Goal: Task Accomplishment & Management: Manage account settings

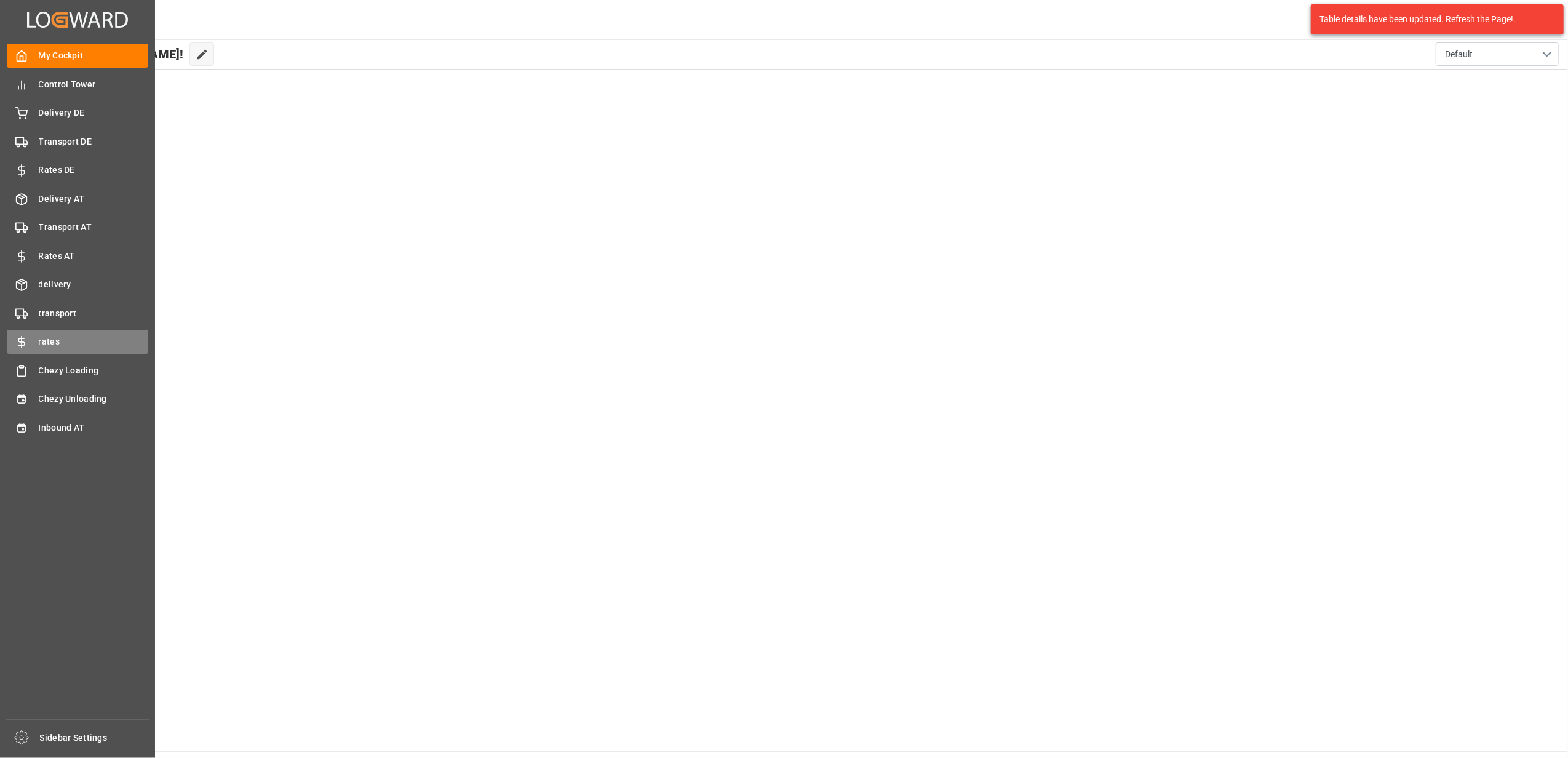
click at [65, 331] on div "rates rates" at bounding box center [78, 341] width 142 height 24
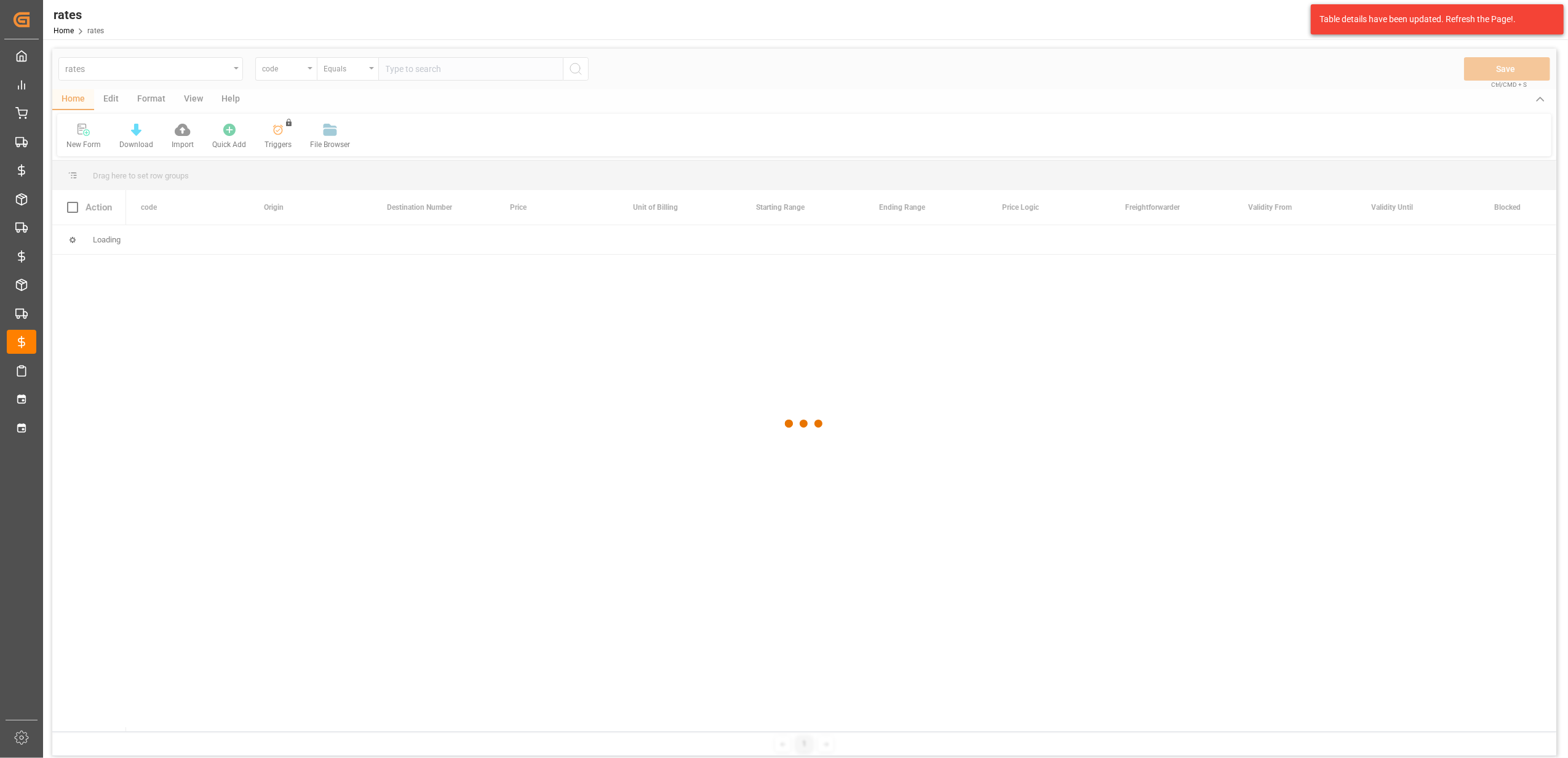
click at [235, 70] on div at bounding box center [804, 423] width 1504 height 750
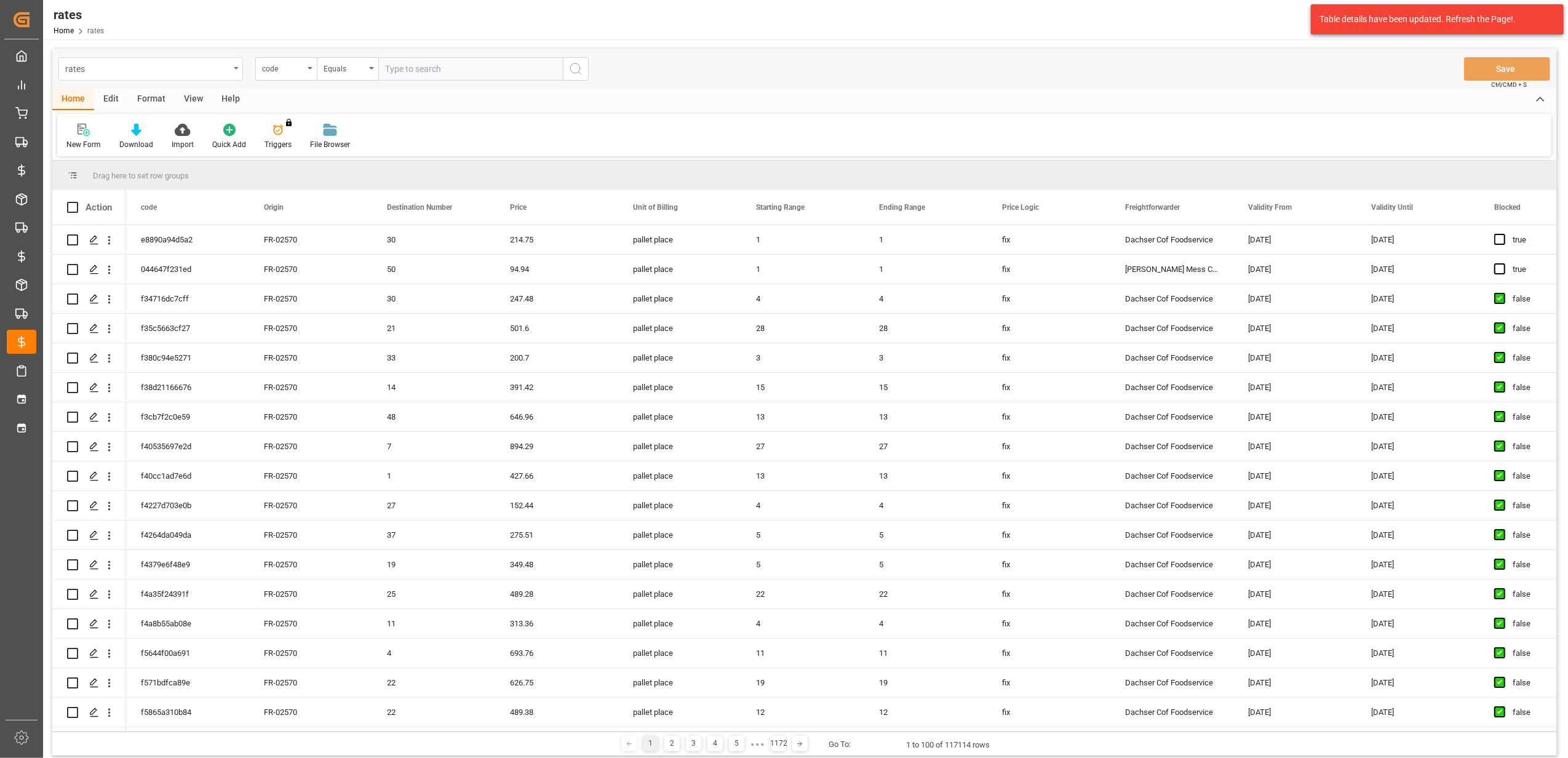
click at [234, 65] on div "rates" at bounding box center [151, 69] width 185 height 24
type input "dies"
click at [150, 178] on div "Diesel Floater Rate" at bounding box center [151, 177] width 183 height 26
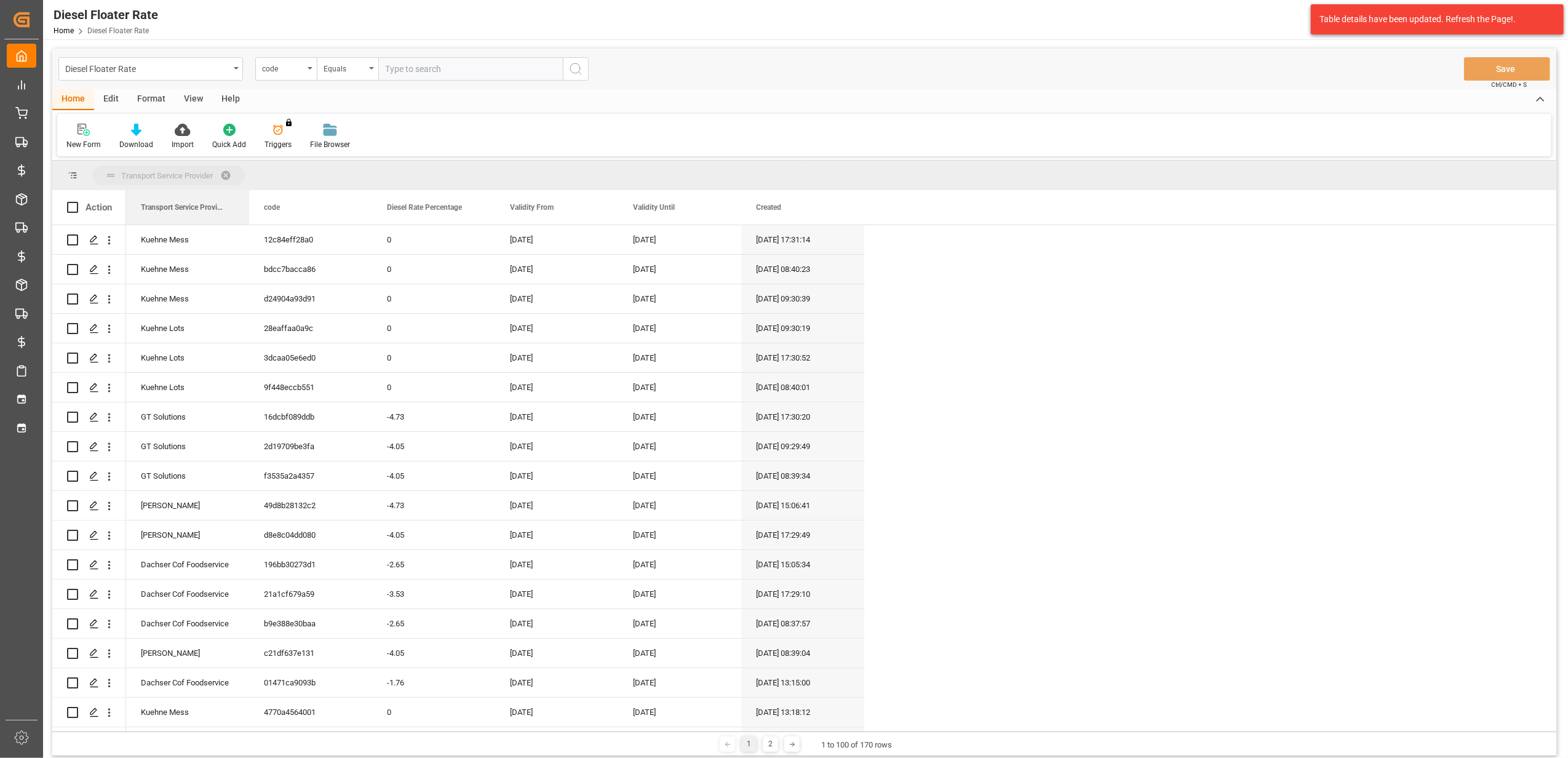
drag, startPoint x: 667, startPoint y: 202, endPoint x: 209, endPoint y: 175, distance: 458.8
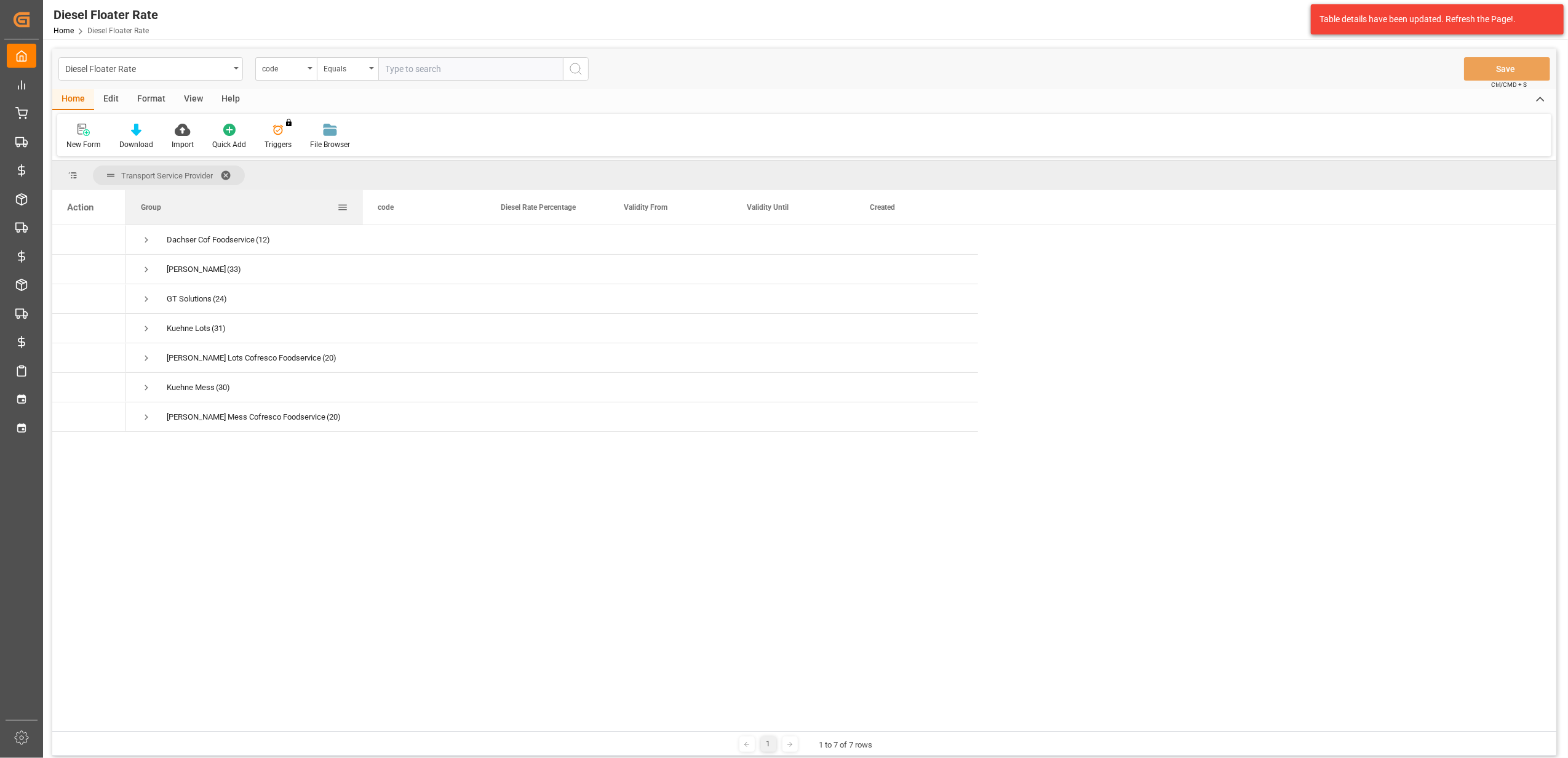
drag, startPoint x: 249, startPoint y: 209, endPoint x: 362, endPoint y: 214, distance: 113.1
click at [362, 214] on div at bounding box center [363, 207] width 5 height 34
click at [151, 241] on span "Press SPACE to select this row." at bounding box center [147, 240] width 11 height 11
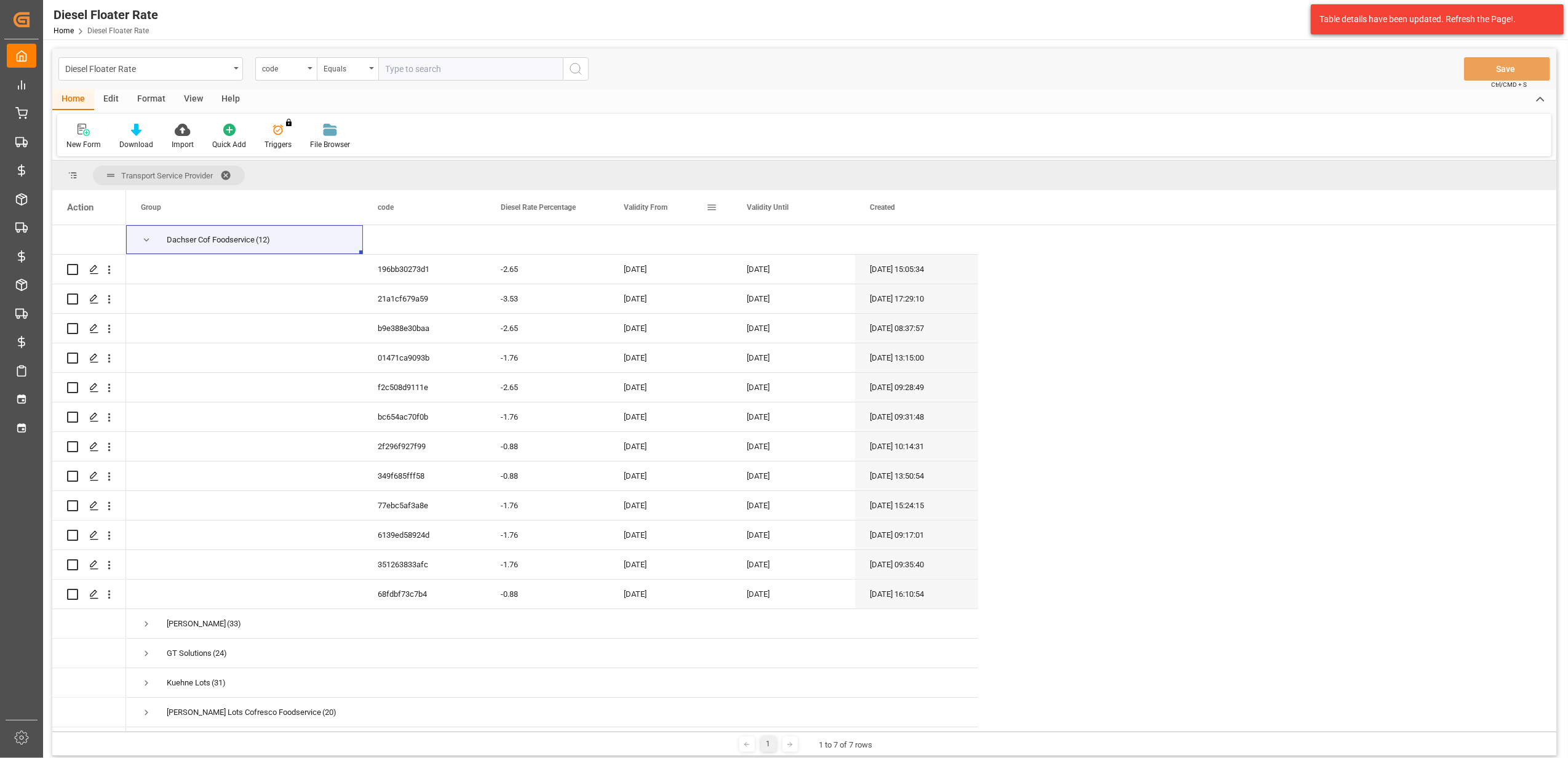
click at [648, 209] on span "Validity From" at bounding box center [645, 207] width 44 height 9
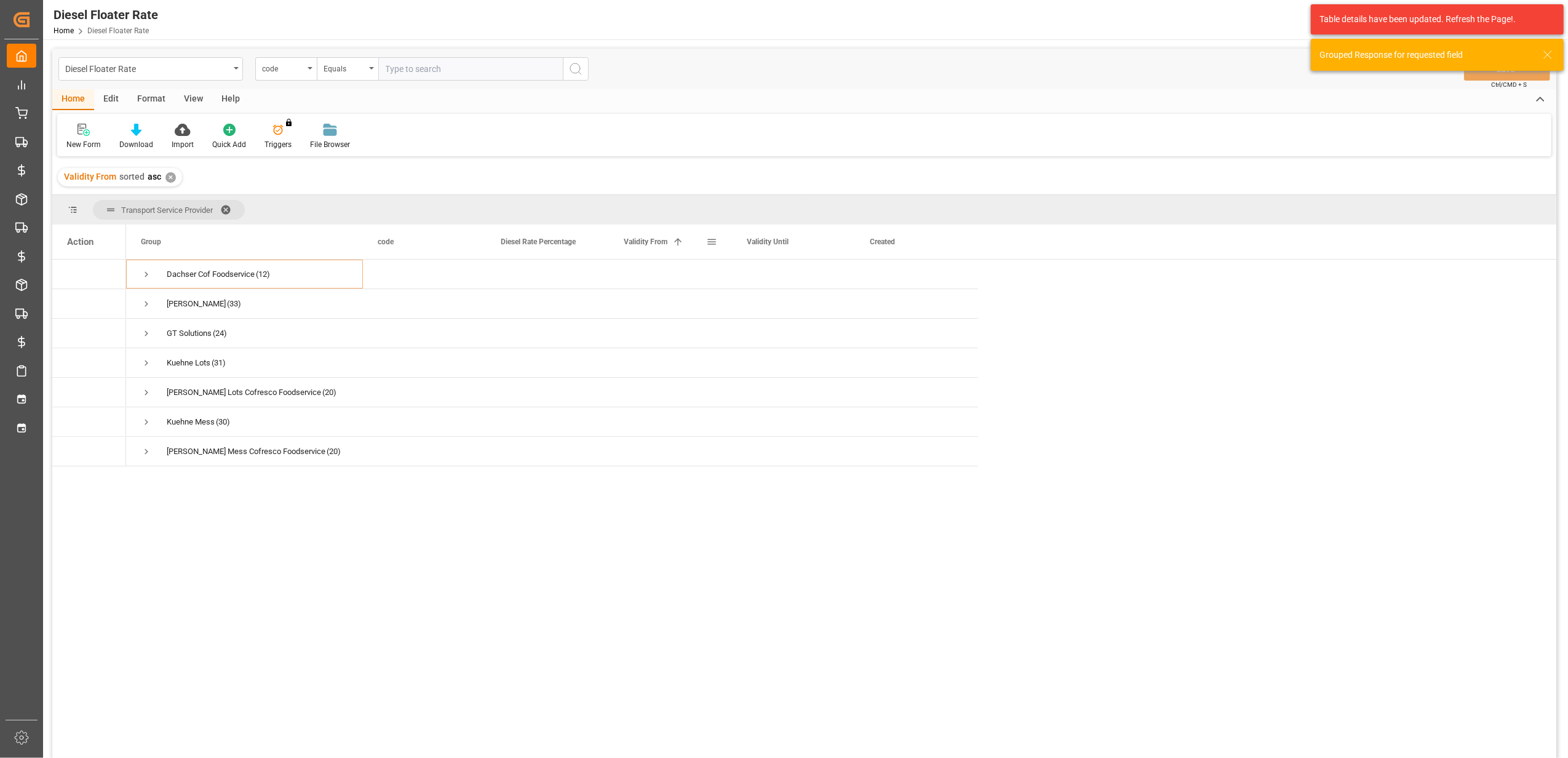
click at [658, 247] on div "Validity From 1" at bounding box center [665, 241] width 82 height 34
click at [144, 272] on span "Press SPACE to select this row." at bounding box center [147, 274] width 11 height 11
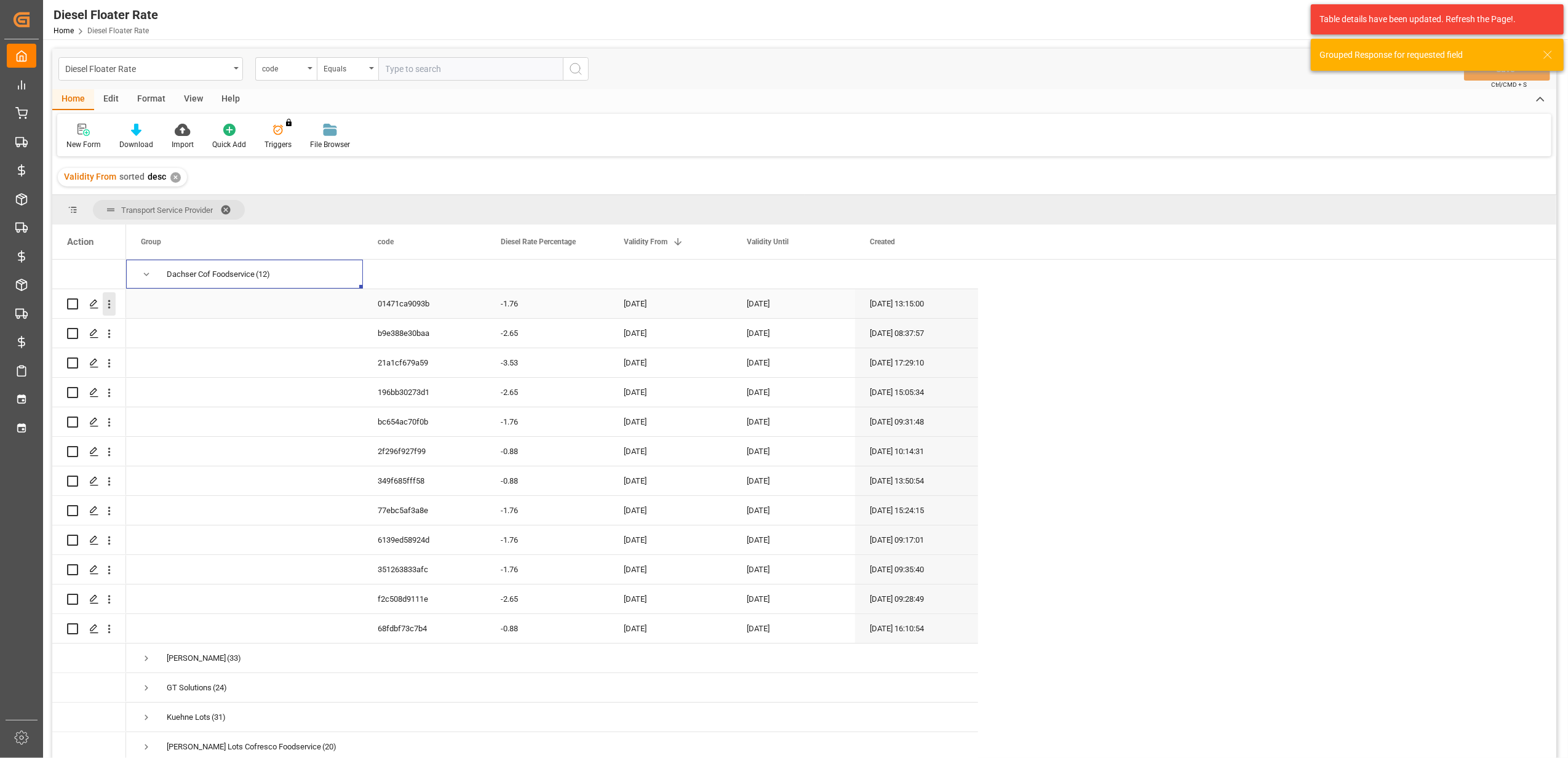
click at [109, 305] on icon "open menu" at bounding box center [109, 304] width 2 height 9
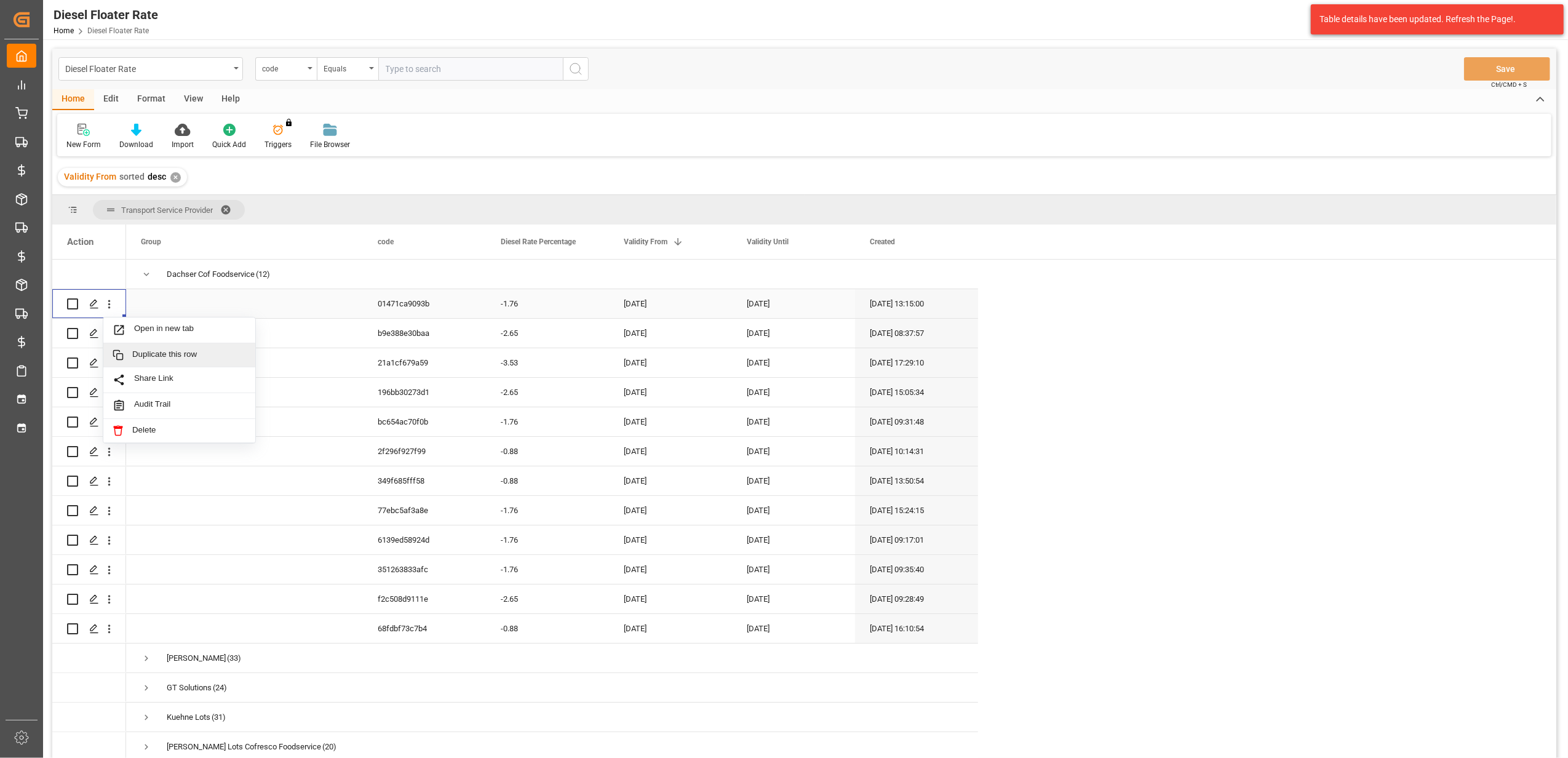
click at [153, 345] on div "Duplicate this row" at bounding box center [179, 355] width 152 height 24
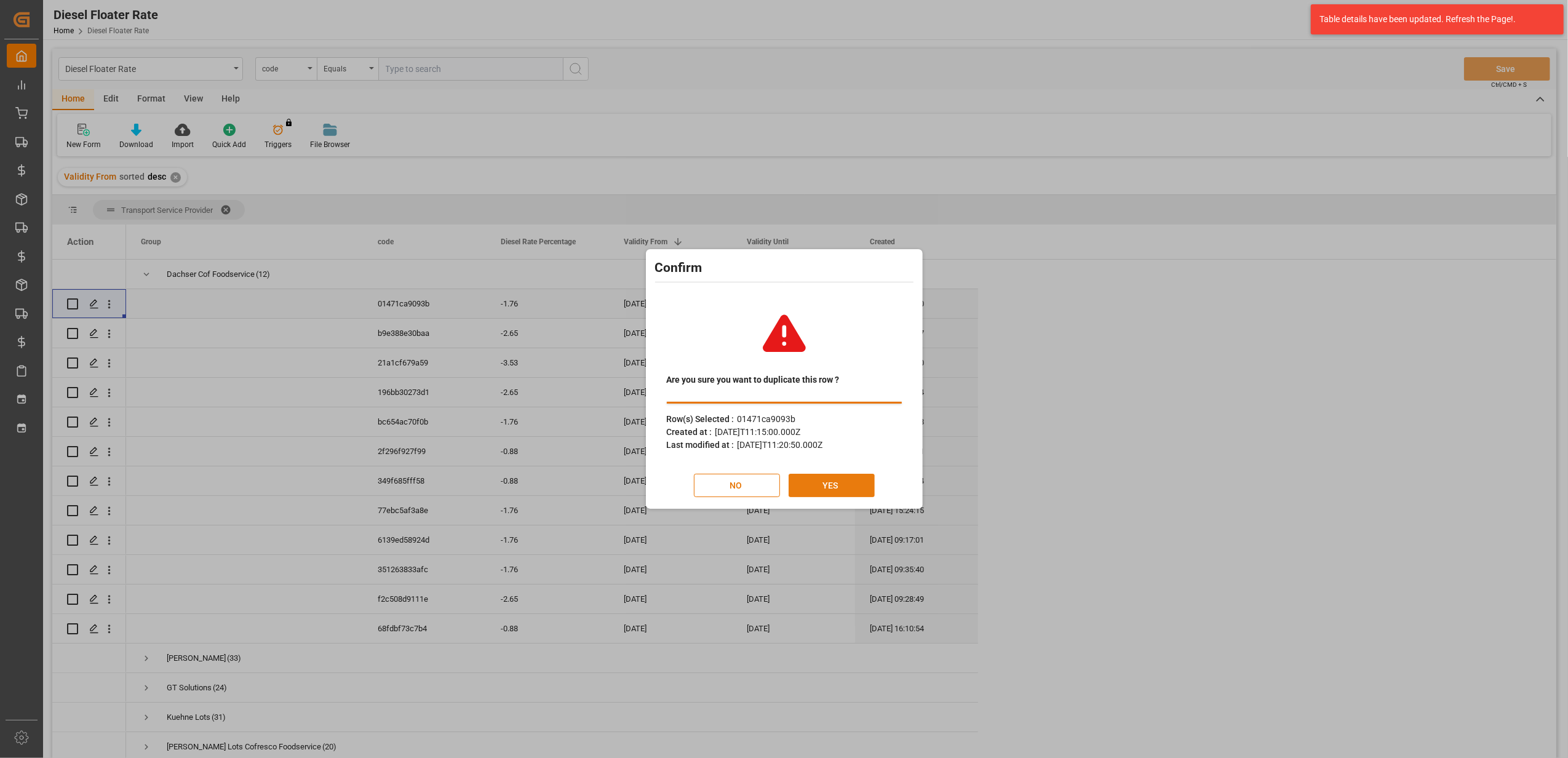
click at [866, 483] on button "YES" at bounding box center [831, 486] width 86 height 24
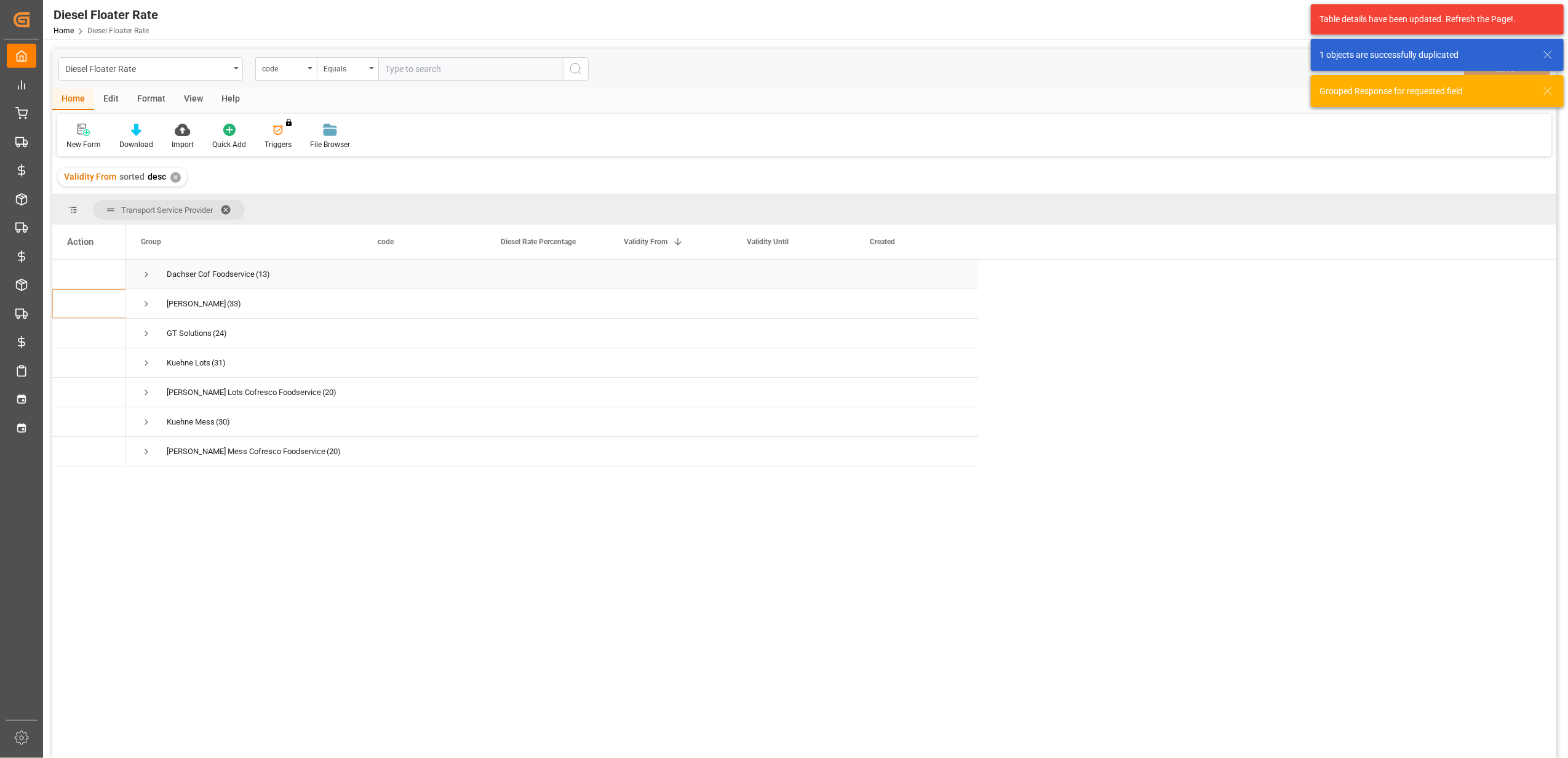
click at [143, 271] on span "Press SPACE to select this row." at bounding box center [147, 274] width 11 height 11
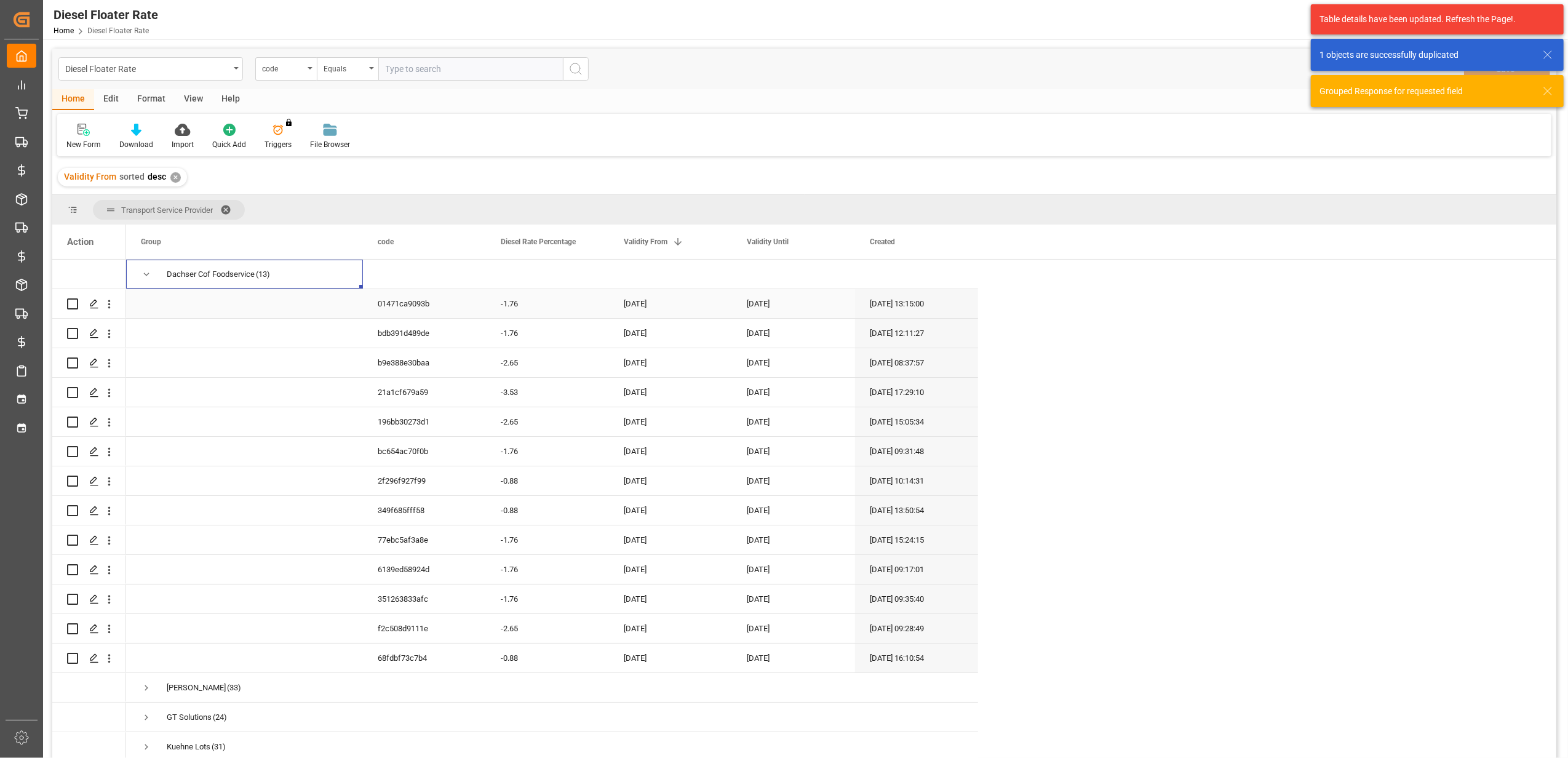
click at [529, 303] on div "-1.76" at bounding box center [547, 303] width 123 height 29
click at [532, 303] on div "-1.76" at bounding box center [547, 303] width 123 height 29
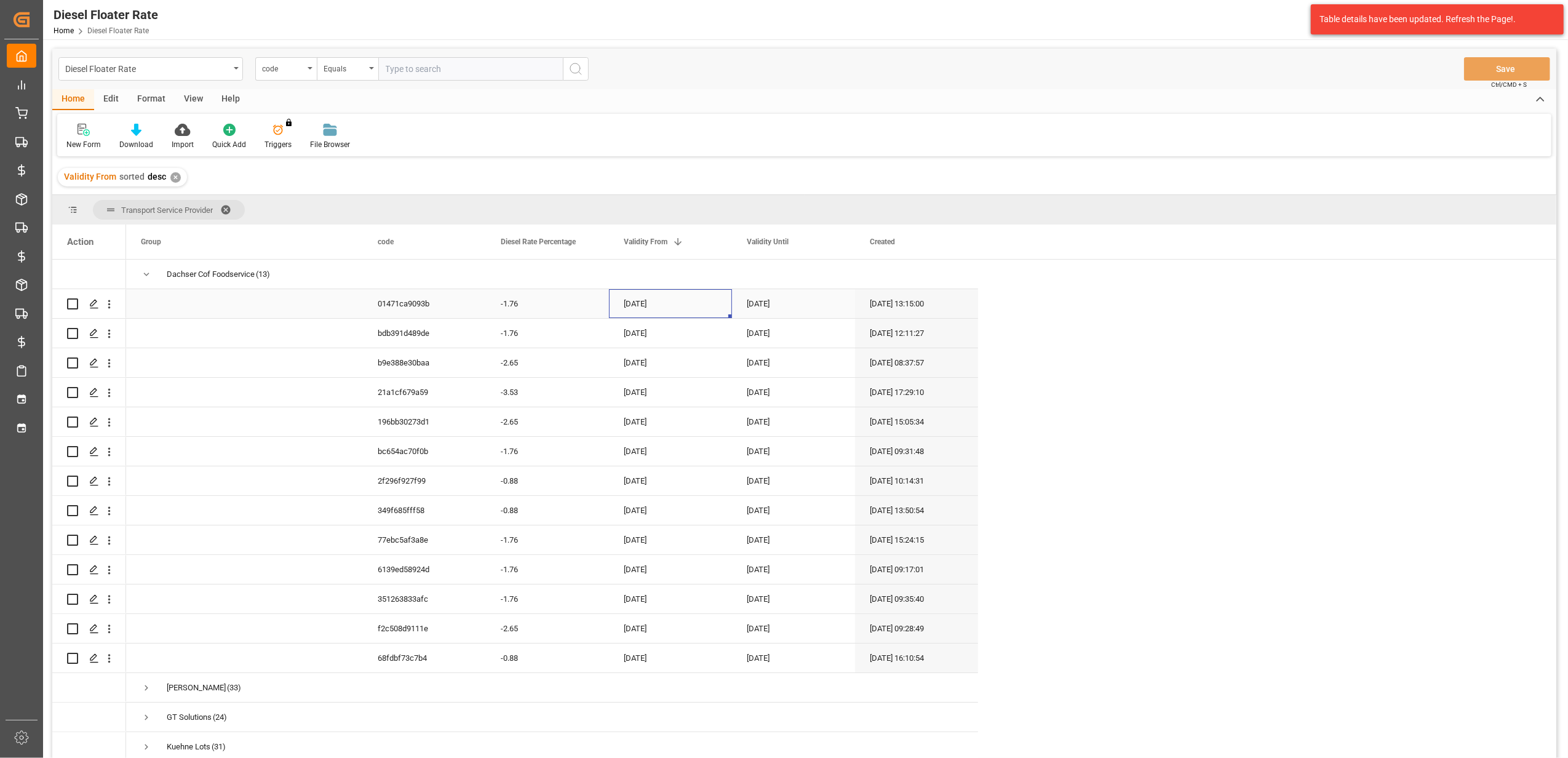
click at [652, 299] on div "[DATE]" at bounding box center [670, 303] width 123 height 29
click at [675, 300] on div "[DATE]" at bounding box center [670, 303] width 123 height 29
click at [670, 303] on div "[DATE]" at bounding box center [670, 303] width 123 height 29
click at [697, 304] on div "[DATE]" at bounding box center [670, 303] width 123 height 29
click at [722, 305] on div "[DATE]" at bounding box center [670, 303] width 123 height 29
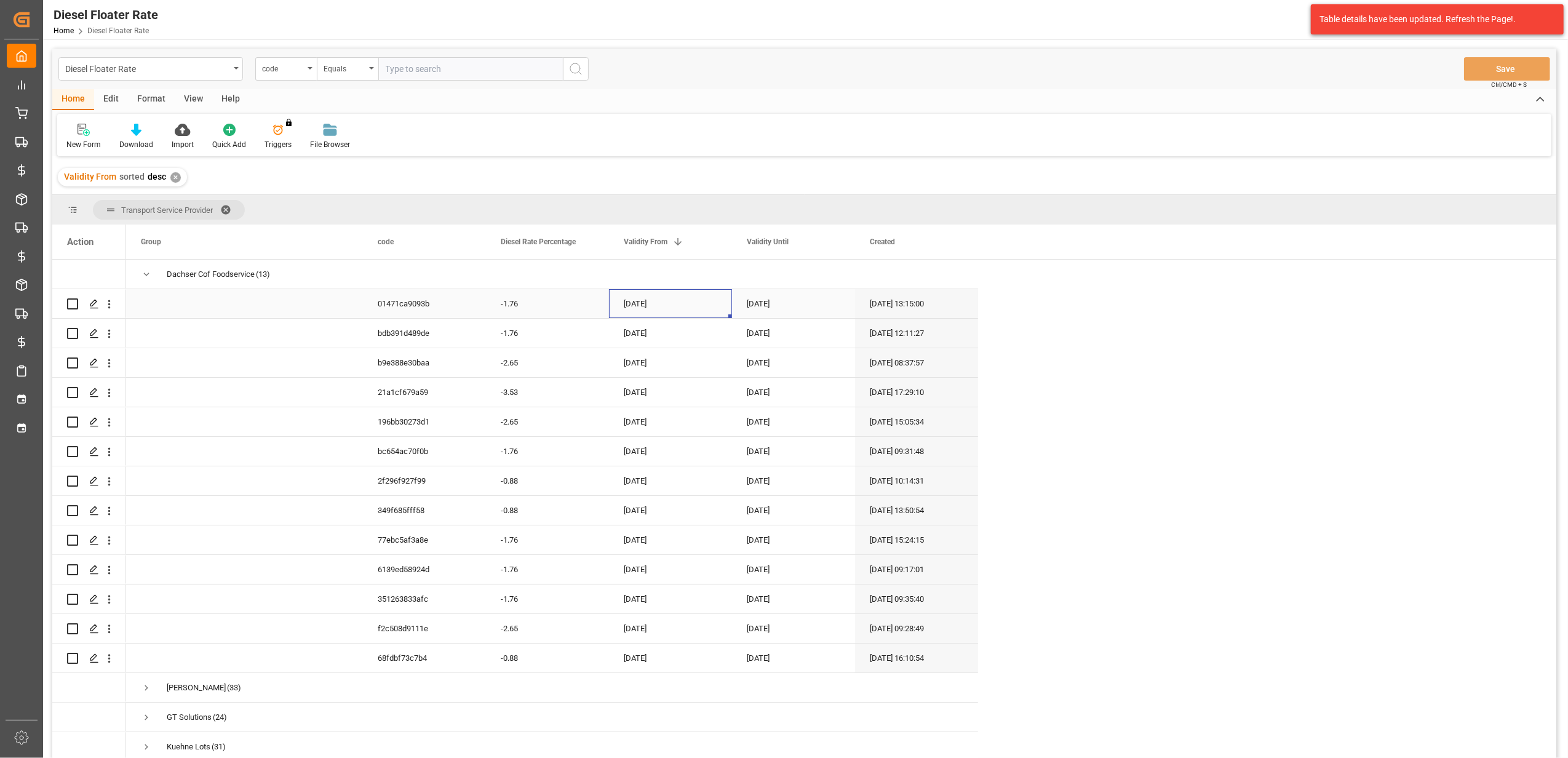
click at [688, 299] on div "[DATE]" at bounding box center [670, 303] width 123 height 29
click at [784, 341] on button "Next Month" at bounding box center [784, 344] width 7 height 7
click at [685, 387] on div "1" at bounding box center [683, 391] width 15 height 15
type input "[DATE]"
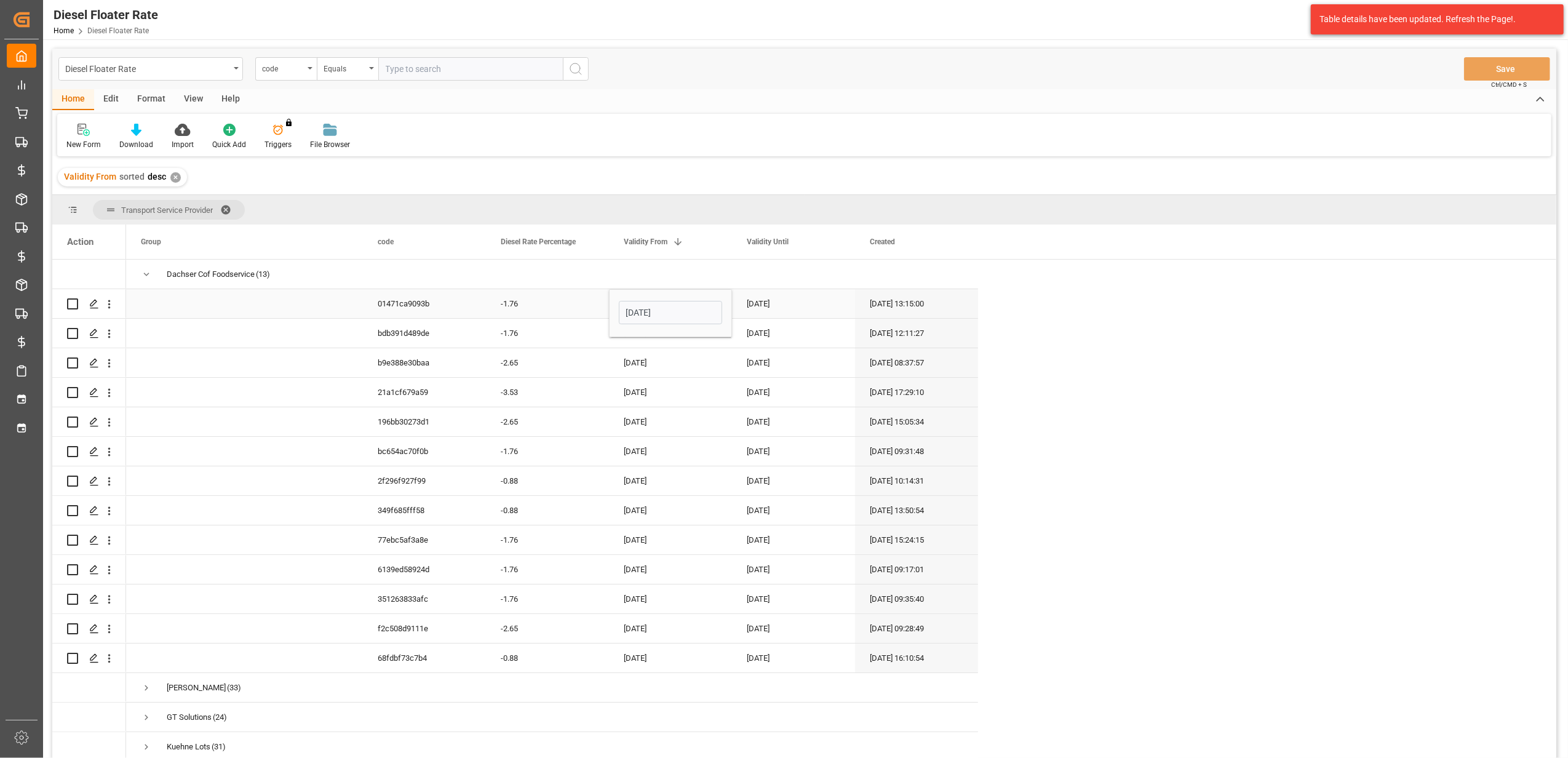
click at [776, 308] on div "[DATE]" at bounding box center [793, 303] width 123 height 29
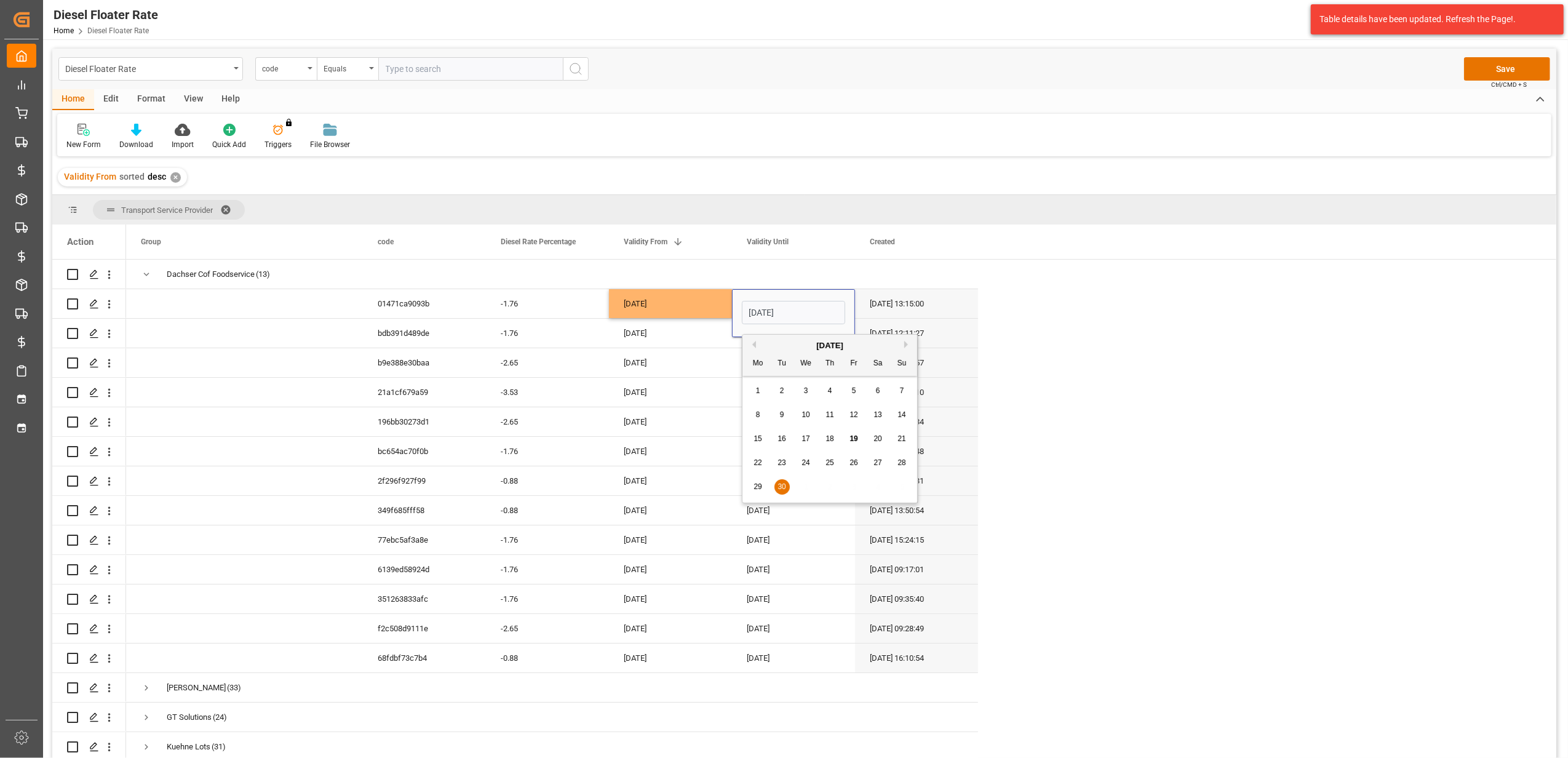
click at [906, 343] on button "Next Month" at bounding box center [907, 344] width 7 height 7
click at [860, 480] on div "31" at bounding box center [853, 487] width 15 height 15
type input "[DATE]"
click at [761, 416] on div "[DATE]" at bounding box center [793, 421] width 123 height 29
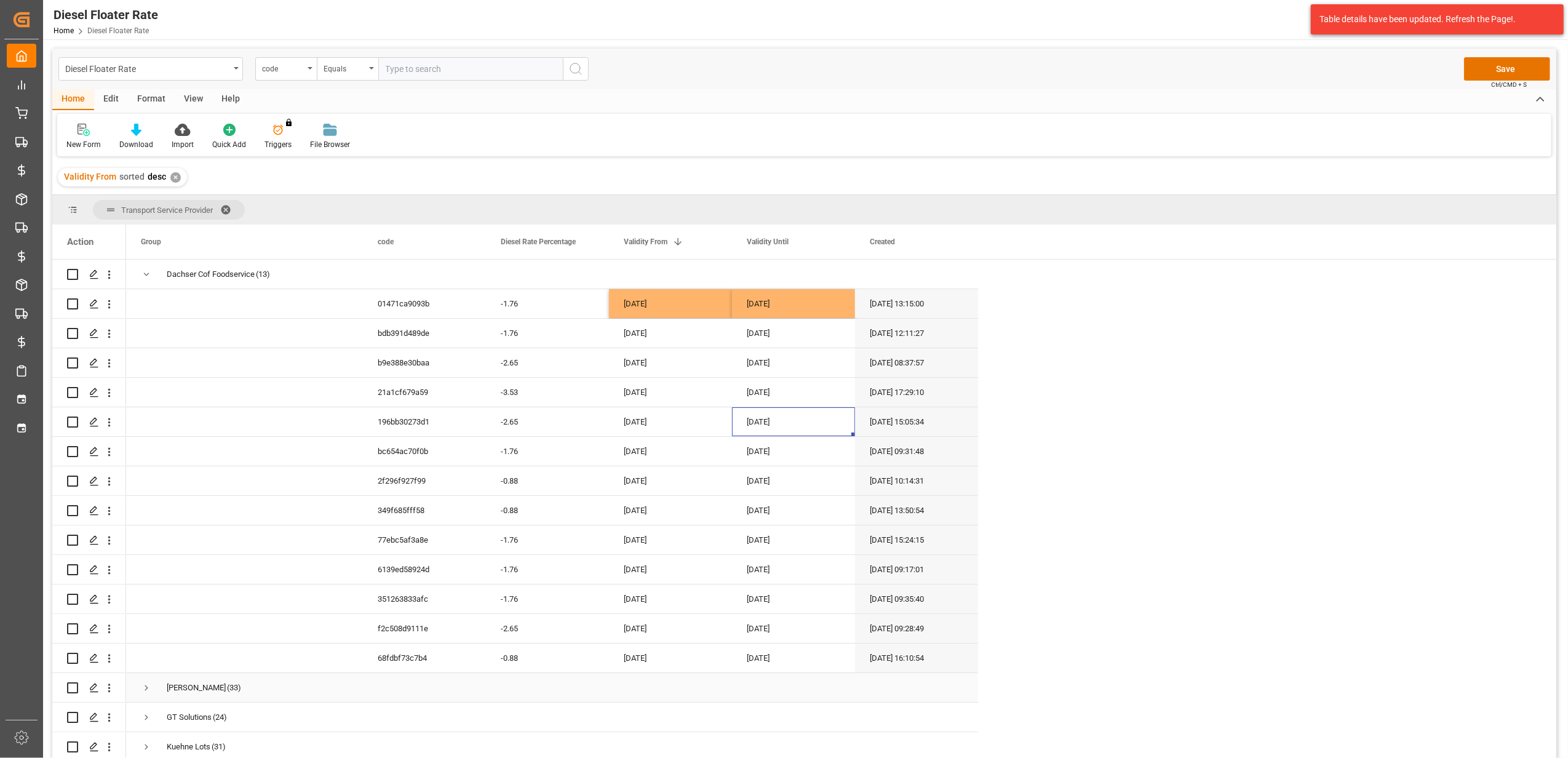
click at [141, 684] on span "Press SPACE to select this row." at bounding box center [147, 688] width 11 height 11
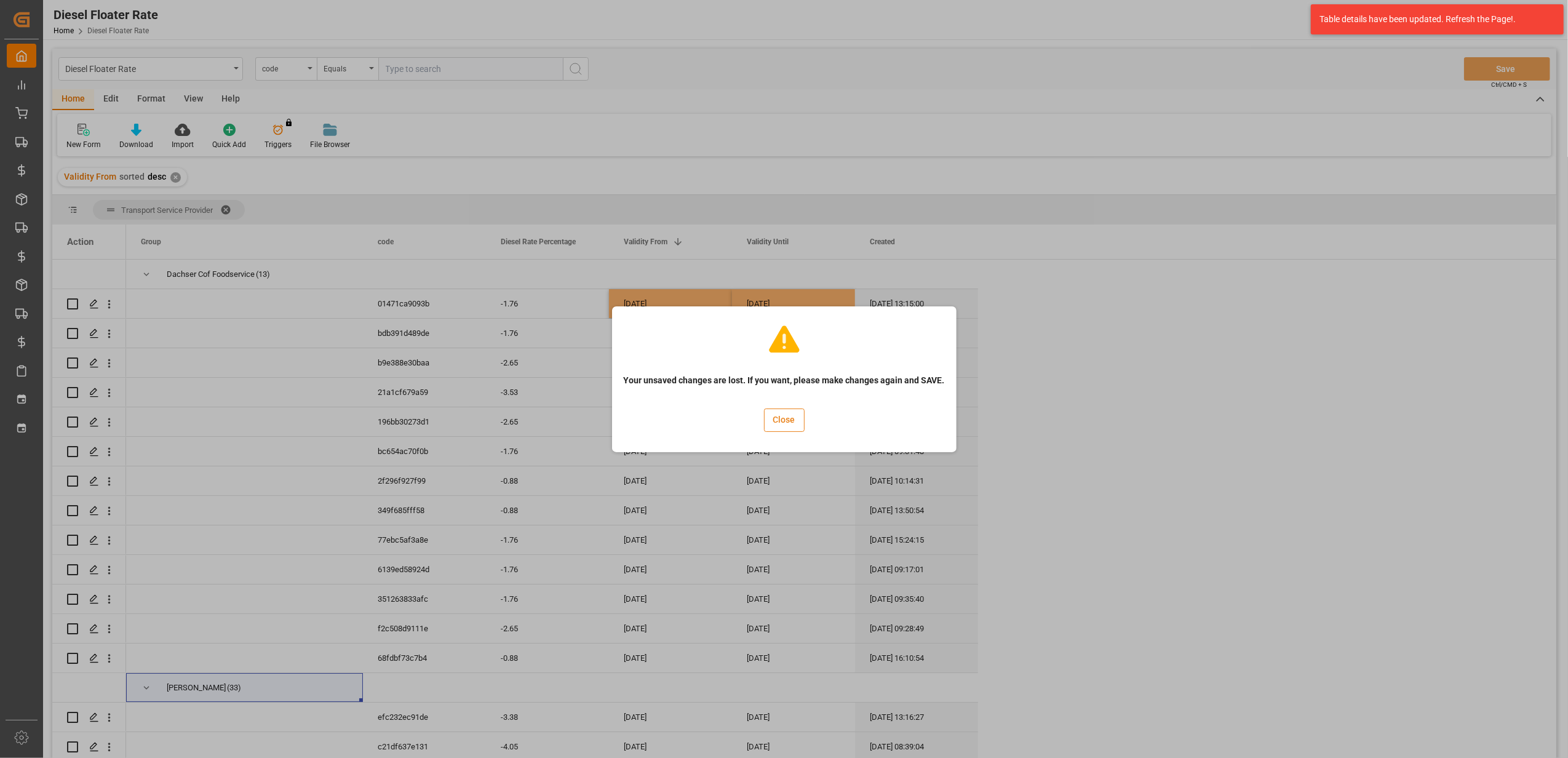
click at [773, 417] on button "Close" at bounding box center [784, 421] width 40 height 24
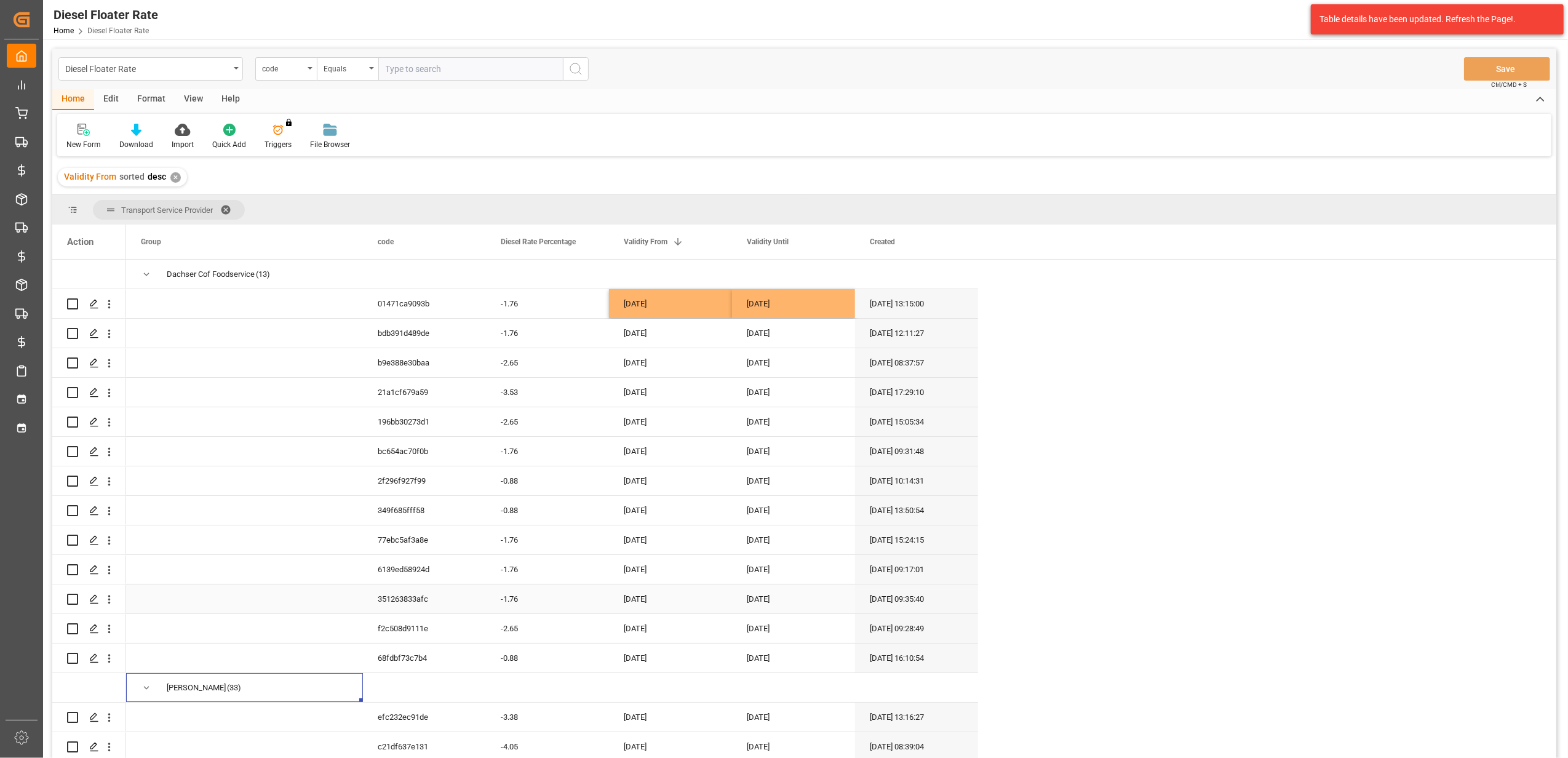
scroll to position [4, 0]
click at [113, 719] on icon "open menu" at bounding box center [109, 718] width 13 height 13
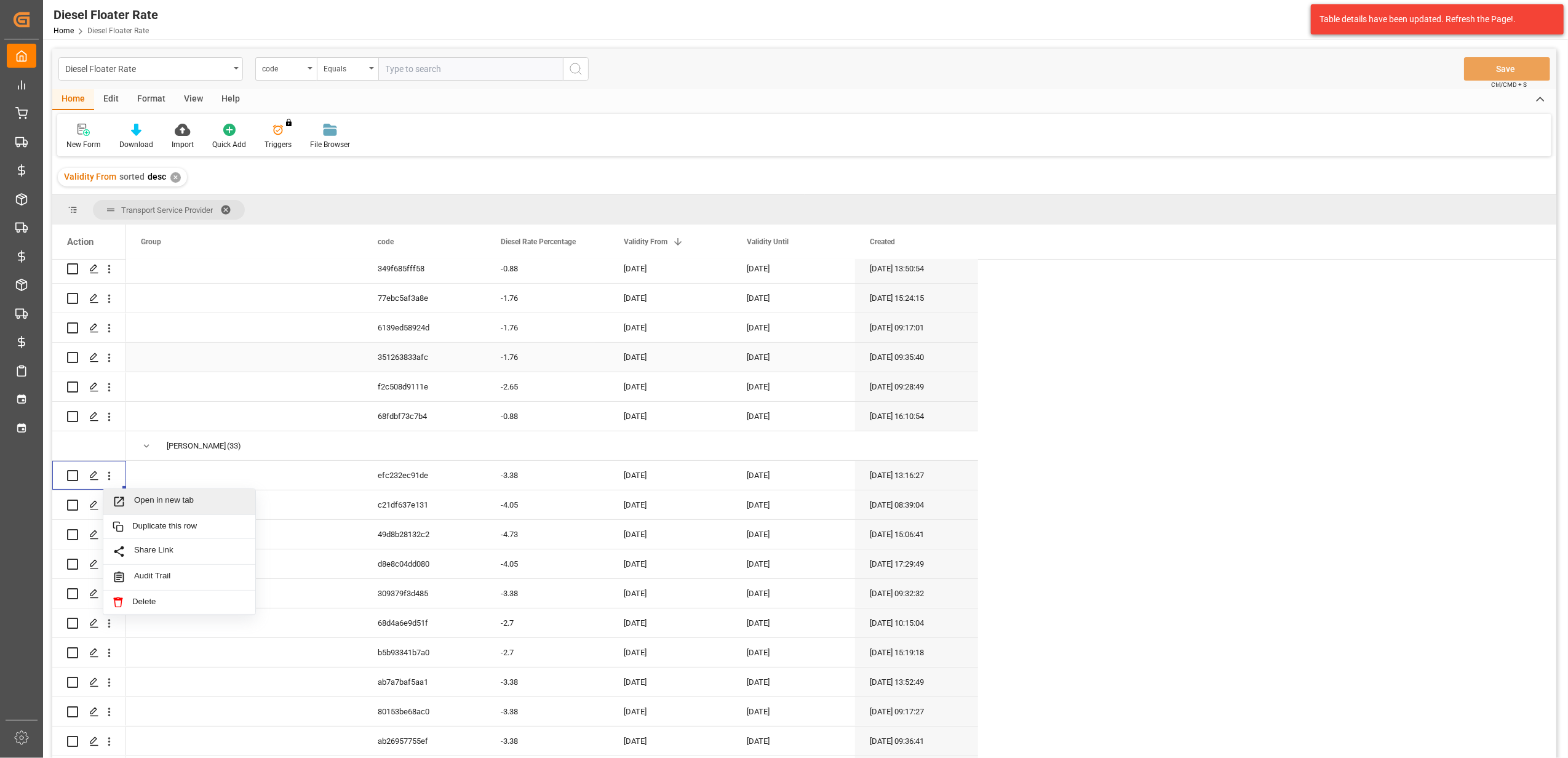
scroll to position [246, 0]
click at [216, 524] on span "Duplicate this row" at bounding box center [189, 522] width 114 height 11
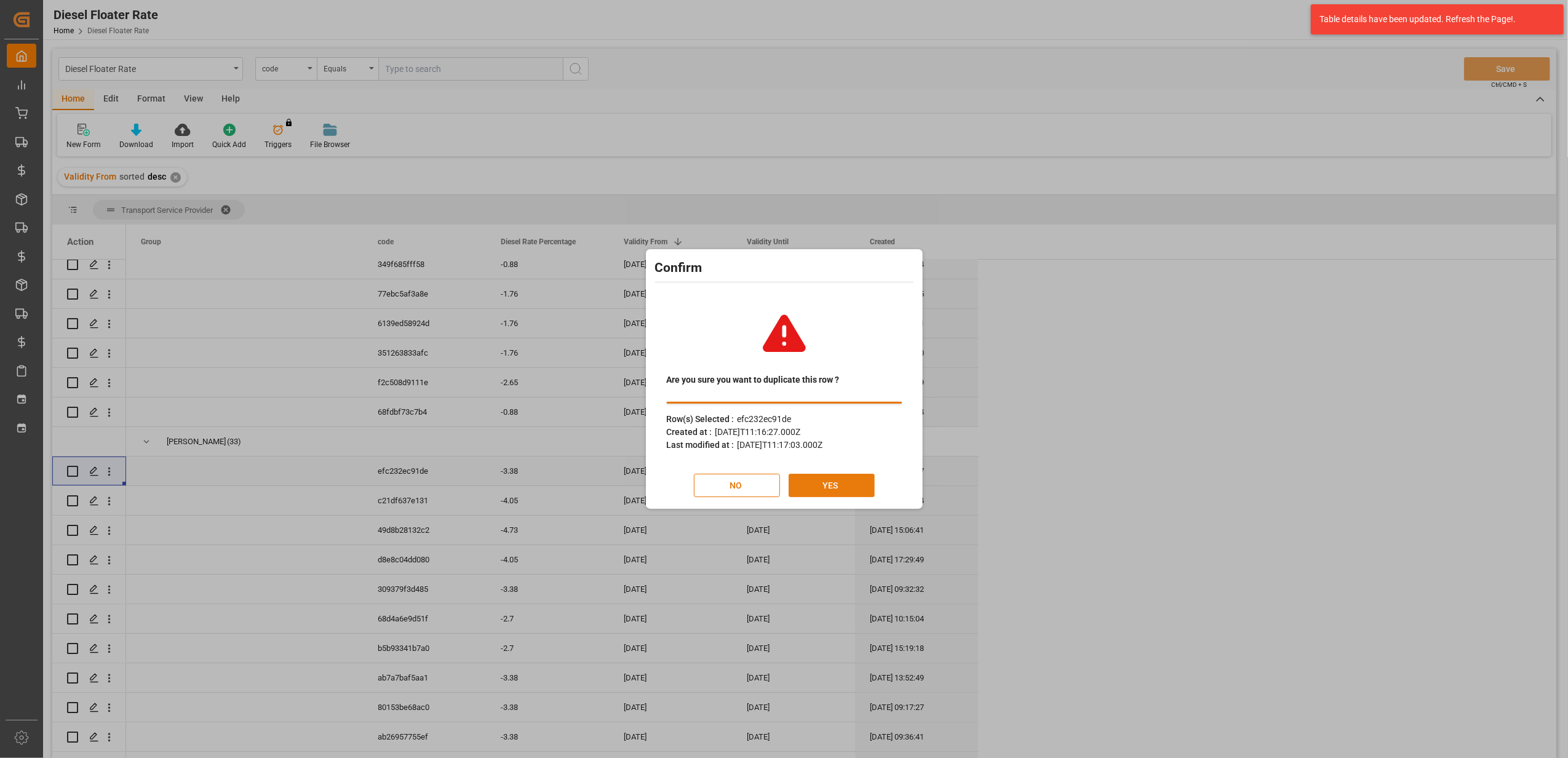
click at [801, 480] on button "YES" at bounding box center [831, 486] width 86 height 24
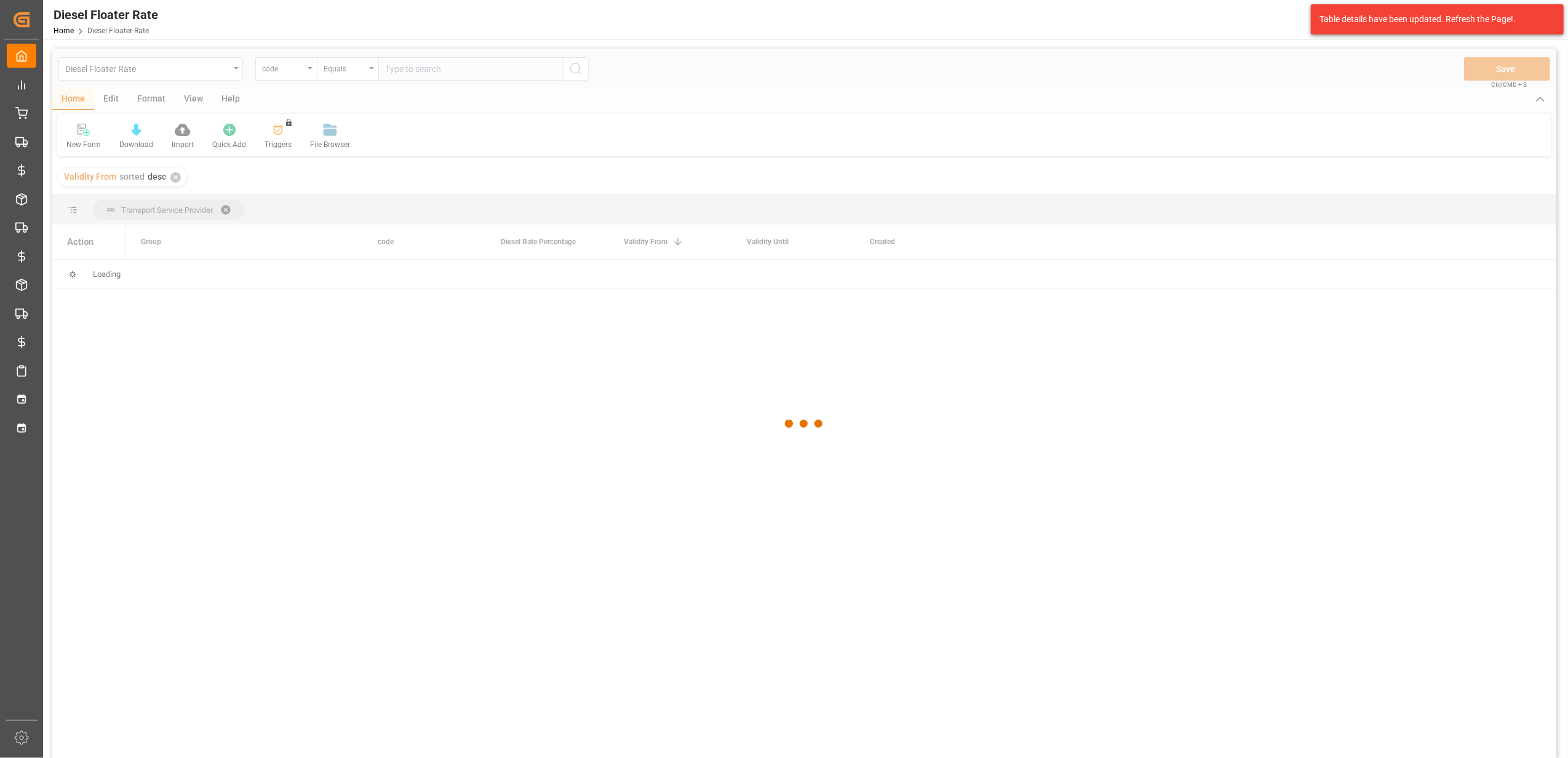
scroll to position [0, 0]
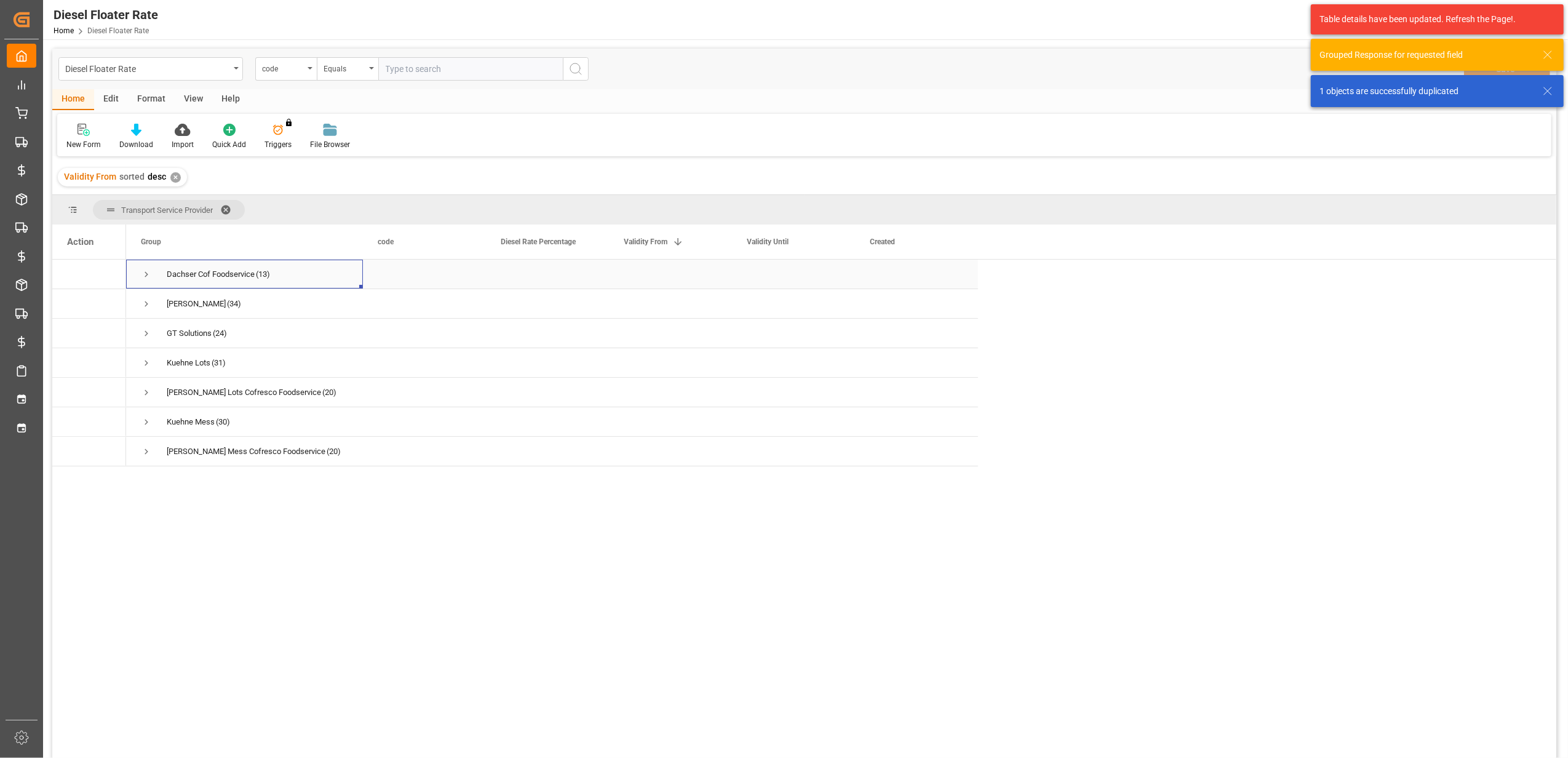
click at [149, 272] on span "Press SPACE to select this row." at bounding box center [147, 274] width 11 height 11
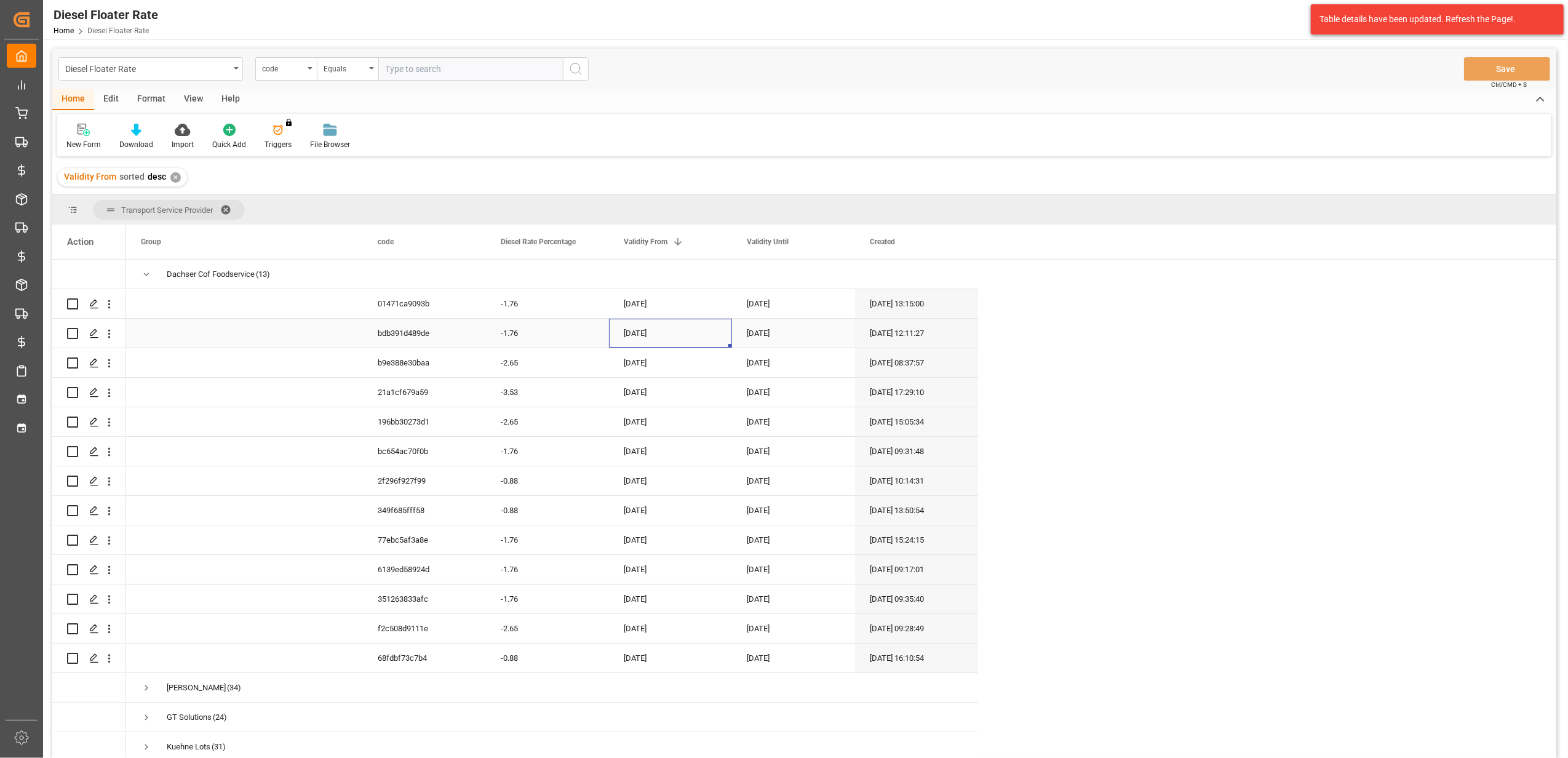
click at [648, 327] on div "[DATE]" at bounding box center [670, 333] width 123 height 29
click at [786, 376] on button "Next Month" at bounding box center [784, 373] width 7 height 7
click at [687, 416] on div "1" at bounding box center [683, 421] width 15 height 15
type input "[DATE]"
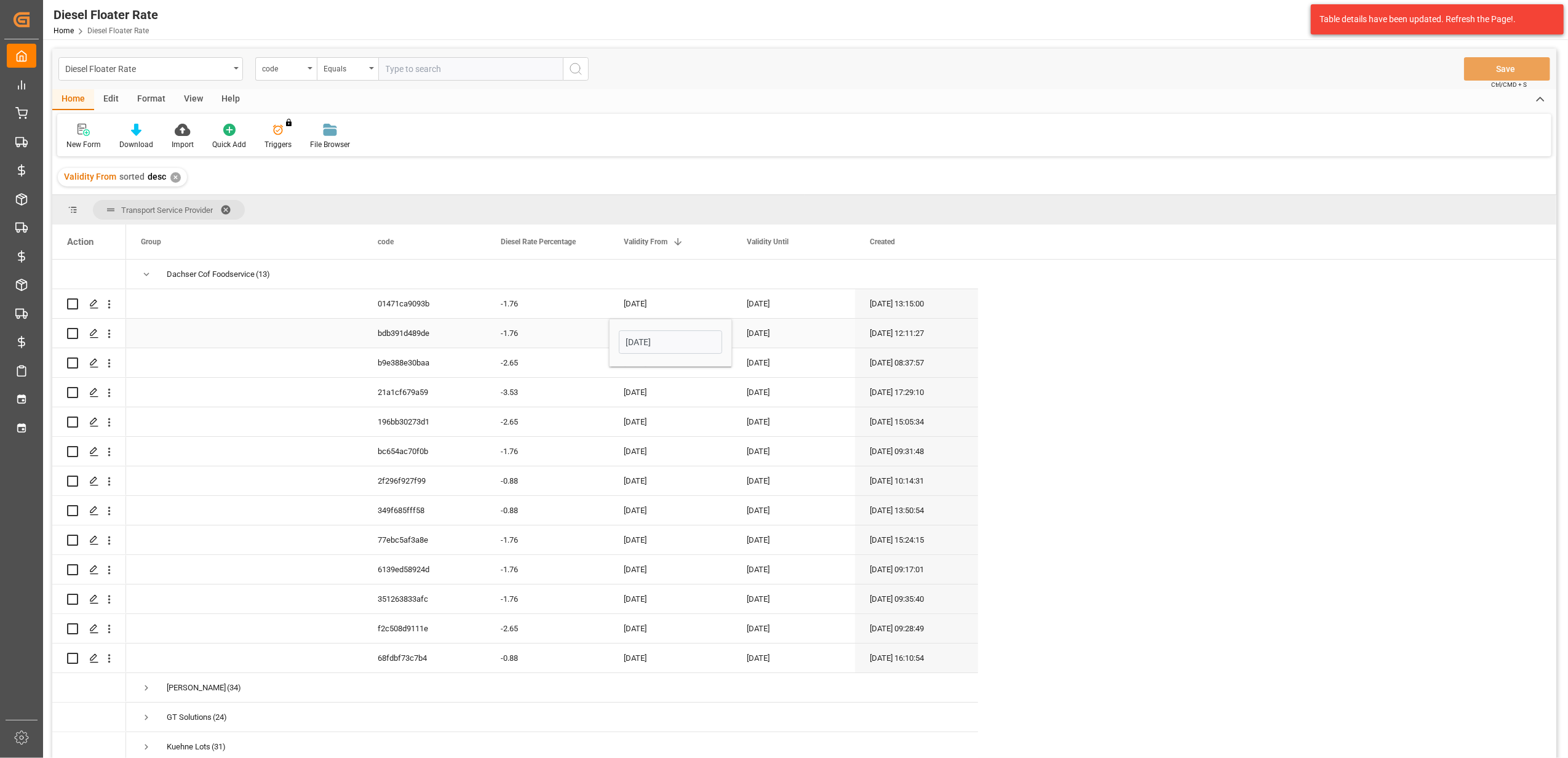
click at [778, 334] on div "[DATE]" at bounding box center [793, 333] width 123 height 29
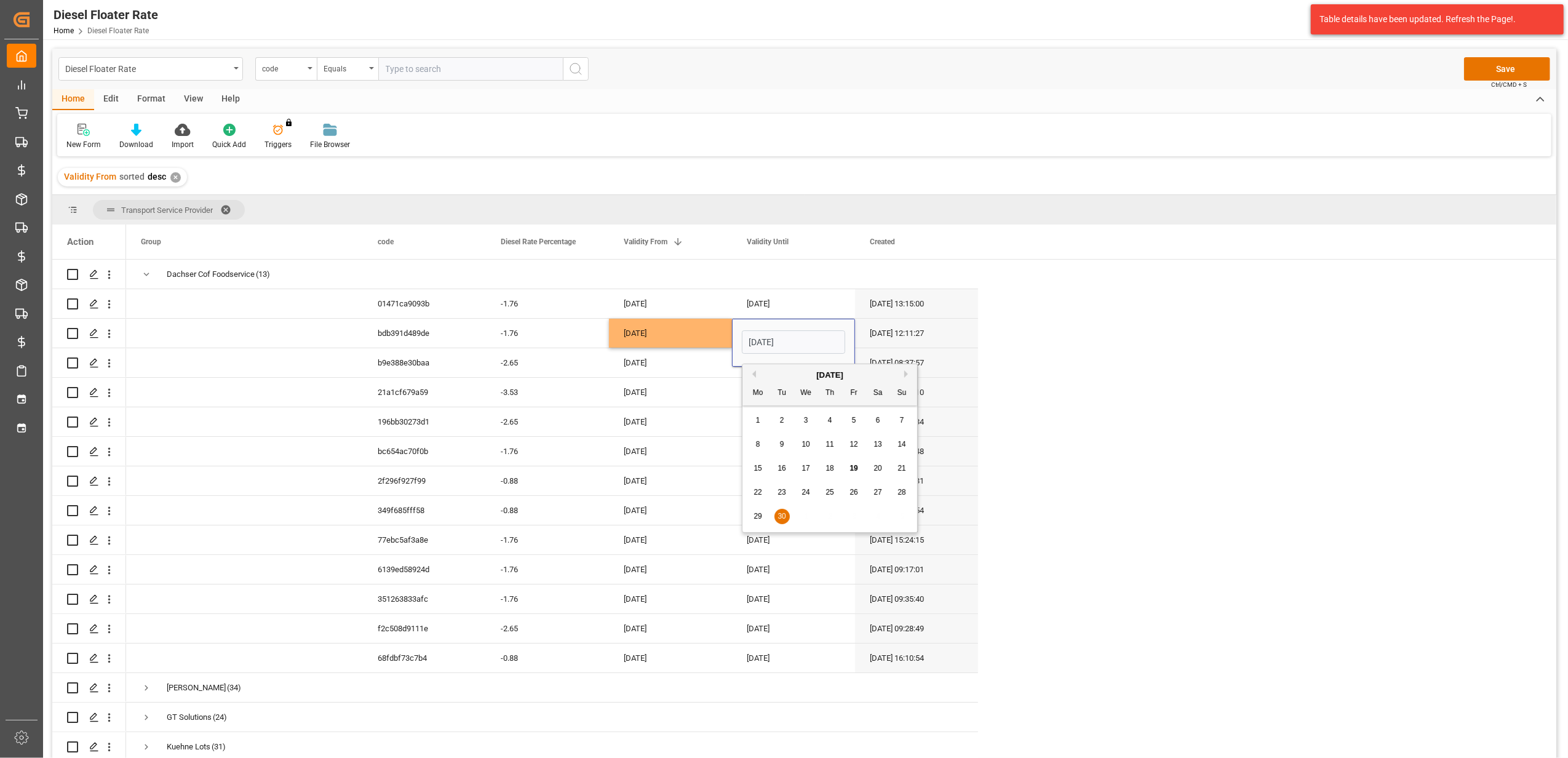
click at [909, 377] on button "Next Month" at bounding box center [907, 373] width 7 height 7
click at [855, 518] on span "31" at bounding box center [853, 516] width 8 height 9
type input "[DATE]"
click at [739, 434] on div "[DATE]" at bounding box center [793, 421] width 123 height 29
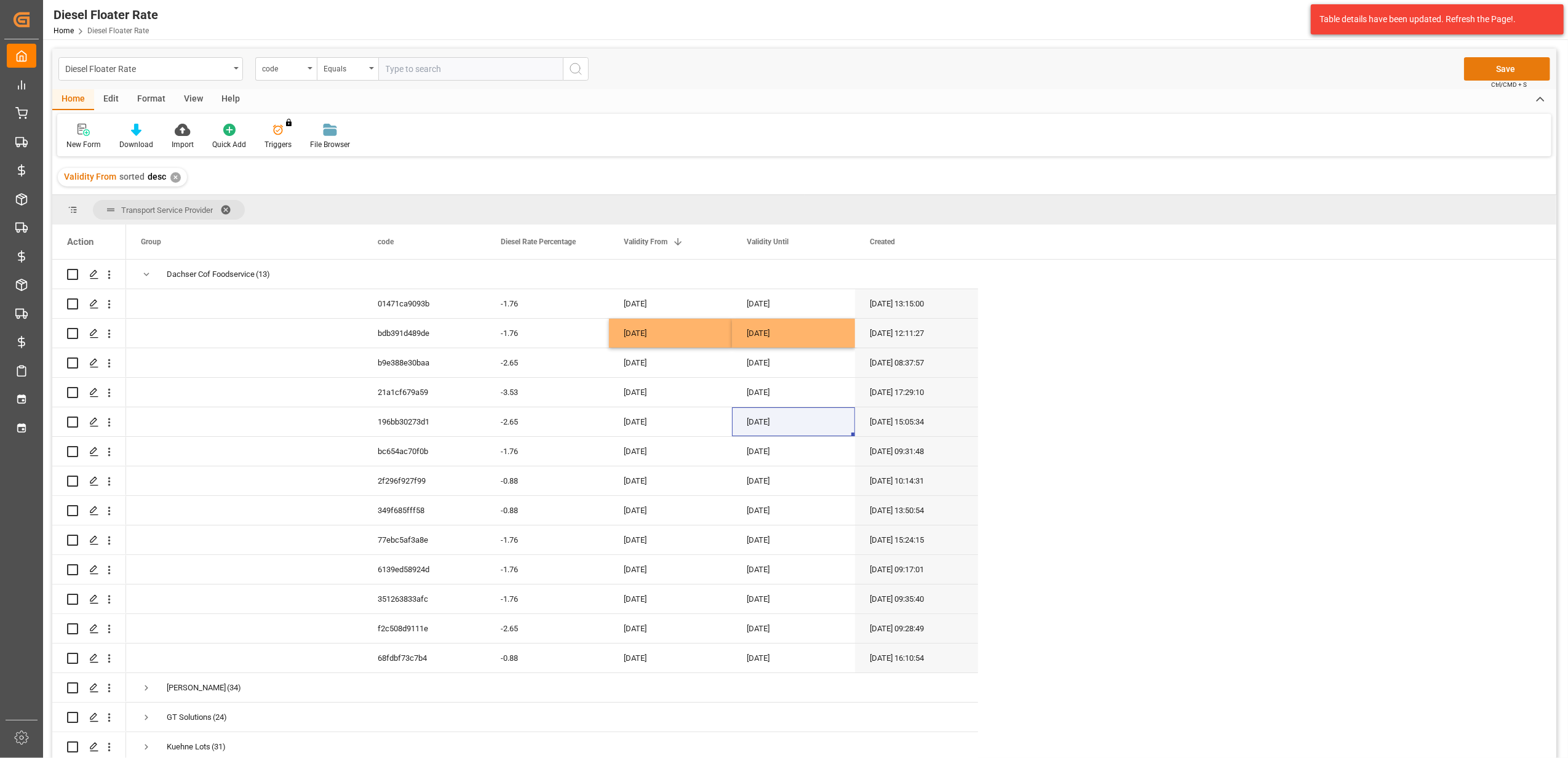
click at [1479, 63] on button "Save" at bounding box center [1507, 69] width 86 height 24
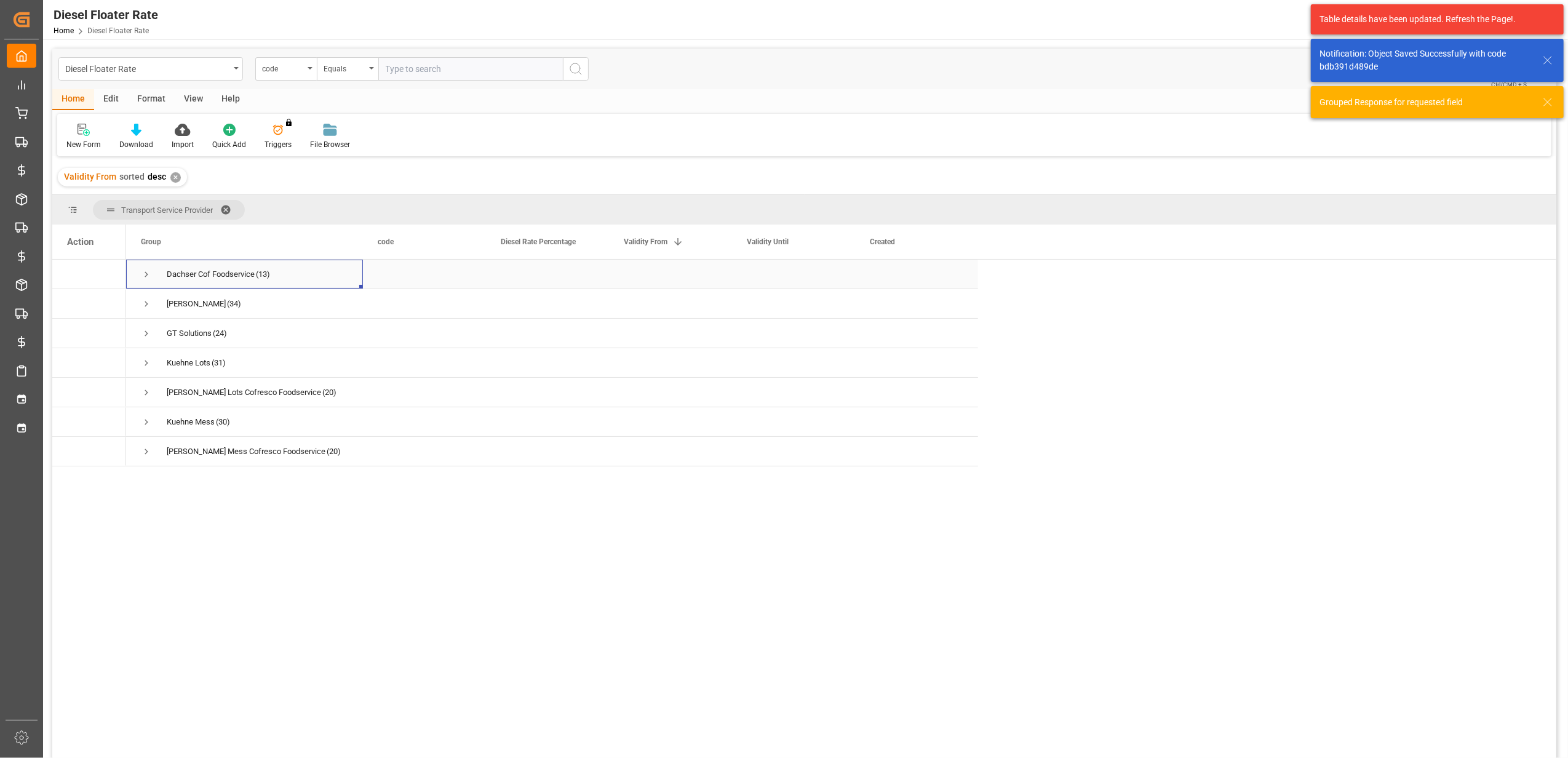
click at [147, 276] on span "Press SPACE to select this row." at bounding box center [147, 274] width 11 height 11
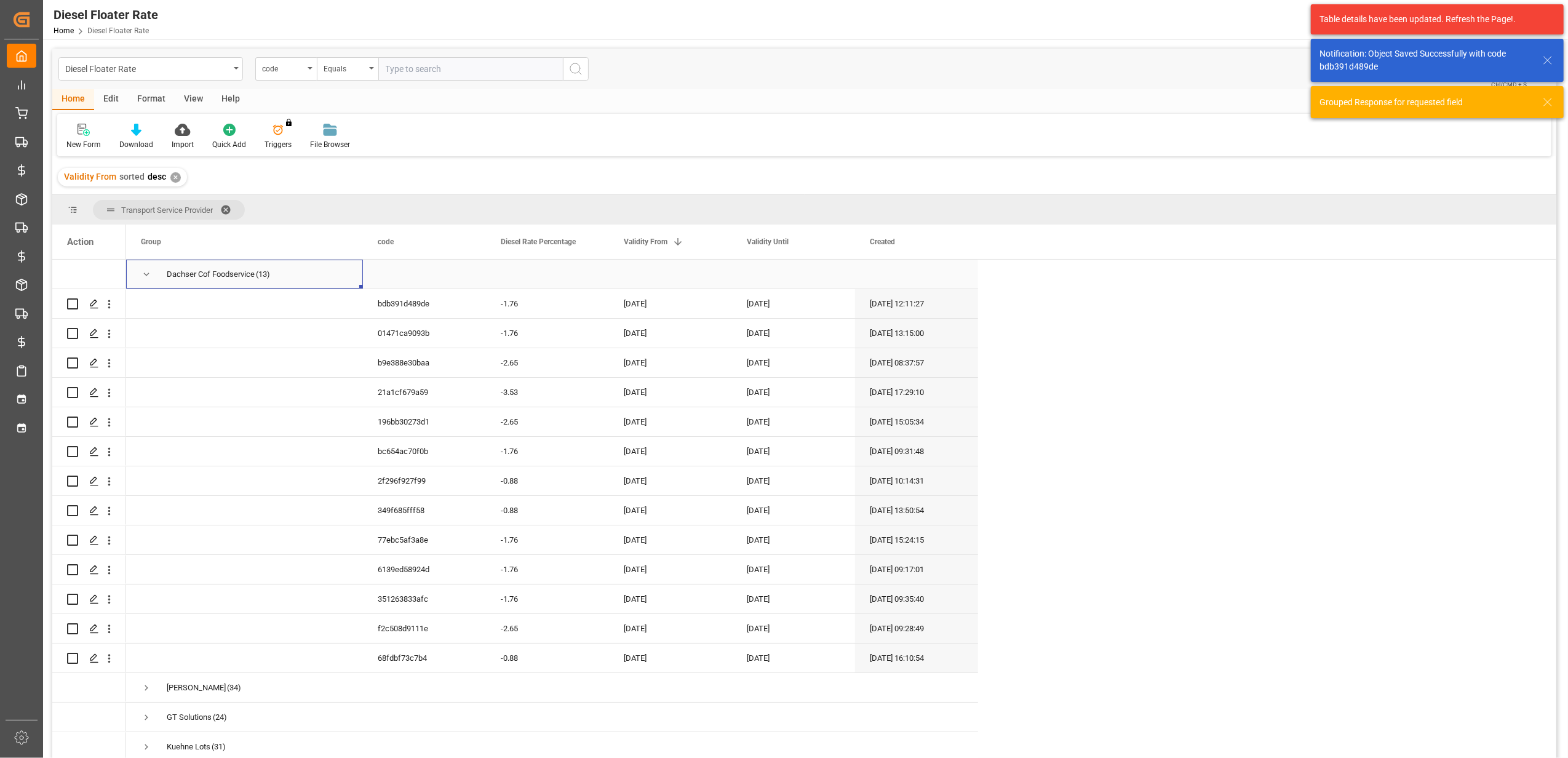
click at [147, 276] on span "Press SPACE to select this row." at bounding box center [147, 274] width 11 height 11
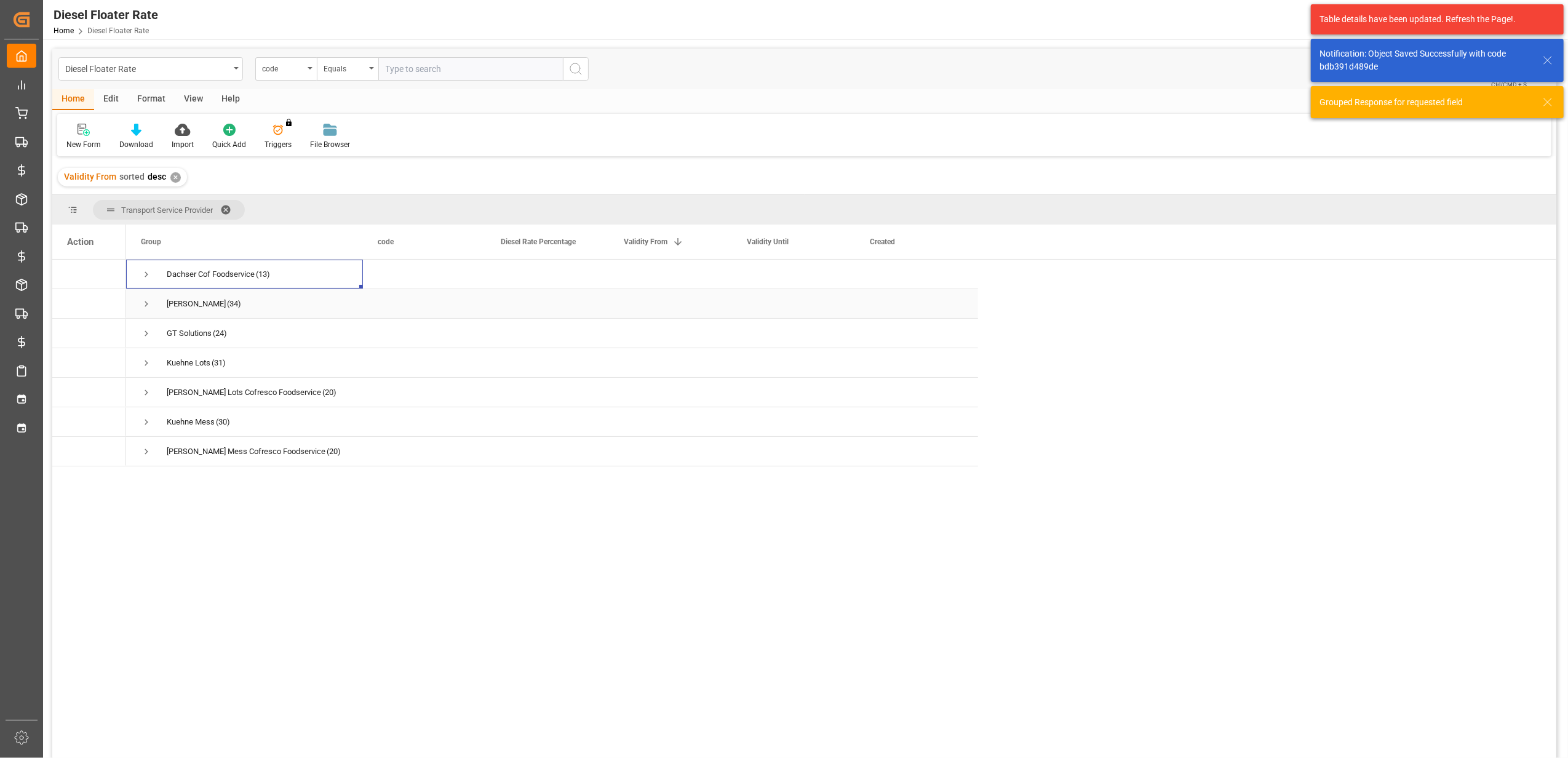
click at [144, 307] on span "Press SPACE to select this row." at bounding box center [147, 304] width 11 height 11
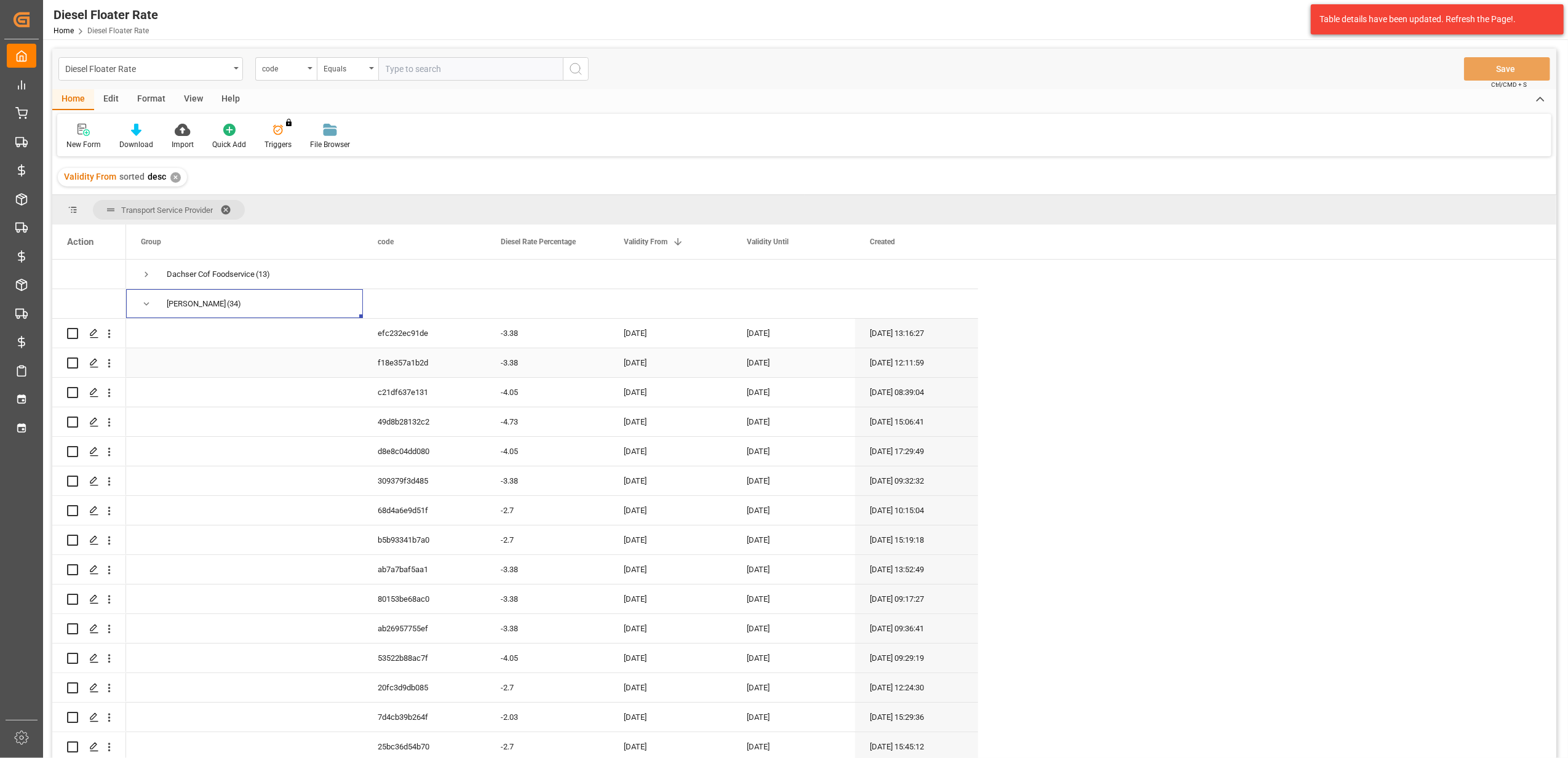
click at [653, 364] on div "[DATE]" at bounding box center [670, 362] width 123 height 29
click at [786, 404] on button "Next Month" at bounding box center [784, 403] width 7 height 7
click at [685, 448] on div "1" at bounding box center [683, 450] width 15 height 15
type input "[DATE]"
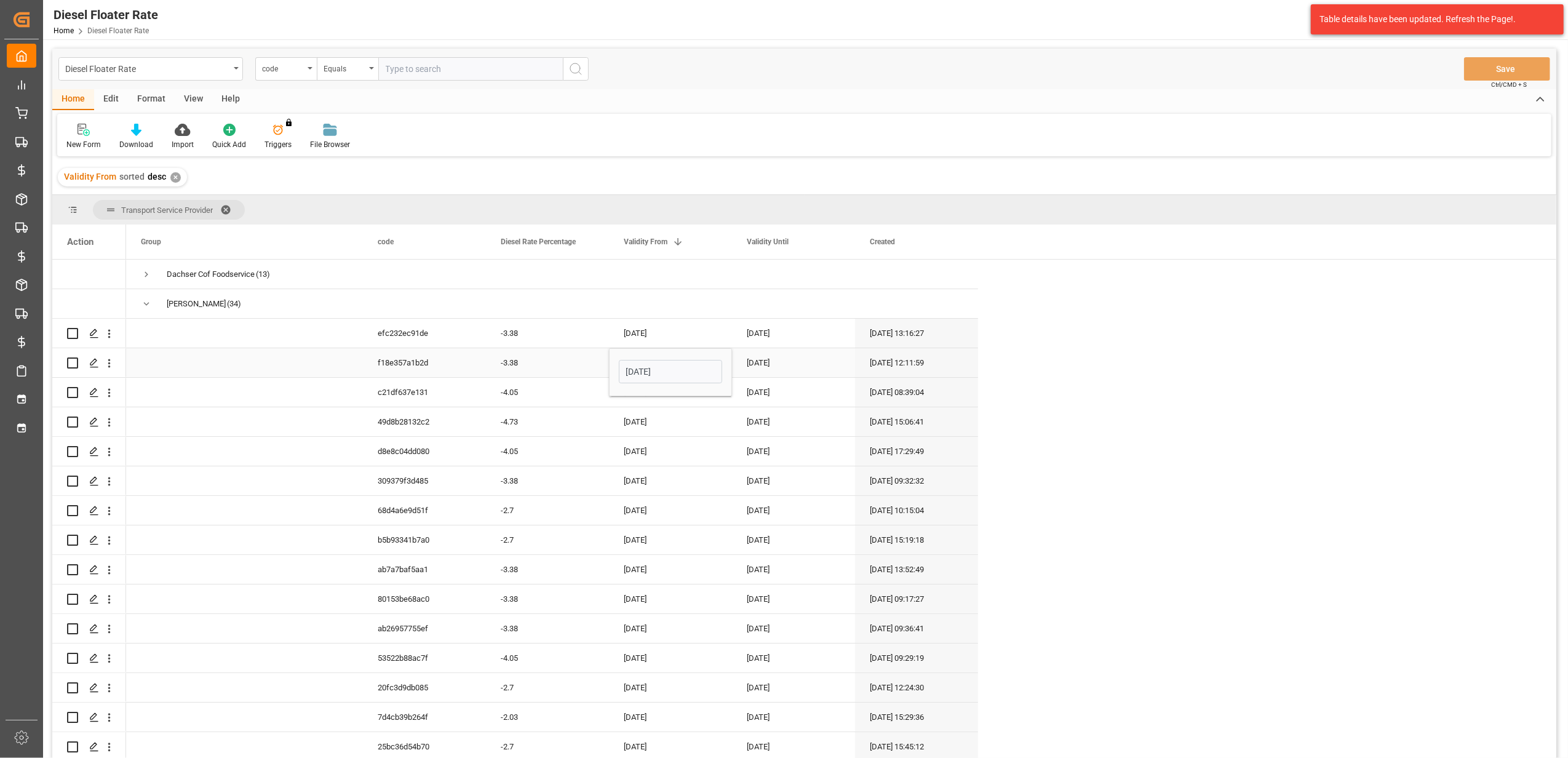
click at [783, 352] on div "[DATE]" at bounding box center [793, 362] width 123 height 29
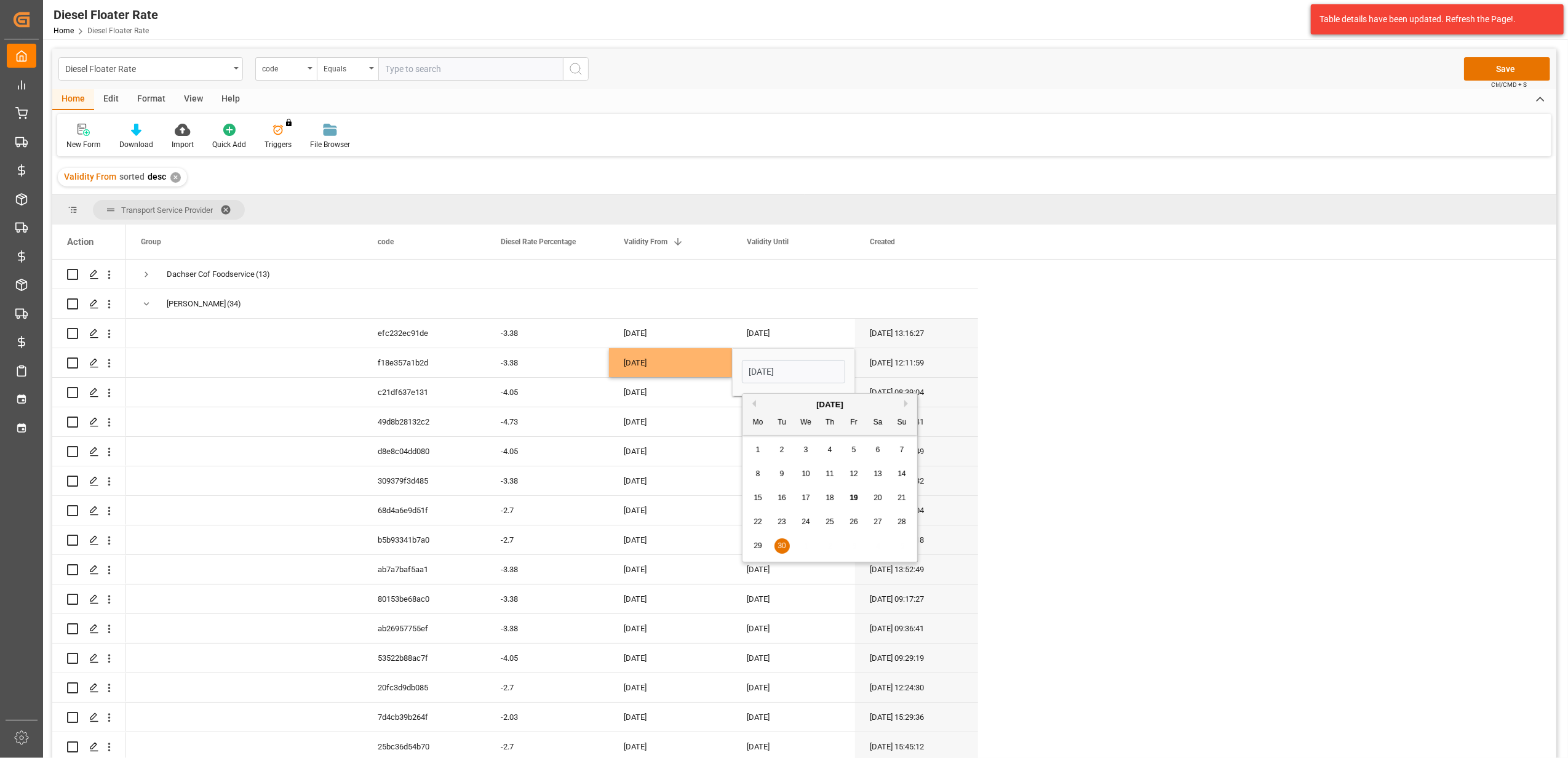
click at [906, 403] on button "Next Month" at bounding box center [907, 403] width 7 height 7
click at [853, 549] on div "31" at bounding box center [853, 546] width 15 height 15
type input "[DATE]"
click at [780, 460] on div "[DATE]" at bounding box center [793, 451] width 123 height 29
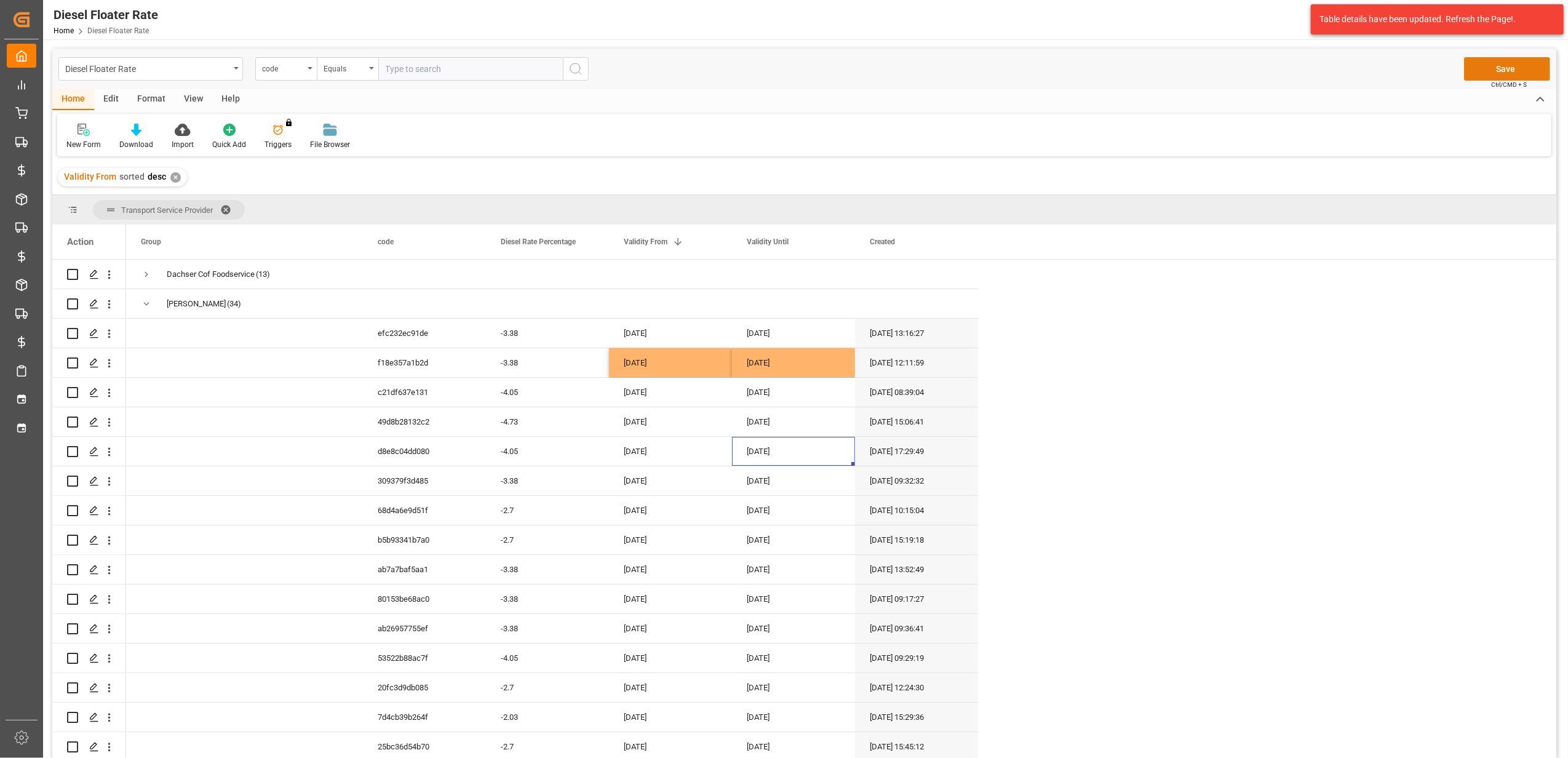
click at [1476, 64] on button "Save" at bounding box center [1507, 69] width 86 height 24
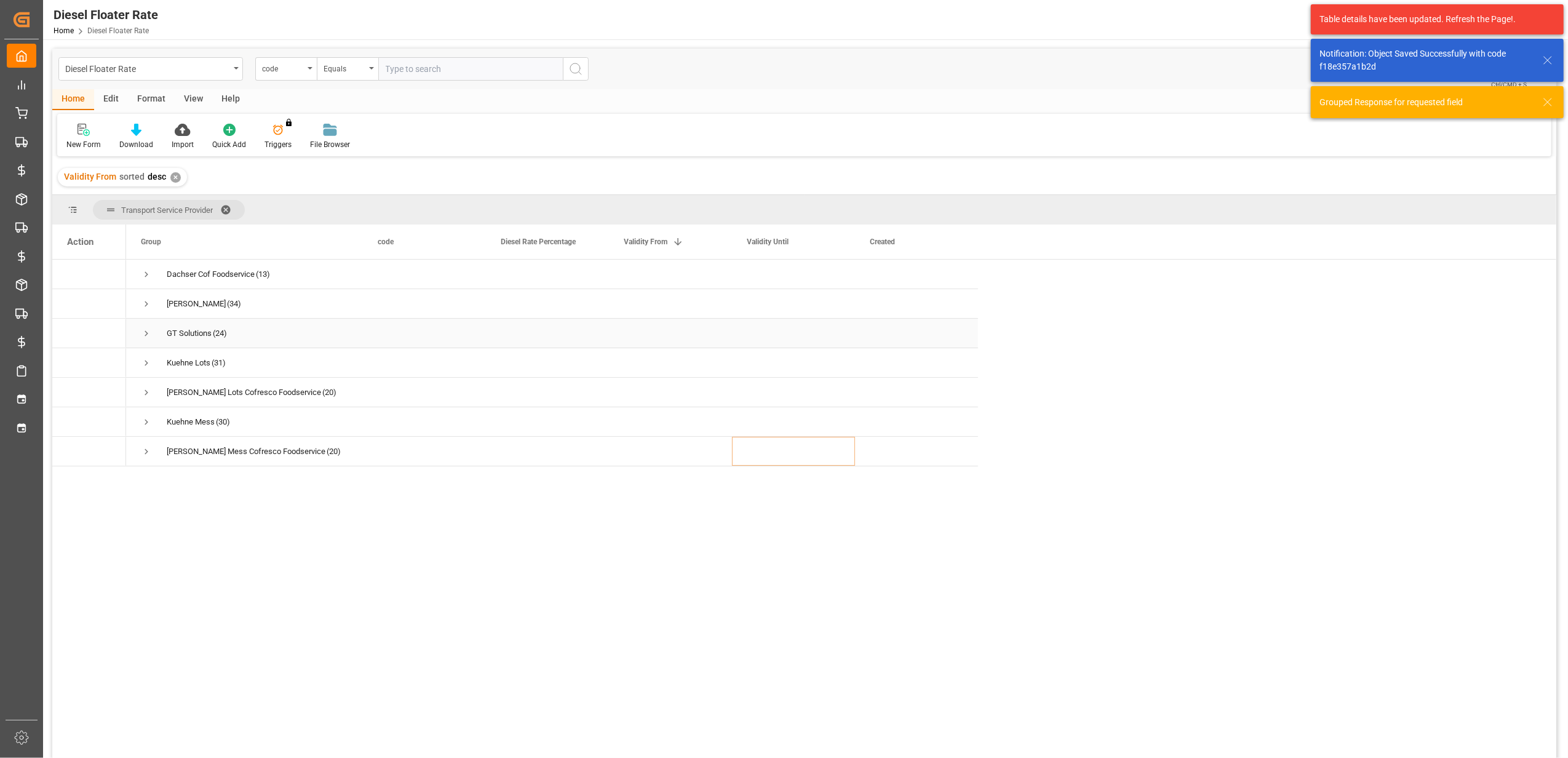
click at [146, 334] on span "Press SPACE to select this row." at bounding box center [147, 333] width 11 height 11
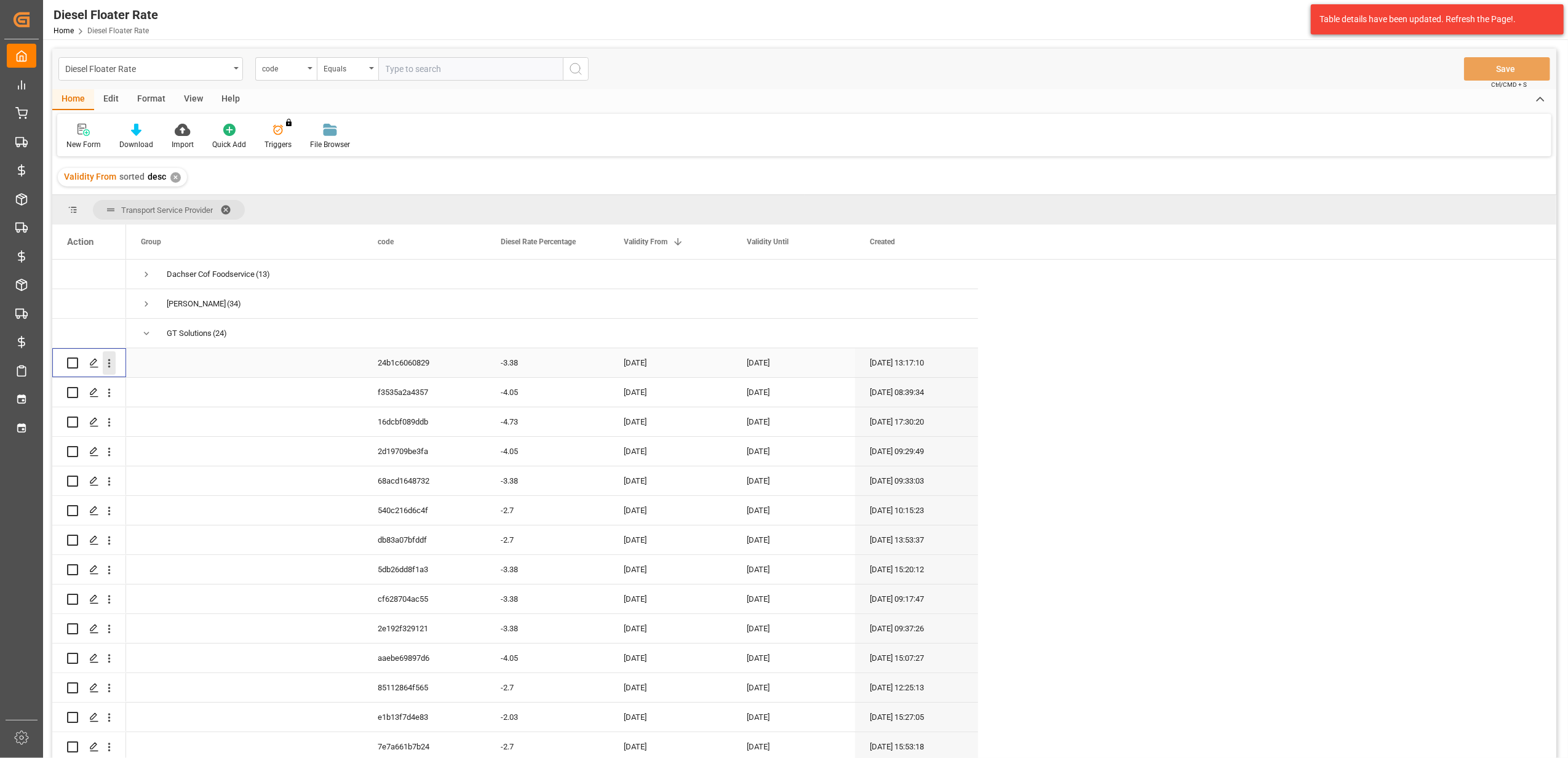
click at [109, 365] on icon "open menu" at bounding box center [109, 363] width 2 height 9
click at [162, 409] on span "Duplicate this row" at bounding box center [189, 414] width 114 height 11
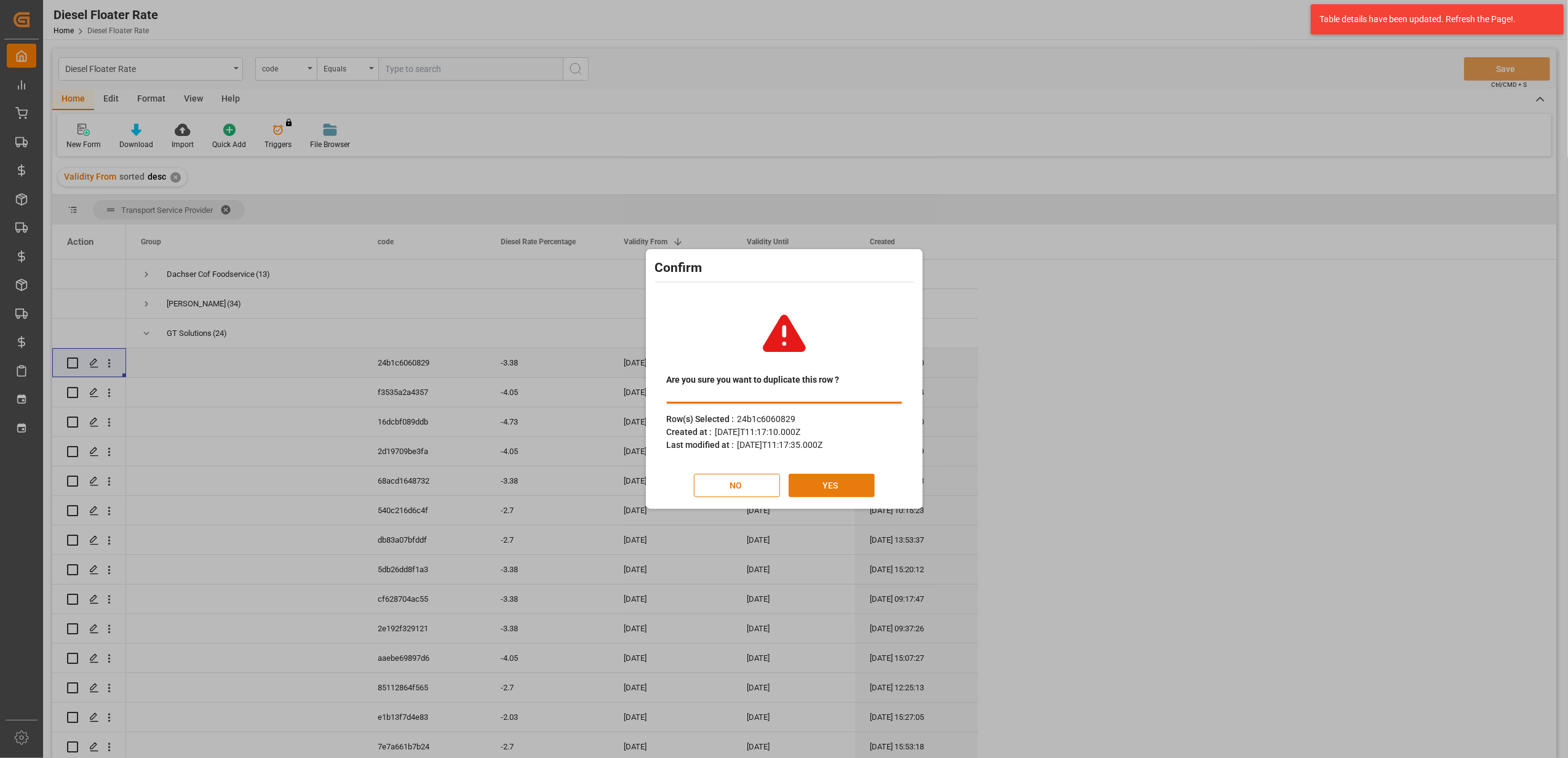
click at [827, 478] on button "YES" at bounding box center [831, 486] width 86 height 24
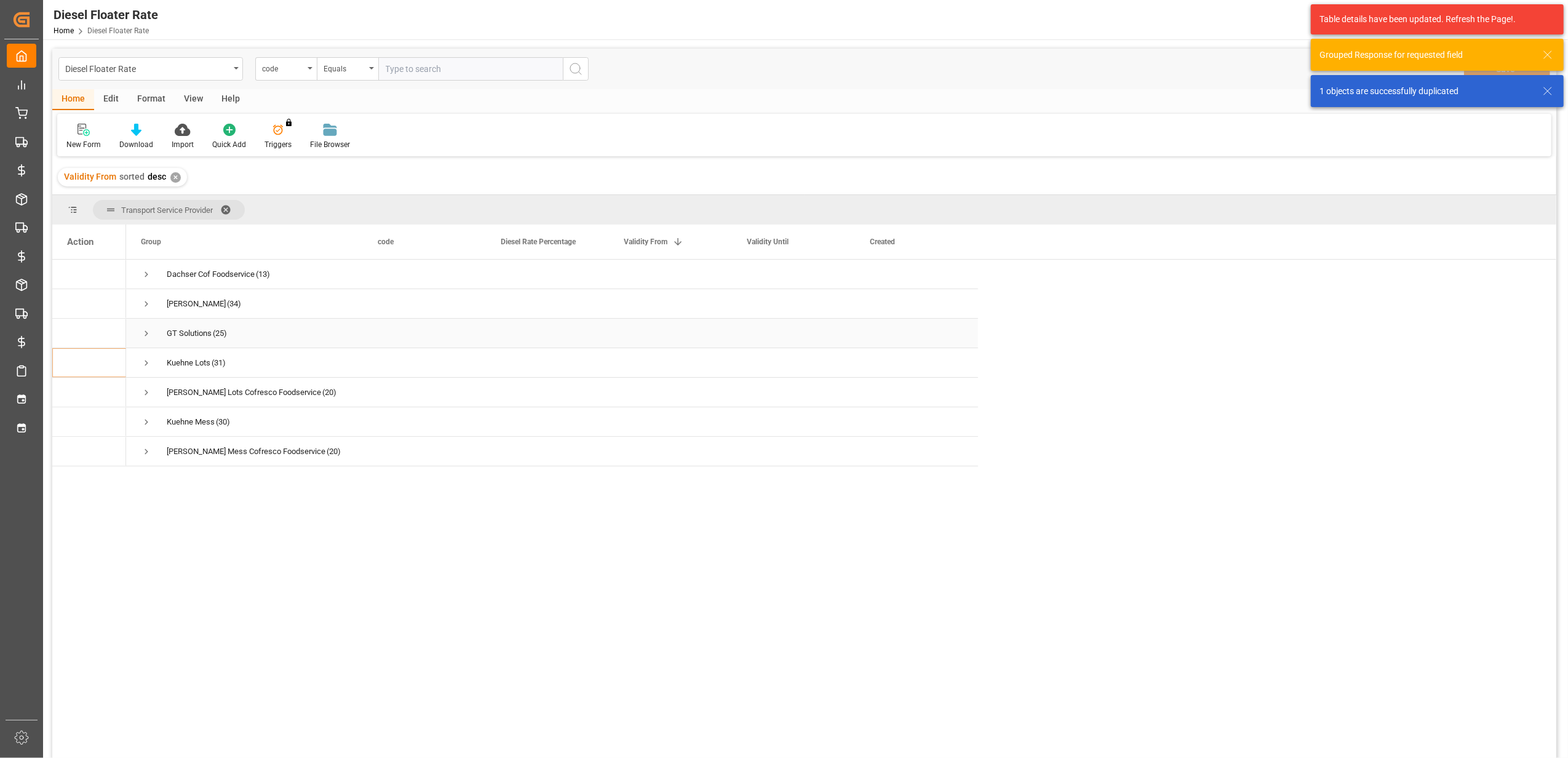
click at [144, 333] on span "Press SPACE to select this row." at bounding box center [147, 333] width 11 height 11
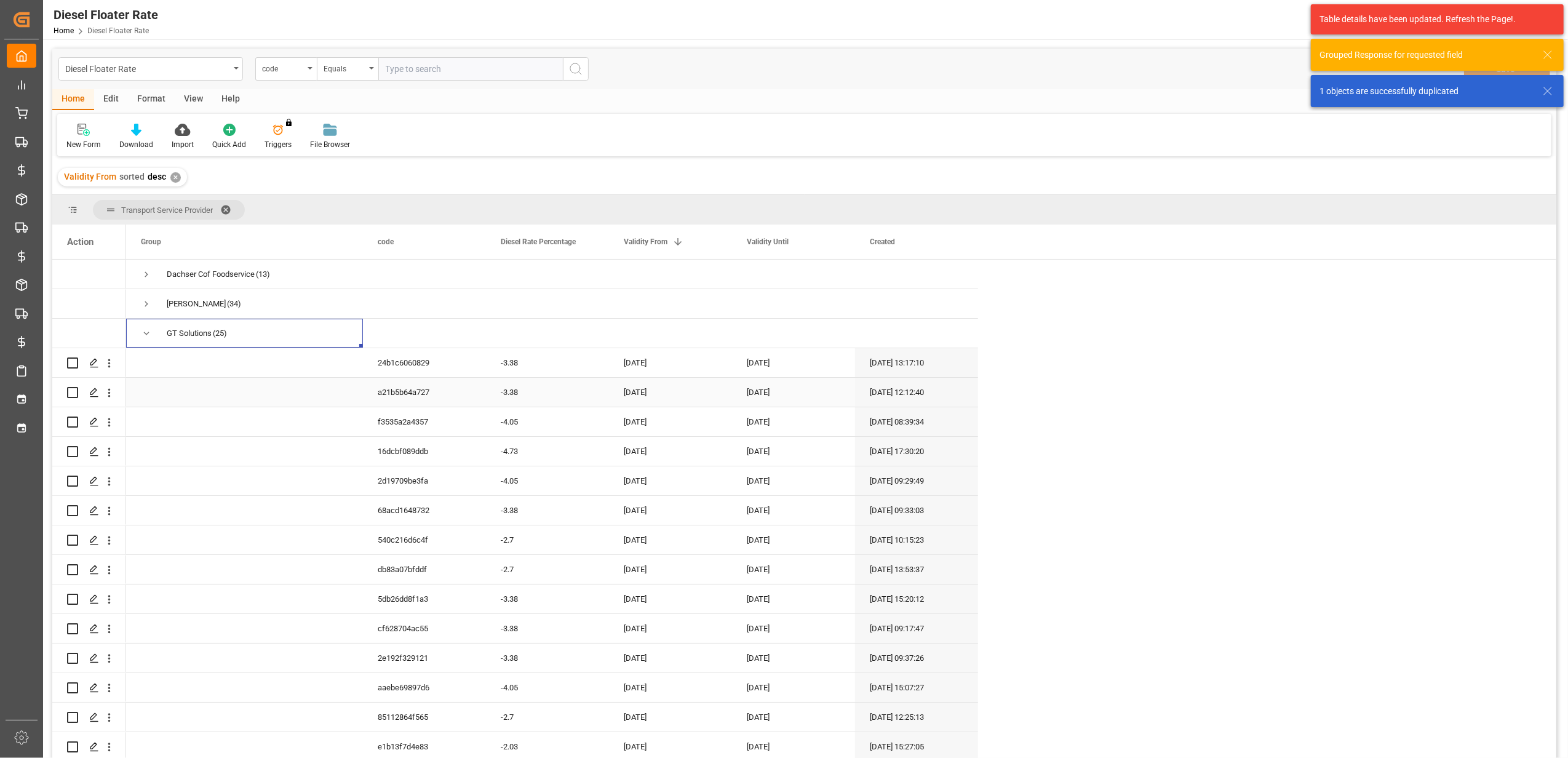
click at [654, 390] on div "[DATE]" at bounding box center [670, 392] width 123 height 29
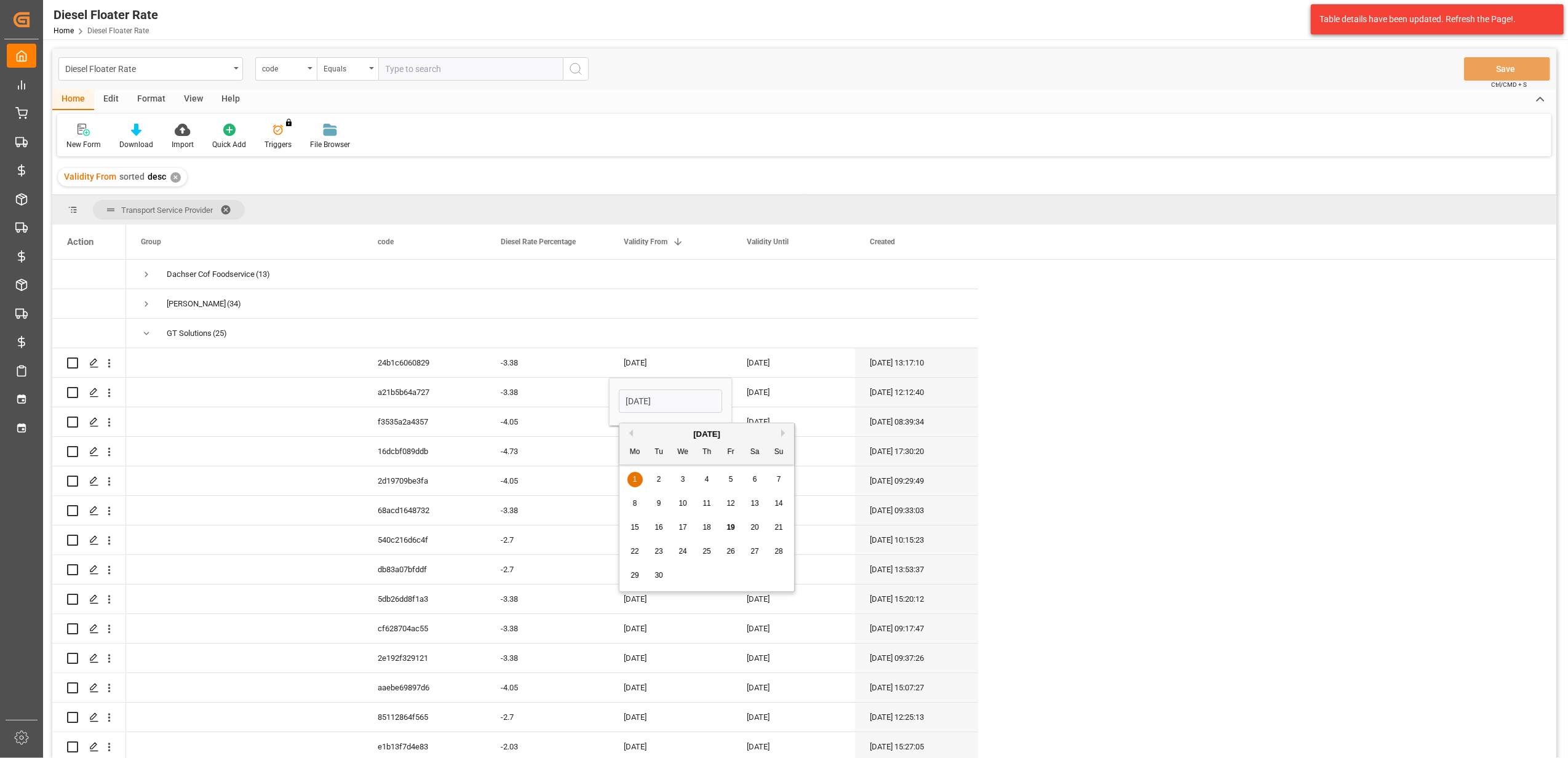
click at [783, 436] on div "[DATE]" at bounding box center [707, 434] width 175 height 13
click at [786, 434] on button "Next Month" at bounding box center [784, 432] width 7 height 7
click at [679, 474] on div "1" at bounding box center [683, 479] width 15 height 15
type input "[DATE]"
click at [771, 402] on div "[DATE]" at bounding box center [793, 392] width 123 height 29
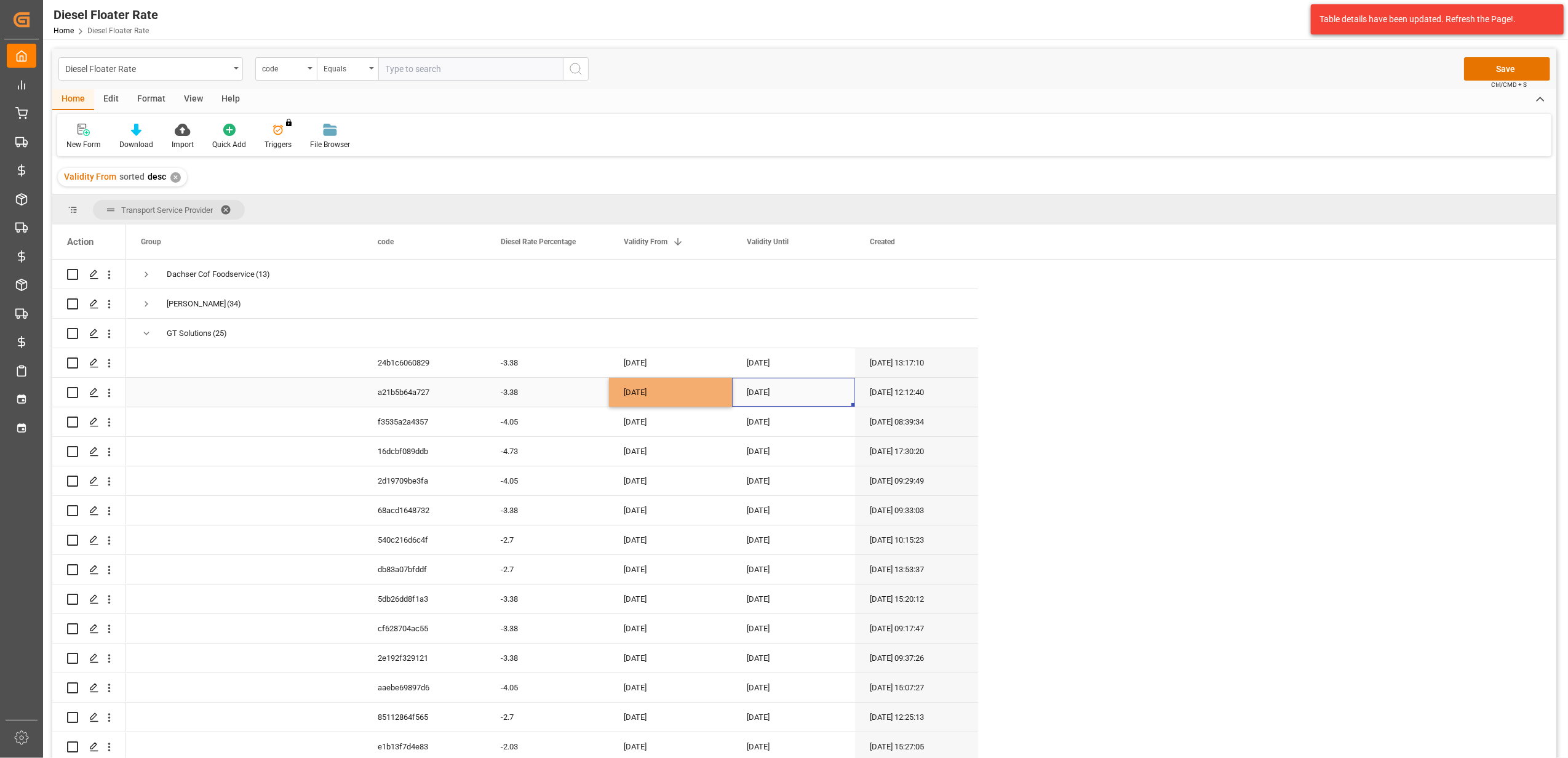
click at [771, 402] on div "[DATE]" at bounding box center [793, 392] width 123 height 29
click at [908, 436] on button "Next Month" at bounding box center [907, 432] width 7 height 7
click at [852, 572] on span "31" at bounding box center [853, 575] width 8 height 9
type input "[DATE]"
click at [770, 485] on div "[DATE]" at bounding box center [793, 481] width 123 height 29
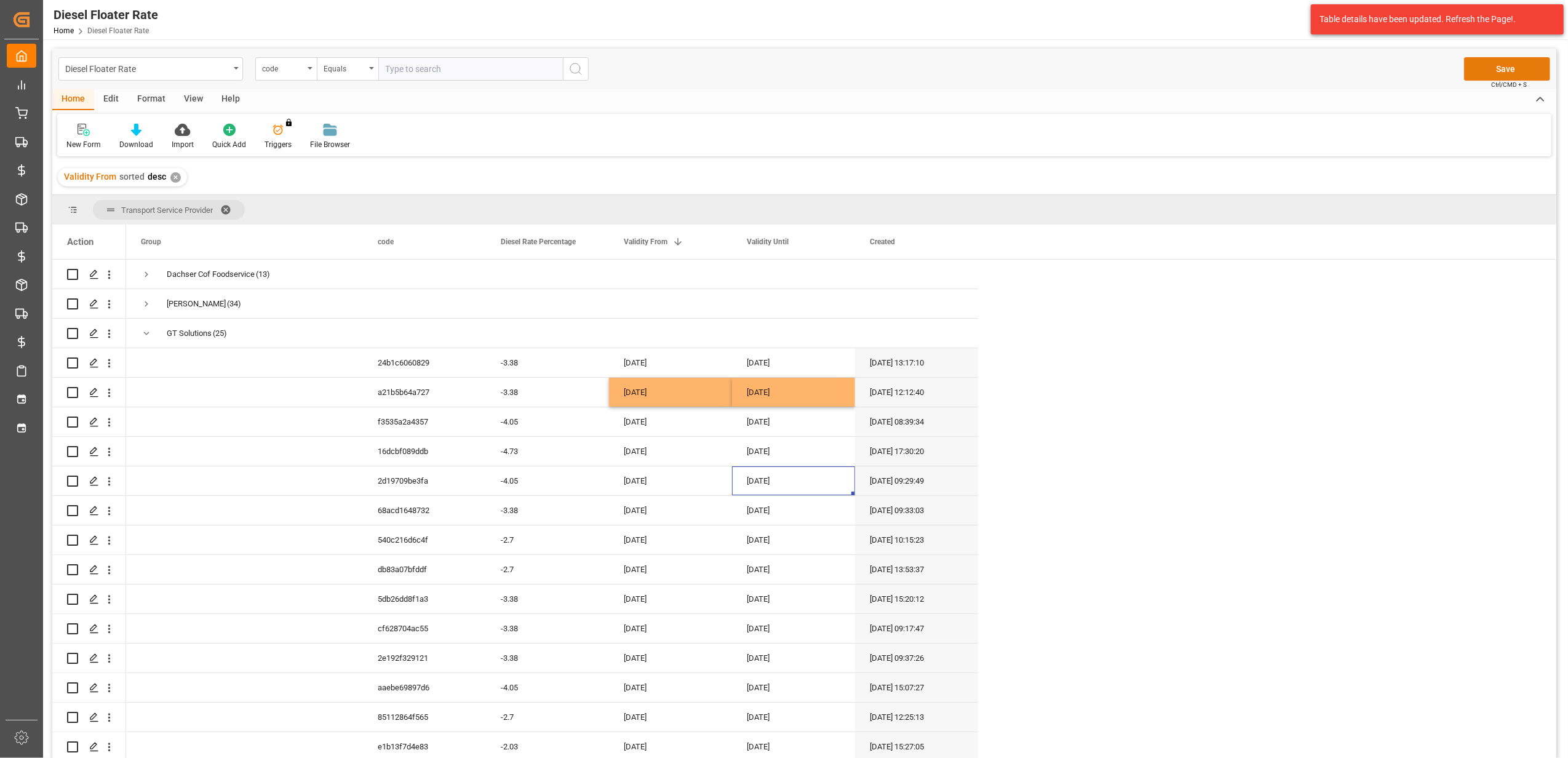
click at [1478, 74] on button "Save" at bounding box center [1507, 69] width 86 height 24
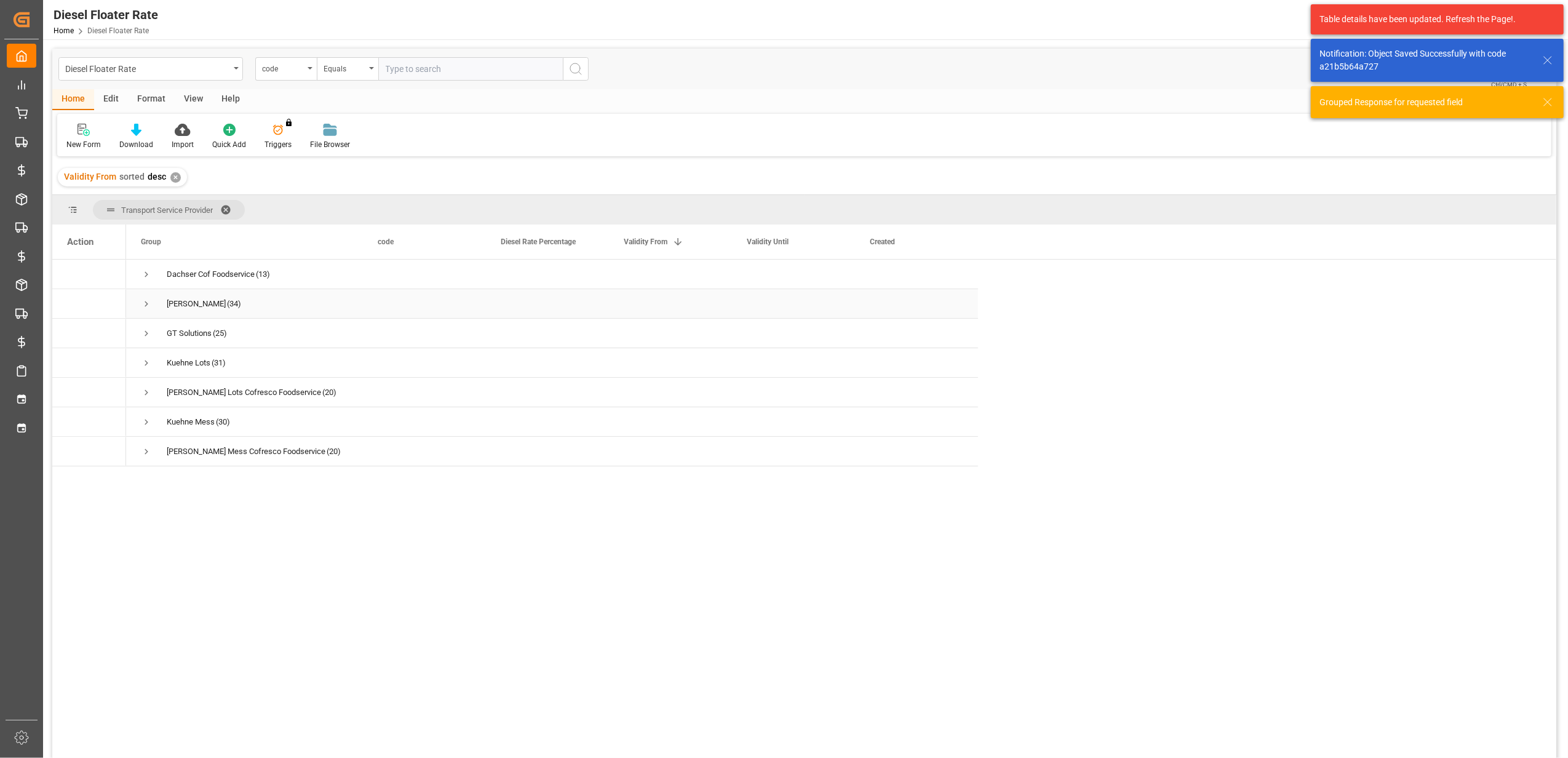
click at [147, 303] on span "Press SPACE to select this row." at bounding box center [147, 304] width 11 height 11
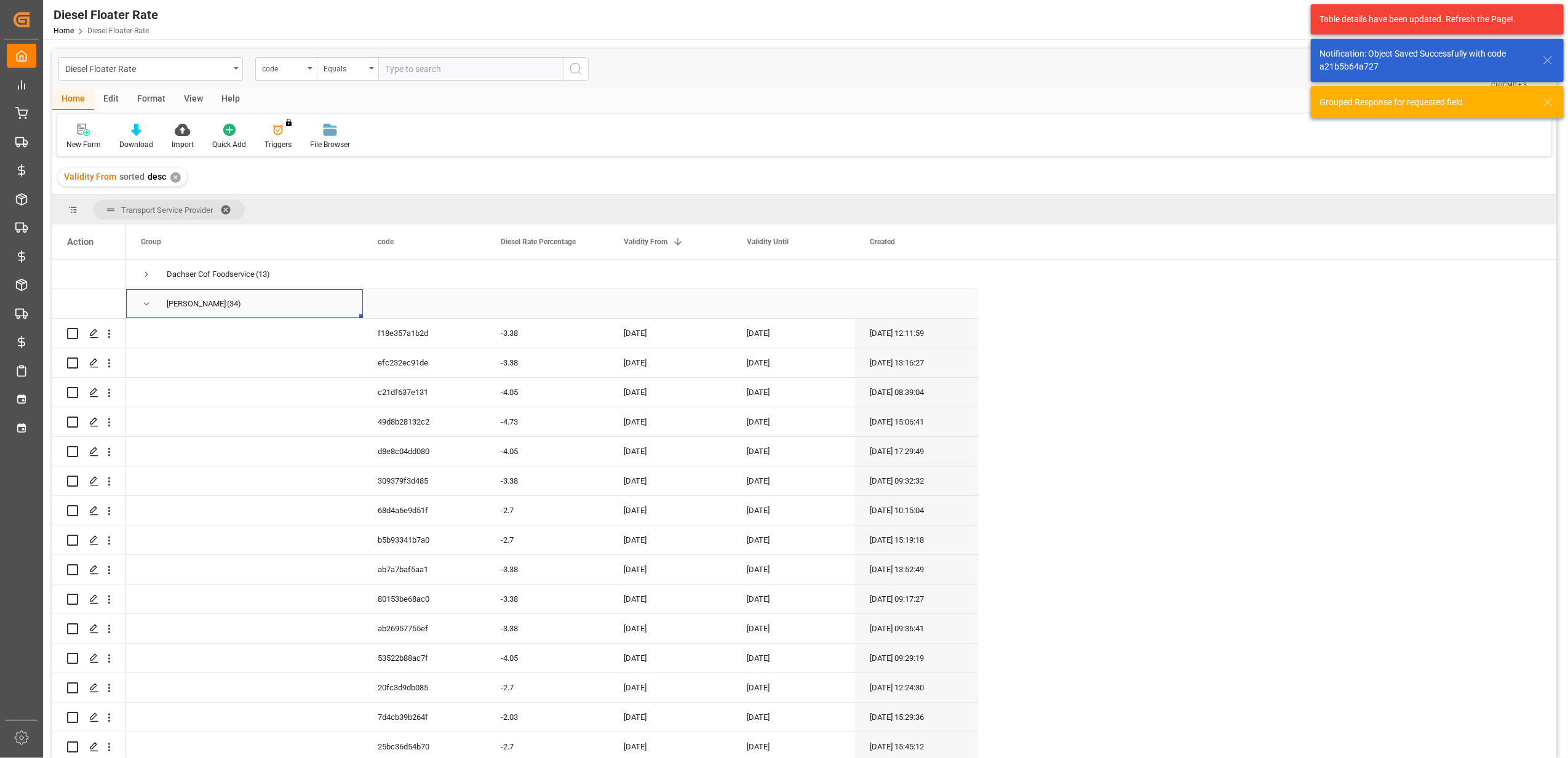
click at [147, 303] on span "Press SPACE to select this row." at bounding box center [147, 304] width 11 height 11
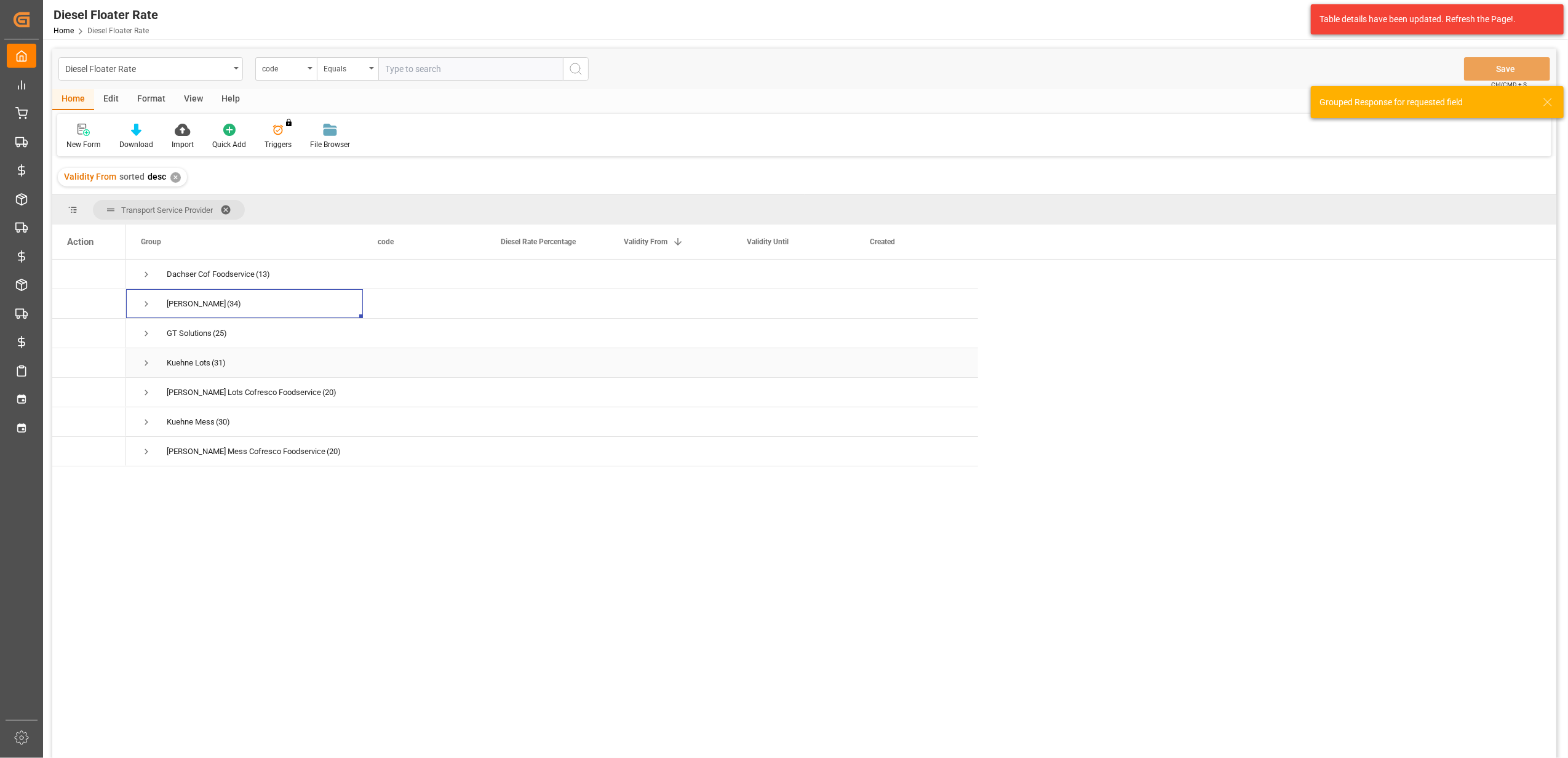
click at [143, 364] on span "Press SPACE to select this row." at bounding box center [147, 363] width 11 height 11
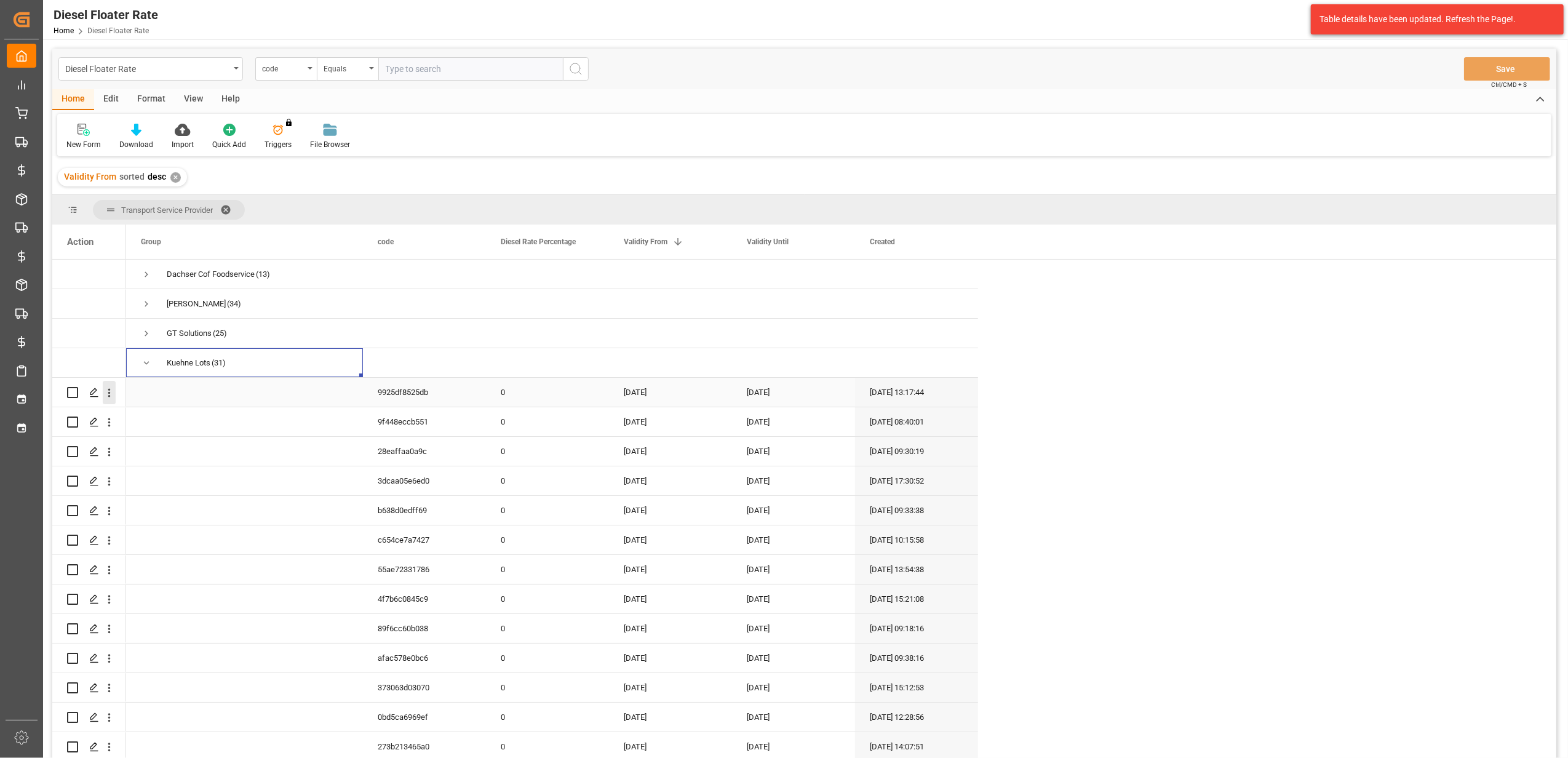
click at [116, 392] on icon "open menu" at bounding box center [109, 393] width 13 height 13
click at [177, 440] on span "Duplicate this row" at bounding box center [189, 444] width 114 height 11
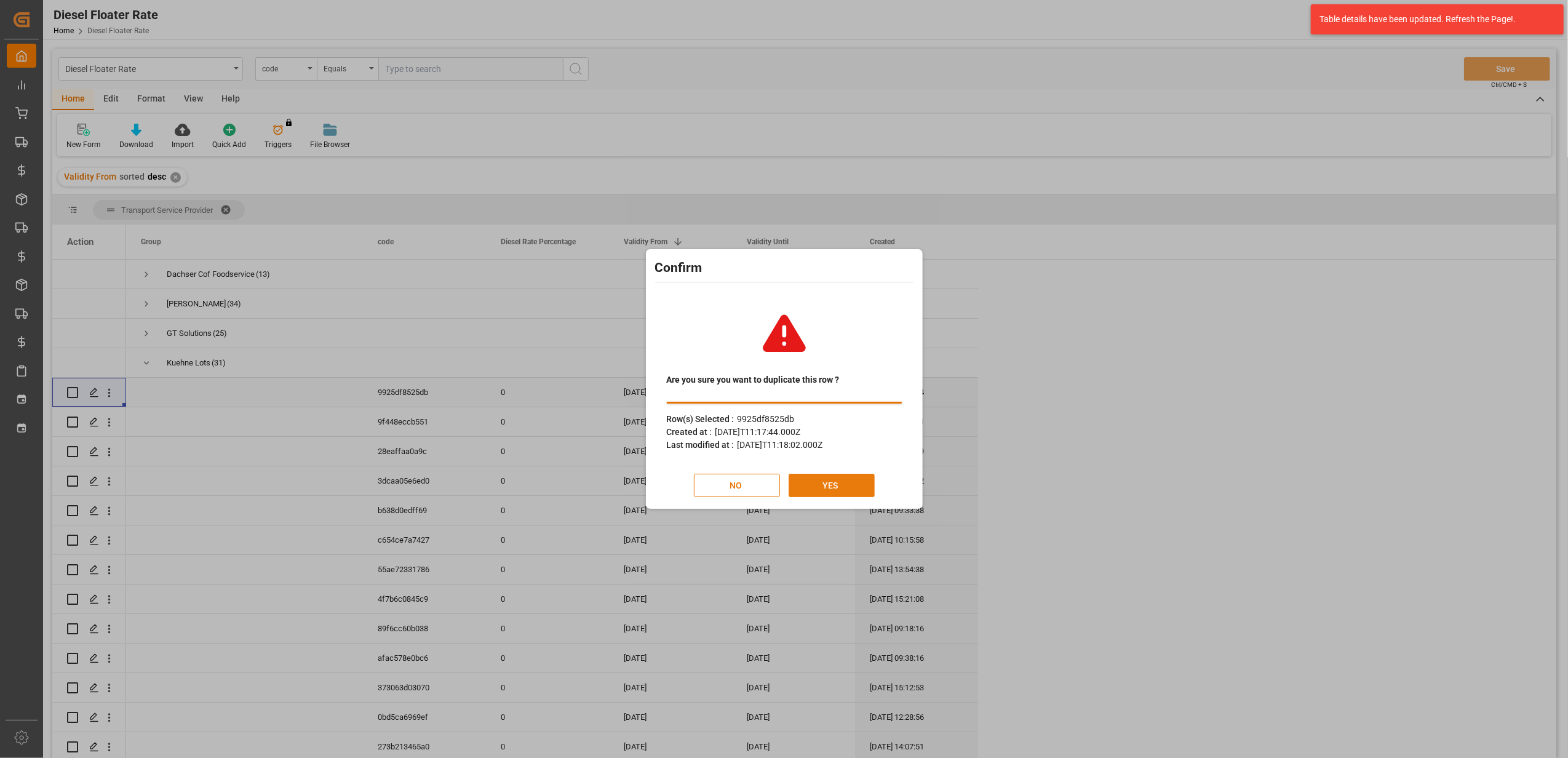
click at [840, 475] on button "YES" at bounding box center [831, 486] width 86 height 24
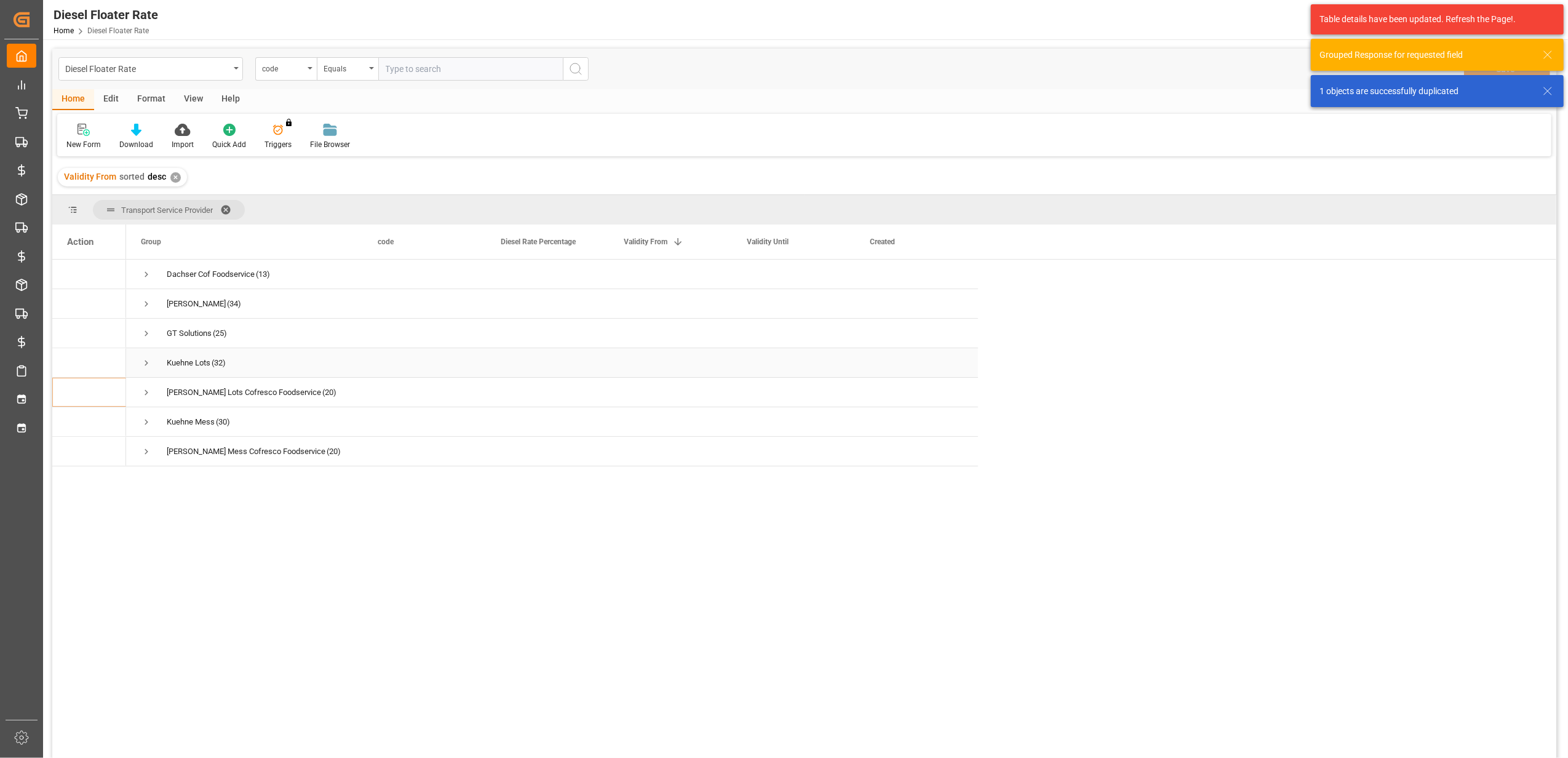
click at [147, 363] on span "Press SPACE to select this row." at bounding box center [147, 363] width 11 height 11
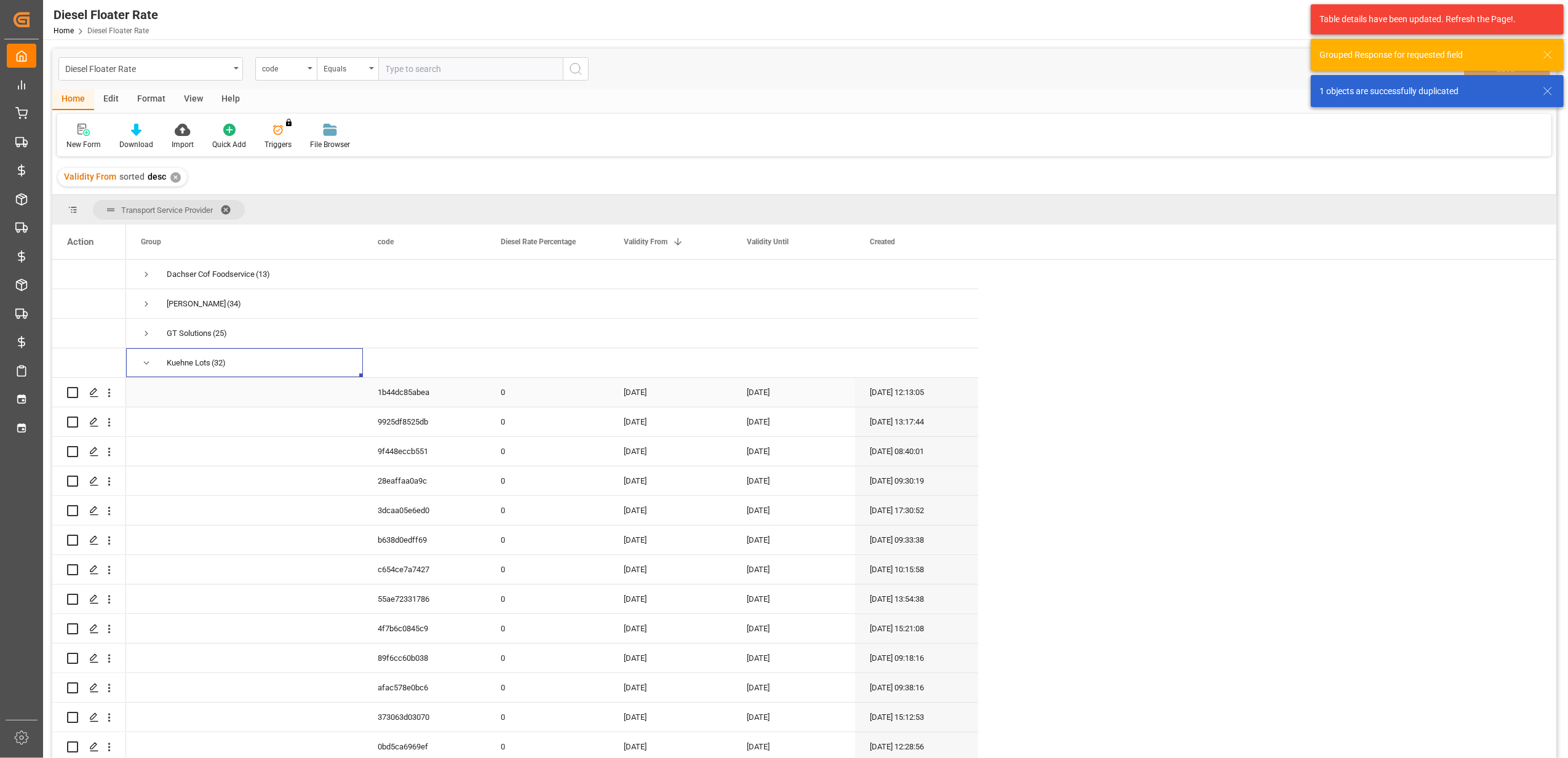
click at [670, 394] on div "[DATE]" at bounding box center [670, 392] width 123 height 29
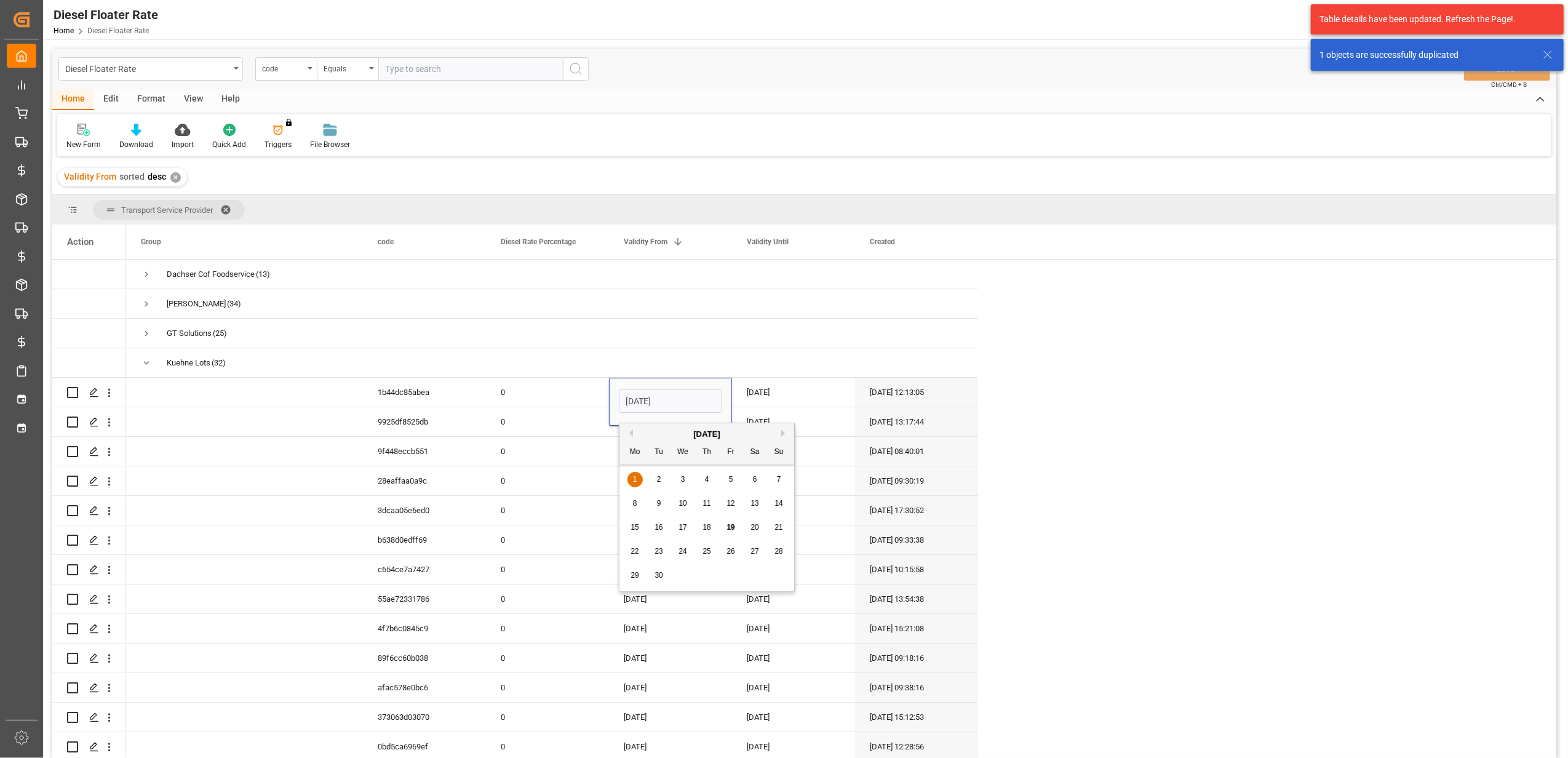
click at [783, 431] on button "Next Month" at bounding box center [784, 432] width 7 height 7
click at [688, 478] on div "1" at bounding box center [683, 479] width 15 height 15
type input "[DATE]"
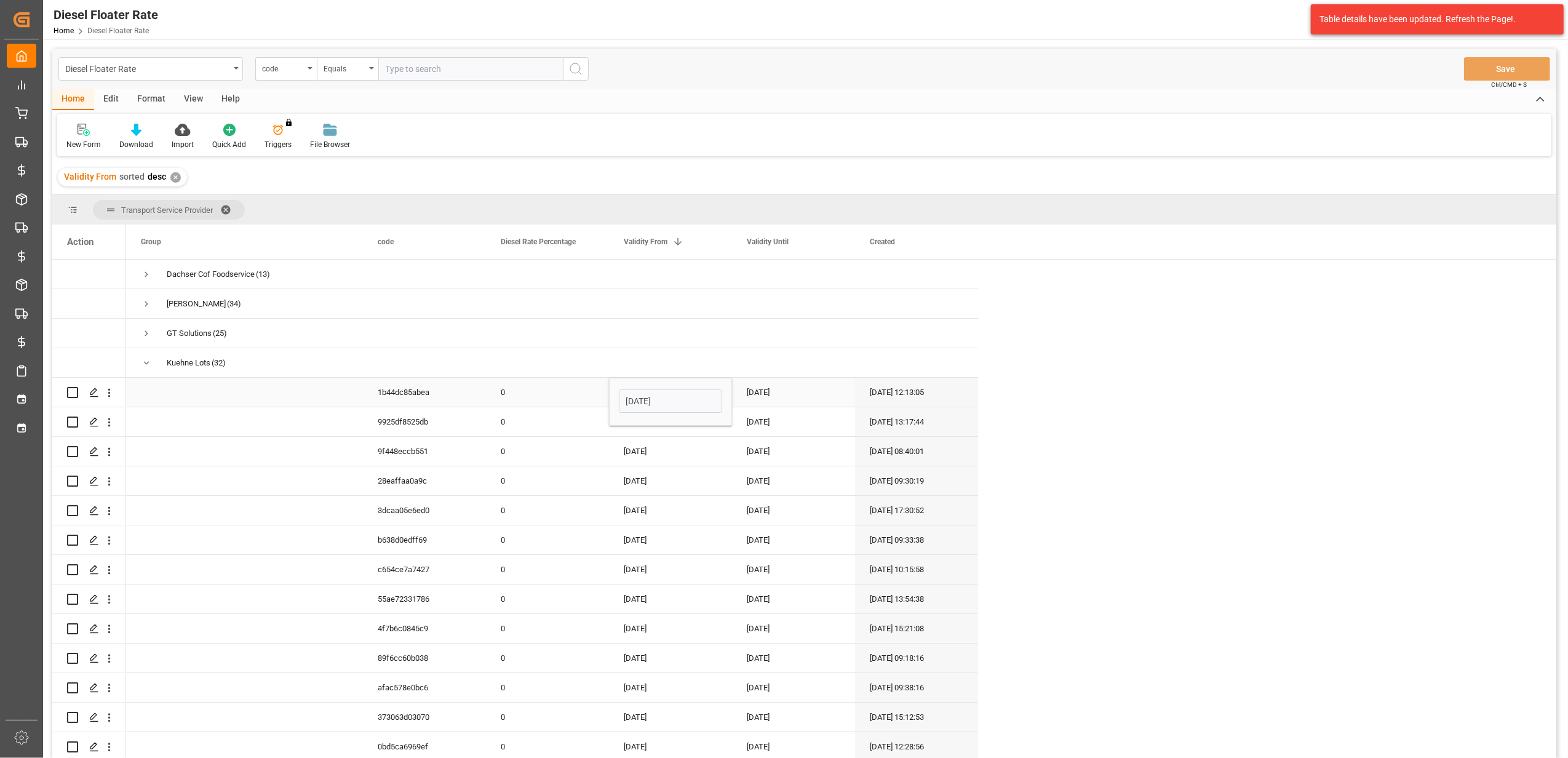
click at [777, 401] on div "[DATE]" at bounding box center [793, 392] width 123 height 29
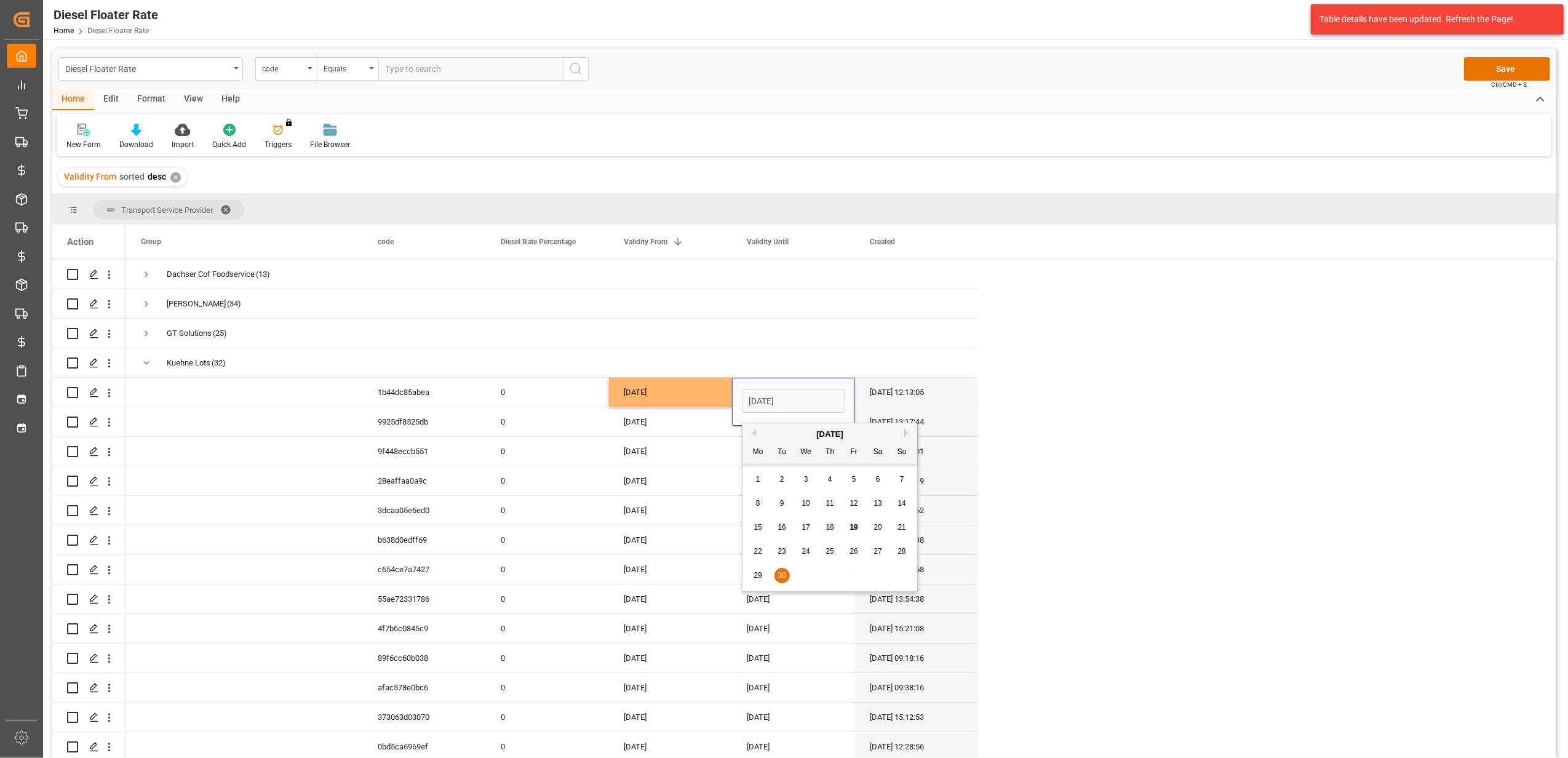
click at [906, 431] on button "Next Month" at bounding box center [907, 432] width 7 height 7
click at [852, 572] on span "31" at bounding box center [853, 575] width 8 height 9
type input "[DATE]"
click at [719, 492] on div "[DATE]" at bounding box center [670, 481] width 123 height 29
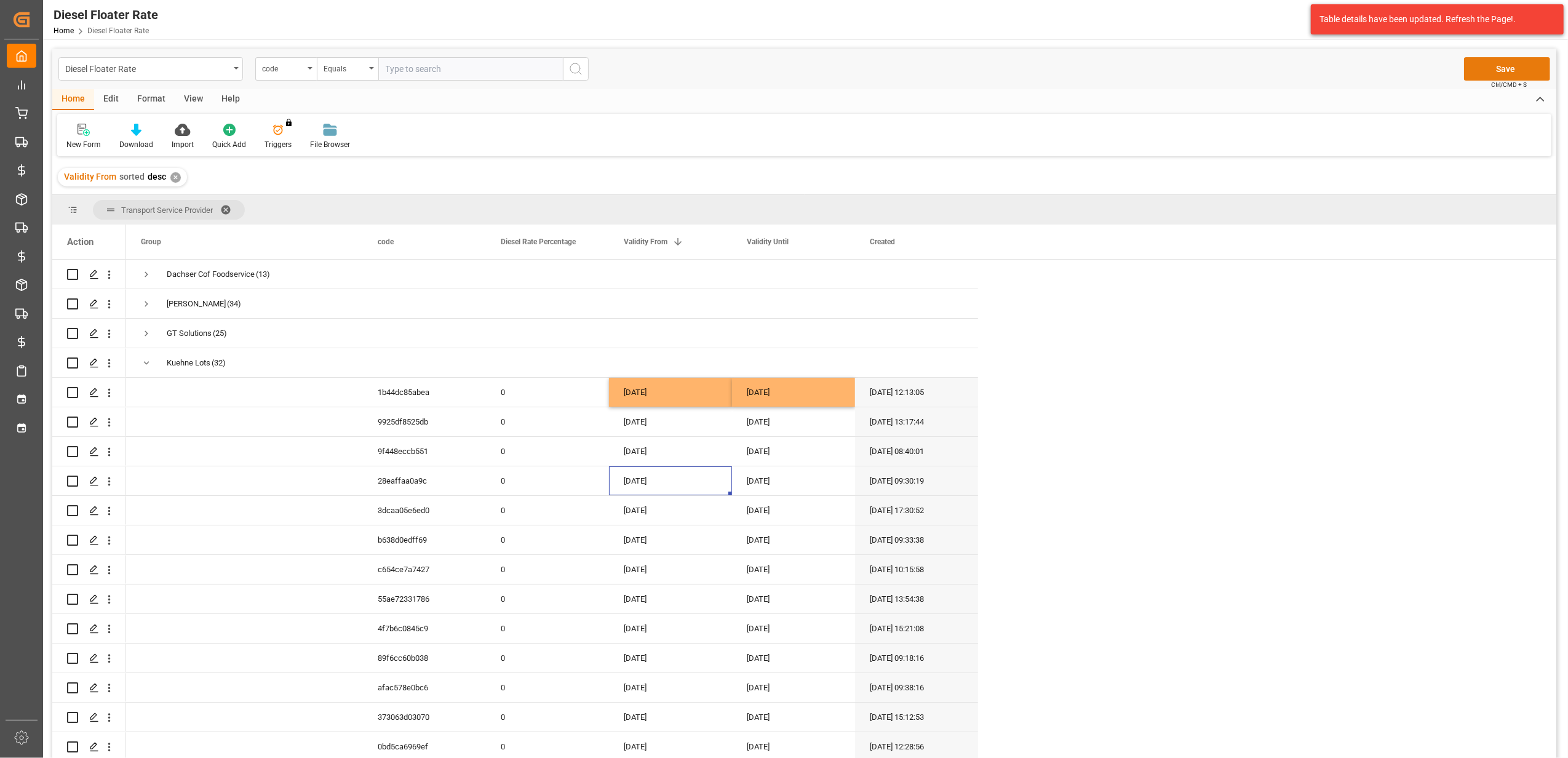
click at [1509, 74] on button "Save" at bounding box center [1507, 69] width 86 height 24
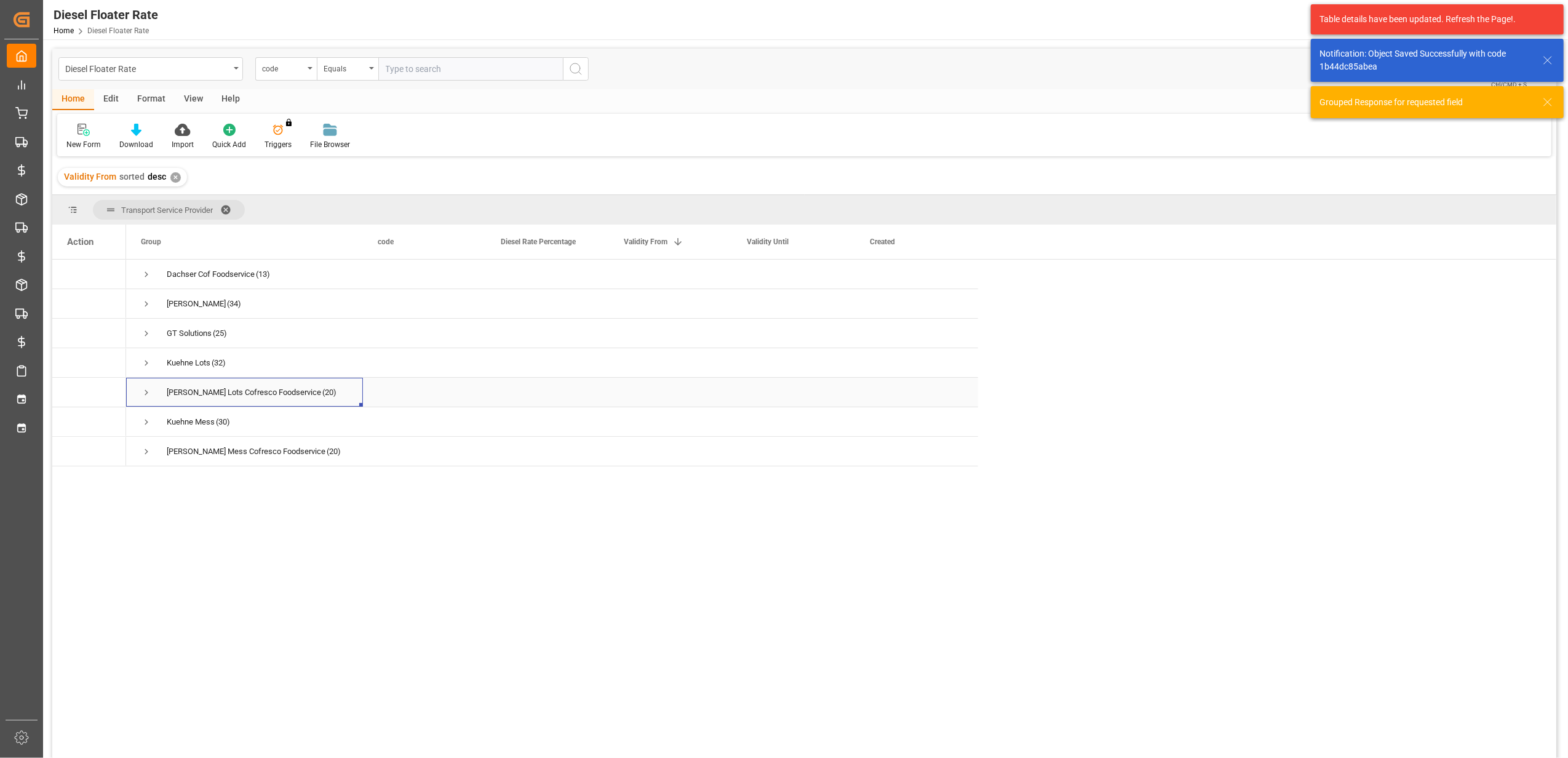
click at [148, 391] on span "Press SPACE to select this row." at bounding box center [147, 392] width 11 height 11
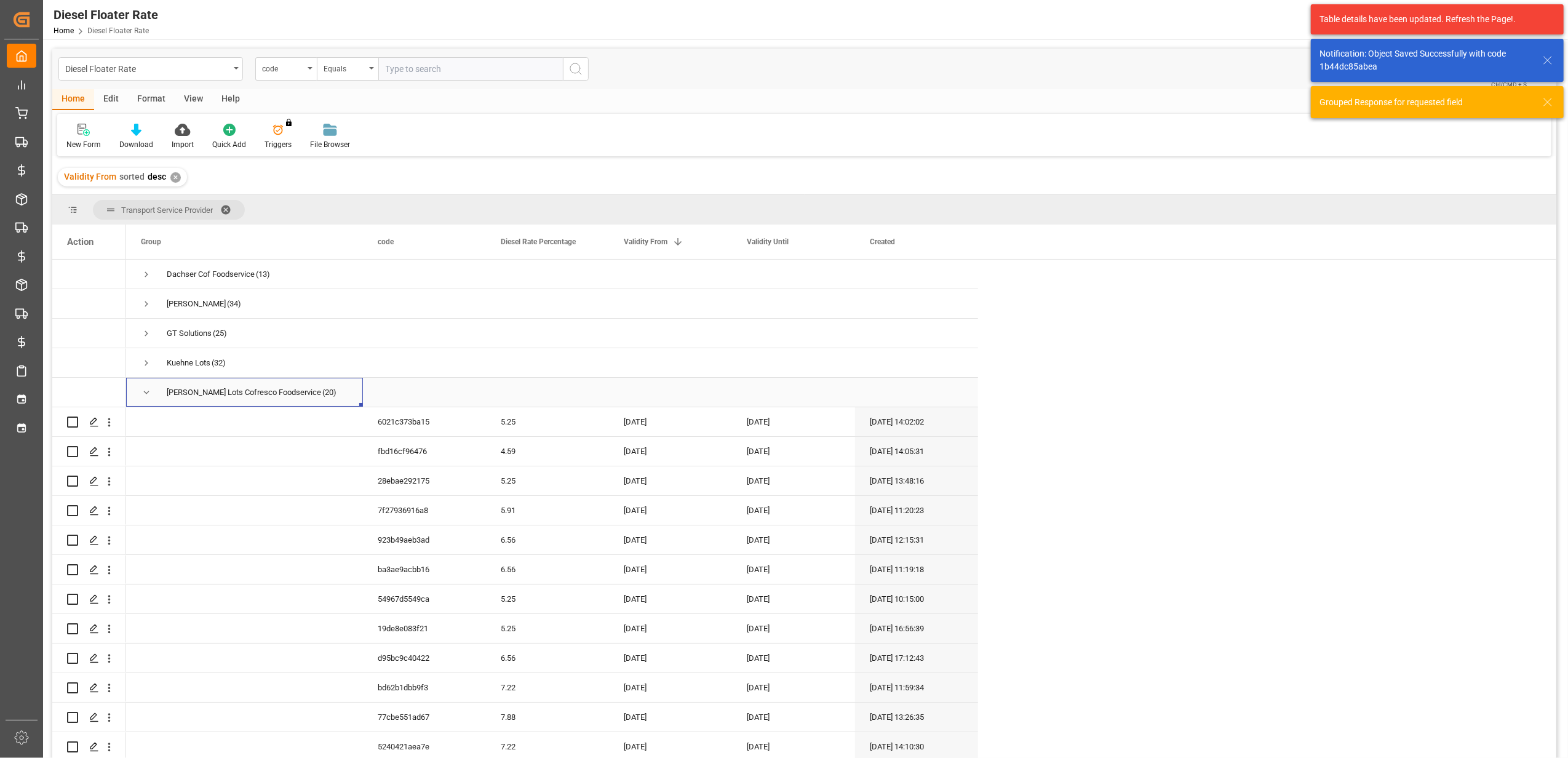
click at [147, 394] on span "Press SPACE to select this row." at bounding box center [147, 392] width 11 height 11
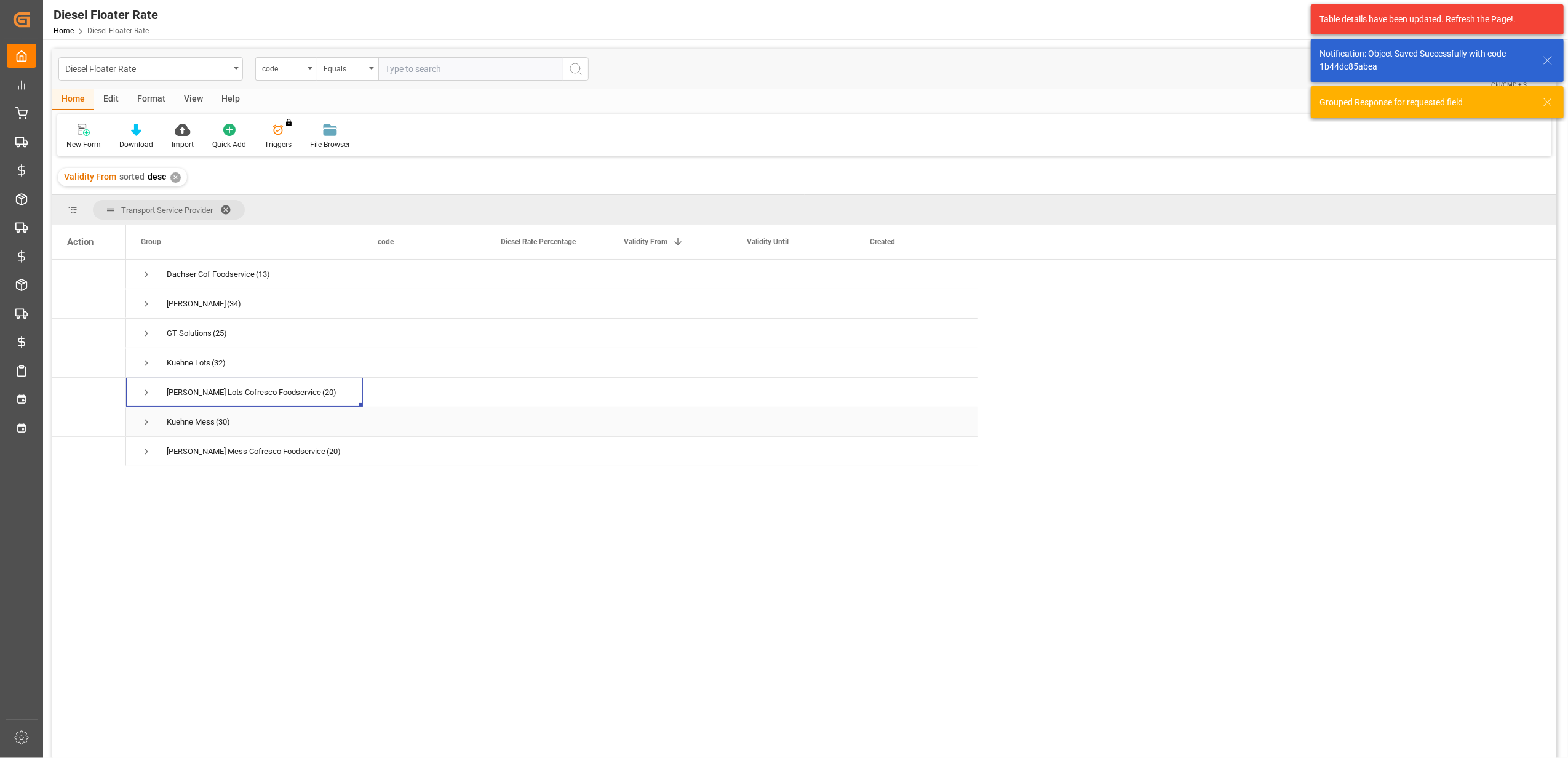
click at [143, 420] on span "Press SPACE to select this row." at bounding box center [147, 422] width 11 height 11
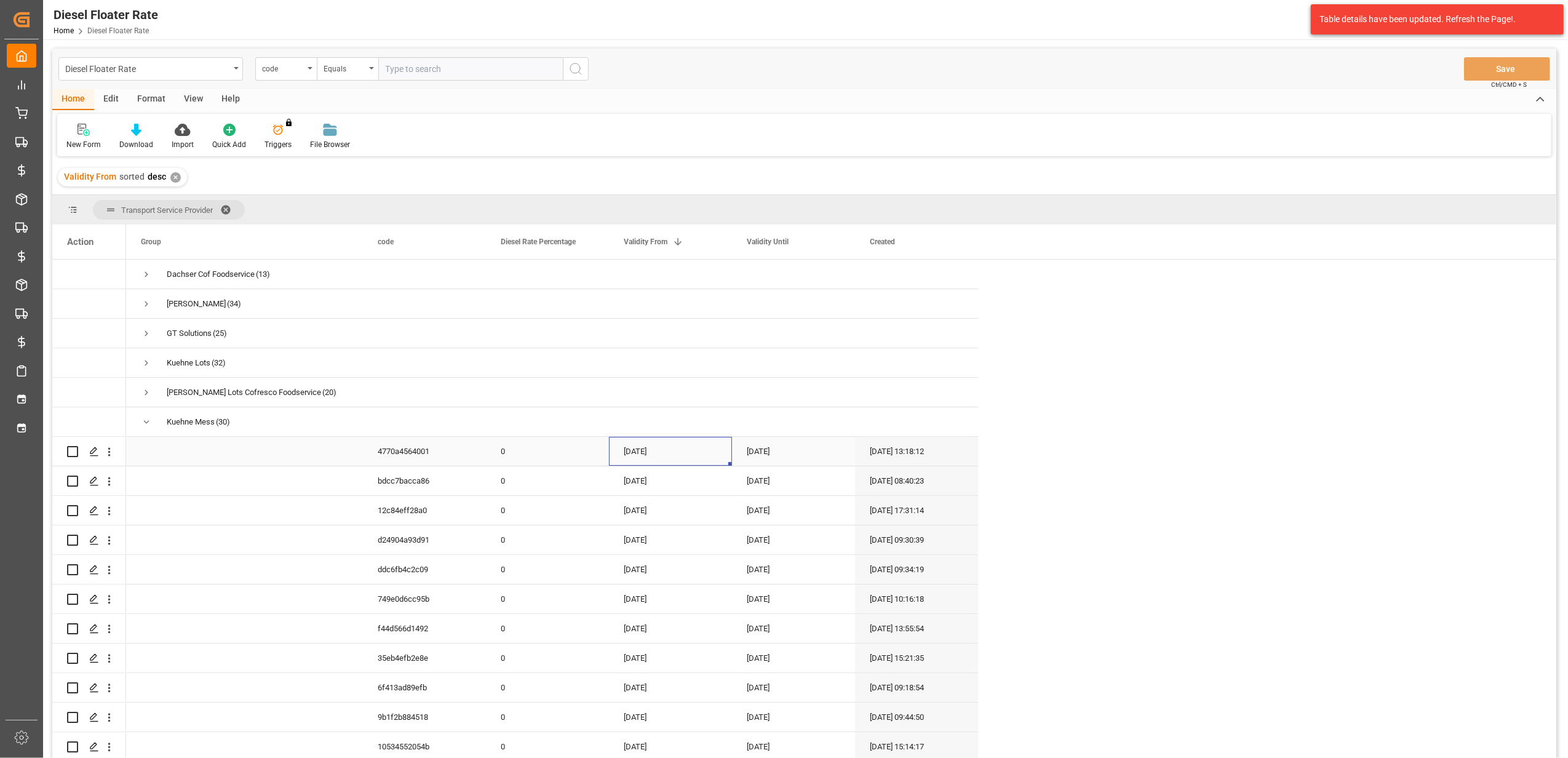
click at [665, 456] on div "[DATE]" at bounding box center [670, 451] width 123 height 29
click at [109, 451] on icon "open menu" at bounding box center [109, 451] width 13 height 13
click at [145, 500] on span "Duplicate this row" at bounding box center [189, 502] width 114 height 11
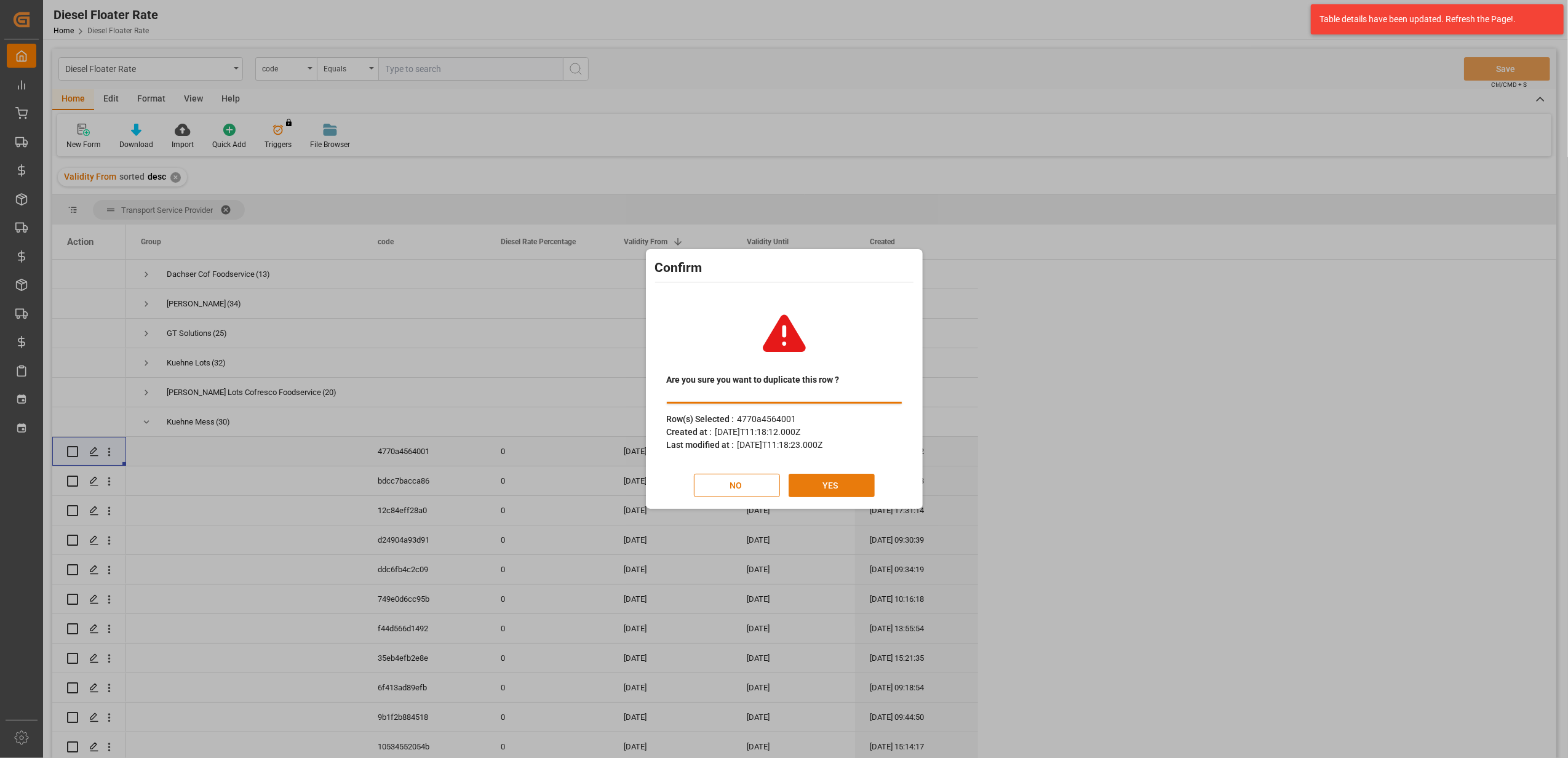
click at [825, 492] on button "YES" at bounding box center [831, 486] width 86 height 24
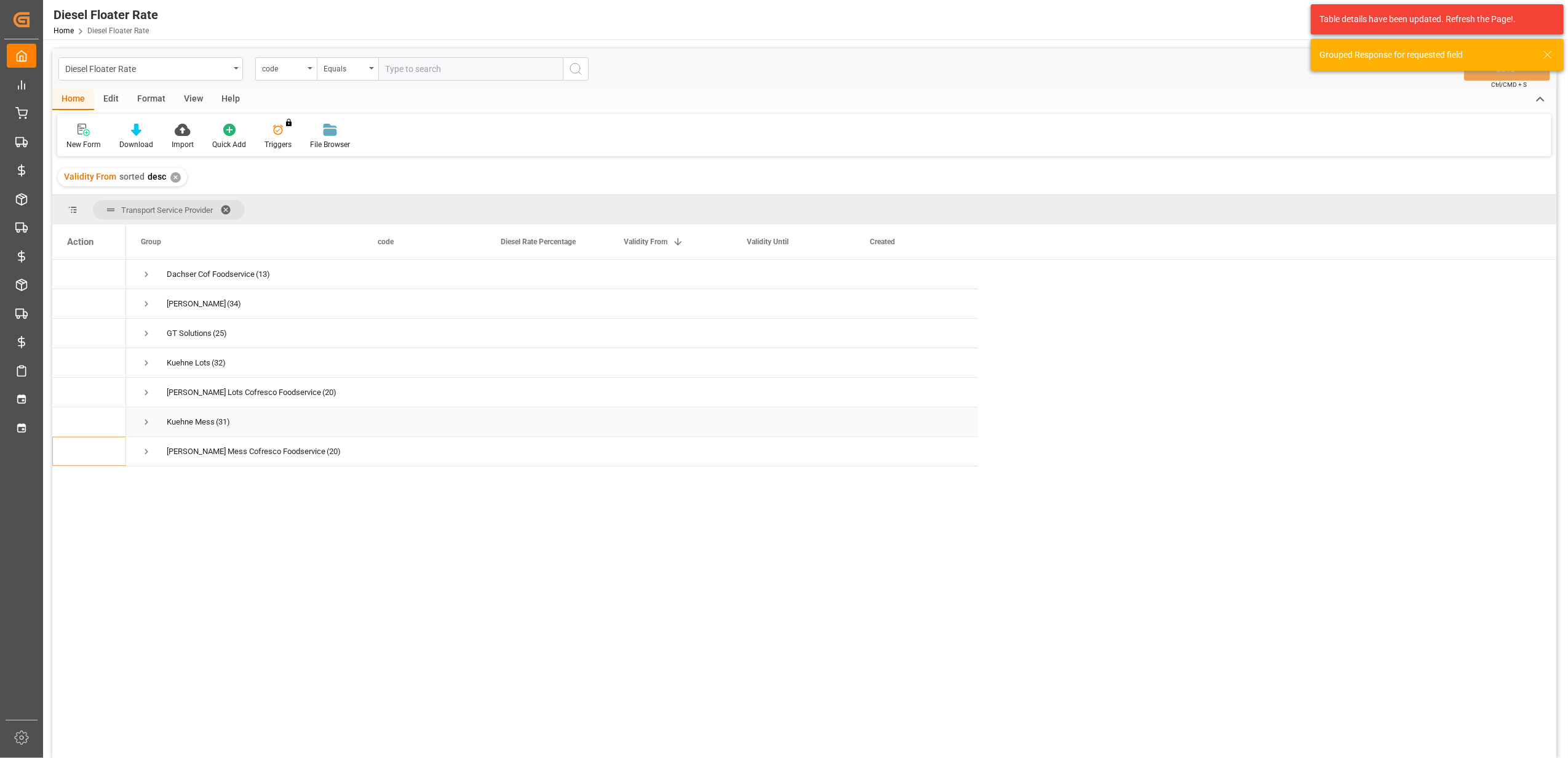
click at [143, 420] on span "Press SPACE to select this row." at bounding box center [147, 422] width 11 height 11
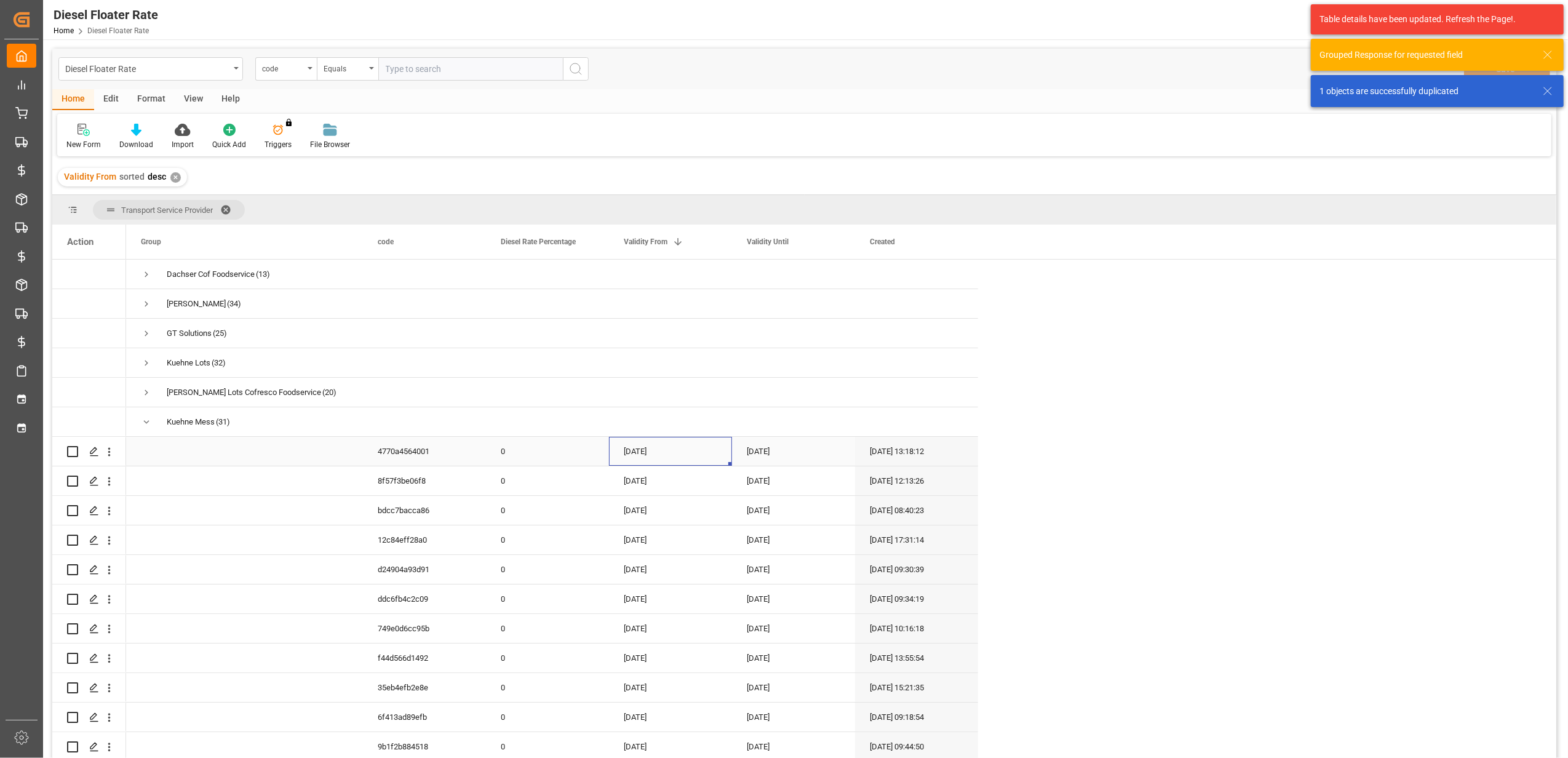
click at [655, 454] on div "[DATE]" at bounding box center [670, 451] width 123 height 29
click at [658, 467] on div "[DATE]" at bounding box center [670, 481] width 123 height 29
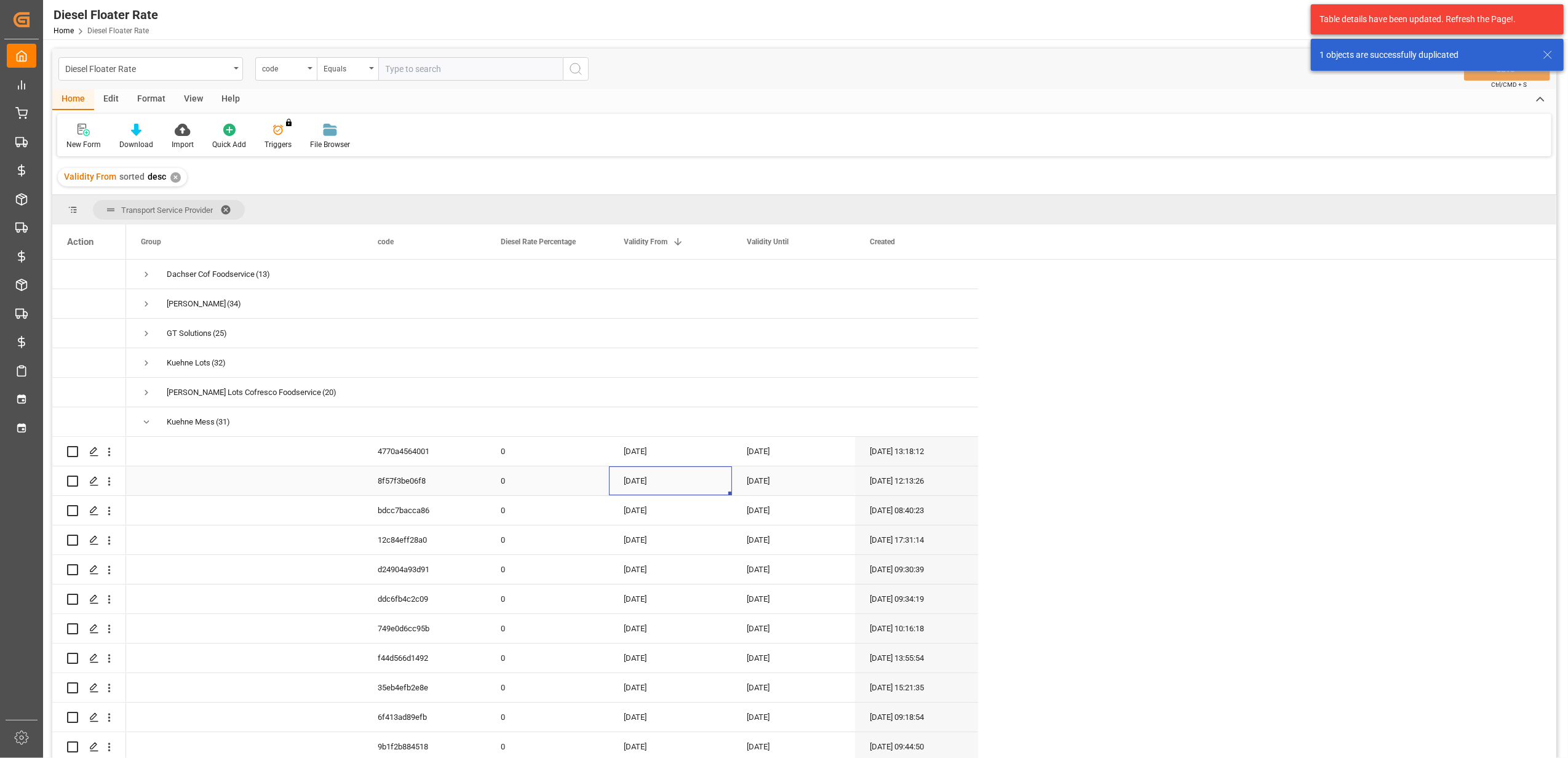
click at [676, 487] on div "[DATE]" at bounding box center [670, 481] width 123 height 29
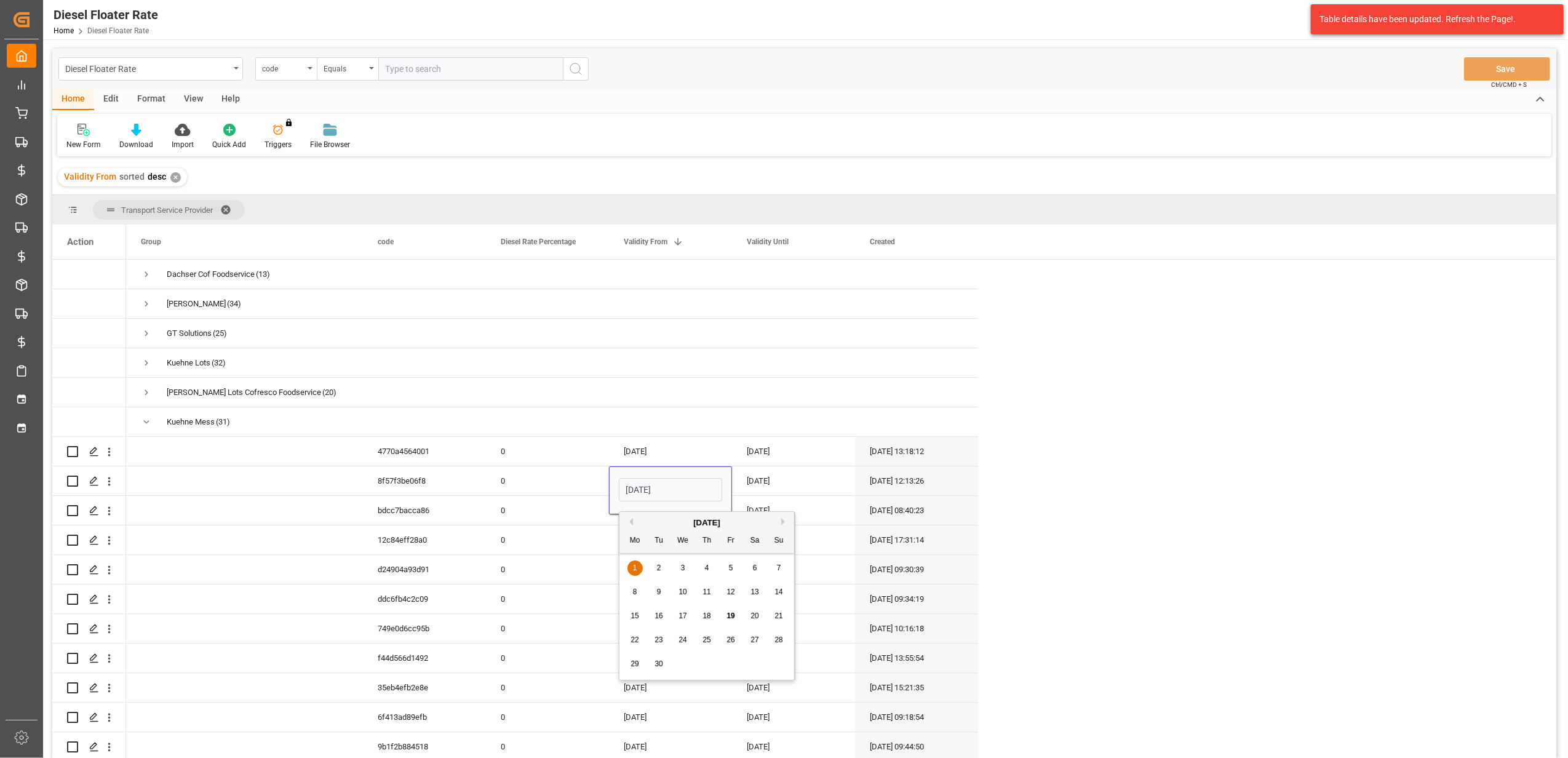
click at [785, 520] on button "Next Month" at bounding box center [784, 521] width 7 height 7
click at [685, 568] on span "1" at bounding box center [683, 567] width 4 height 9
type input "[DATE]"
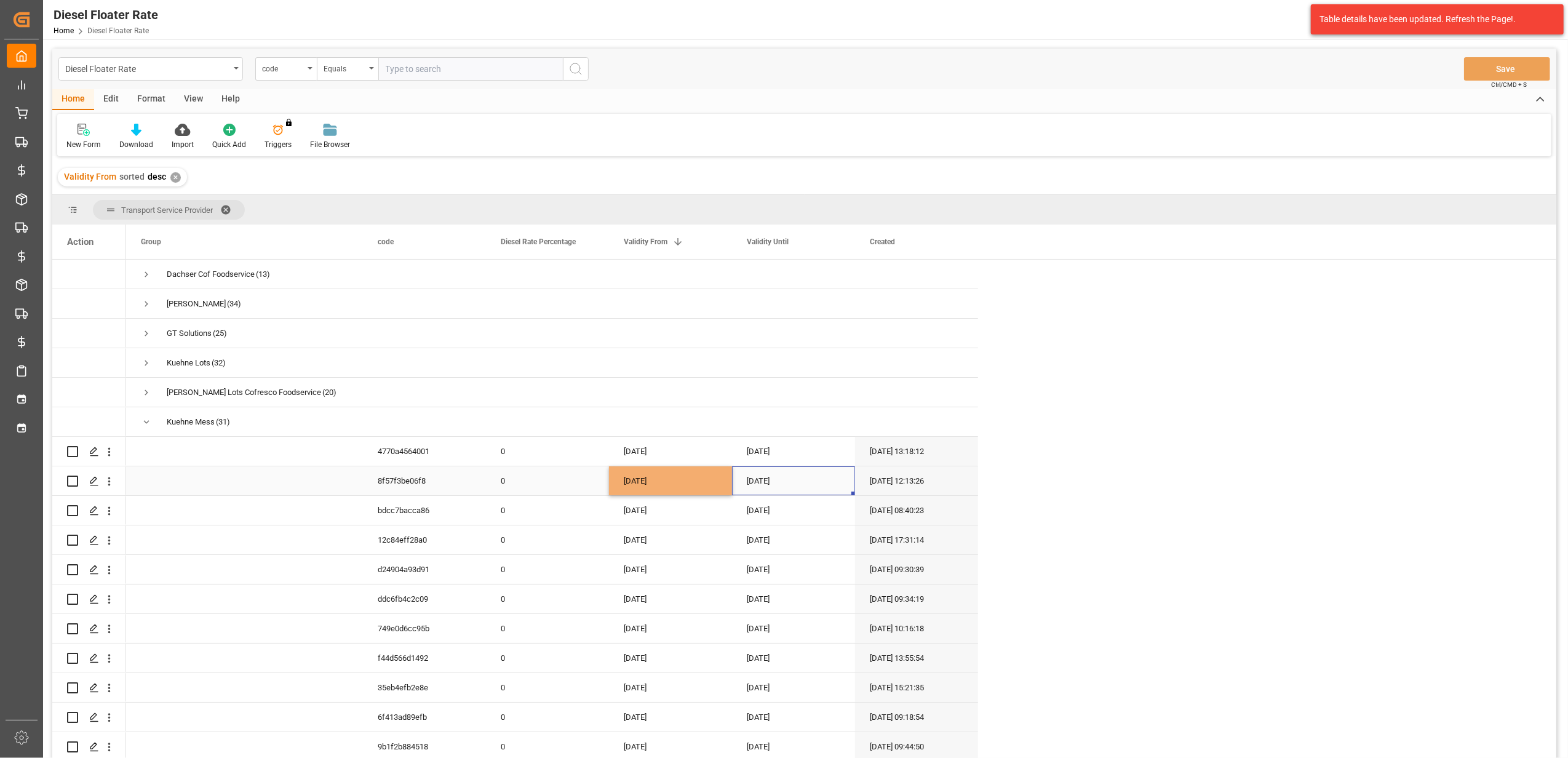
click at [763, 483] on div "[DATE]" at bounding box center [793, 481] width 123 height 29
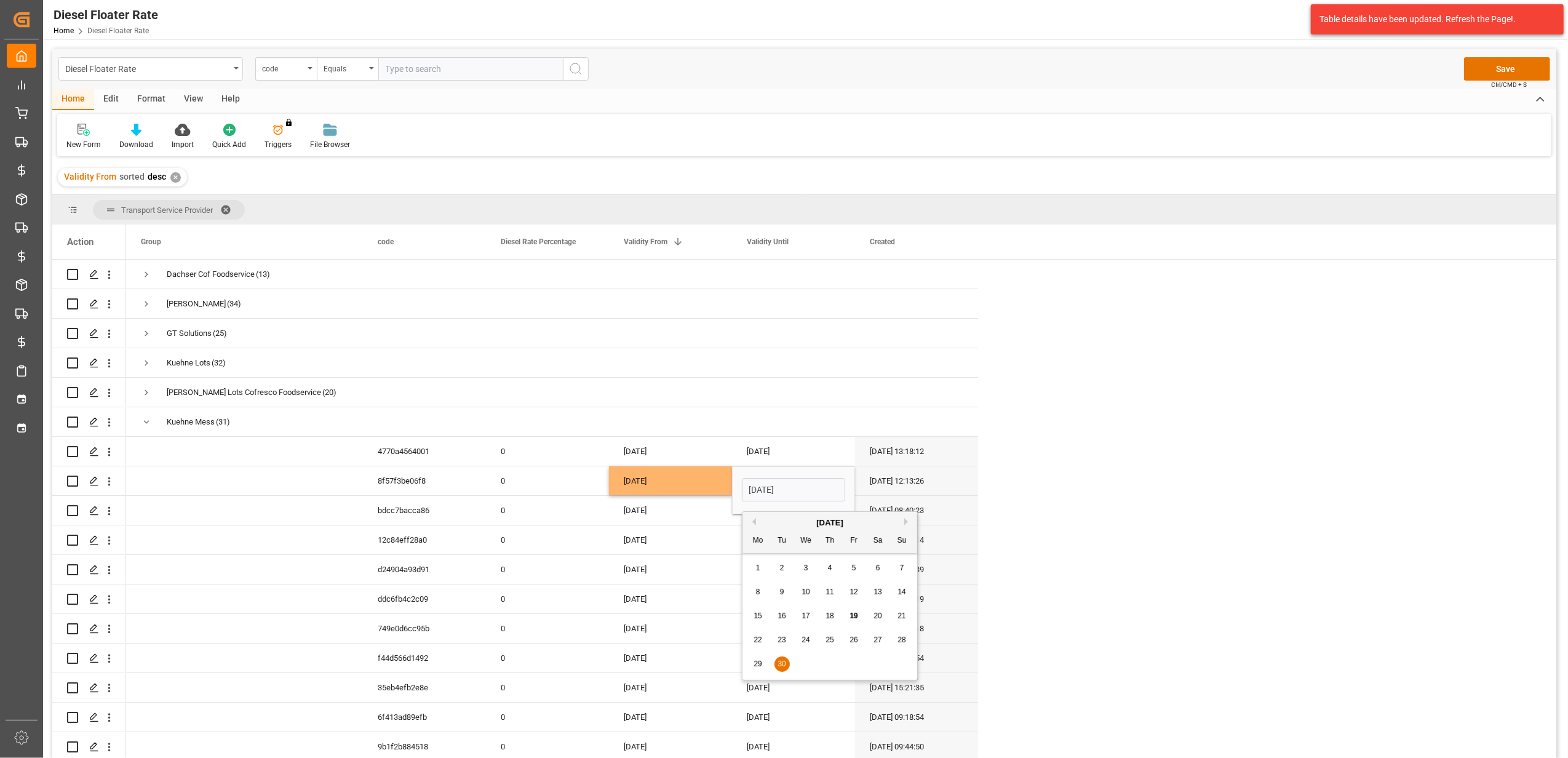
click at [910, 521] on button "Next Month" at bounding box center [907, 521] width 7 height 7
click at [852, 661] on span "31" at bounding box center [853, 663] width 8 height 9
type input "[DATE]"
click at [679, 551] on div "[DATE]" at bounding box center [670, 539] width 123 height 29
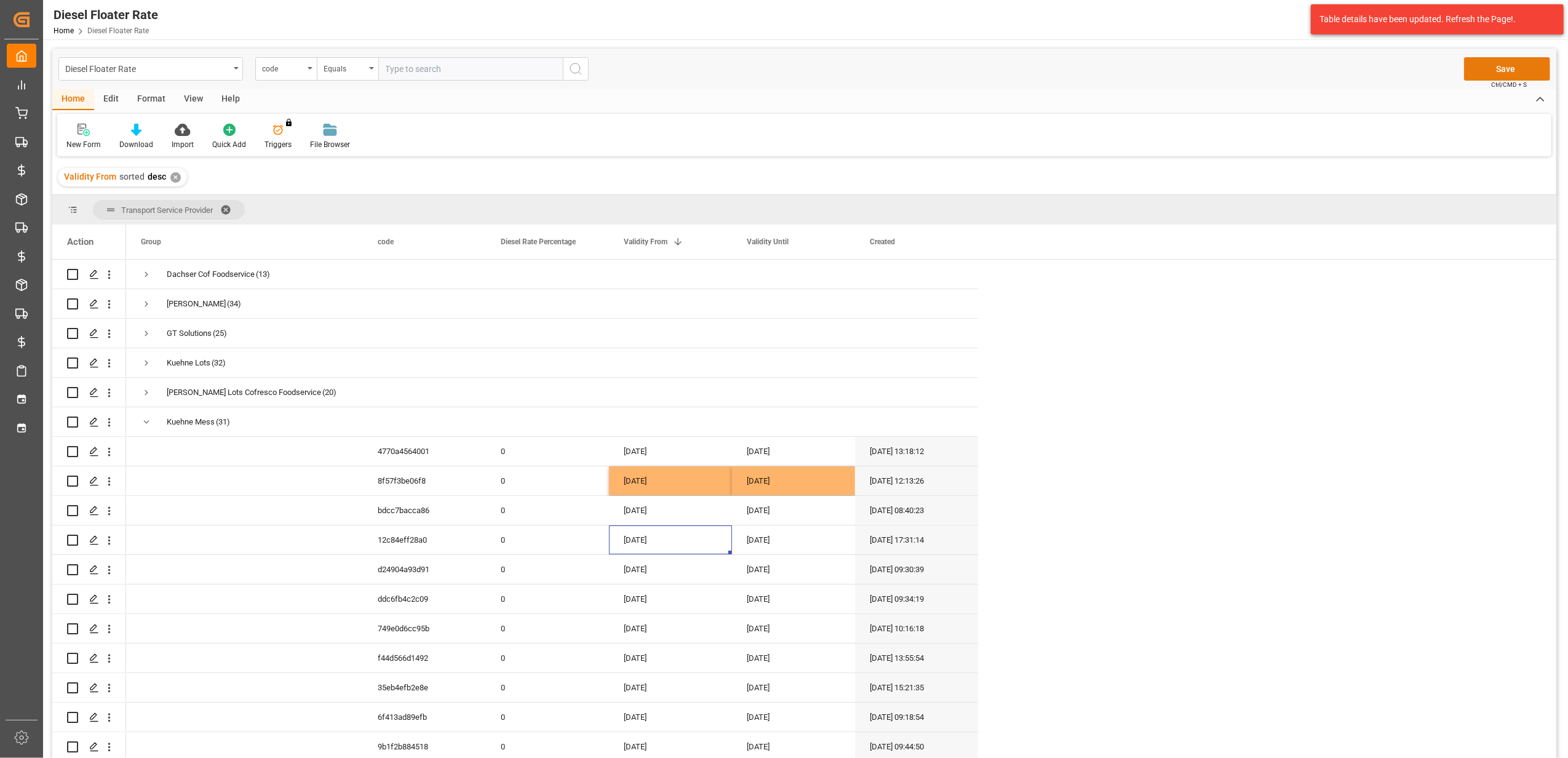
click at [1509, 62] on button "Save" at bounding box center [1507, 69] width 86 height 24
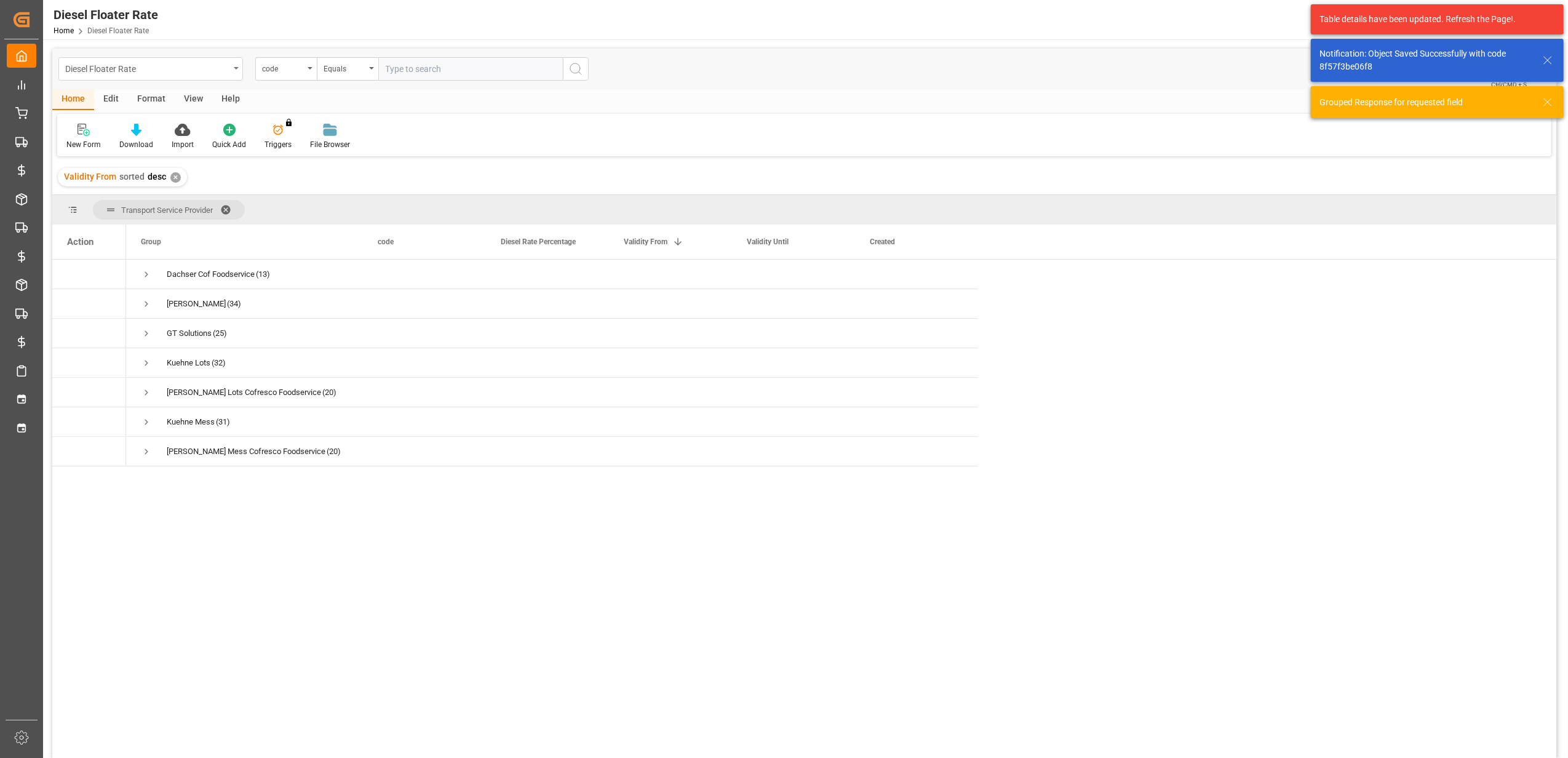
click at [236, 65] on div "Diesel Floater Rate" at bounding box center [151, 69] width 185 height 24
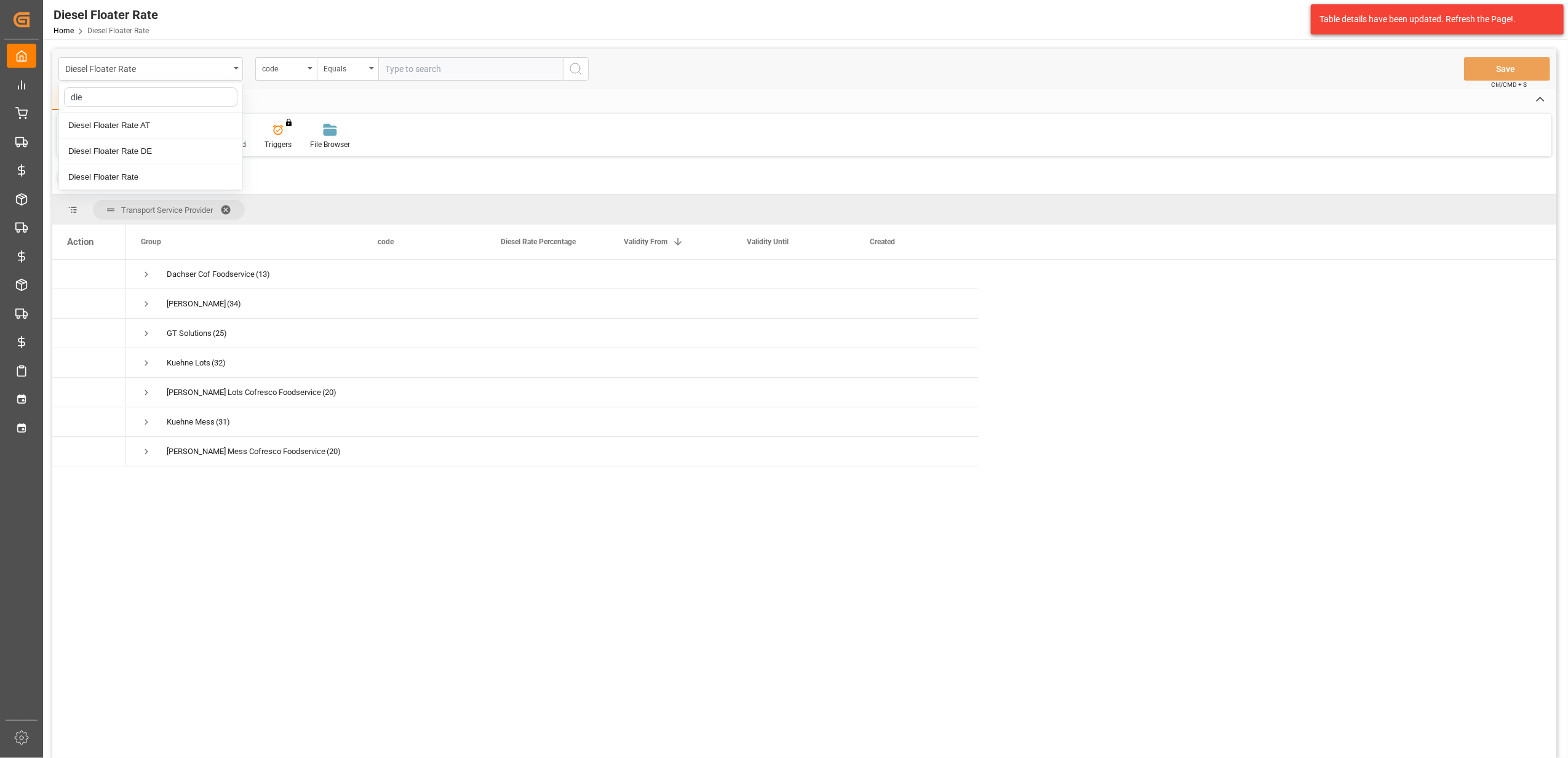
type input "dies"
click at [175, 150] on div "Diesel Floater Rate DE" at bounding box center [151, 151] width 183 height 26
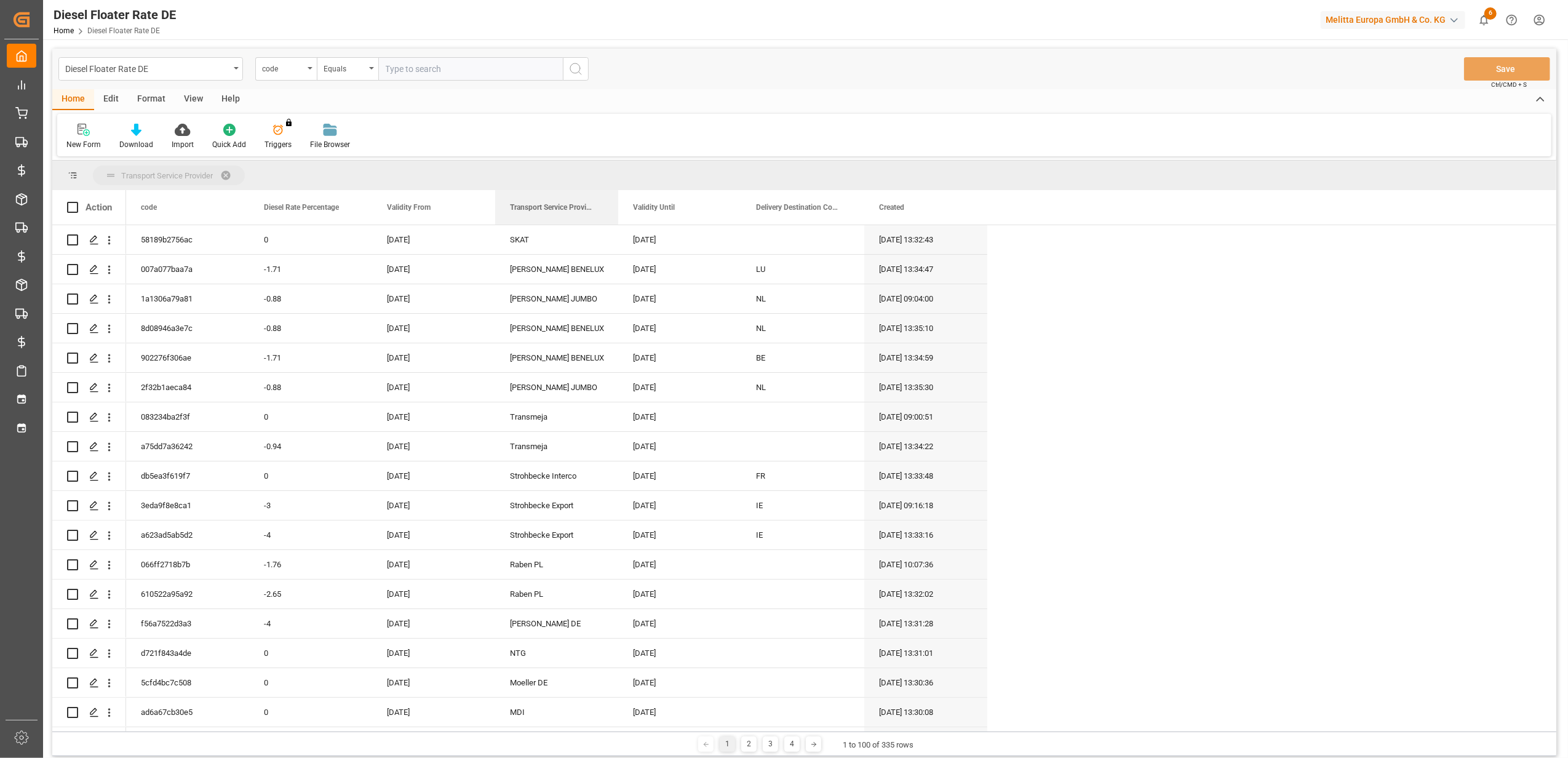
drag, startPoint x: 673, startPoint y: 208, endPoint x: 392, endPoint y: 172, distance: 283.3
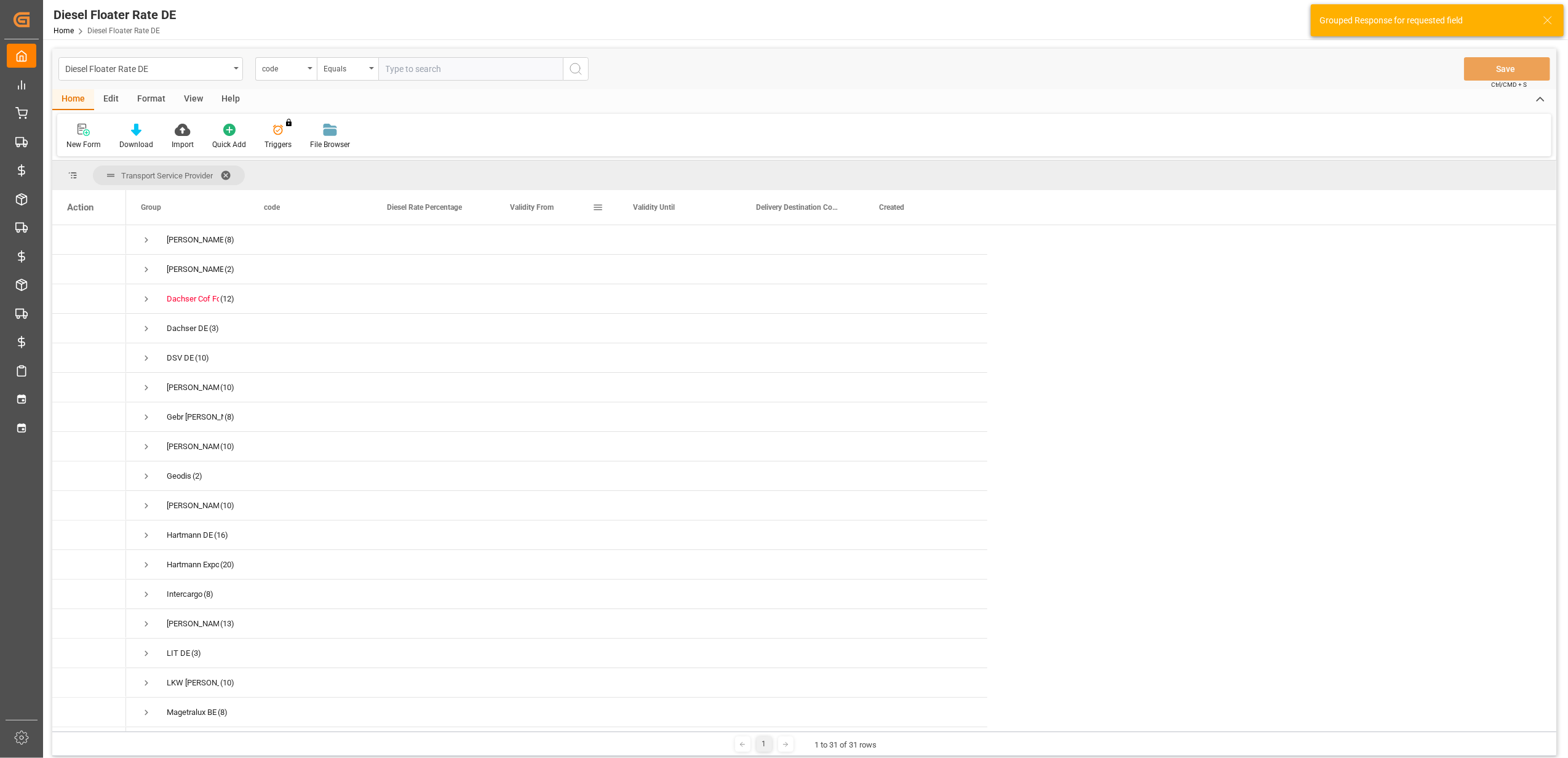
click at [555, 209] on div "Validity From" at bounding box center [551, 207] width 82 height 34
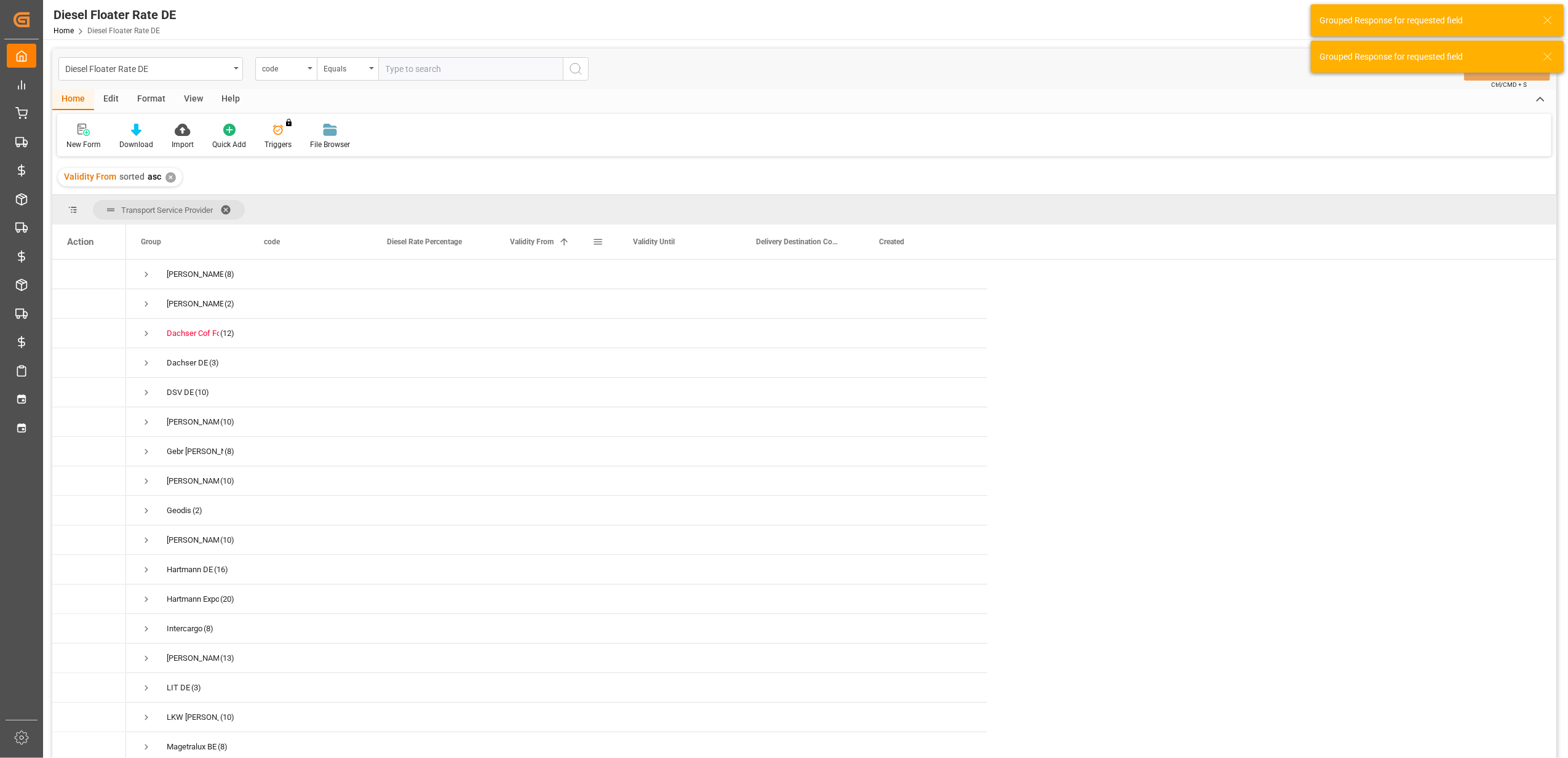
click at [547, 234] on div "Validity From 1" at bounding box center [551, 241] width 82 height 34
click at [147, 274] on span "Press SPACE to select this row." at bounding box center [147, 274] width 11 height 11
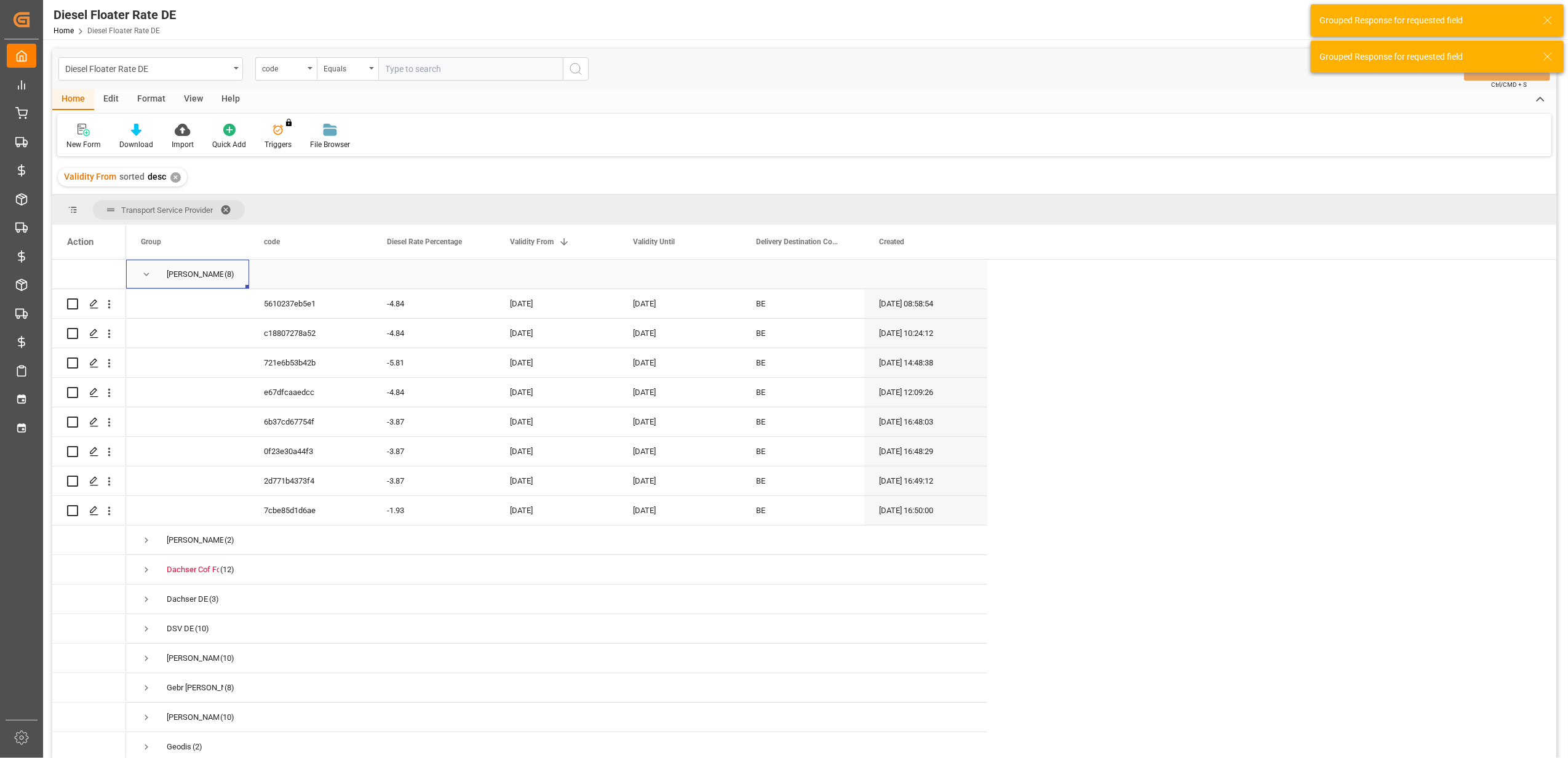
click at [147, 274] on span "Press SPACE to select this row." at bounding box center [147, 274] width 11 height 11
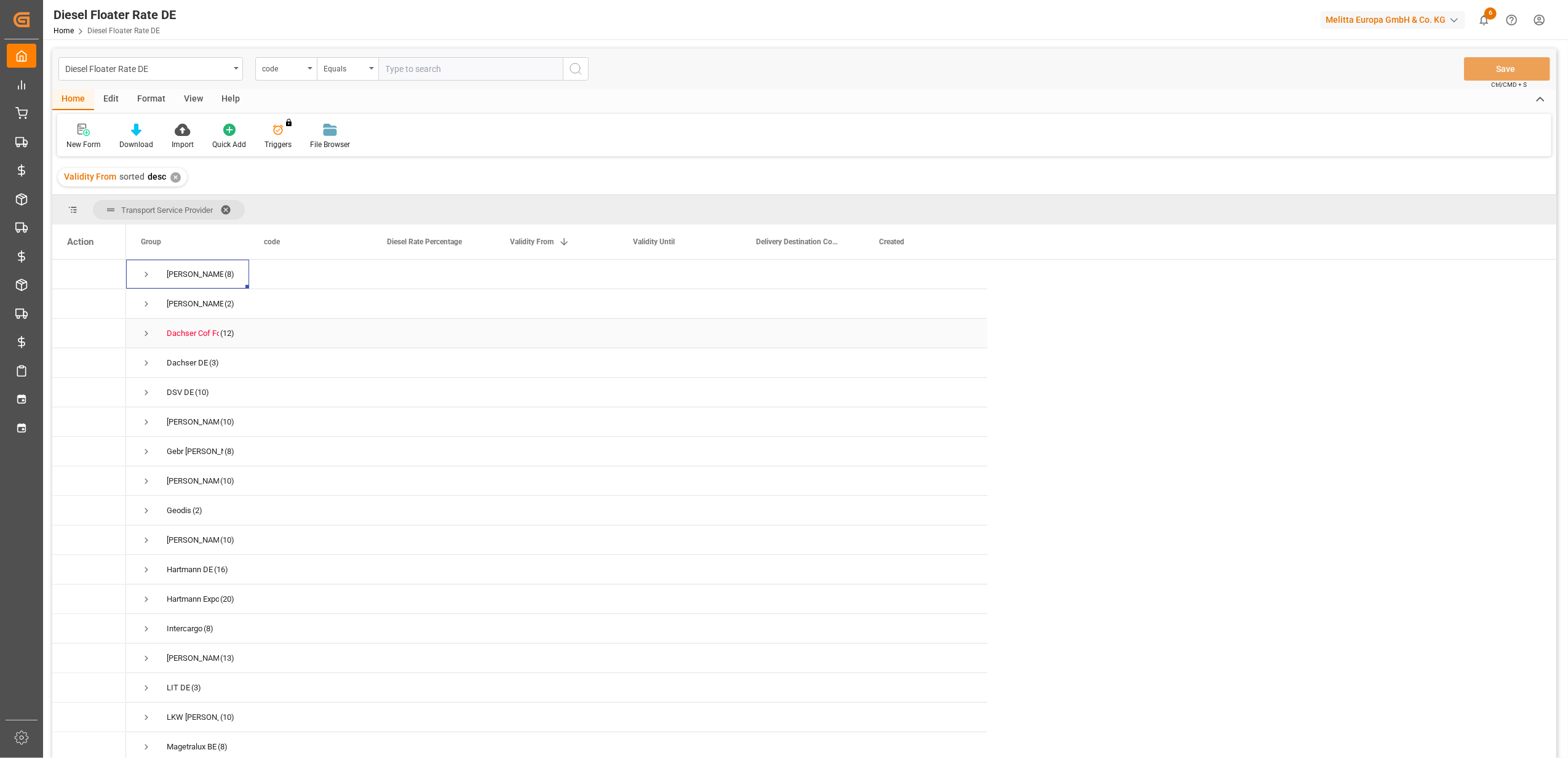
click at [147, 337] on span "Press SPACE to select this row." at bounding box center [147, 333] width 11 height 11
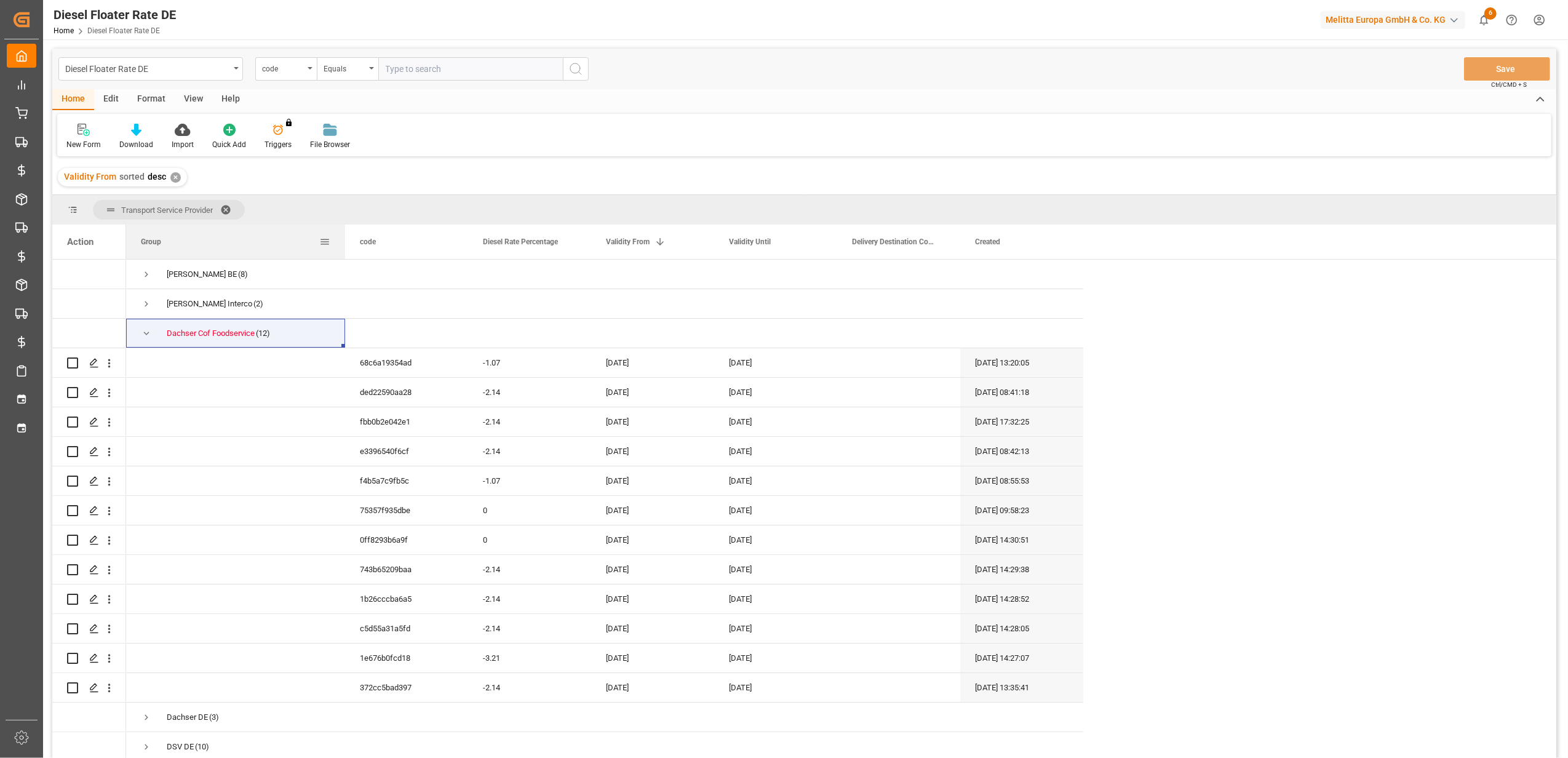
drag, startPoint x: 246, startPoint y: 245, endPoint x: 345, endPoint y: 246, distance: 99.0
click at [345, 246] on div at bounding box center [345, 241] width 5 height 34
click at [112, 364] on icon "open menu" at bounding box center [109, 363] width 13 height 13
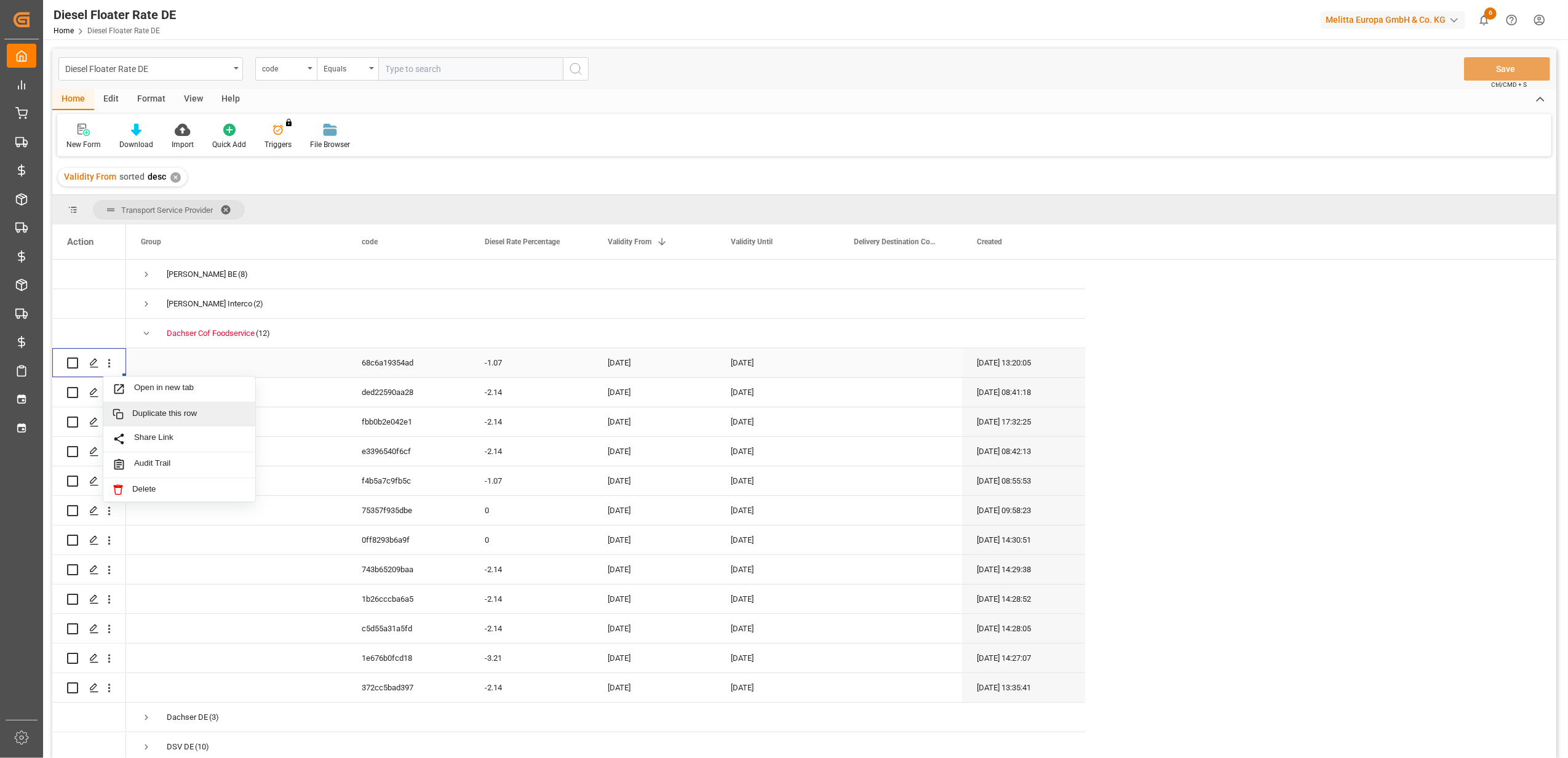
click at [168, 413] on span "Duplicate this row" at bounding box center [189, 414] width 114 height 11
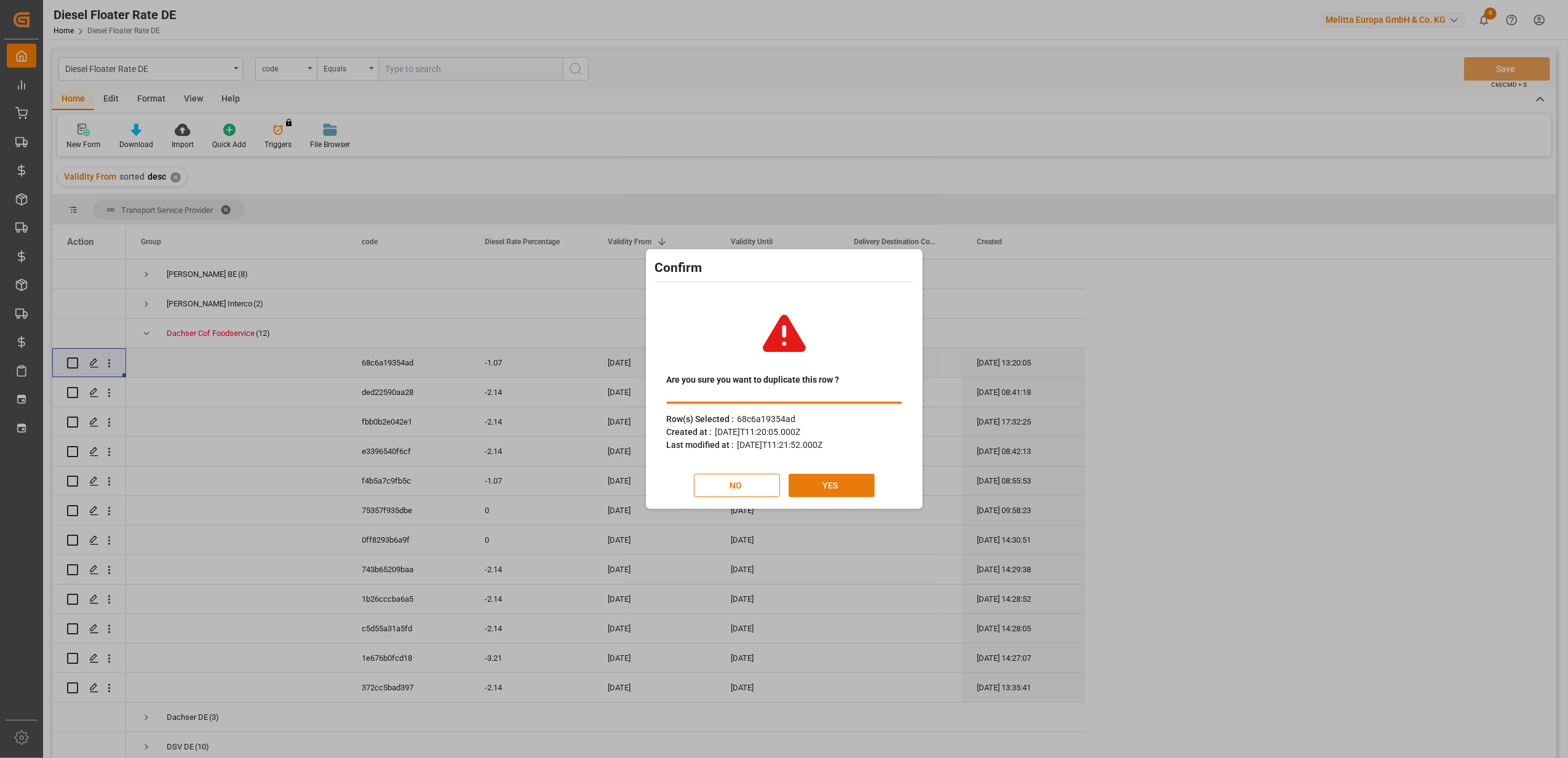
click at [827, 483] on button "YES" at bounding box center [831, 486] width 86 height 24
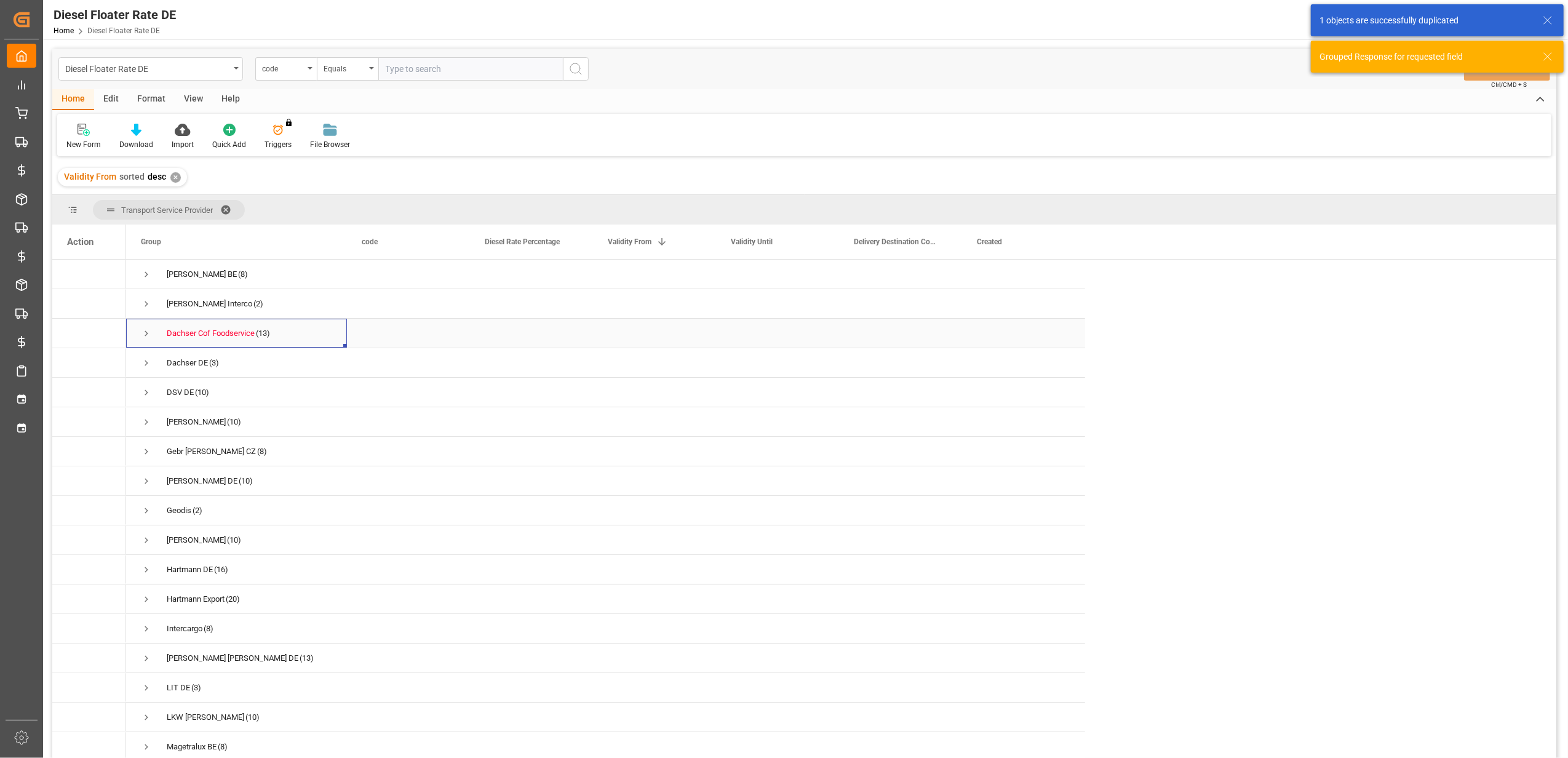
click at [147, 333] on span "Press SPACE to select this row." at bounding box center [147, 333] width 11 height 11
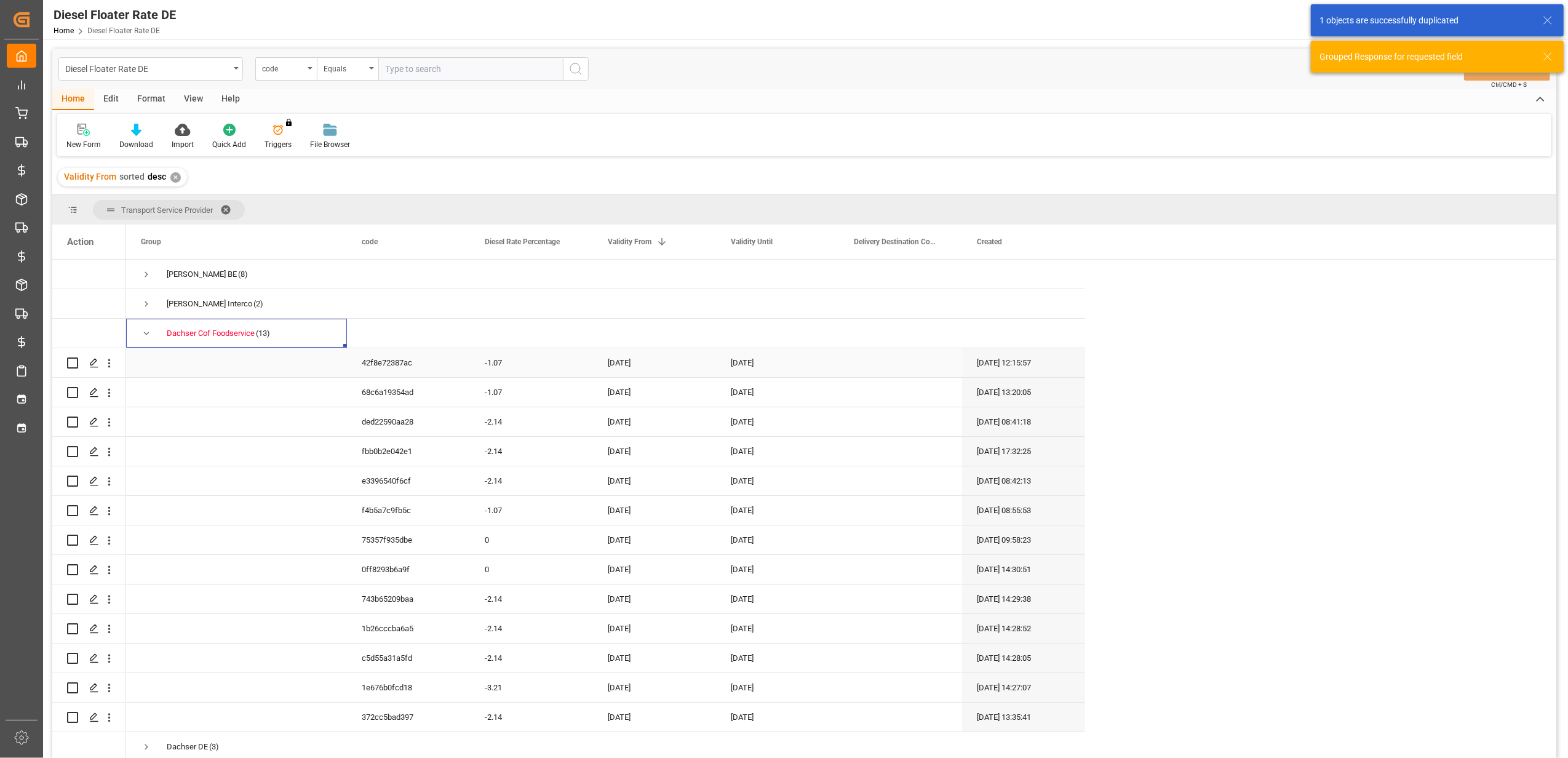
click at [532, 363] on div "-1.07" at bounding box center [531, 362] width 123 height 29
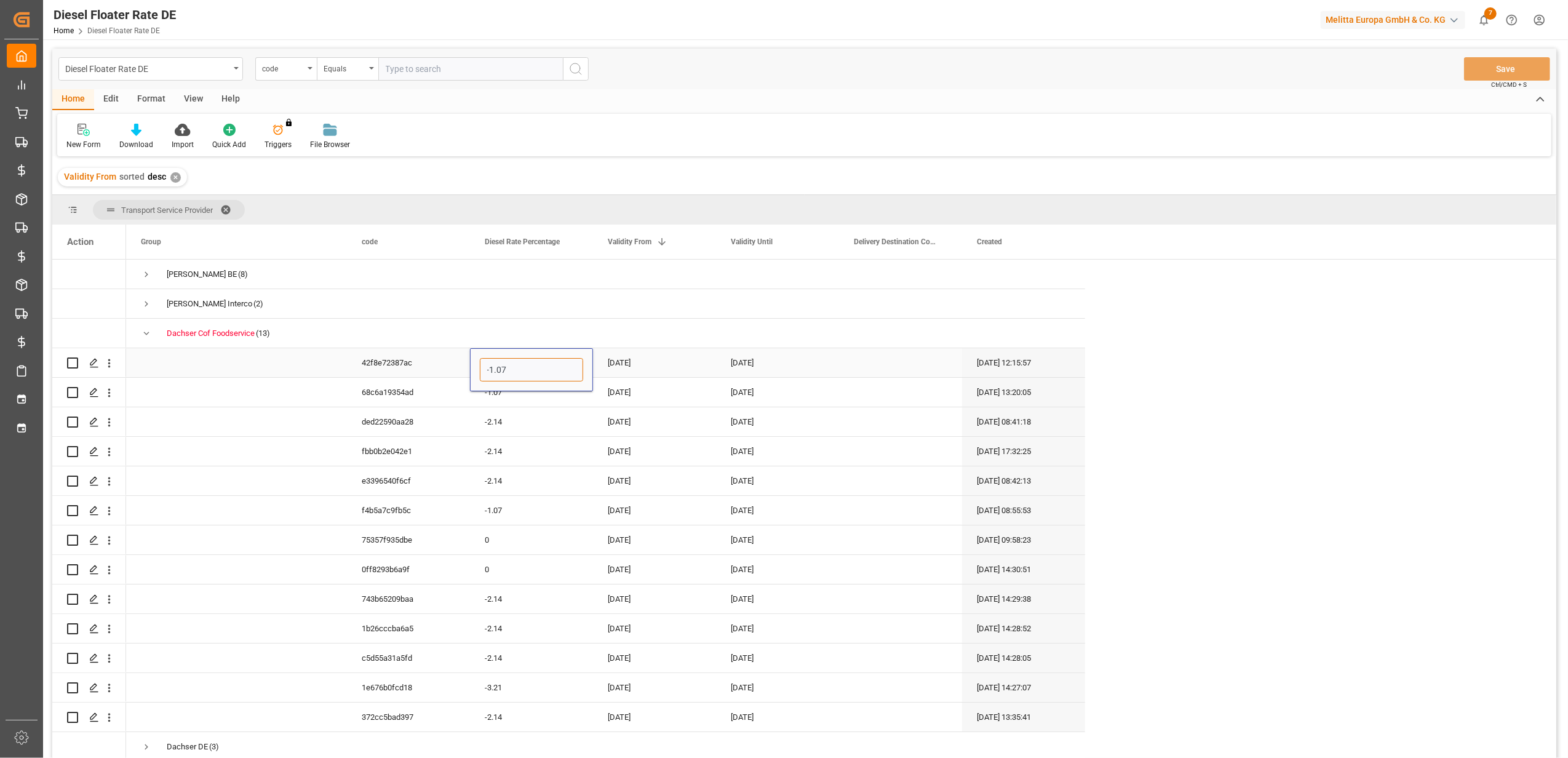
click at [510, 375] on input "-1.07" at bounding box center [532, 370] width 103 height 24
type input "-2.14"
click at [656, 357] on div "[DATE]" at bounding box center [654, 362] width 123 height 29
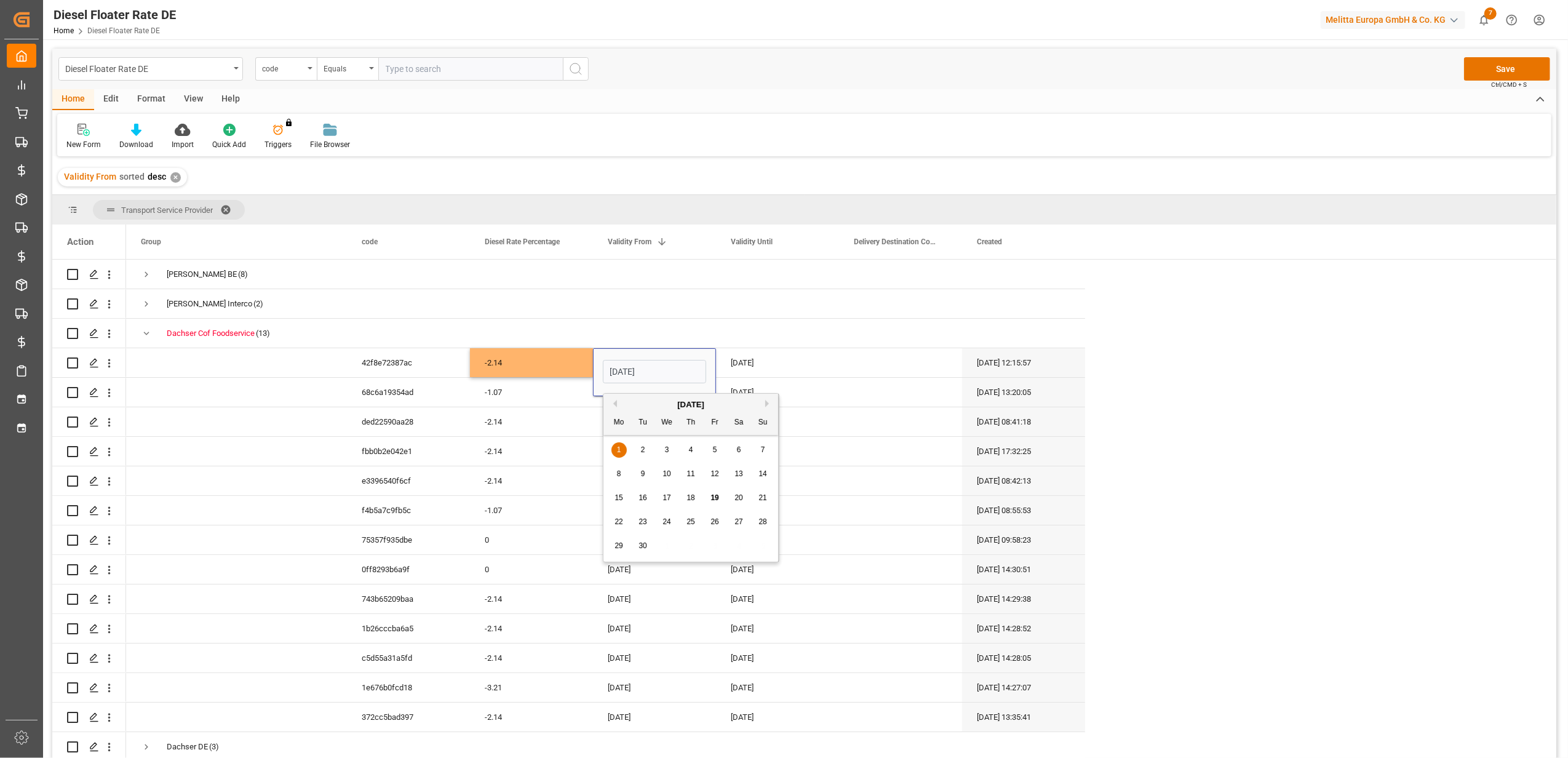
click at [770, 402] on button "Next Month" at bounding box center [769, 403] width 7 height 7
click at [670, 448] on div "1" at bounding box center [666, 450] width 15 height 15
type input "[DATE]"
click at [761, 369] on div "[DATE]" at bounding box center [777, 362] width 123 height 29
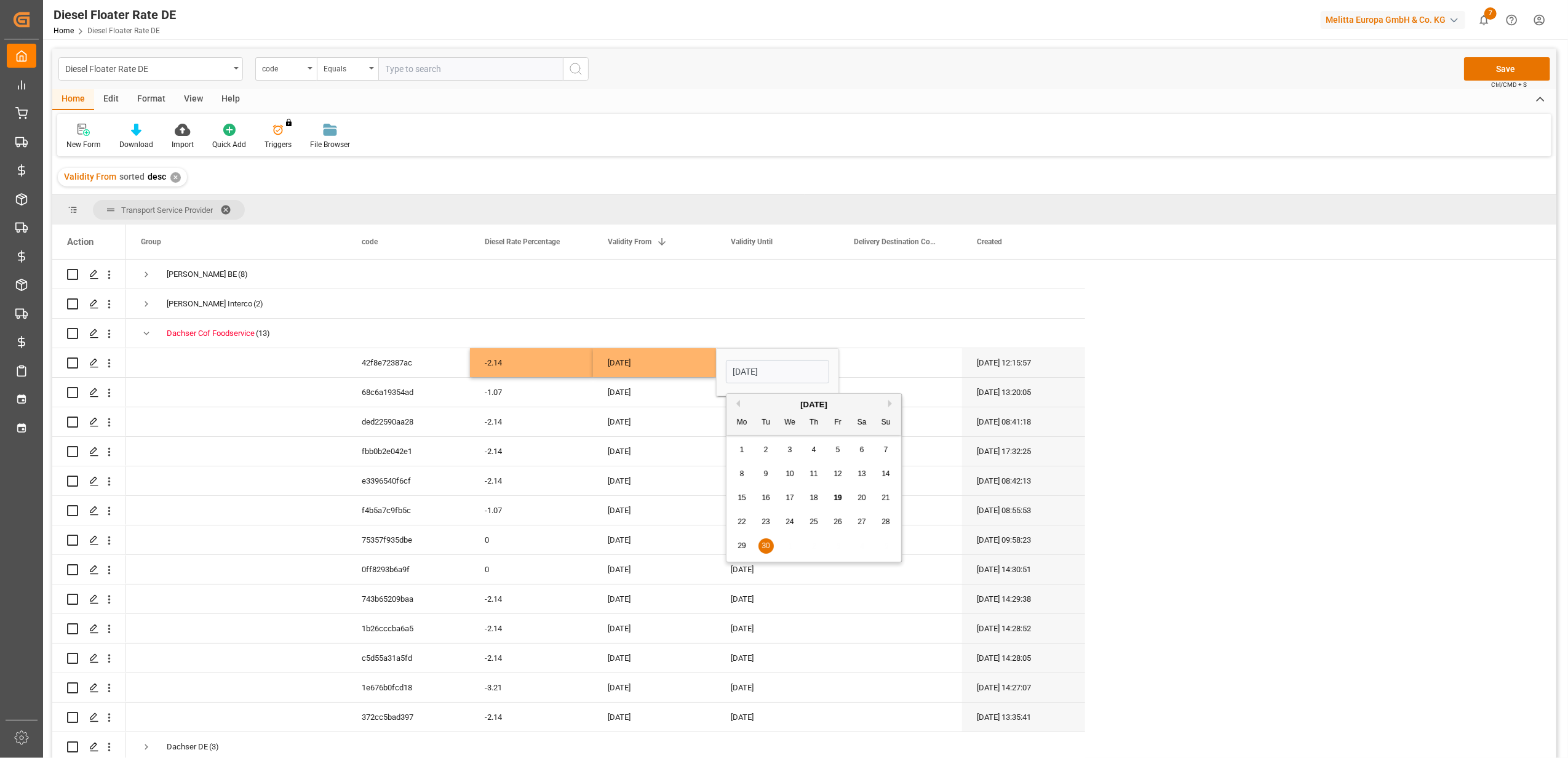
click at [892, 404] on button "Next Month" at bounding box center [891, 403] width 7 height 7
click at [830, 545] on div "31" at bounding box center [837, 546] width 15 height 15
type input "[DATE]"
click at [681, 490] on div "[DATE]" at bounding box center [654, 481] width 123 height 29
click at [1500, 59] on button "Save" at bounding box center [1507, 69] width 86 height 24
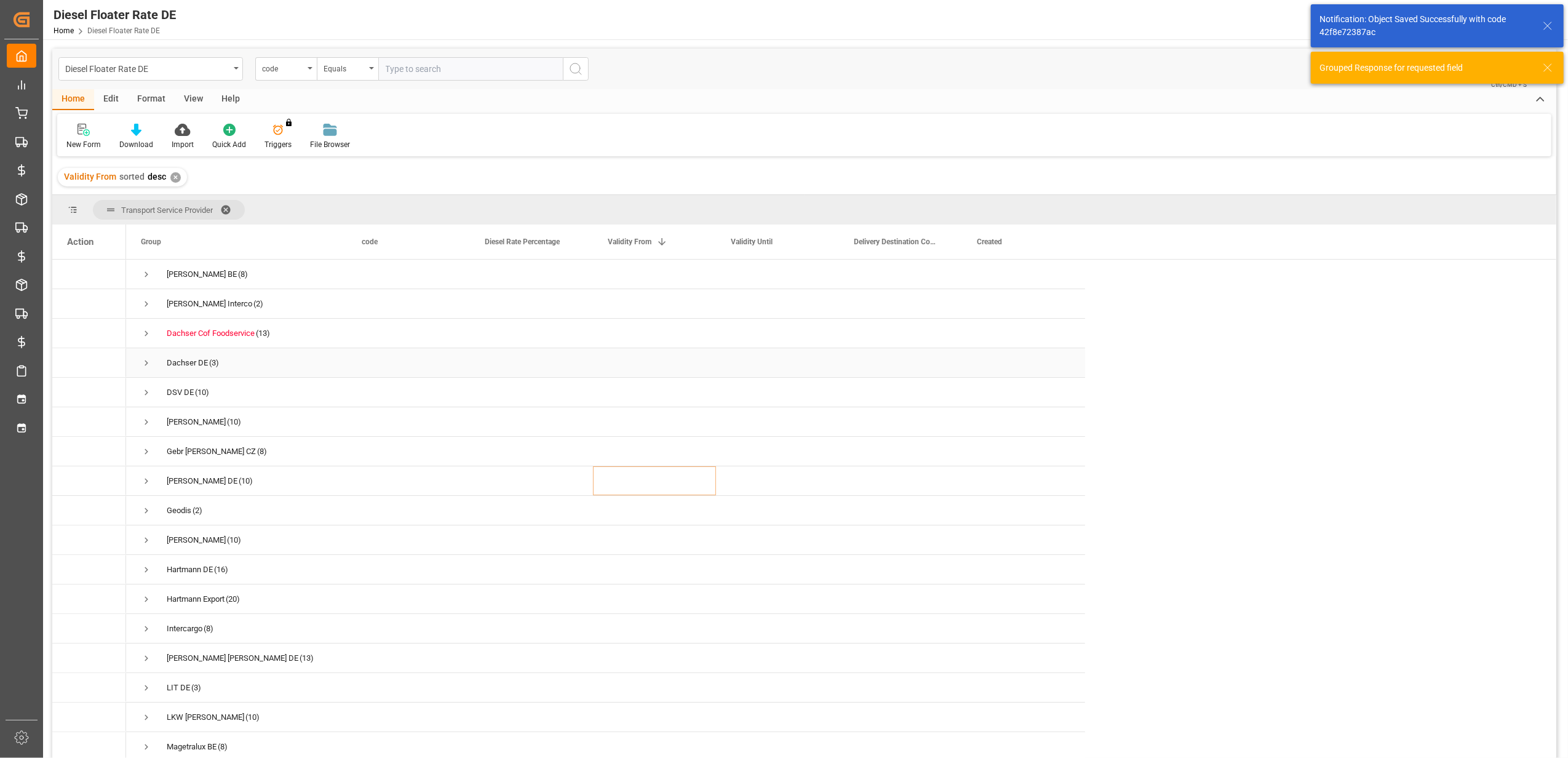
click at [142, 365] on span "Press SPACE to select this row." at bounding box center [147, 363] width 11 height 11
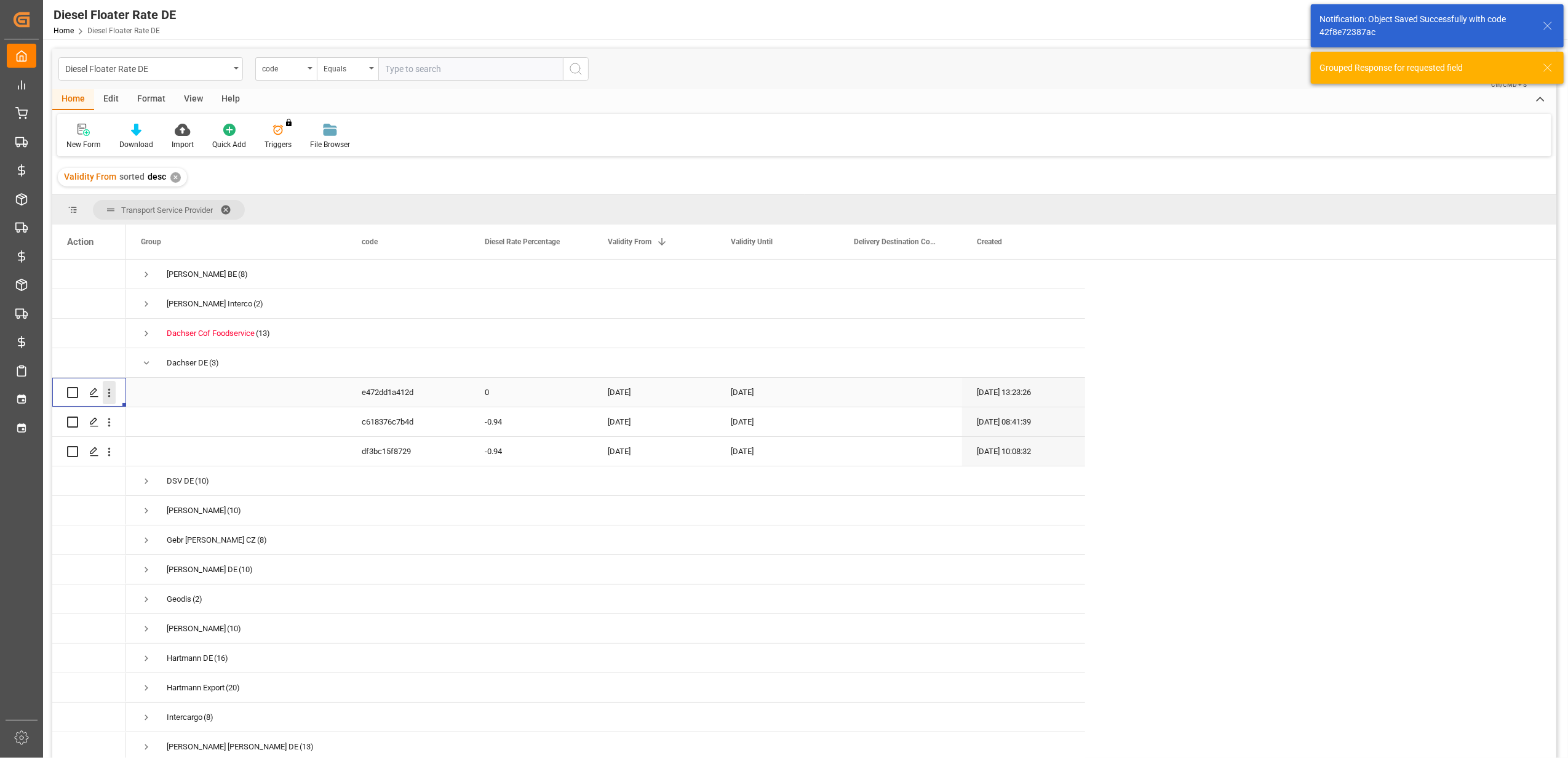
click at [111, 387] on icon "open menu" at bounding box center [109, 393] width 13 height 13
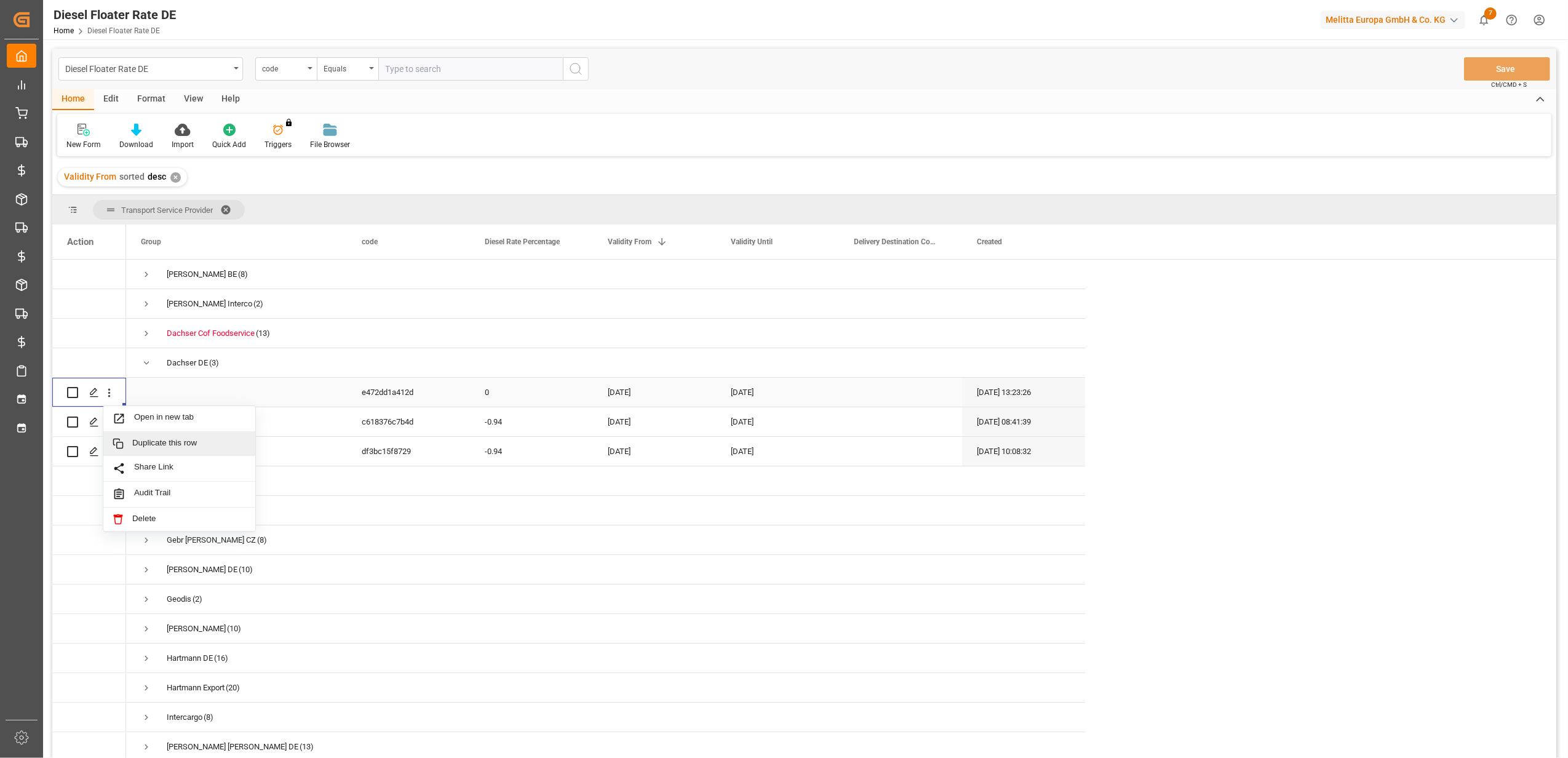
click at [155, 440] on span "Duplicate this row" at bounding box center [189, 444] width 114 height 11
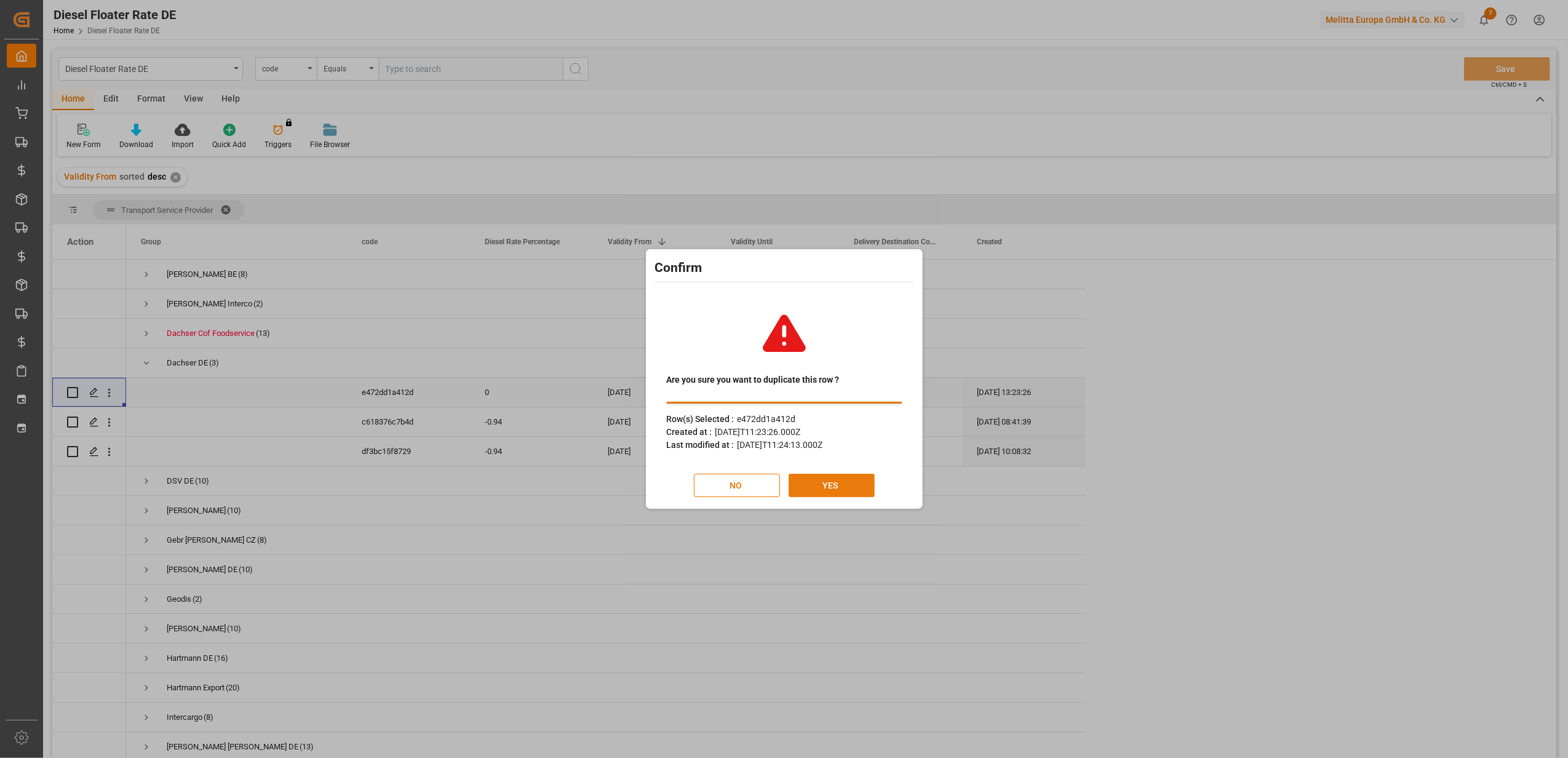
click at [857, 487] on button "YES" at bounding box center [831, 486] width 86 height 24
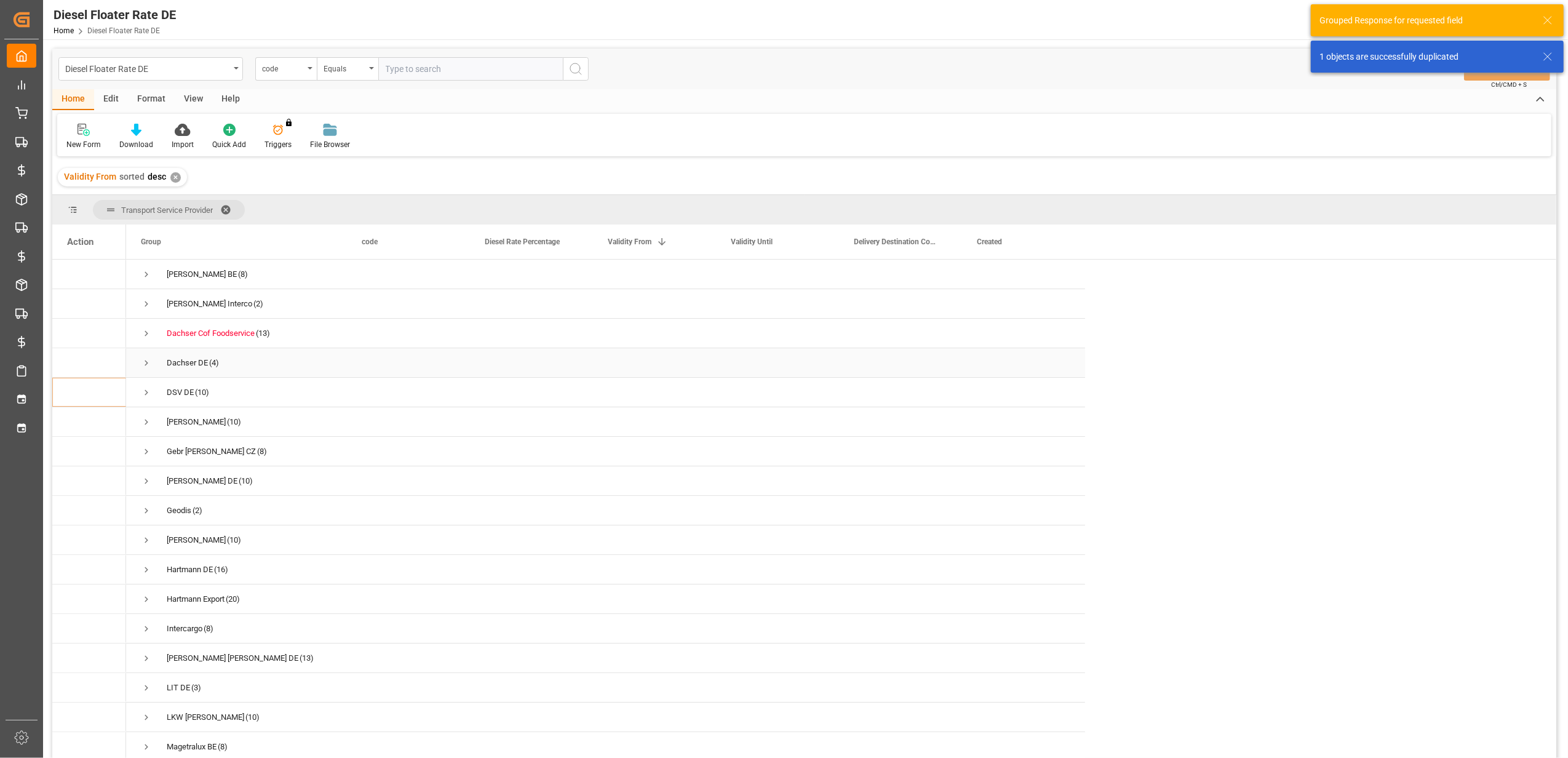
click at [139, 364] on div "Dachser DE (4)" at bounding box center [236, 362] width 221 height 29
click at [146, 365] on span "Press SPACE to select this row." at bounding box center [147, 363] width 11 height 11
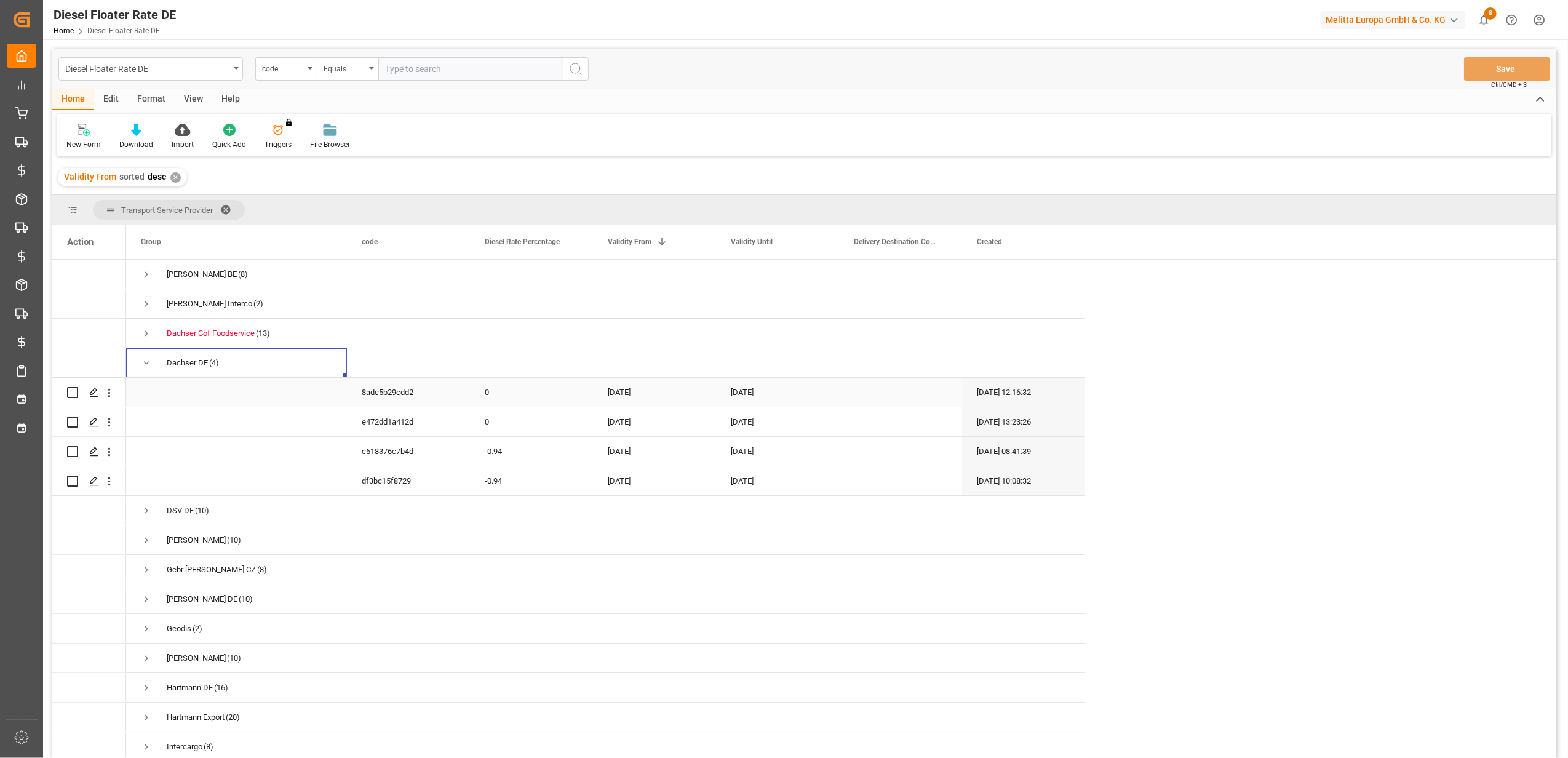
click at [632, 392] on div "[DATE]" at bounding box center [654, 392] width 123 height 29
click at [769, 431] on button "Next Month" at bounding box center [769, 432] width 7 height 7
click at [673, 478] on div "1" at bounding box center [666, 479] width 15 height 15
type input "[DATE]"
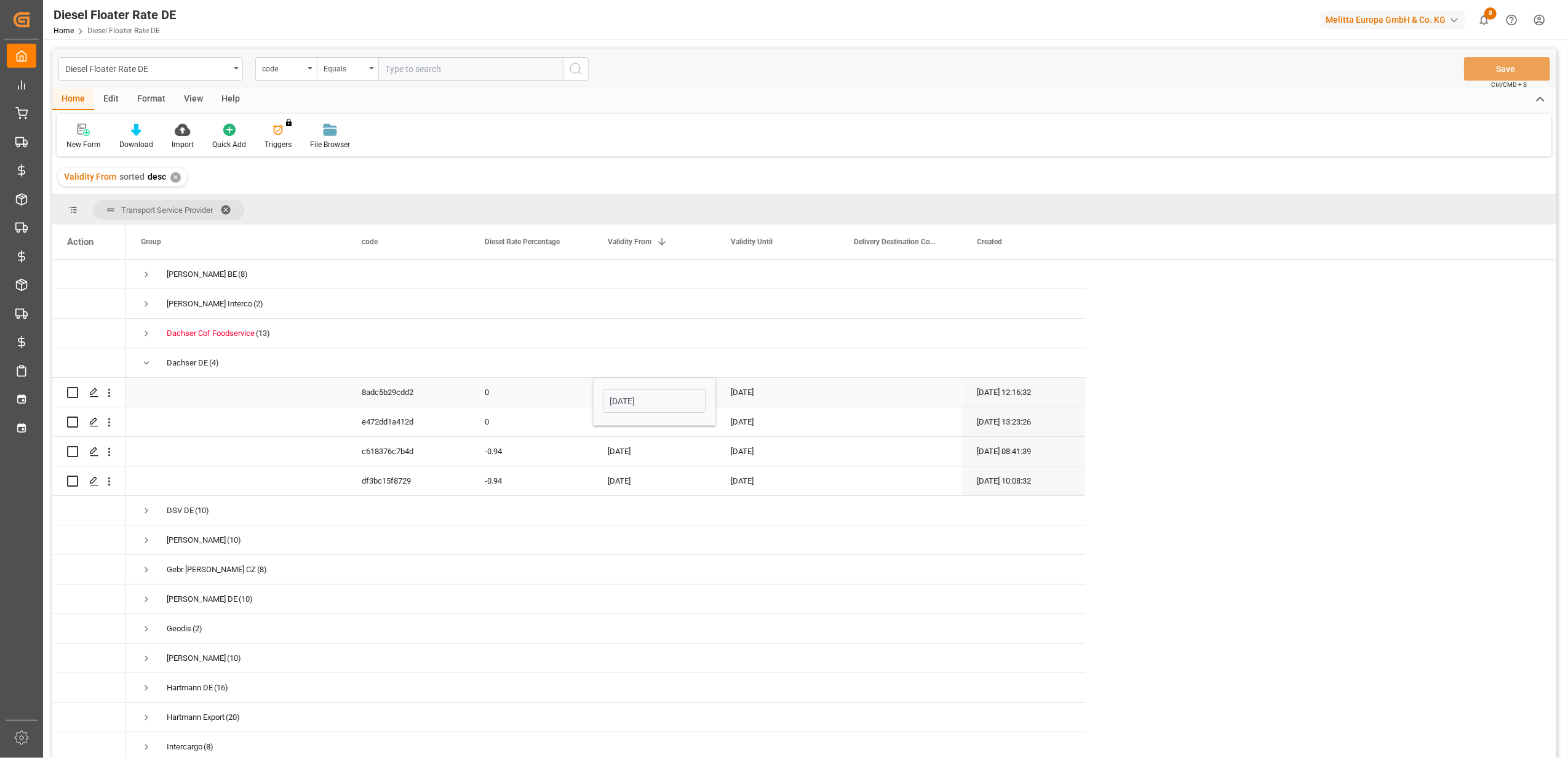
click at [748, 392] on div "[DATE]" at bounding box center [777, 392] width 123 height 29
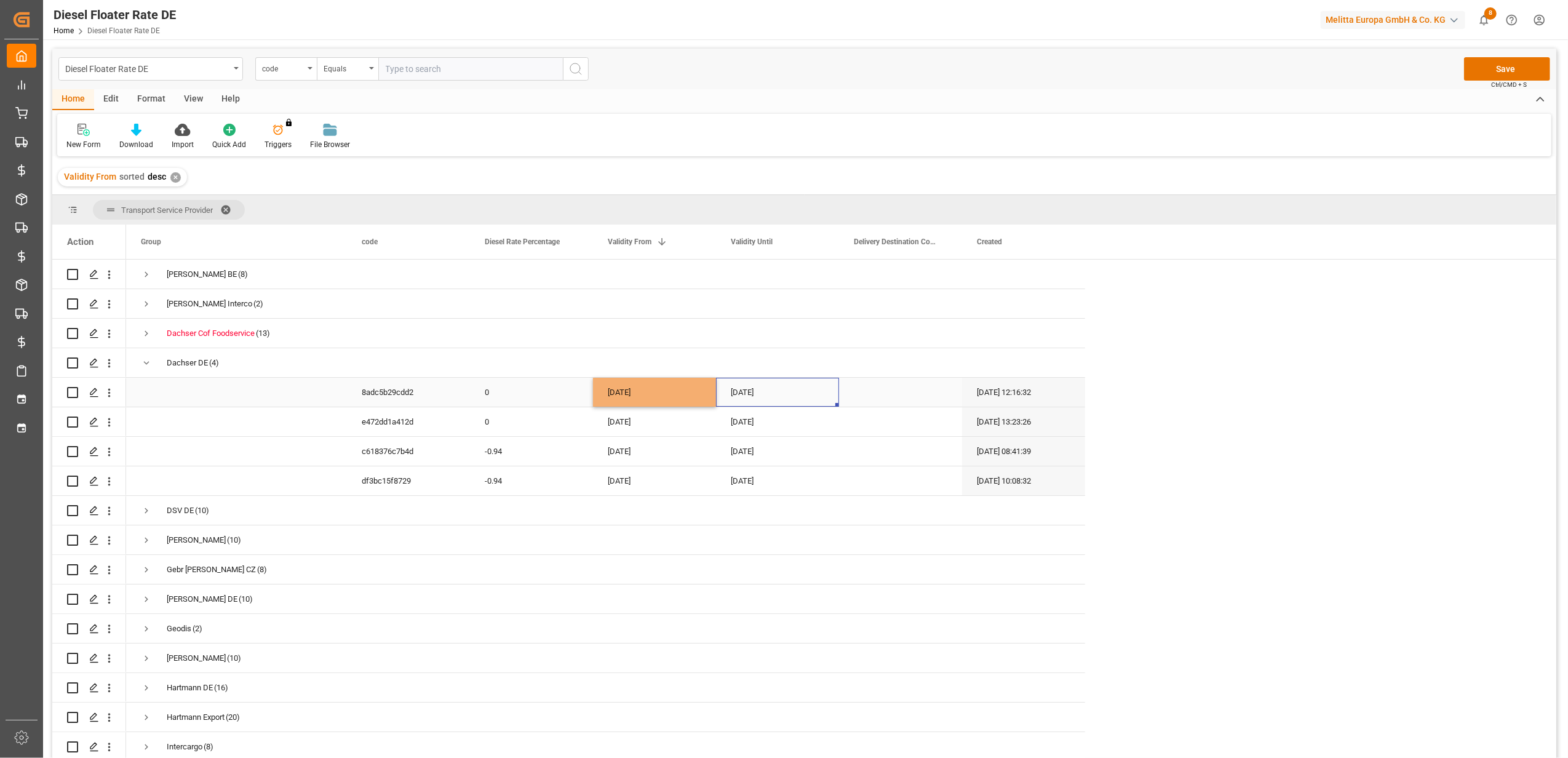
click at [748, 392] on div "[DATE]" at bounding box center [777, 392] width 123 height 29
click at [894, 433] on button "Next Month" at bounding box center [891, 432] width 7 height 7
click at [839, 566] on div "27 28 29 30 31 1 2" at bounding box center [815, 575] width 168 height 24
click at [839, 572] on span "31" at bounding box center [837, 575] width 8 height 9
type input "[DATE]"
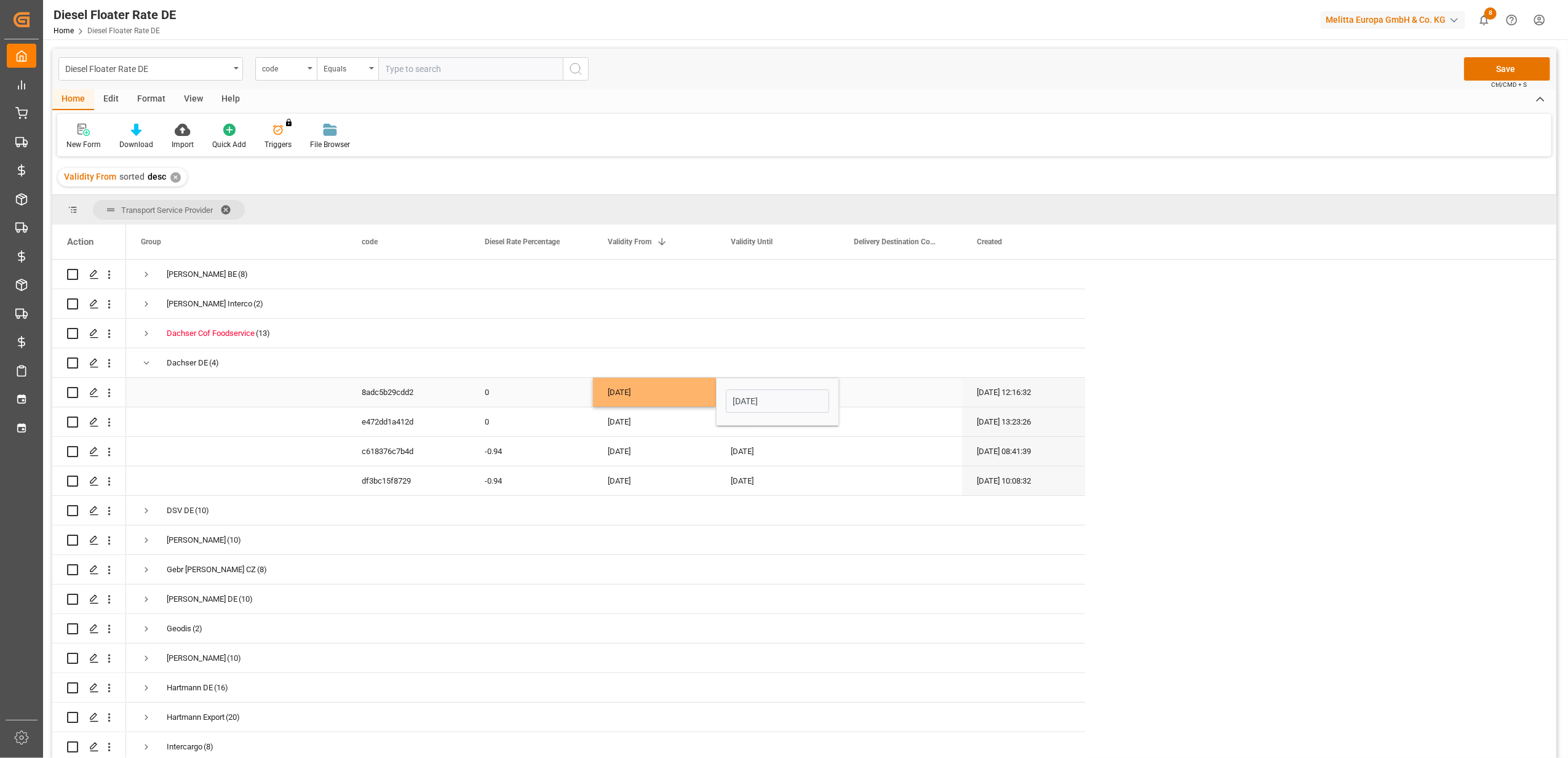
click at [476, 392] on div "0" at bounding box center [531, 392] width 123 height 29
click at [502, 394] on input "0" at bounding box center [532, 399] width 103 height 24
type input "-0.94"
click at [1501, 72] on button "Save" at bounding box center [1507, 69] width 86 height 24
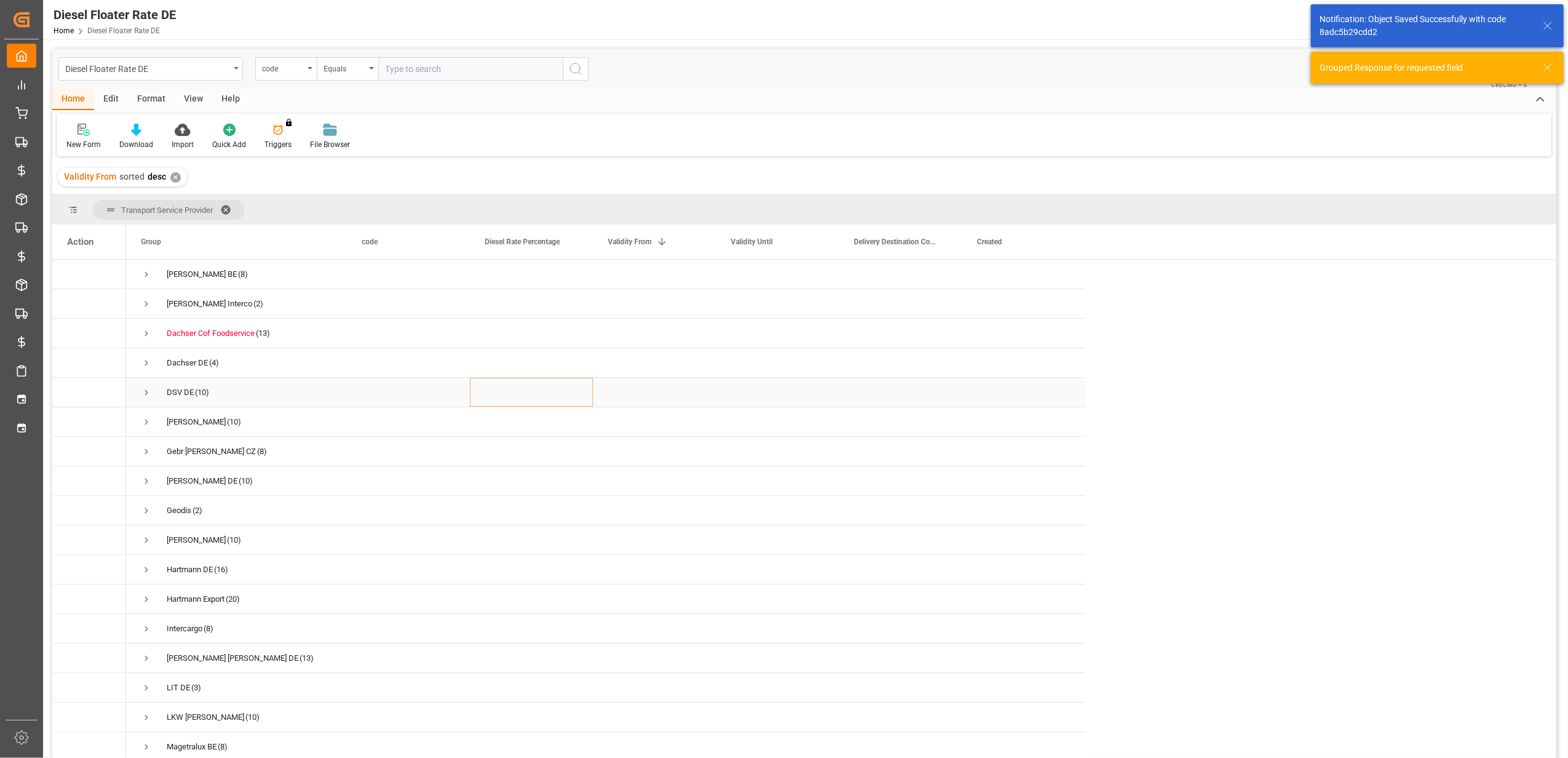
click at [148, 392] on span "Press SPACE to select this row." at bounding box center [147, 392] width 11 height 11
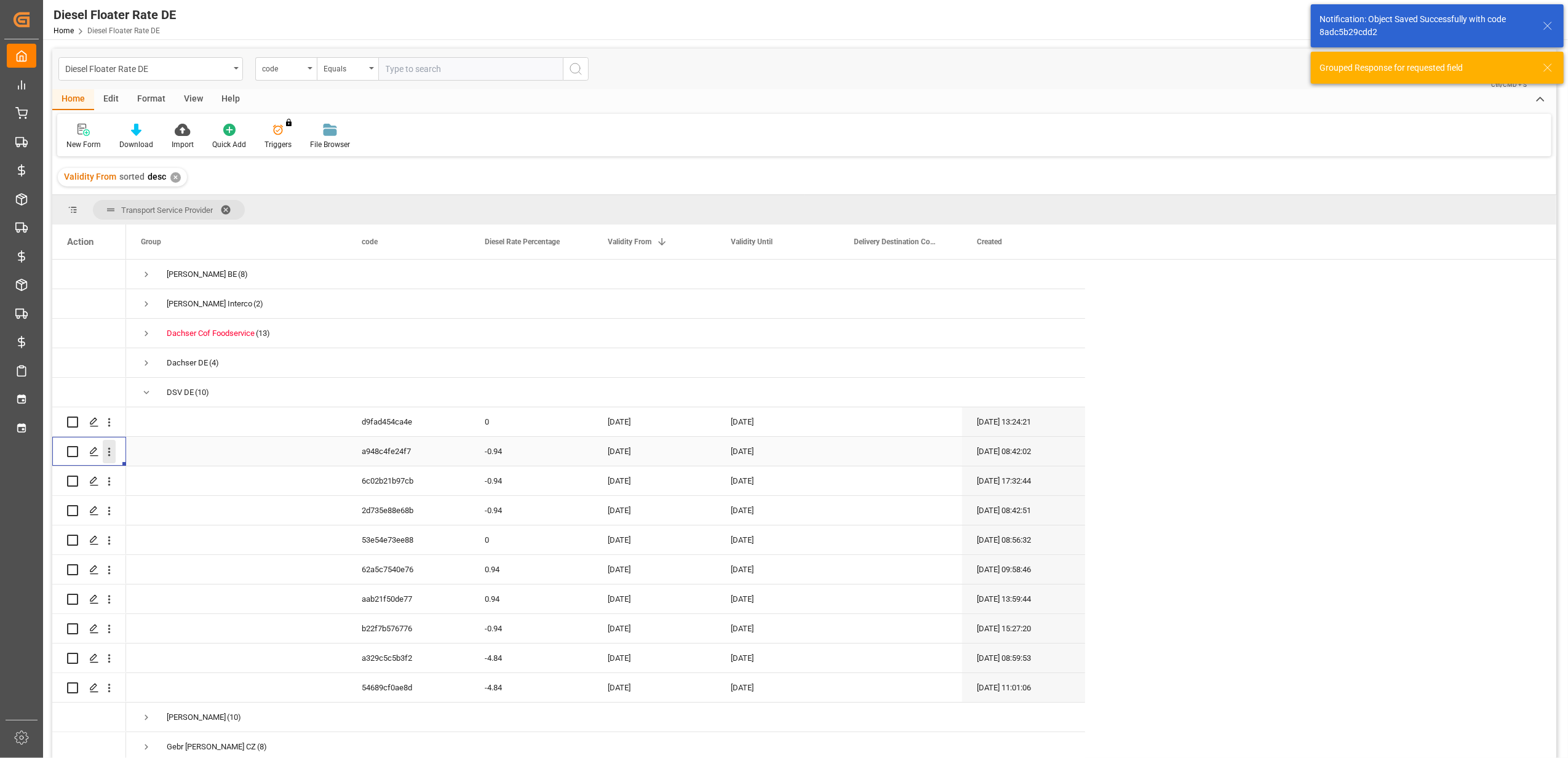
click at [114, 448] on icon "open menu" at bounding box center [109, 451] width 13 height 13
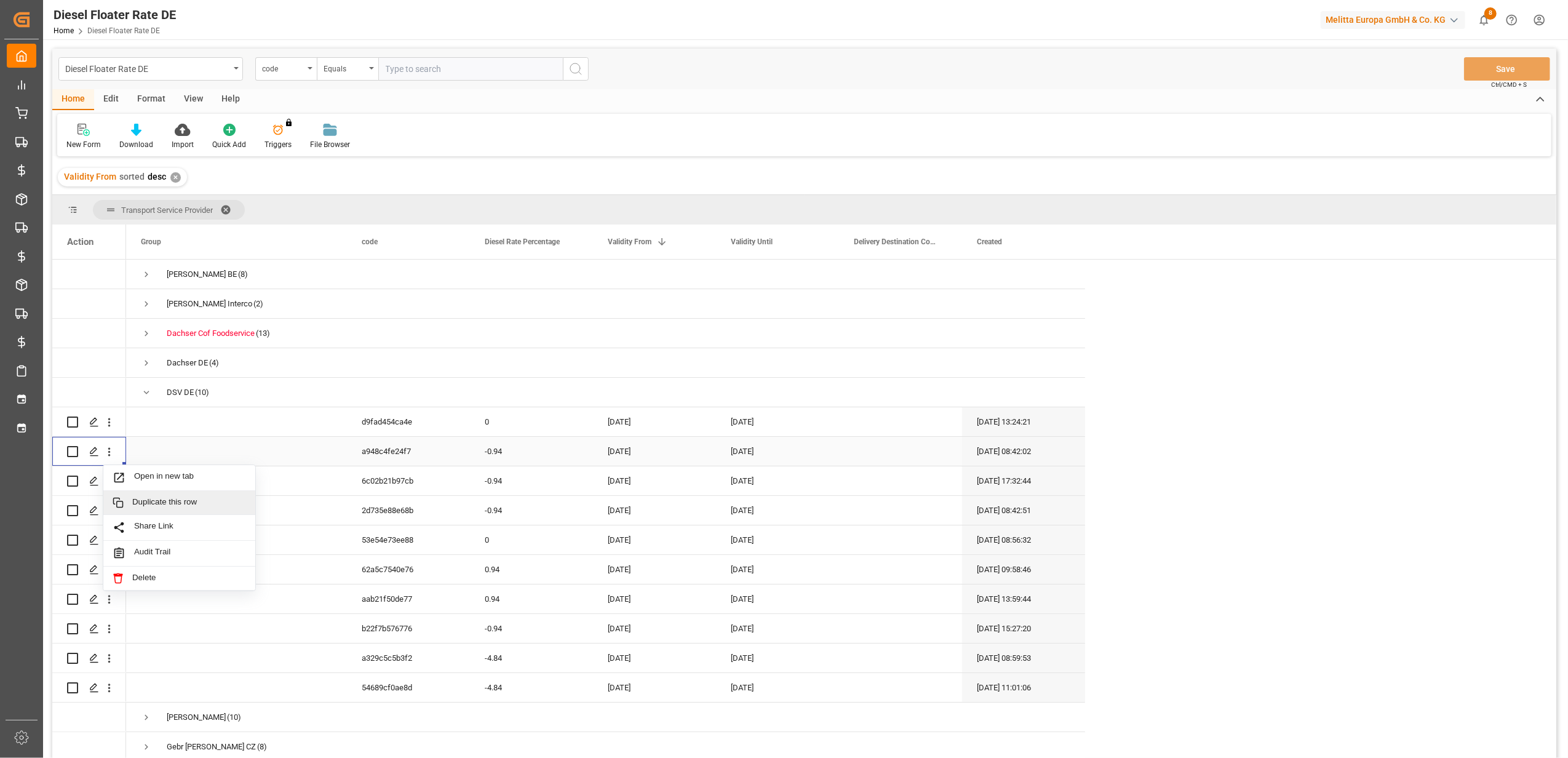
click at [148, 502] on span "Duplicate this row" at bounding box center [189, 502] width 114 height 11
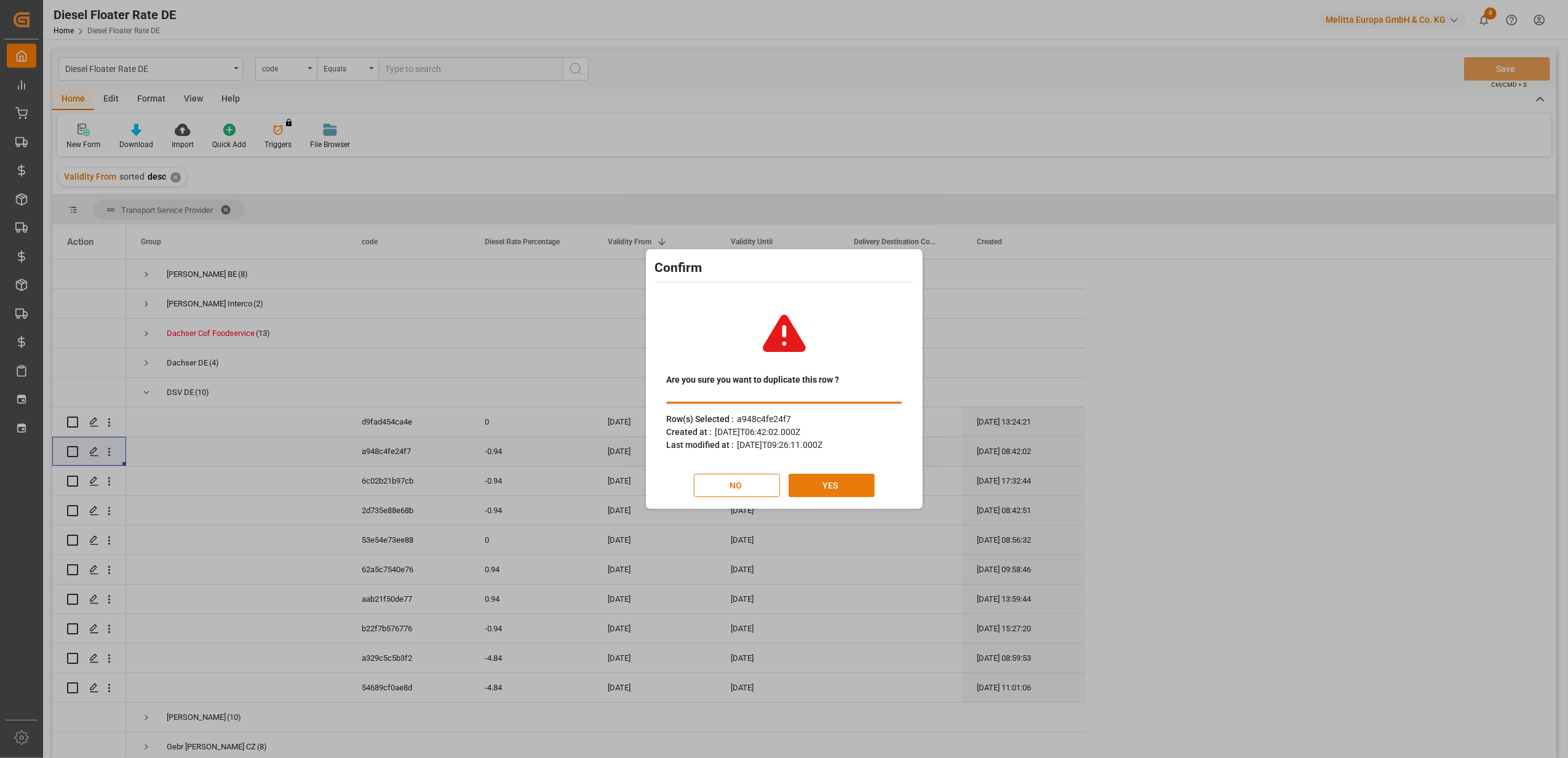
click at [823, 483] on button "YES" at bounding box center [831, 486] width 86 height 24
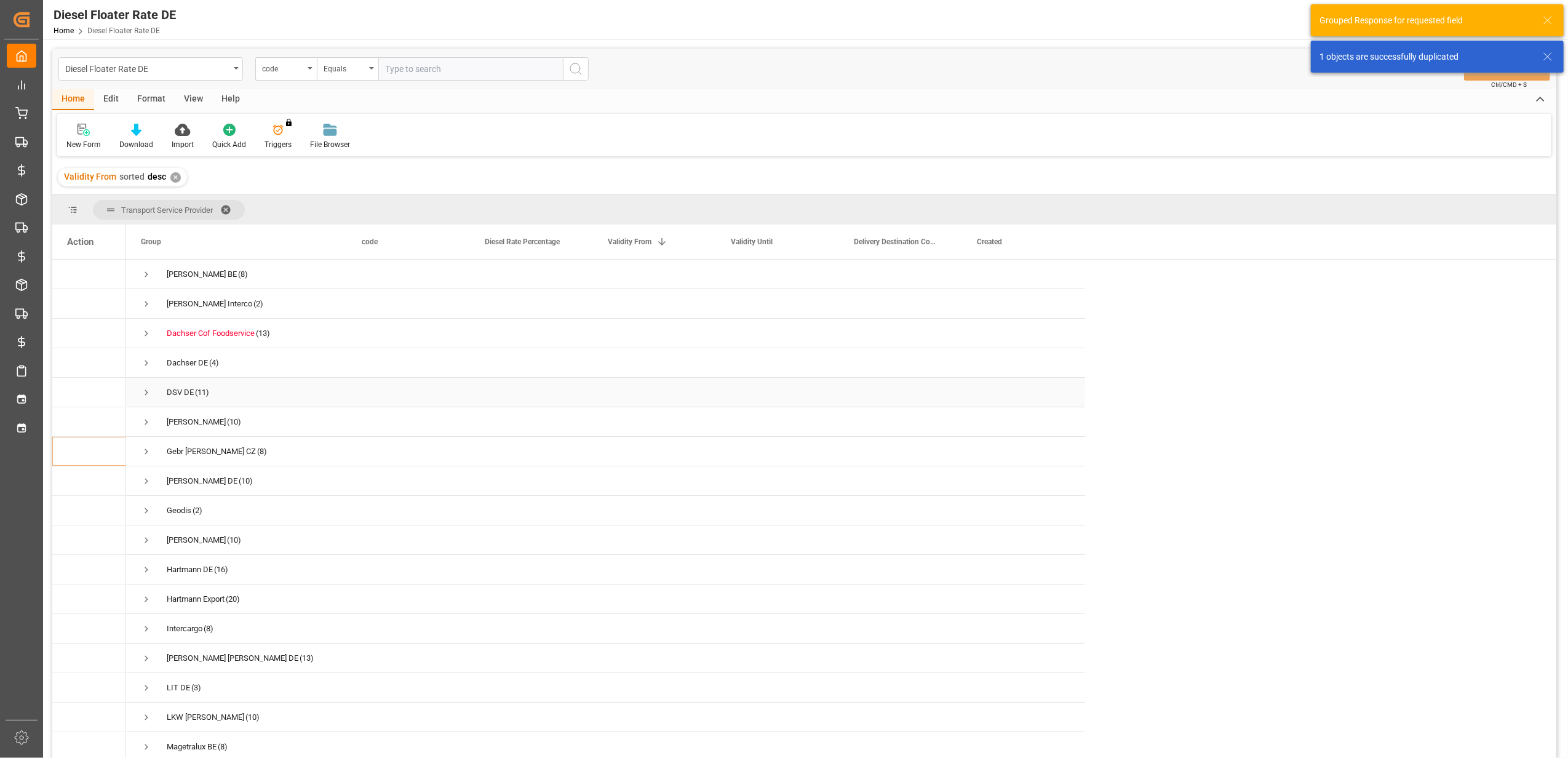
click at [145, 394] on span "Press SPACE to select this row." at bounding box center [147, 392] width 11 height 11
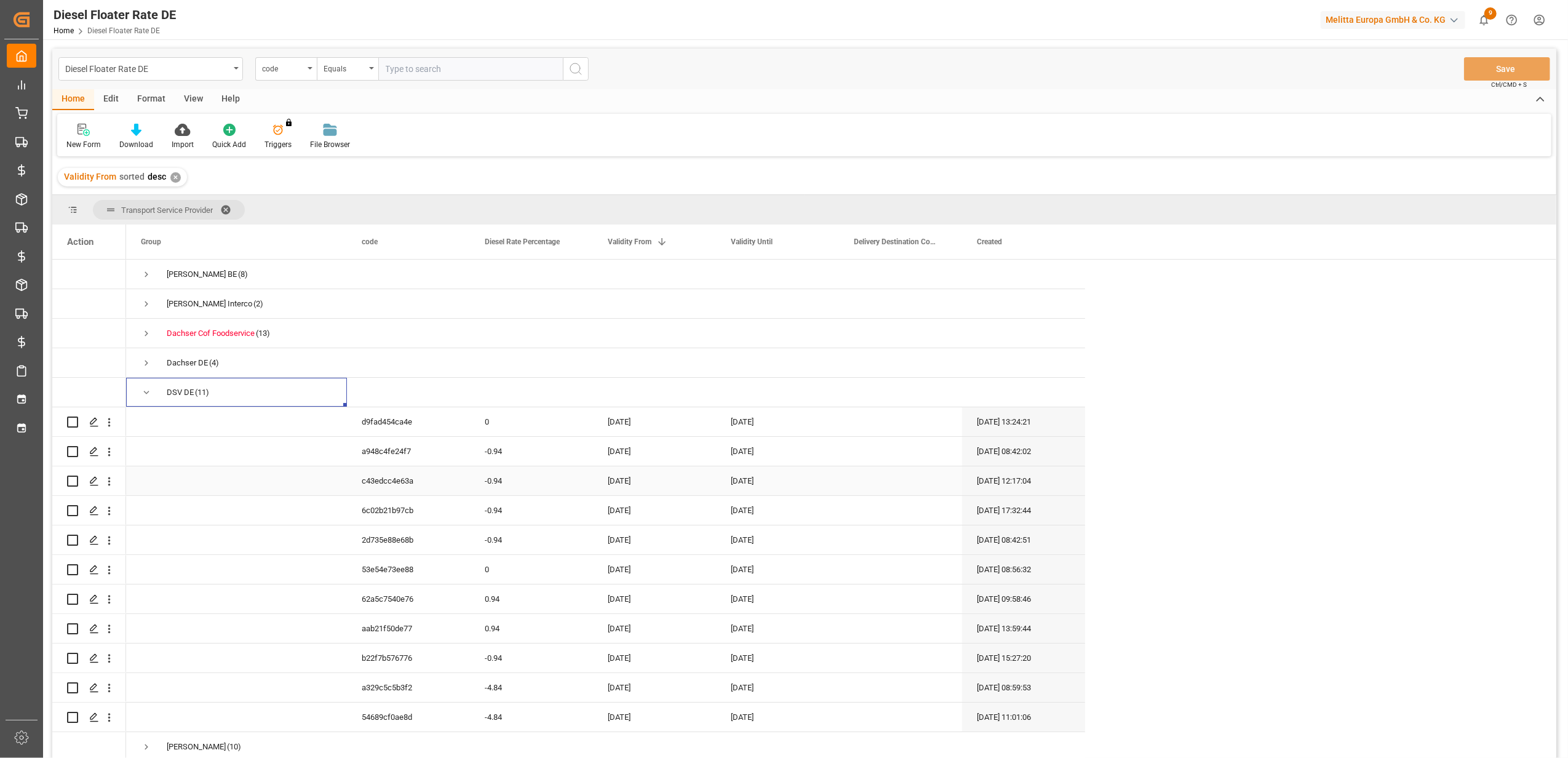
click at [502, 480] on div "-0.94" at bounding box center [531, 481] width 123 height 29
click at [612, 481] on div "[DATE]" at bounding box center [654, 481] width 123 height 29
click at [769, 521] on button "Next Month" at bounding box center [769, 521] width 7 height 7
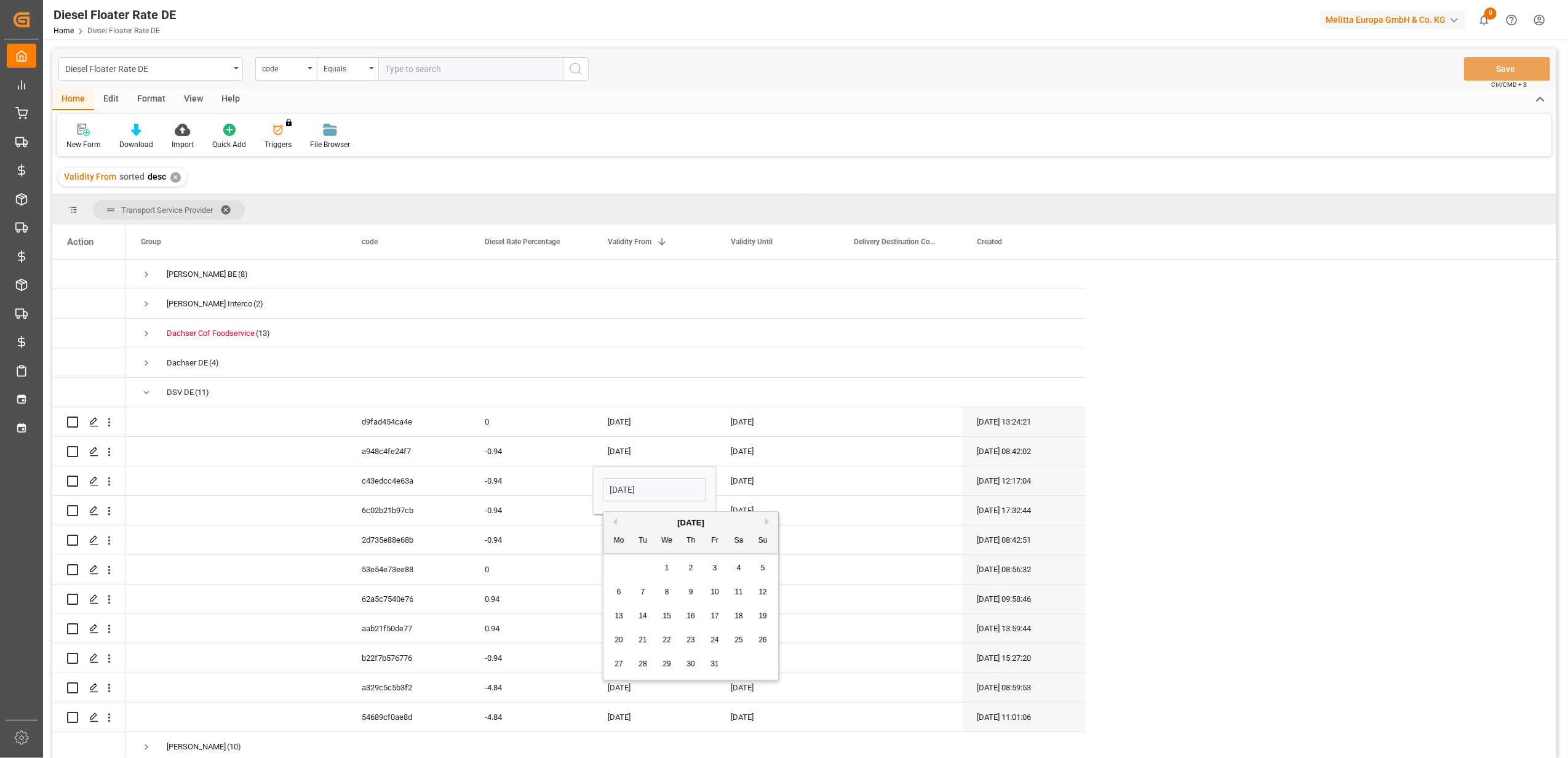
click at [662, 566] on div "1" at bounding box center [666, 568] width 15 height 15
type input "[DATE]"
click at [749, 481] on div "[DATE]" at bounding box center [777, 481] width 123 height 29
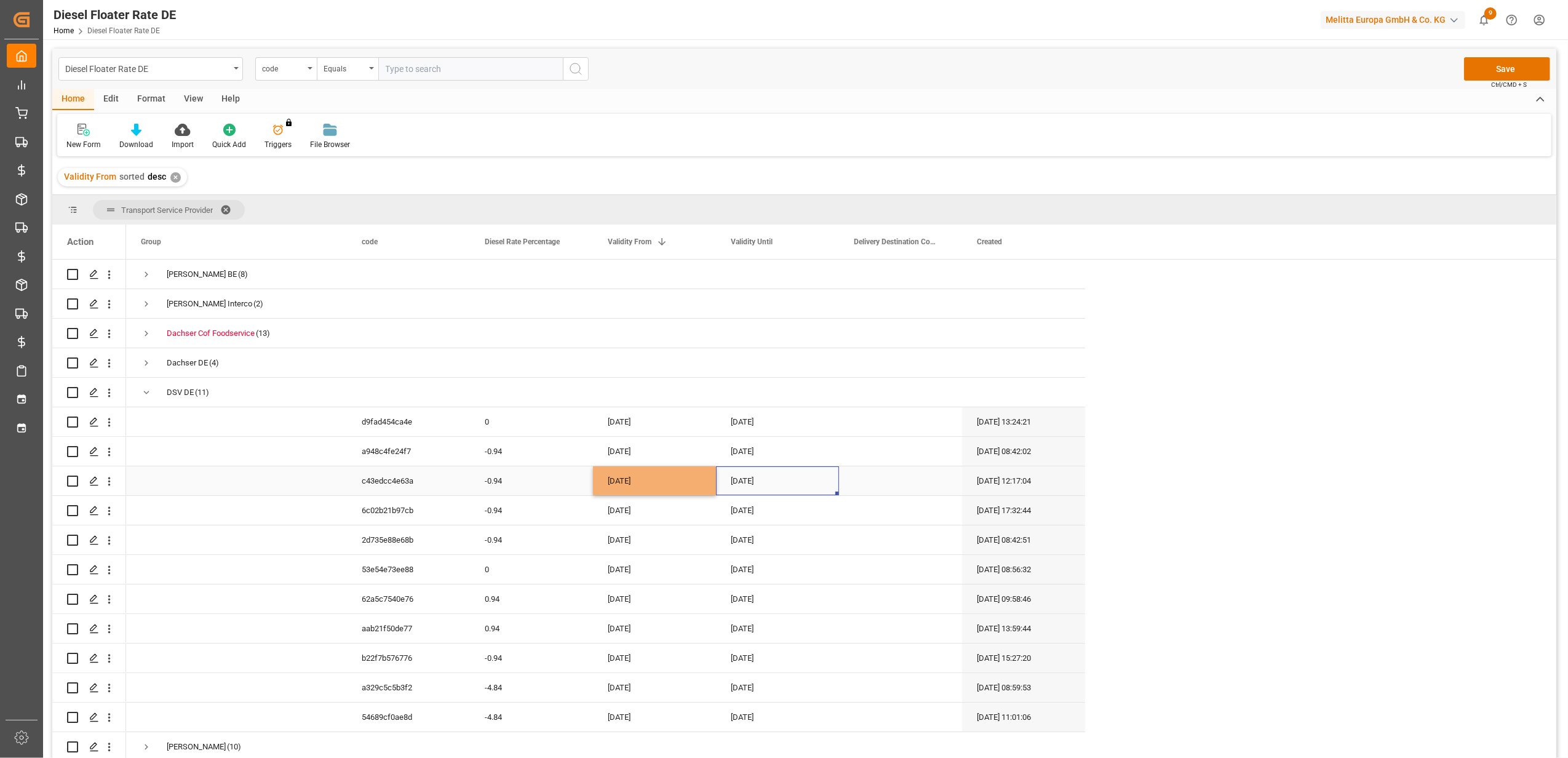
click at [749, 481] on div "[DATE]" at bounding box center [777, 481] width 123 height 29
click at [892, 523] on button "Next Month" at bounding box center [891, 521] width 7 height 7
click at [837, 663] on span "31" at bounding box center [837, 663] width 8 height 9
type input "[DATE]"
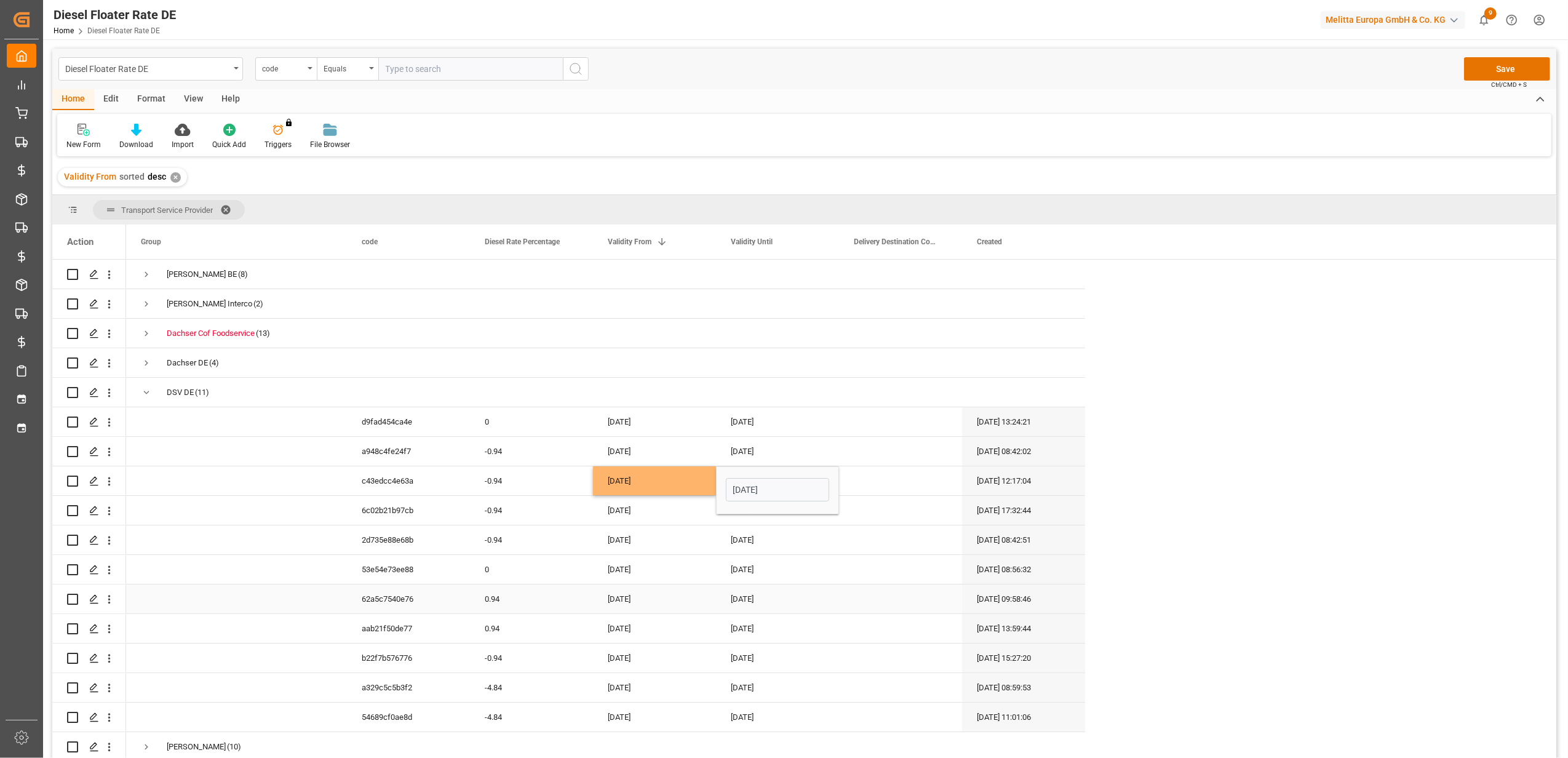
click at [783, 579] on div "[DATE]" at bounding box center [777, 569] width 123 height 29
click at [1479, 69] on button "Save" at bounding box center [1507, 69] width 86 height 24
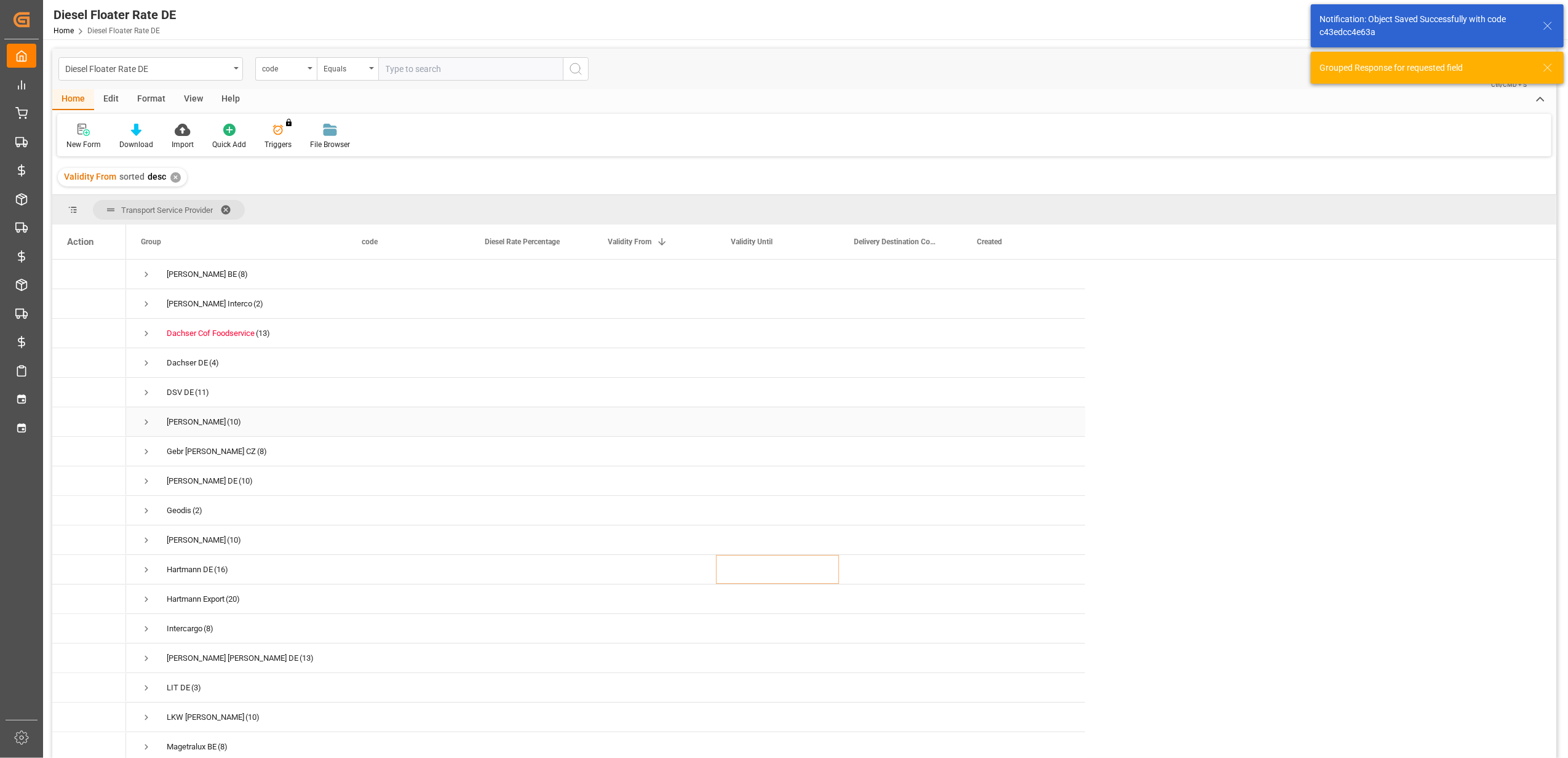
click at [147, 419] on span "Press SPACE to select this row." at bounding box center [147, 422] width 11 height 11
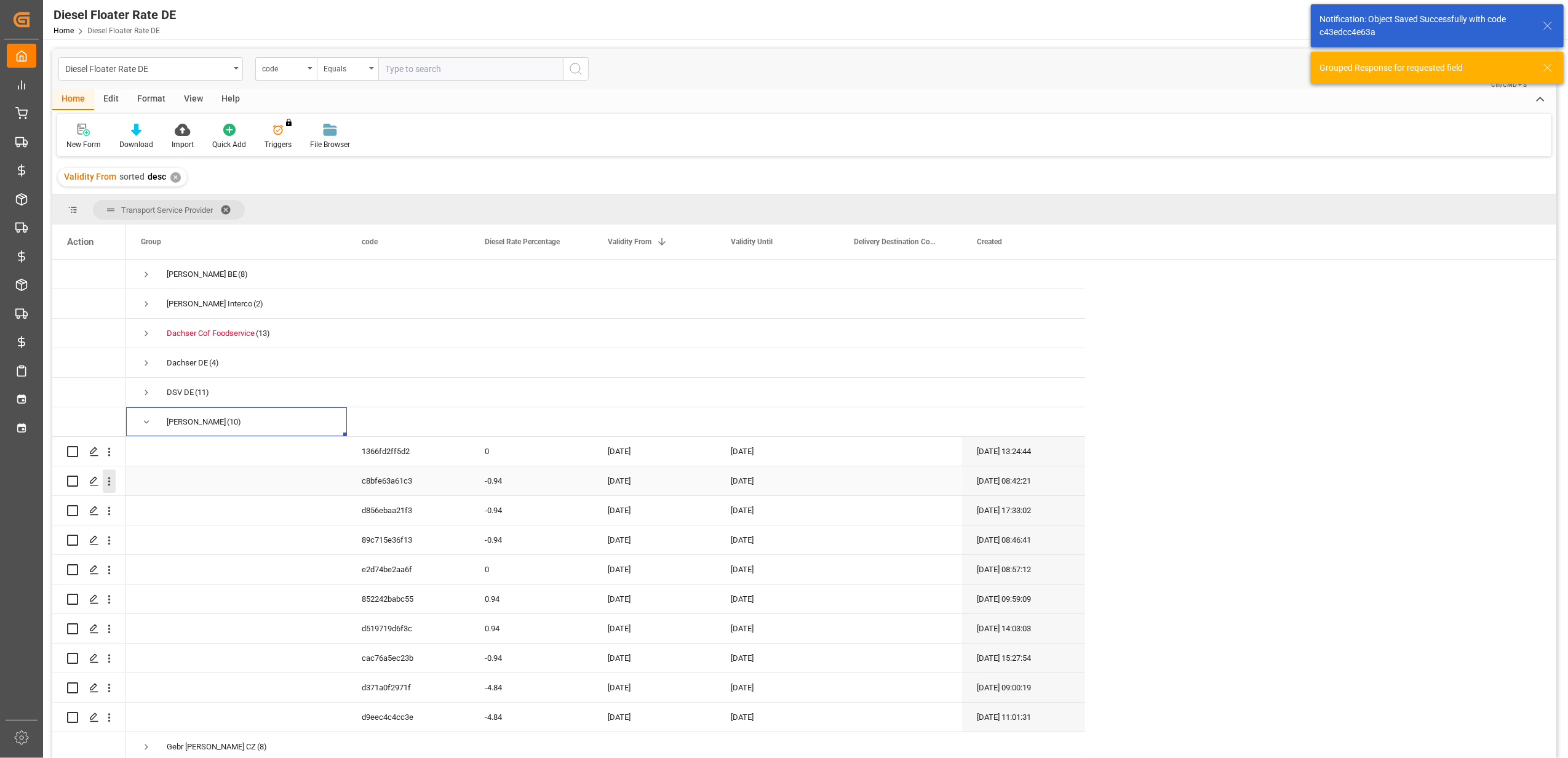
click at [107, 481] on icon "open menu" at bounding box center [109, 481] width 13 height 13
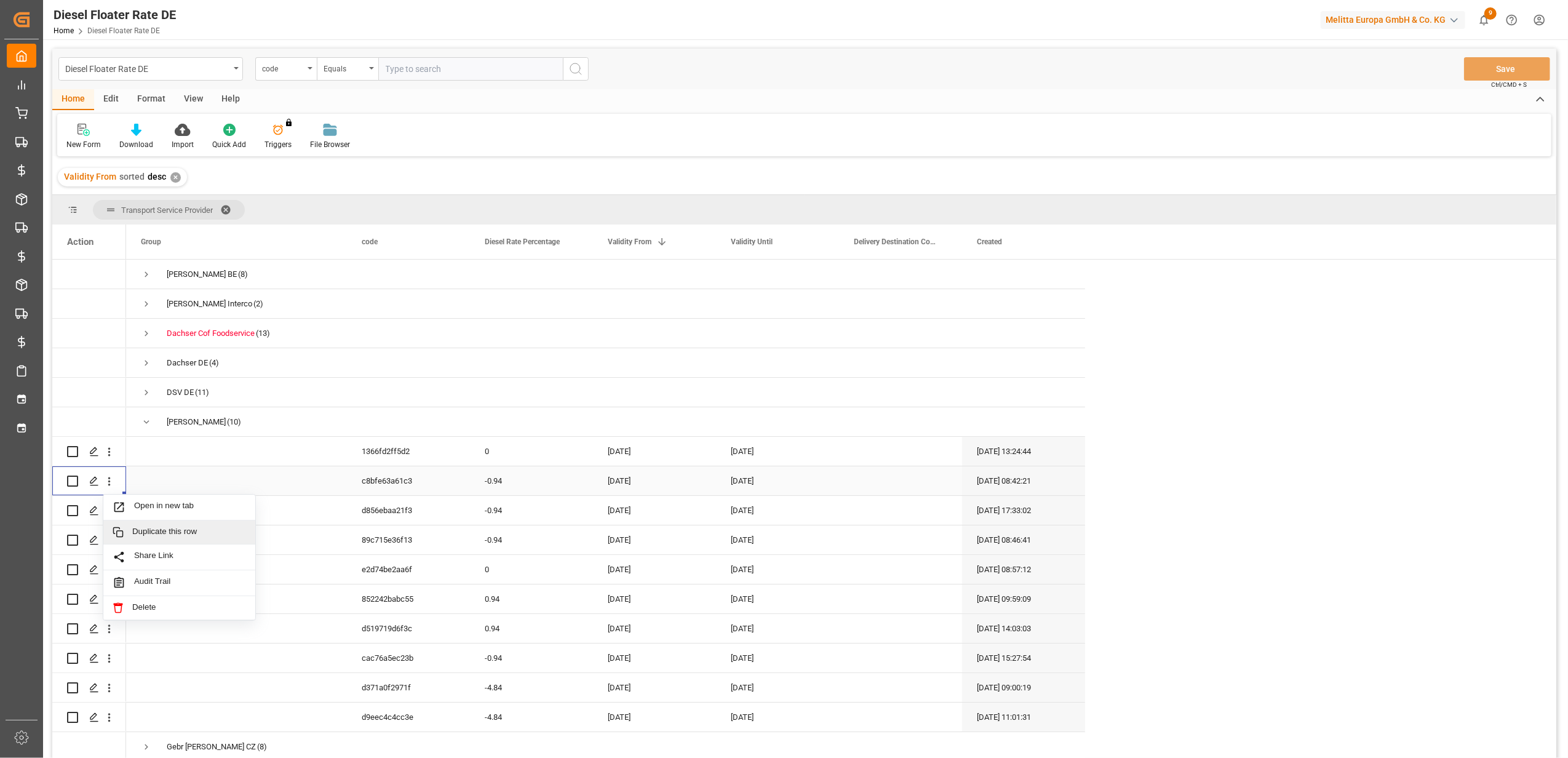
click at [195, 524] on div "Duplicate this row" at bounding box center [179, 532] width 152 height 24
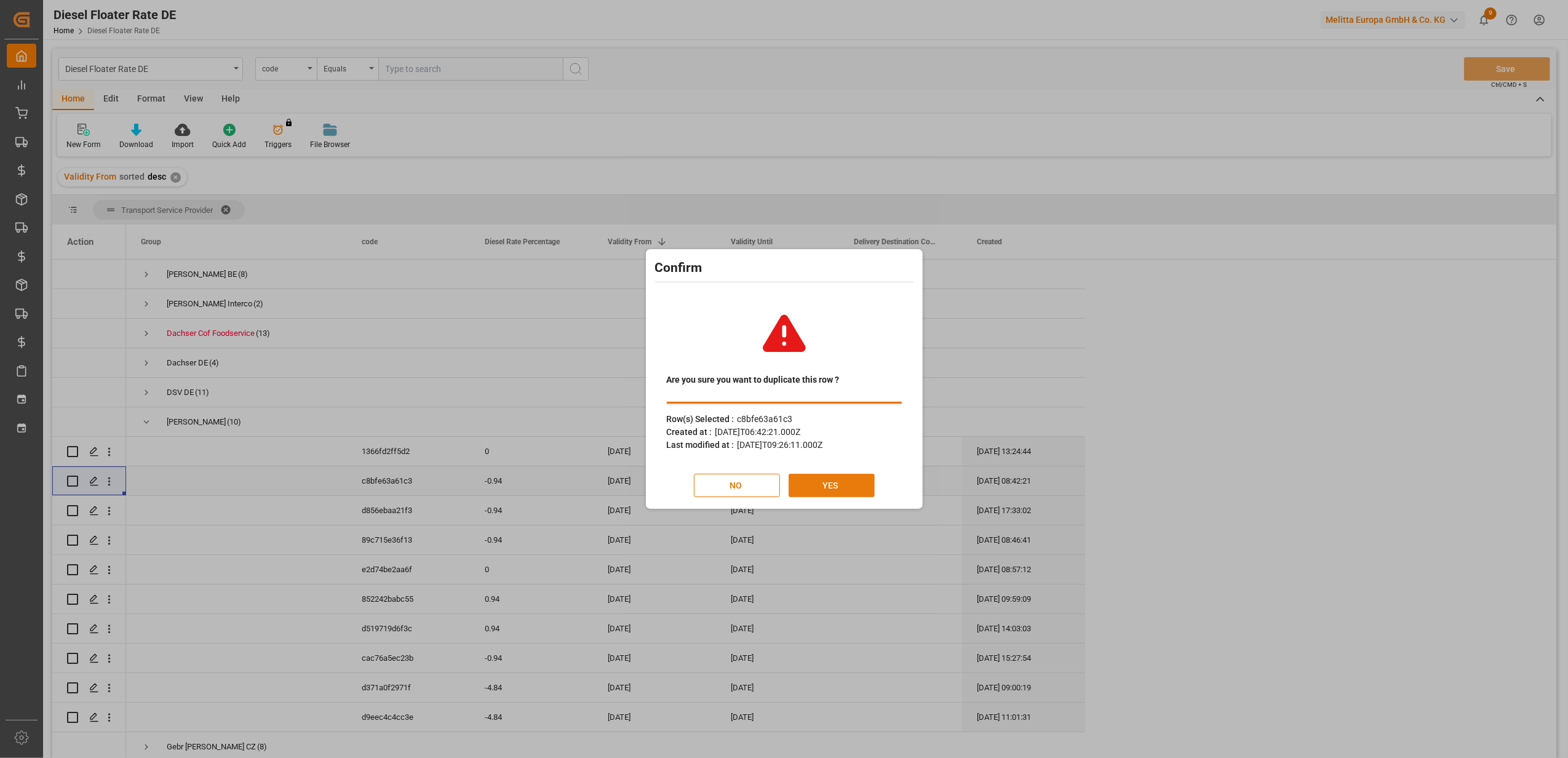
click at [811, 482] on button "YES" at bounding box center [831, 486] width 86 height 24
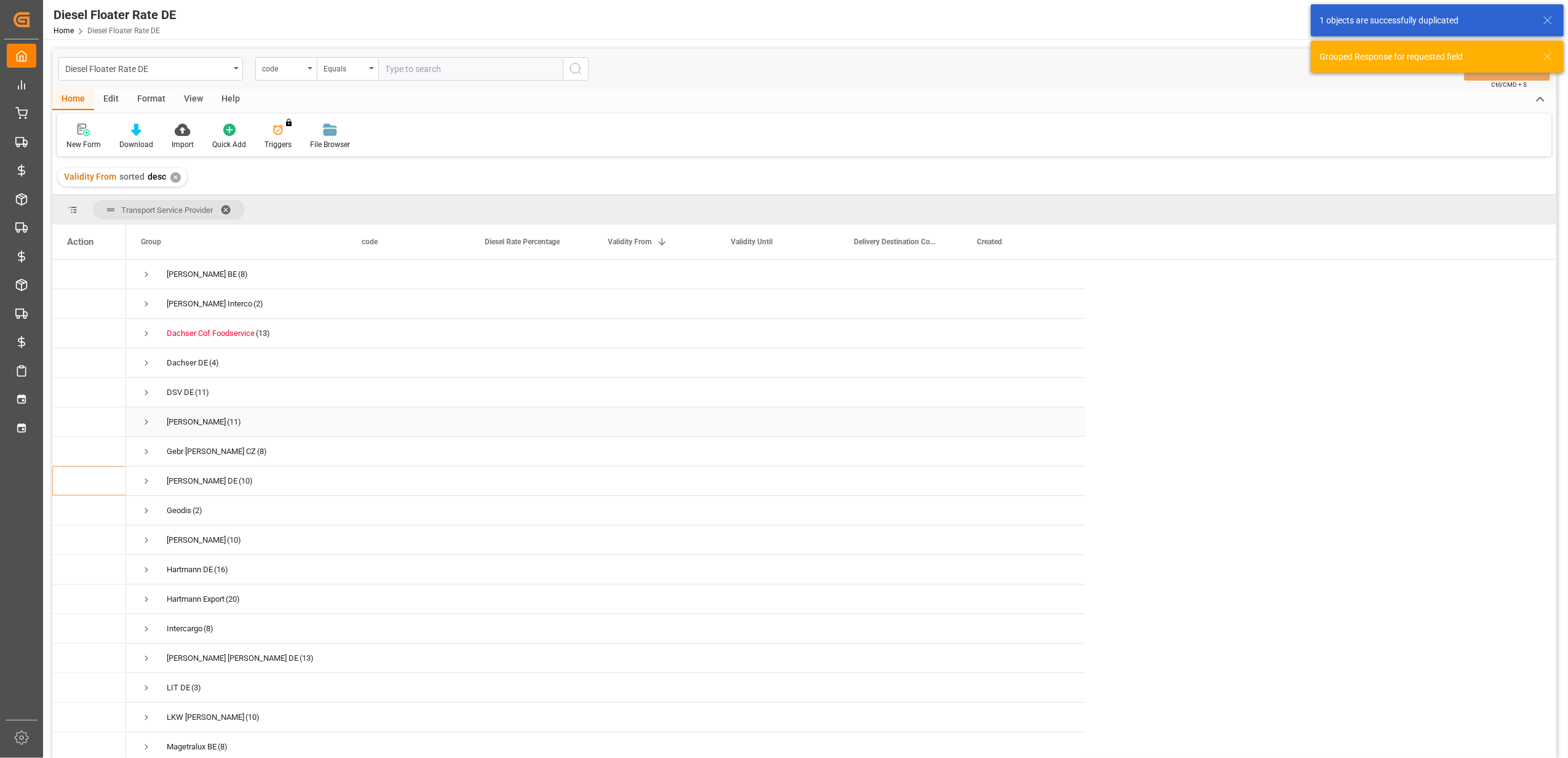
click at [148, 422] on span "Press SPACE to select this row." at bounding box center [147, 422] width 11 height 11
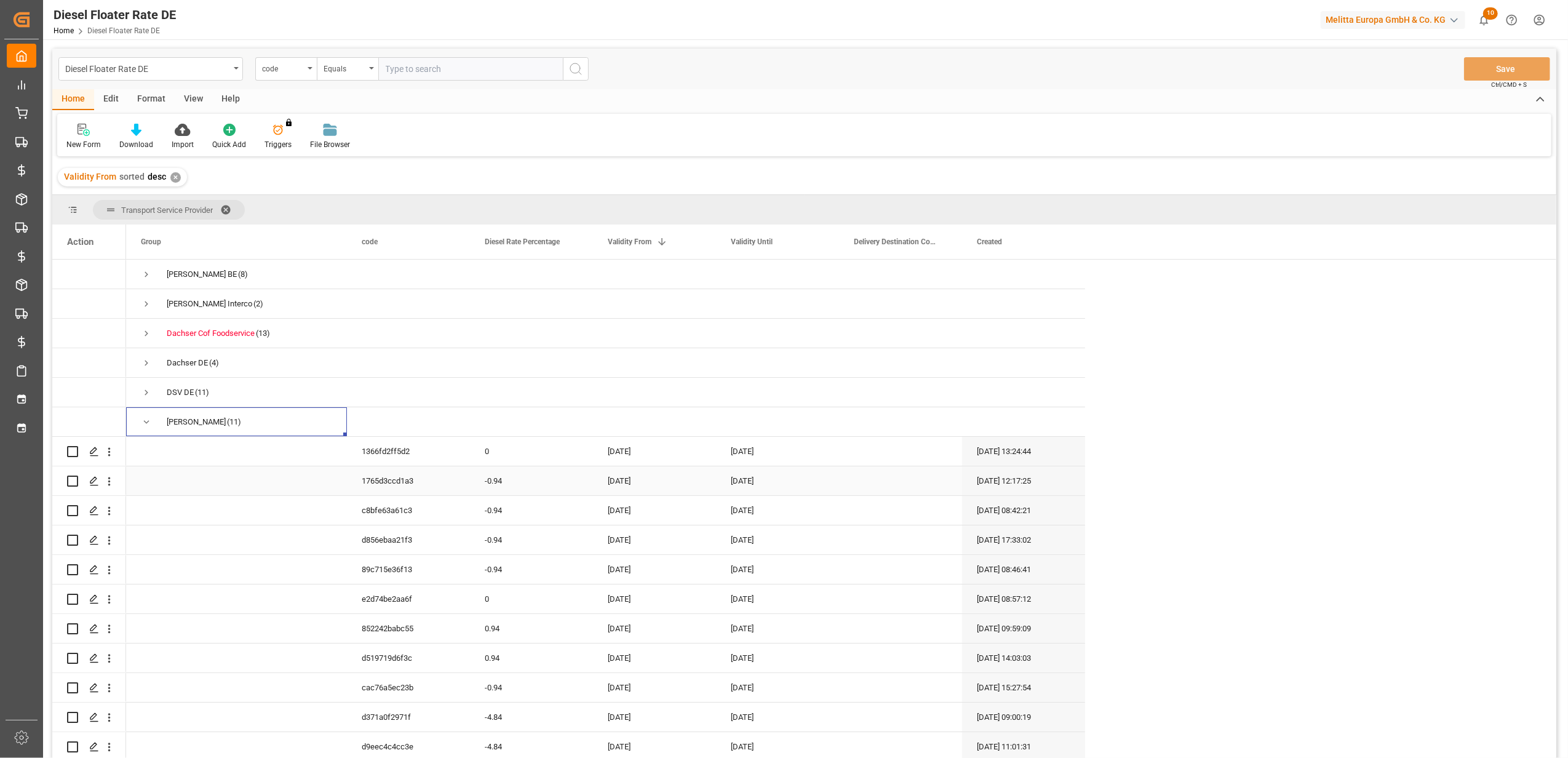
click at [521, 482] on div "-0.94" at bounding box center [531, 481] width 123 height 29
click at [643, 490] on div "[DATE]" at bounding box center [654, 481] width 123 height 29
click at [650, 481] on div "[DATE]" at bounding box center [654, 481] width 123 height 29
click at [769, 520] on button "Next Month" at bounding box center [769, 521] width 7 height 7
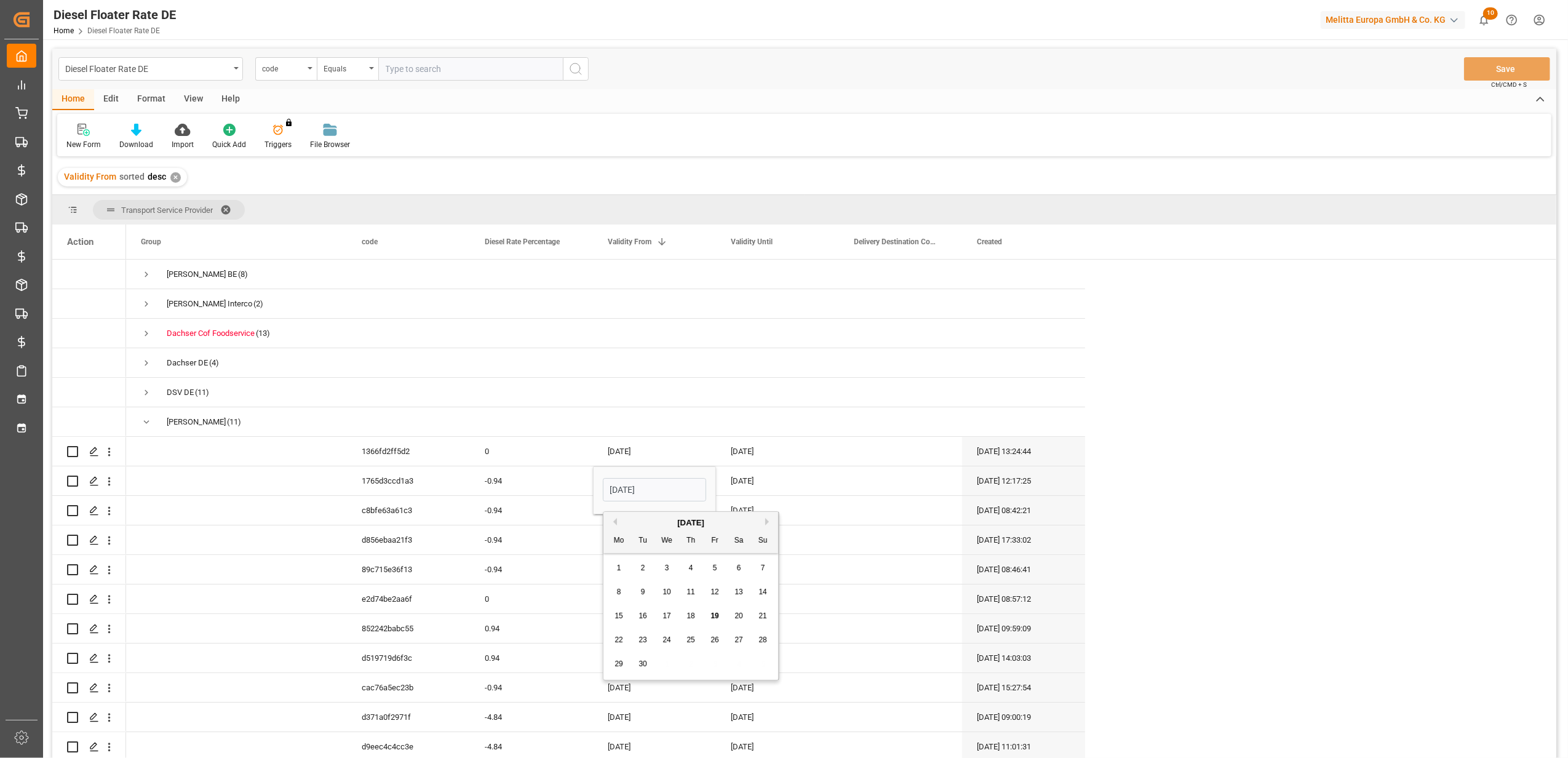
click at [769, 520] on button "Next Month" at bounding box center [769, 521] width 7 height 7
click at [670, 562] on div "1" at bounding box center [666, 568] width 15 height 15
type input "[DATE]"
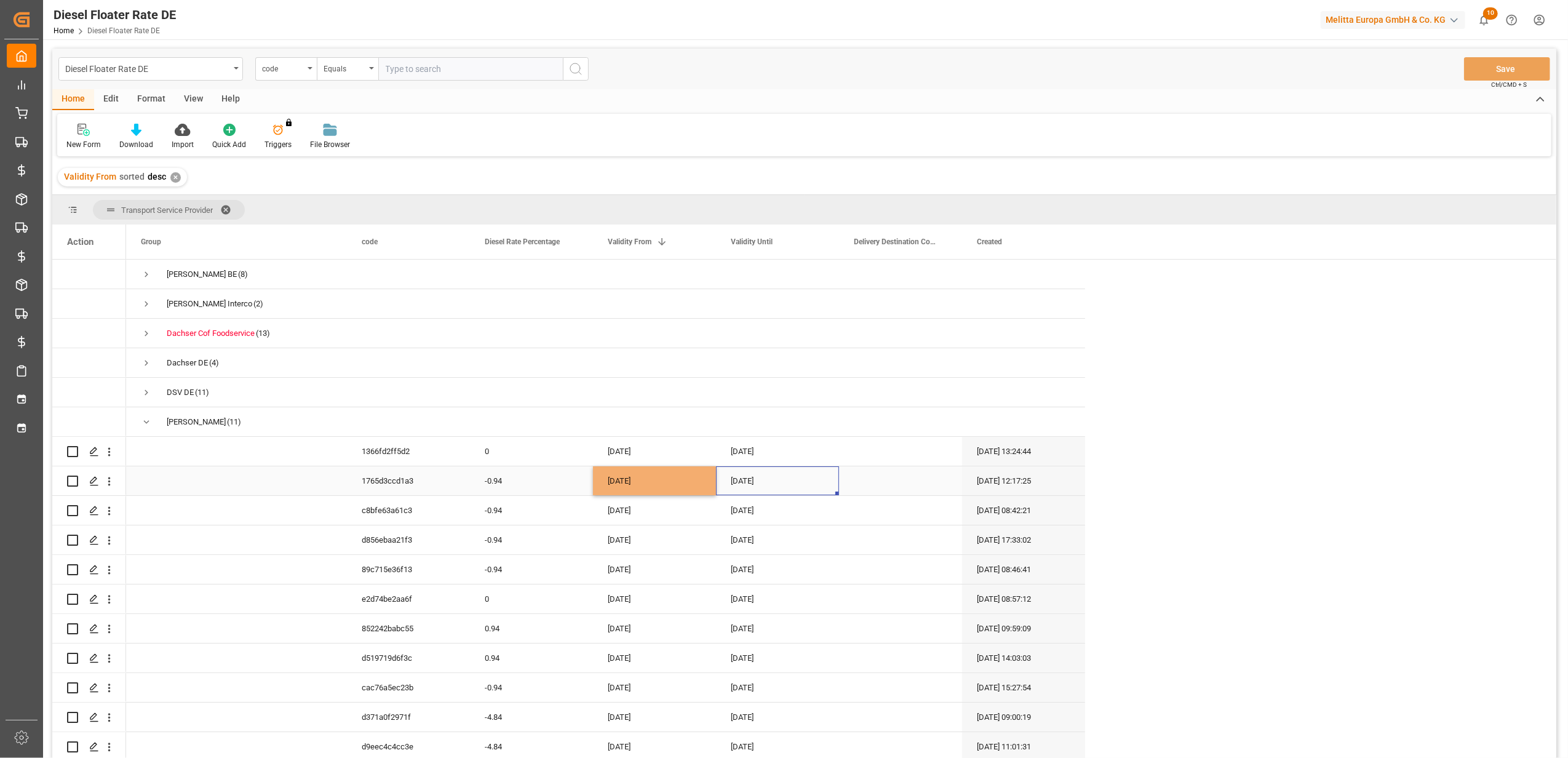
click at [754, 486] on div "[DATE]" at bounding box center [777, 481] width 123 height 29
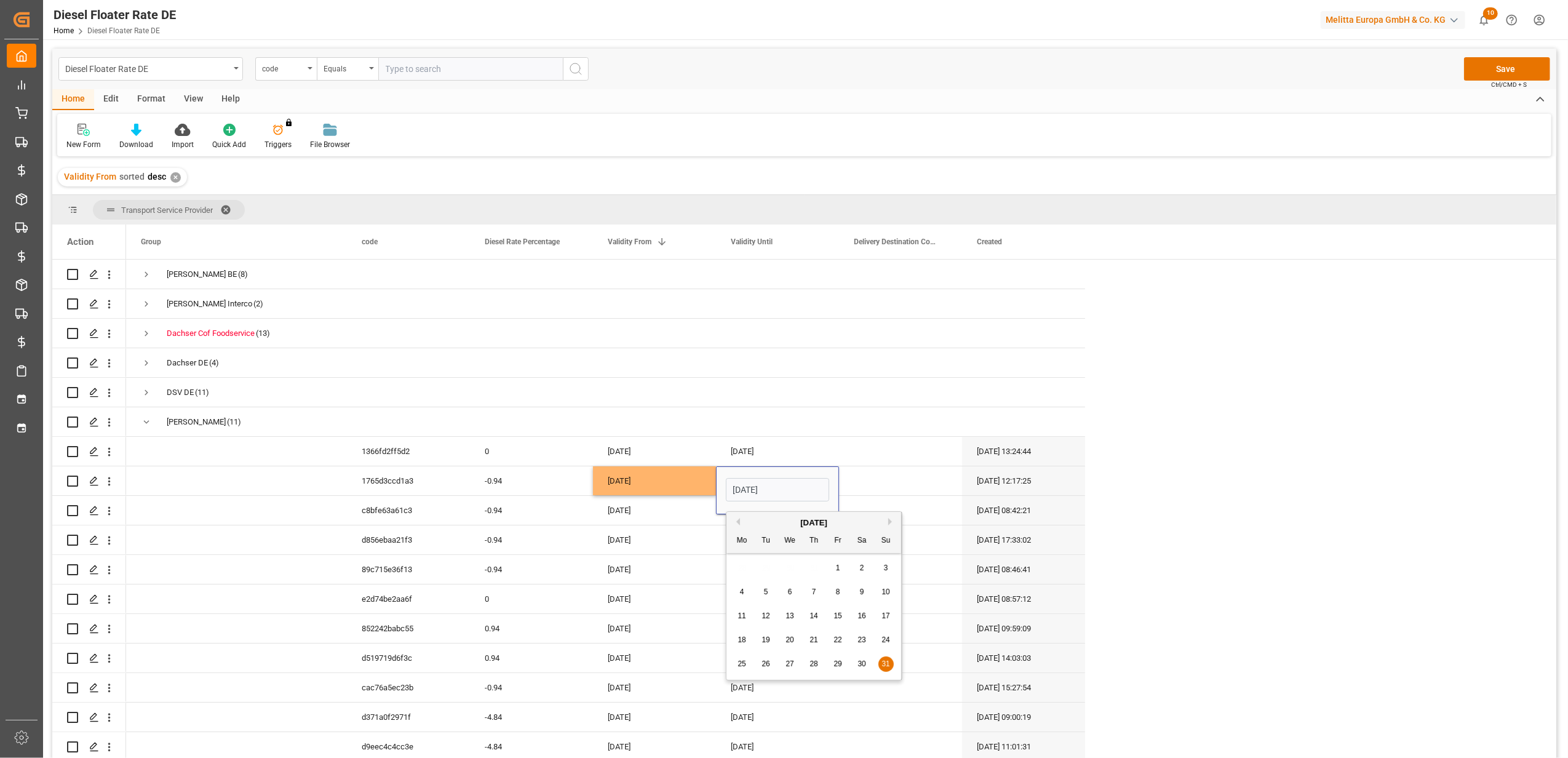
click at [890, 524] on button "Next Month" at bounding box center [891, 521] width 7 height 7
click at [841, 665] on span "31" at bounding box center [837, 663] width 8 height 9
type input "[DATE]"
click at [692, 569] on div "[DATE]" at bounding box center [654, 569] width 123 height 29
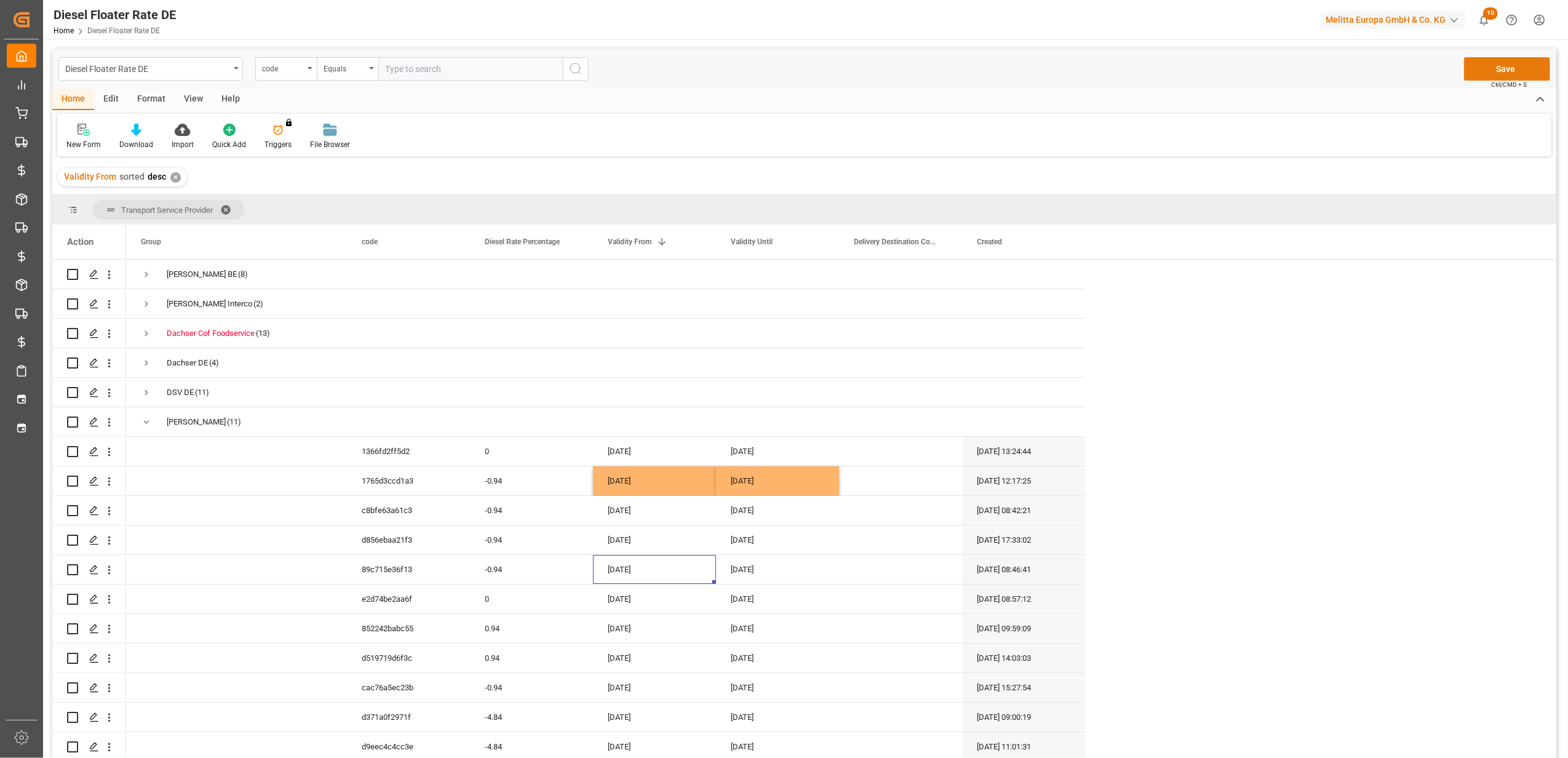
click at [1475, 67] on button "Save" at bounding box center [1507, 69] width 86 height 24
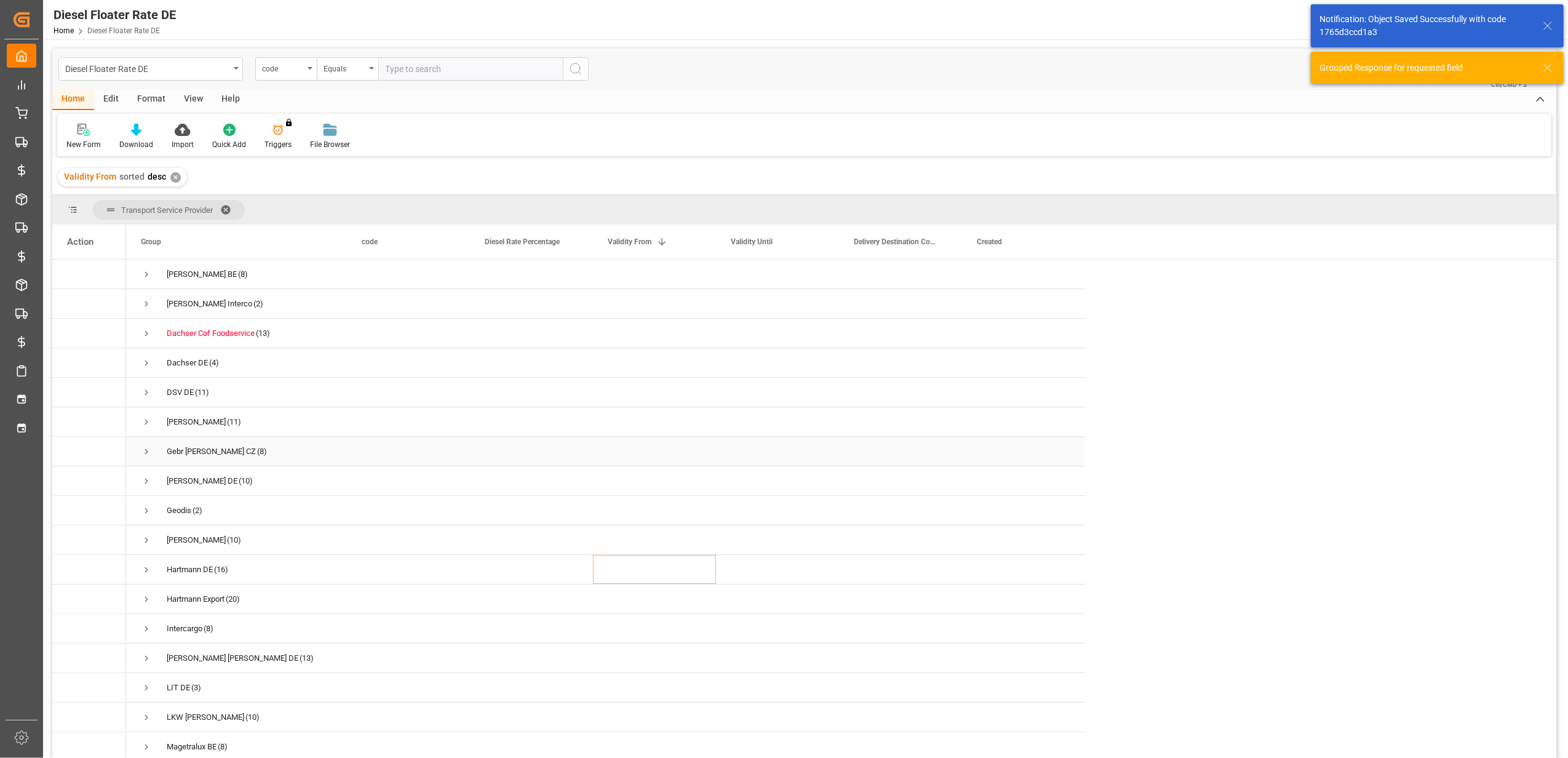
click at [151, 453] on span "Press SPACE to select this row." at bounding box center [147, 451] width 11 height 11
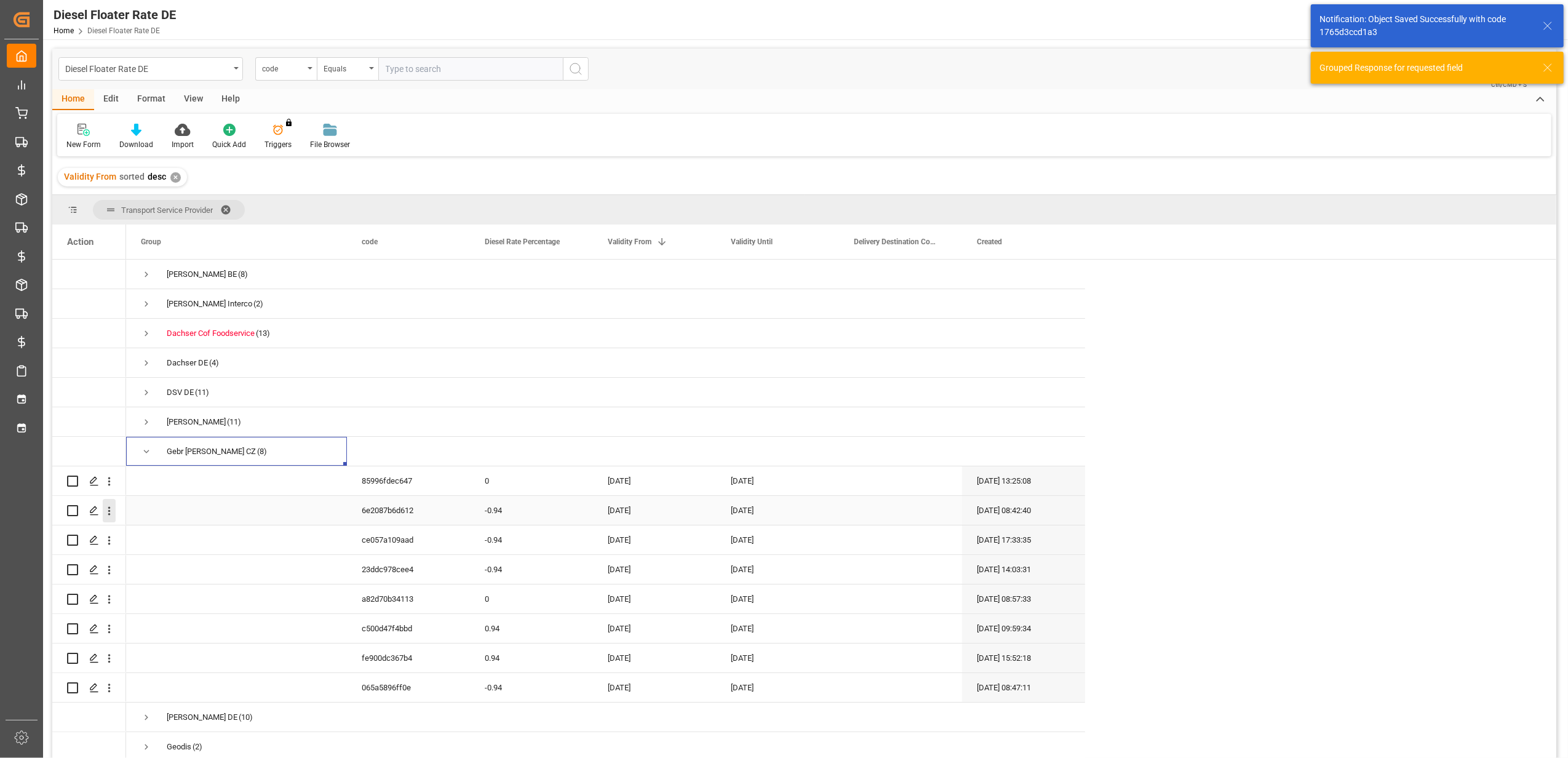
click at [116, 508] on icon "open menu" at bounding box center [109, 511] width 13 height 13
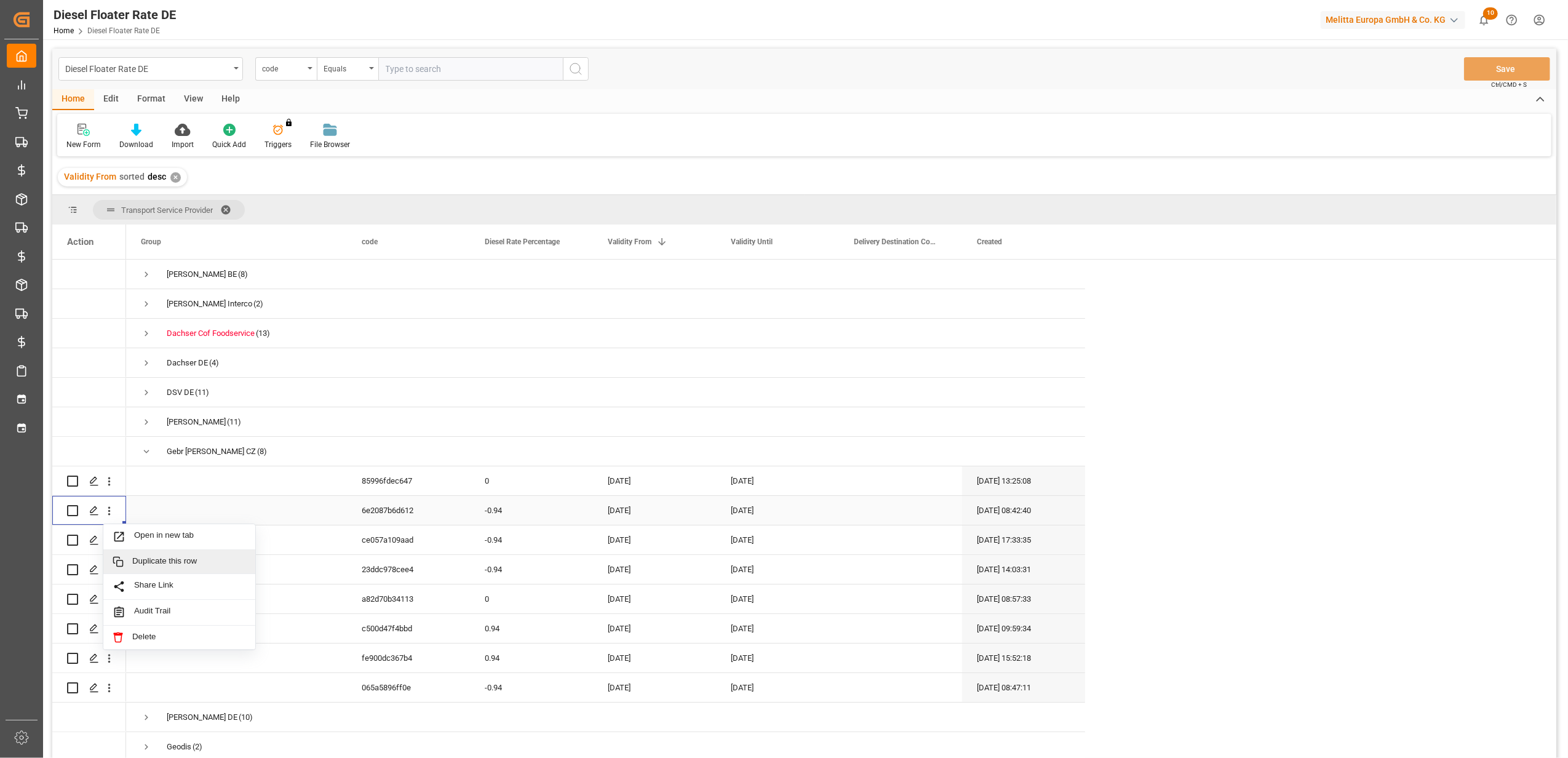
click at [176, 558] on span "Duplicate this row" at bounding box center [189, 562] width 114 height 11
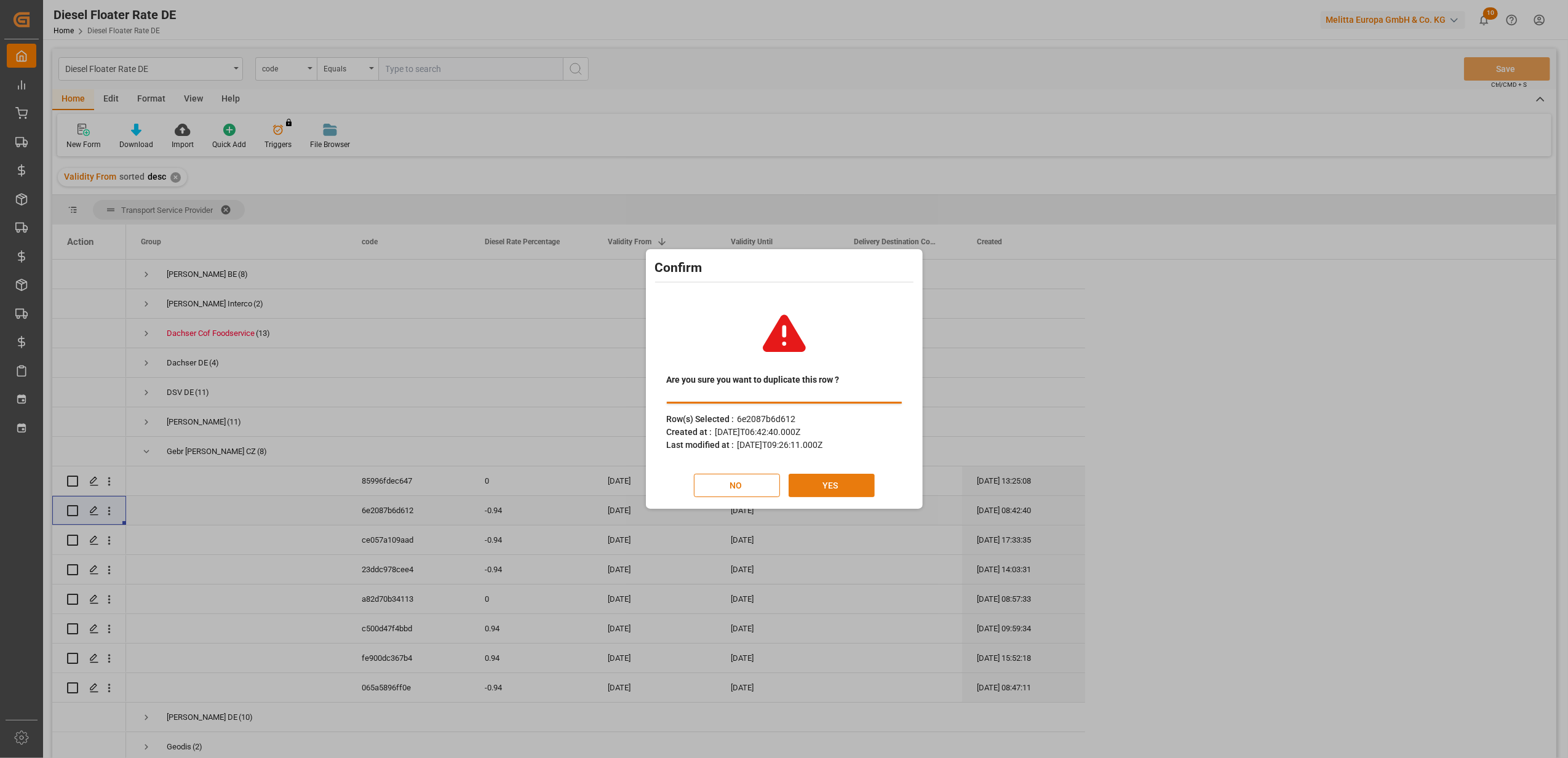
click at [812, 488] on button "YES" at bounding box center [831, 486] width 86 height 24
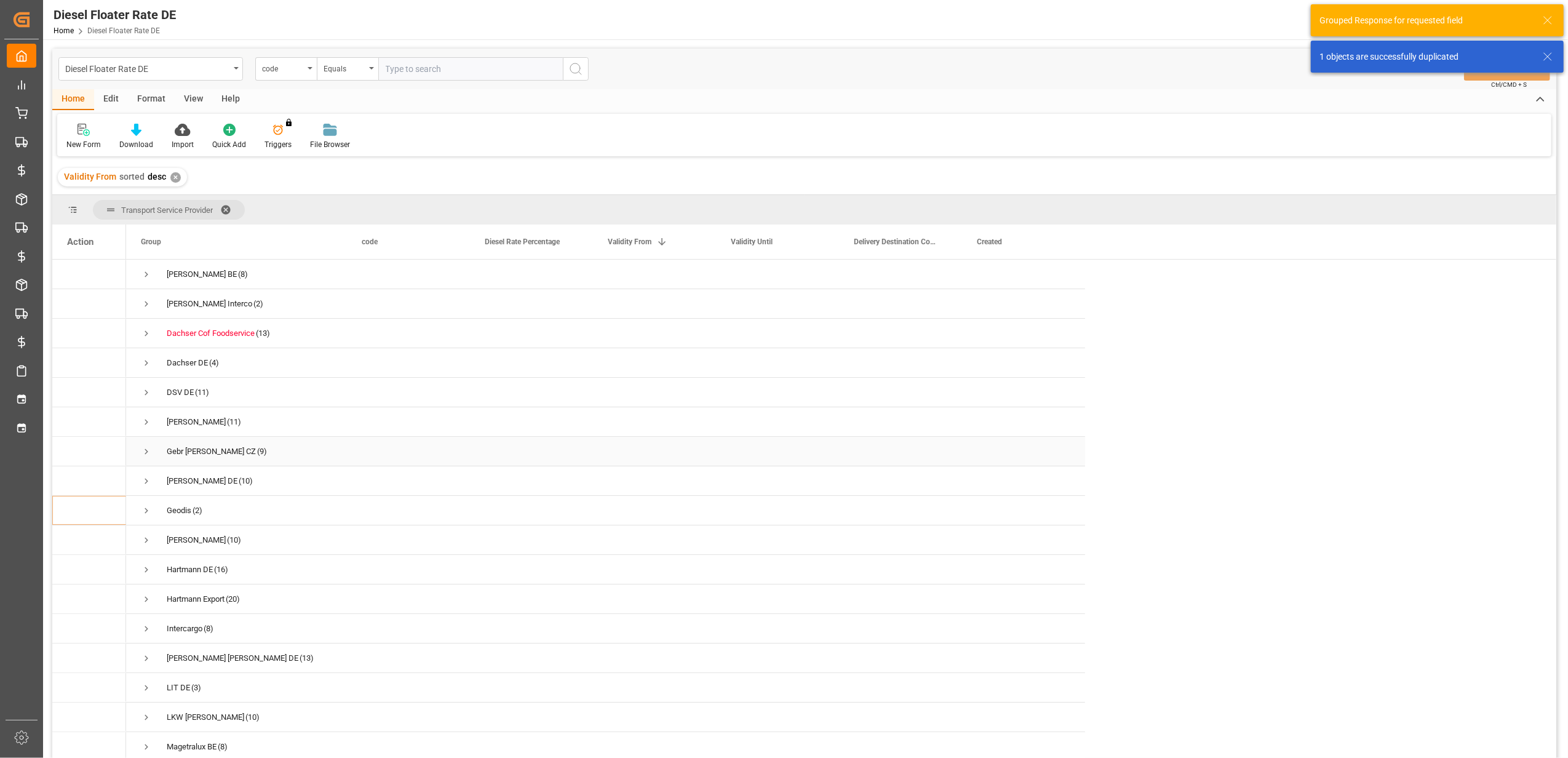
click at [146, 448] on span "Press SPACE to select this row." at bounding box center [147, 451] width 11 height 11
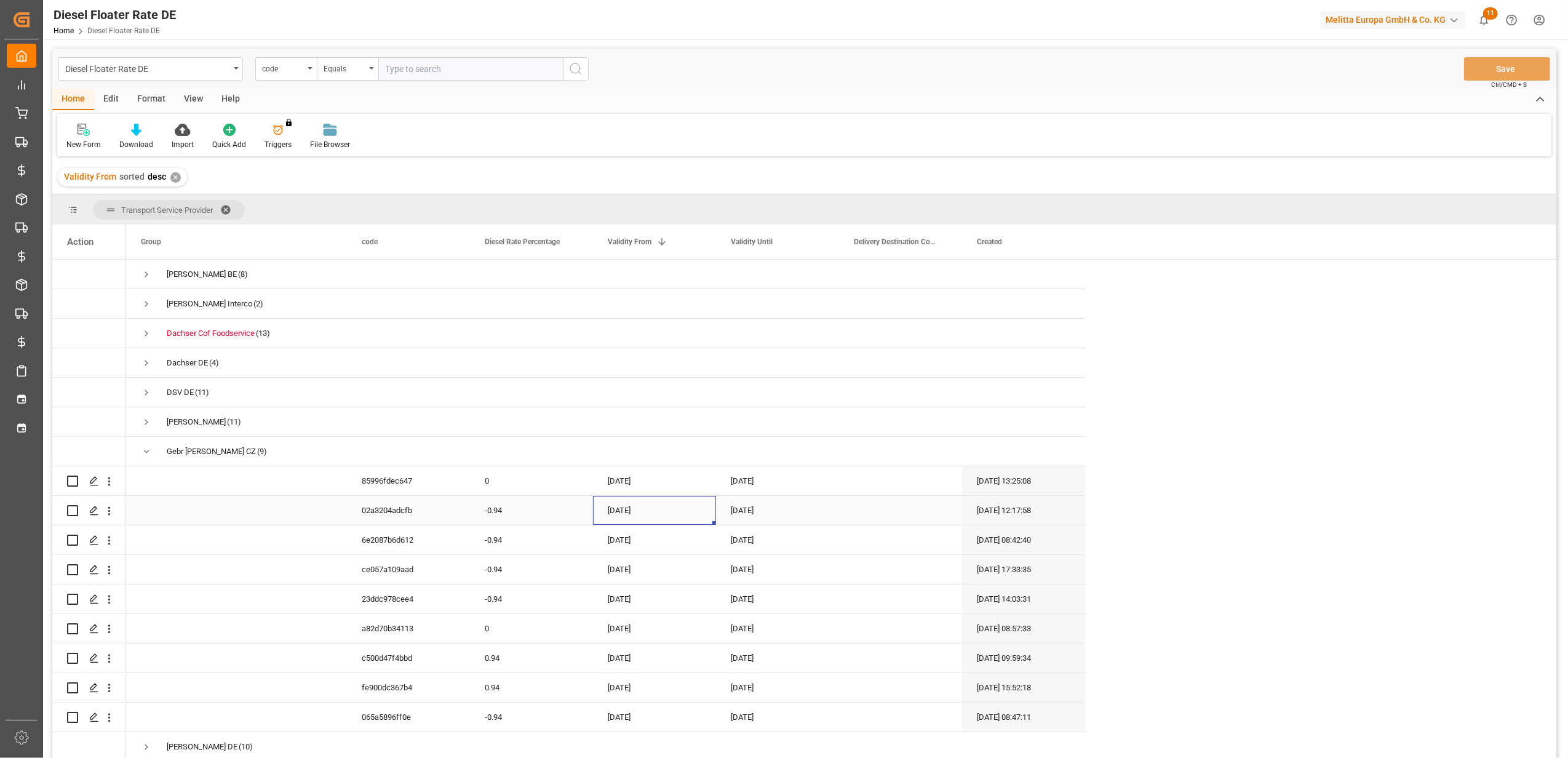
click at [640, 510] on div "[DATE]" at bounding box center [654, 510] width 123 height 29
click at [769, 550] on button "Next Month" at bounding box center [769, 550] width 7 height 7
click at [674, 593] on div "1" at bounding box center [666, 597] width 15 height 15
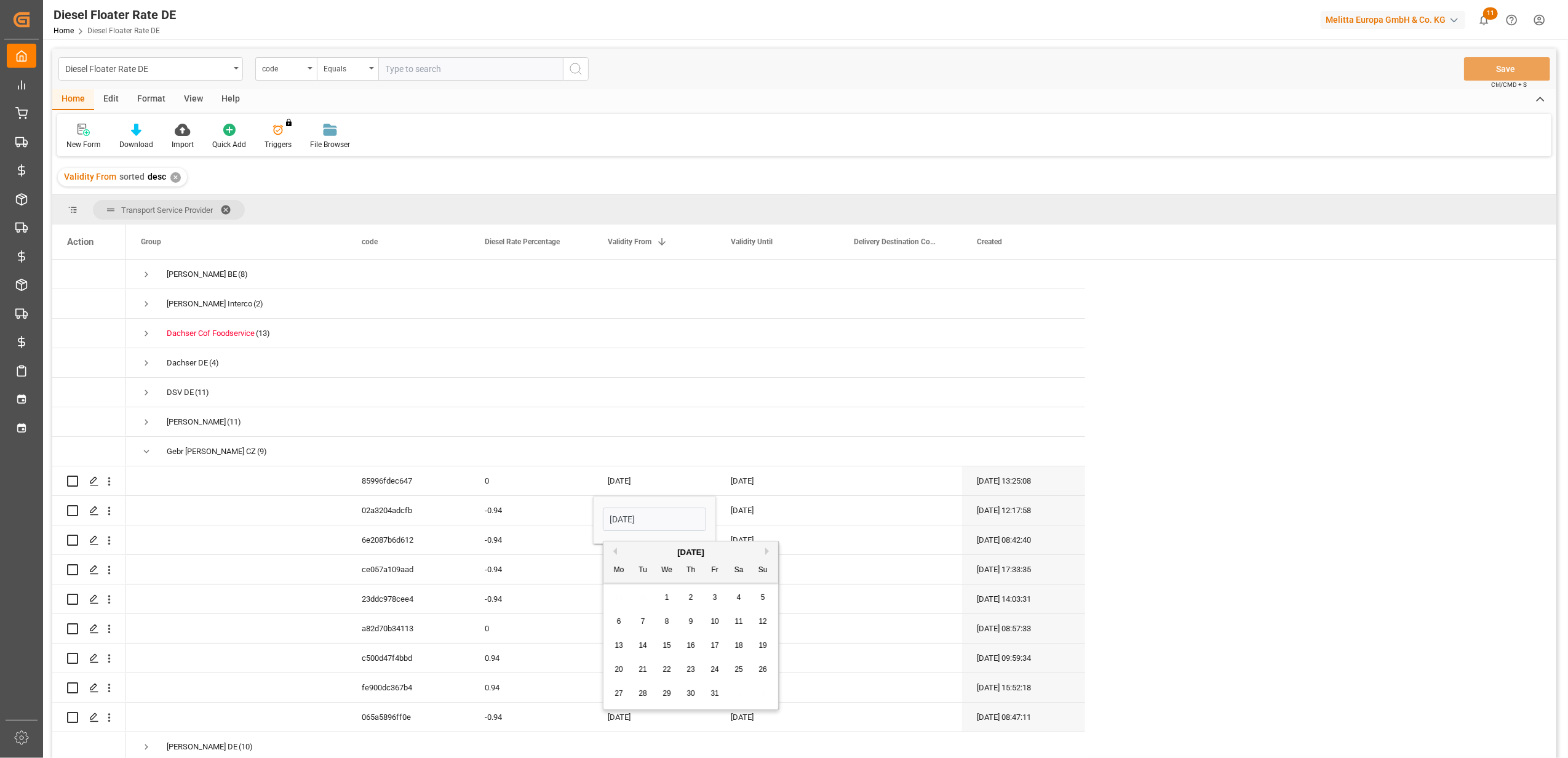
type input "[DATE]"
click at [747, 507] on div "[DATE]" at bounding box center [777, 510] width 123 height 29
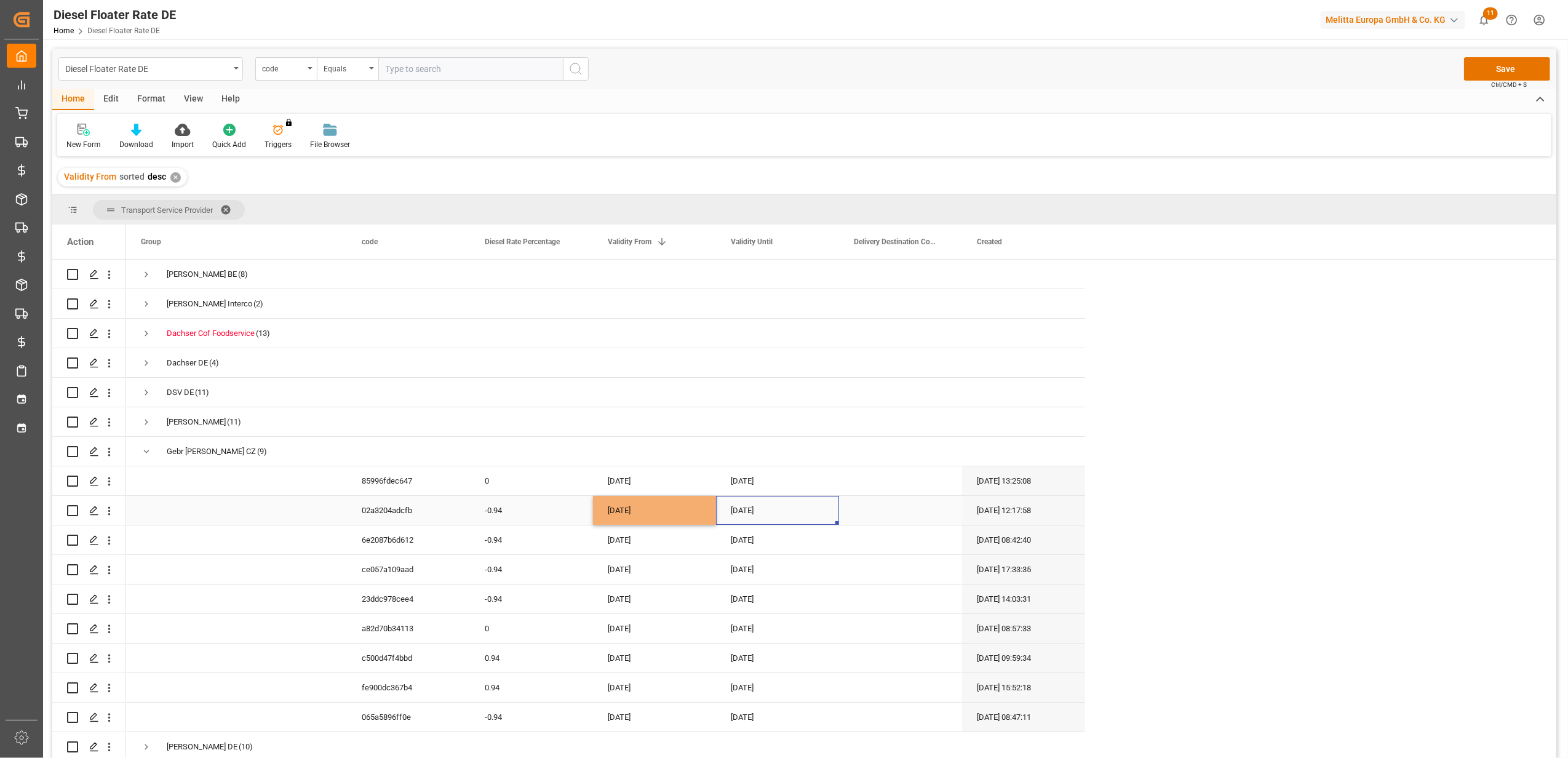
click at [747, 507] on div "[DATE]" at bounding box center [777, 510] width 123 height 29
click at [893, 551] on button "Next Month" at bounding box center [891, 550] width 7 height 7
click at [840, 685] on div "27 28 29 30 31 1 2" at bounding box center [815, 693] width 168 height 24
click at [835, 692] on span "31" at bounding box center [837, 693] width 8 height 9
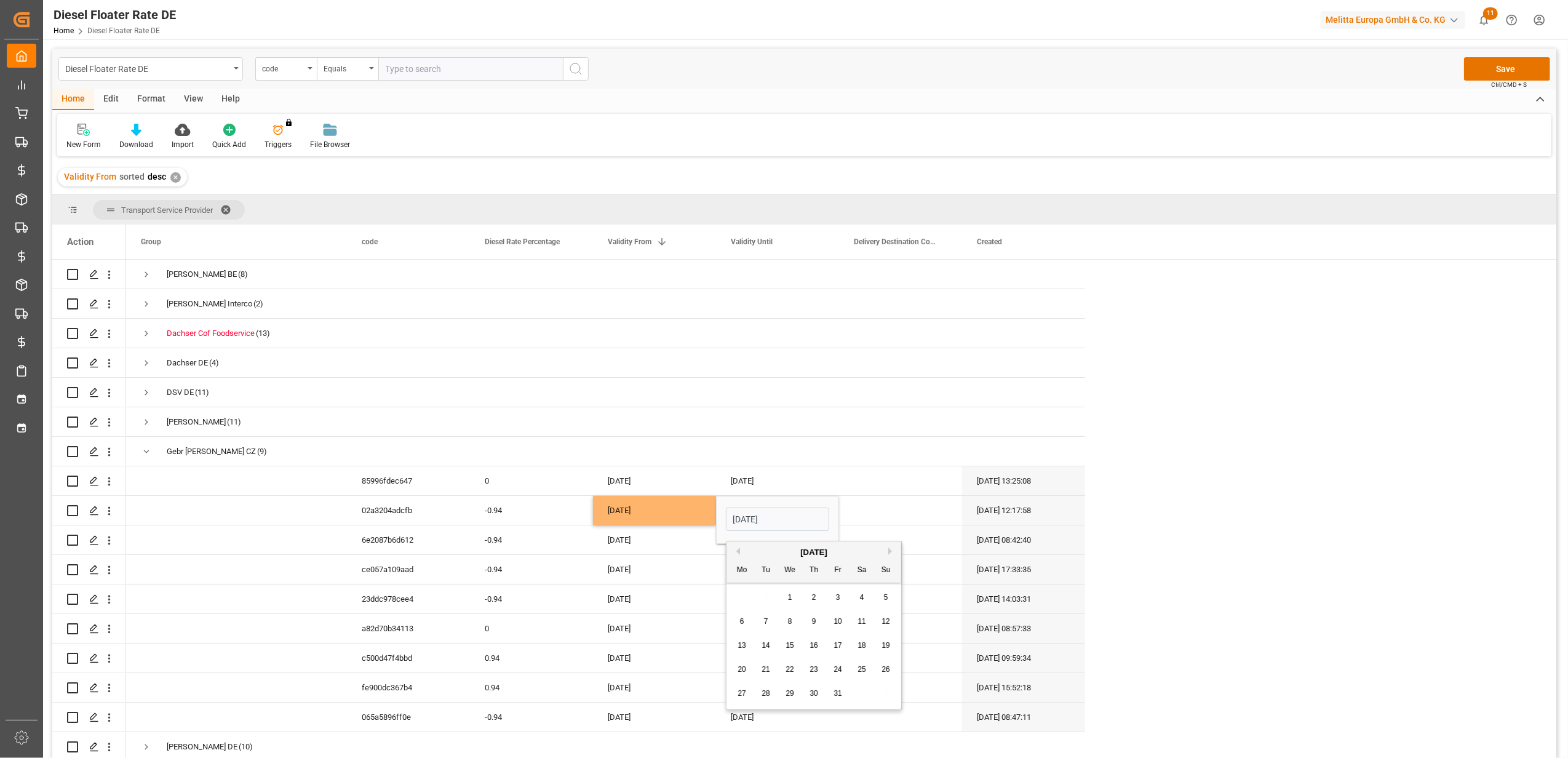
type input "[DATE]"
click at [742, 598] on div "[DATE]" at bounding box center [777, 599] width 123 height 29
click at [1480, 70] on button "Save" at bounding box center [1507, 69] width 86 height 24
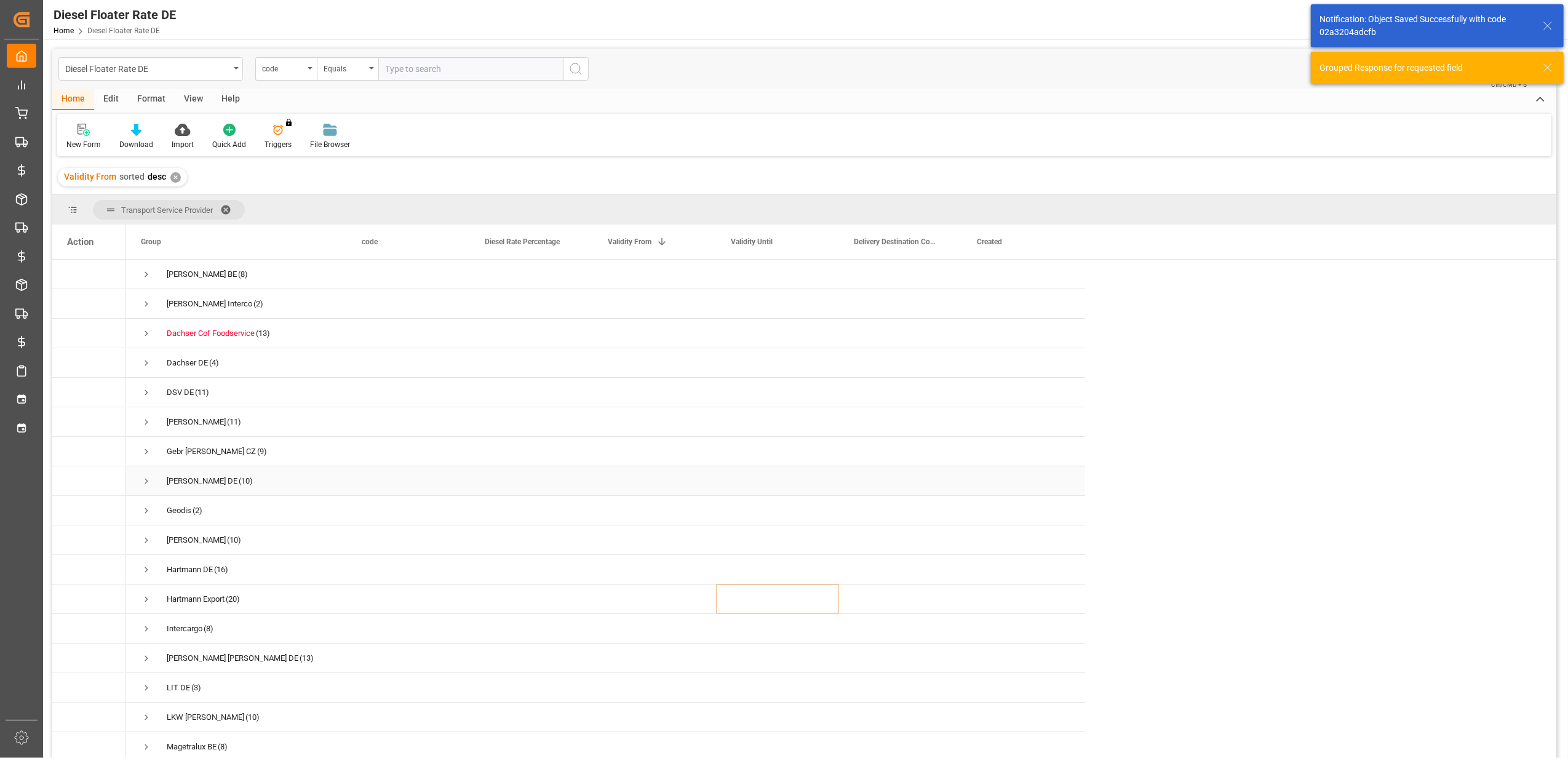
click at [147, 482] on span "Press SPACE to select this row." at bounding box center [147, 481] width 11 height 11
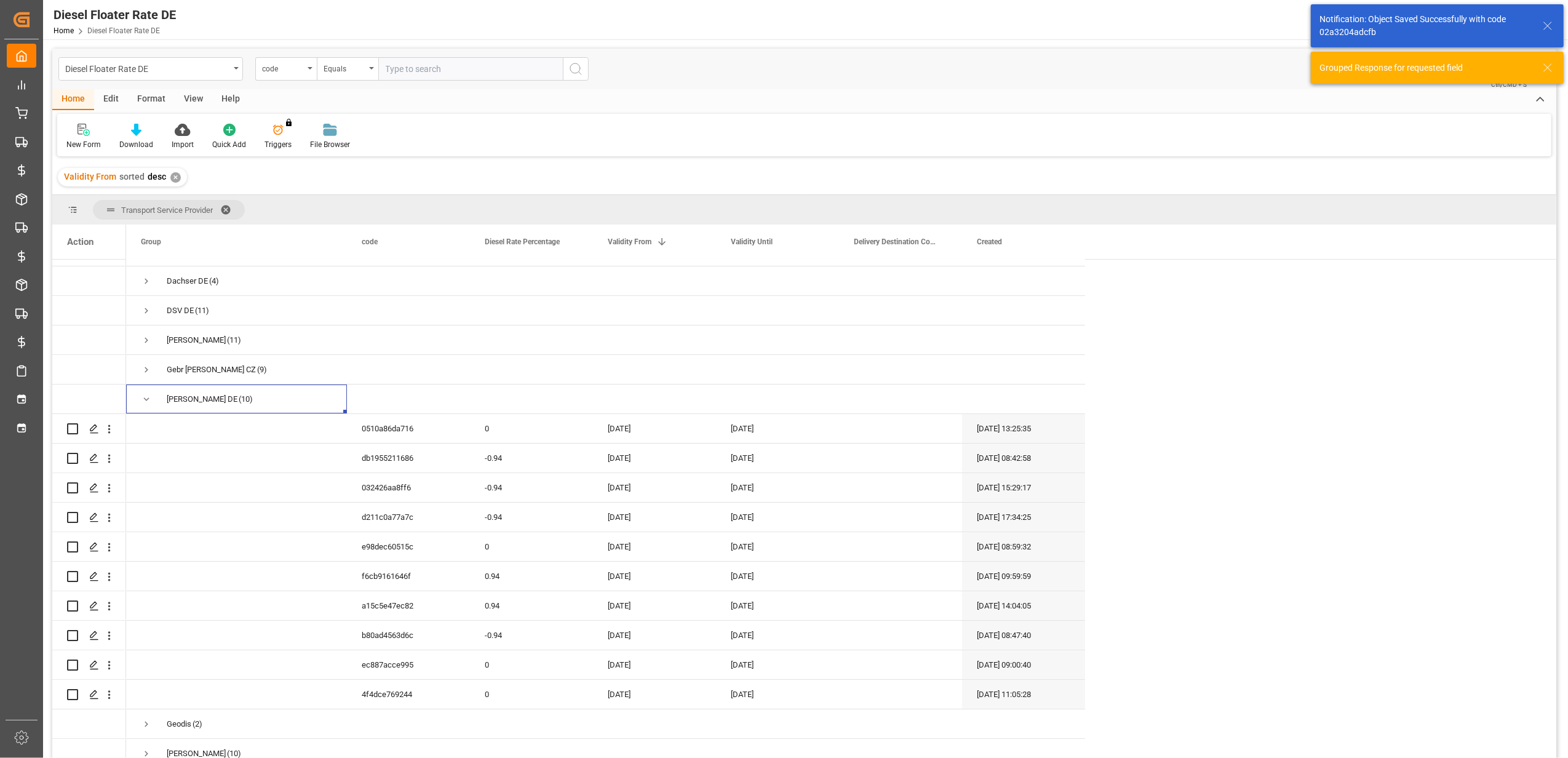
scroll to position [164, 0]
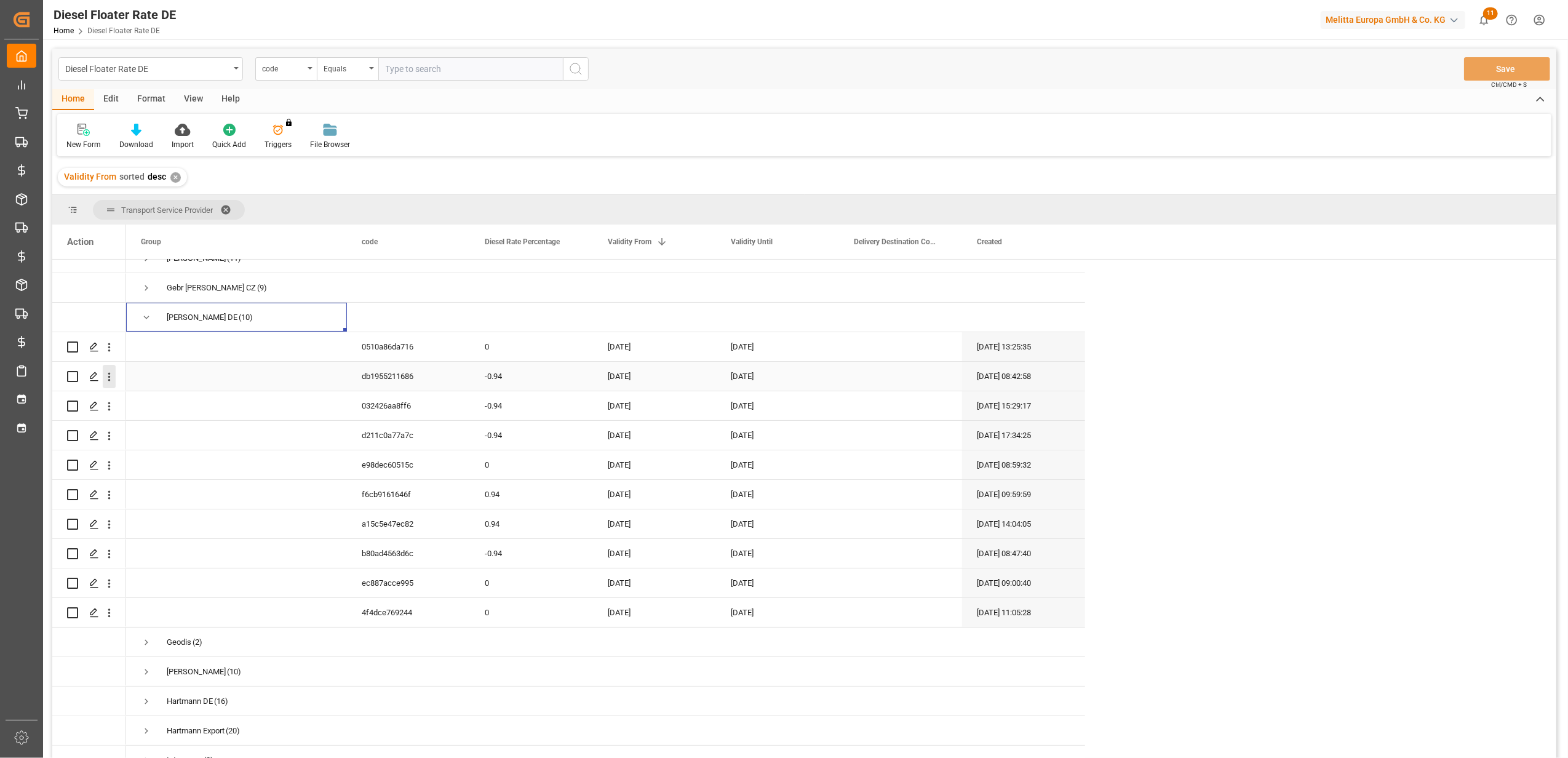
click at [112, 377] on icon "open menu" at bounding box center [109, 376] width 13 height 13
click at [178, 431] on span "Duplicate this row" at bounding box center [189, 428] width 114 height 11
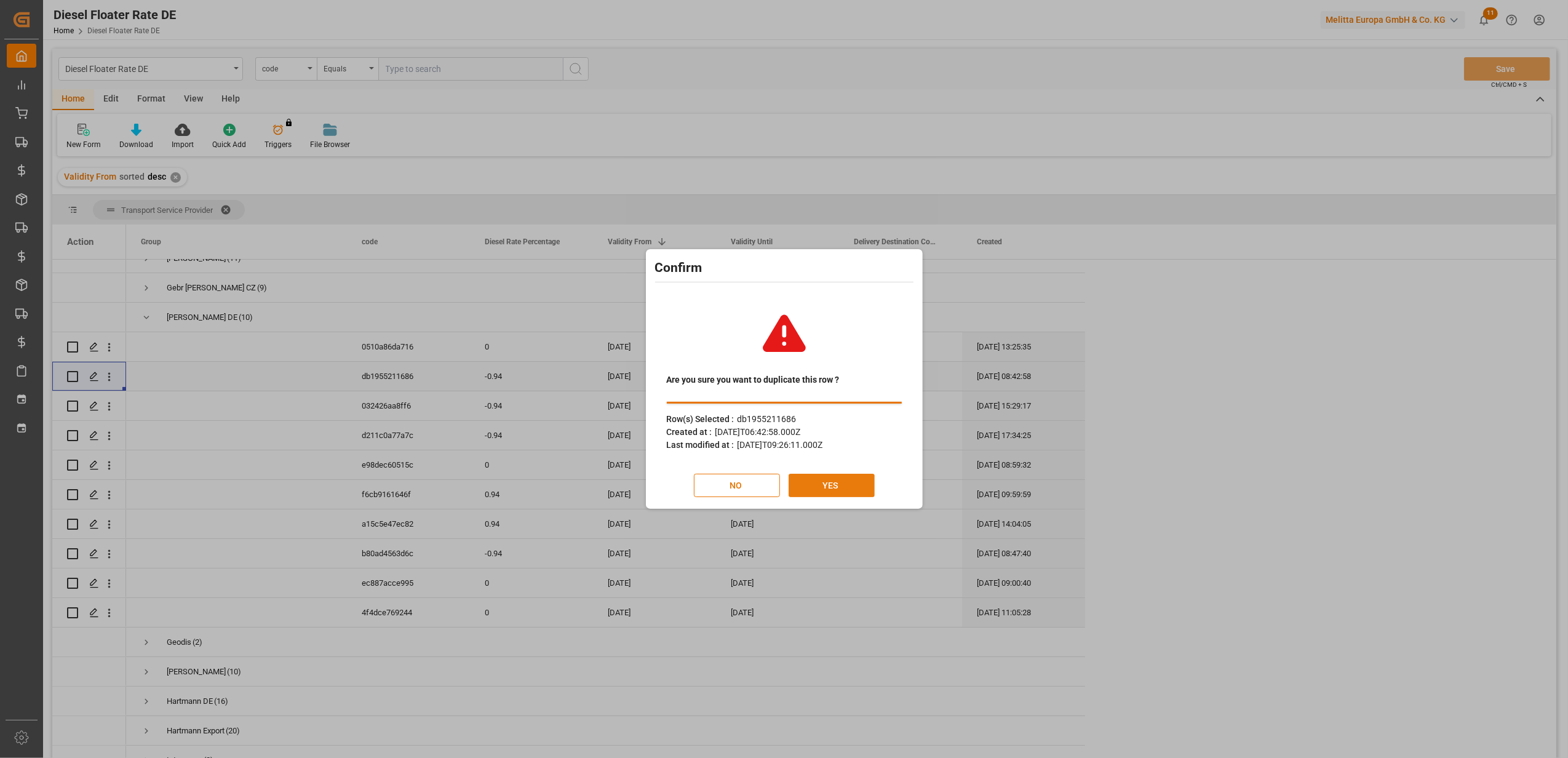
click at [824, 488] on button "YES" at bounding box center [831, 486] width 86 height 24
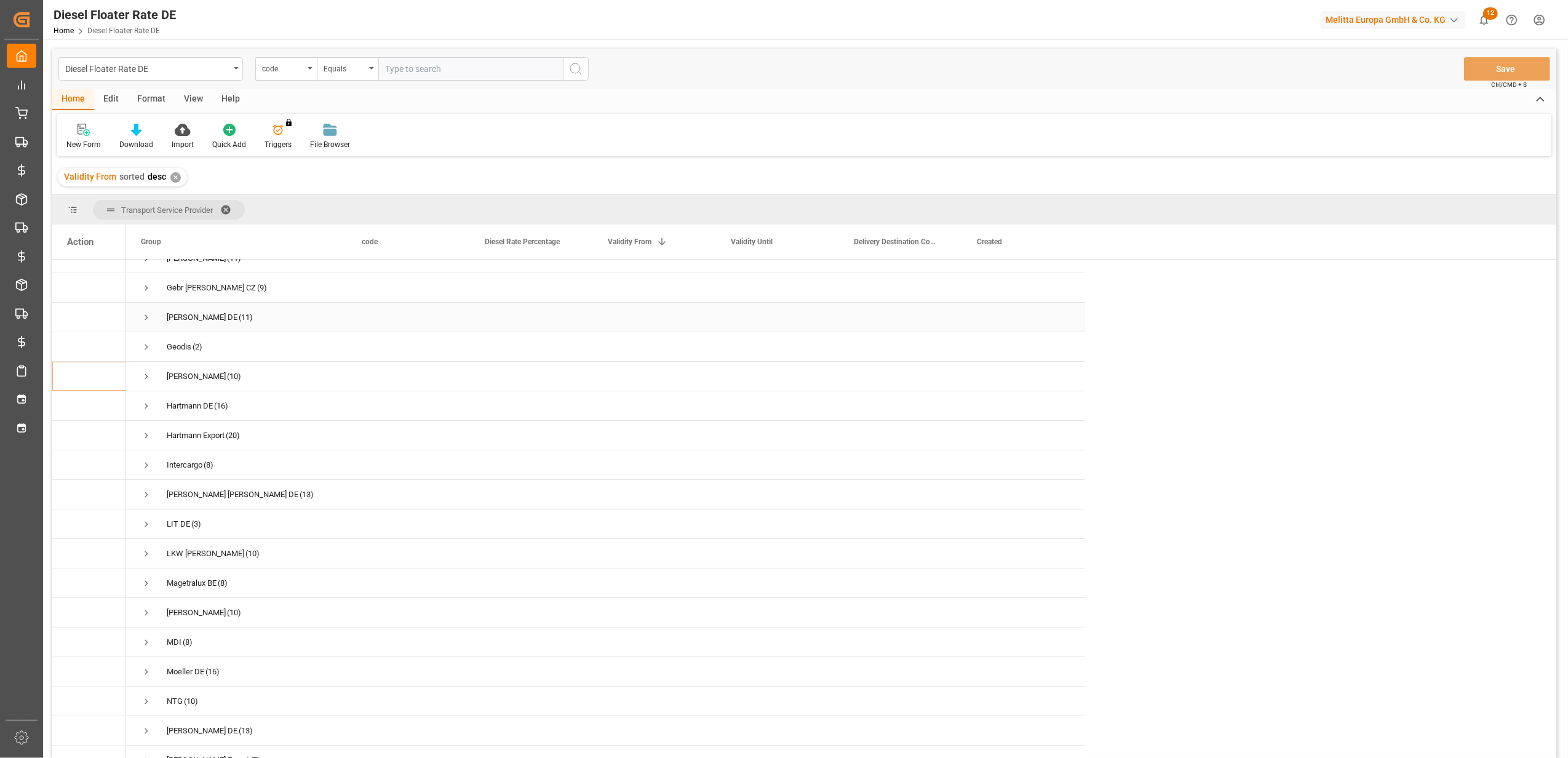
click at [147, 314] on span "Press SPACE to select this row." at bounding box center [147, 318] width 11 height 11
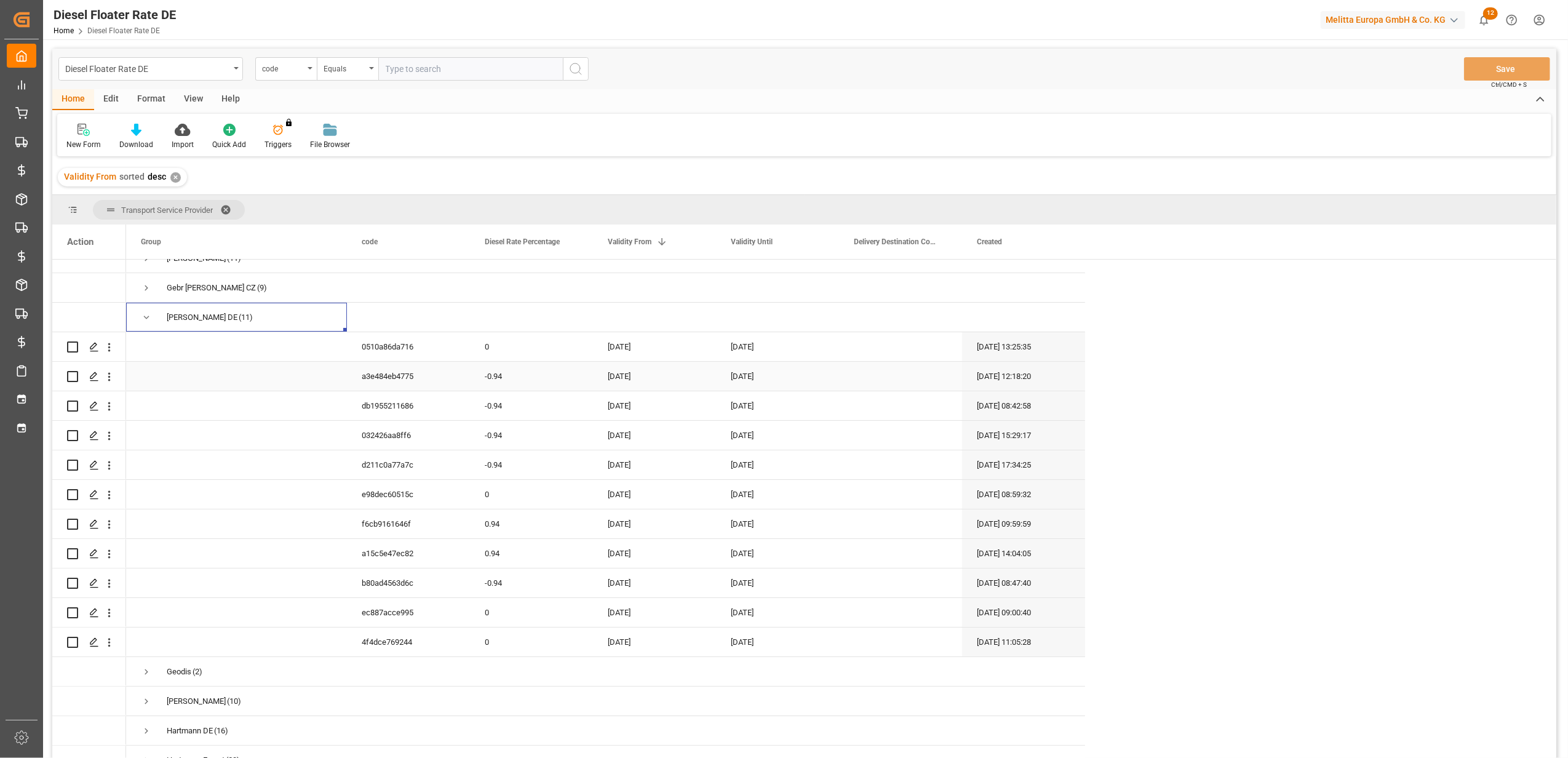
click at [631, 371] on div "[DATE]" at bounding box center [654, 376] width 123 height 29
click at [769, 414] on button "Next Month" at bounding box center [769, 412] width 7 height 7
click at [672, 454] on div "1" at bounding box center [666, 459] width 15 height 15
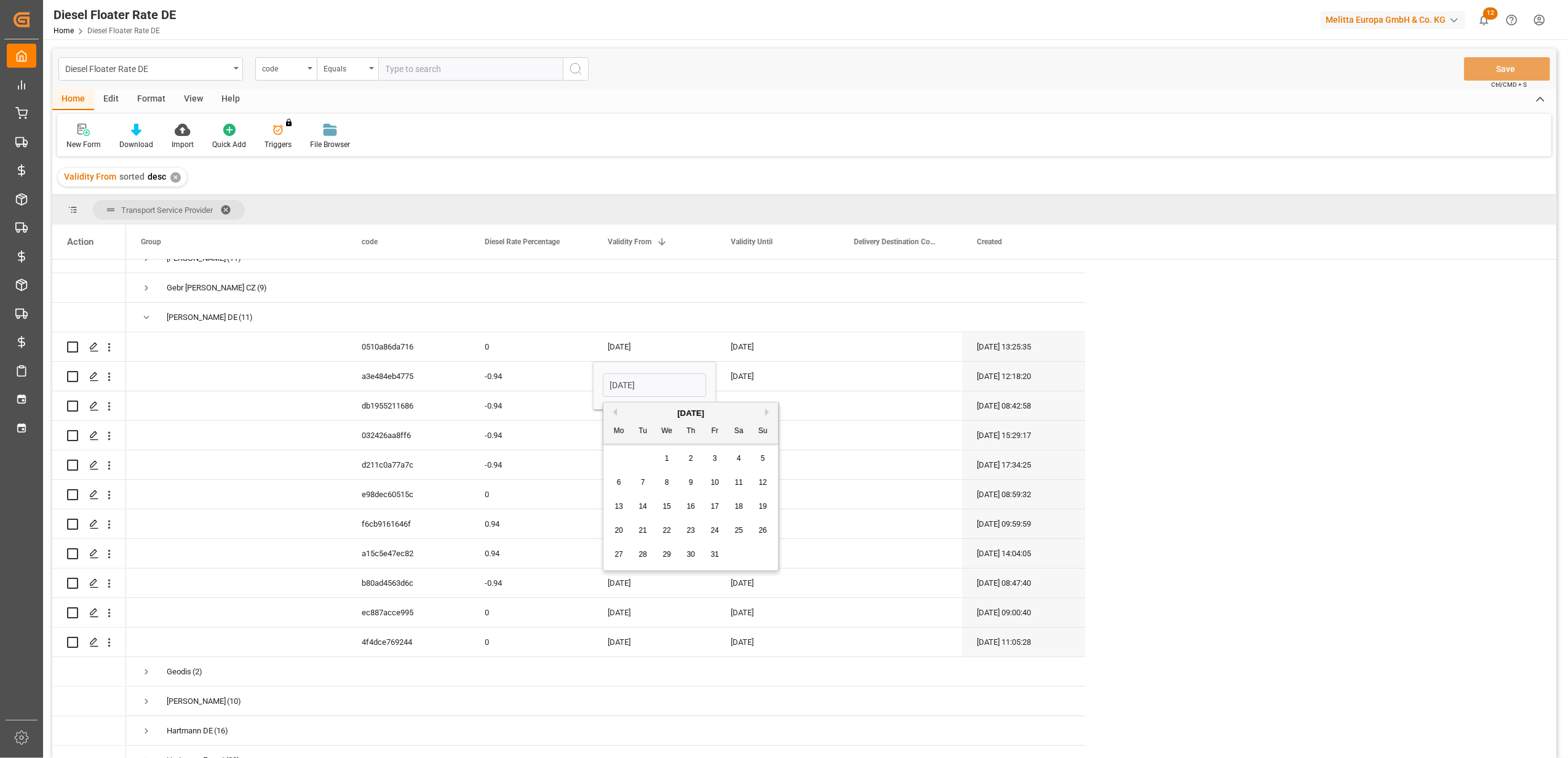
type input "[DATE]"
click at [763, 383] on div "[DATE]" at bounding box center [777, 376] width 123 height 29
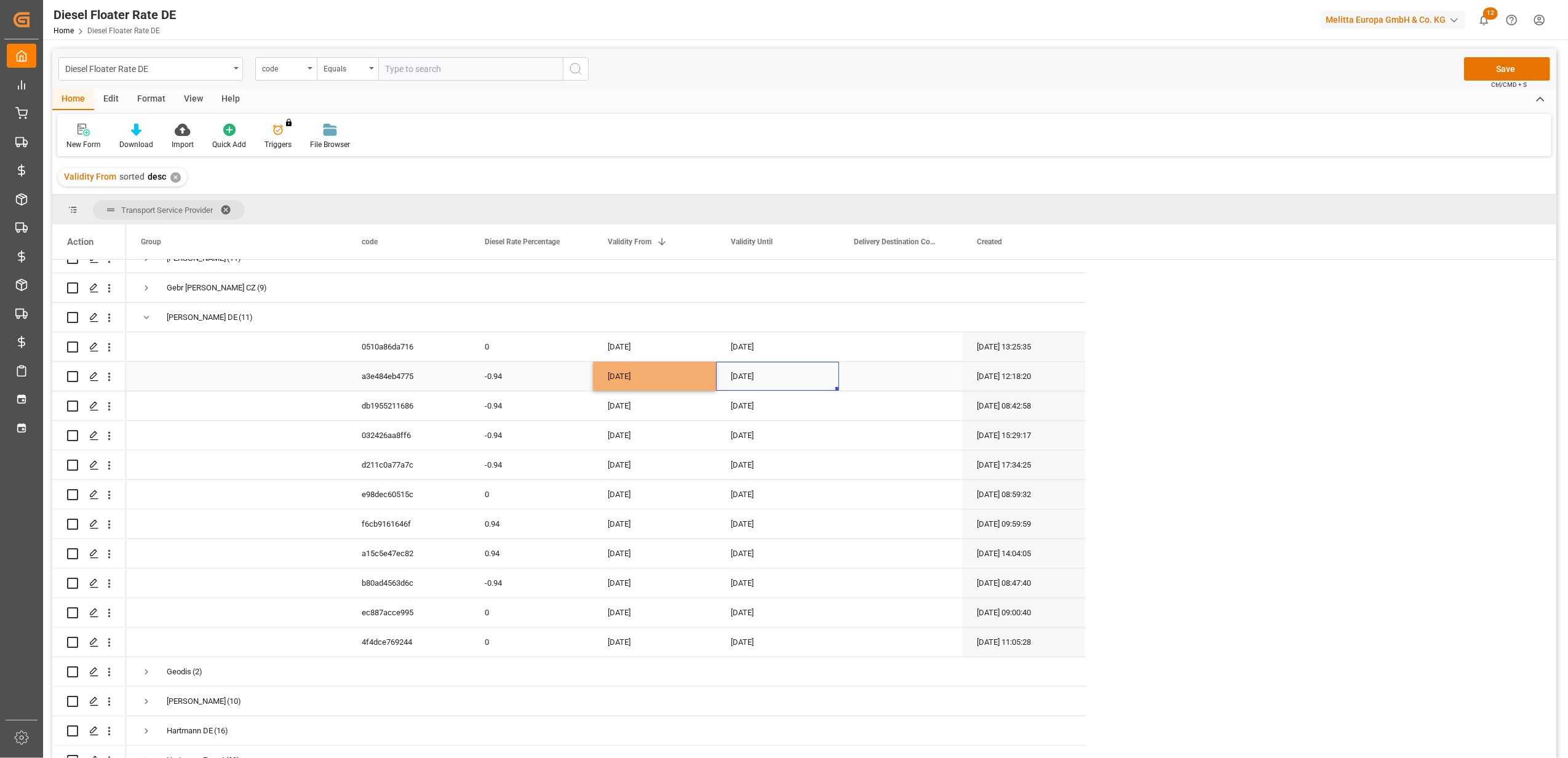
click at [763, 383] on div "[DATE]" at bounding box center [777, 376] width 123 height 29
click at [889, 412] on button "Next Month" at bounding box center [891, 412] width 7 height 7
click at [828, 554] on div "27 28 29 30 31 1 2" at bounding box center [815, 554] width 168 height 24
click at [835, 551] on span "31" at bounding box center [837, 554] width 8 height 9
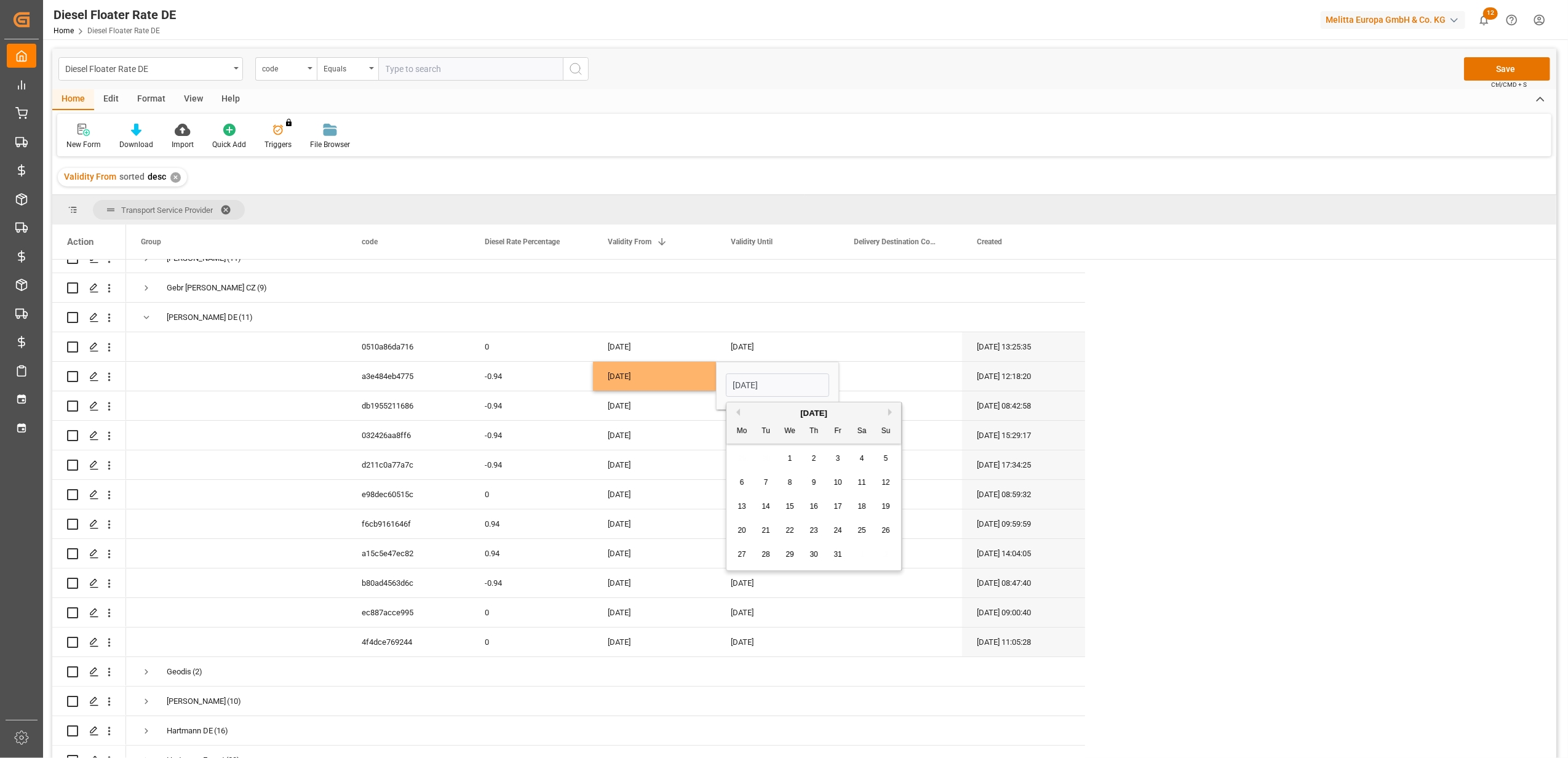
type input "[DATE]"
click at [808, 456] on div "[DATE]" at bounding box center [777, 464] width 123 height 29
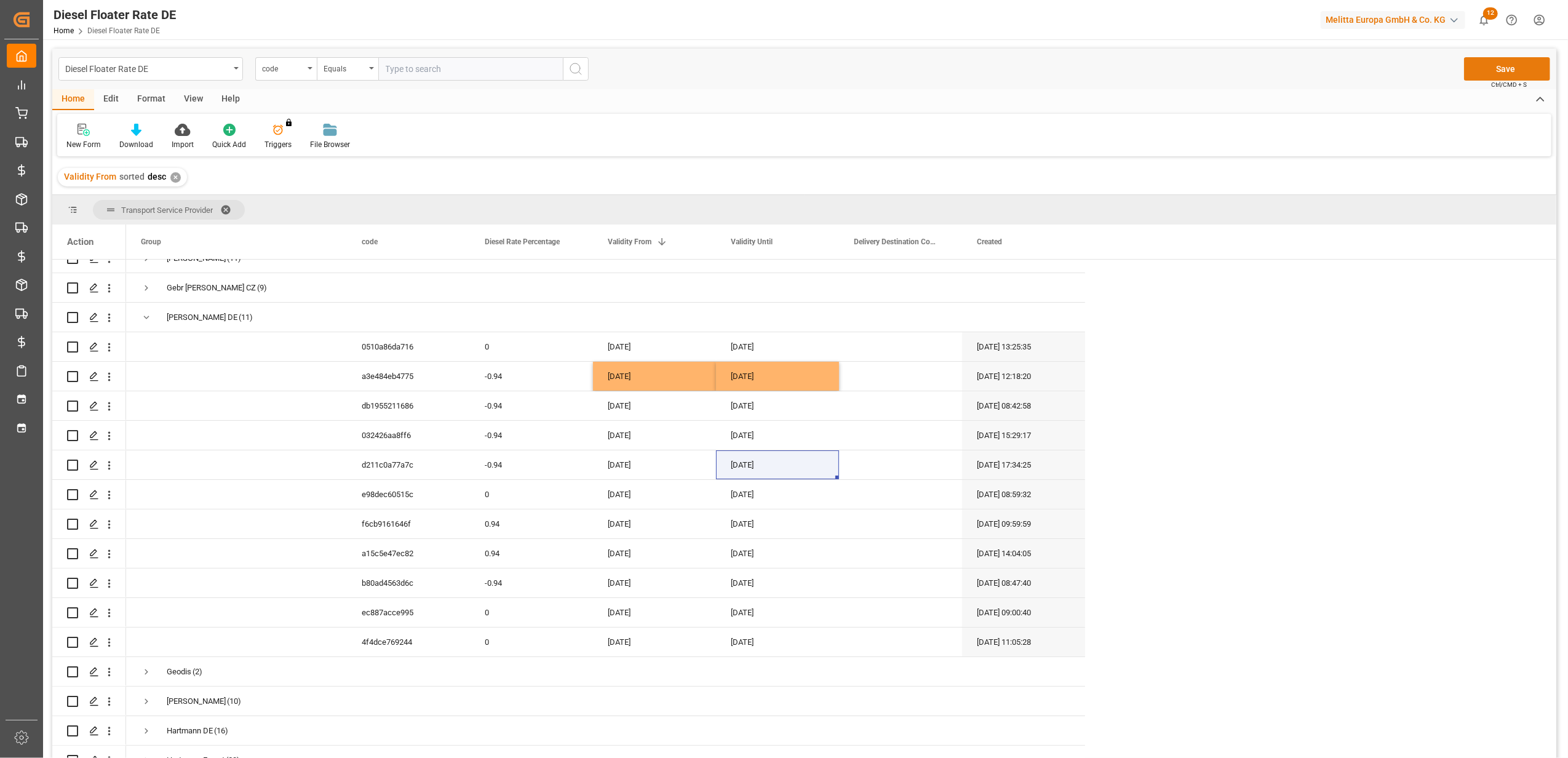
click at [1502, 67] on button "Save" at bounding box center [1507, 69] width 86 height 24
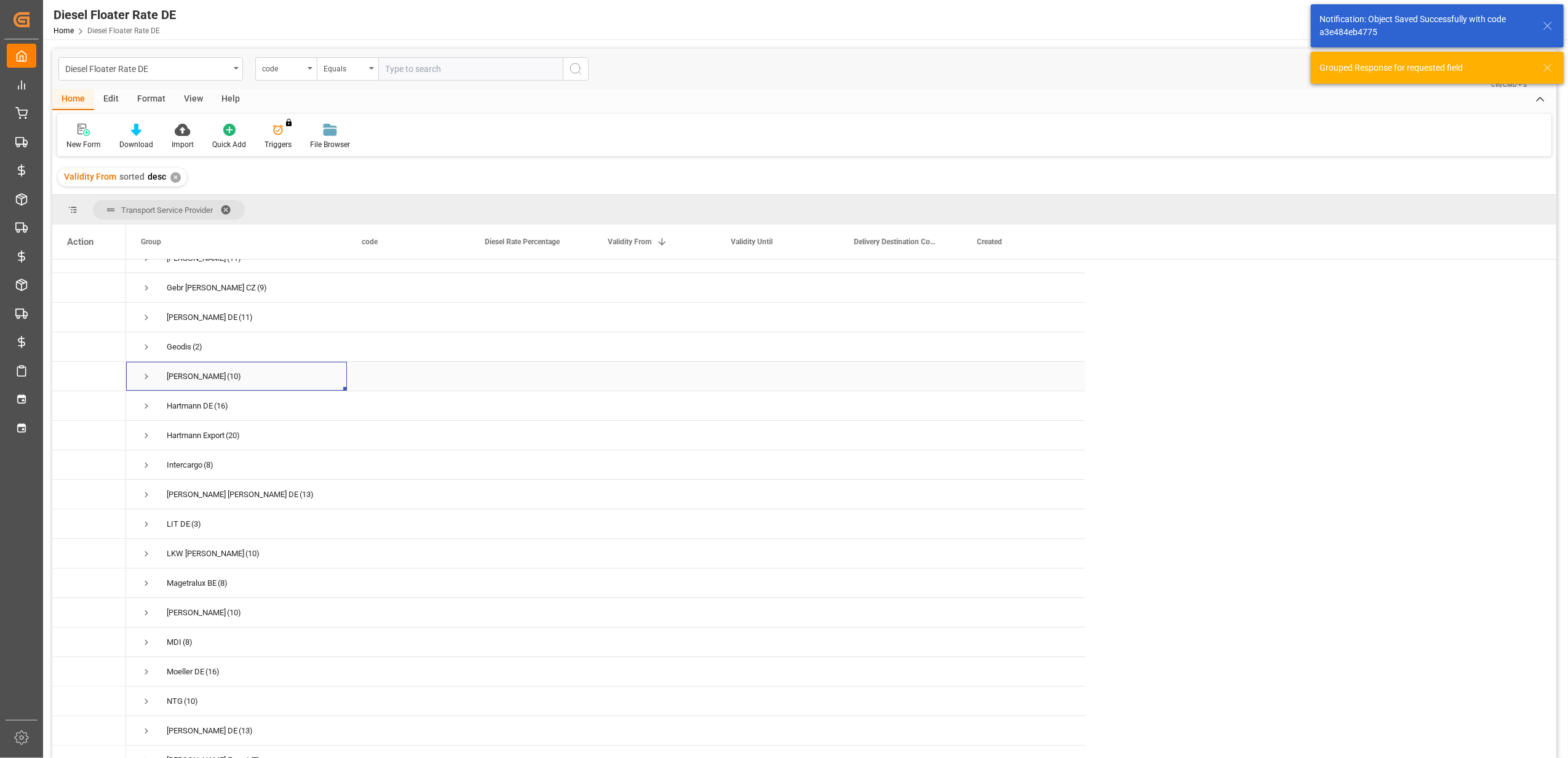
click at [144, 371] on span "Press SPACE to select this row." at bounding box center [147, 376] width 11 height 11
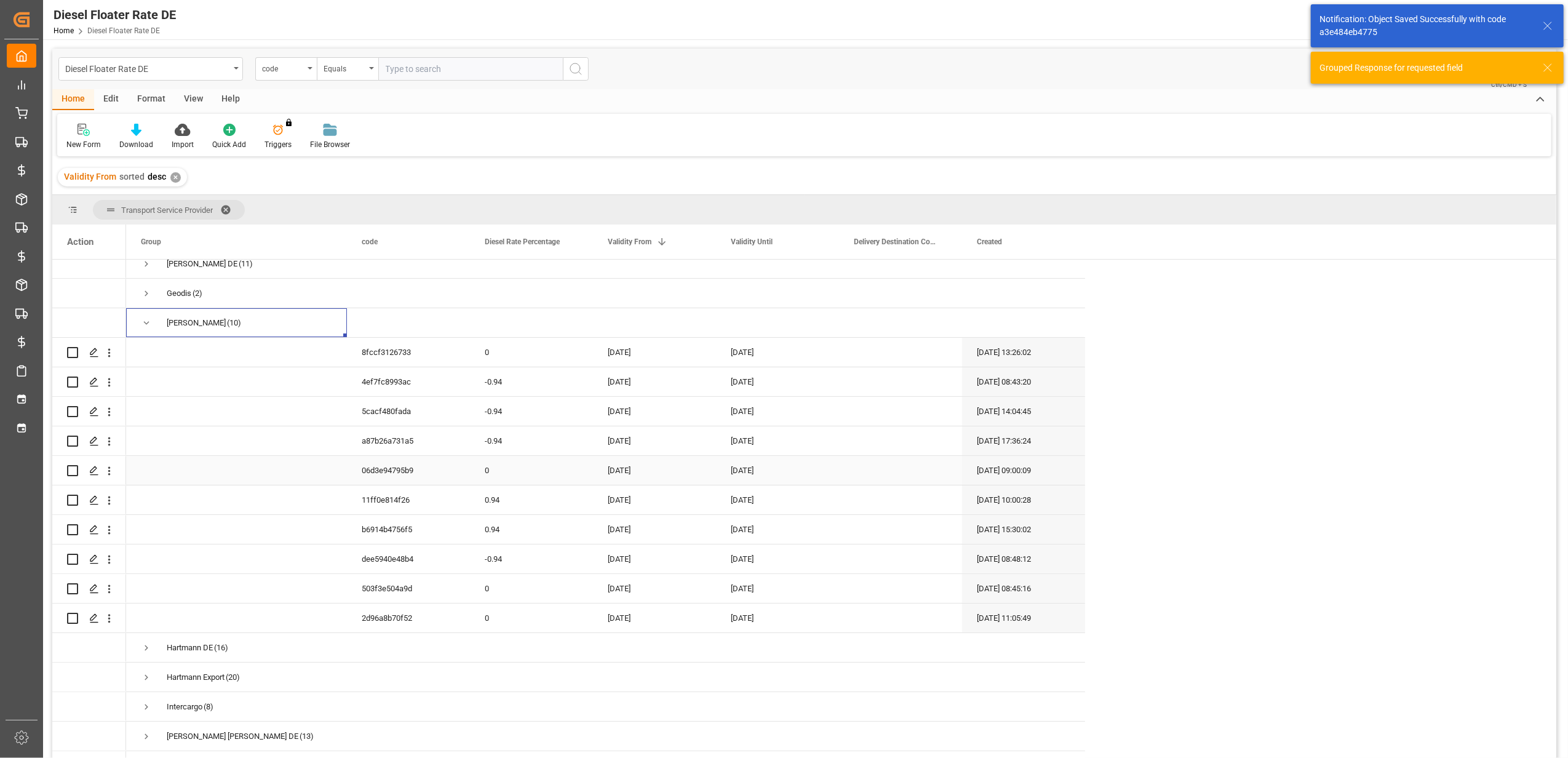
scroll to position [246, 0]
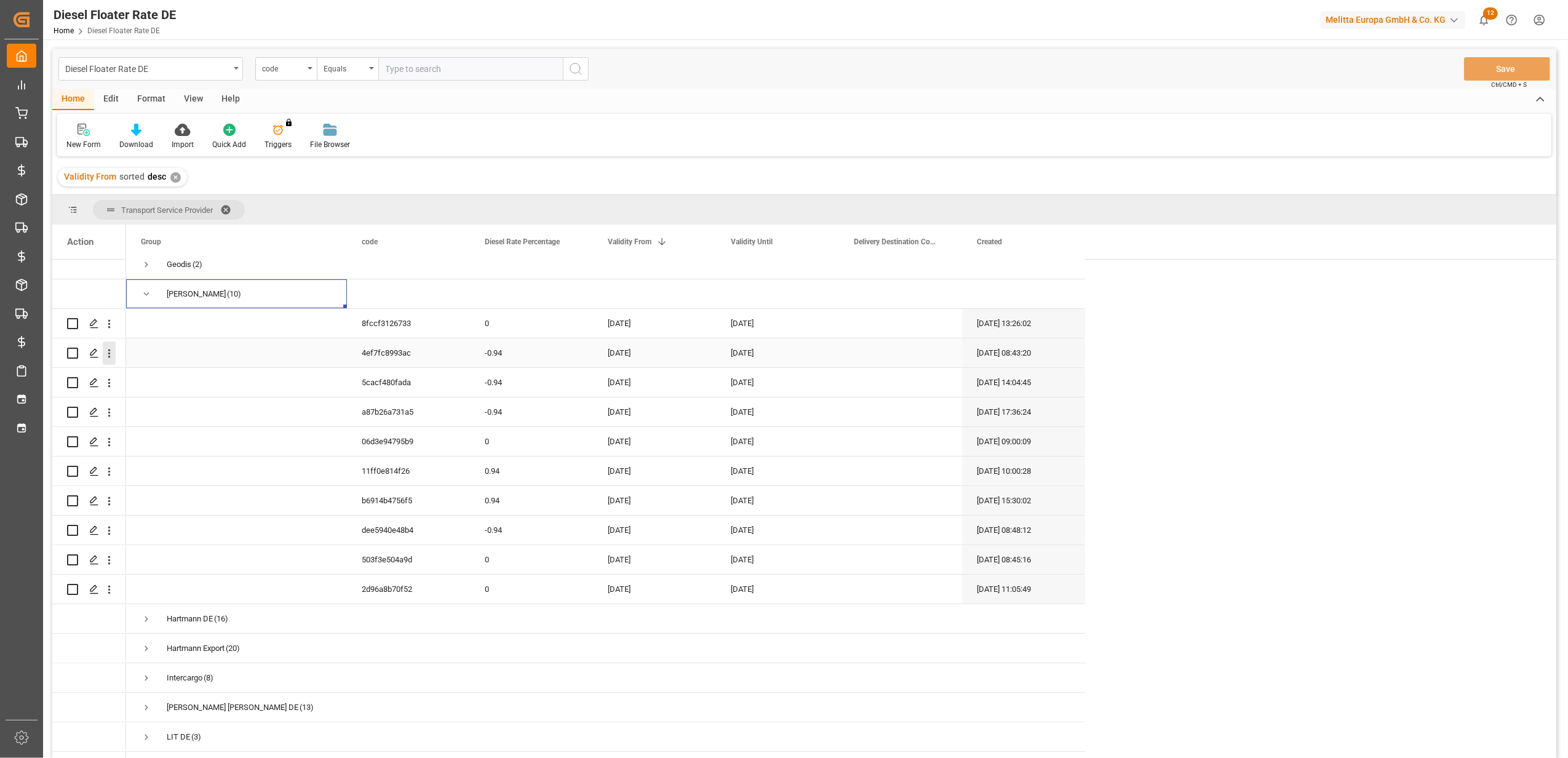
click at [113, 353] on icon "open menu" at bounding box center [109, 353] width 13 height 13
click at [189, 407] on span "Duplicate this row" at bounding box center [189, 404] width 114 height 11
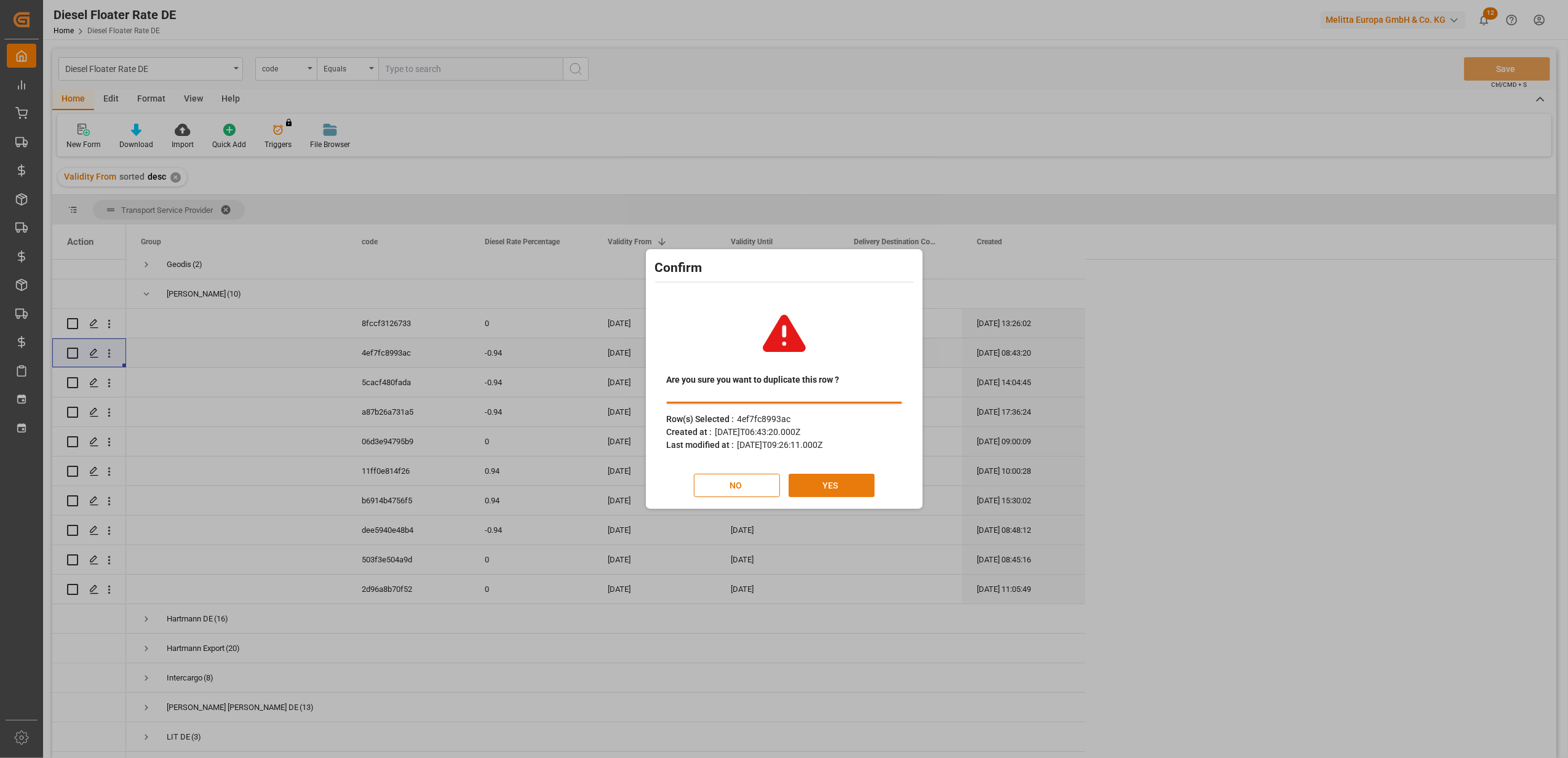
click at [807, 486] on button "YES" at bounding box center [831, 486] width 86 height 24
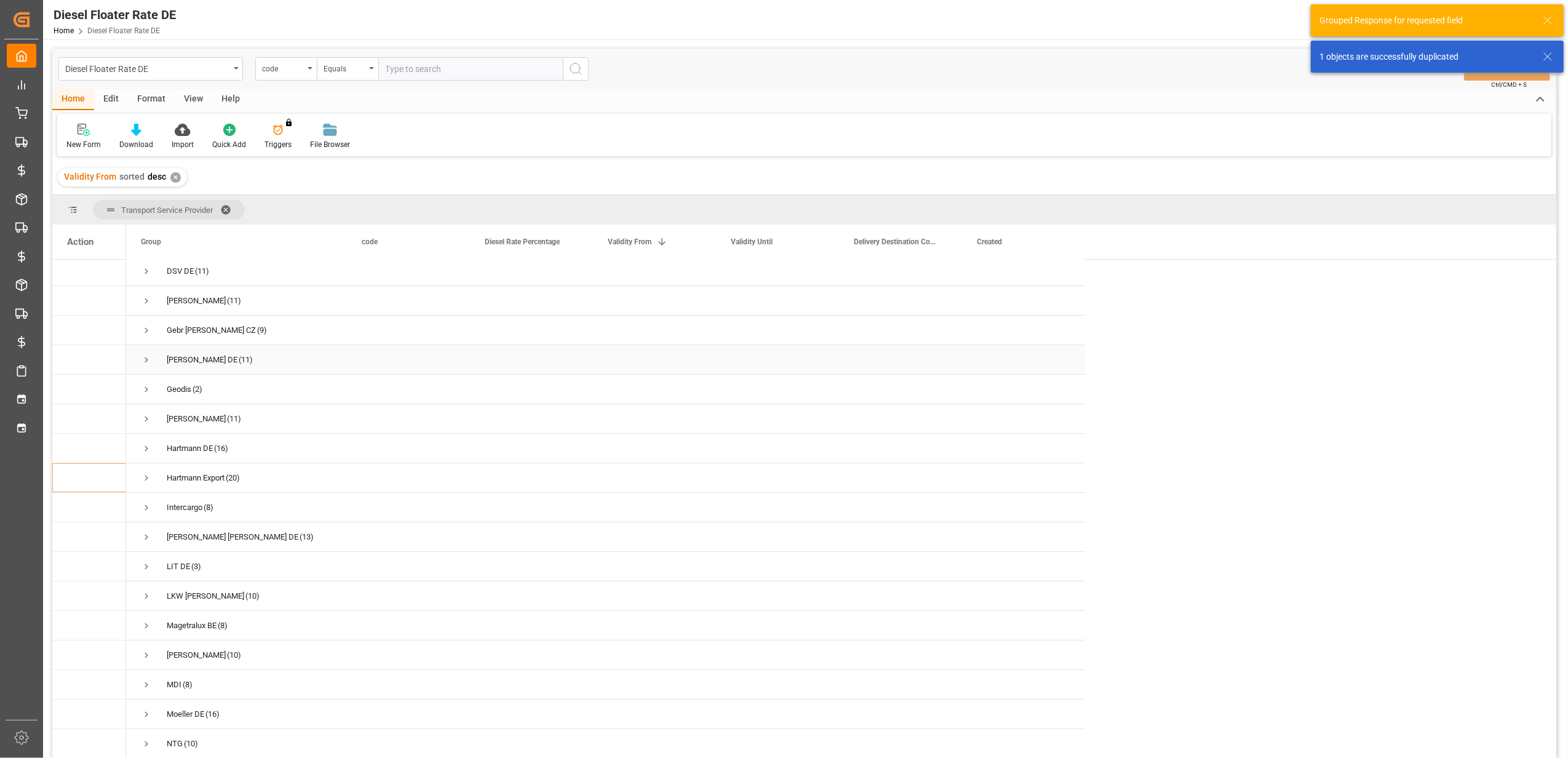
scroll to position [164, 0]
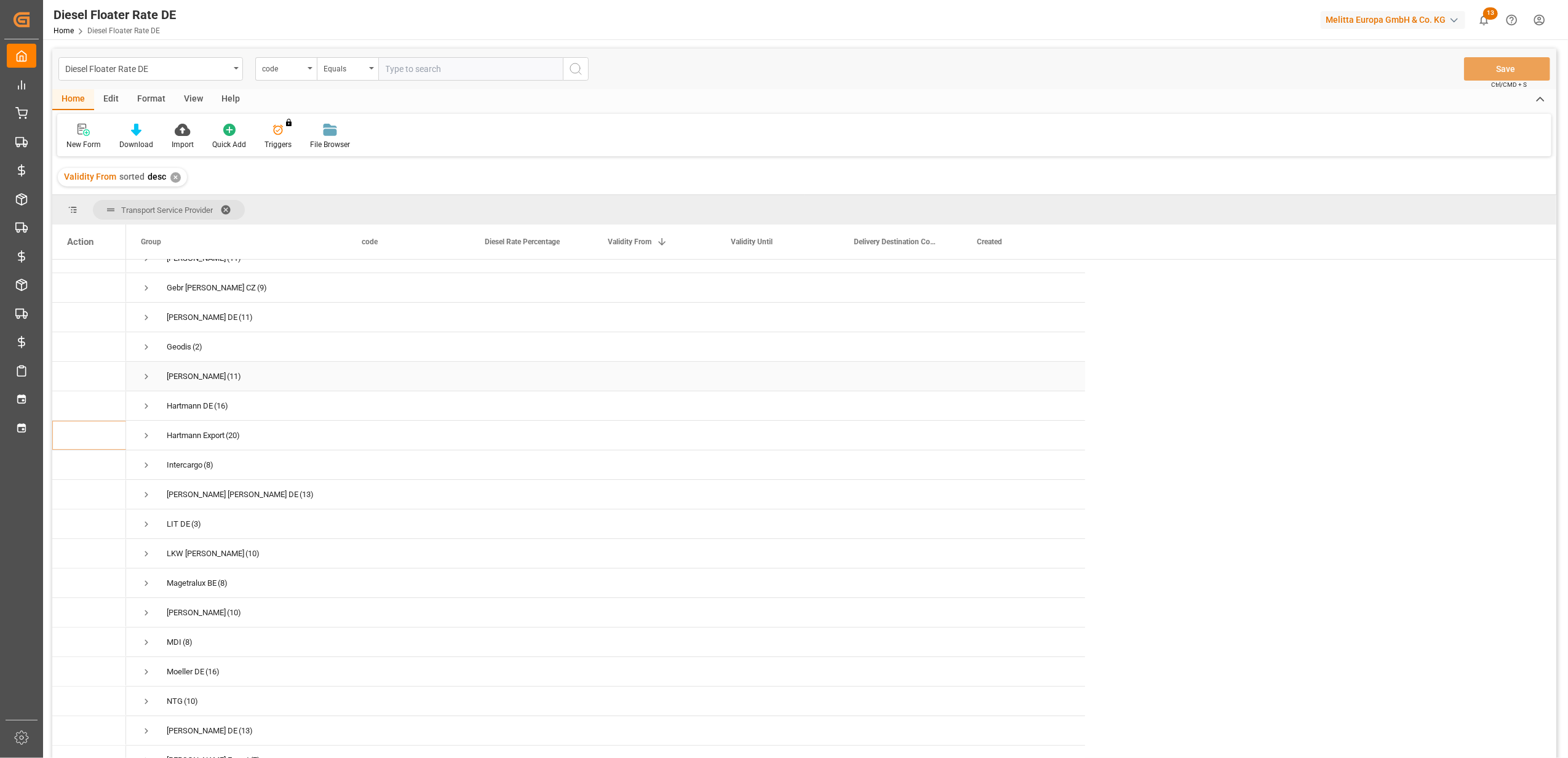
click at [141, 374] on span "Press SPACE to select this row." at bounding box center [147, 376] width 11 height 11
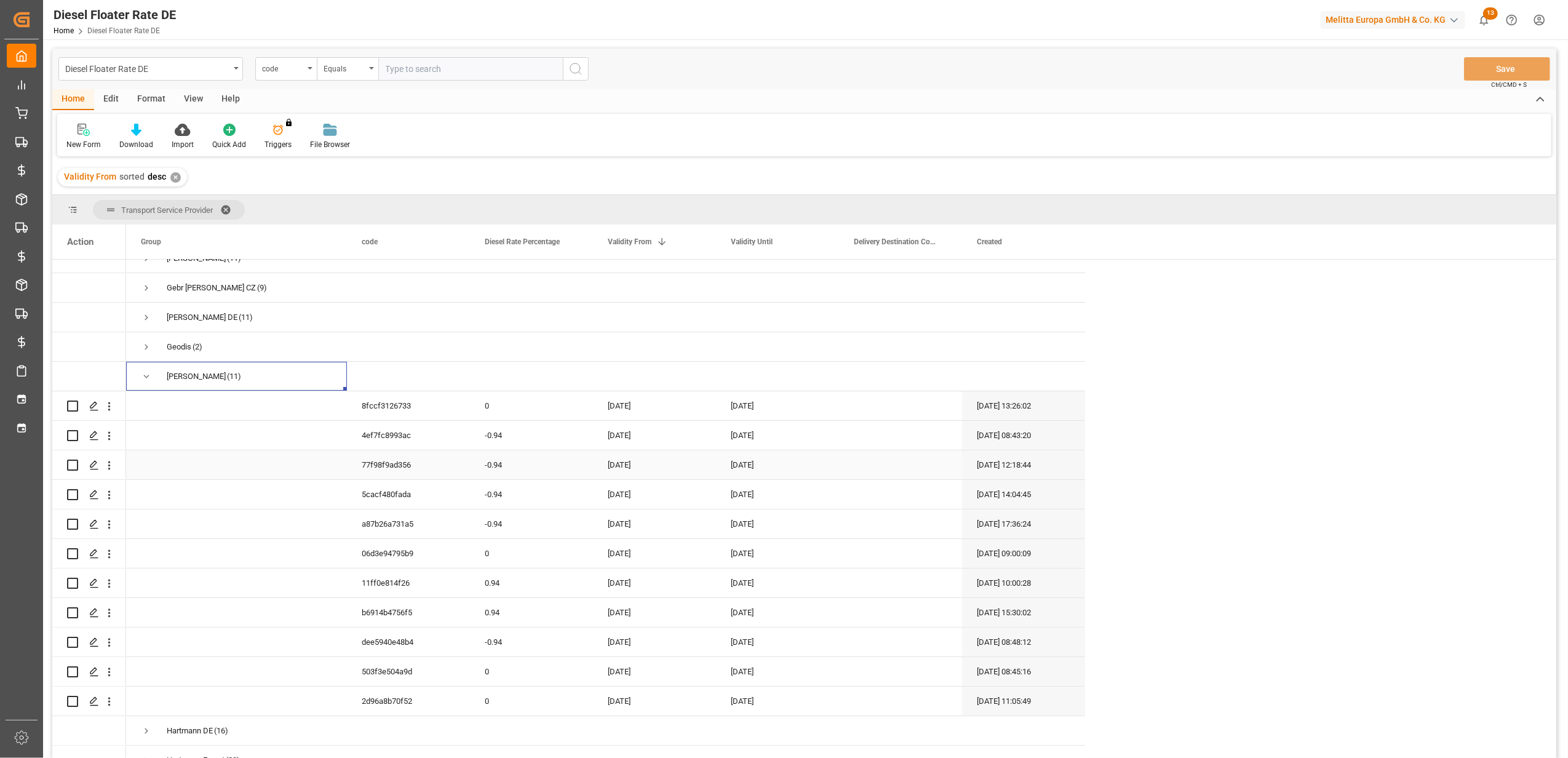
click at [527, 461] on div "-0.94" at bounding box center [531, 464] width 123 height 29
click at [646, 461] on div "[DATE]" at bounding box center [654, 464] width 123 height 29
click at [768, 502] on button "Next Month" at bounding box center [769, 500] width 7 height 7
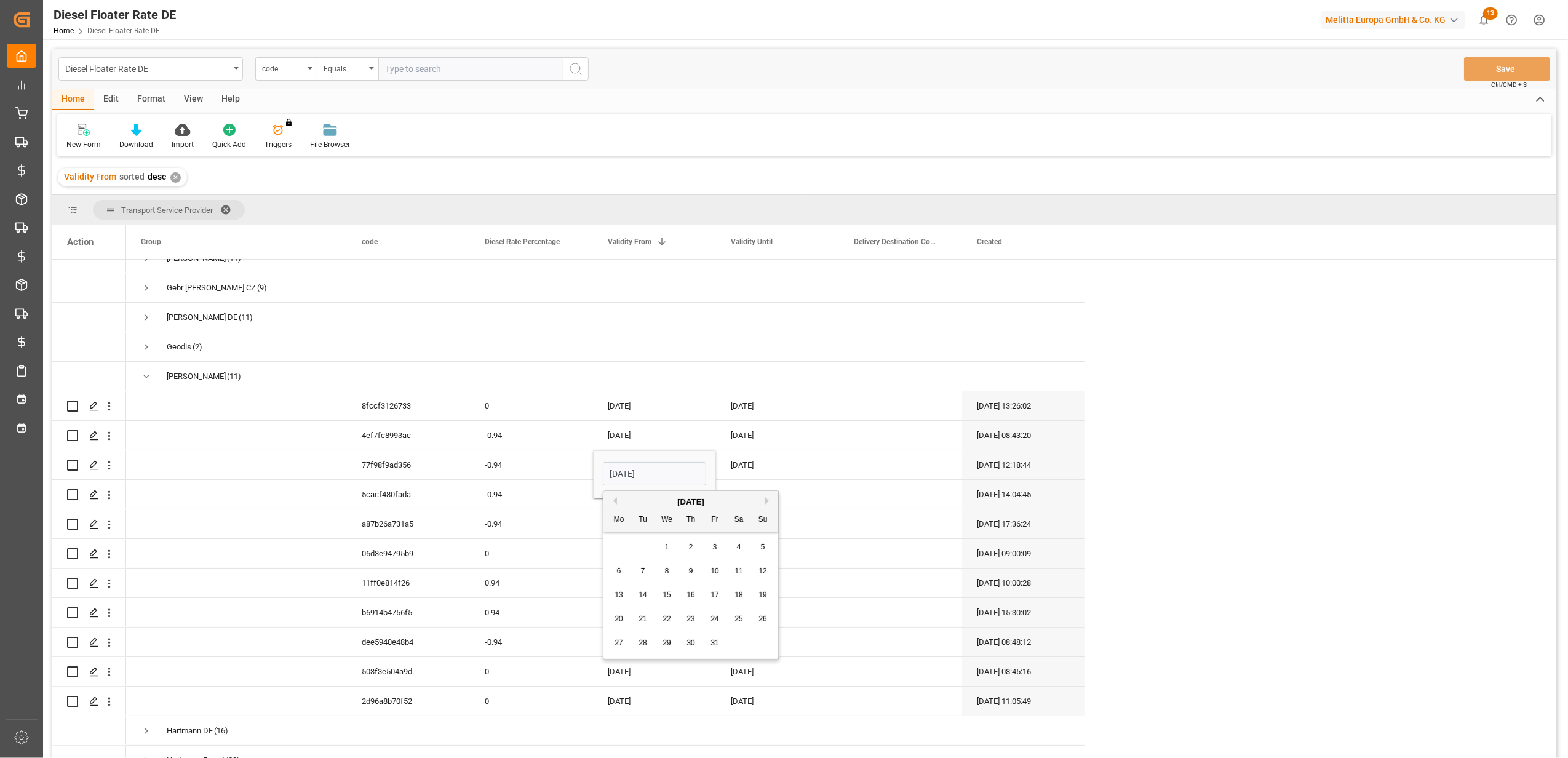
click at [677, 543] on div "29 30 1 2 3 4 5" at bounding box center [691, 547] width 168 height 24
click at [662, 544] on div "1" at bounding box center [666, 547] width 15 height 15
type input "[DATE]"
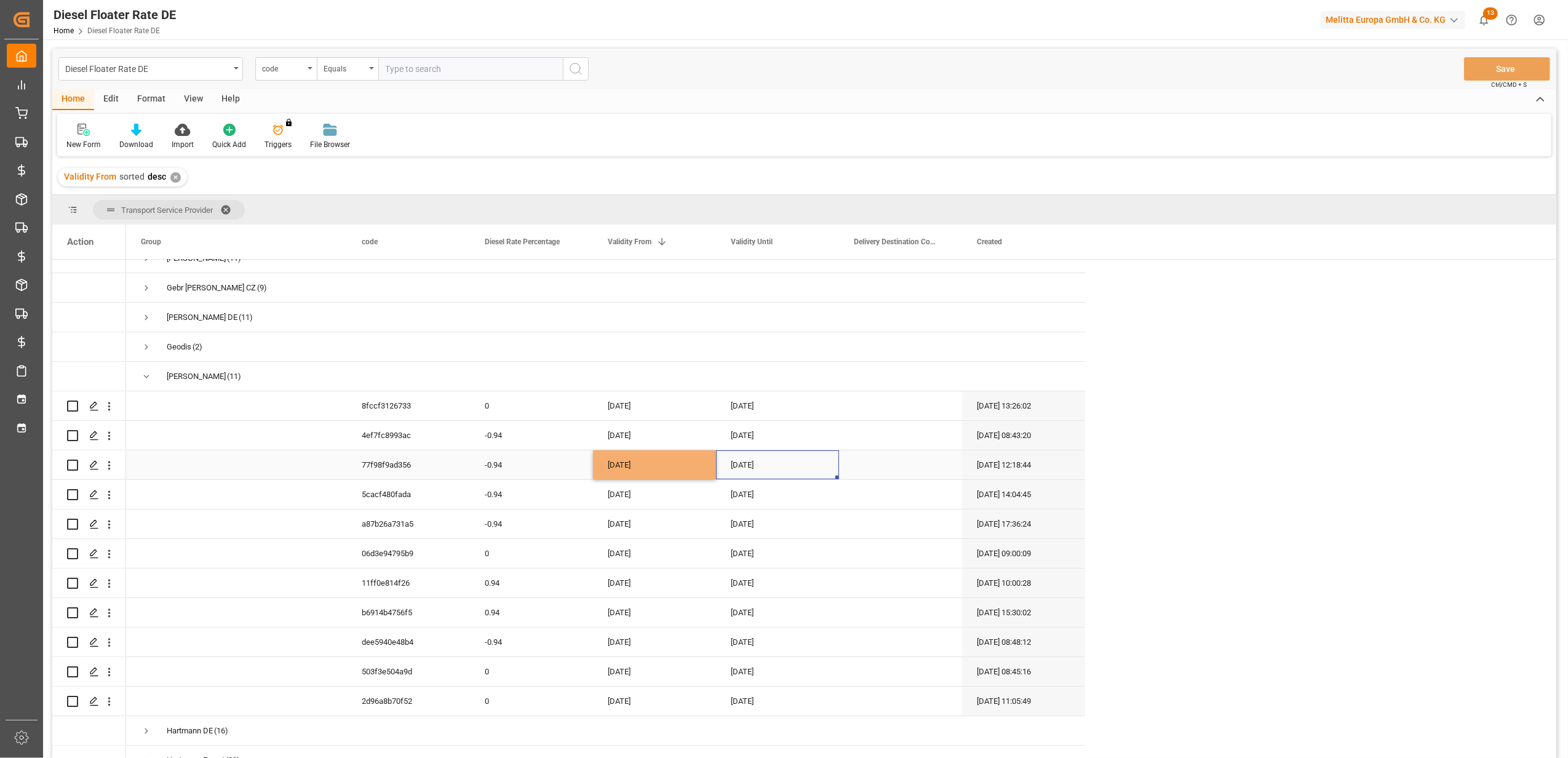
click at [758, 454] on div "[DATE]" at bounding box center [777, 464] width 123 height 29
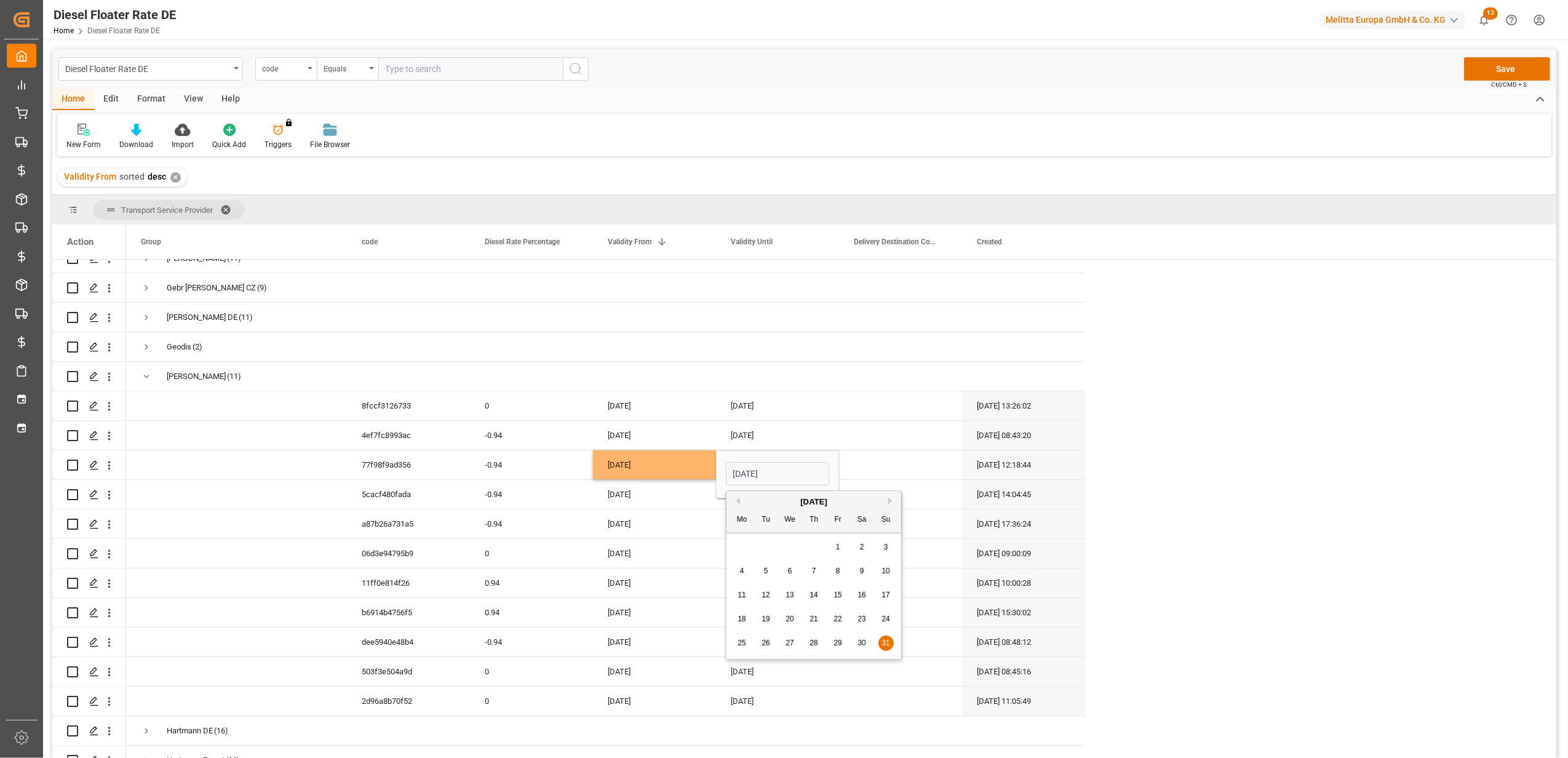
click at [893, 501] on button "Next Month" at bounding box center [891, 500] width 7 height 7
click at [835, 640] on span "31" at bounding box center [837, 642] width 8 height 9
type input "[DATE]"
click at [906, 441] on div "Press SPACE to select this row." at bounding box center [900, 435] width 123 height 29
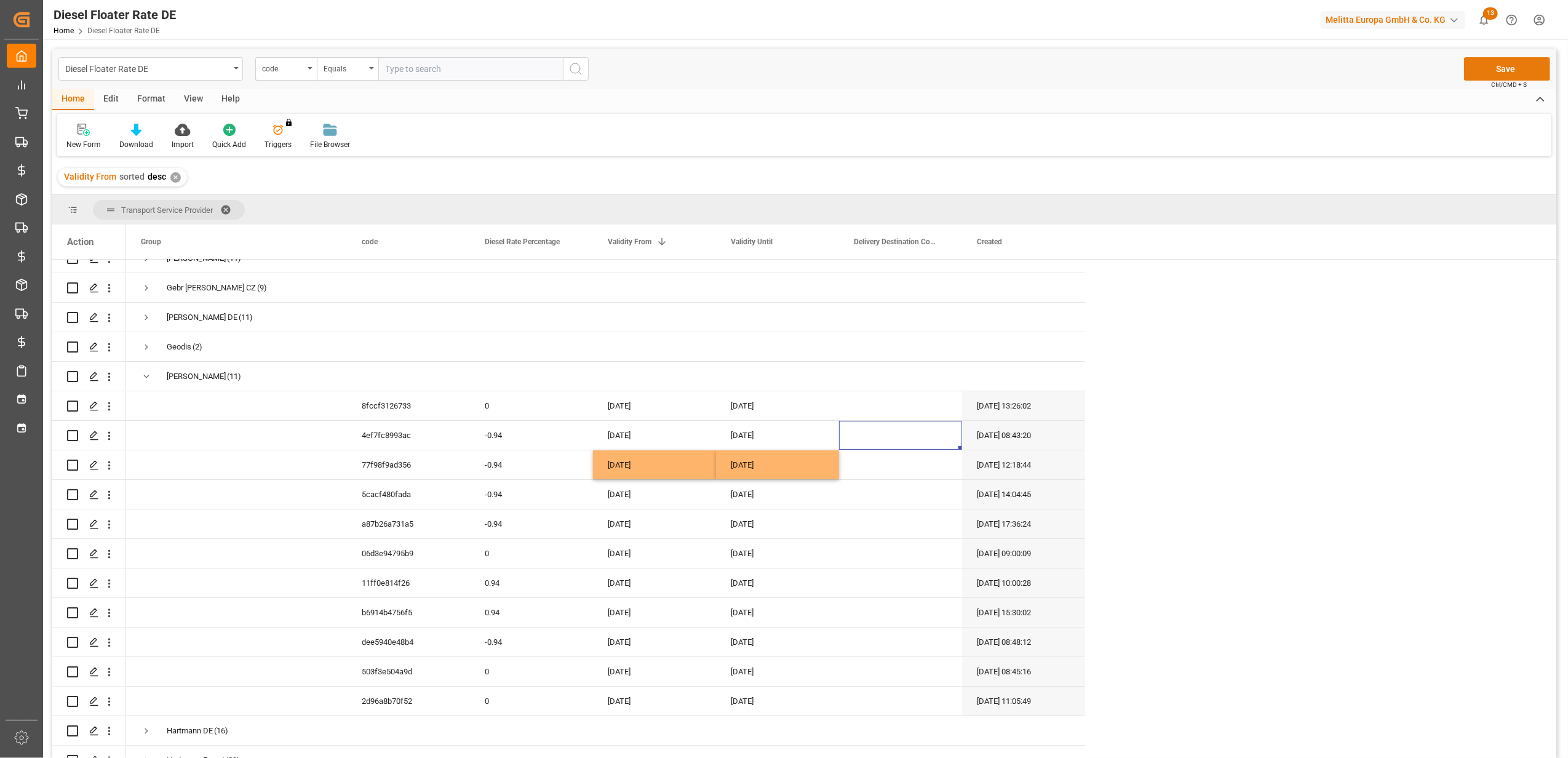
click at [1482, 70] on button "Save" at bounding box center [1507, 69] width 86 height 24
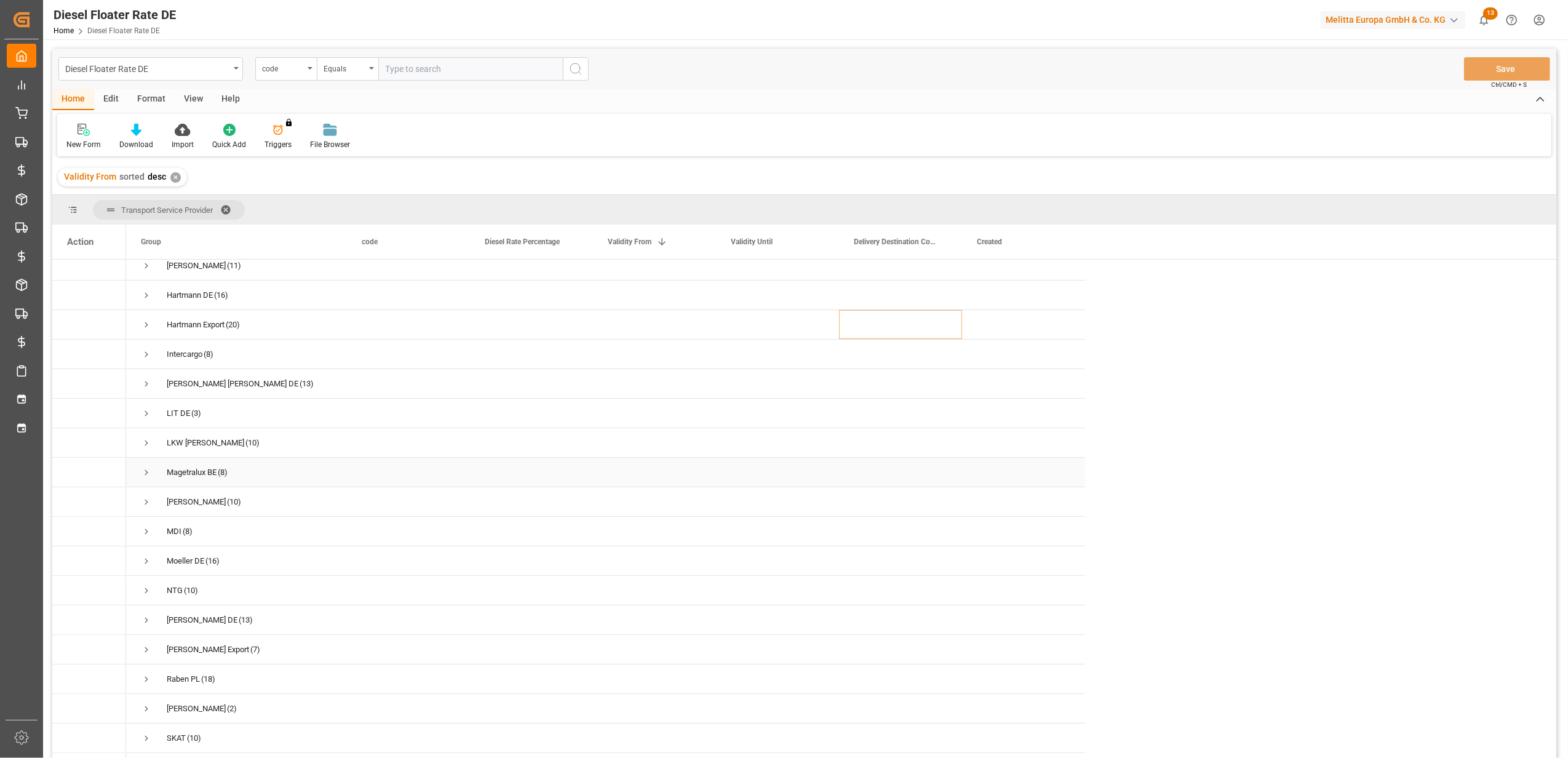
scroll to position [246, 0]
click at [146, 323] on span "Press SPACE to select this row." at bounding box center [147, 323] width 11 height 11
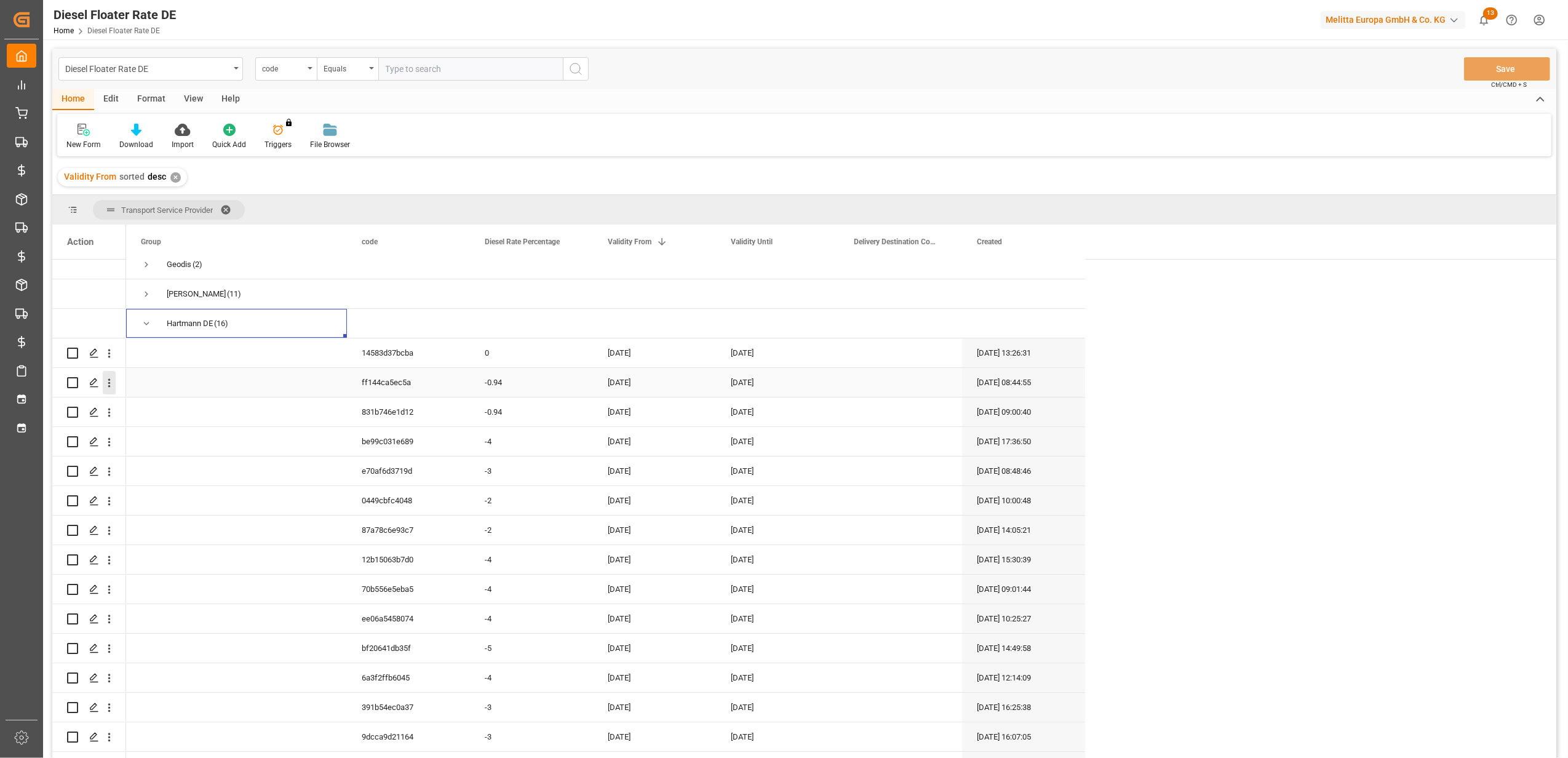
click at [112, 384] on icon "open menu" at bounding box center [109, 383] width 13 height 13
click at [185, 429] on span "Duplicate this row" at bounding box center [189, 433] width 114 height 11
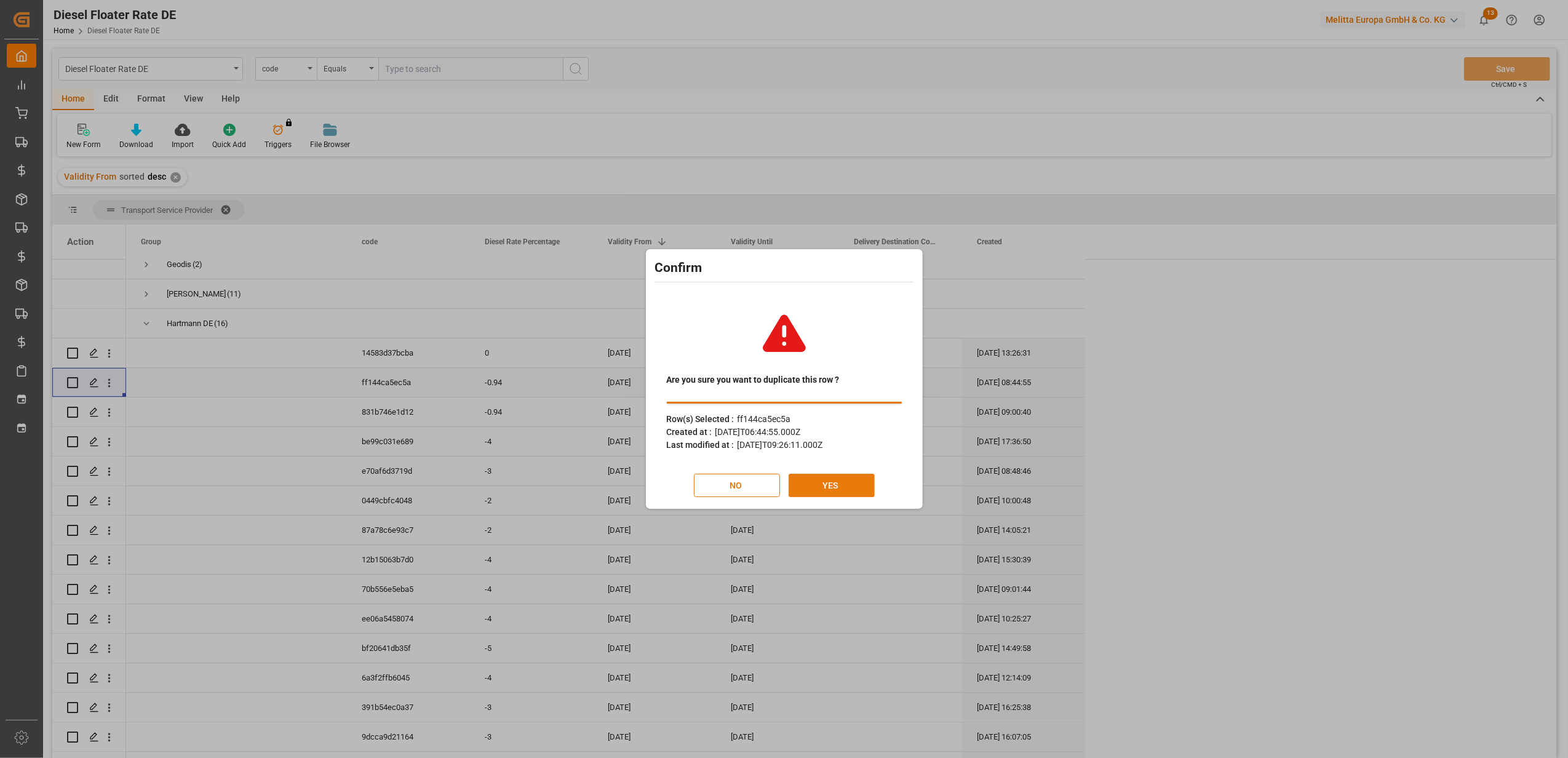
click at [837, 486] on button "YES" at bounding box center [831, 486] width 86 height 24
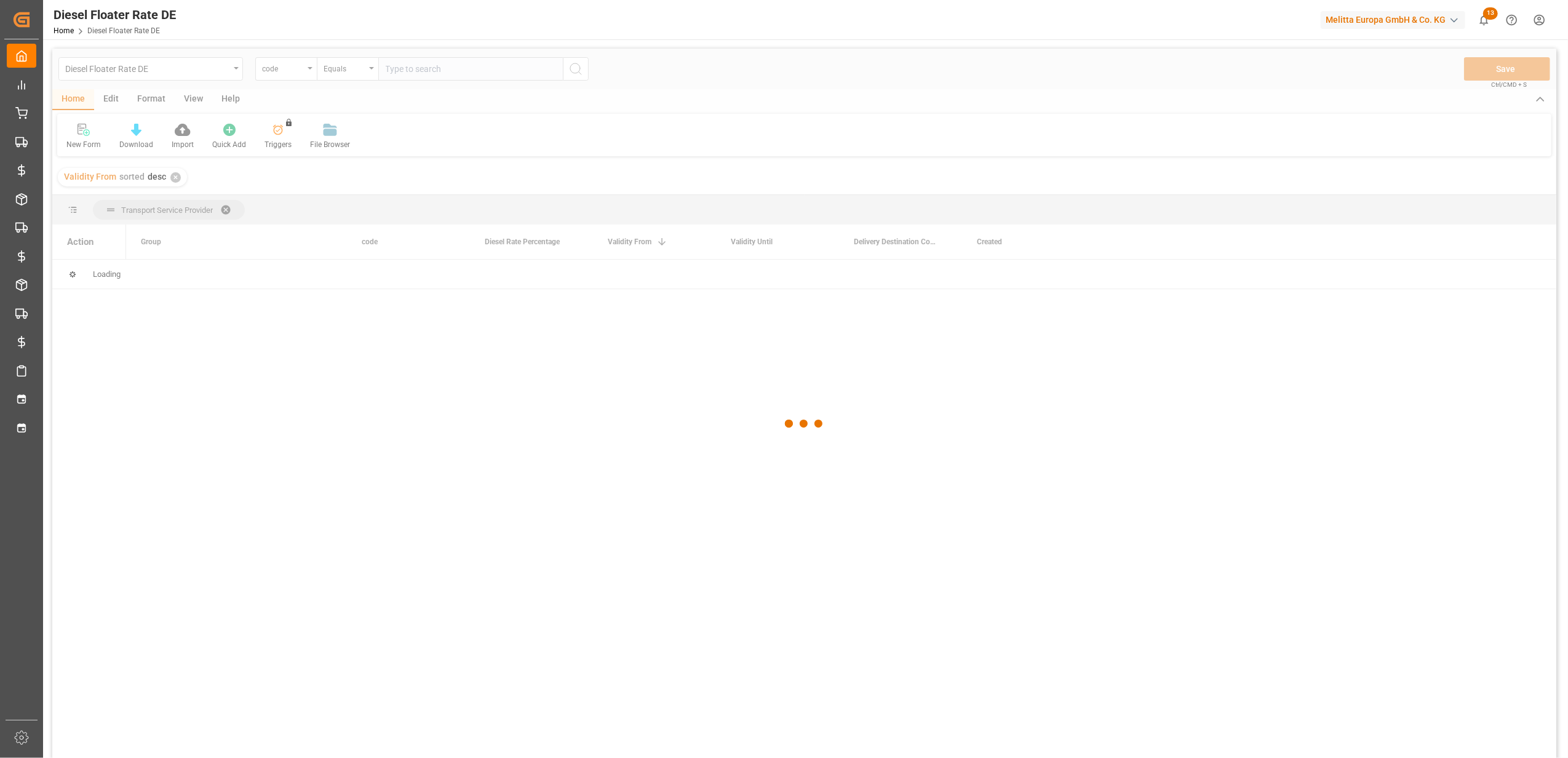
scroll to position [0, 0]
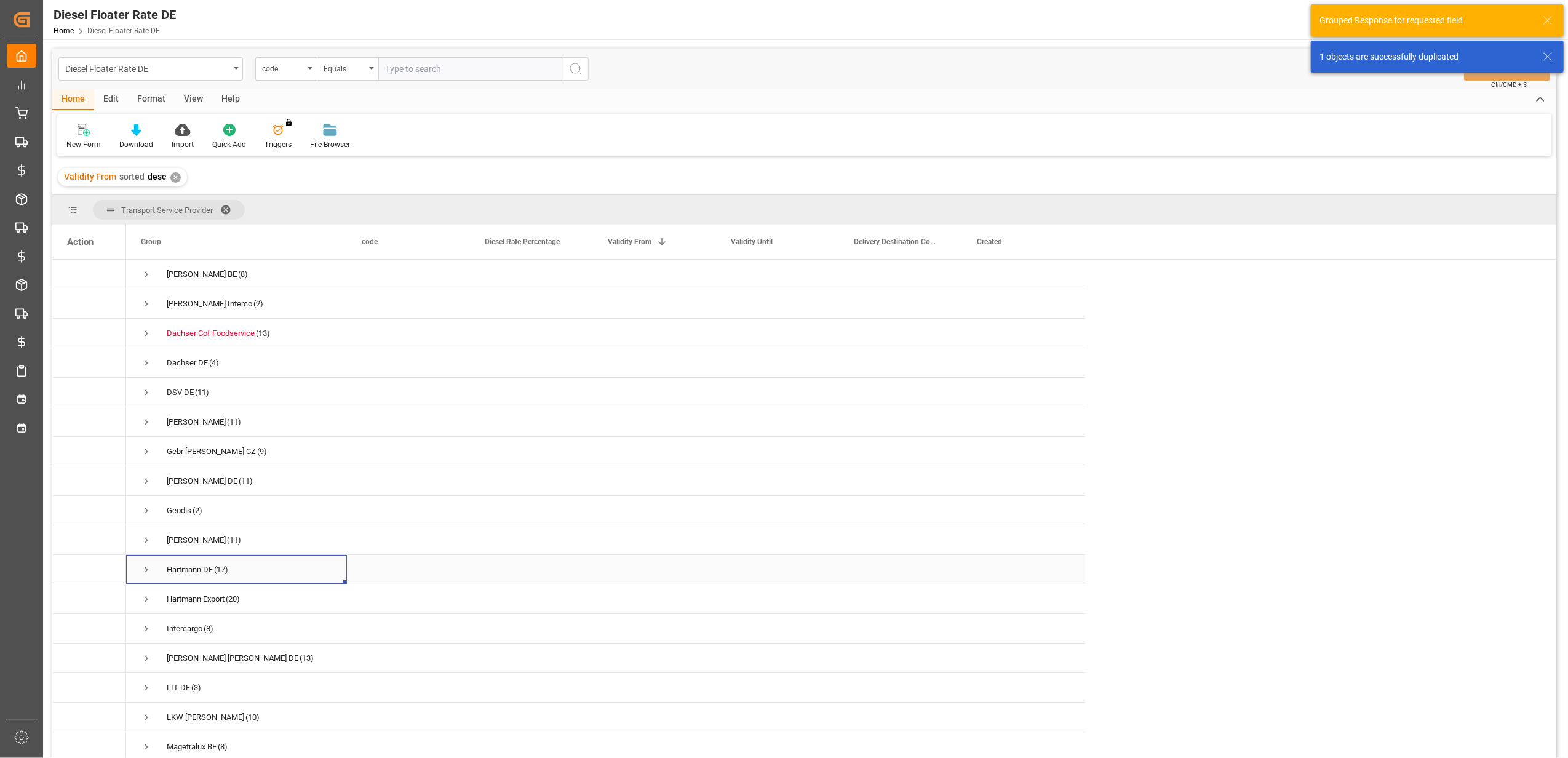
click at [145, 567] on span "Press SPACE to select this row." at bounding box center [147, 569] width 11 height 11
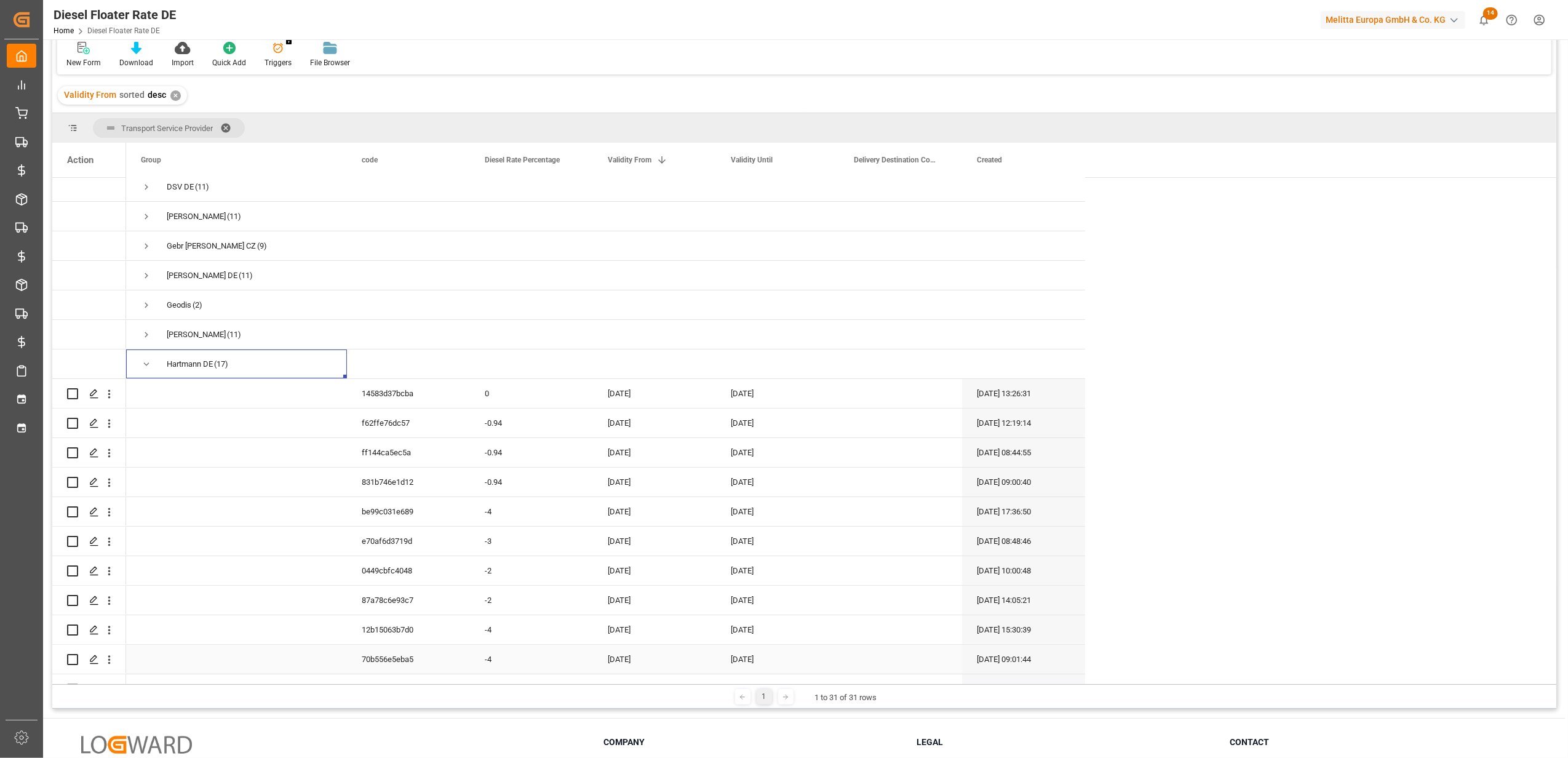
scroll to position [82, 0]
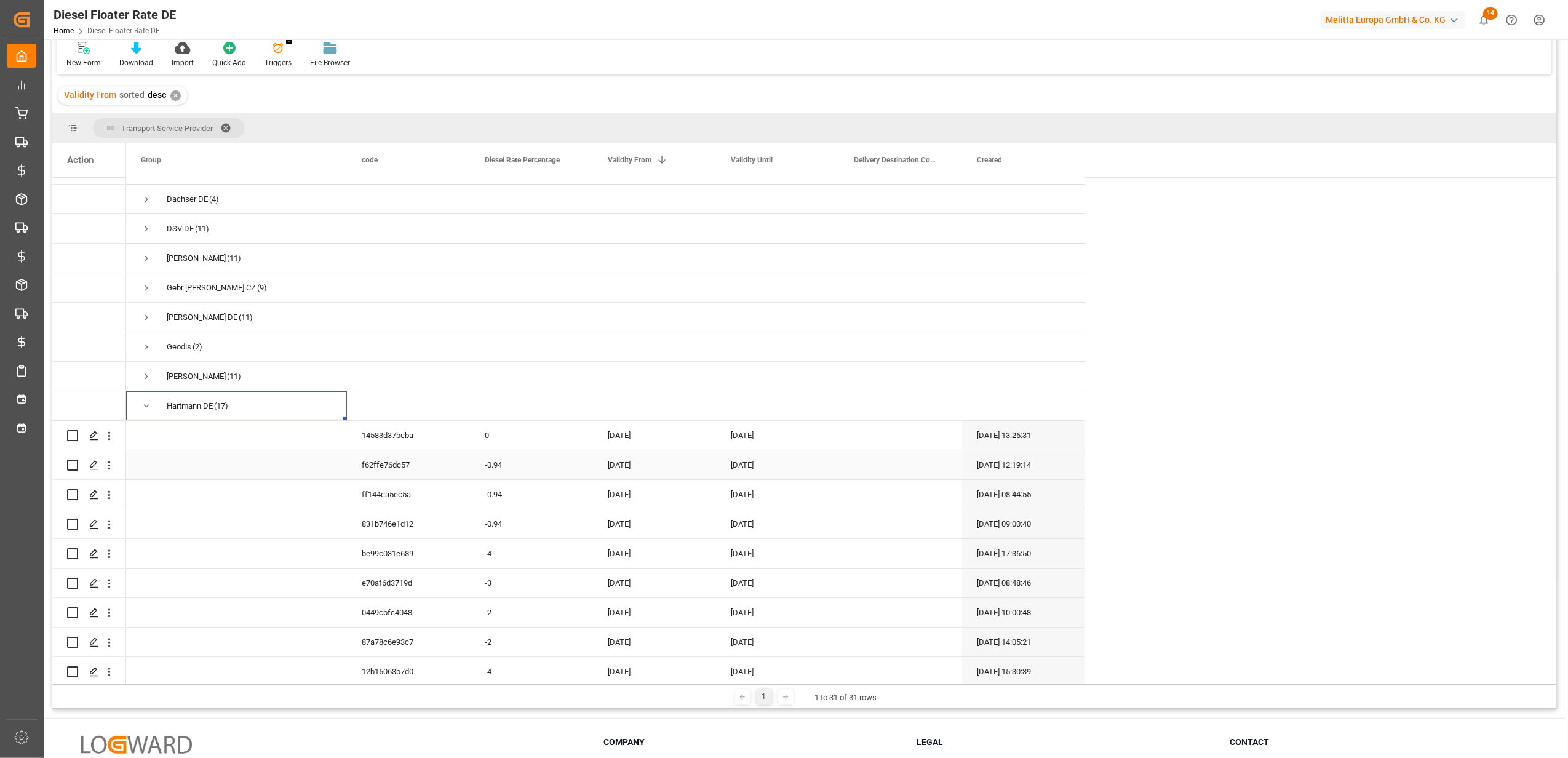
click at [626, 467] on div "[DATE]" at bounding box center [654, 464] width 123 height 29
click at [771, 505] on button "Next Month" at bounding box center [769, 505] width 7 height 7
click at [670, 554] on div "1" at bounding box center [666, 551] width 15 height 15
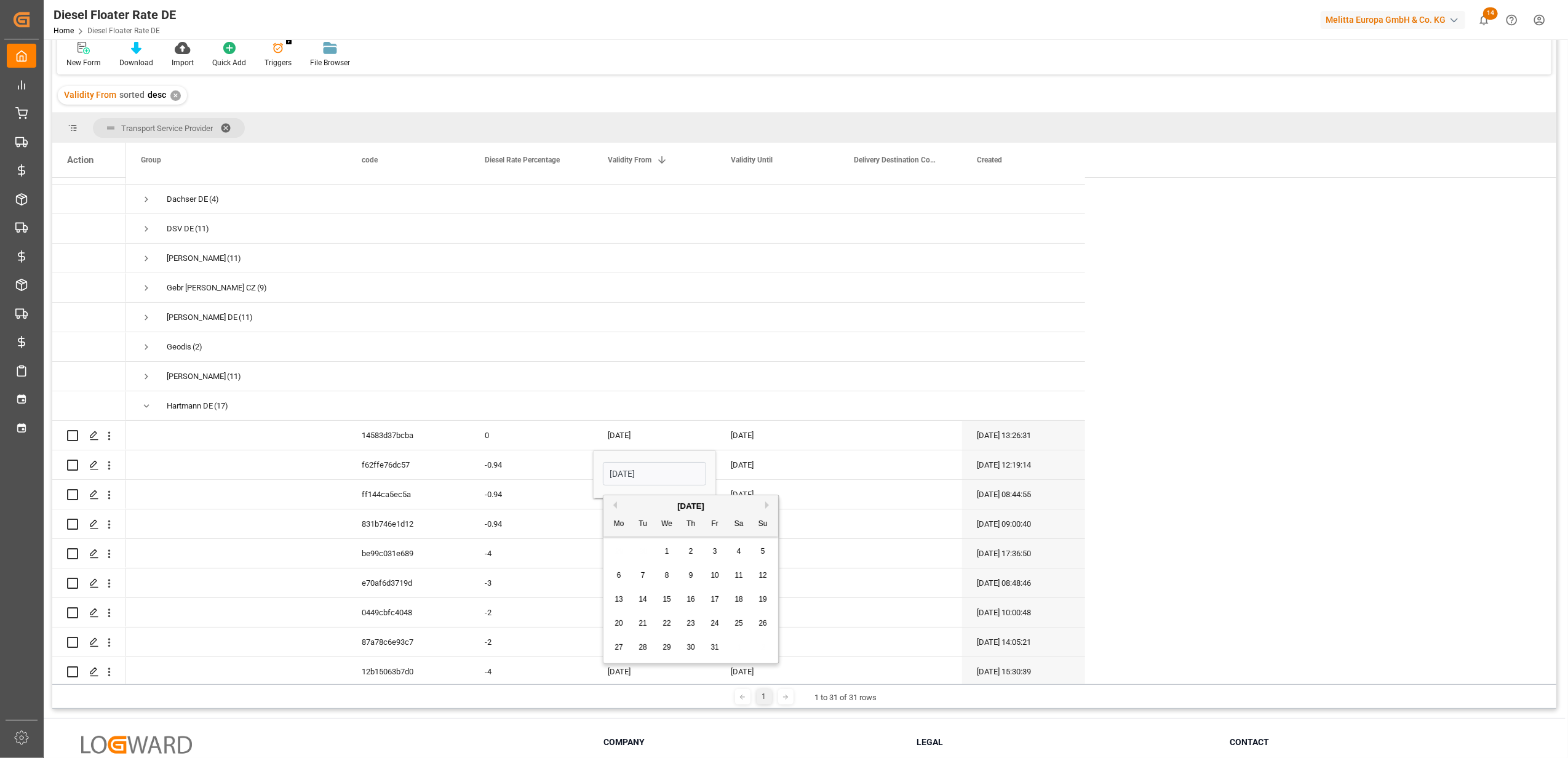
type input "[DATE]"
click at [764, 468] on div "[DATE]" at bounding box center [777, 464] width 123 height 29
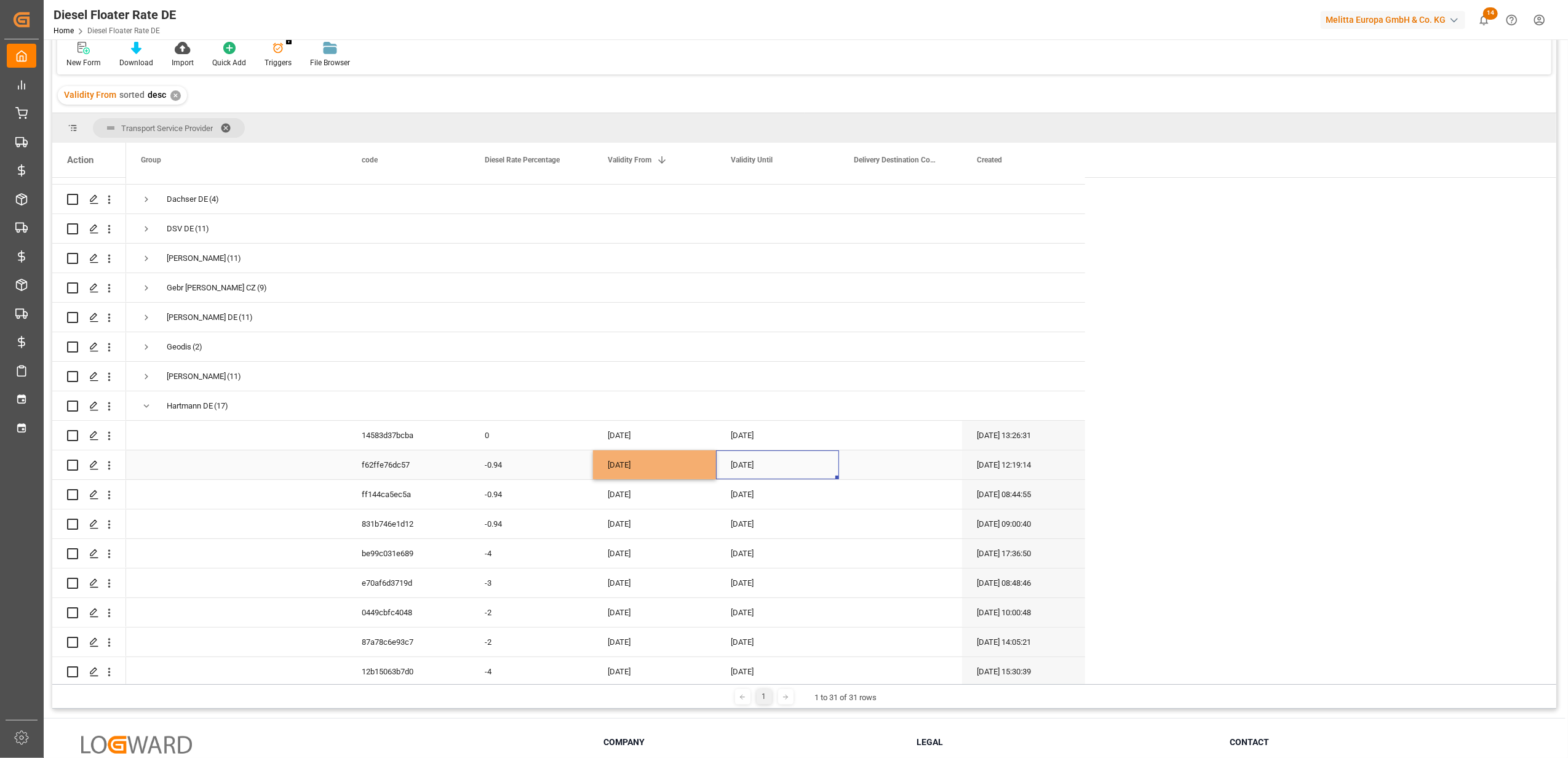
click at [764, 468] on div "[DATE]" at bounding box center [777, 464] width 123 height 29
click at [895, 502] on button "Next Month" at bounding box center [891, 505] width 7 height 7
click at [835, 648] on span "31" at bounding box center [837, 646] width 8 height 9
type input "[DATE]"
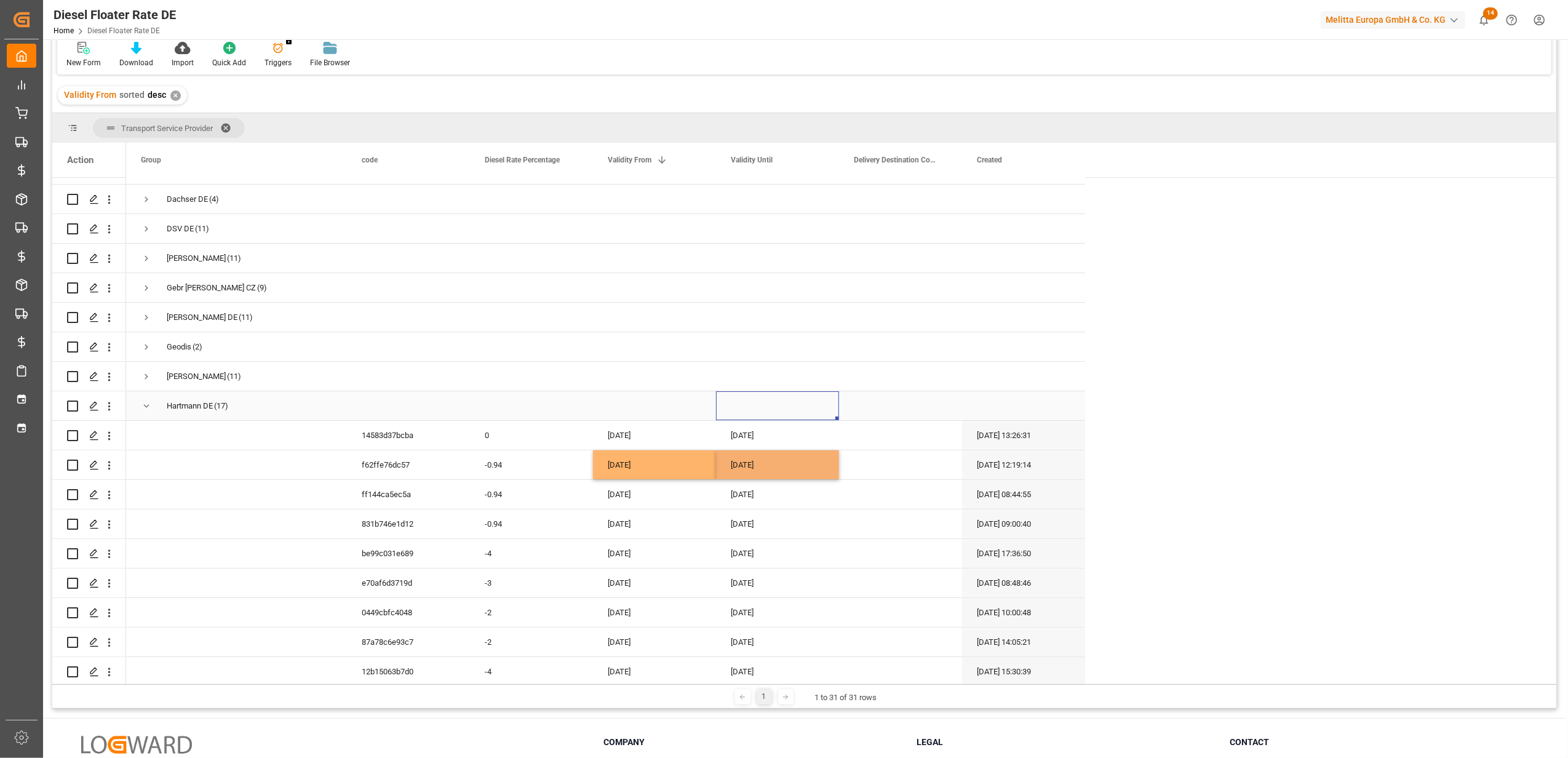
click at [792, 417] on div "Press SPACE to select this row." at bounding box center [777, 406] width 123 height 29
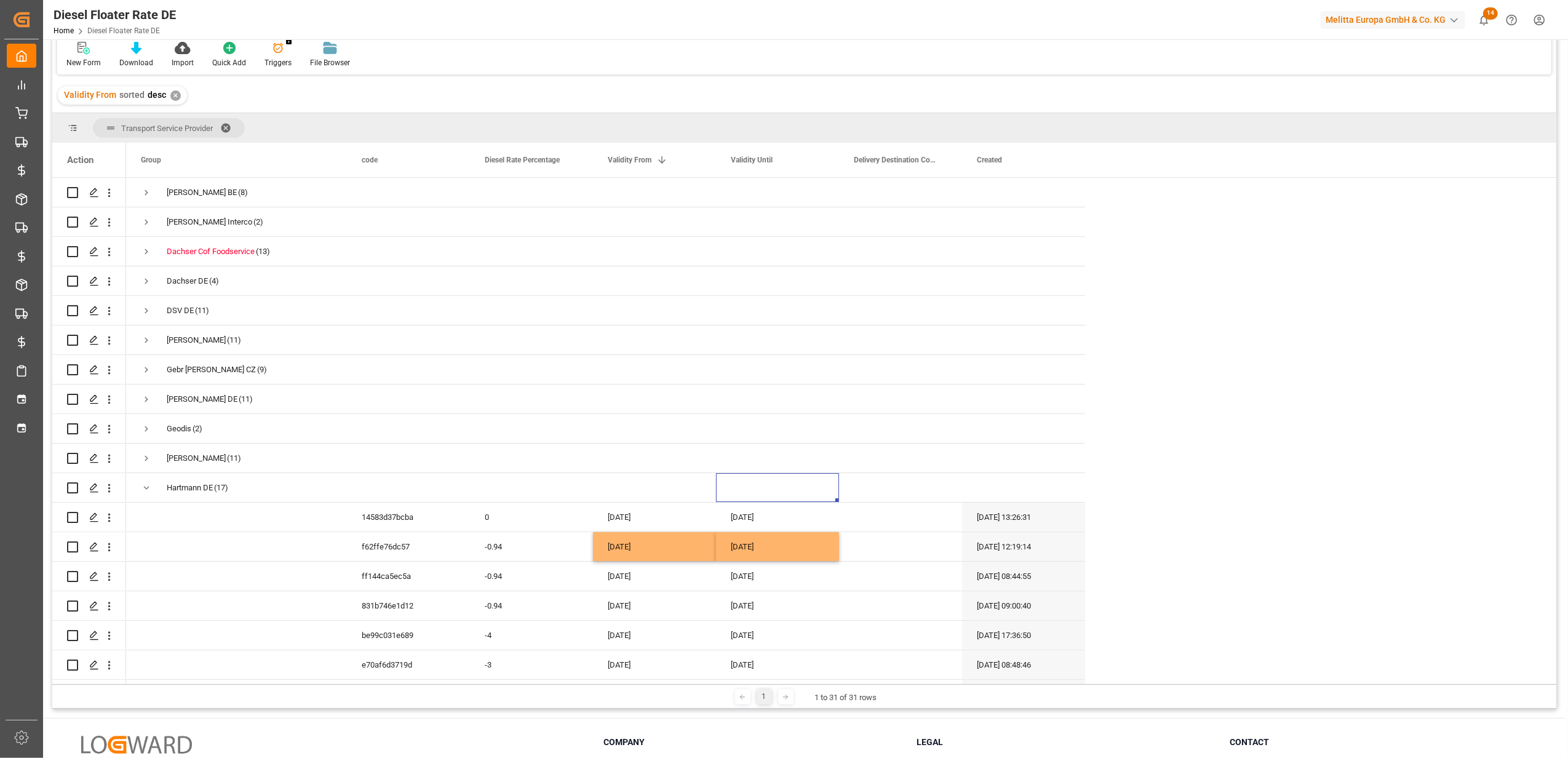
scroll to position [0, 0]
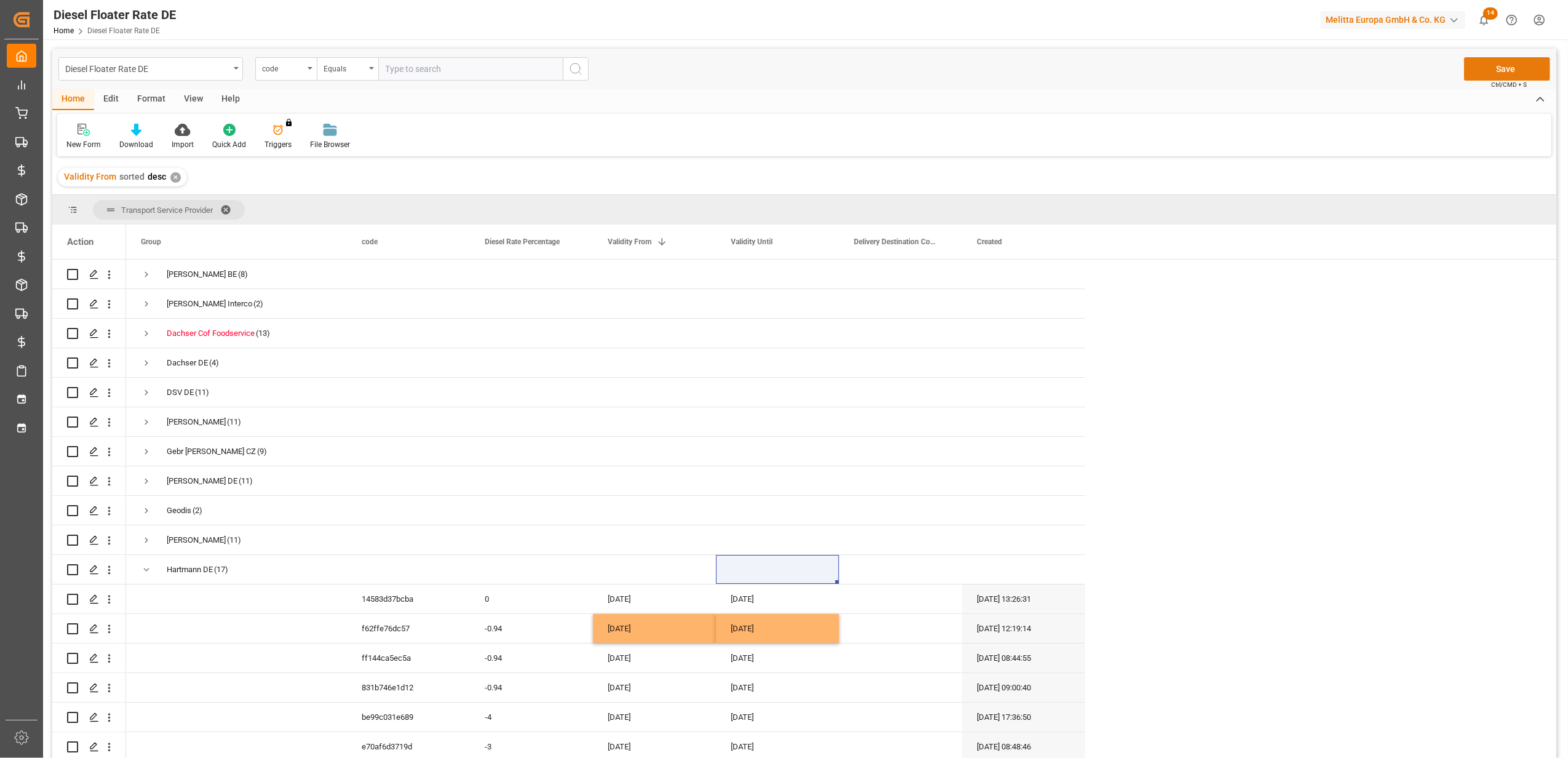
click at [1485, 60] on button "Save" at bounding box center [1507, 69] width 86 height 24
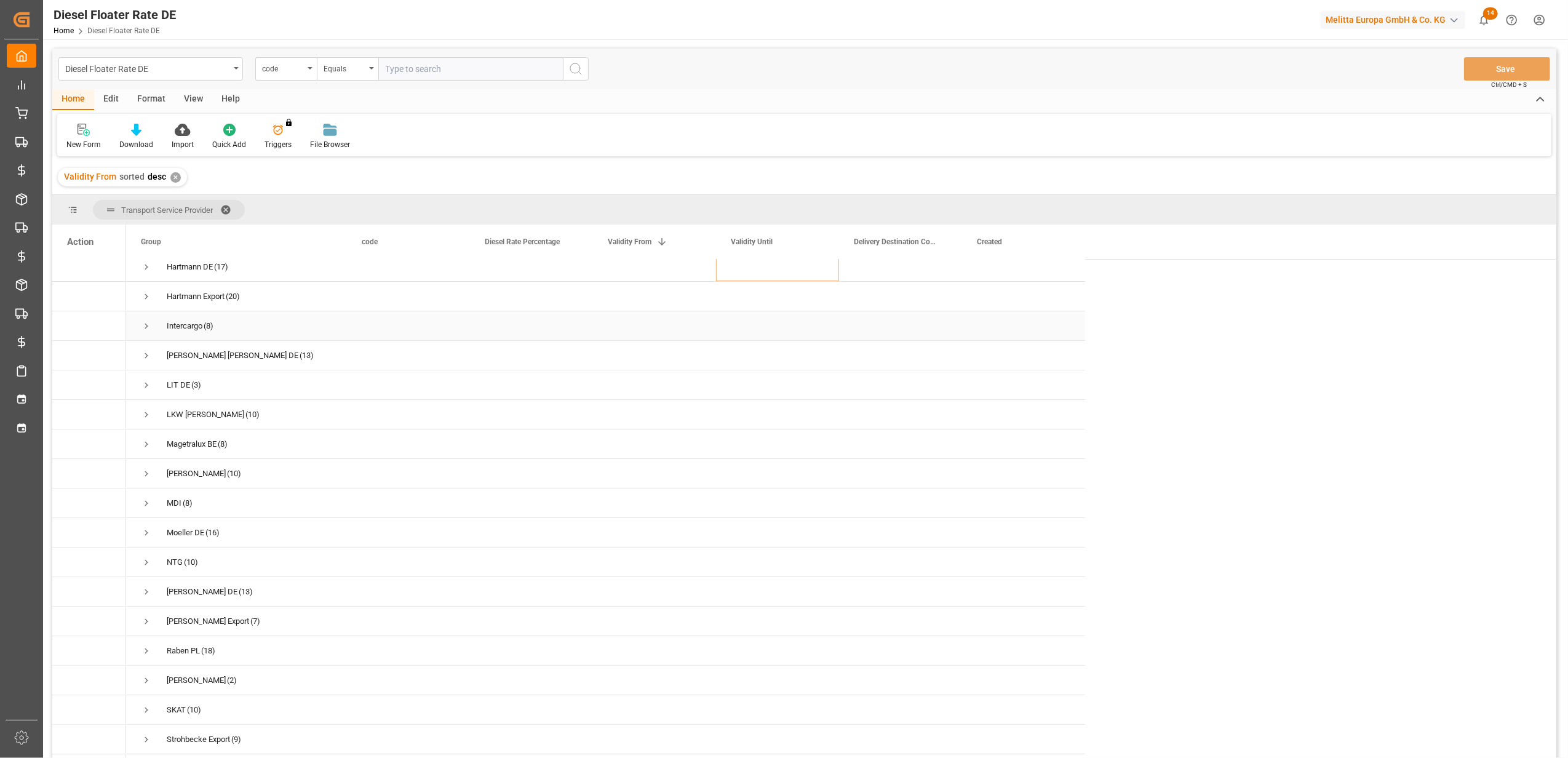
scroll to position [328, 0]
click at [146, 269] on span "Press SPACE to select this row." at bounding box center [147, 271] width 11 height 11
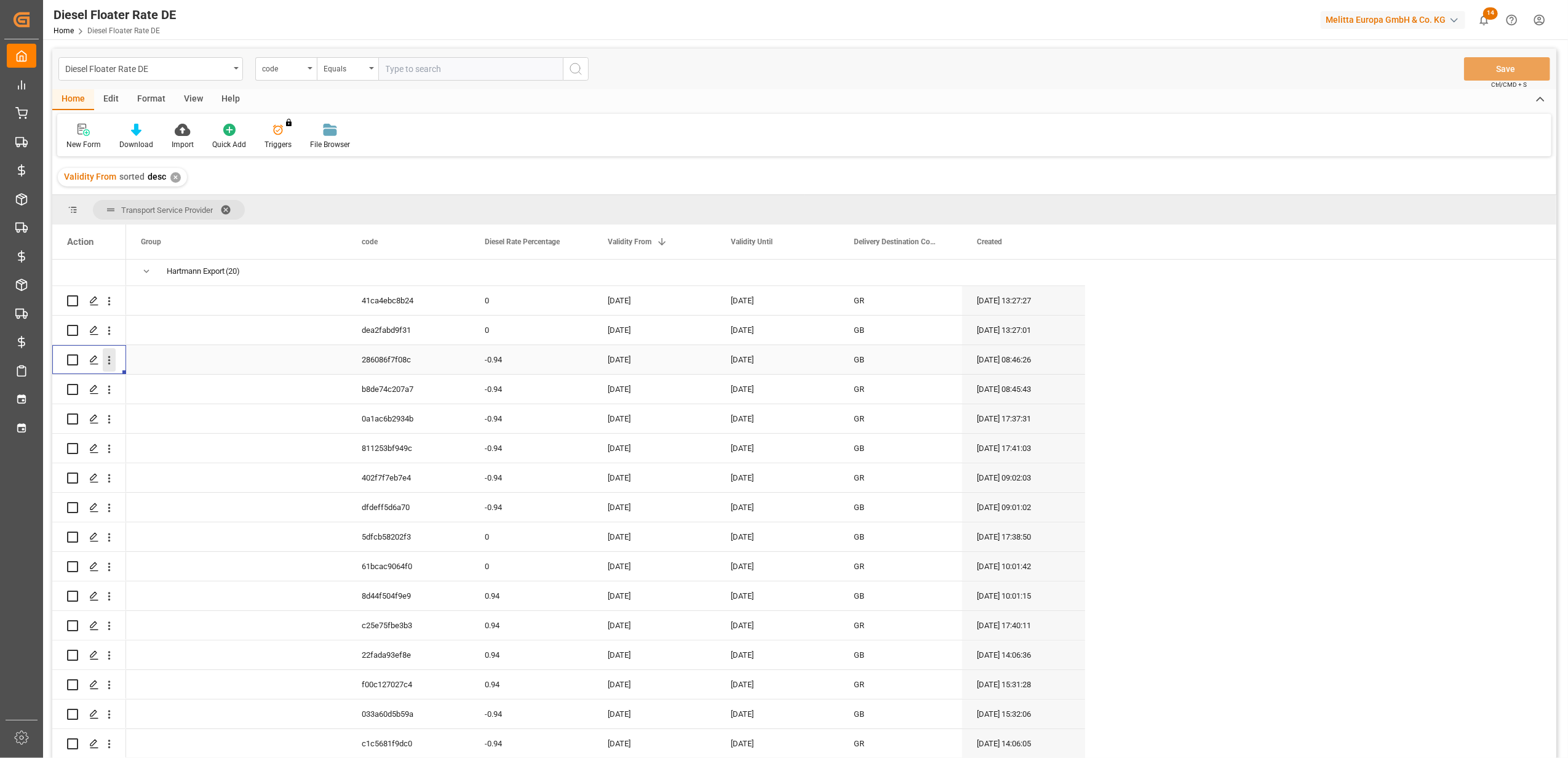
click at [114, 356] on icon "open menu" at bounding box center [109, 360] width 13 height 13
click at [166, 409] on span "Duplicate this row" at bounding box center [189, 411] width 114 height 11
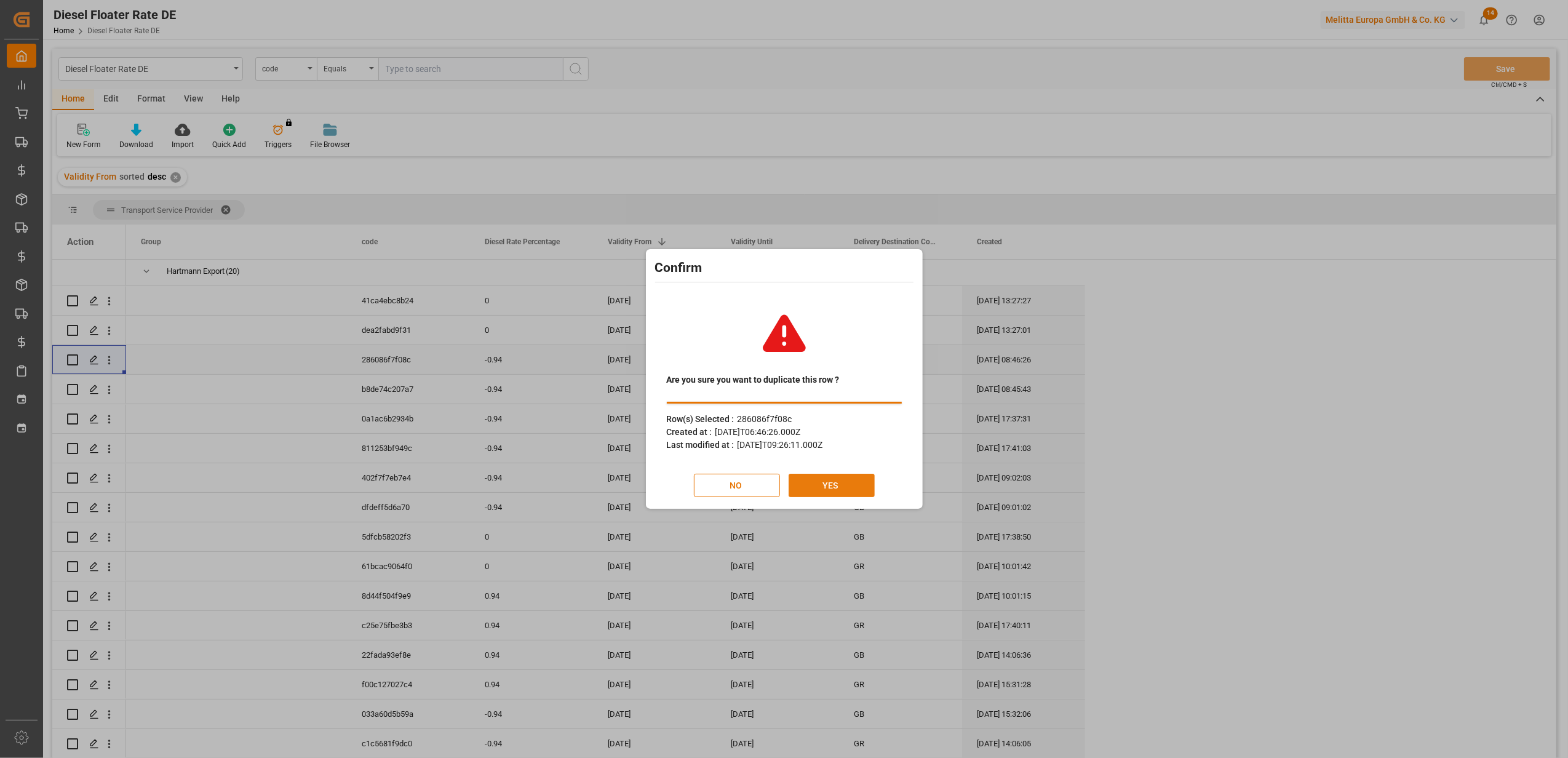
click at [845, 486] on button "YES" at bounding box center [831, 486] width 86 height 24
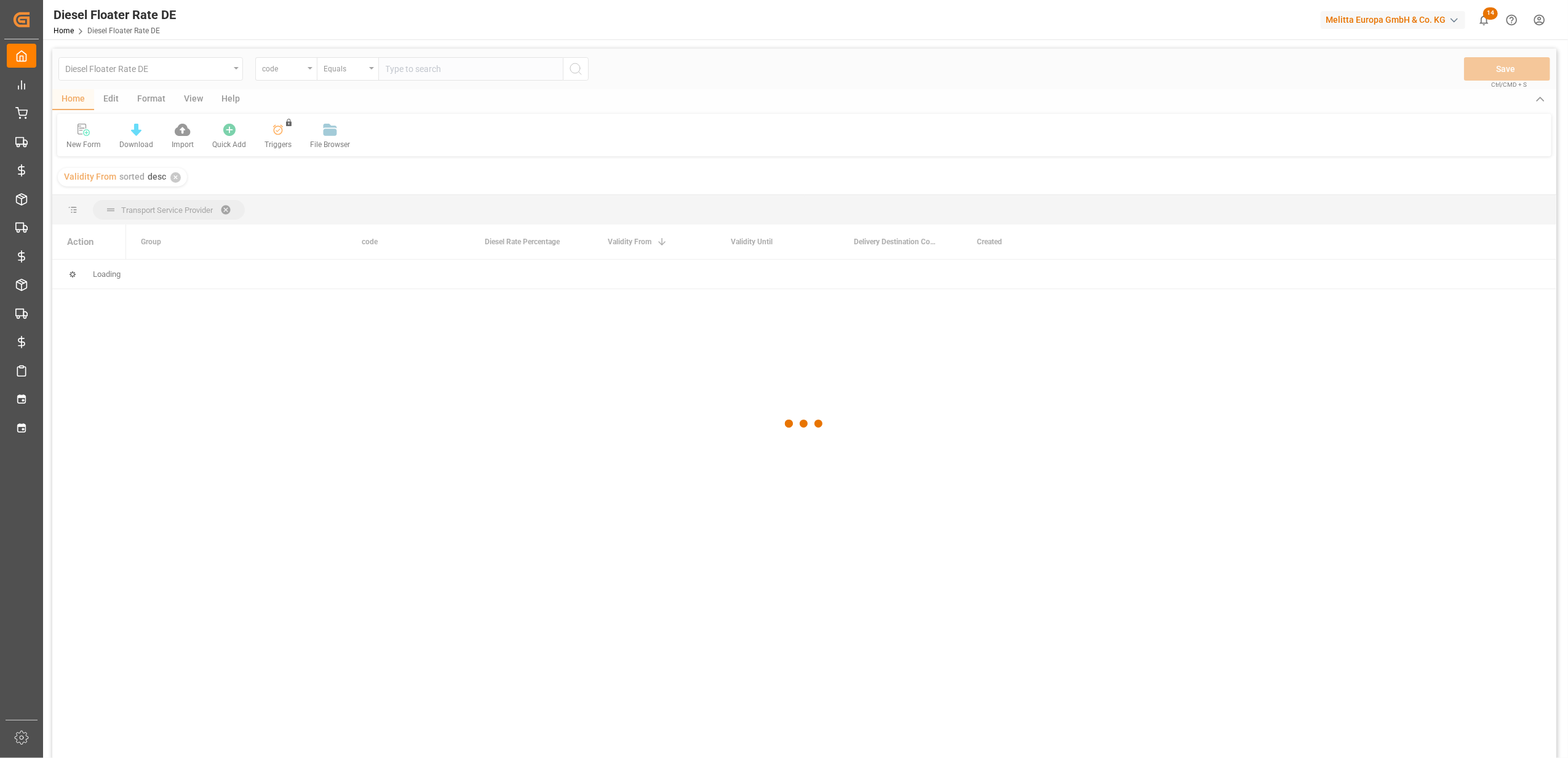
scroll to position [0, 0]
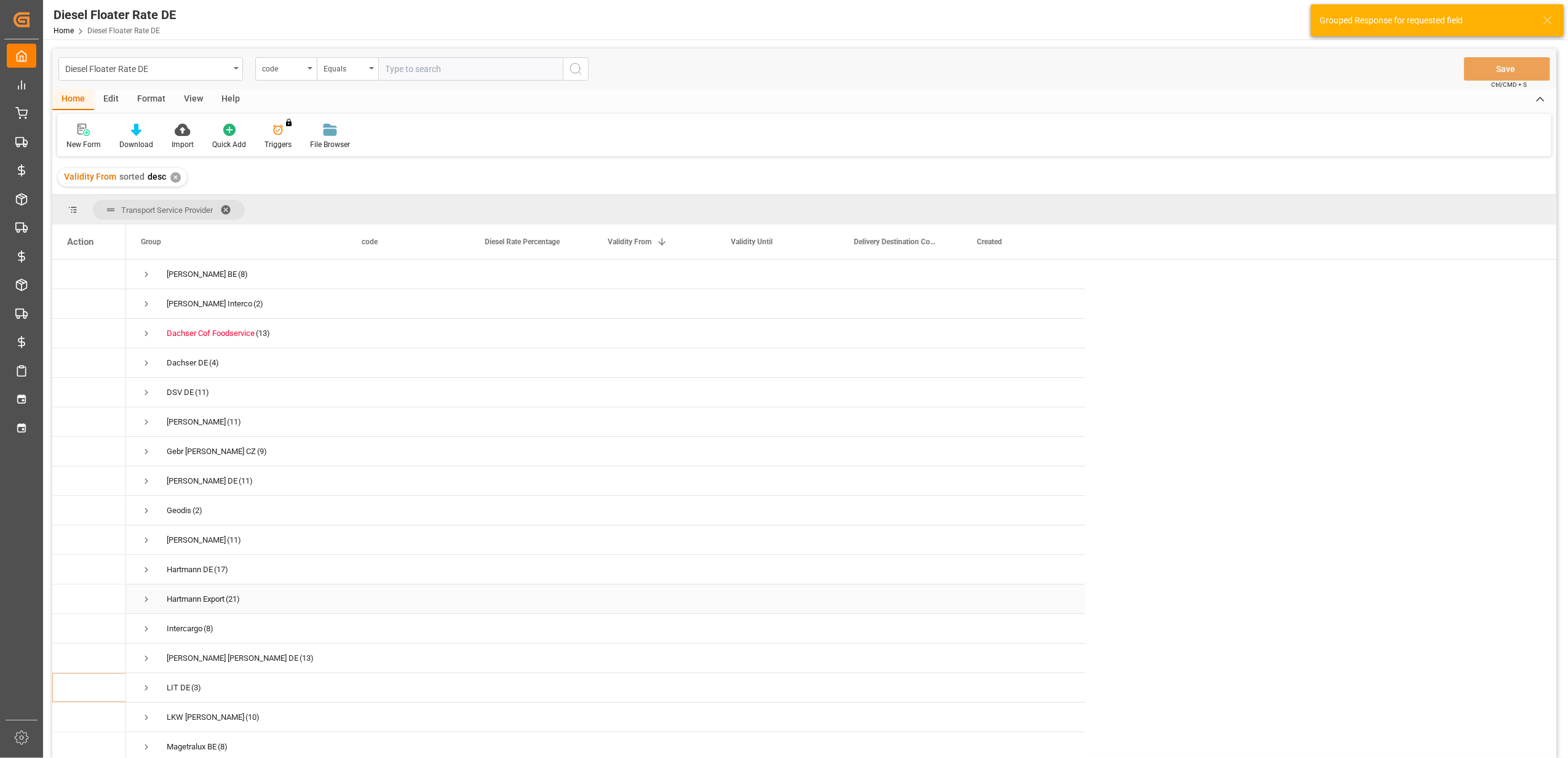
click at [151, 596] on span "Press SPACE to select this row." at bounding box center [147, 599] width 11 height 11
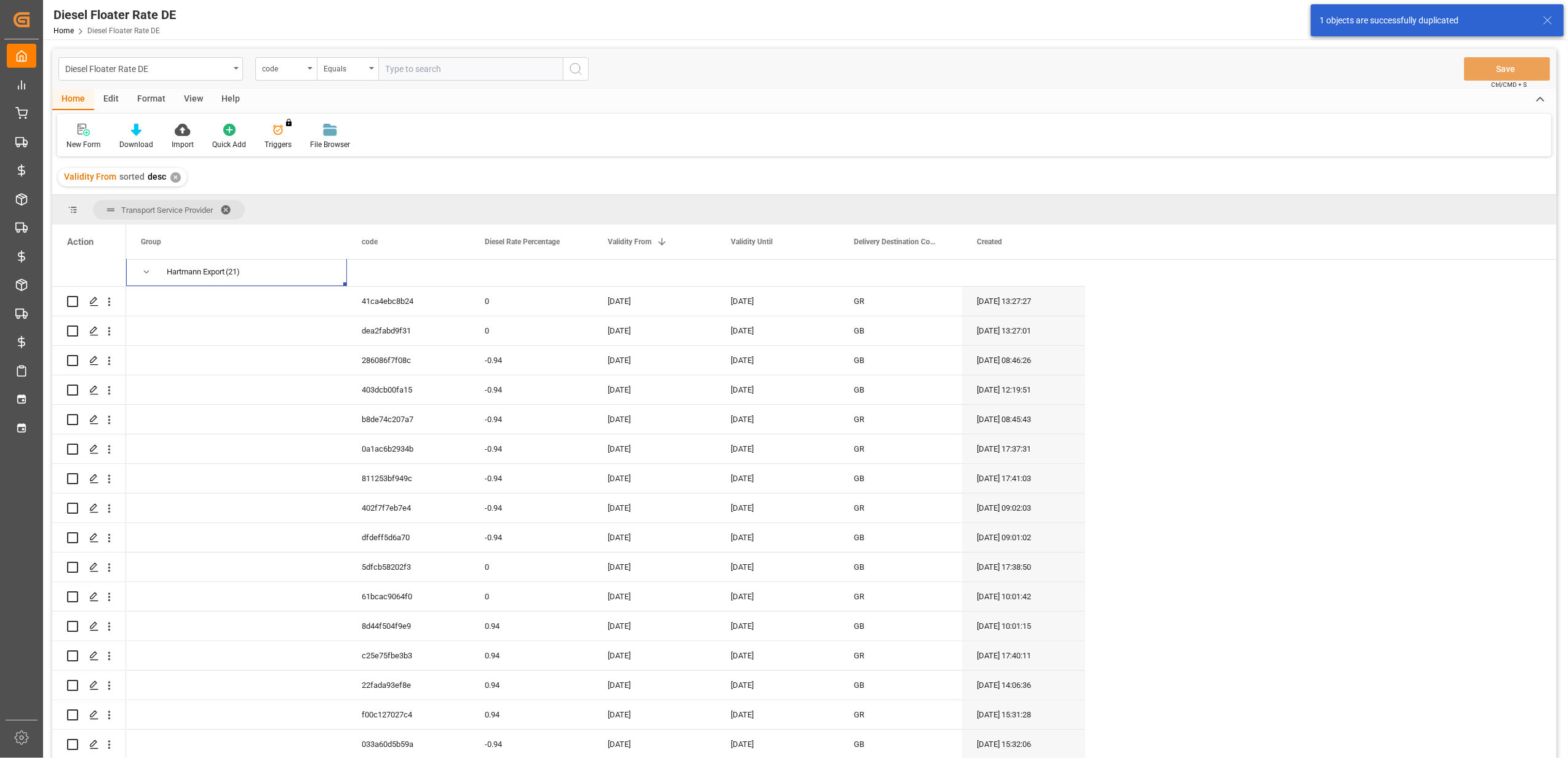
scroll to position [328, 0]
click at [628, 387] on div "[DATE]" at bounding box center [654, 389] width 123 height 29
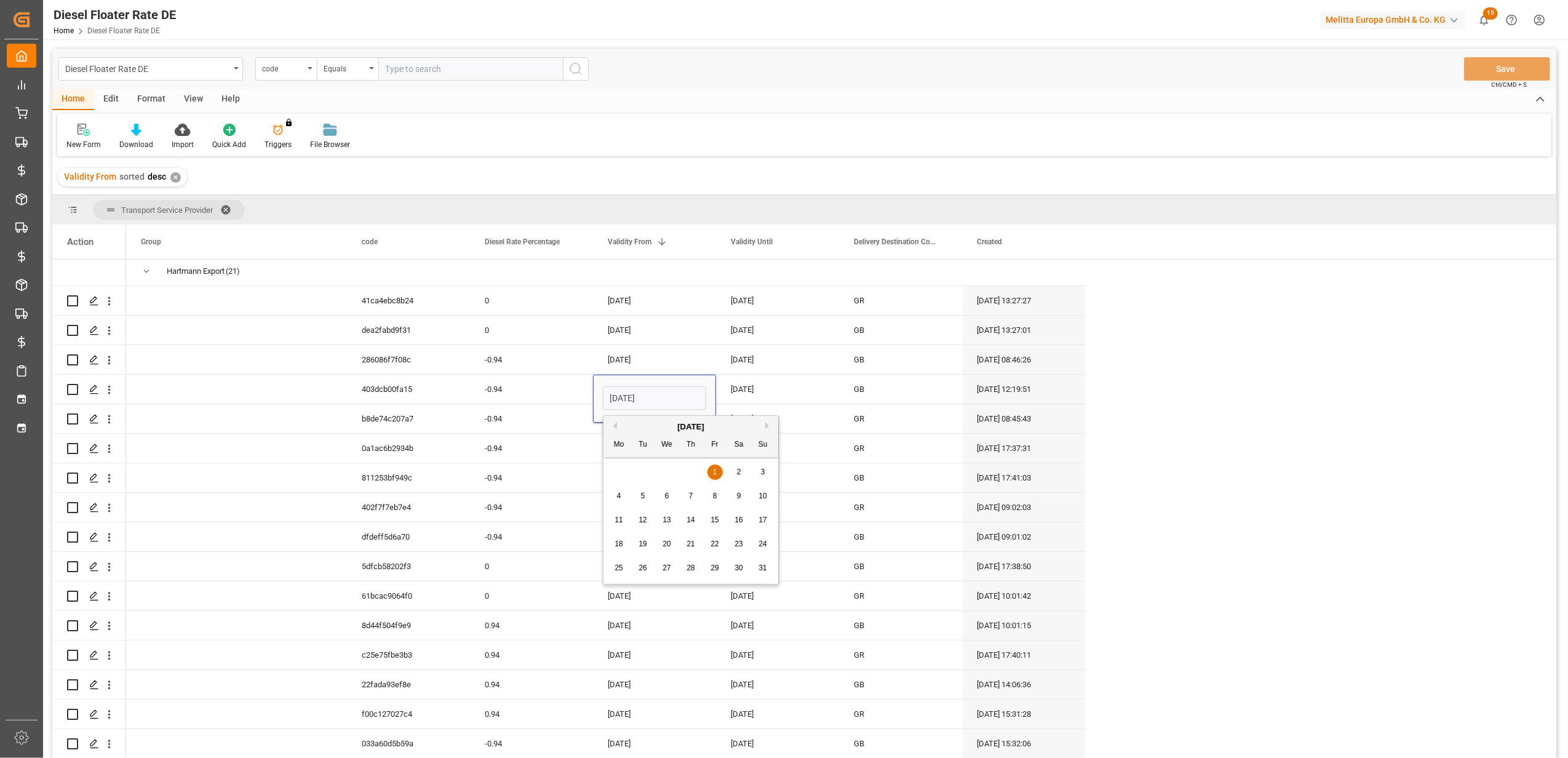
click at [775, 425] on div "August 2025" at bounding box center [691, 427] width 175 height 13
click at [771, 426] on button "Next Month" at bounding box center [769, 425] width 7 height 7
click at [670, 473] on div "1" at bounding box center [666, 472] width 15 height 15
type input "[DATE]"
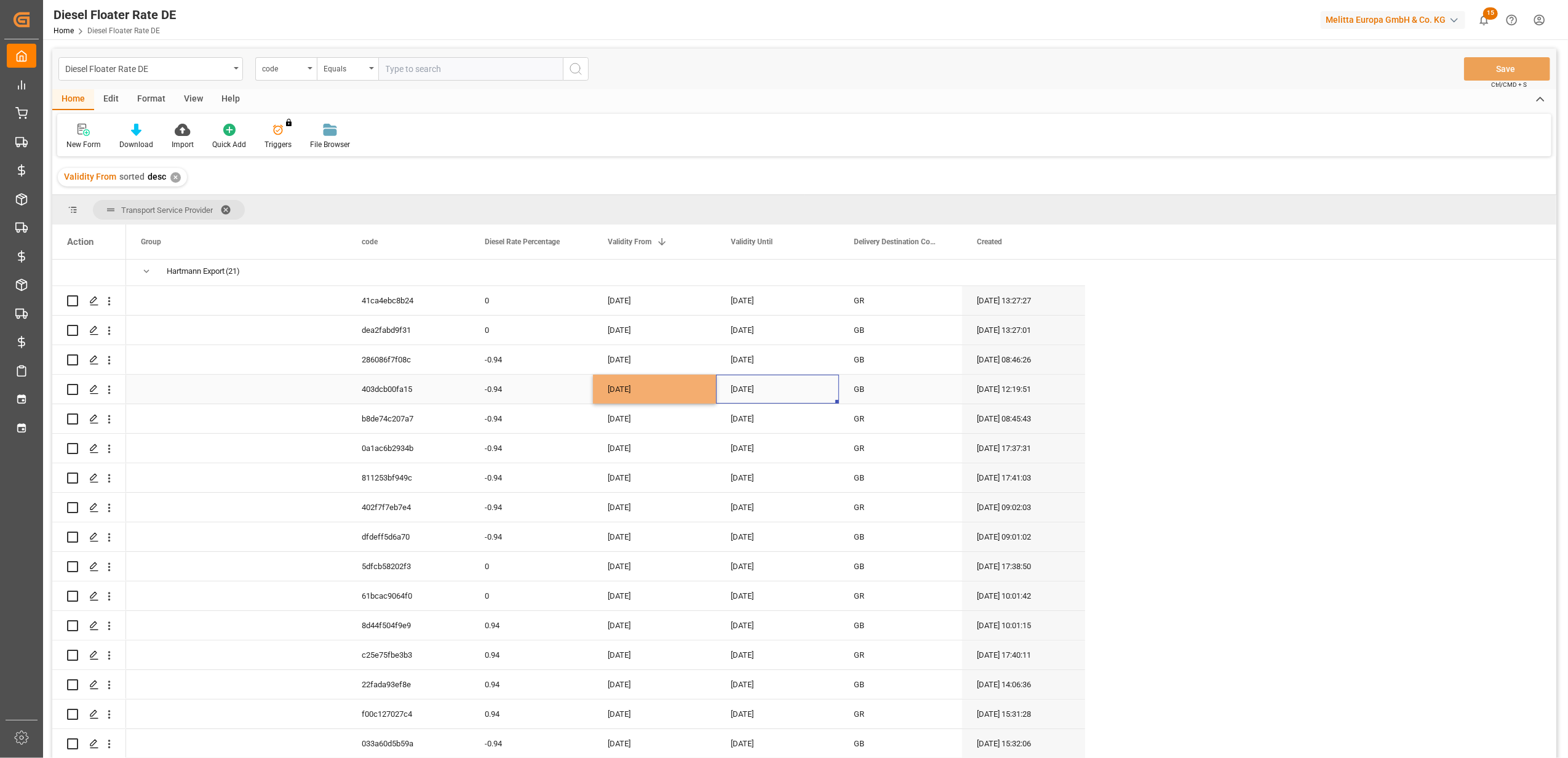
click at [753, 376] on div "[DATE]" at bounding box center [777, 389] width 123 height 29
click at [888, 426] on div "August 2025" at bounding box center [814, 427] width 175 height 13
click at [895, 429] on div "August 2025" at bounding box center [814, 427] width 175 height 13
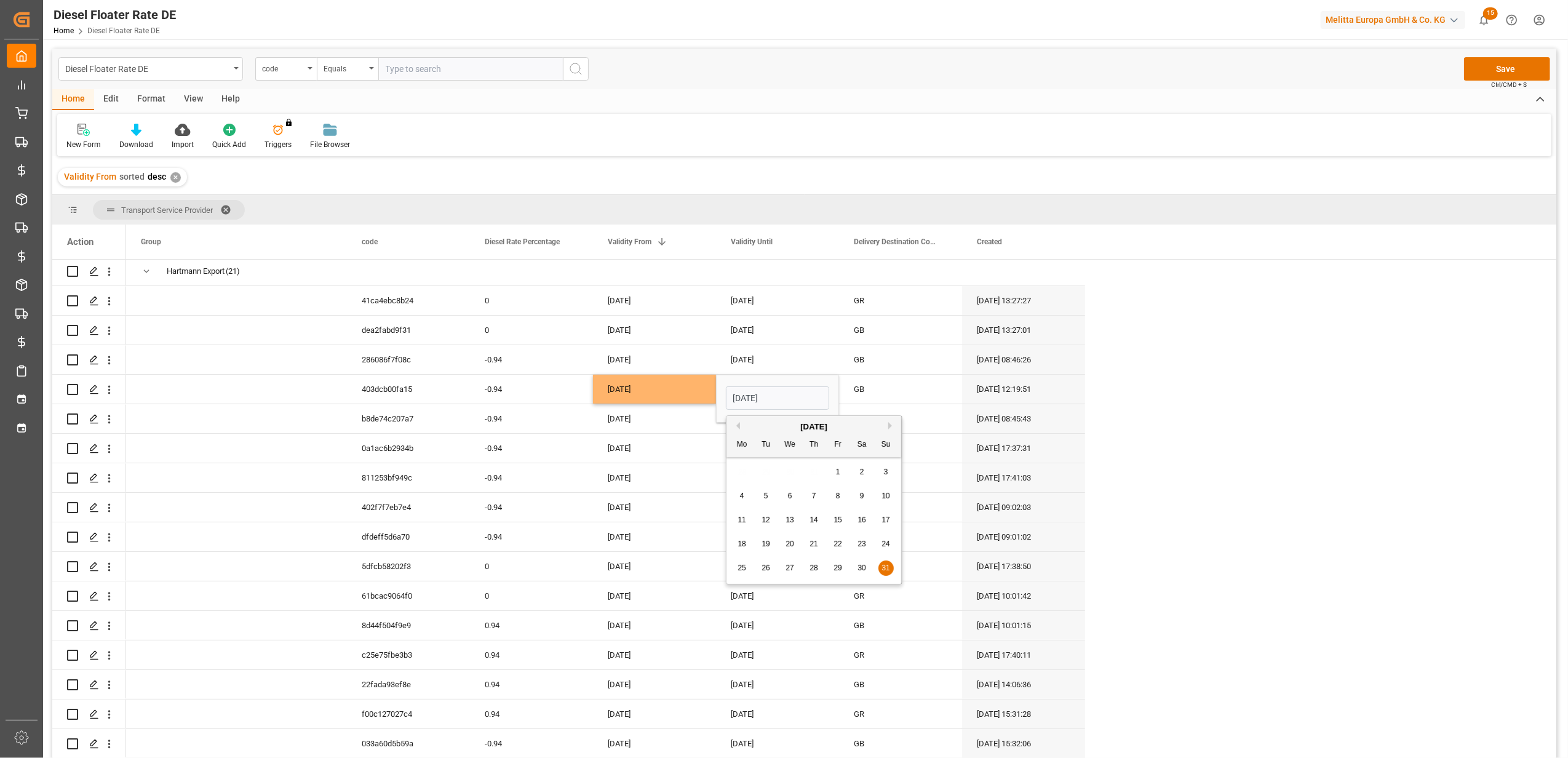
click at [894, 428] on button "Next Month" at bounding box center [891, 425] width 7 height 7
click at [837, 562] on div "31" at bounding box center [837, 568] width 15 height 15
type input "[DATE]"
click at [719, 478] on div "[DATE]" at bounding box center [777, 478] width 123 height 29
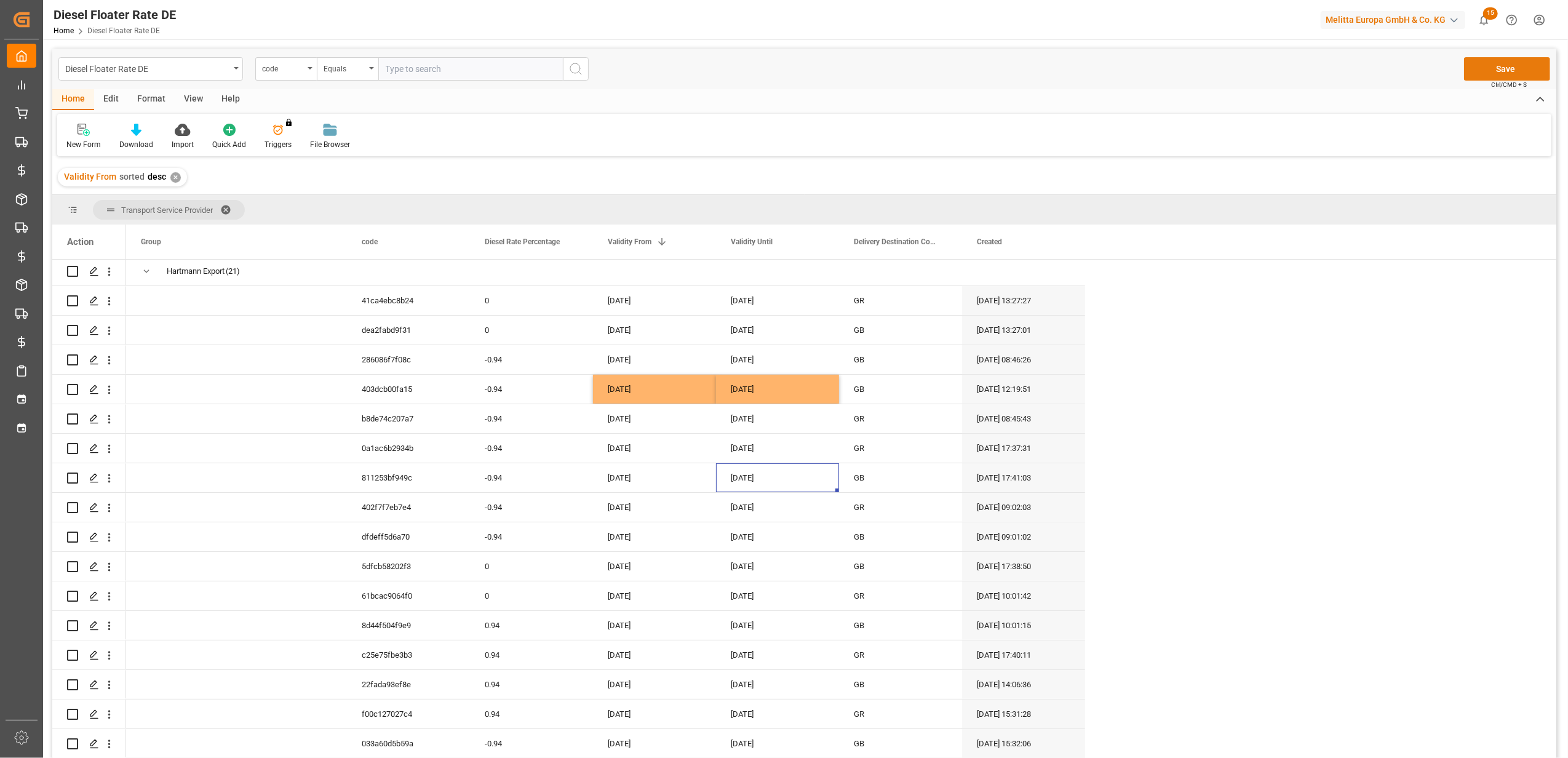
click at [1472, 70] on button "Save" at bounding box center [1507, 69] width 86 height 24
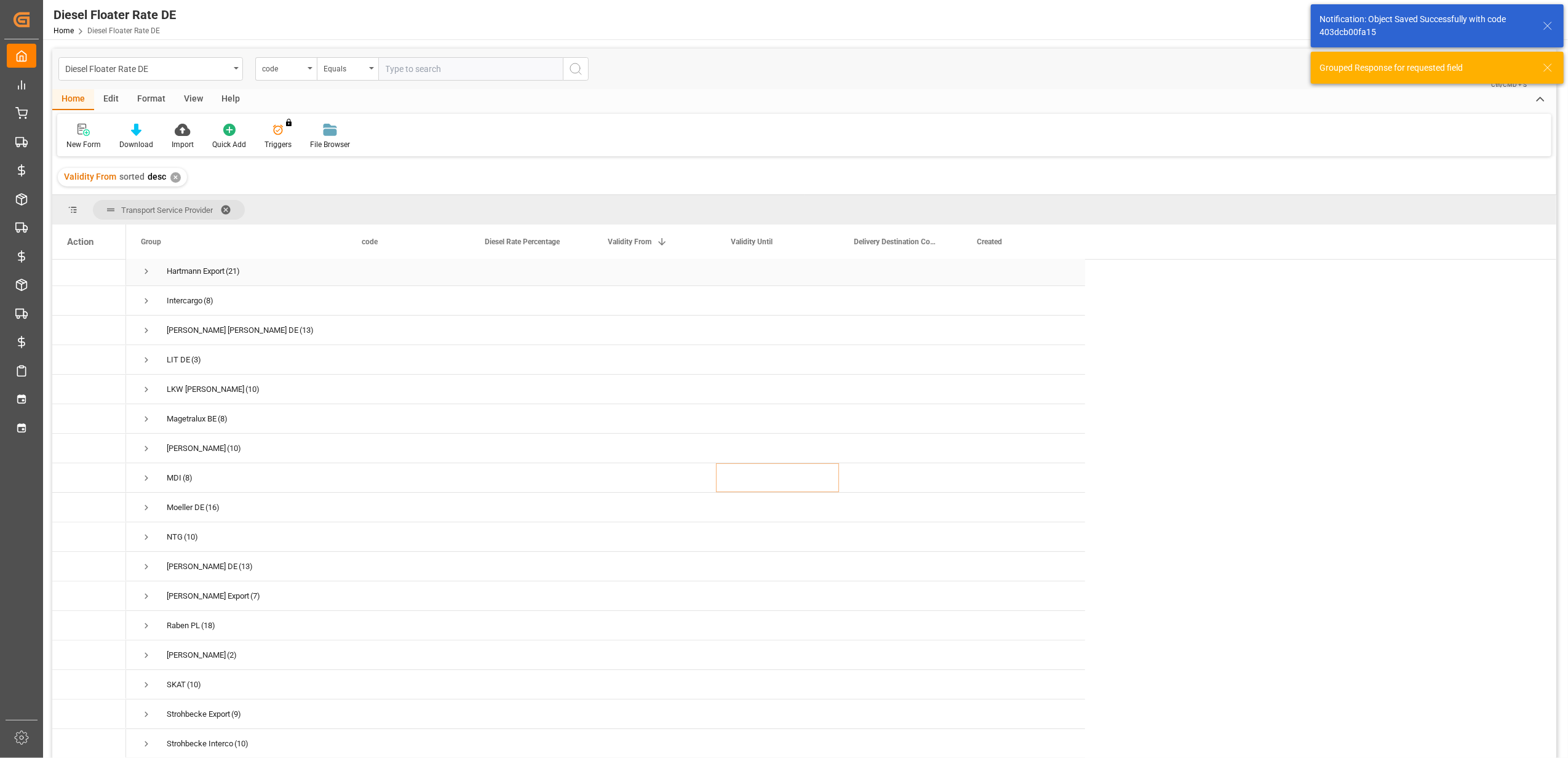
click at [147, 266] on span "Press SPACE to select this row." at bounding box center [147, 271] width 11 height 11
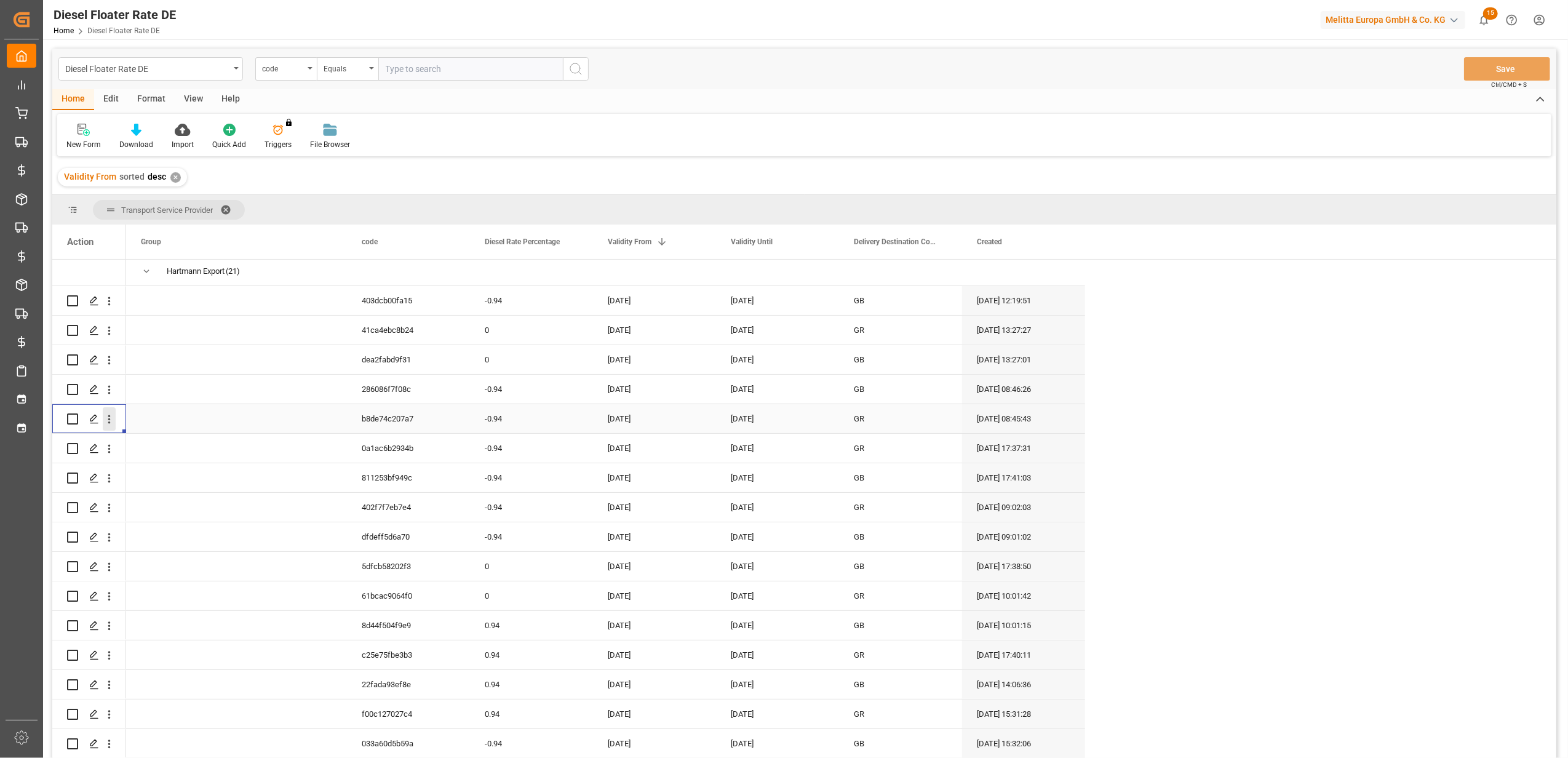
click at [109, 414] on icon "open menu" at bounding box center [109, 419] width 13 height 13
click at [185, 466] on span "Duplicate this row" at bounding box center [189, 470] width 114 height 11
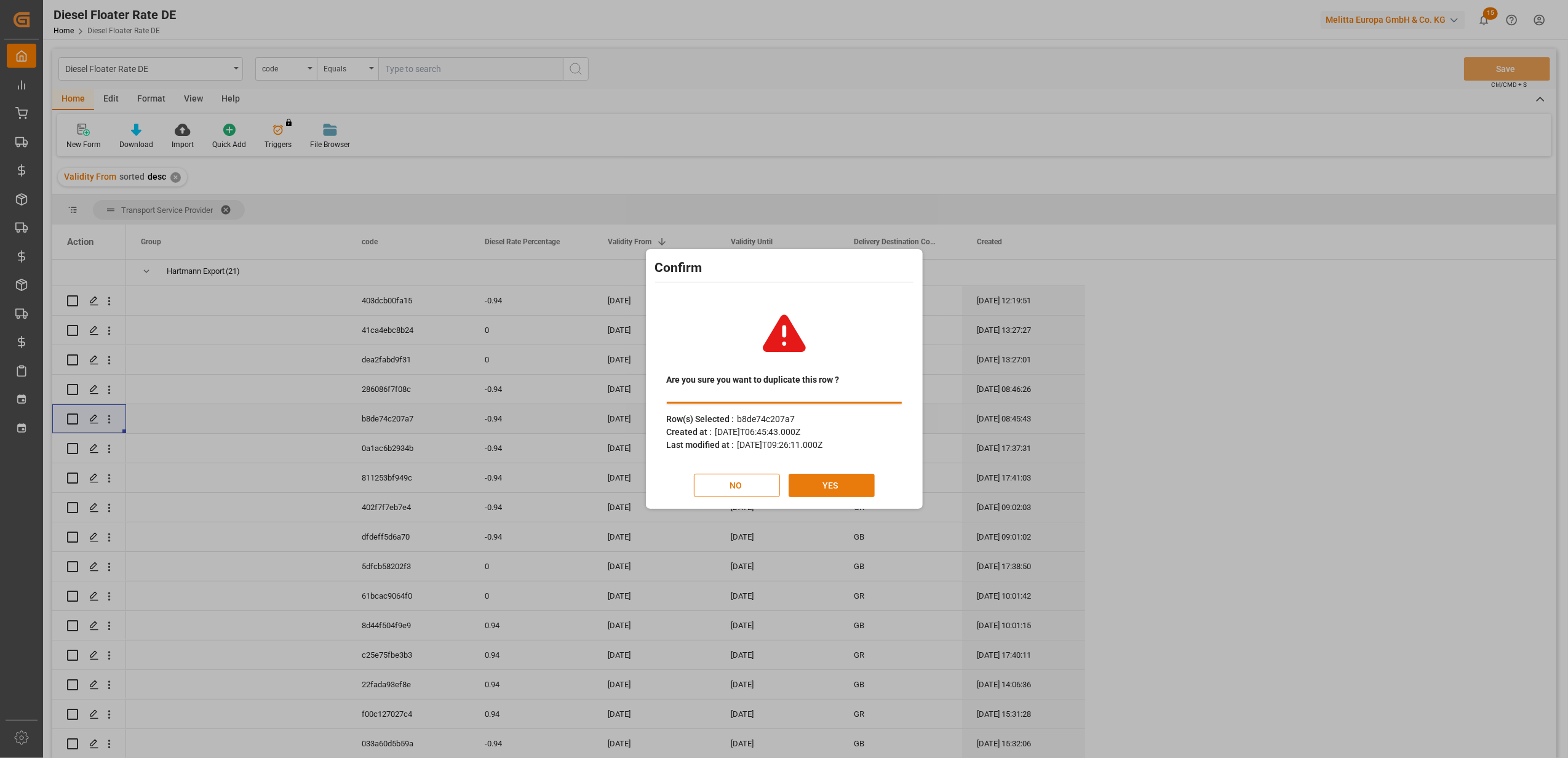
click at [839, 488] on button "YES" at bounding box center [831, 486] width 86 height 24
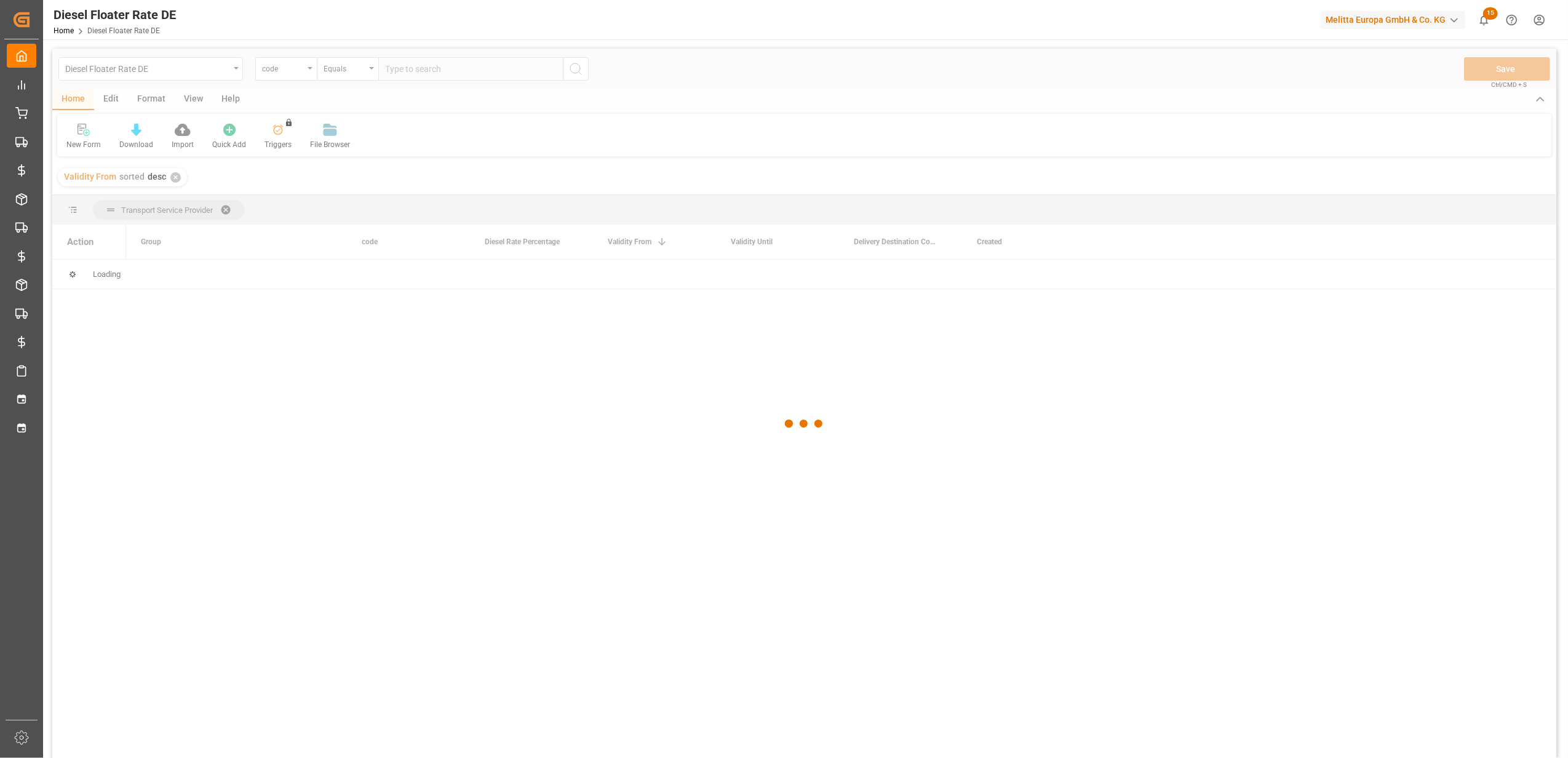
scroll to position [0, 0]
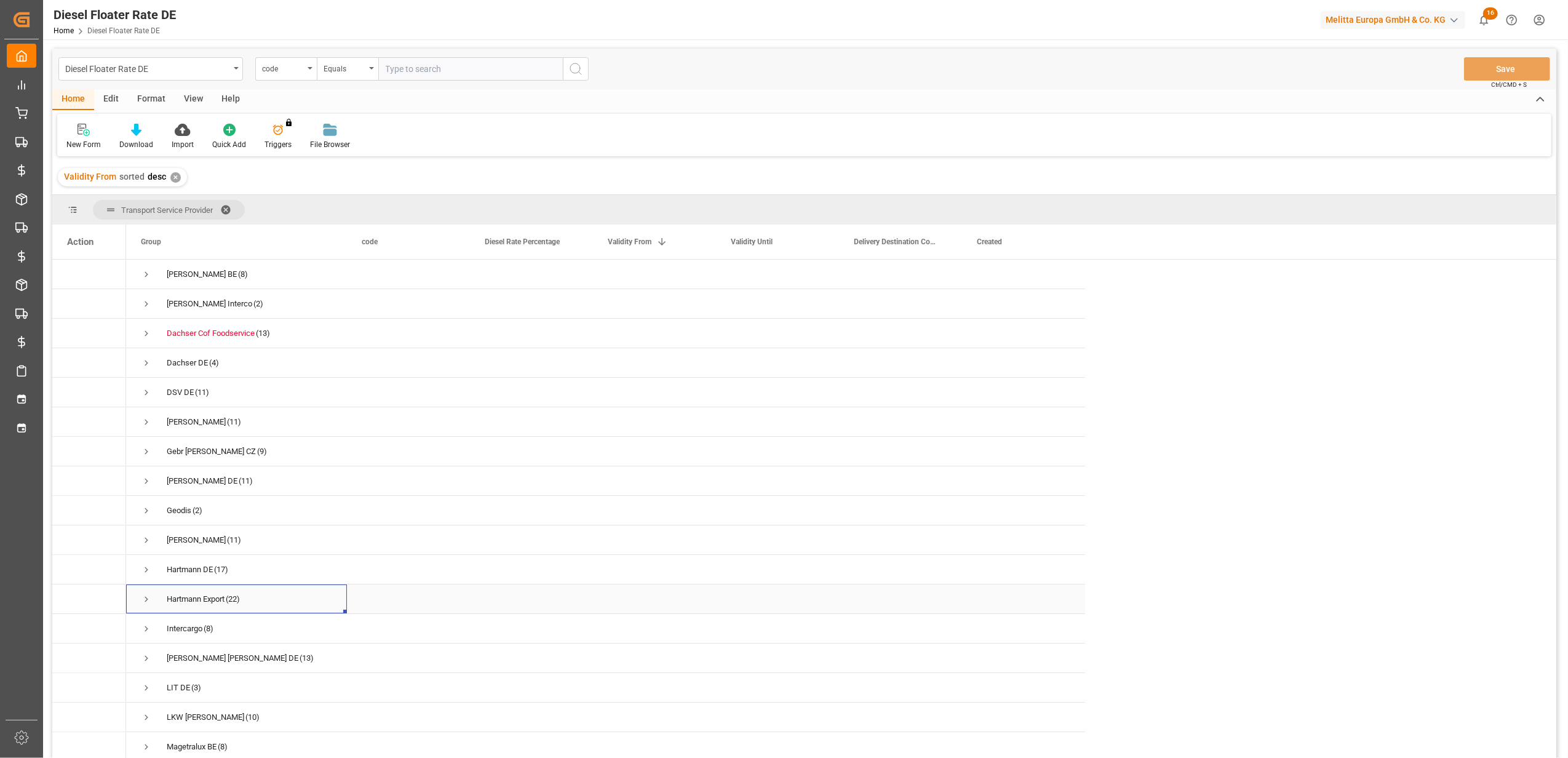
click at [147, 599] on span "Press SPACE to select this row." at bounding box center [147, 599] width 11 height 11
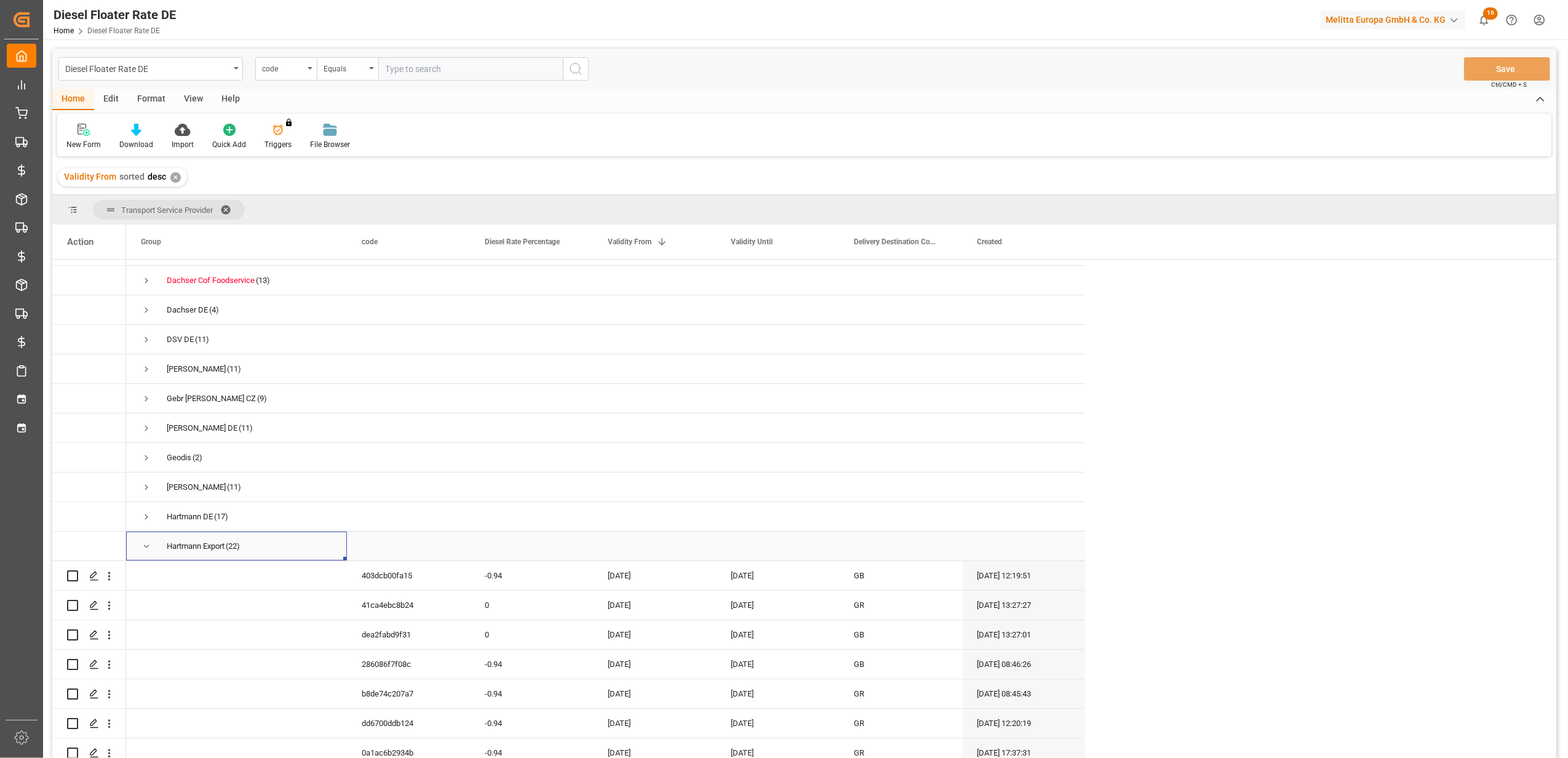
scroll to position [82, 0]
click at [628, 691] on div "[DATE]" at bounding box center [654, 694] width 123 height 29
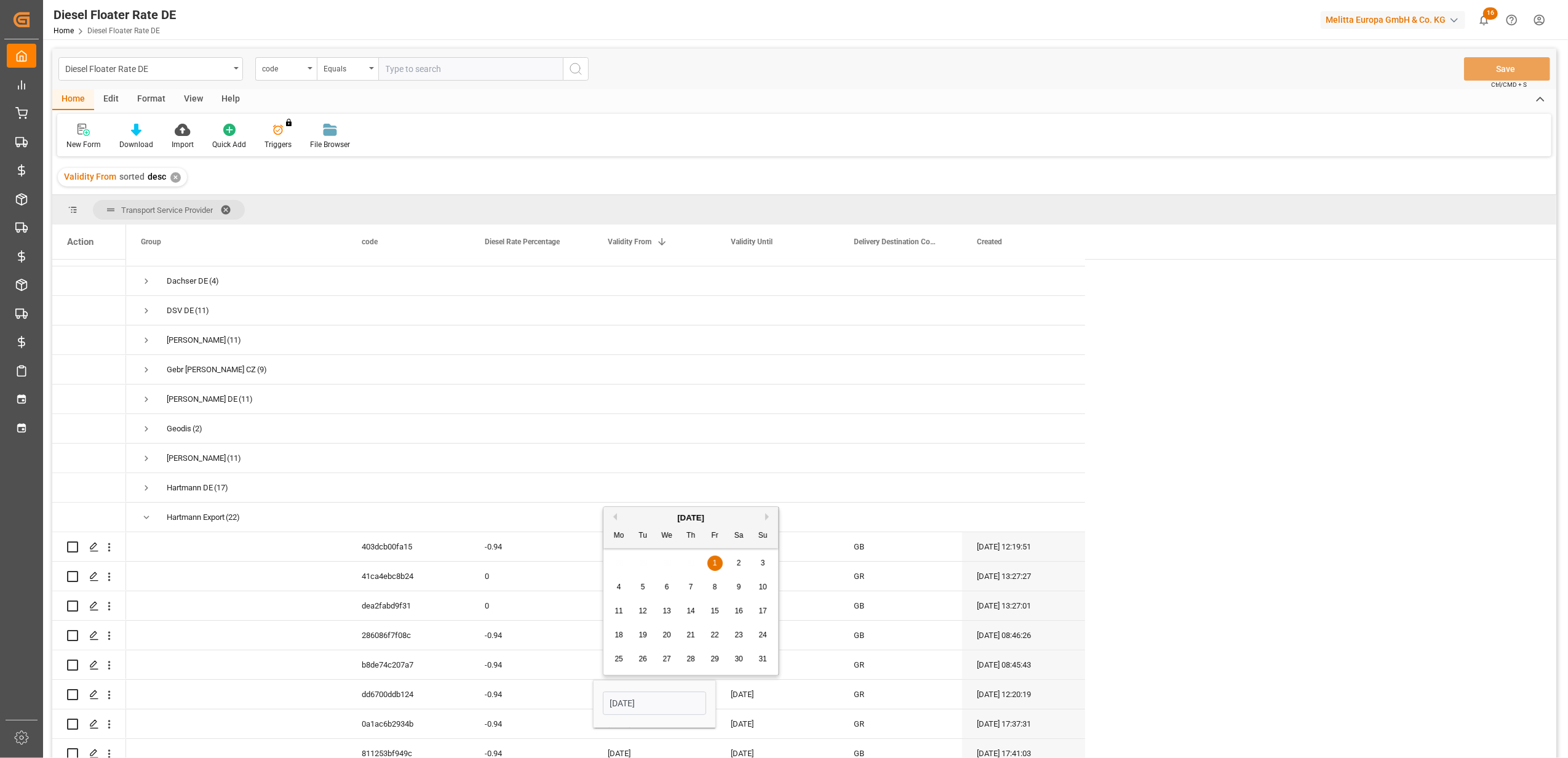
click at [769, 516] on button "Next Month" at bounding box center [769, 516] width 7 height 7
click at [662, 566] on div "1" at bounding box center [666, 563] width 15 height 15
type input "[DATE]"
click at [766, 691] on div "[DATE]" at bounding box center [777, 694] width 123 height 29
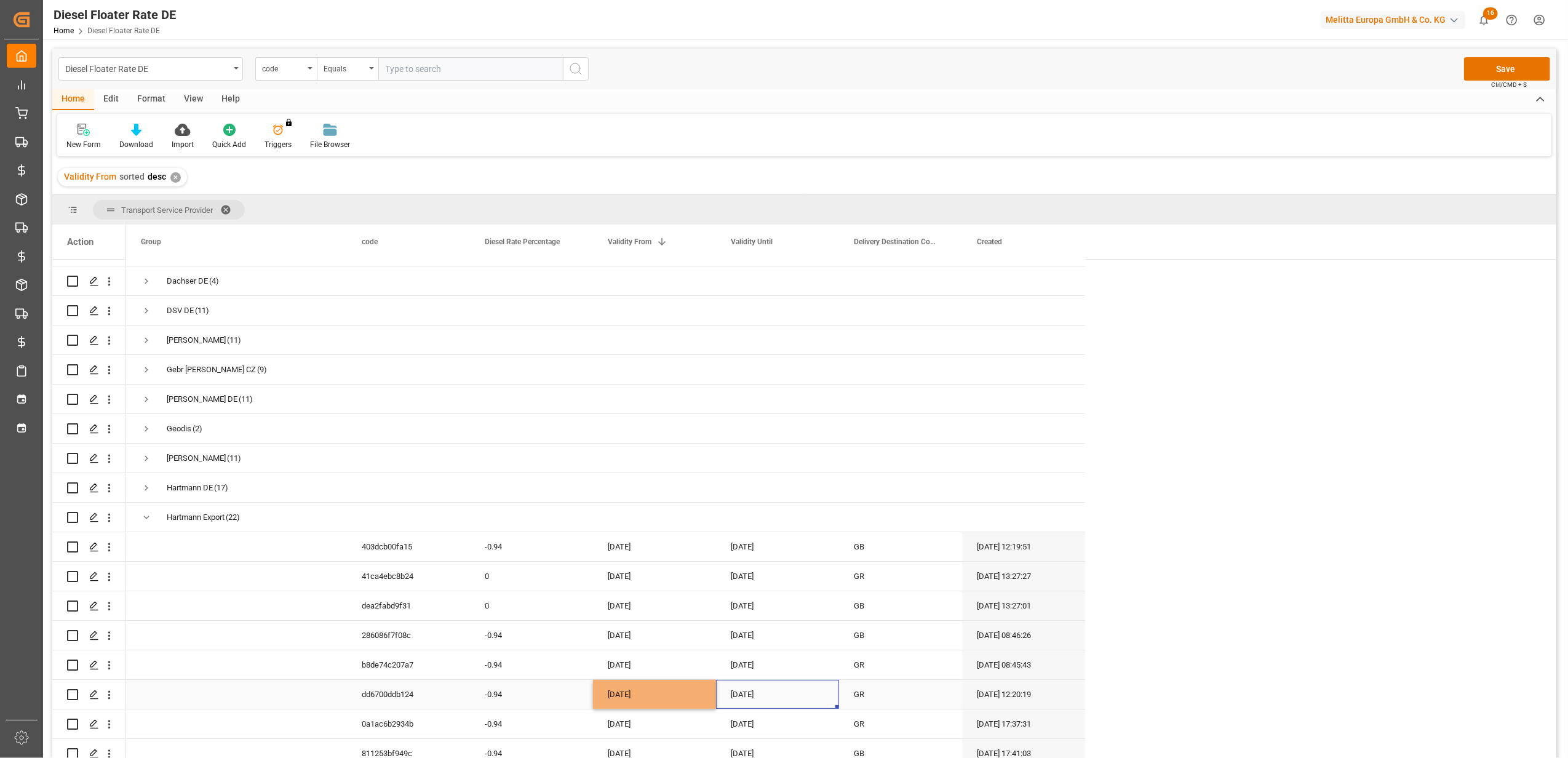
click at [766, 691] on div "[DATE]" at bounding box center [777, 694] width 123 height 29
click at [892, 516] on button "Next Month" at bounding box center [891, 516] width 7 height 7
click at [842, 656] on div "31" at bounding box center [837, 659] width 15 height 15
type input "[DATE]"
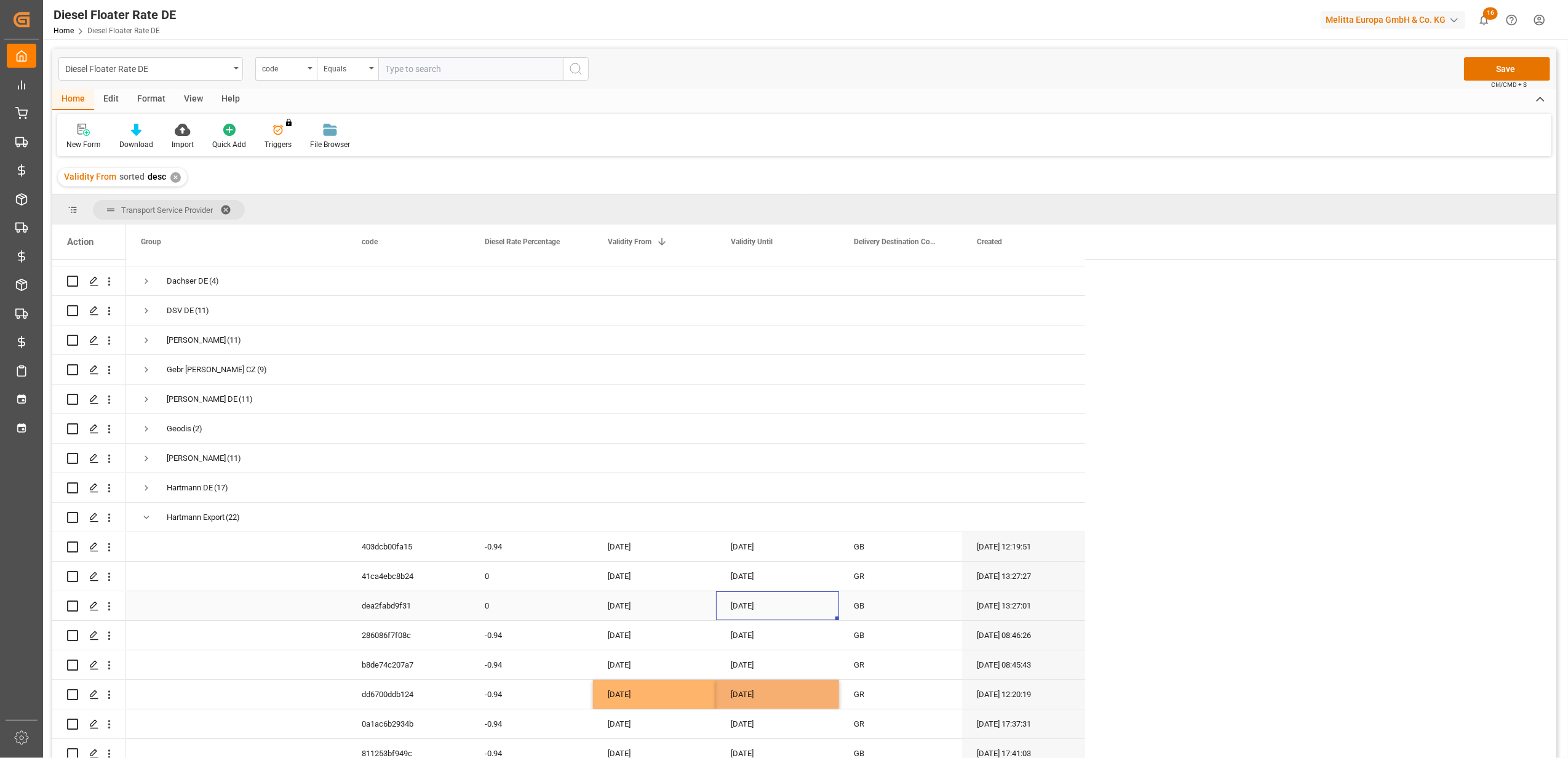
click at [739, 615] on div "[DATE]" at bounding box center [777, 605] width 123 height 29
click at [1479, 67] on button "Save" at bounding box center [1507, 69] width 86 height 24
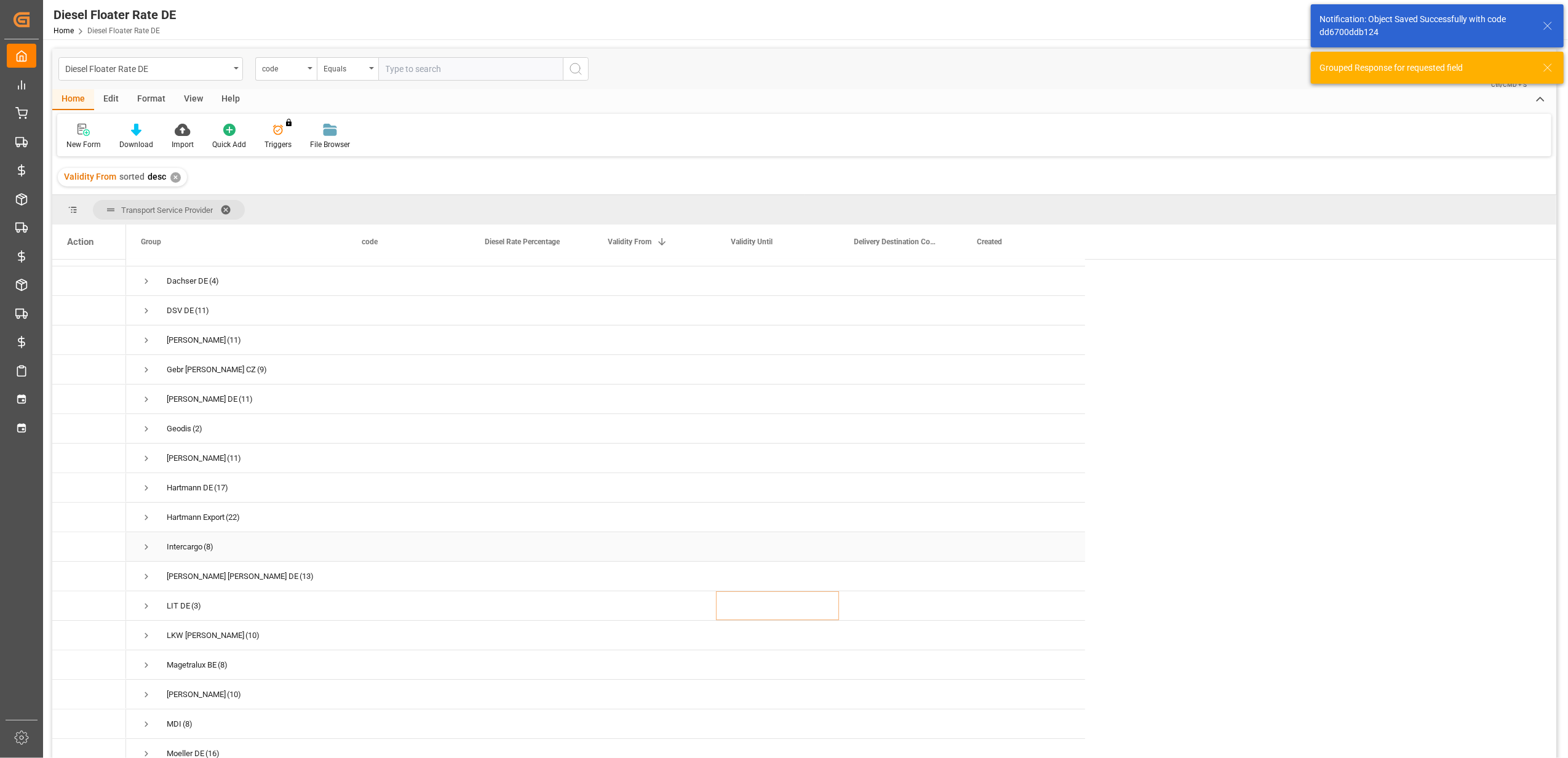
click at [143, 542] on span "Press SPACE to select this row." at bounding box center [147, 547] width 11 height 11
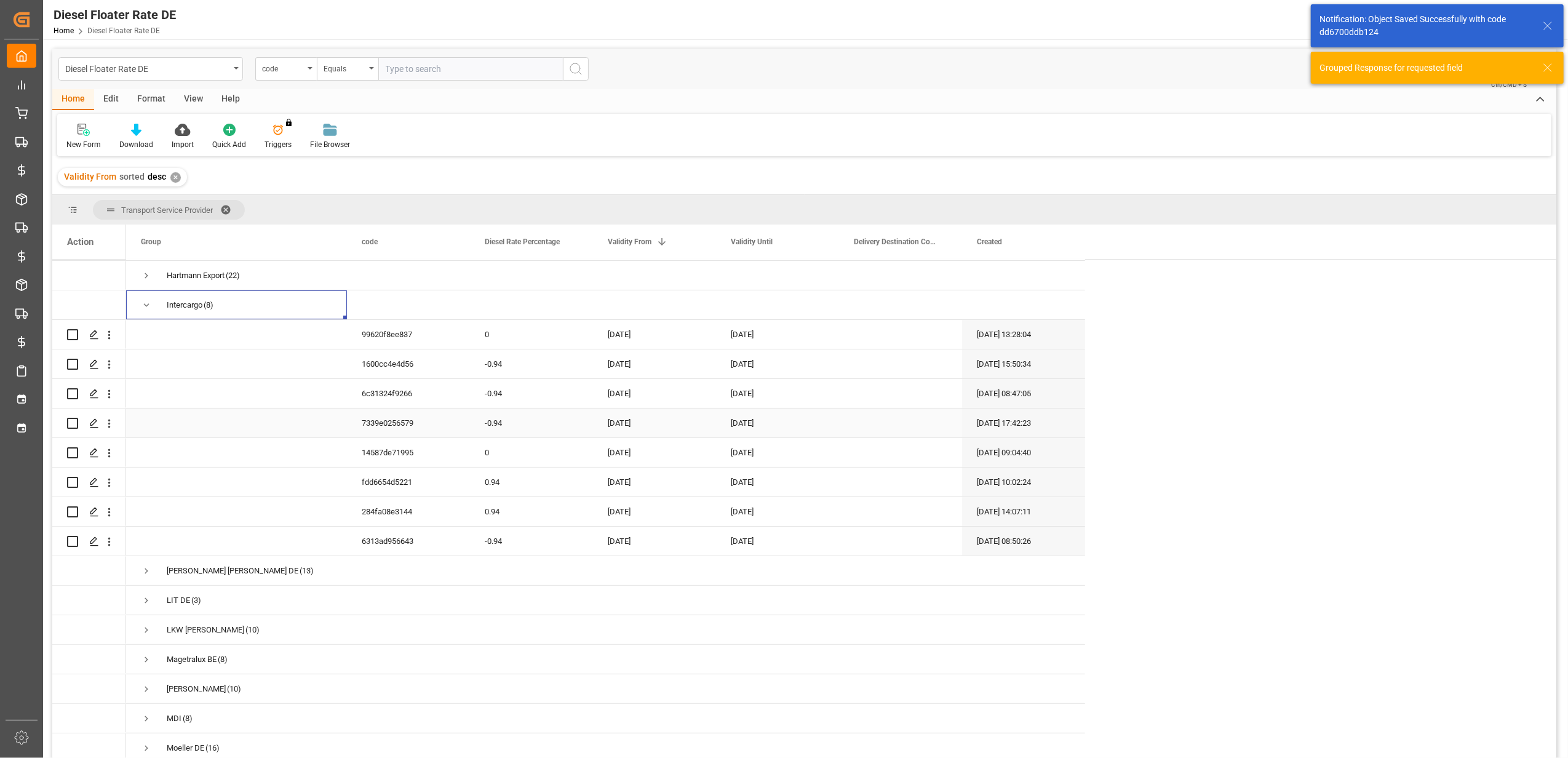
scroll to position [328, 0]
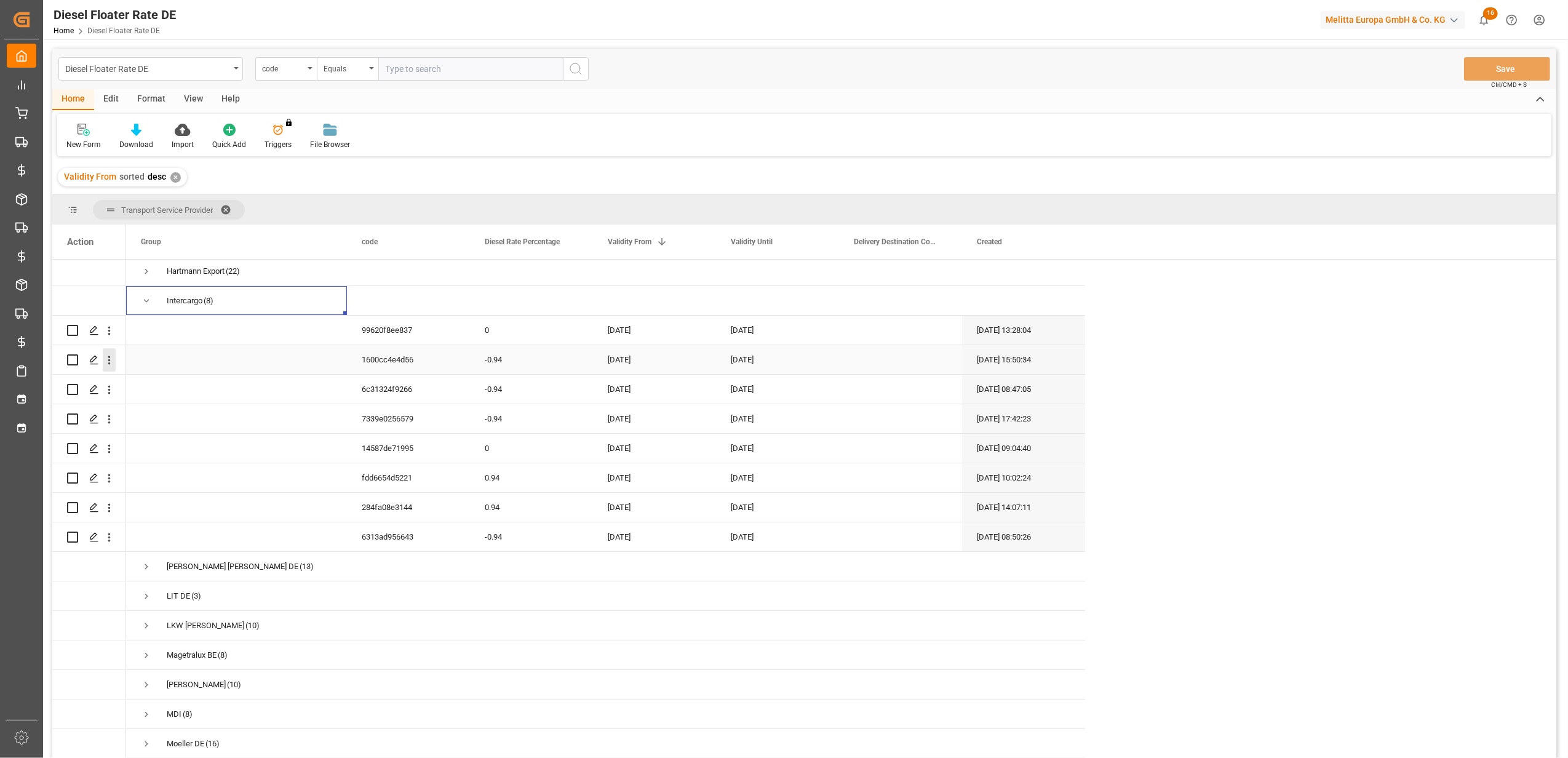
click at [109, 358] on icon "open menu" at bounding box center [109, 360] width 13 height 13
click at [200, 409] on span "Duplicate this row" at bounding box center [189, 411] width 114 height 11
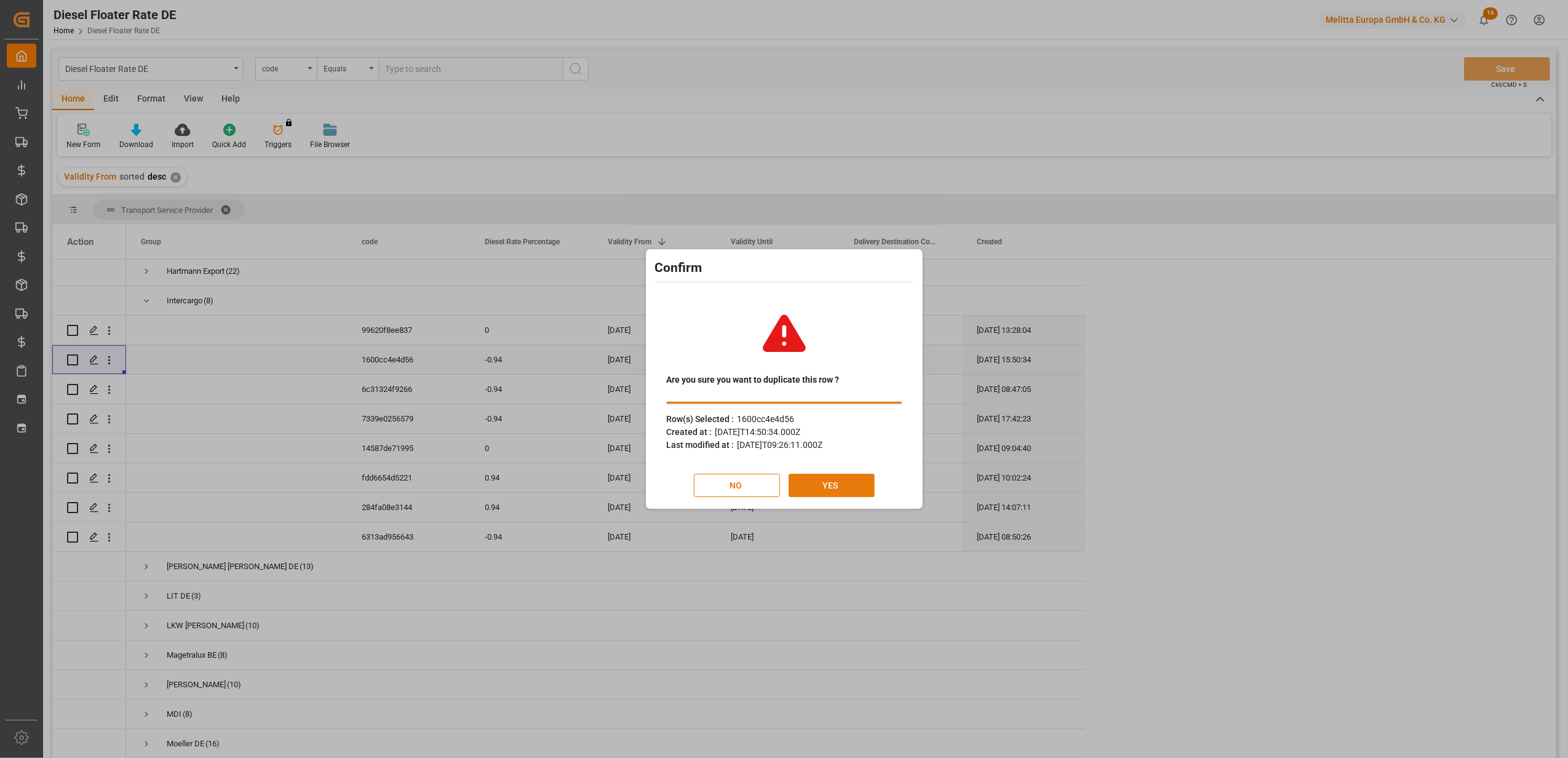
click at [817, 486] on button "YES" at bounding box center [831, 486] width 86 height 24
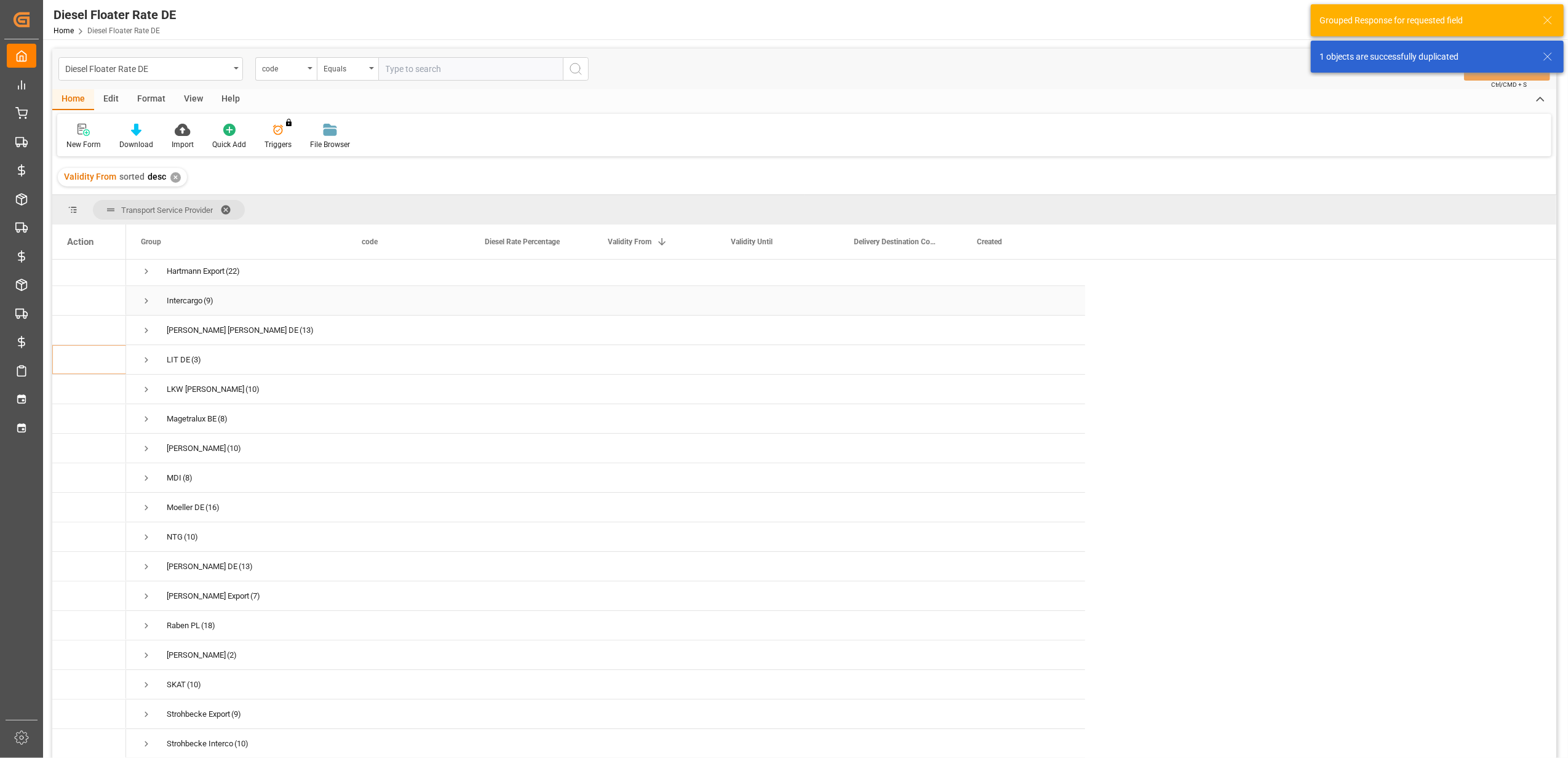
click at [144, 289] on span "Press SPACE to select this row." at bounding box center [147, 301] width 11 height 29
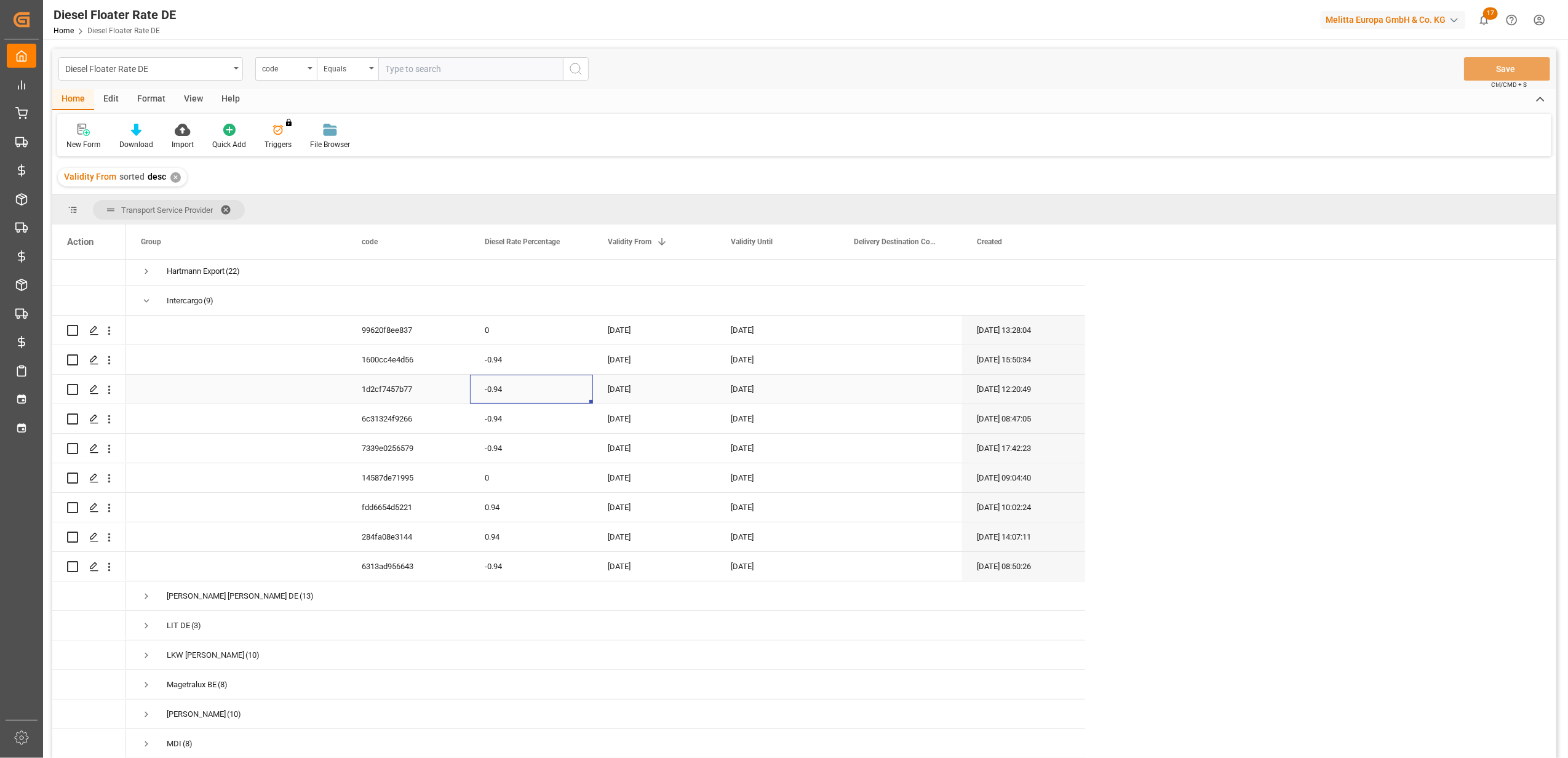
click at [500, 380] on div "-0.94" at bounding box center [531, 389] width 123 height 29
click at [646, 384] on div "[DATE]" at bounding box center [654, 389] width 123 height 29
click at [769, 429] on div "August 2025" at bounding box center [691, 427] width 175 height 13
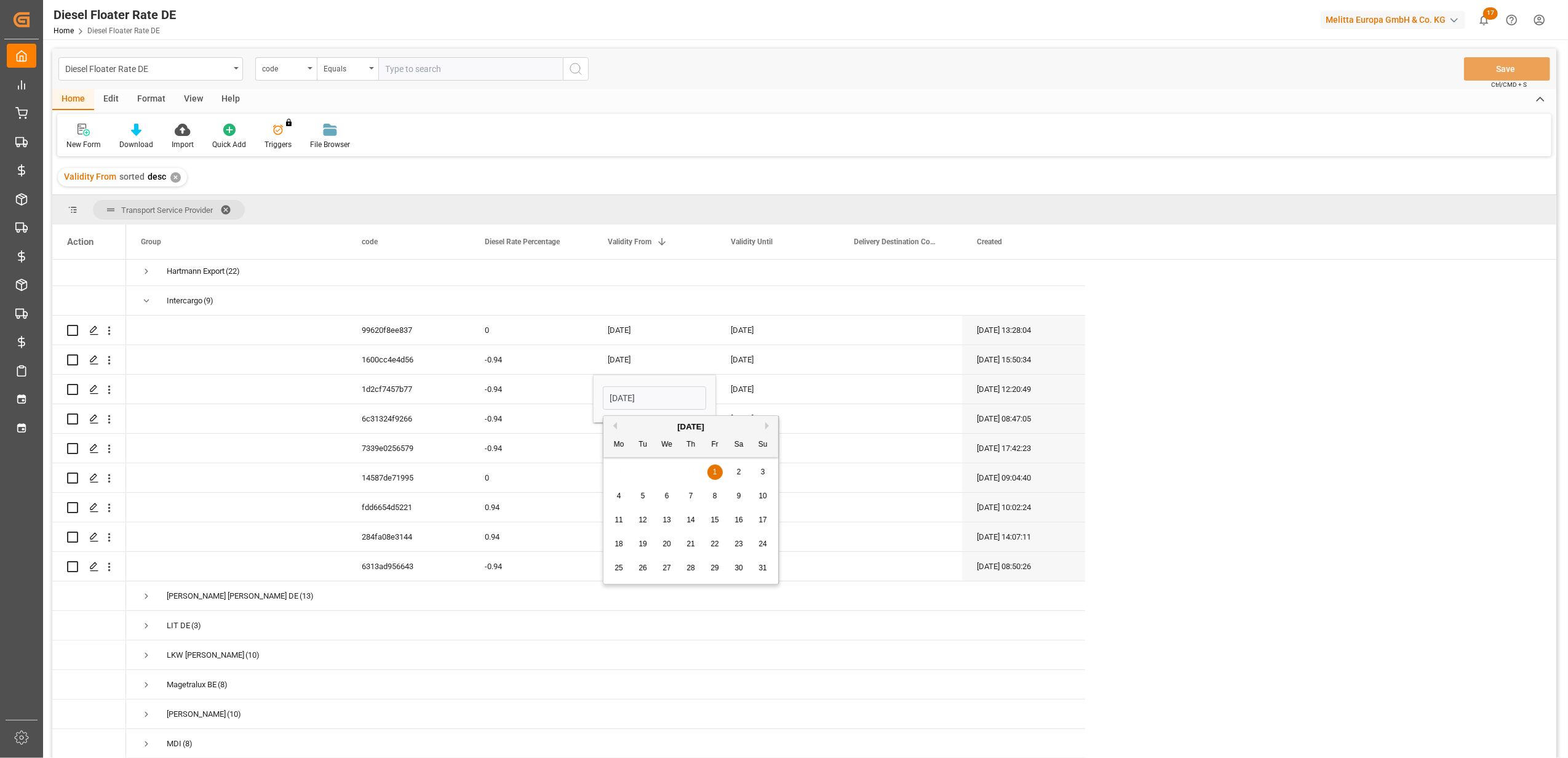
click at [769, 426] on button "Next Month" at bounding box center [769, 425] width 7 height 7
click at [667, 472] on span "1" at bounding box center [666, 471] width 4 height 9
type input "[DATE]"
click at [763, 381] on div "[DATE]" at bounding box center [777, 389] width 123 height 29
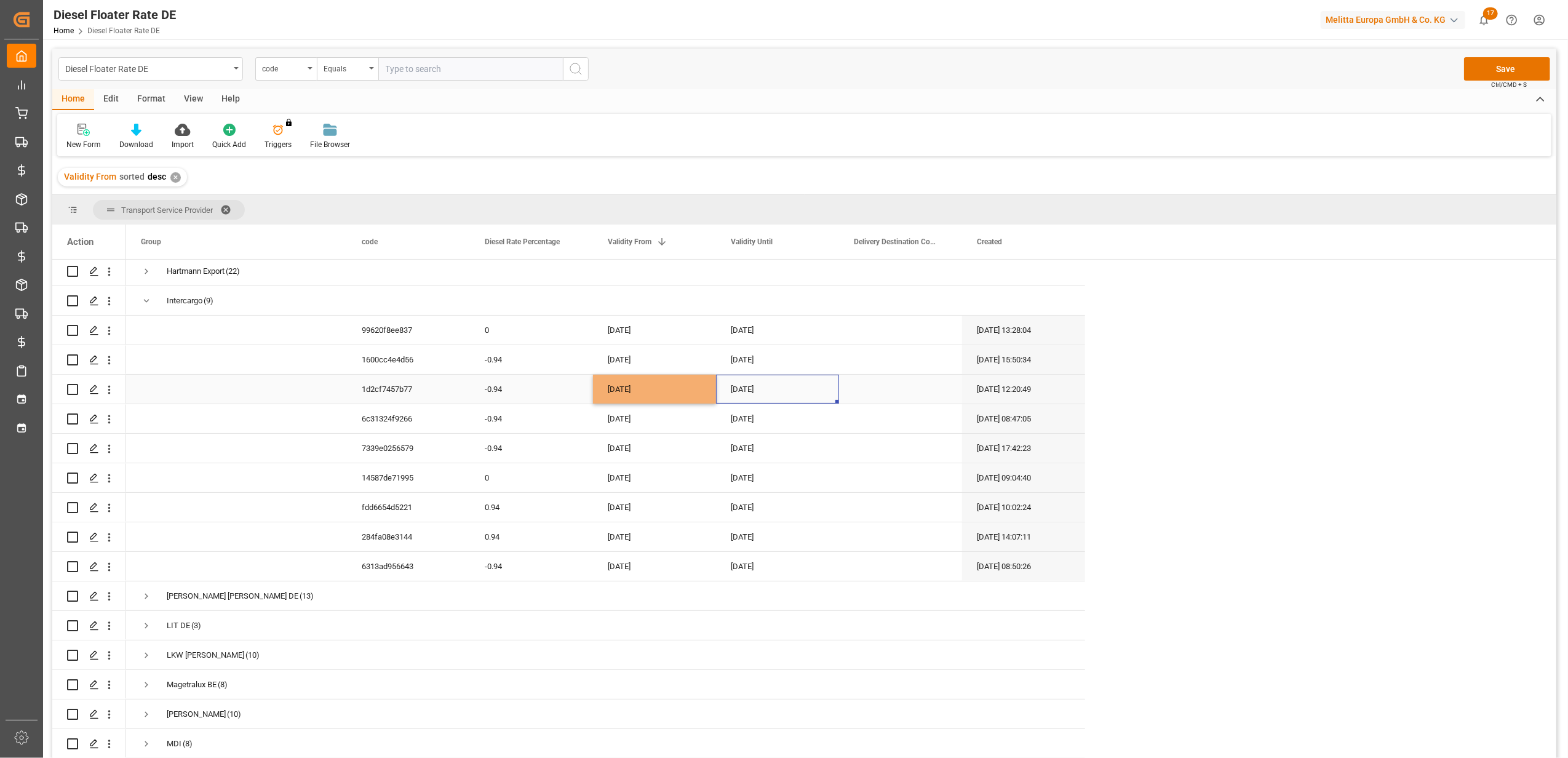
click at [763, 381] on div "[DATE]" at bounding box center [777, 389] width 123 height 29
click at [892, 425] on button "Next Month" at bounding box center [891, 425] width 7 height 7
click at [844, 566] on div "31" at bounding box center [837, 568] width 15 height 15
type input "[DATE]"
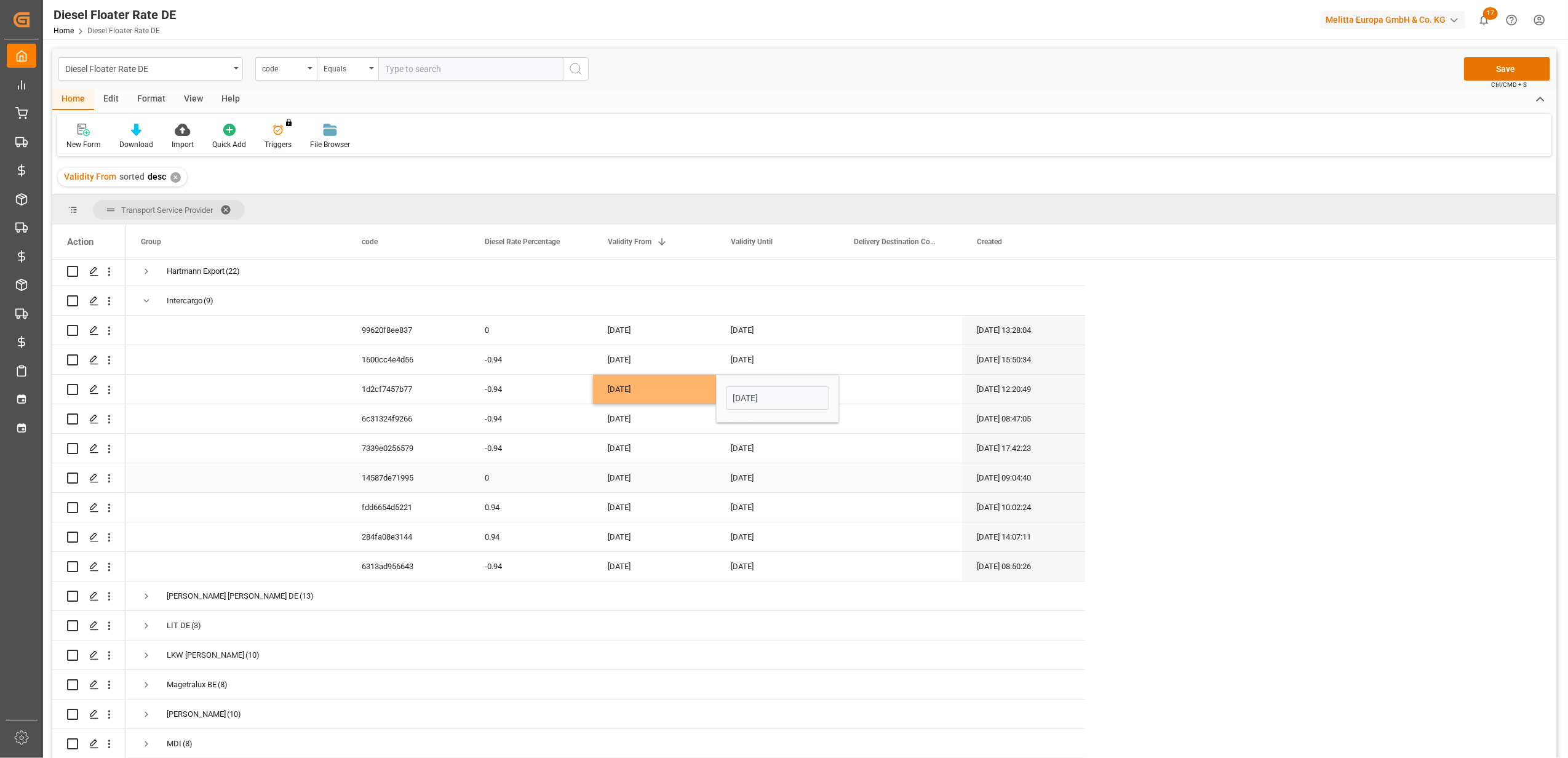
click at [712, 467] on div "[DATE]" at bounding box center [654, 478] width 123 height 29
click at [1480, 67] on button "Save" at bounding box center [1507, 69] width 86 height 24
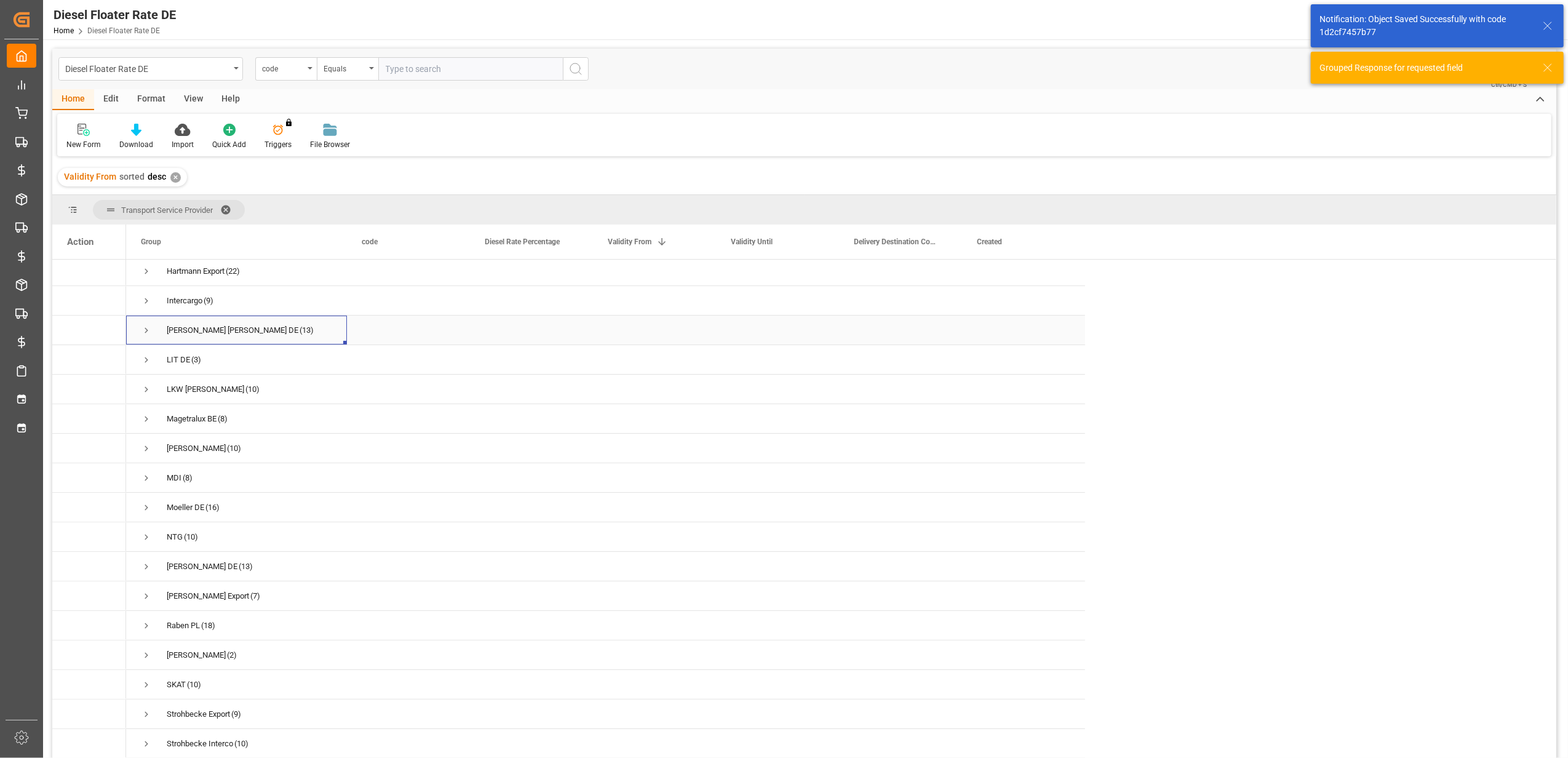
click at [143, 326] on span "Press SPACE to select this row." at bounding box center [147, 330] width 11 height 11
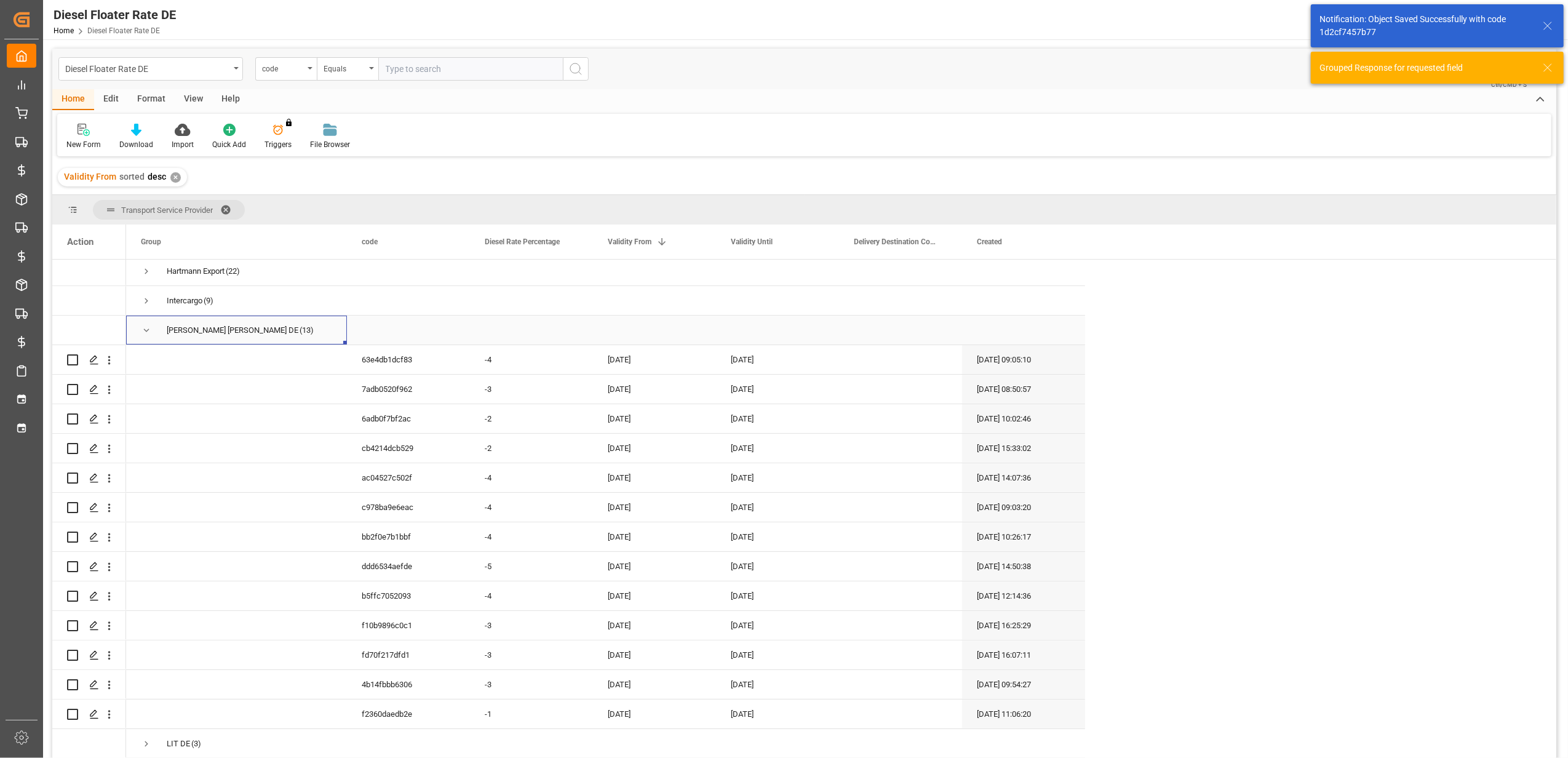
click at [143, 326] on span "Press SPACE to select this row." at bounding box center [147, 330] width 11 height 11
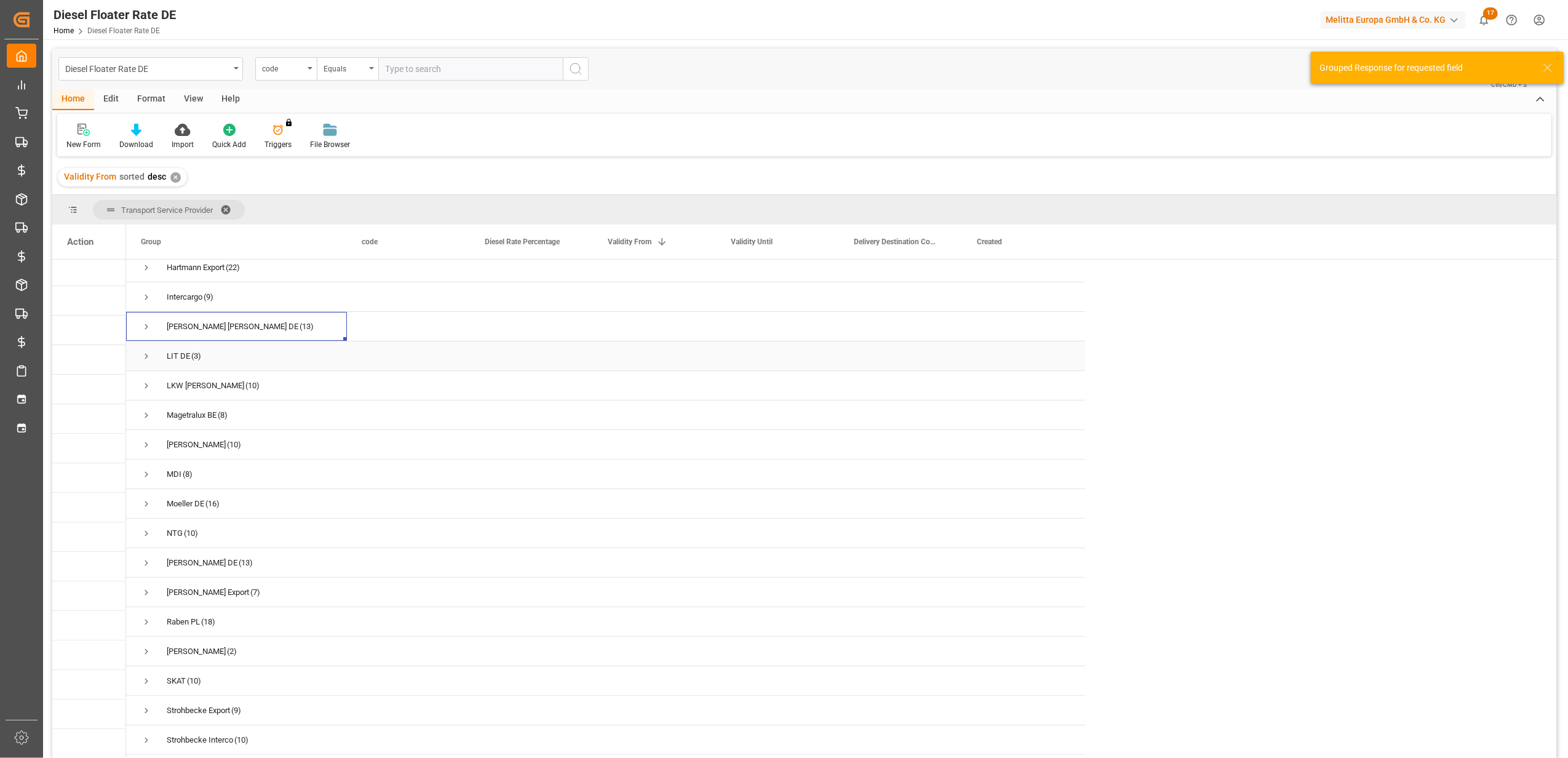
click at [147, 355] on span "Press SPACE to select this row." at bounding box center [147, 356] width 11 height 11
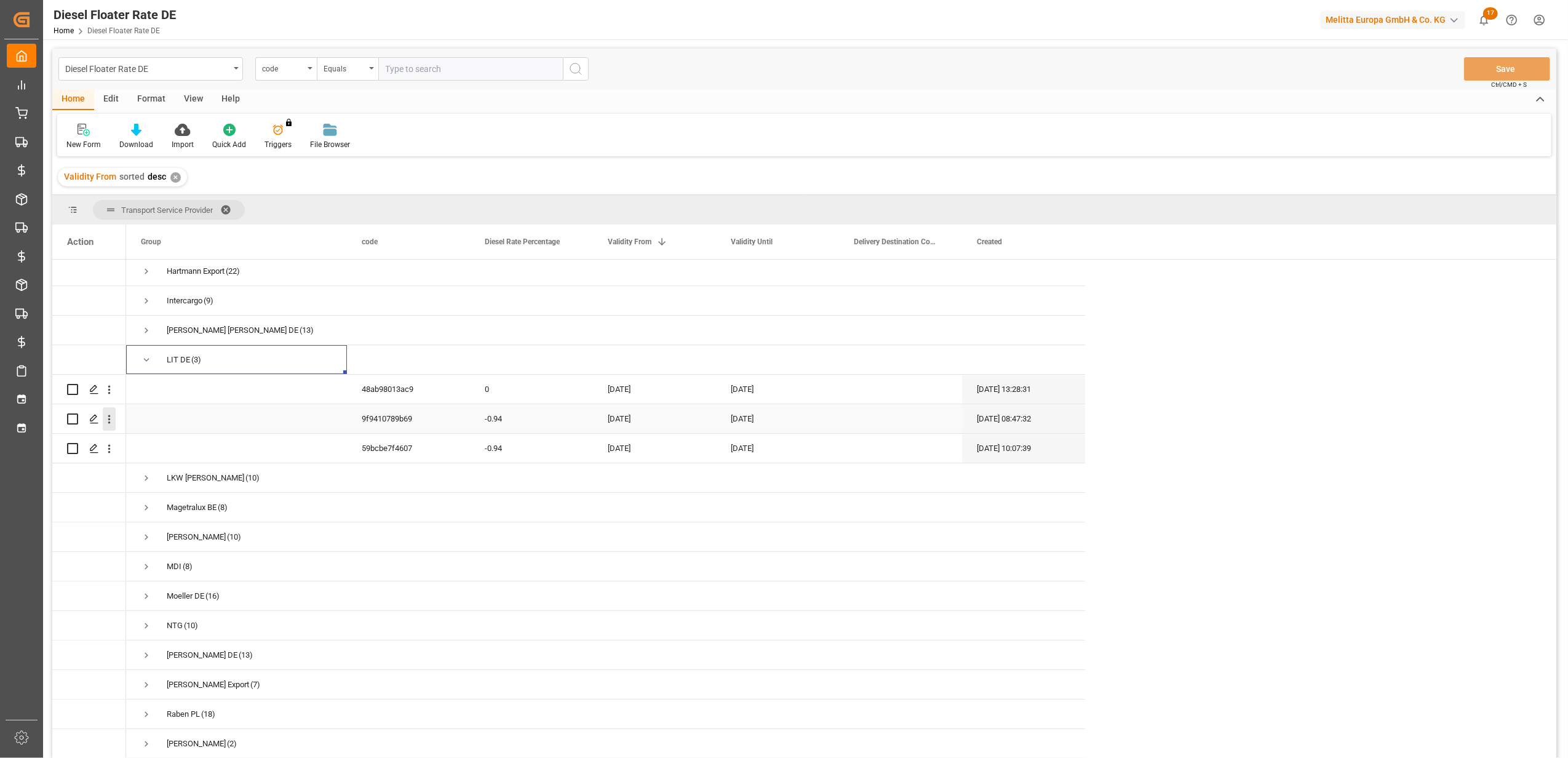
click at [113, 407] on button "open menu" at bounding box center [109, 419] width 13 height 24
click at [162, 474] on span "Duplicate this row" at bounding box center [189, 470] width 114 height 11
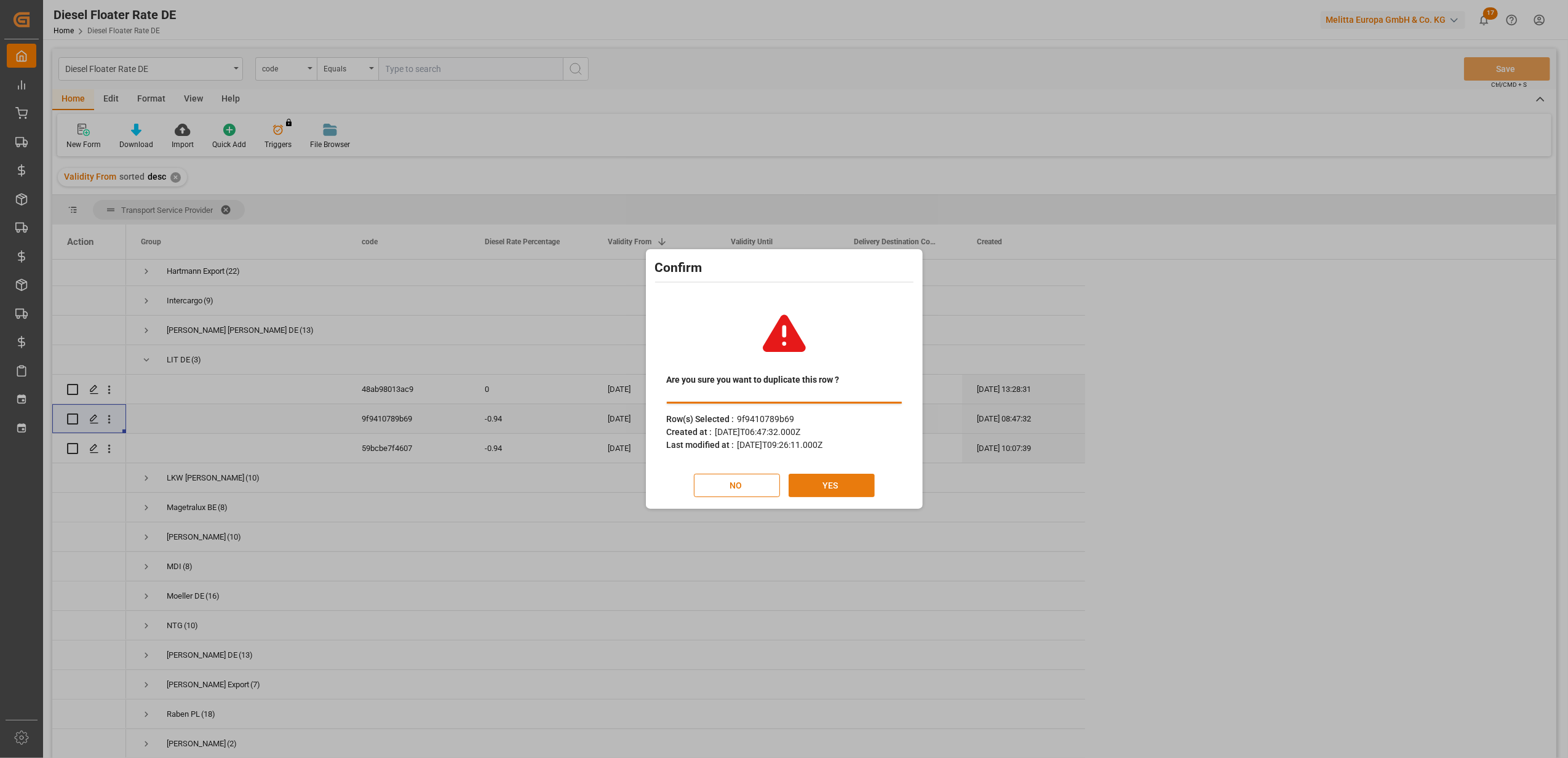
click at [820, 488] on button "YES" at bounding box center [831, 486] width 86 height 24
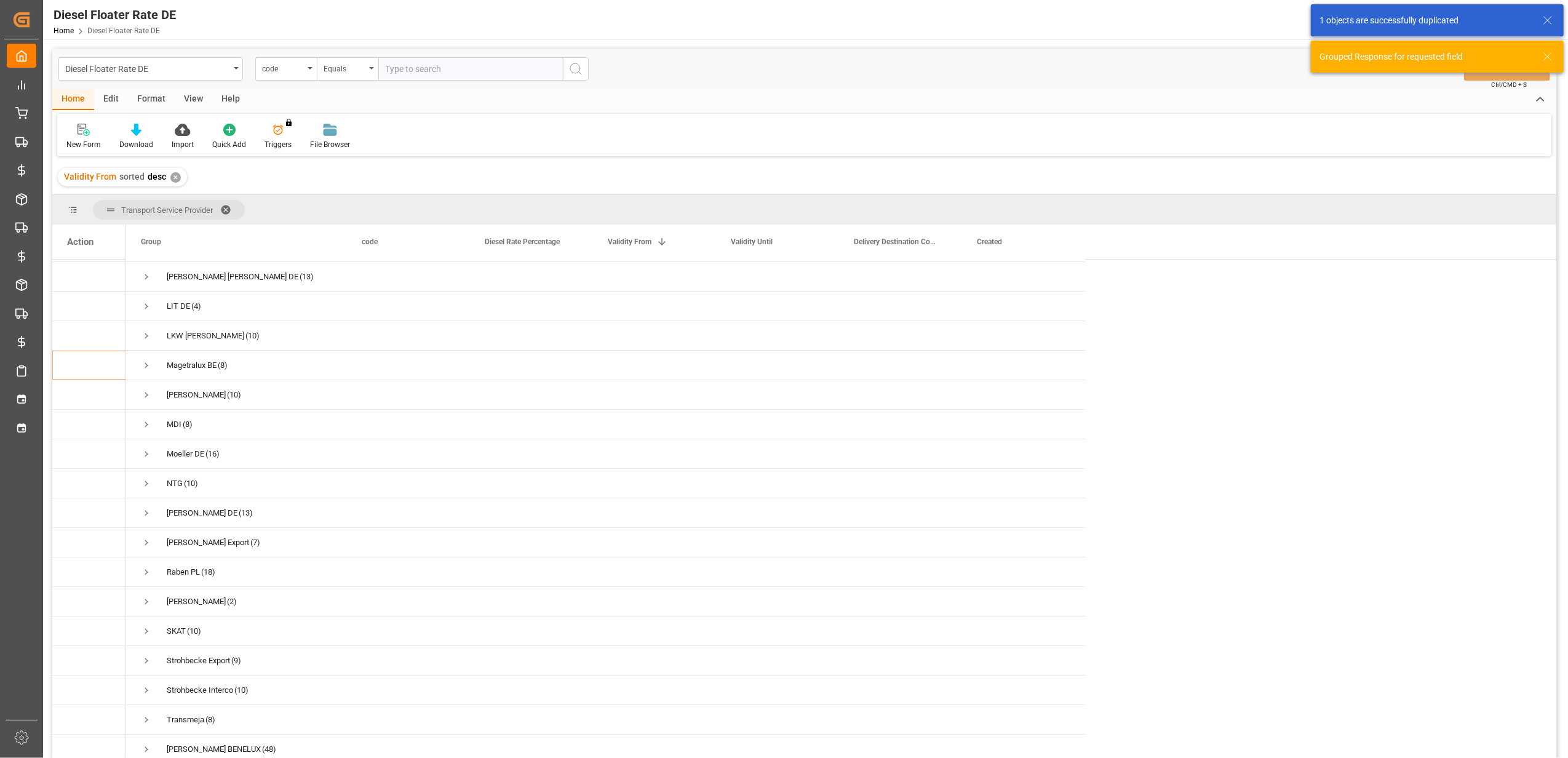
scroll to position [409, 0]
click at [145, 273] on span "Press SPACE to select this row." at bounding box center [147, 279] width 11 height 11
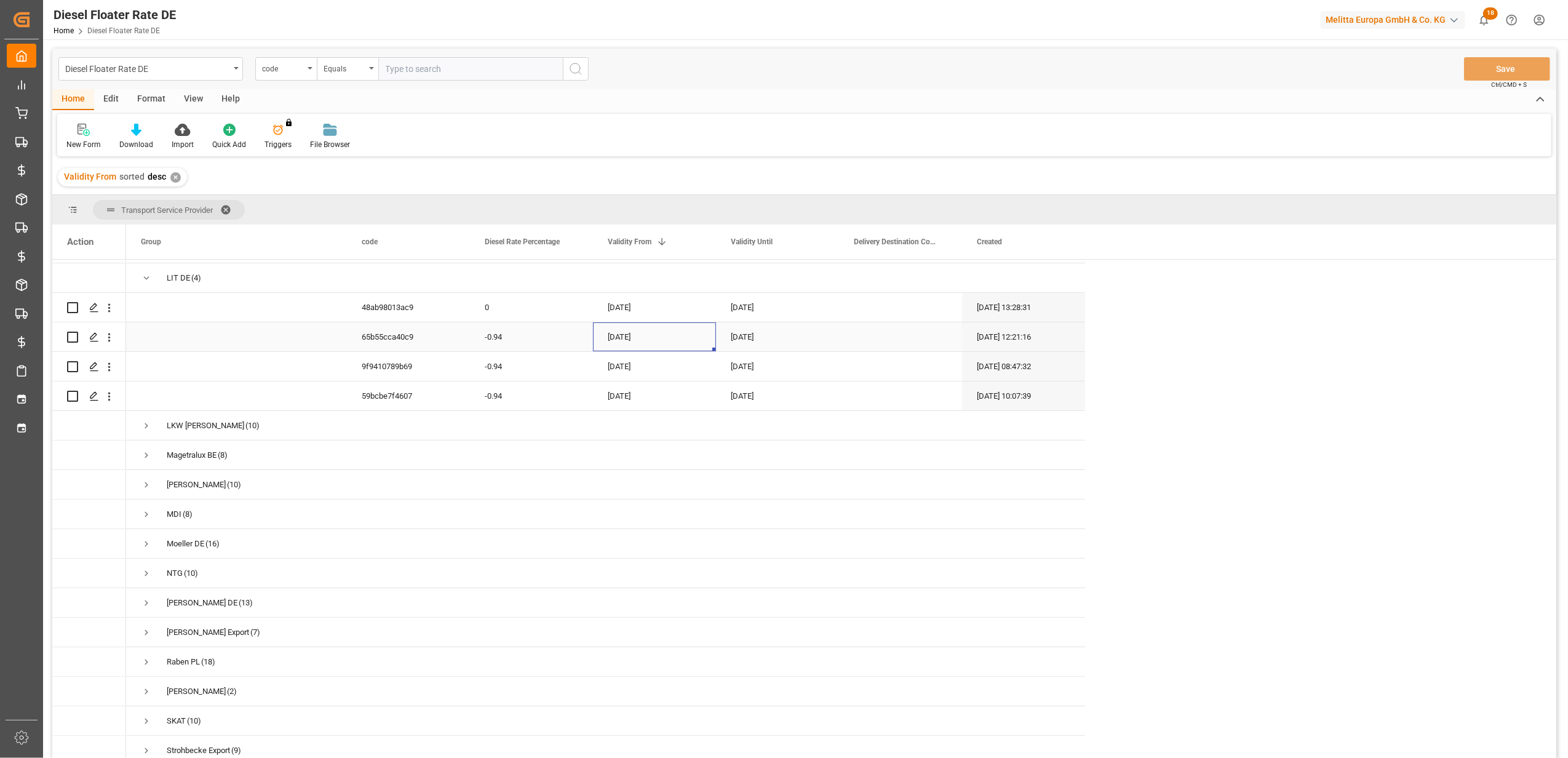
click at [616, 338] on div "[DATE]" at bounding box center [654, 337] width 123 height 29
click at [769, 373] on button "Next Month" at bounding box center [769, 372] width 7 height 7
click at [620, 414] on span "1" at bounding box center [619, 418] width 4 height 9
type input "[DATE]"
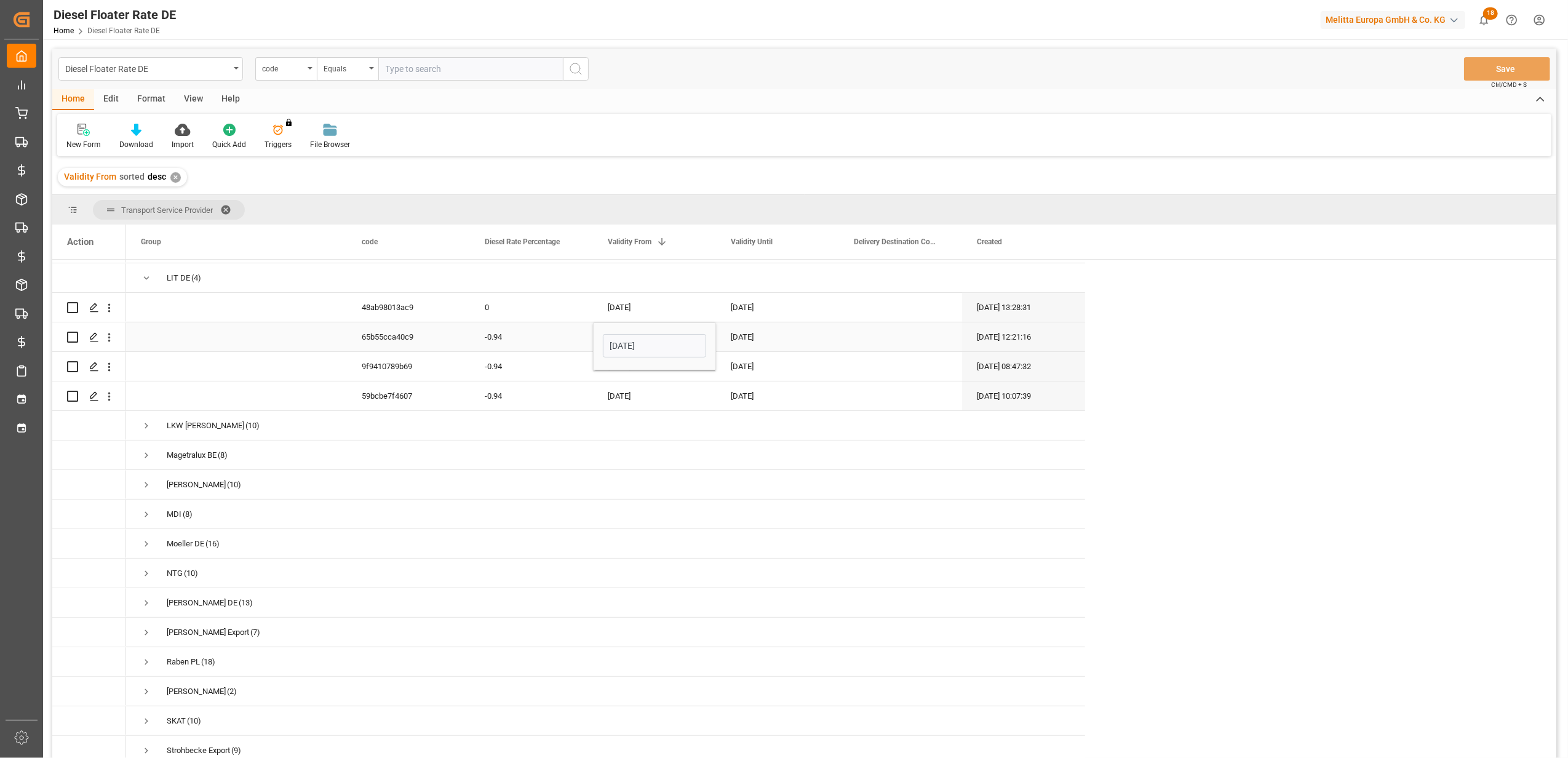
click at [734, 331] on div "[DATE]" at bounding box center [777, 337] width 123 height 29
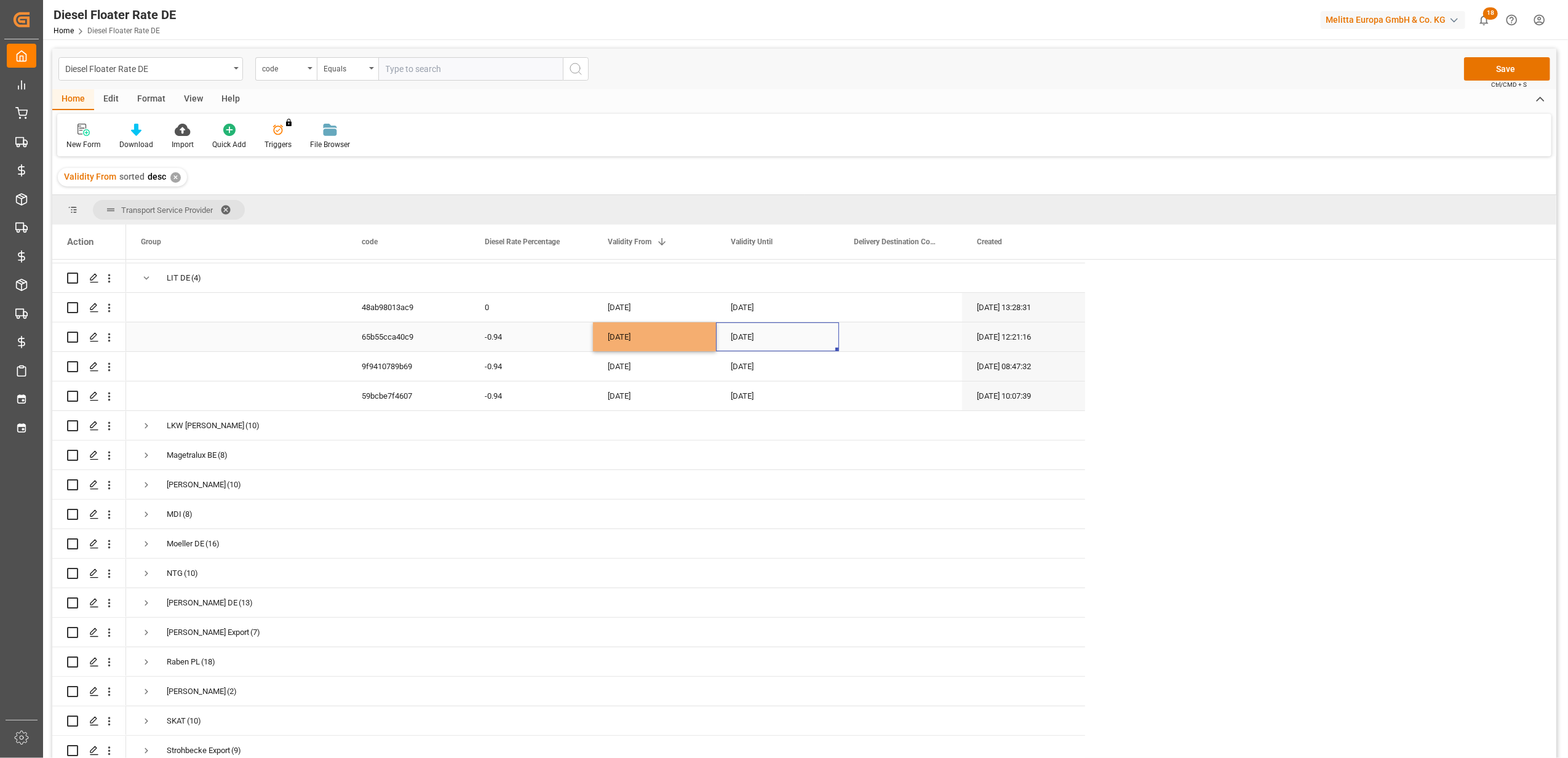
click at [734, 331] on div "[DATE]" at bounding box center [777, 337] width 123 height 29
click at [891, 372] on button "Next Month" at bounding box center [891, 372] width 7 height 7
click at [891, 373] on button "Next Month" at bounding box center [891, 372] width 7 height 7
click at [843, 516] on div "31" at bounding box center [837, 515] width 15 height 15
type input "[DATE]"
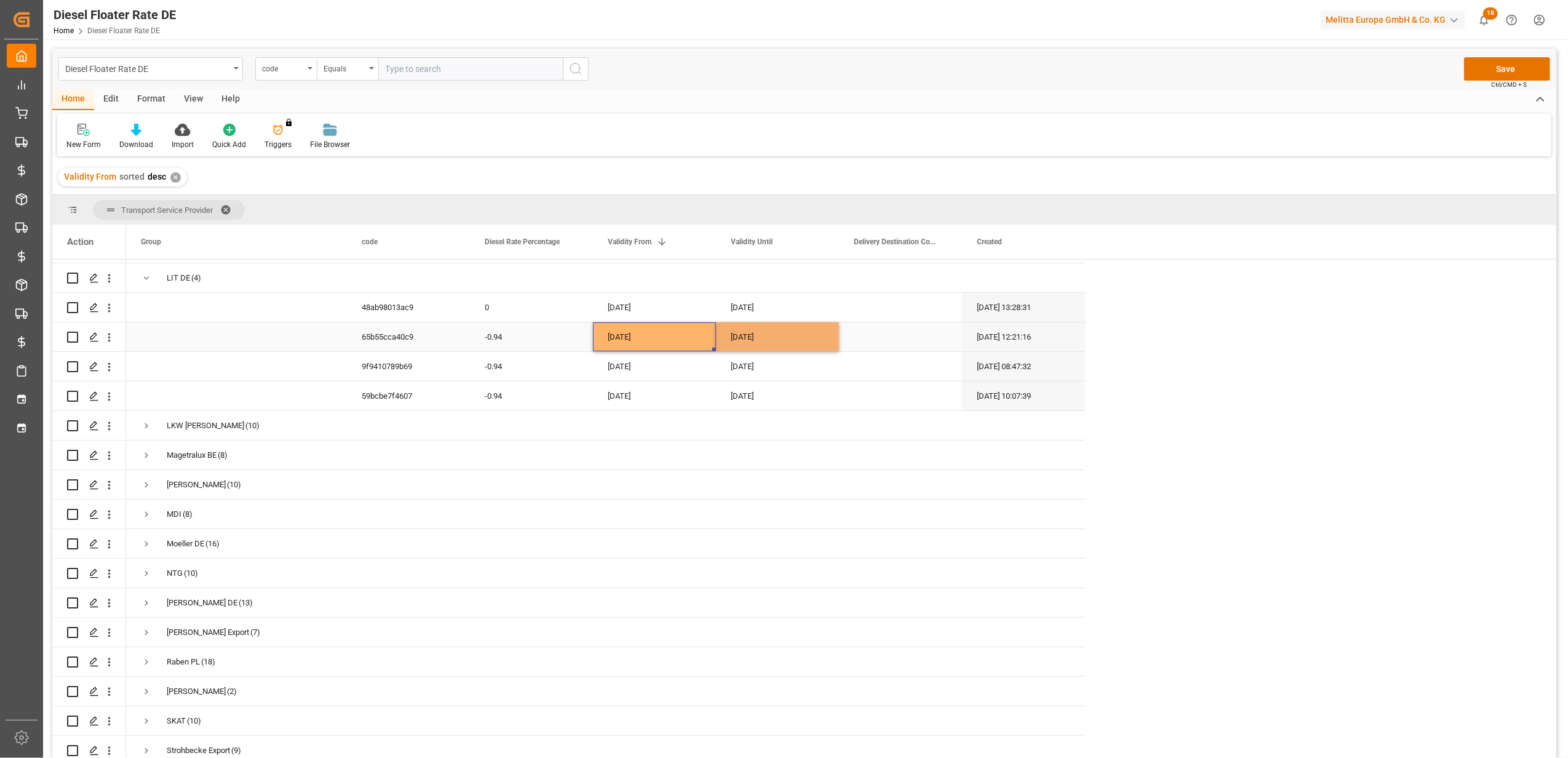
click at [697, 323] on div "[DATE]" at bounding box center [654, 337] width 123 height 29
click at [769, 370] on button "Next Month" at bounding box center [769, 372] width 7 height 7
click at [667, 421] on span "1" at bounding box center [666, 418] width 4 height 9
type input "[DATE]"
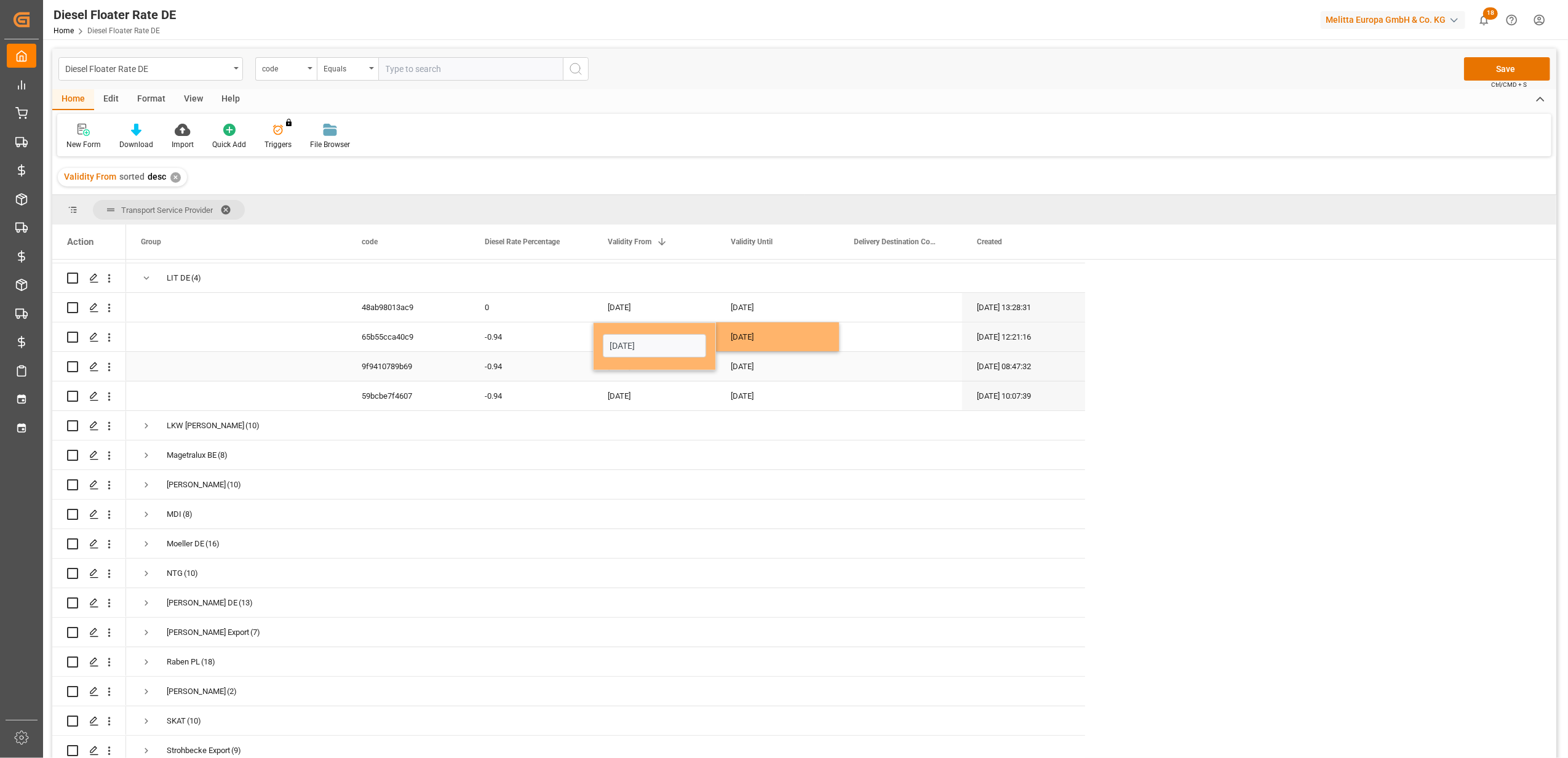
click at [540, 355] on div "-0.94" at bounding box center [531, 366] width 123 height 29
click at [1489, 63] on button "Save" at bounding box center [1507, 69] width 86 height 24
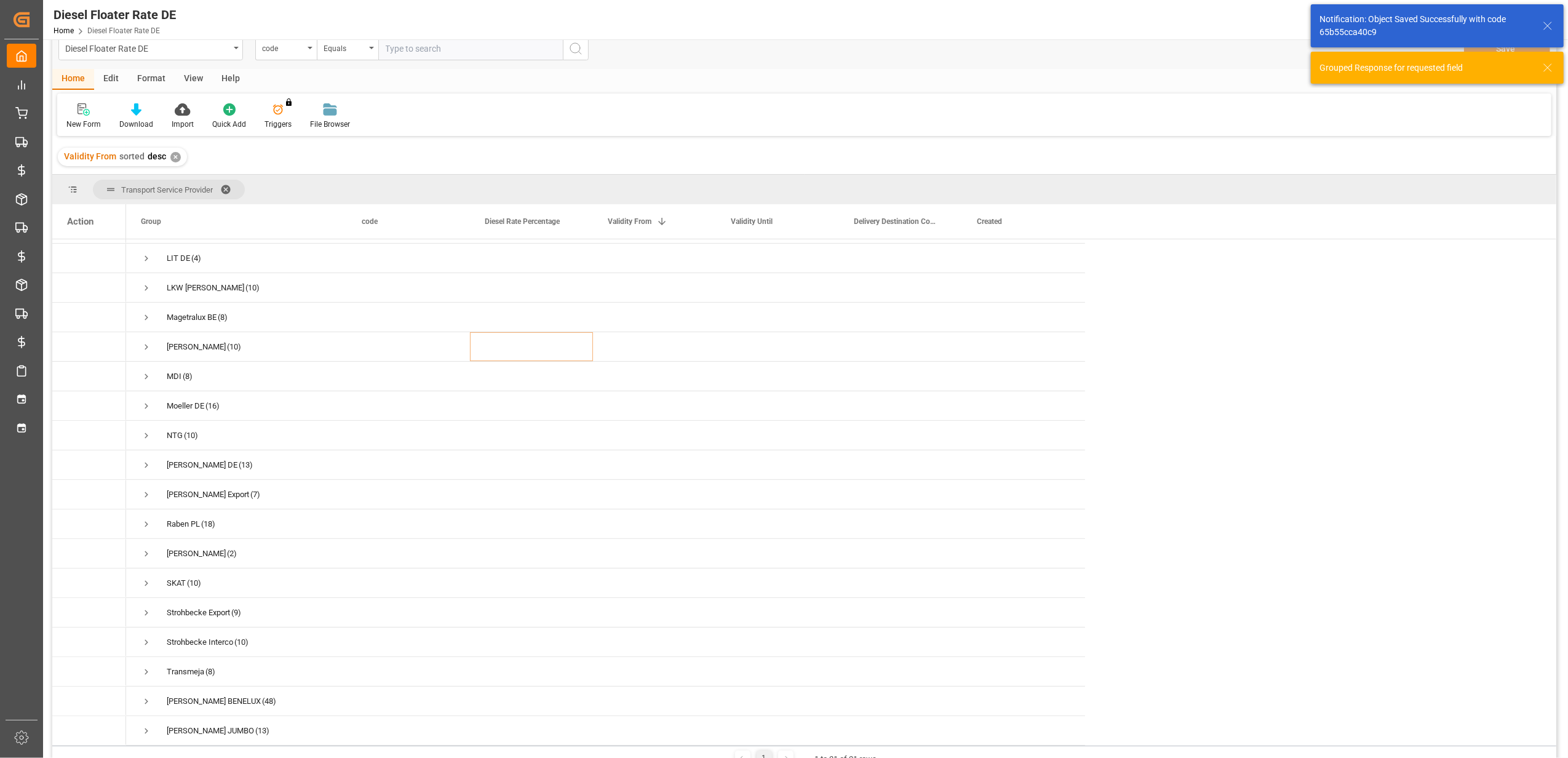
scroll to position [18, 0]
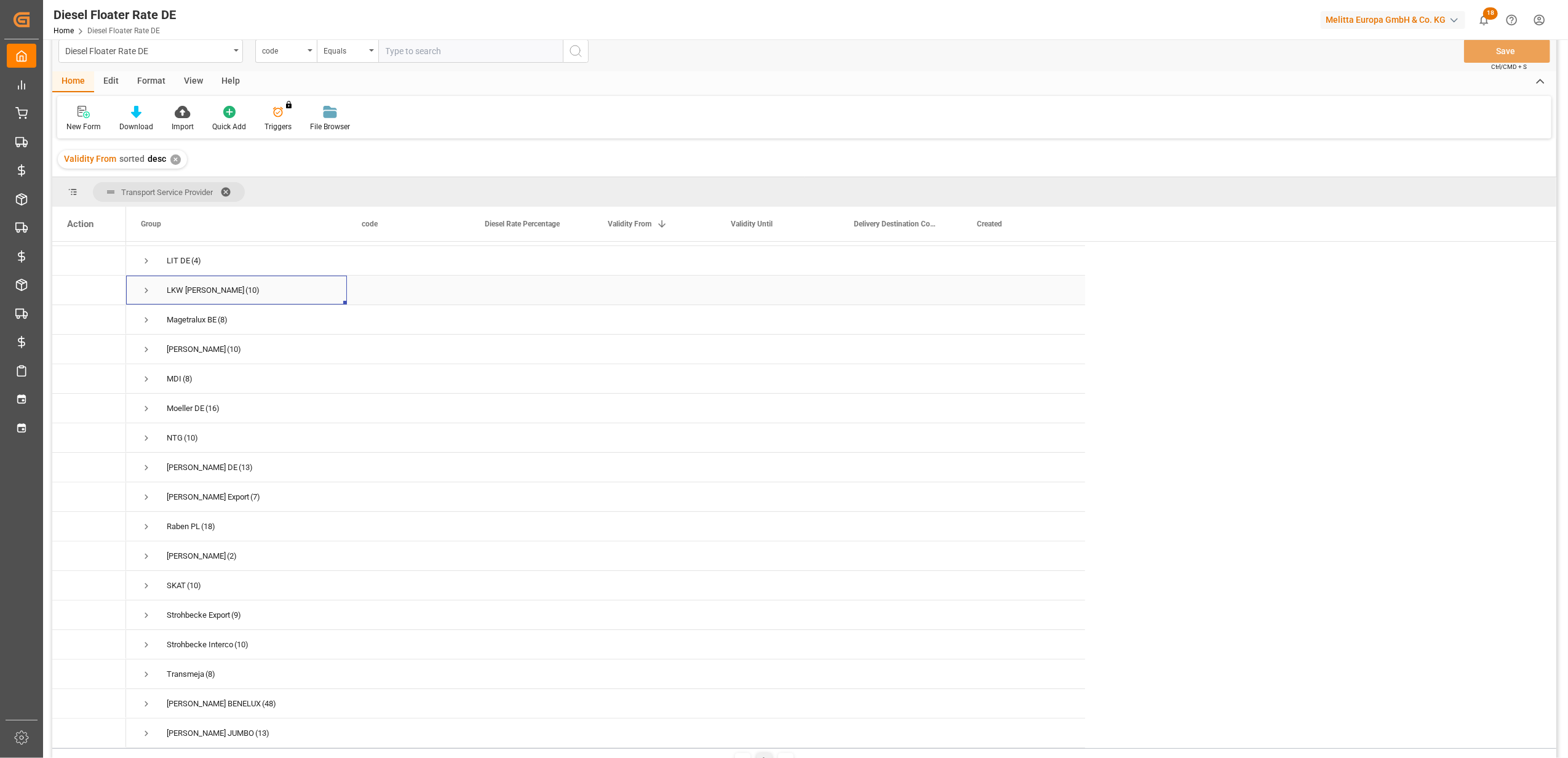
click at [147, 284] on span "Press SPACE to select this row." at bounding box center [147, 290] width 11 height 11
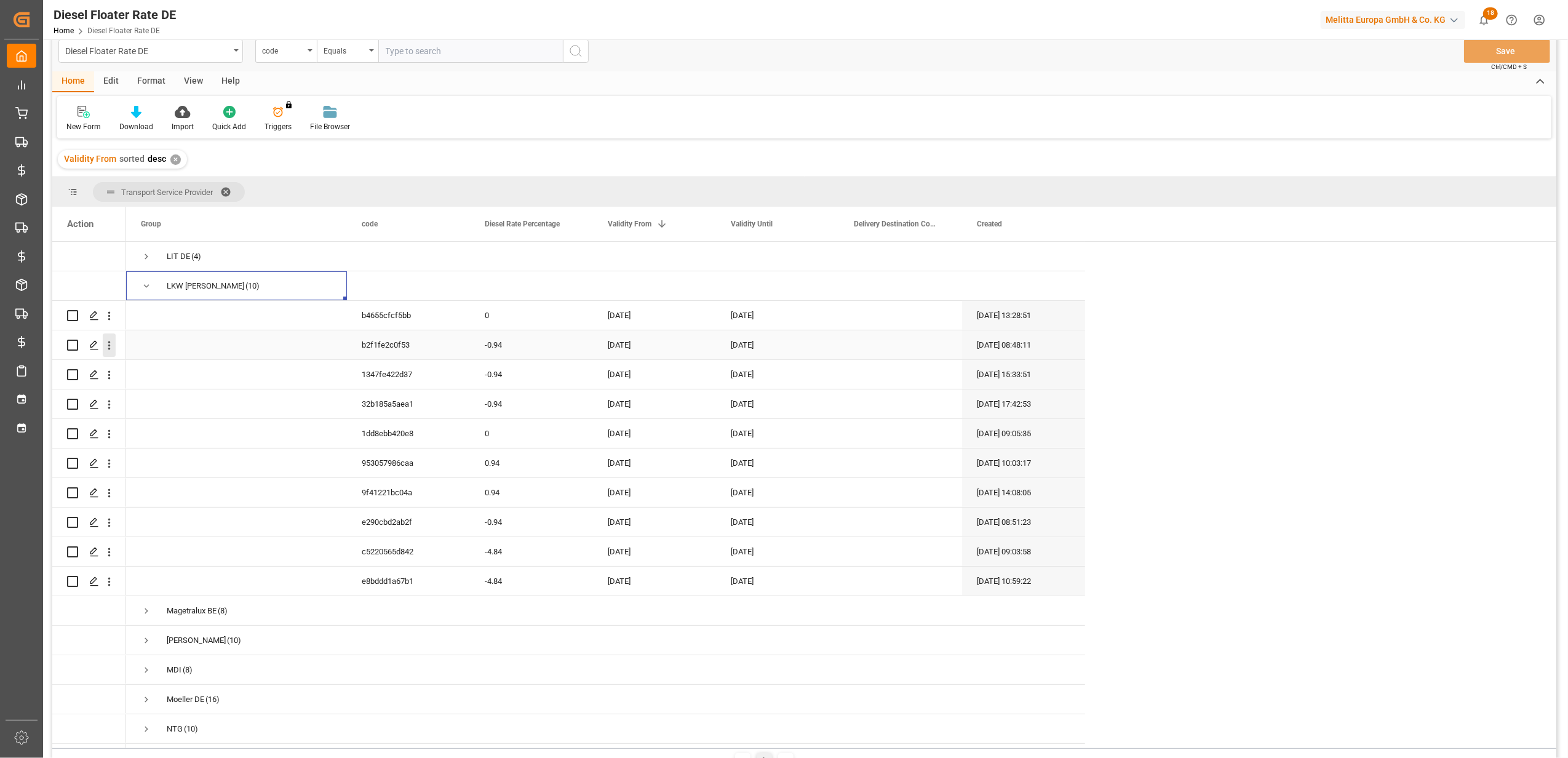
click at [111, 342] on icon "open menu" at bounding box center [109, 345] width 13 height 13
click at [195, 398] on span "Duplicate this row" at bounding box center [189, 396] width 114 height 11
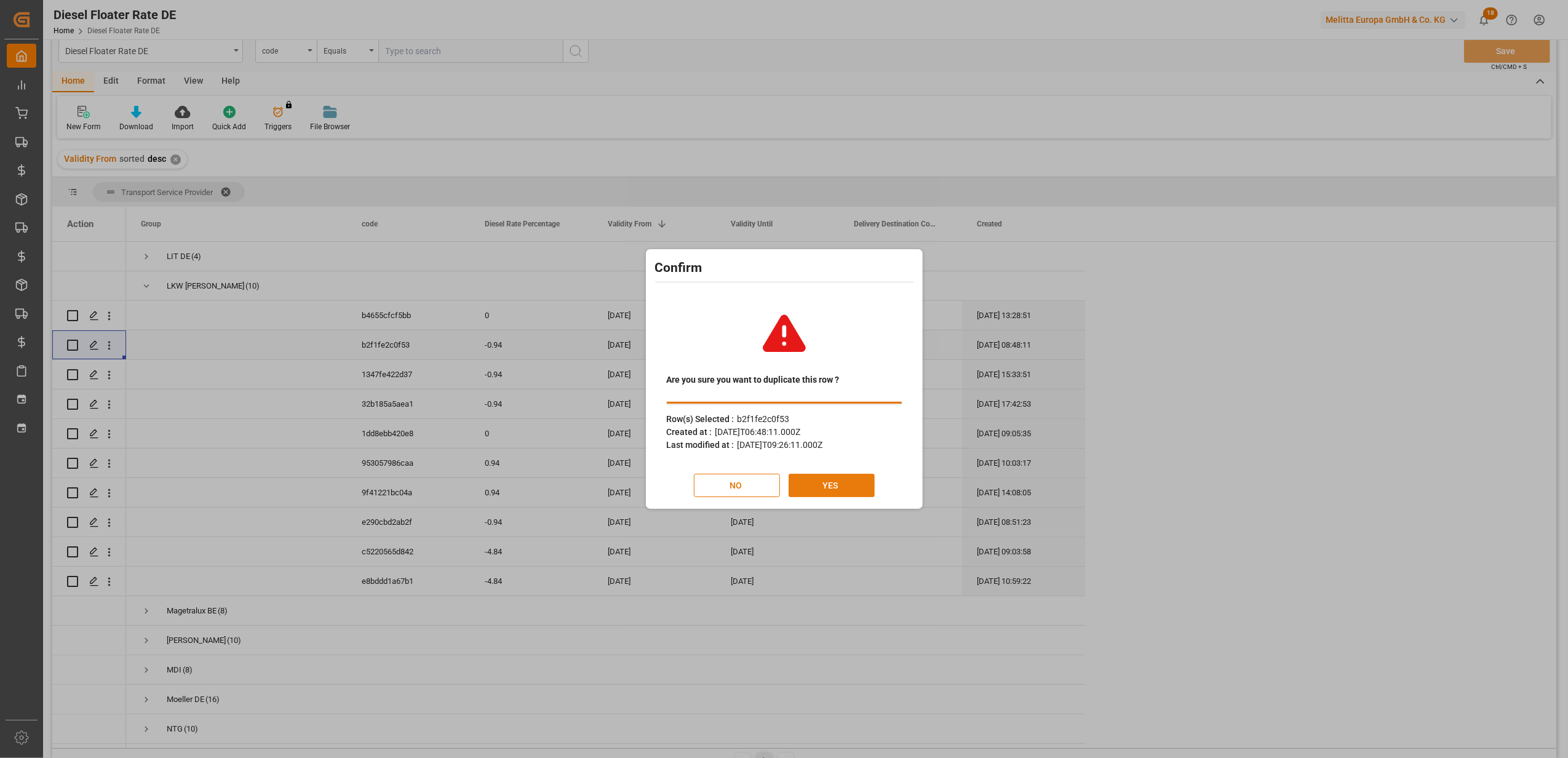
click at [825, 483] on button "YES" at bounding box center [831, 486] width 86 height 24
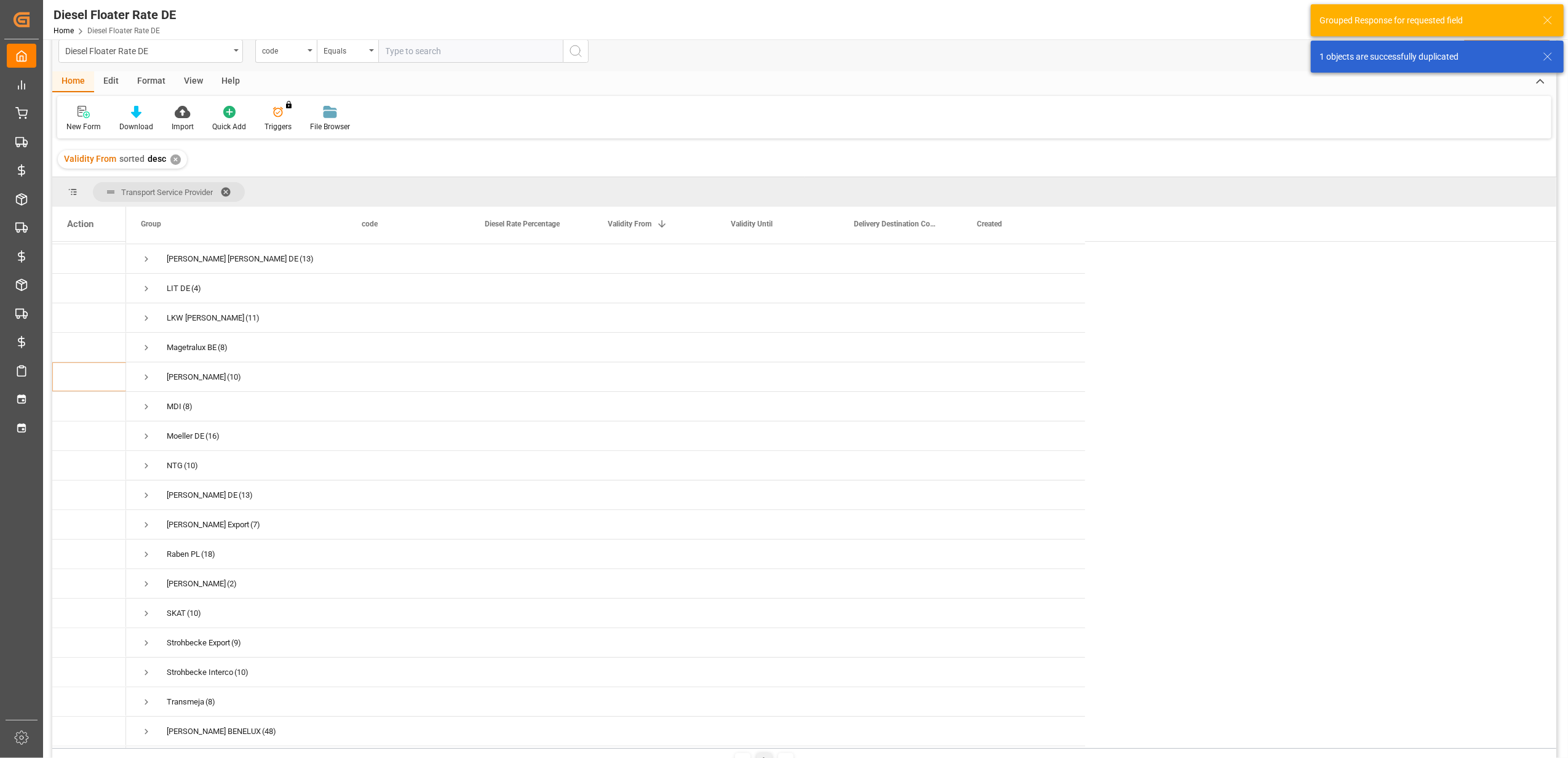
scroll to position [409, 0]
click at [142, 284] on span "Press SPACE to select this row." at bounding box center [147, 290] width 11 height 11
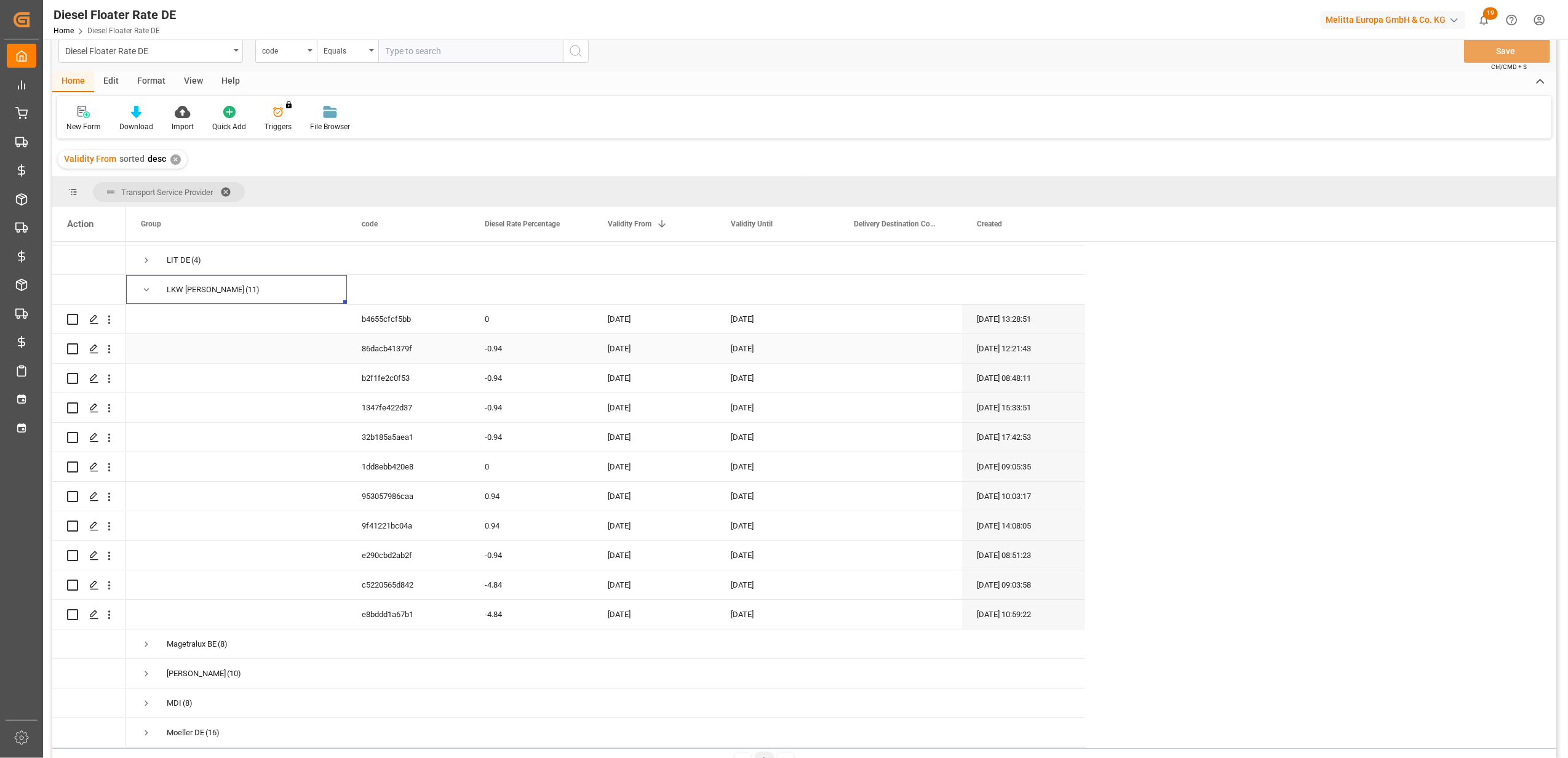
click at [624, 347] on div "[DATE]" at bounding box center [654, 349] width 123 height 29
click at [768, 383] on button "Next Month" at bounding box center [769, 384] width 7 height 7
click at [658, 431] on div "29 30 1 2 3 4 5" at bounding box center [691, 431] width 168 height 24
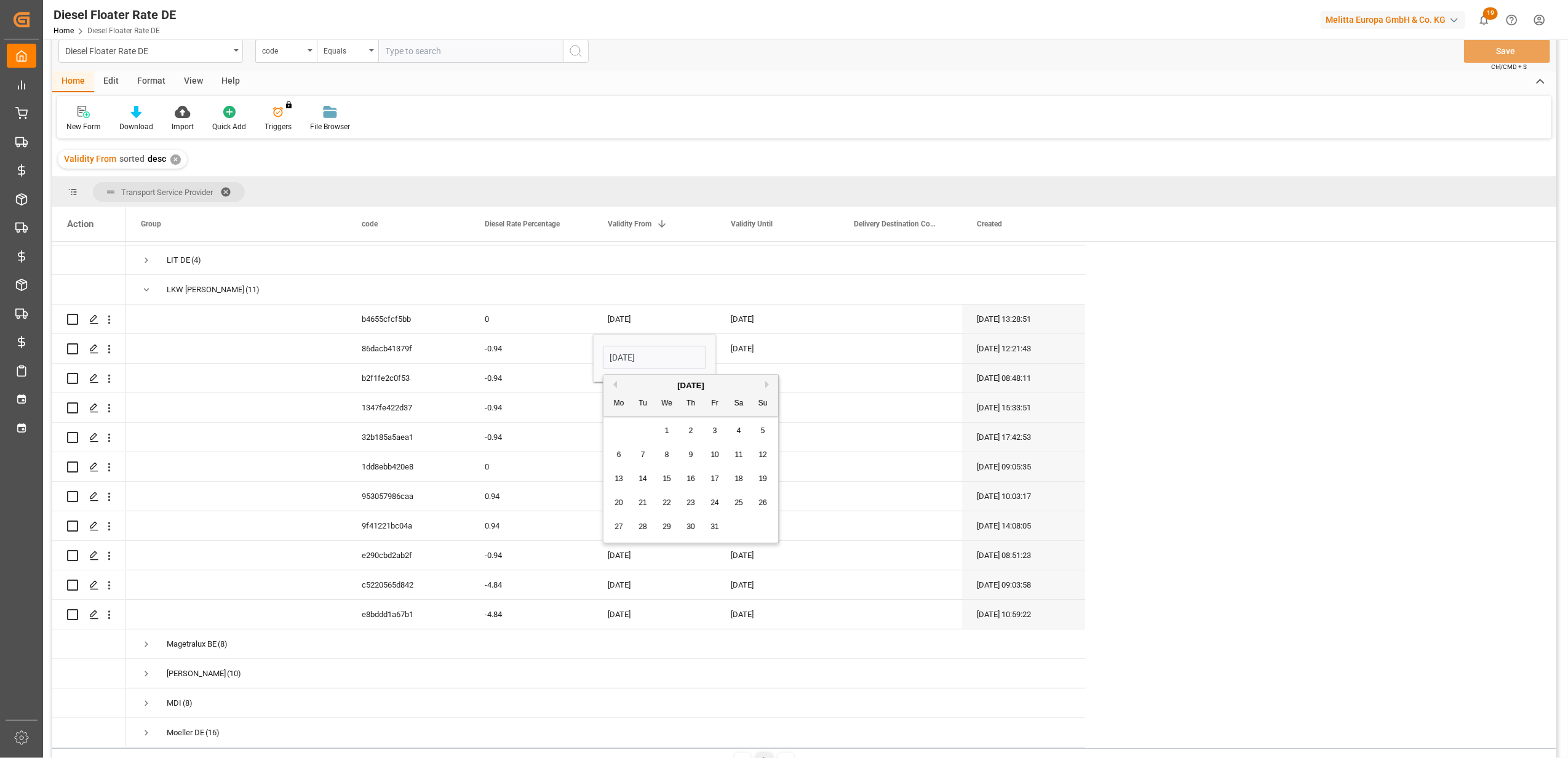
click at [670, 429] on div "1" at bounding box center [666, 431] width 15 height 15
type input "[DATE]"
click at [742, 345] on div "[DATE]" at bounding box center [777, 349] width 123 height 29
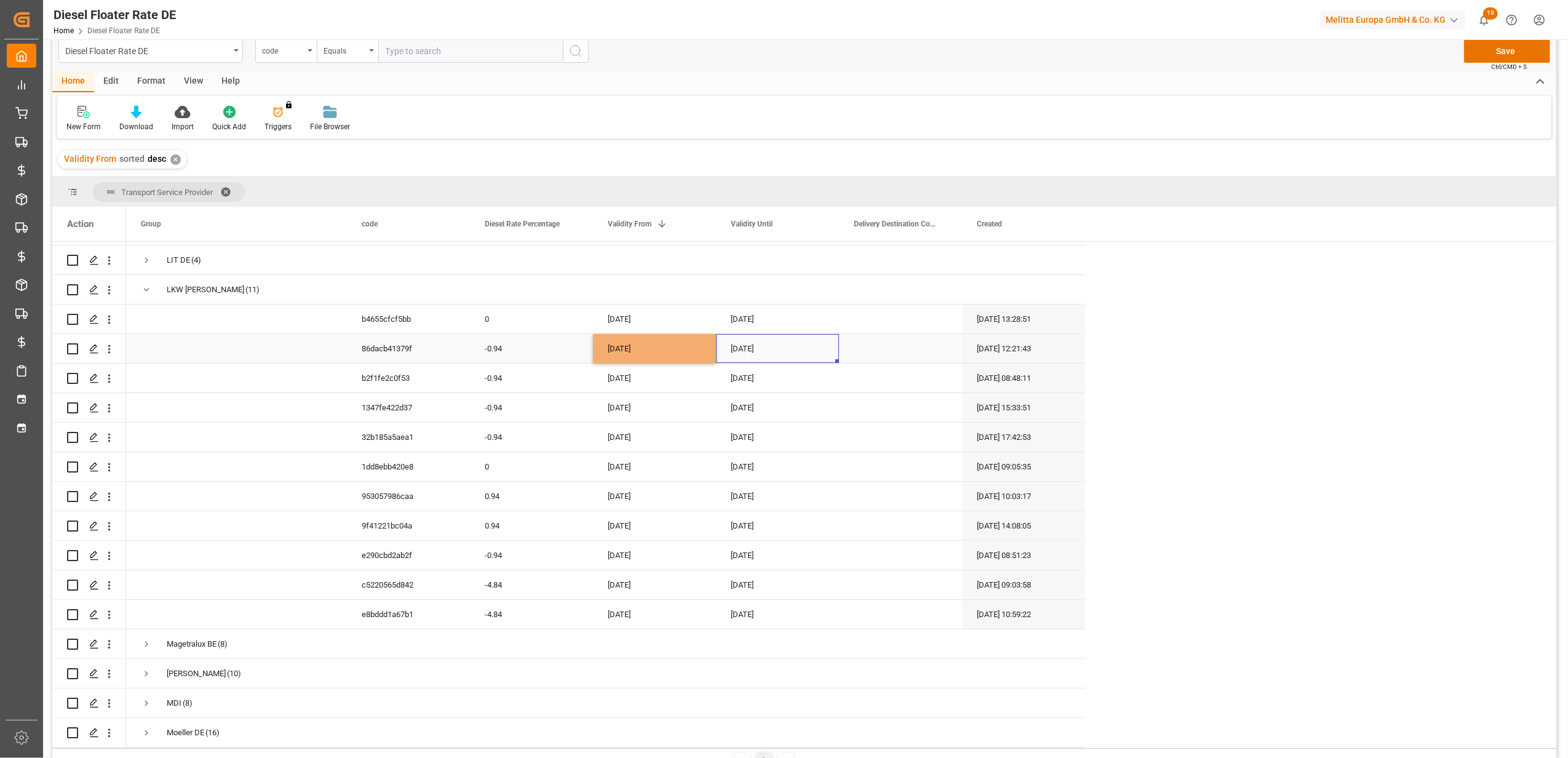
click at [742, 345] on div "[DATE]" at bounding box center [777, 349] width 123 height 29
click at [889, 383] on button "Next Month" at bounding box center [891, 384] width 7 height 7
click at [837, 527] on span "31" at bounding box center [837, 526] width 8 height 9
type input "[DATE]"
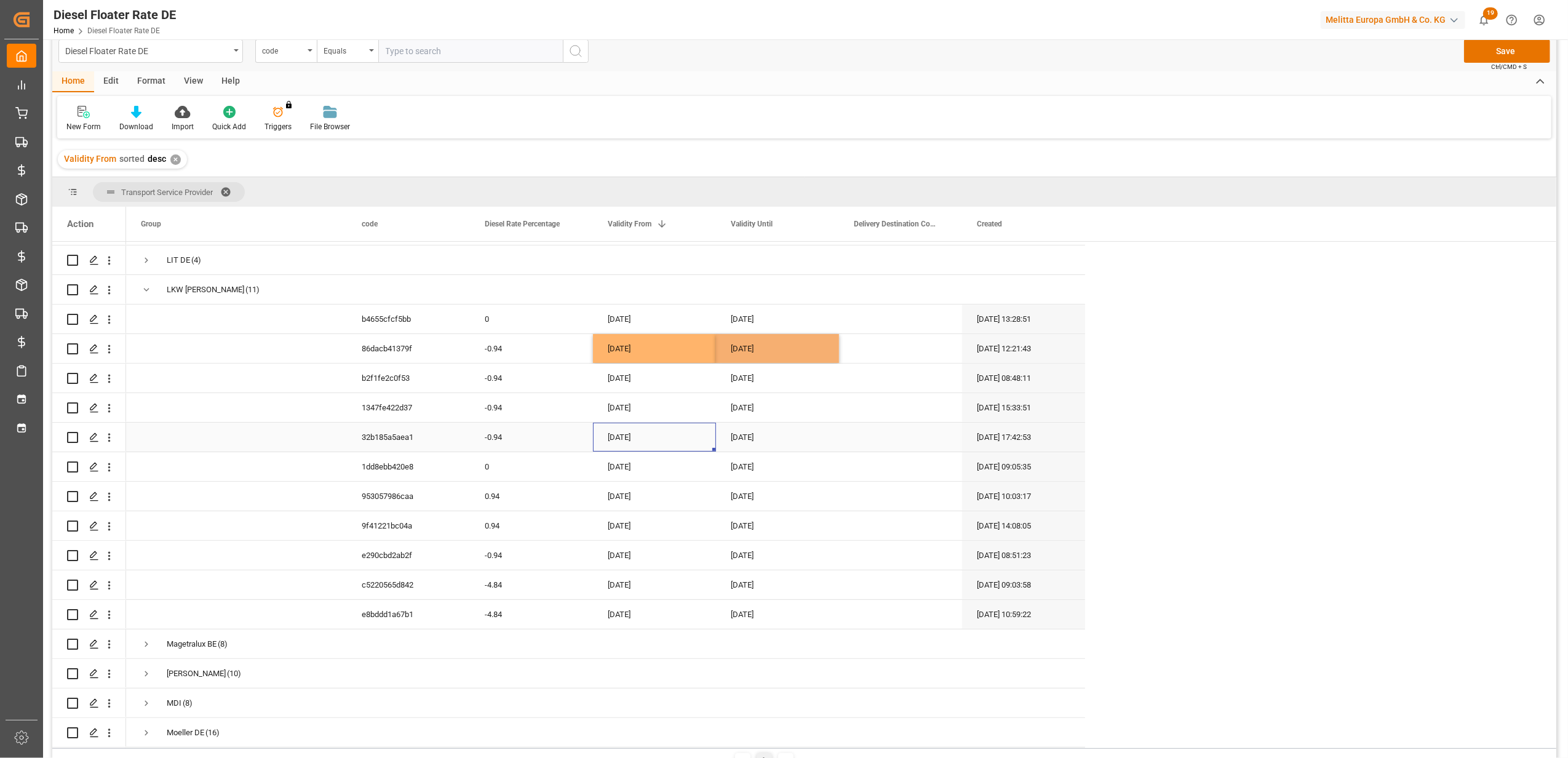
click at [679, 439] on div "[DATE]" at bounding box center [654, 436] width 123 height 29
click at [1493, 53] on button "Save" at bounding box center [1507, 51] width 86 height 24
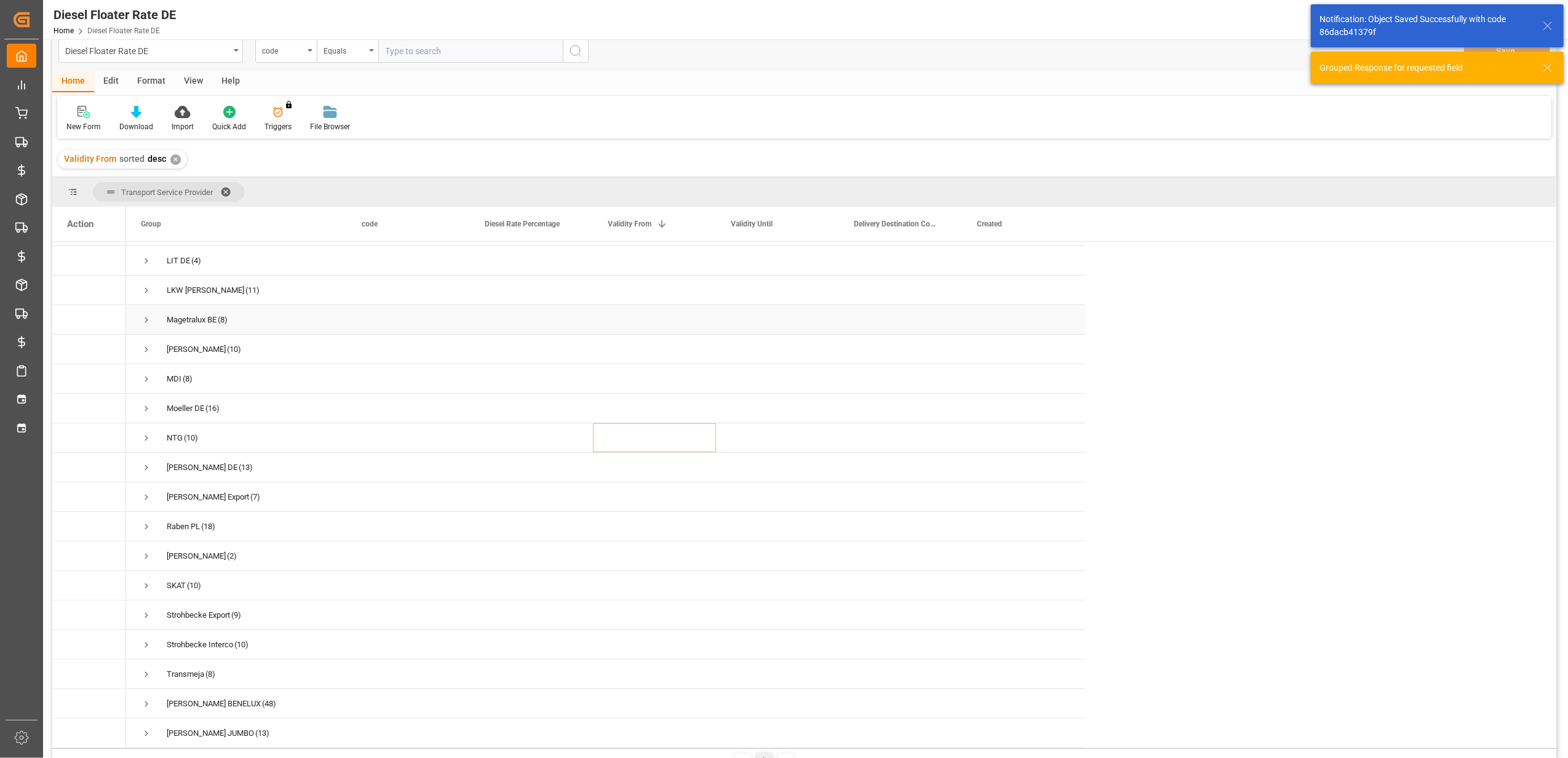
click at [146, 315] on span "Press SPACE to select this row." at bounding box center [147, 320] width 11 height 11
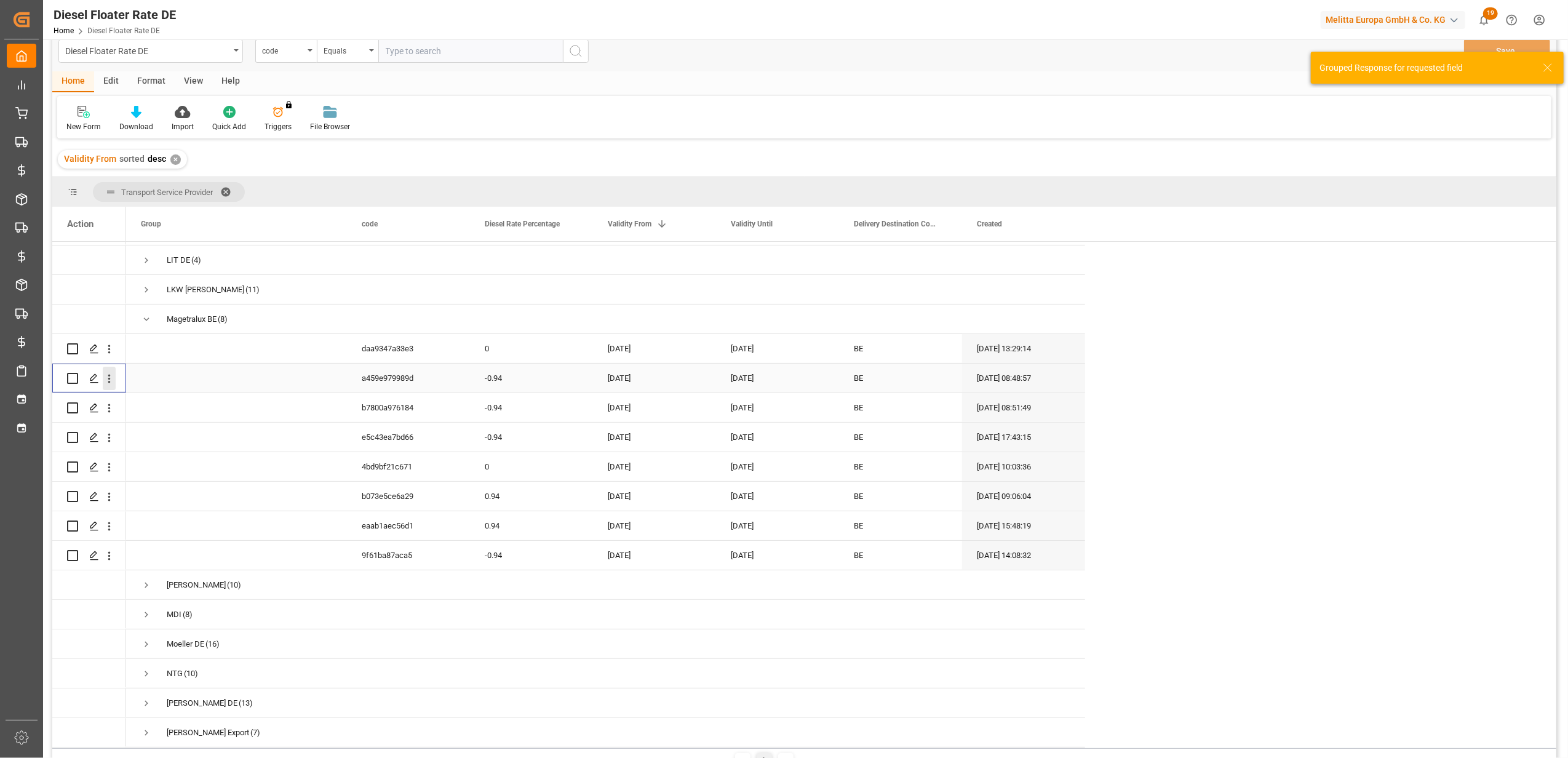
click at [109, 379] on icon "open menu" at bounding box center [109, 379] width 13 height 13
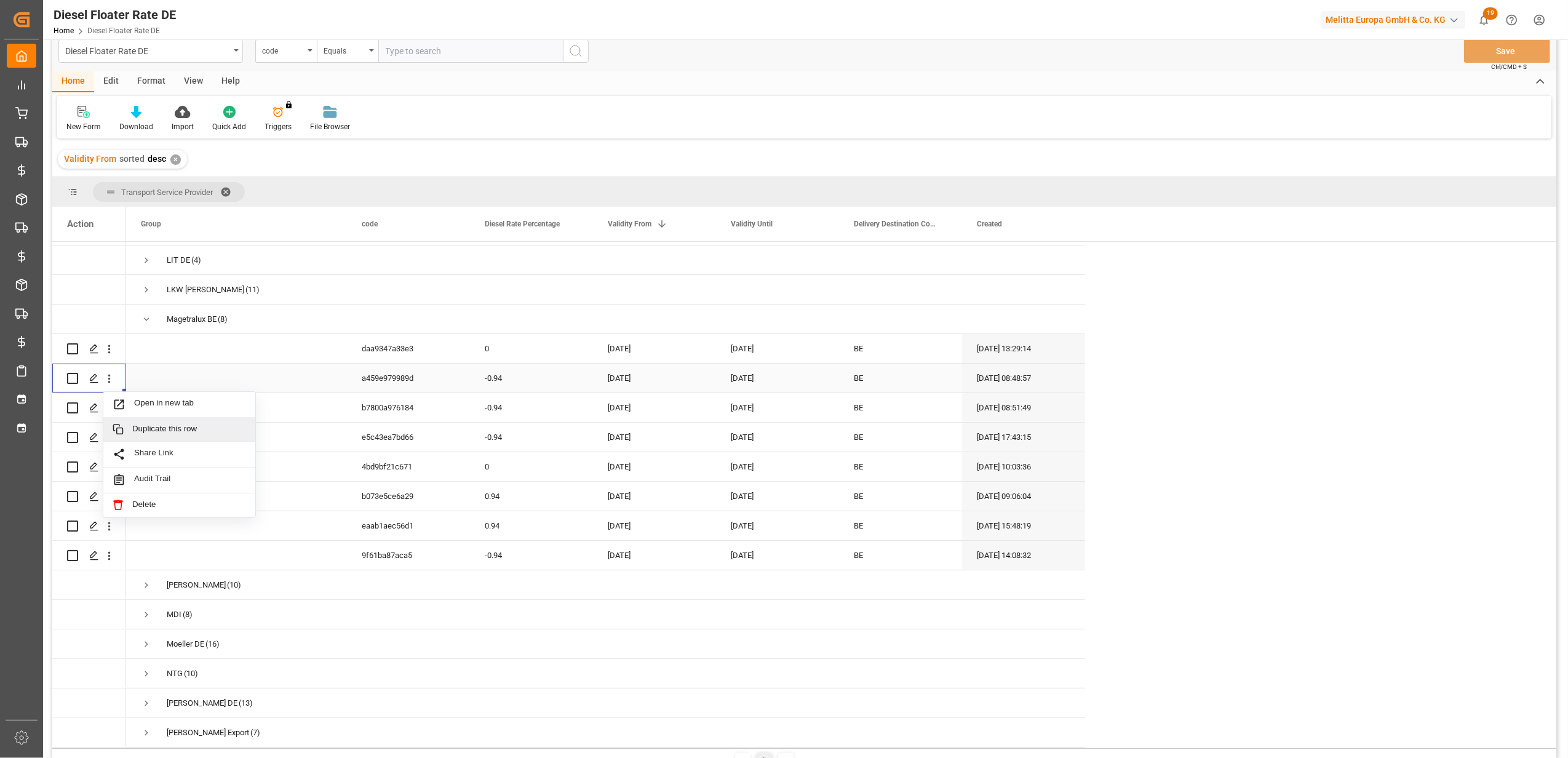
click at [172, 425] on span "Duplicate this row" at bounding box center [189, 429] width 114 height 11
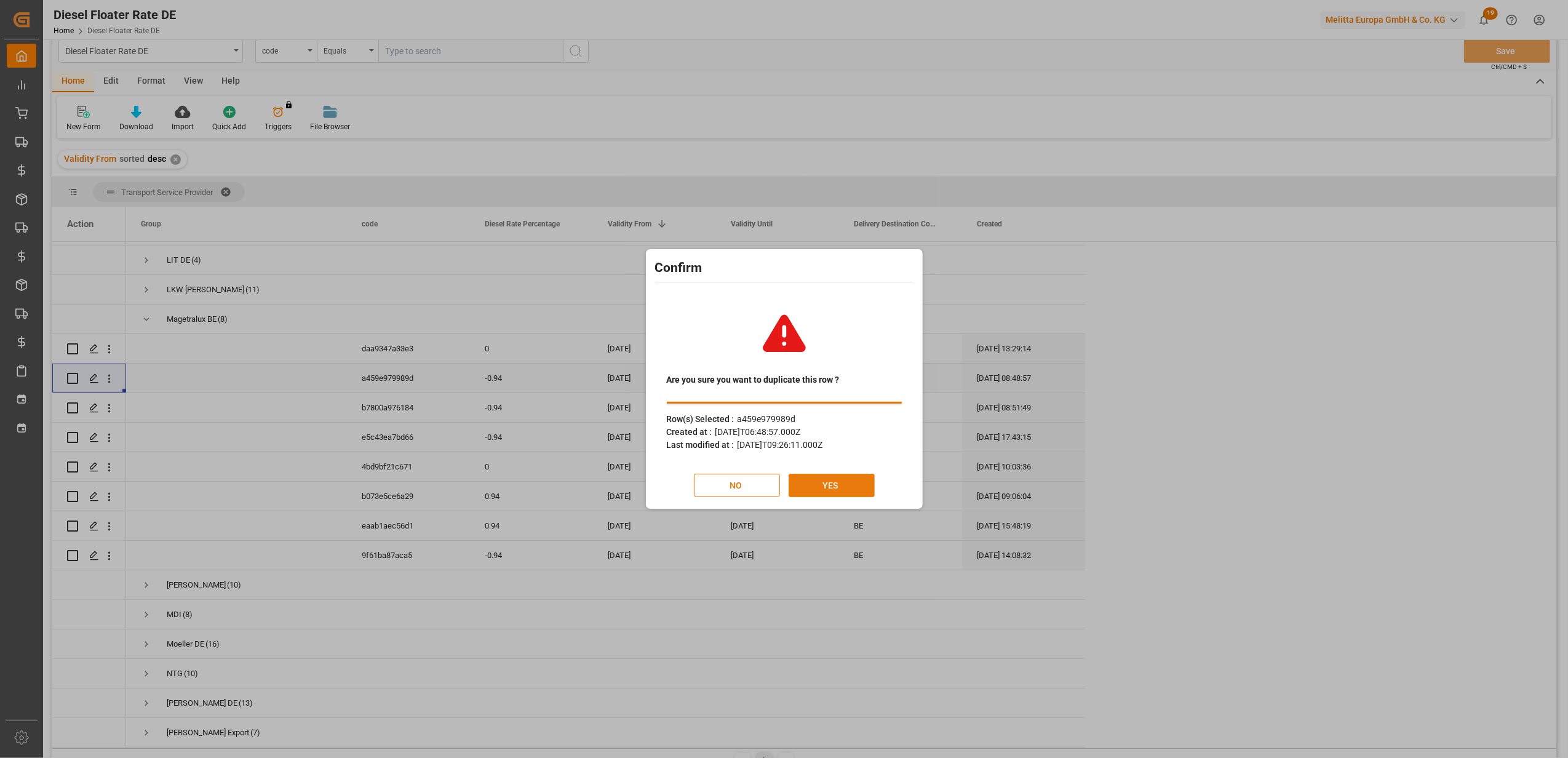
click at [805, 475] on button "YES" at bounding box center [831, 486] width 86 height 24
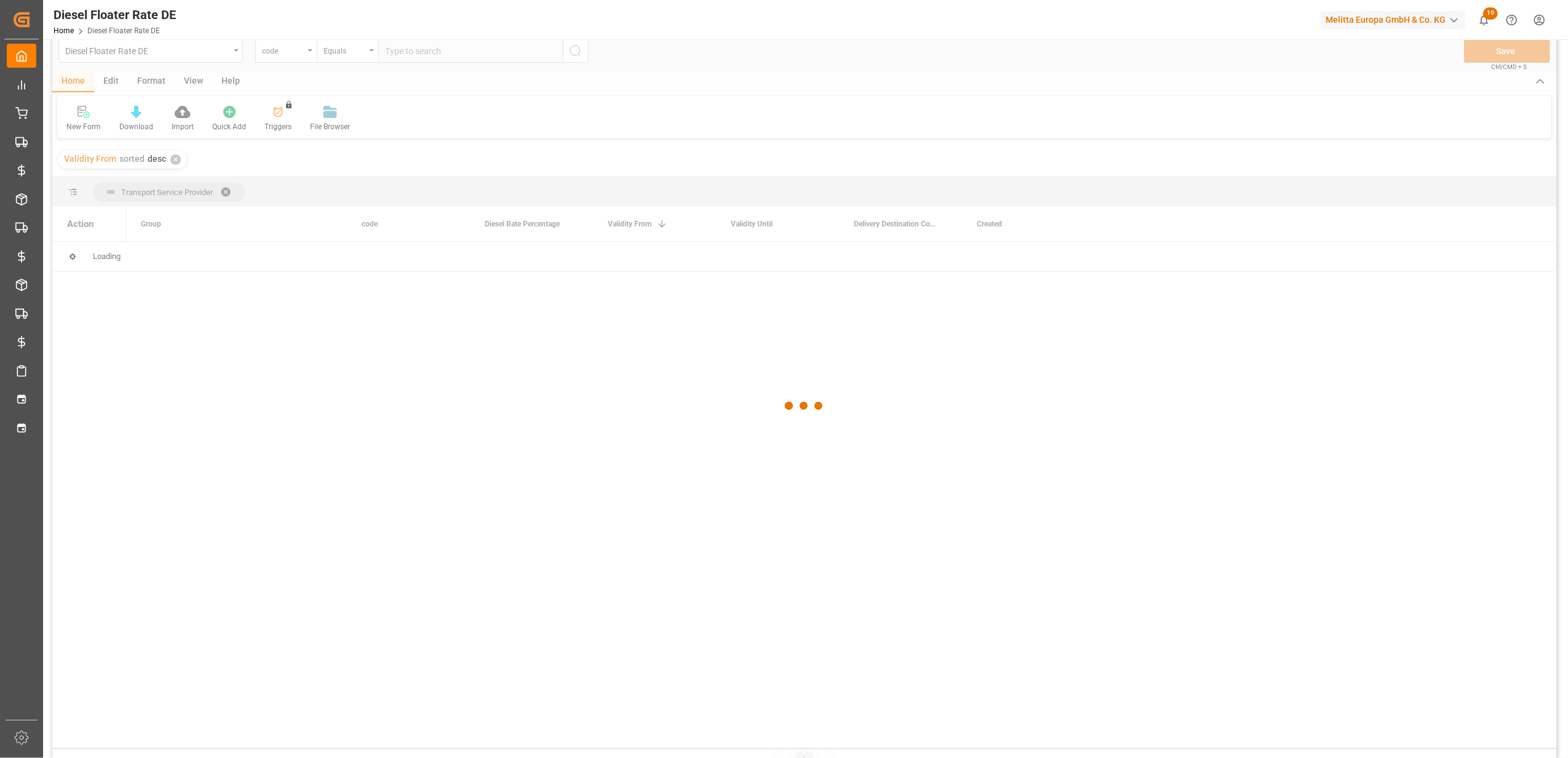
scroll to position [0, 0]
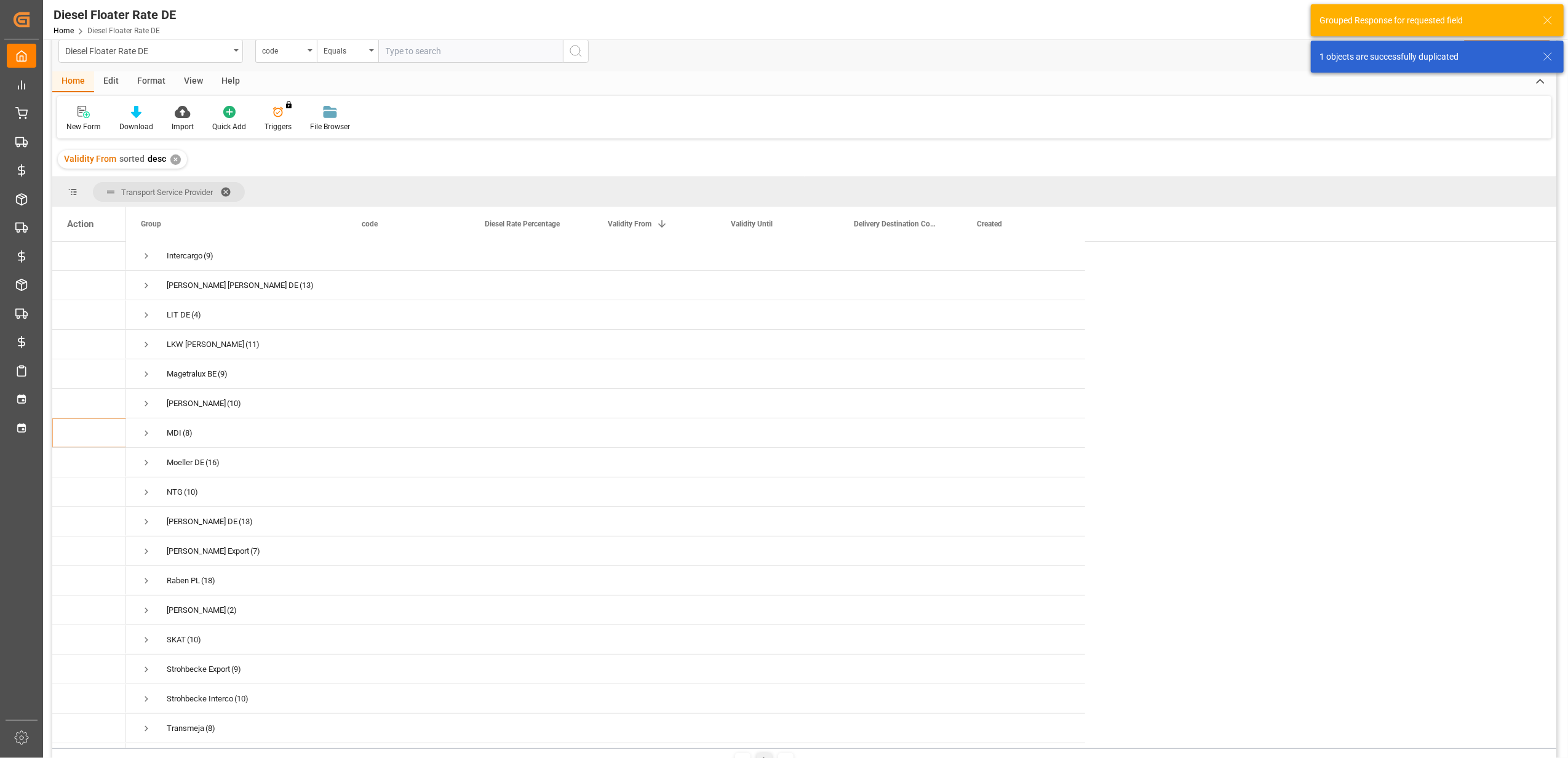
scroll to position [409, 0]
click at [142, 315] on span "Press SPACE to select this row." at bounding box center [147, 320] width 11 height 11
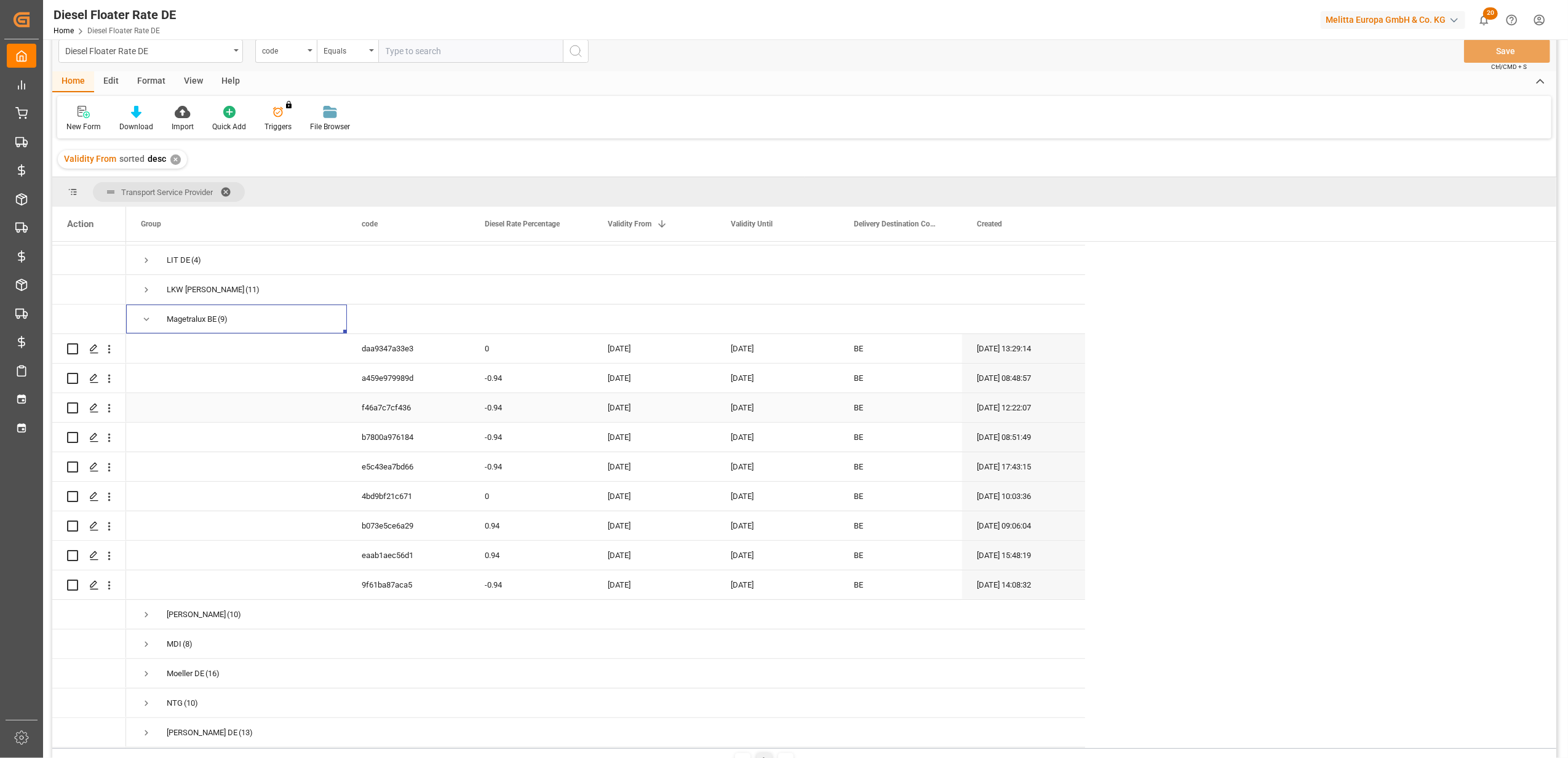
click at [675, 400] on div "[DATE]" at bounding box center [654, 407] width 123 height 29
click at [769, 444] on button "Next Month" at bounding box center [769, 443] width 7 height 7
click at [667, 491] on span "1" at bounding box center [666, 489] width 4 height 9
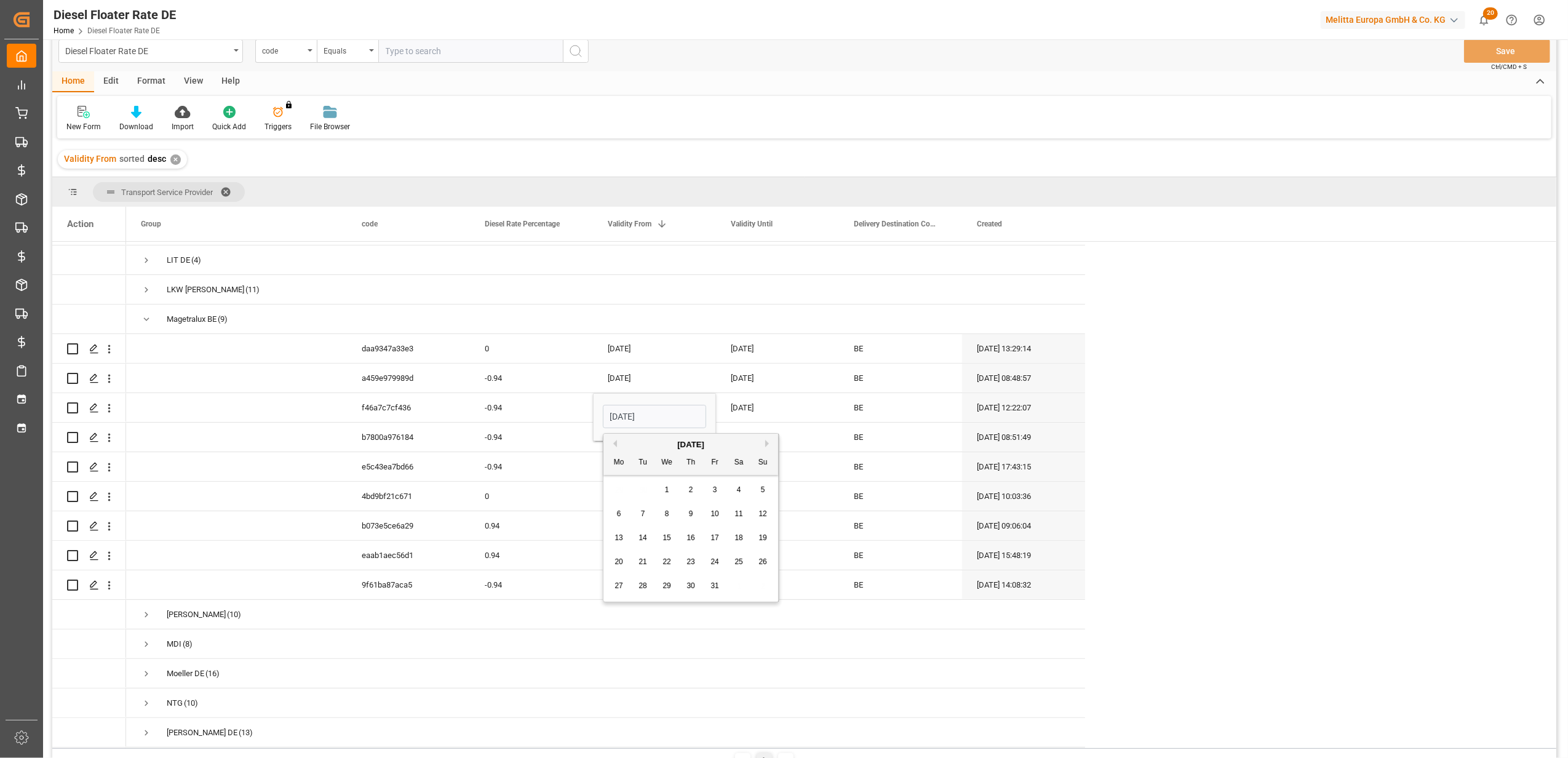
type input "[DATE]"
click at [756, 412] on div "[DATE]" at bounding box center [777, 407] width 123 height 29
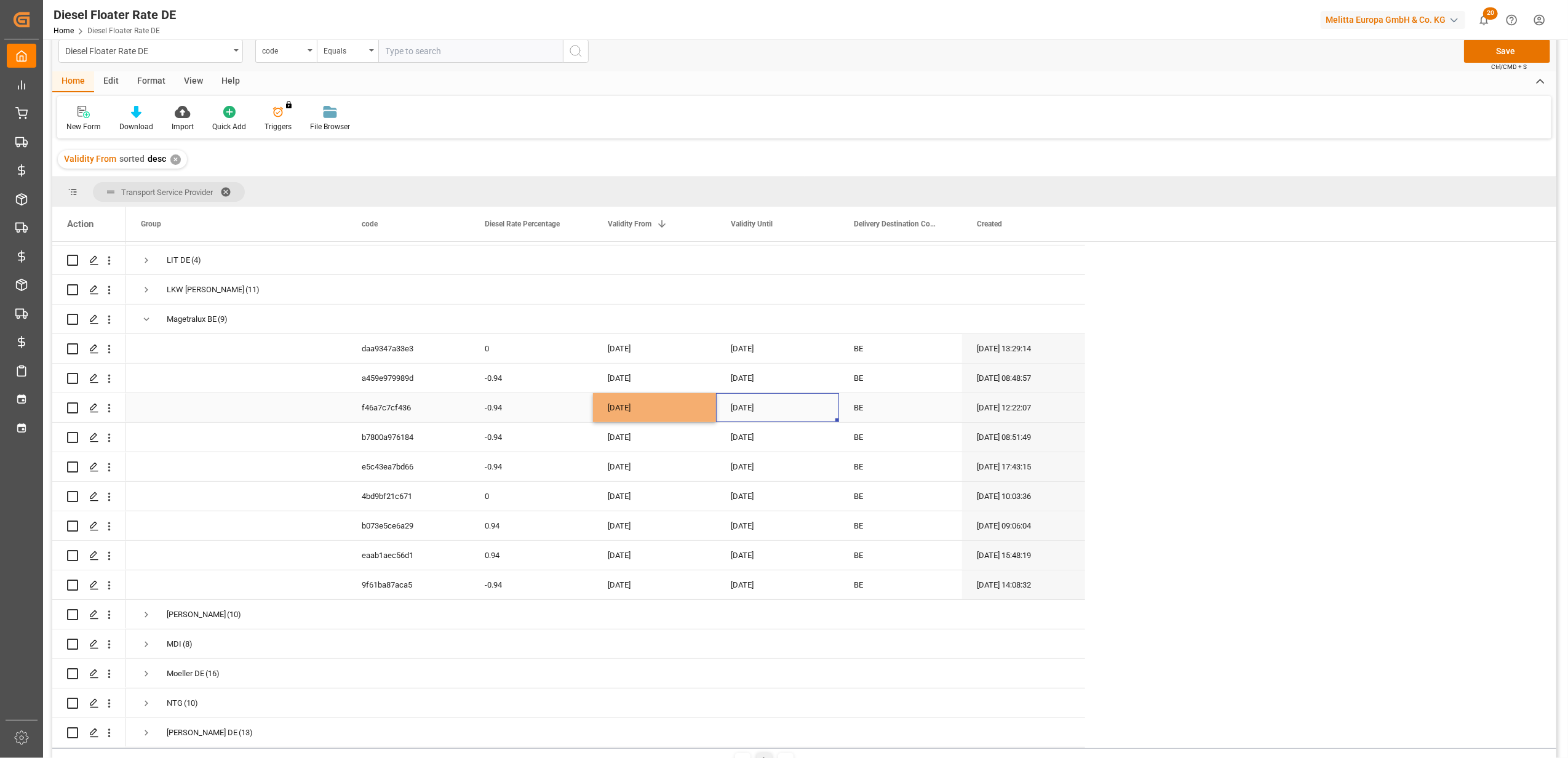
click at [756, 412] on div "[DATE]" at bounding box center [777, 407] width 123 height 29
click at [889, 444] on button "Next Month" at bounding box center [891, 443] width 7 height 7
click at [841, 585] on span "31" at bounding box center [837, 585] width 8 height 9
type input "[DATE]"
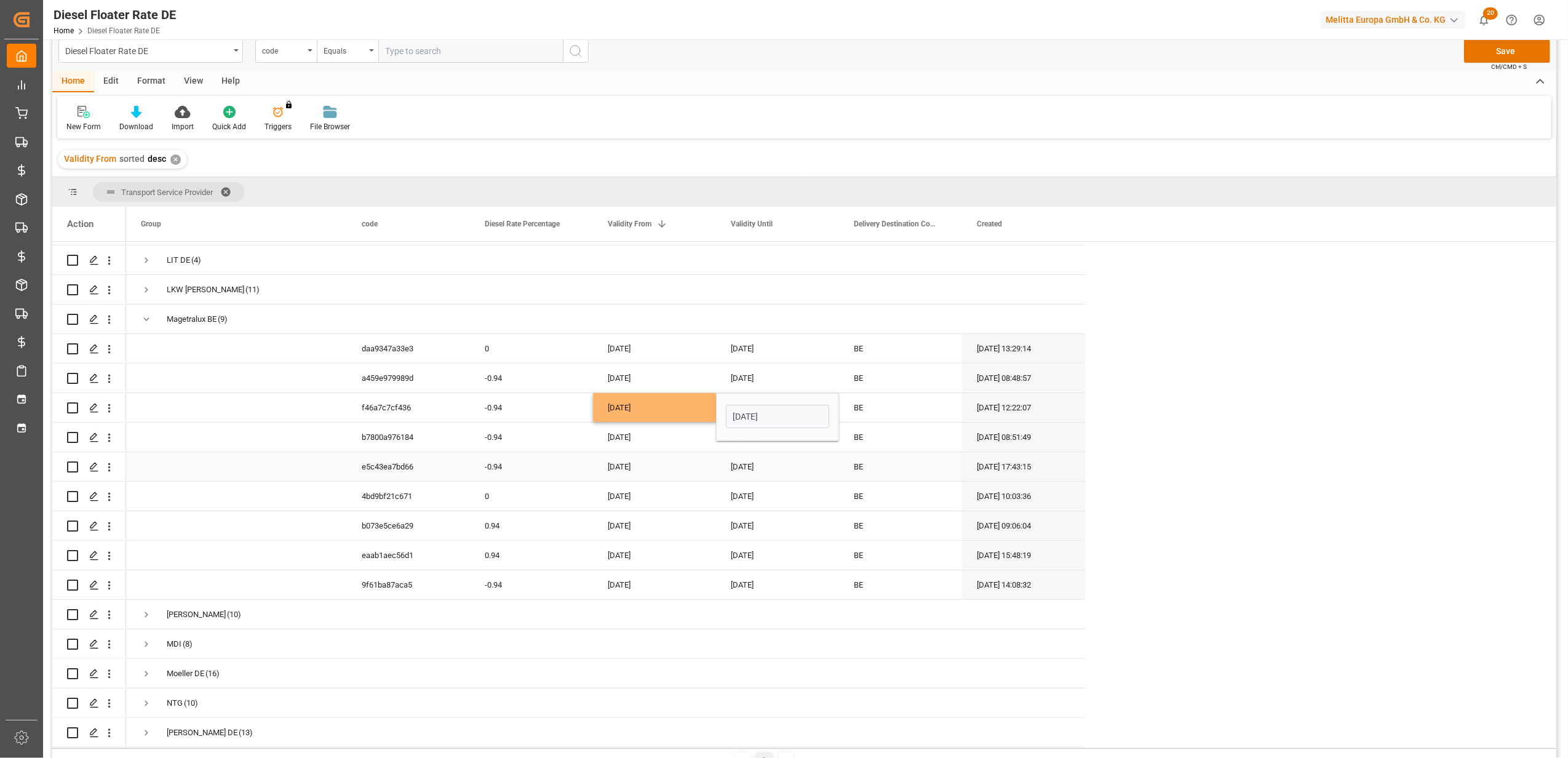
click at [734, 469] on div "[DATE]" at bounding box center [777, 467] width 123 height 29
click at [1498, 54] on button "Save" at bounding box center [1507, 51] width 86 height 24
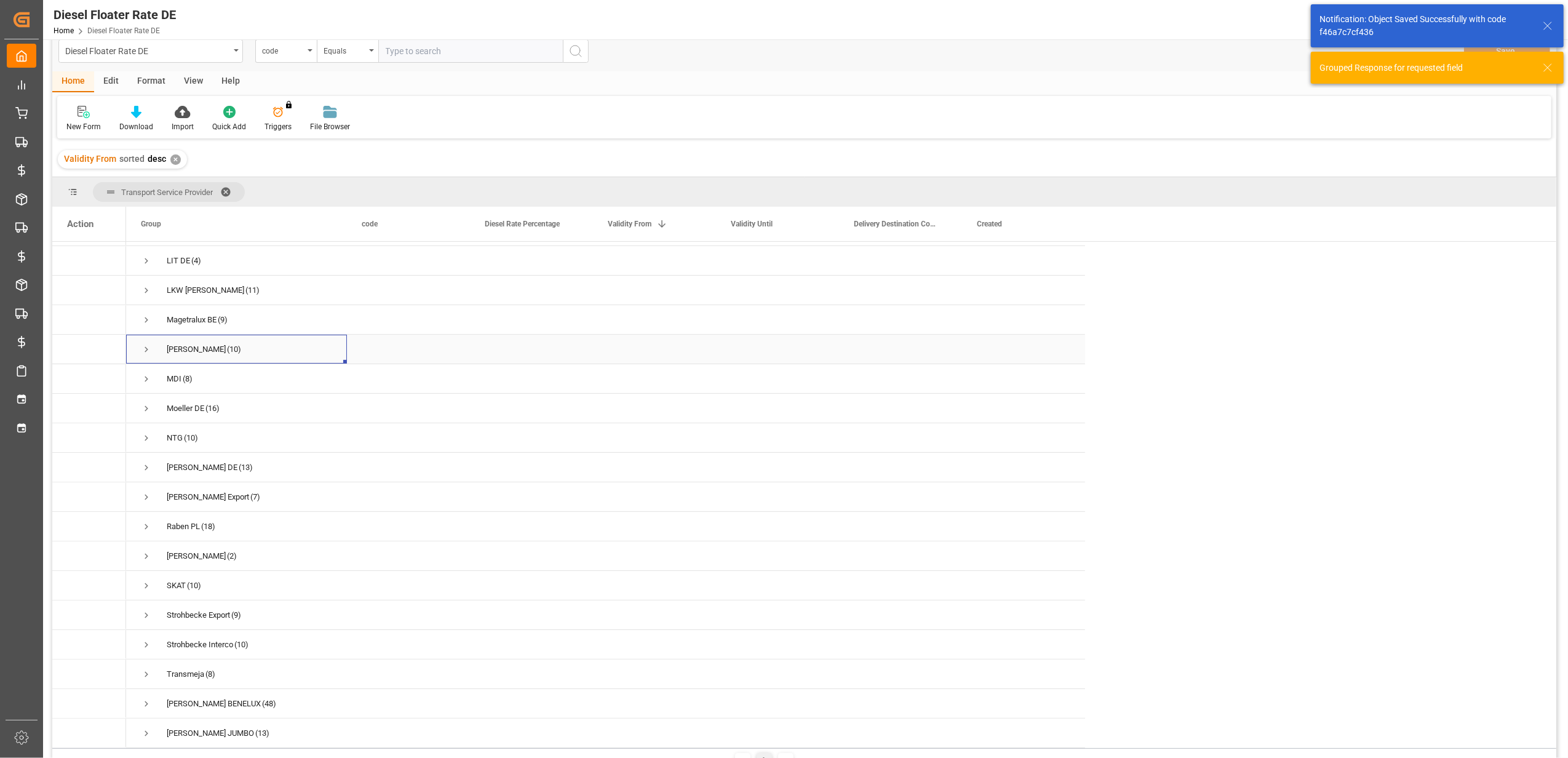
click at [144, 344] on span "Press SPACE to select this row." at bounding box center [147, 349] width 11 height 11
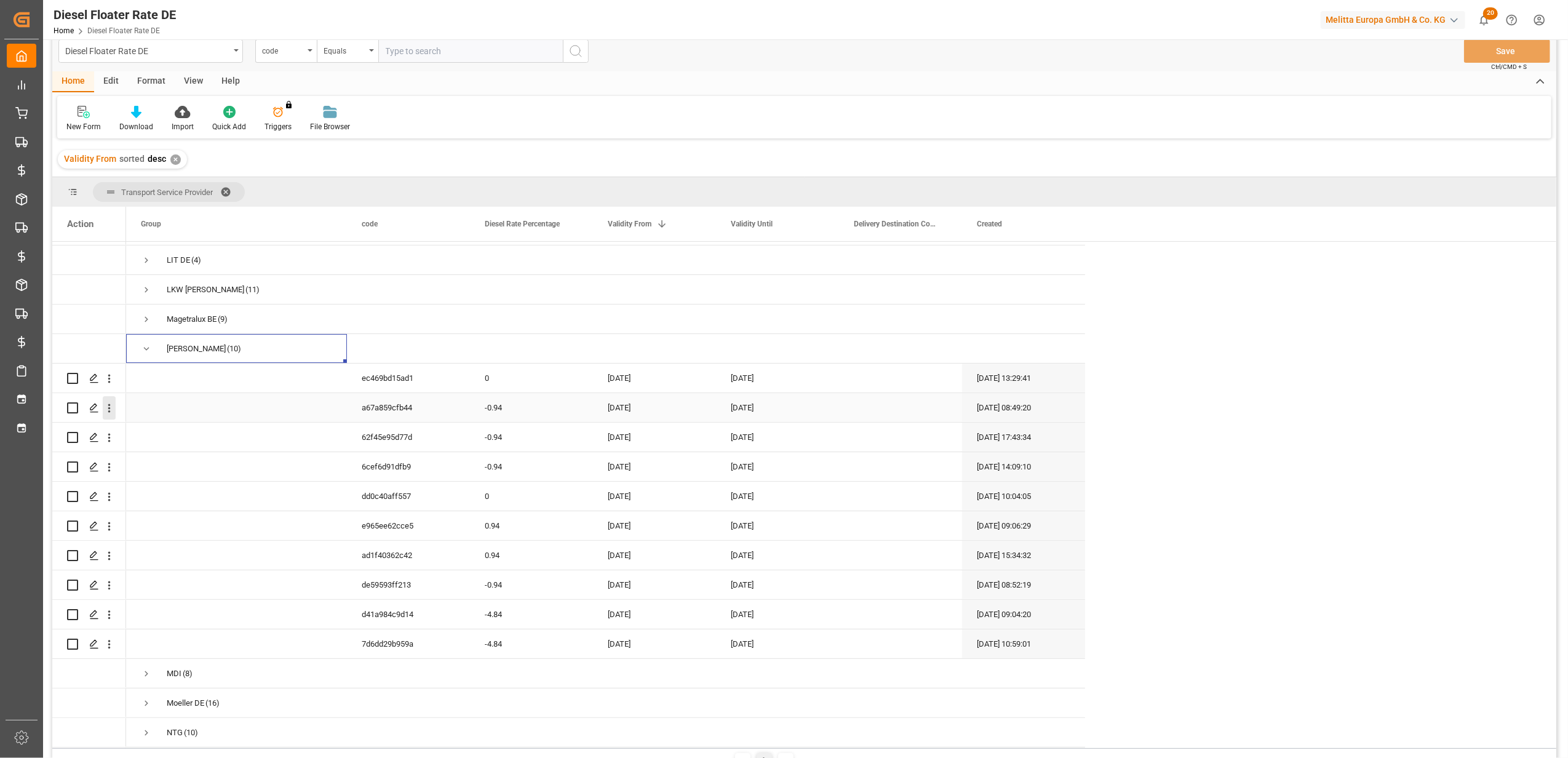
click at [112, 402] on icon "open menu" at bounding box center [109, 408] width 13 height 13
click at [138, 453] on span "Duplicate this row" at bounding box center [189, 459] width 114 height 11
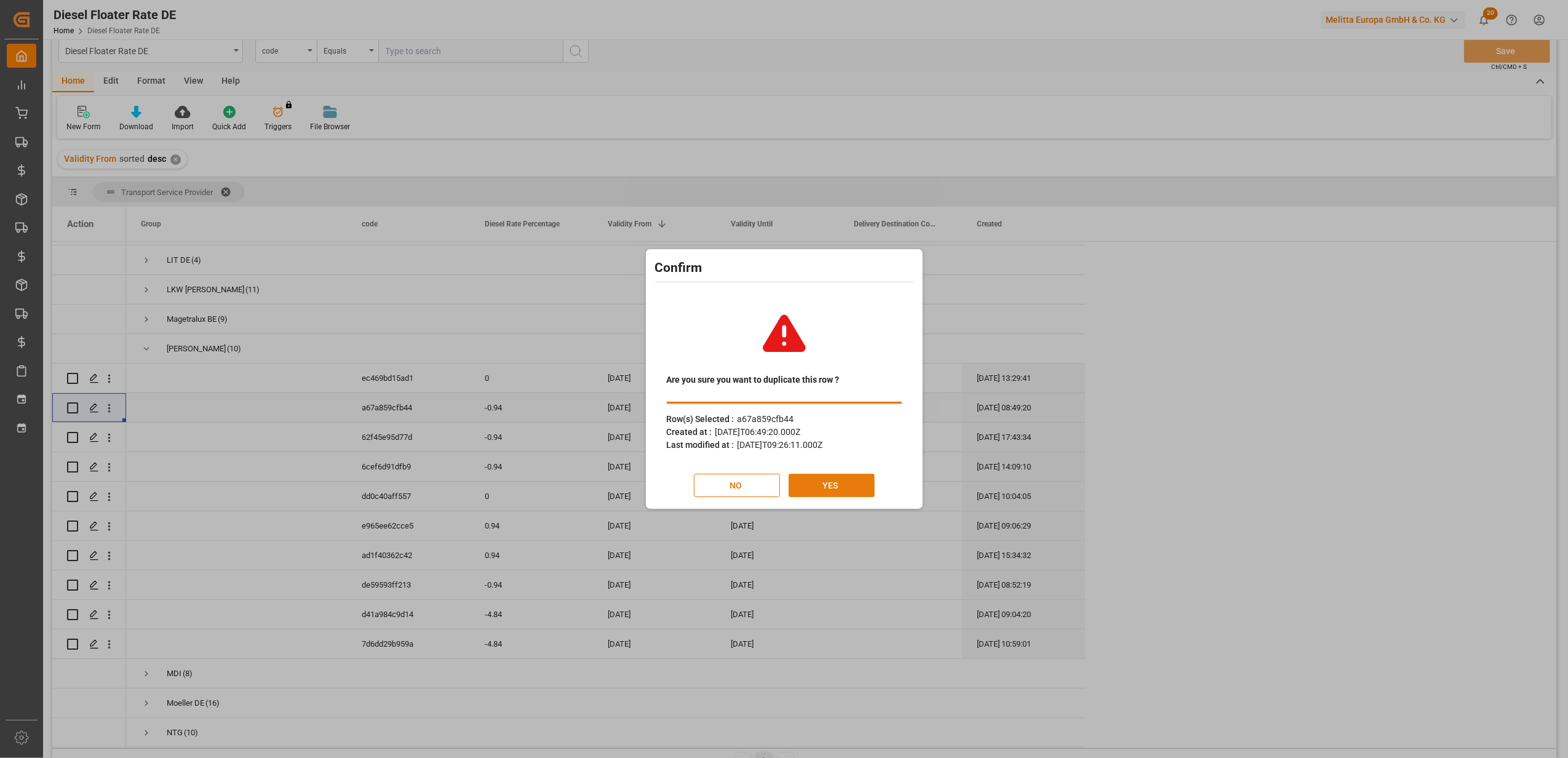
click at [837, 482] on button "YES" at bounding box center [831, 486] width 86 height 24
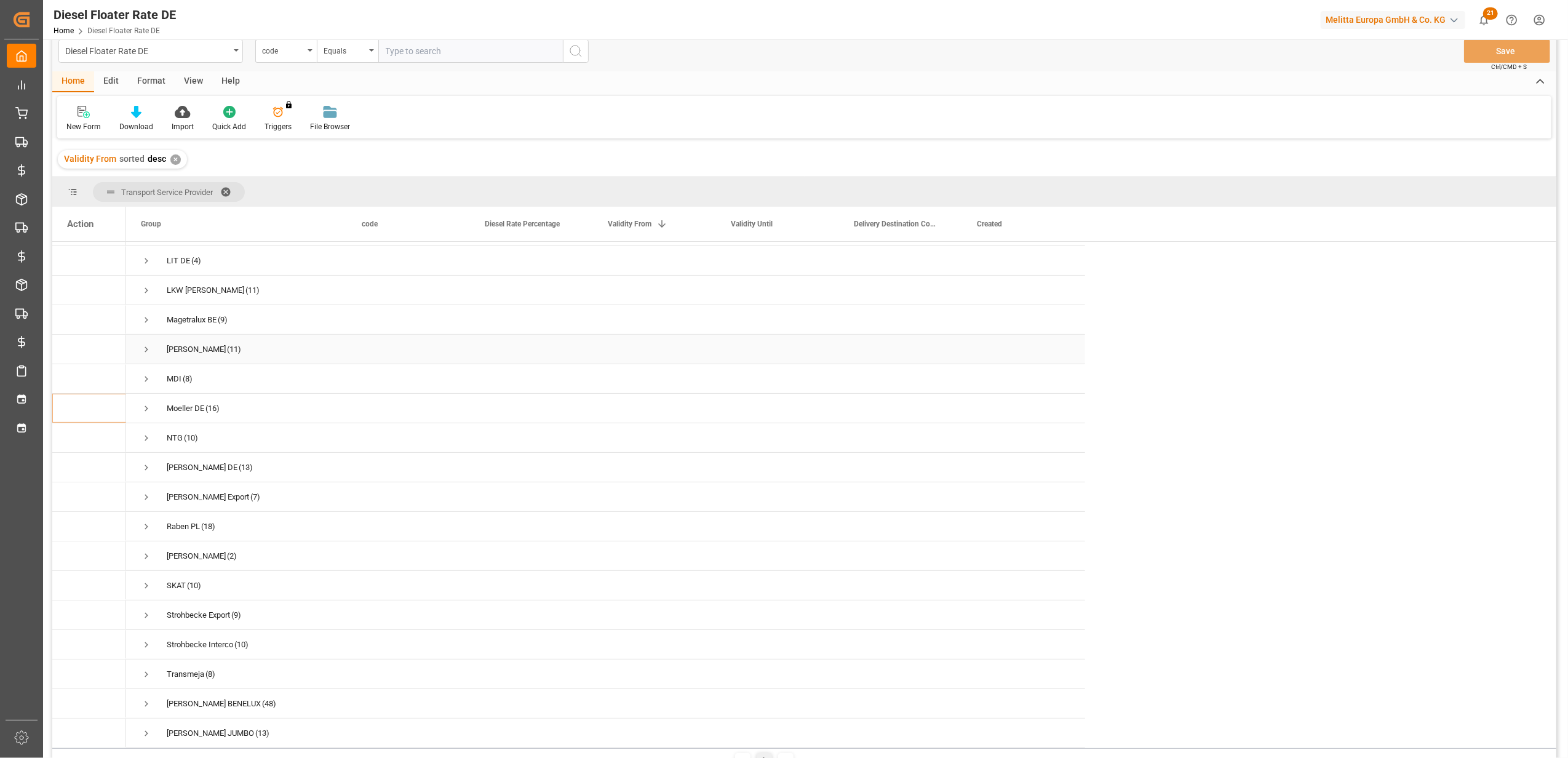
click at [145, 344] on span "Press SPACE to select this row." at bounding box center [147, 349] width 11 height 11
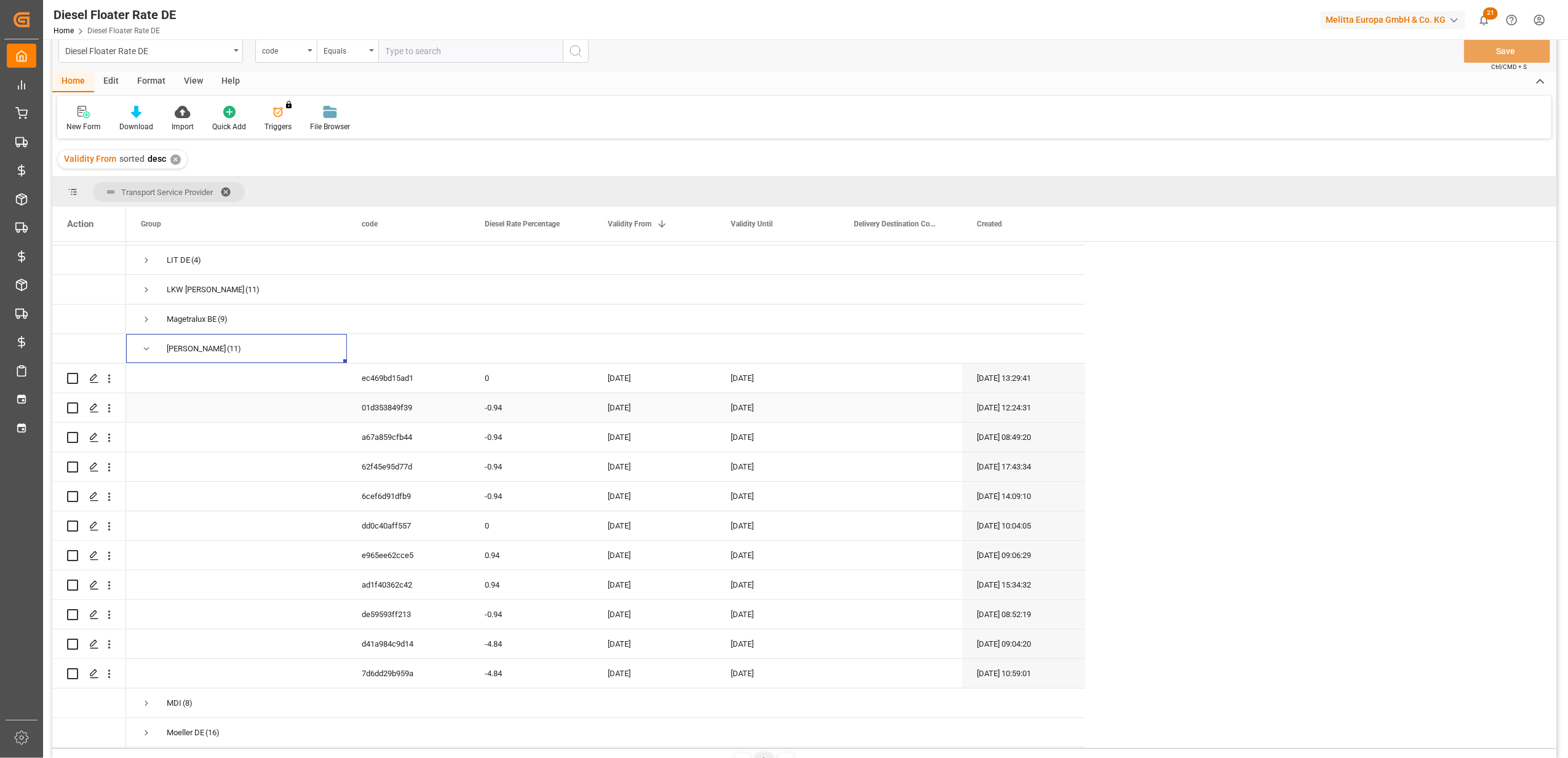
click at [628, 404] on div "[DATE]" at bounding box center [654, 407] width 123 height 29
click at [766, 444] on button "Next Month" at bounding box center [769, 443] width 7 height 7
click at [672, 488] on div "1" at bounding box center [666, 490] width 15 height 15
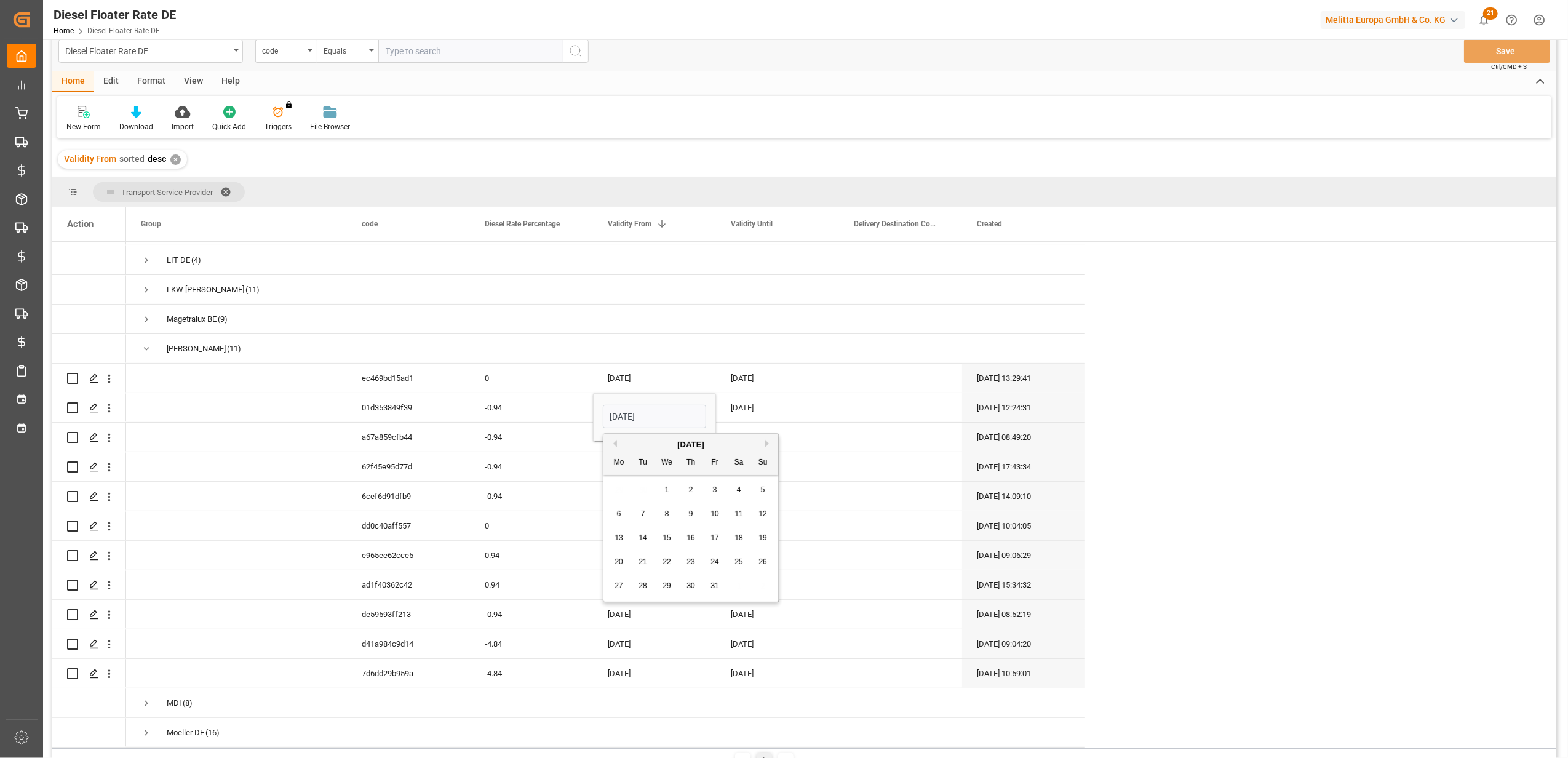
type input "[DATE]"
click at [756, 400] on div "[DATE]" at bounding box center [777, 407] width 123 height 29
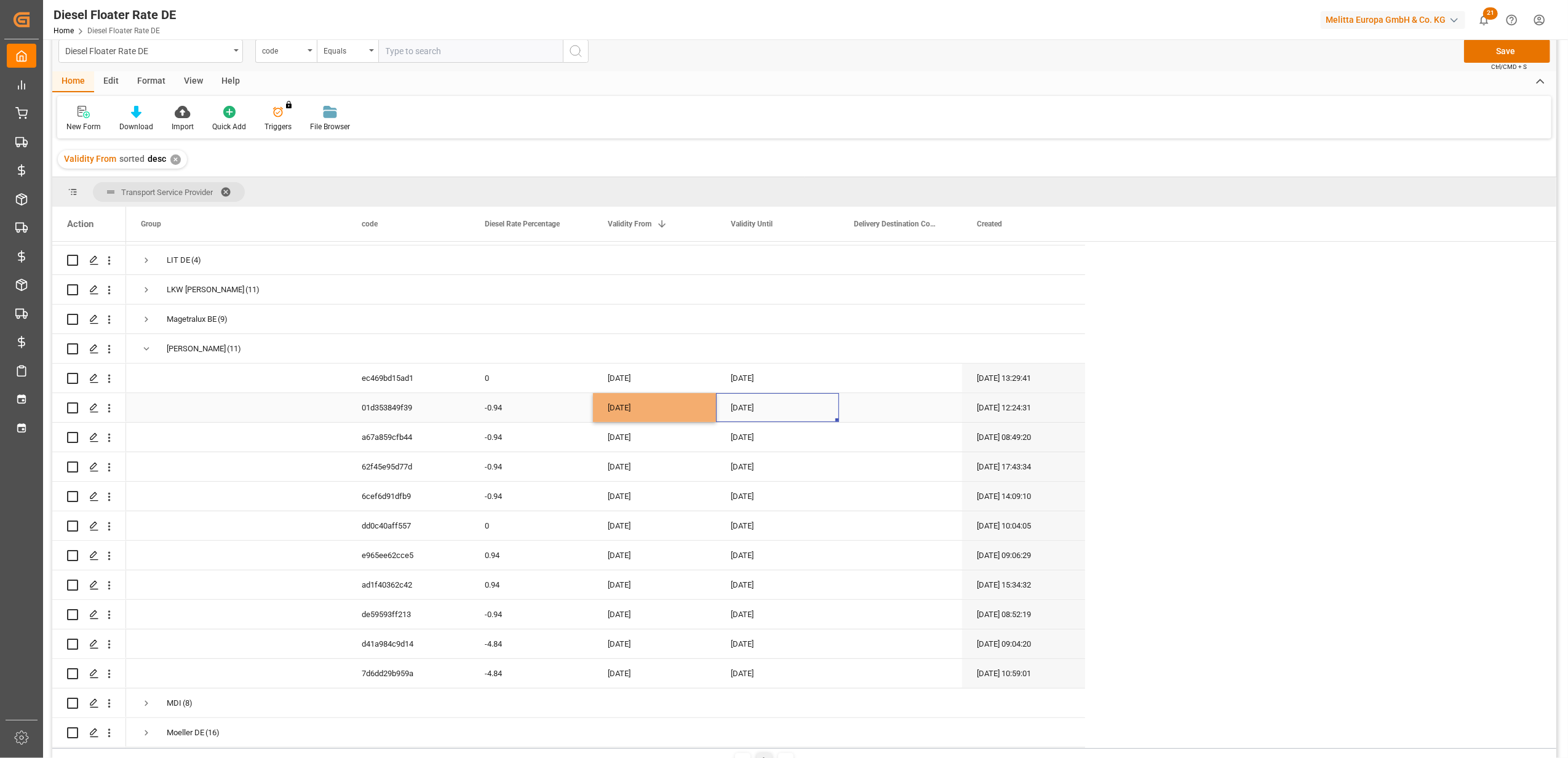
click at [756, 400] on div "[DATE]" at bounding box center [777, 407] width 123 height 29
click at [891, 444] on button "Next Month" at bounding box center [891, 443] width 7 height 7
click at [837, 578] on div "27 28 29 30 31 1 2" at bounding box center [815, 585] width 168 height 24
click at [837, 581] on div "31" at bounding box center [837, 586] width 15 height 15
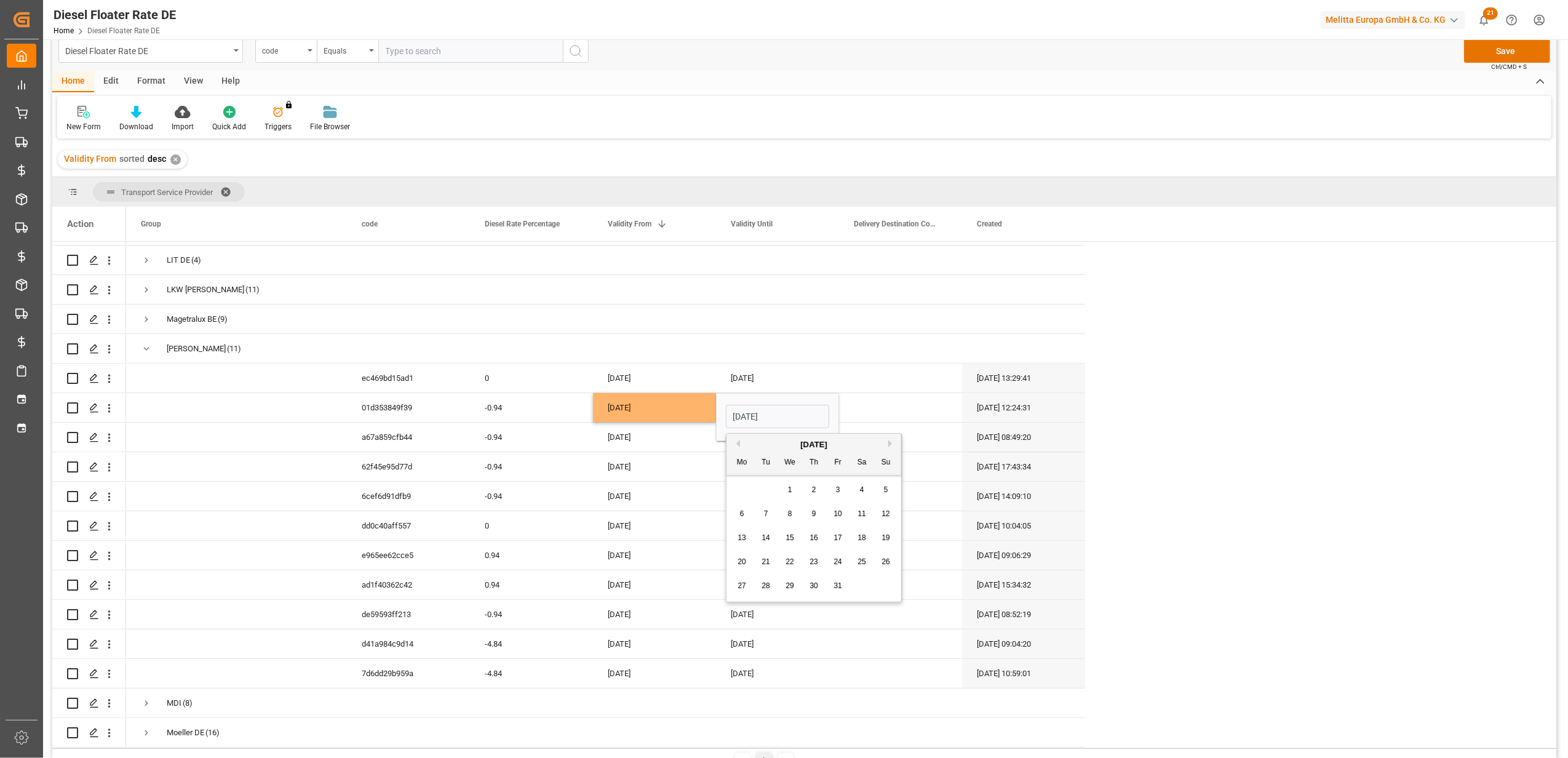
type input "[DATE]"
click at [666, 556] on div "[DATE]" at bounding box center [654, 554] width 123 height 29
click at [1521, 44] on button "Save" at bounding box center [1507, 51] width 86 height 24
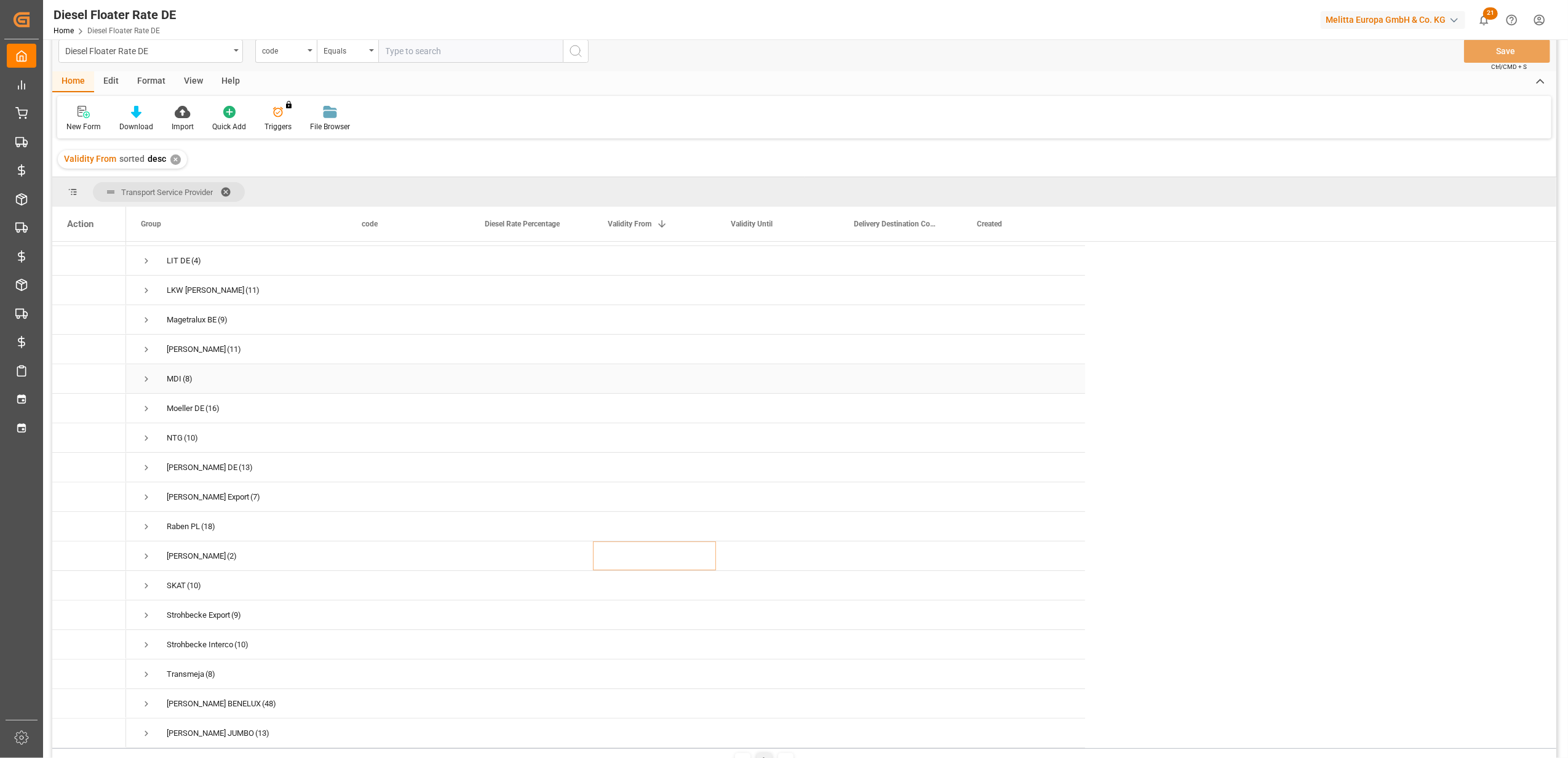
click at [146, 373] on span "Press SPACE to select this row." at bounding box center [147, 379] width 11 height 11
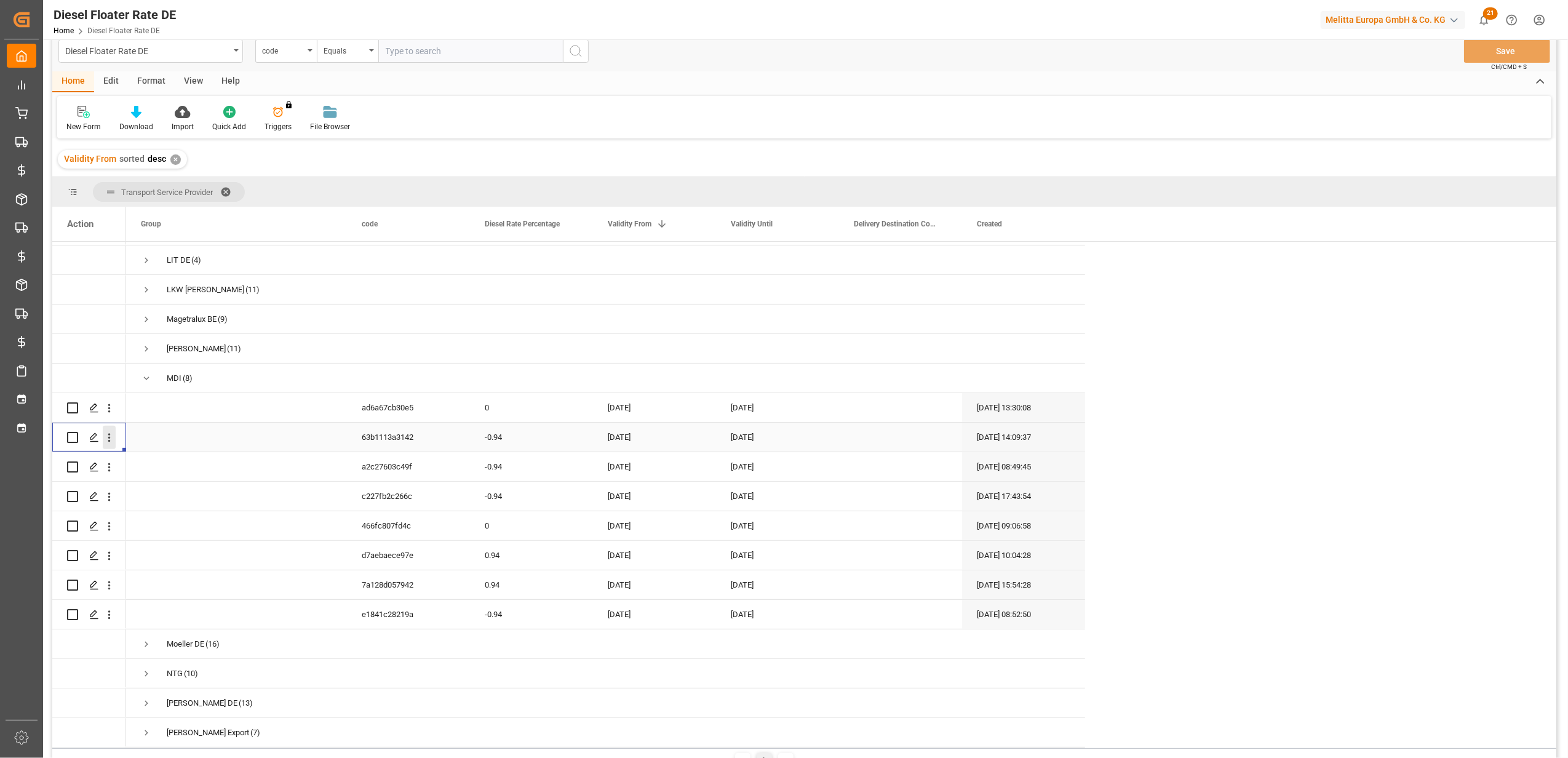
click at [112, 434] on icon "open menu" at bounding box center [109, 437] width 13 height 13
click at [216, 490] on span "Duplicate this row" at bounding box center [189, 489] width 114 height 11
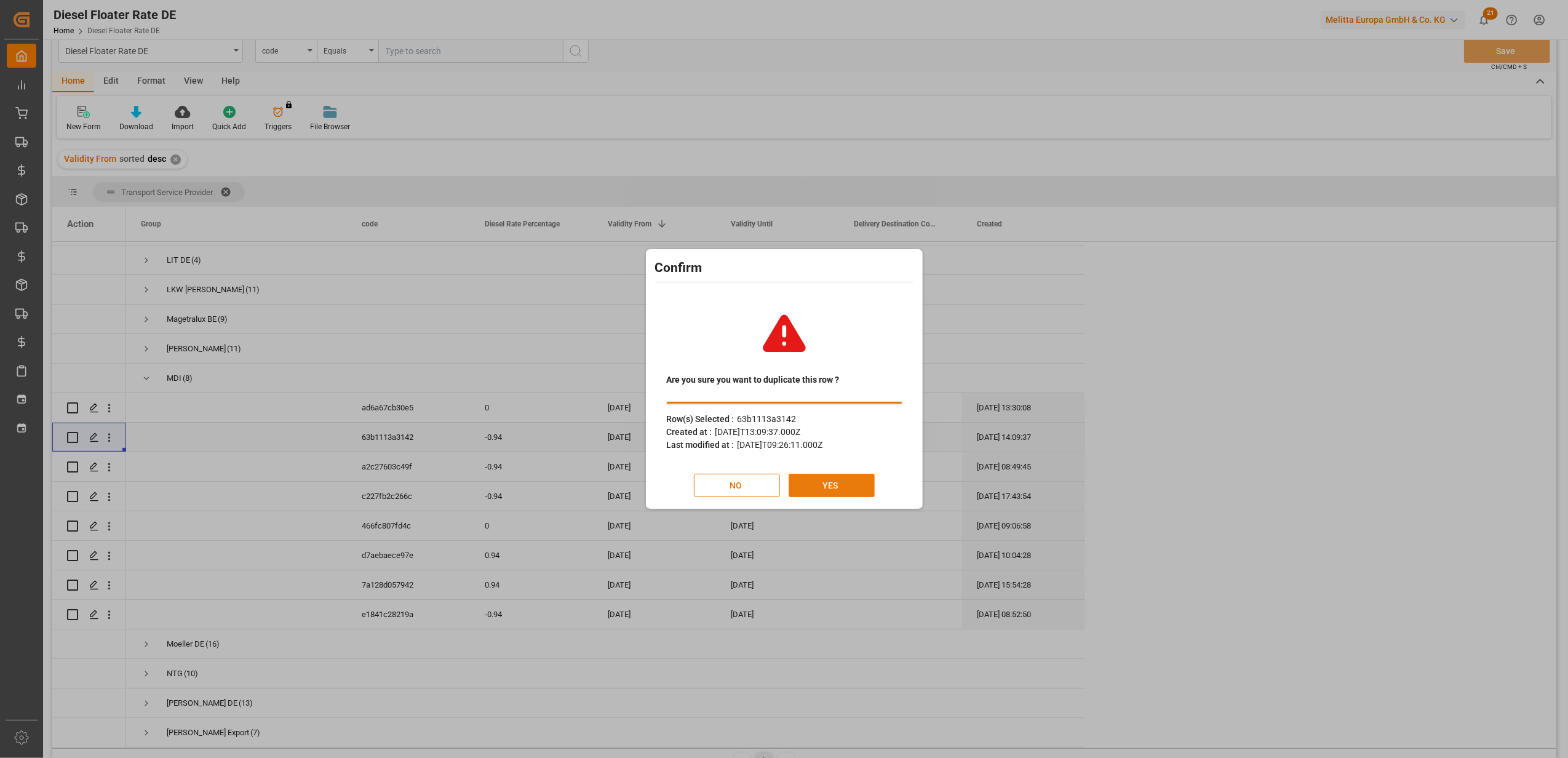
click at [846, 485] on button "YES" at bounding box center [831, 486] width 86 height 24
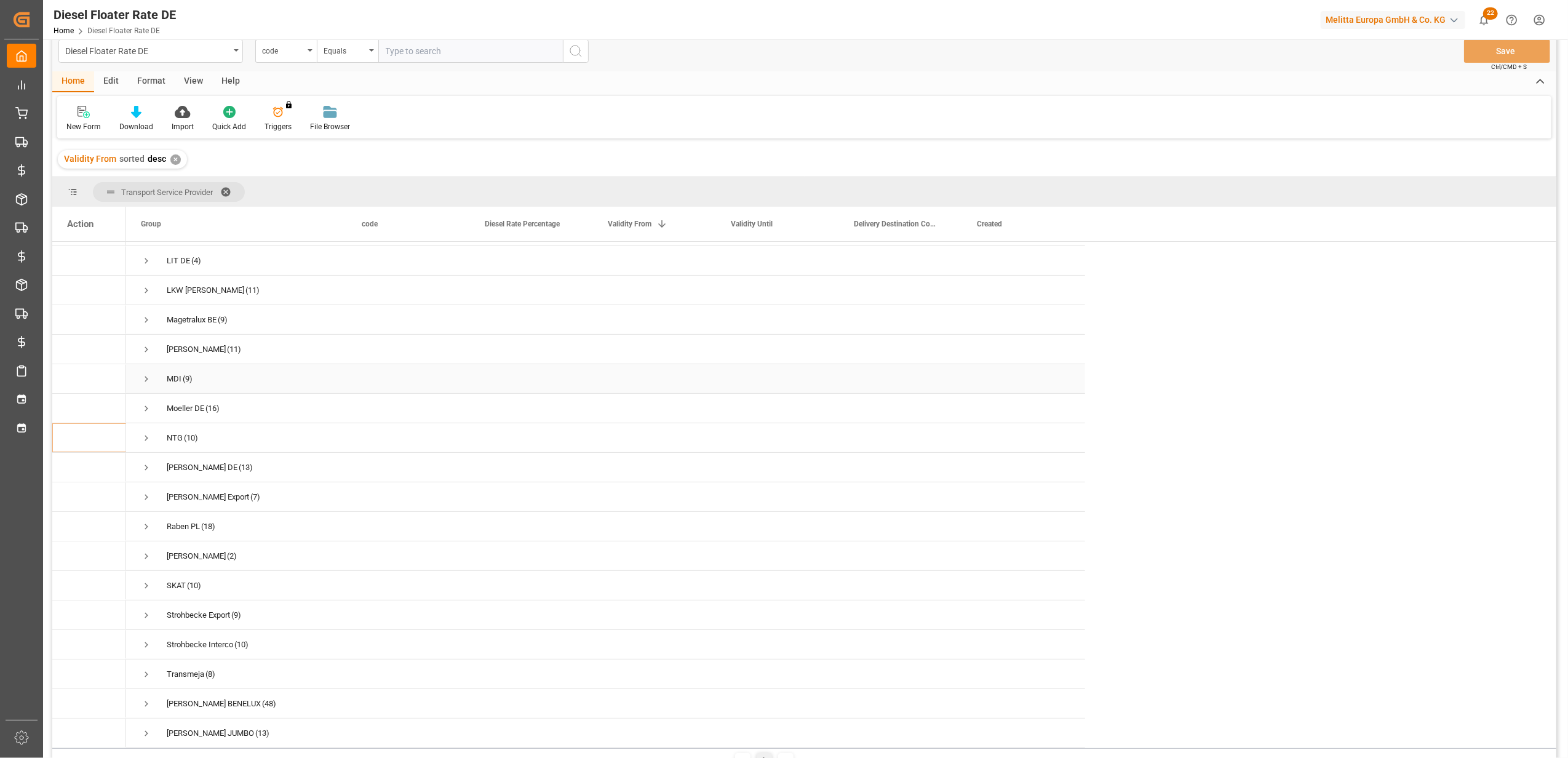
click at [149, 373] on span "Press SPACE to select this row." at bounding box center [147, 379] width 11 height 11
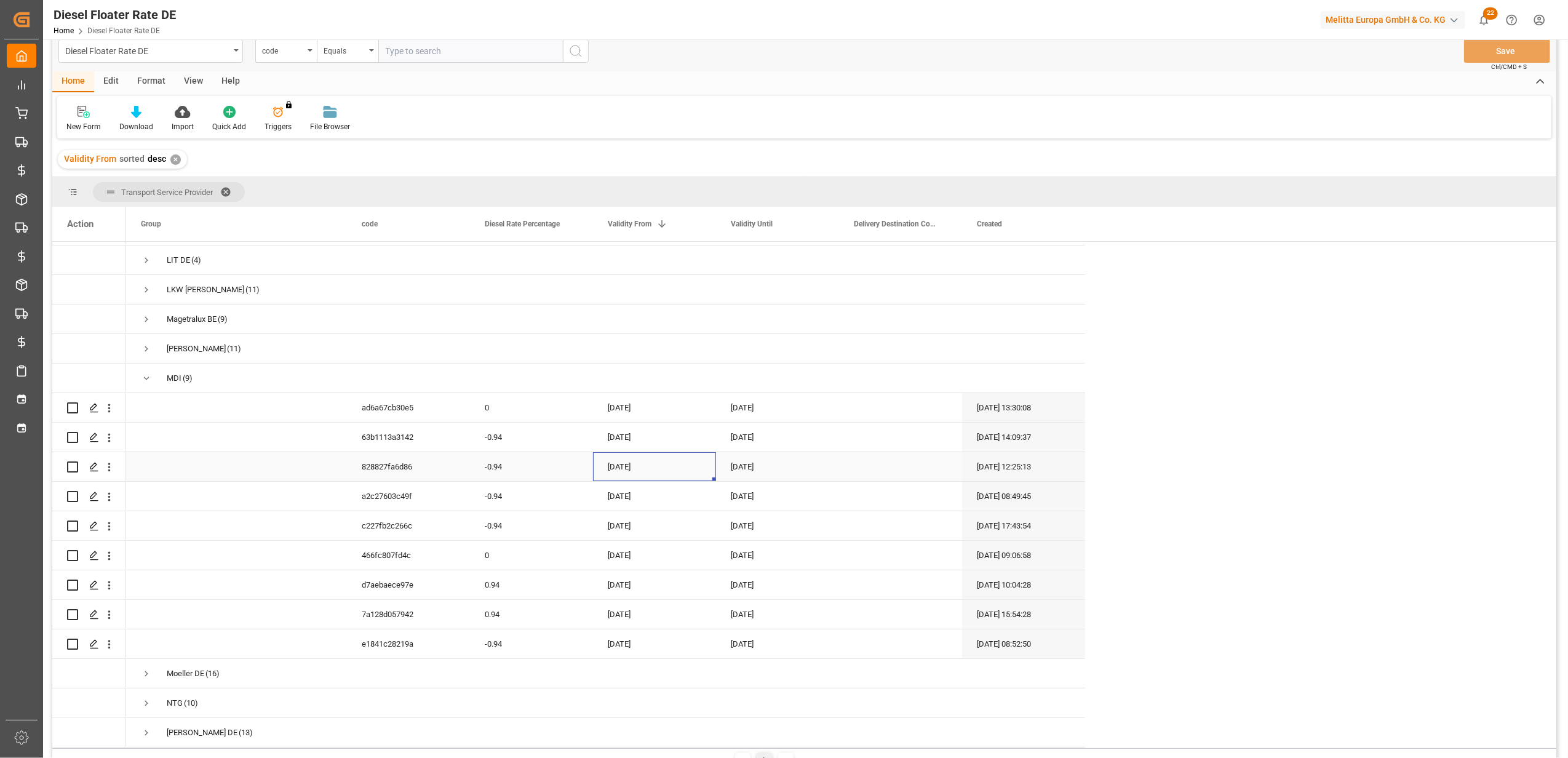
click at [628, 463] on div "[DATE]" at bounding box center [654, 467] width 123 height 29
click at [764, 500] on div "August 2025" at bounding box center [691, 504] width 175 height 13
click at [769, 502] on button "Next Month" at bounding box center [769, 502] width 7 height 7
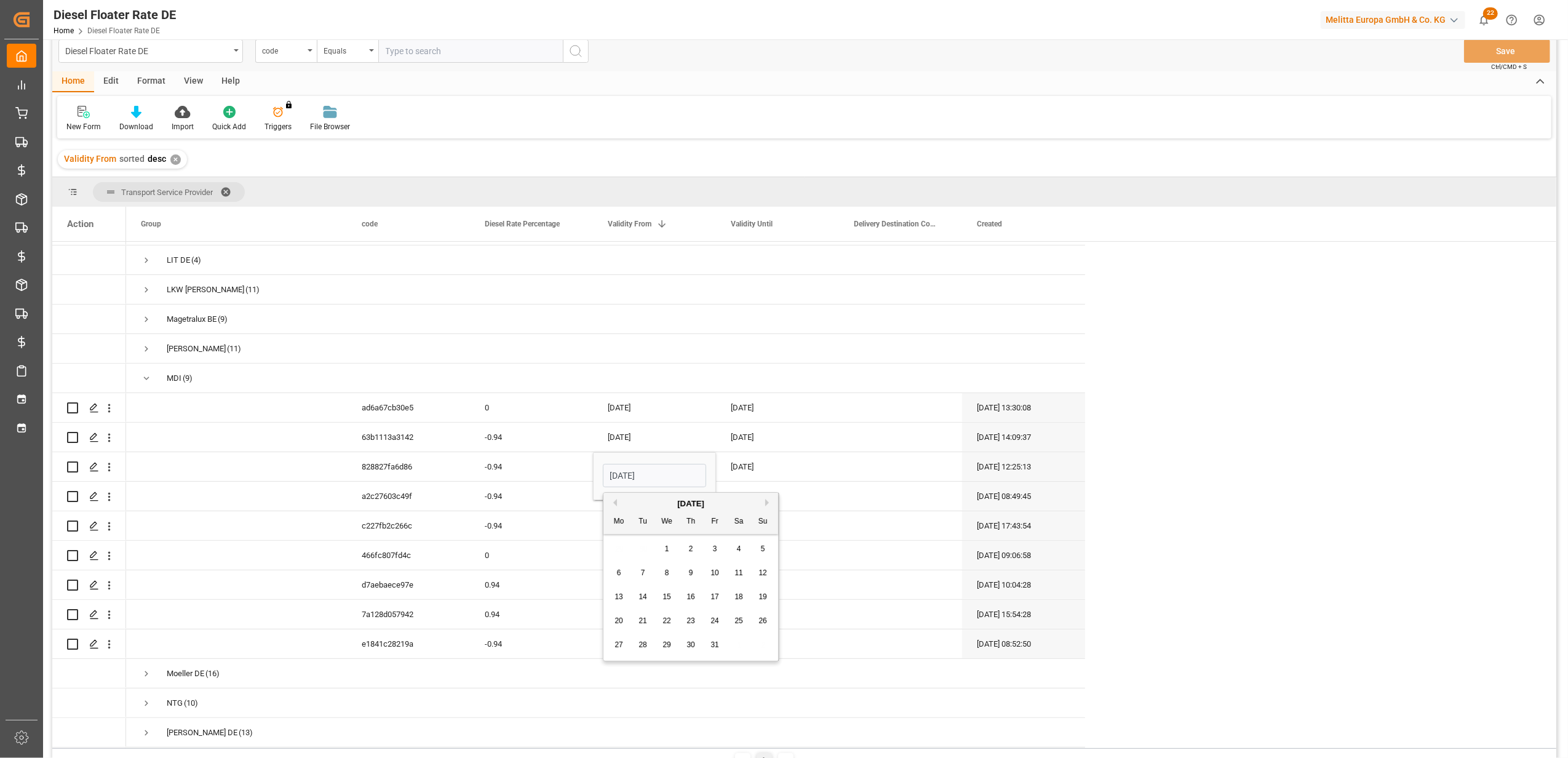
click at [672, 546] on div "1" at bounding box center [666, 549] width 15 height 15
type input "[DATE]"
click at [781, 463] on div "[DATE]" at bounding box center [777, 467] width 123 height 29
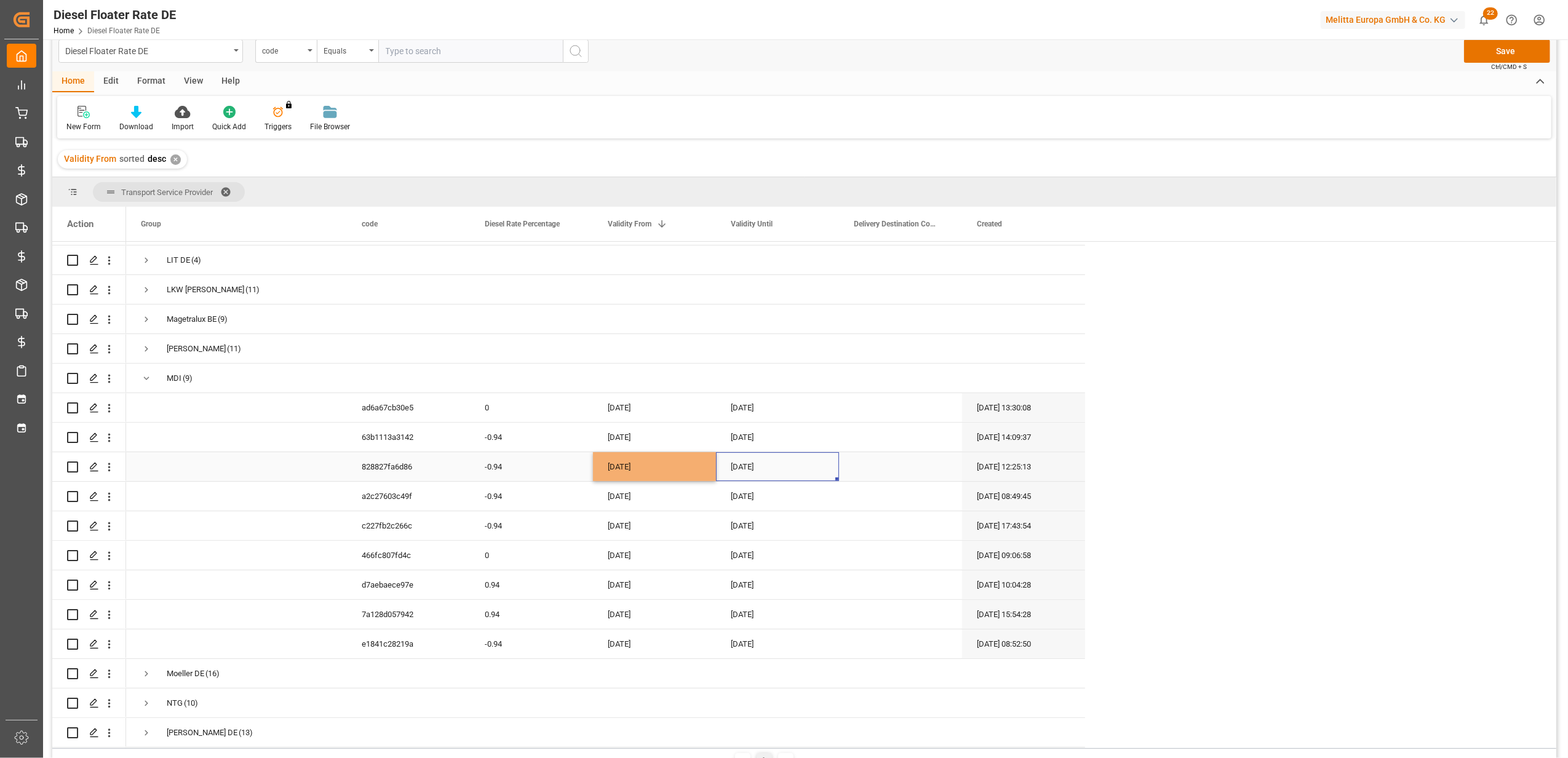
click at [781, 463] on div "[DATE]" at bounding box center [777, 467] width 123 height 29
click at [892, 503] on button "Next Month" at bounding box center [891, 502] width 7 height 7
click at [834, 635] on div "27 28 29 30 31 1 2" at bounding box center [815, 645] width 168 height 24
click at [835, 640] on div "27 28 29 30 31 1 2" at bounding box center [815, 645] width 168 height 24
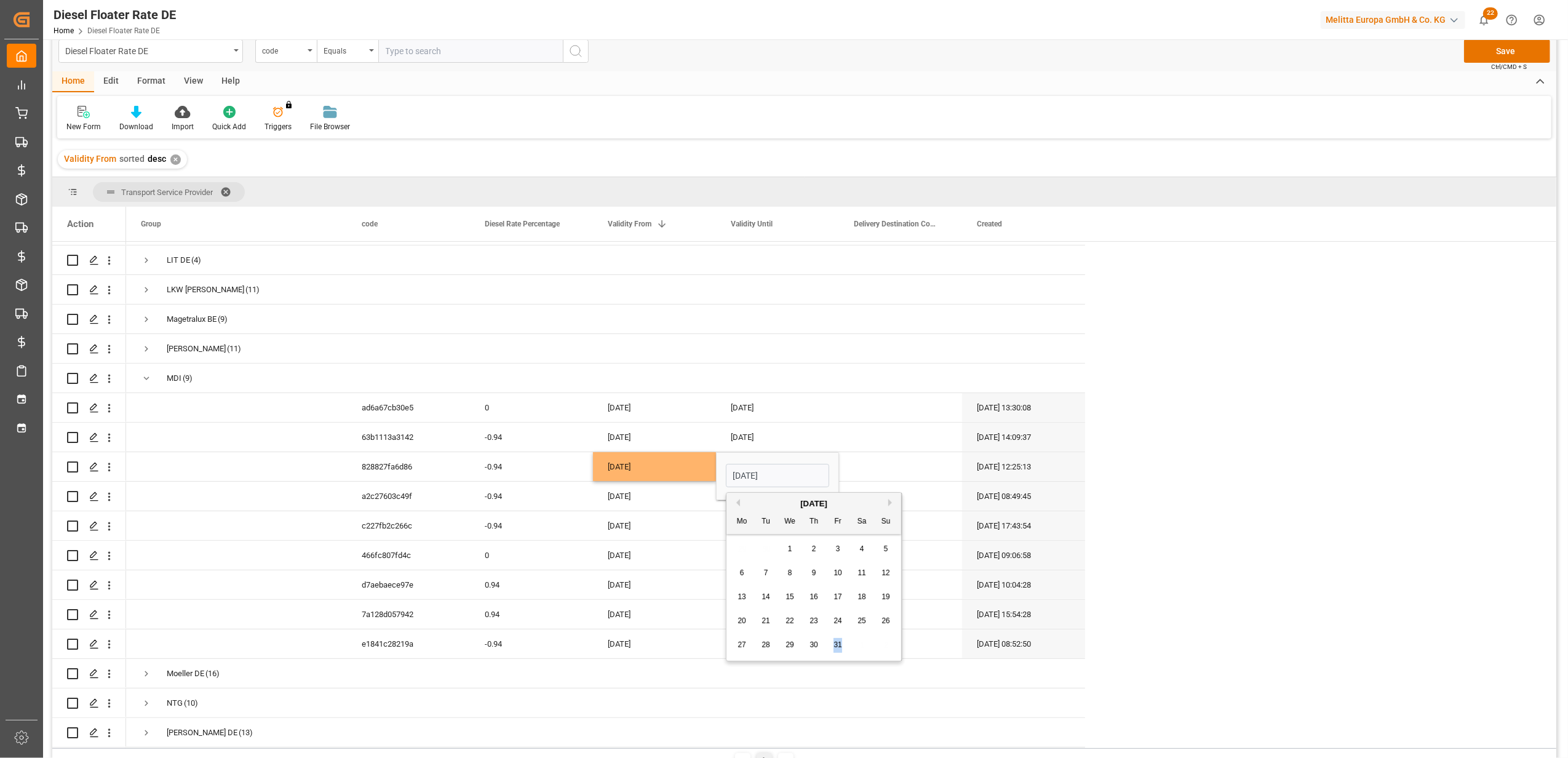
click at [838, 645] on span "31" at bounding box center [837, 644] width 8 height 9
type input "[DATE]"
click at [792, 600] on div "[DATE]" at bounding box center [777, 614] width 123 height 29
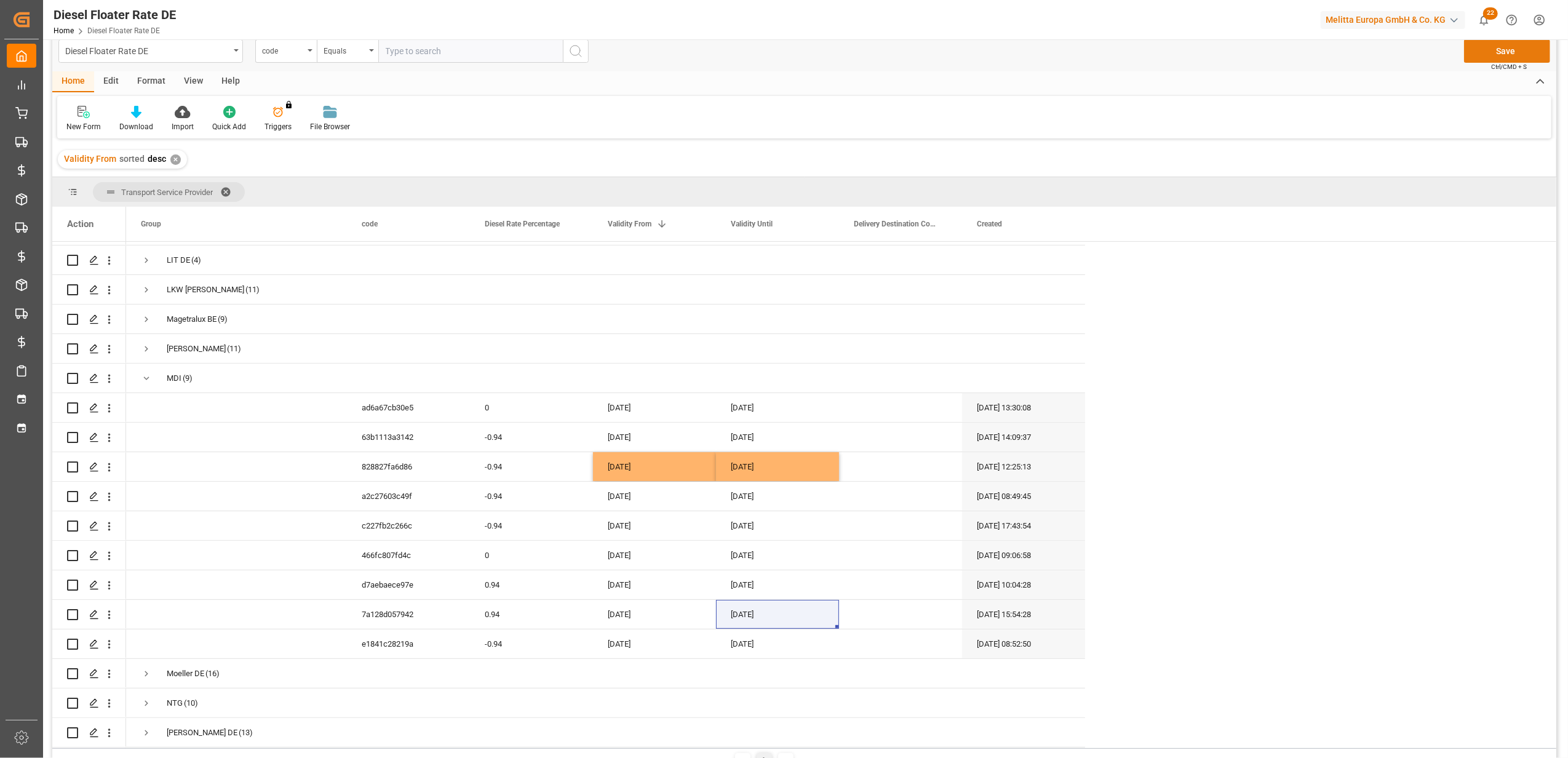
click at [1491, 56] on button "Save" at bounding box center [1507, 51] width 86 height 24
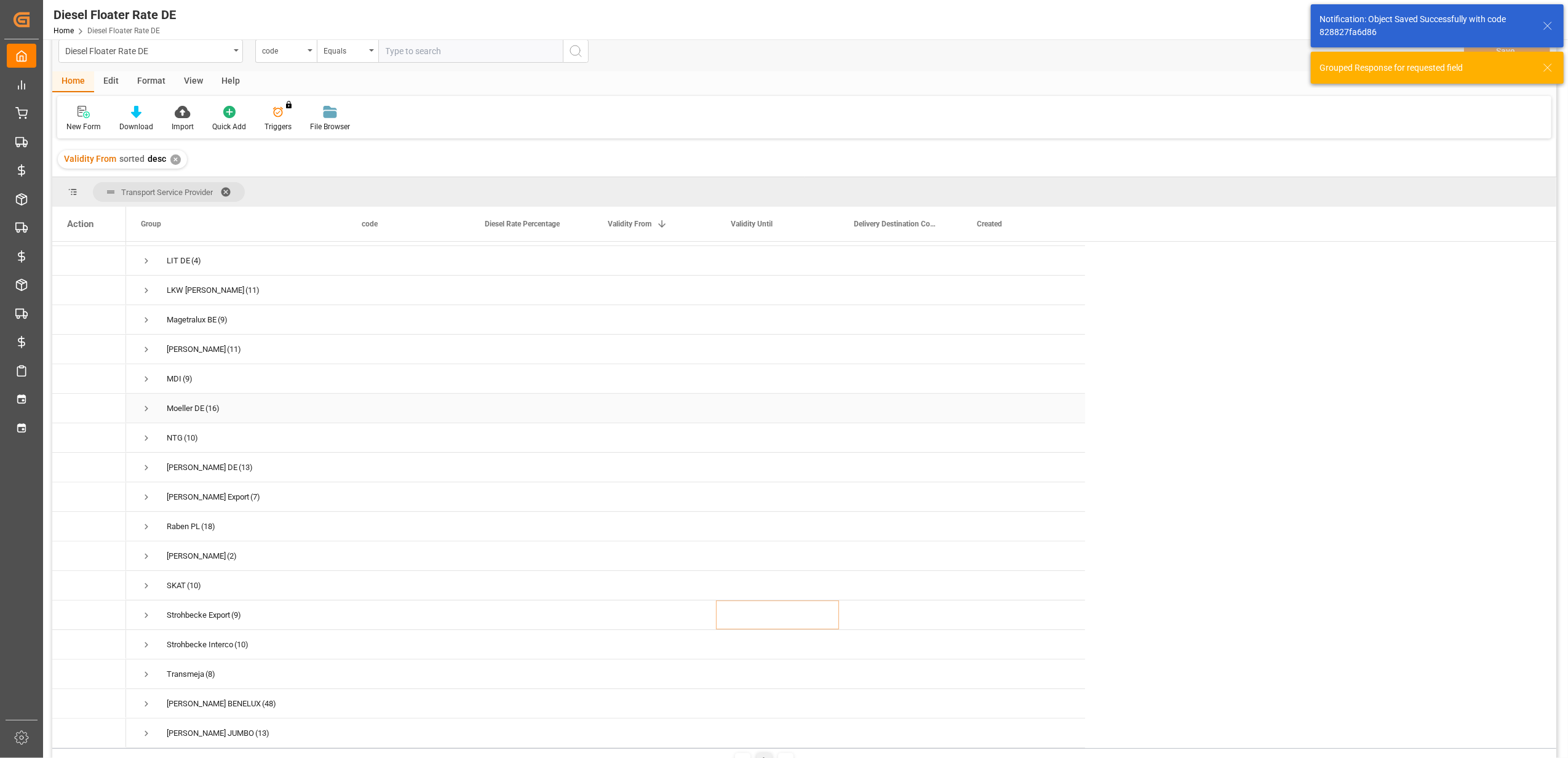
click at [147, 403] on span "Press SPACE to select this row." at bounding box center [147, 409] width 11 height 11
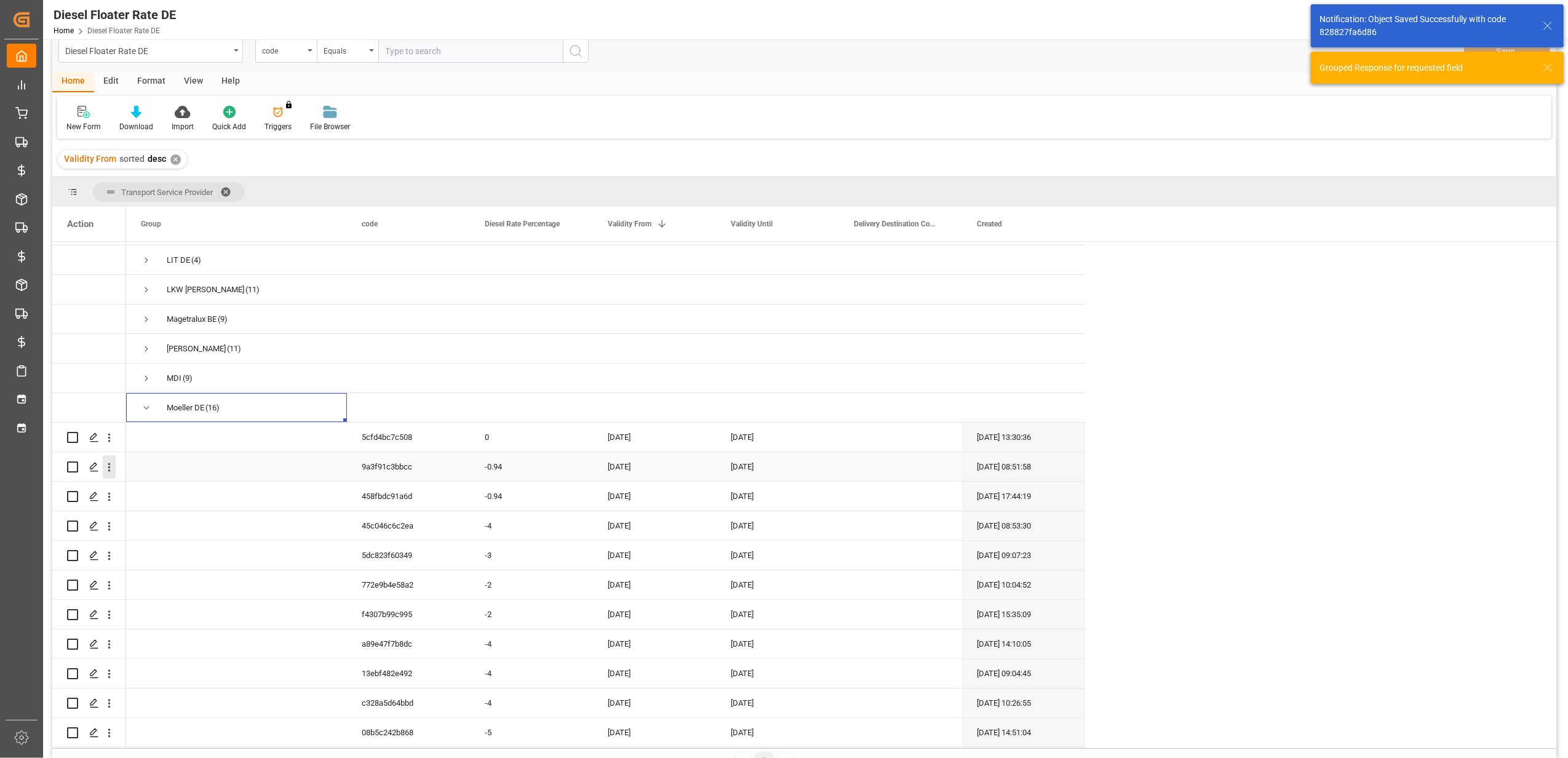
click at [111, 465] on icon "open menu" at bounding box center [109, 467] width 13 height 13
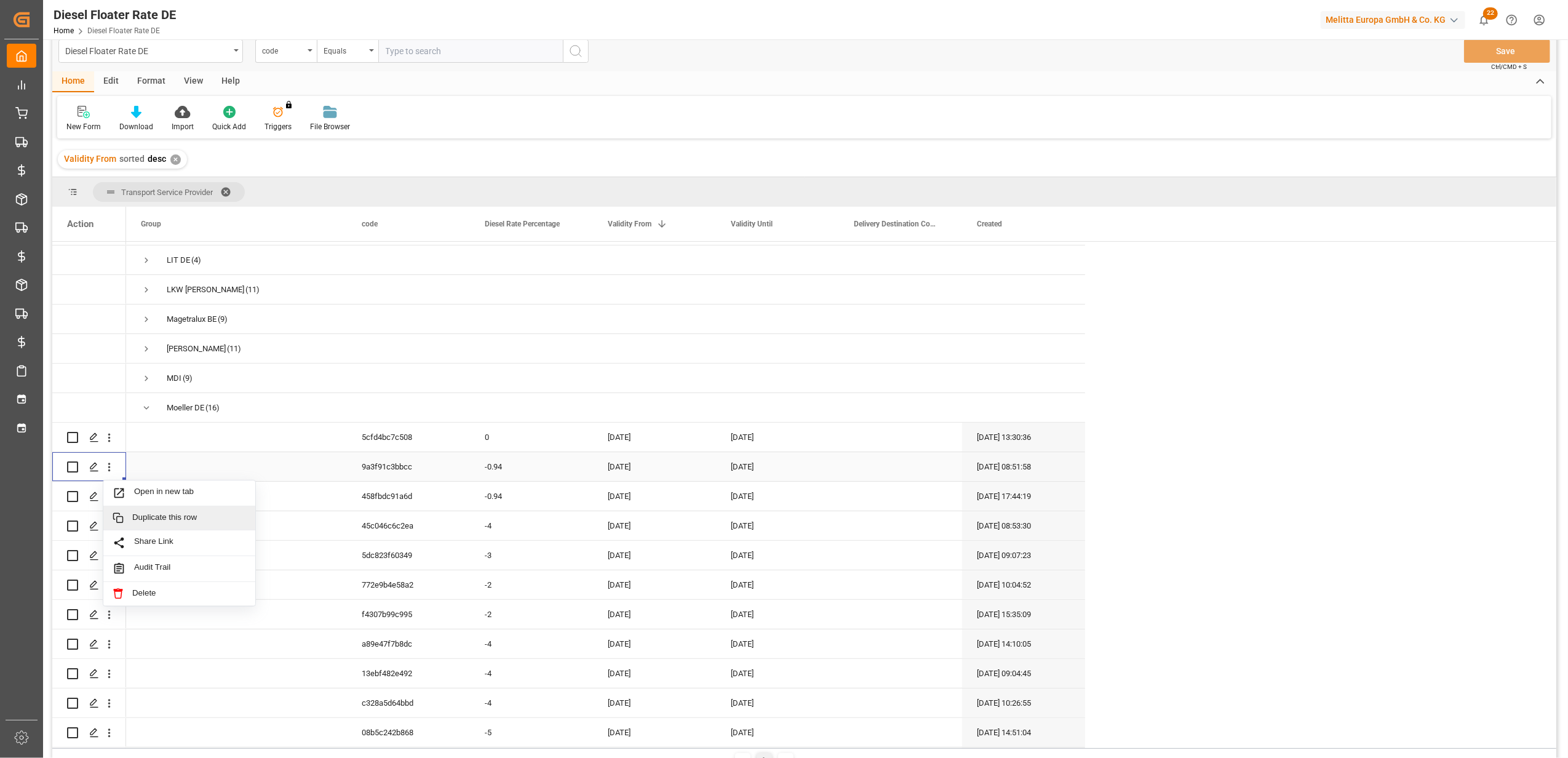
click at [189, 515] on span "Duplicate this row" at bounding box center [189, 518] width 114 height 11
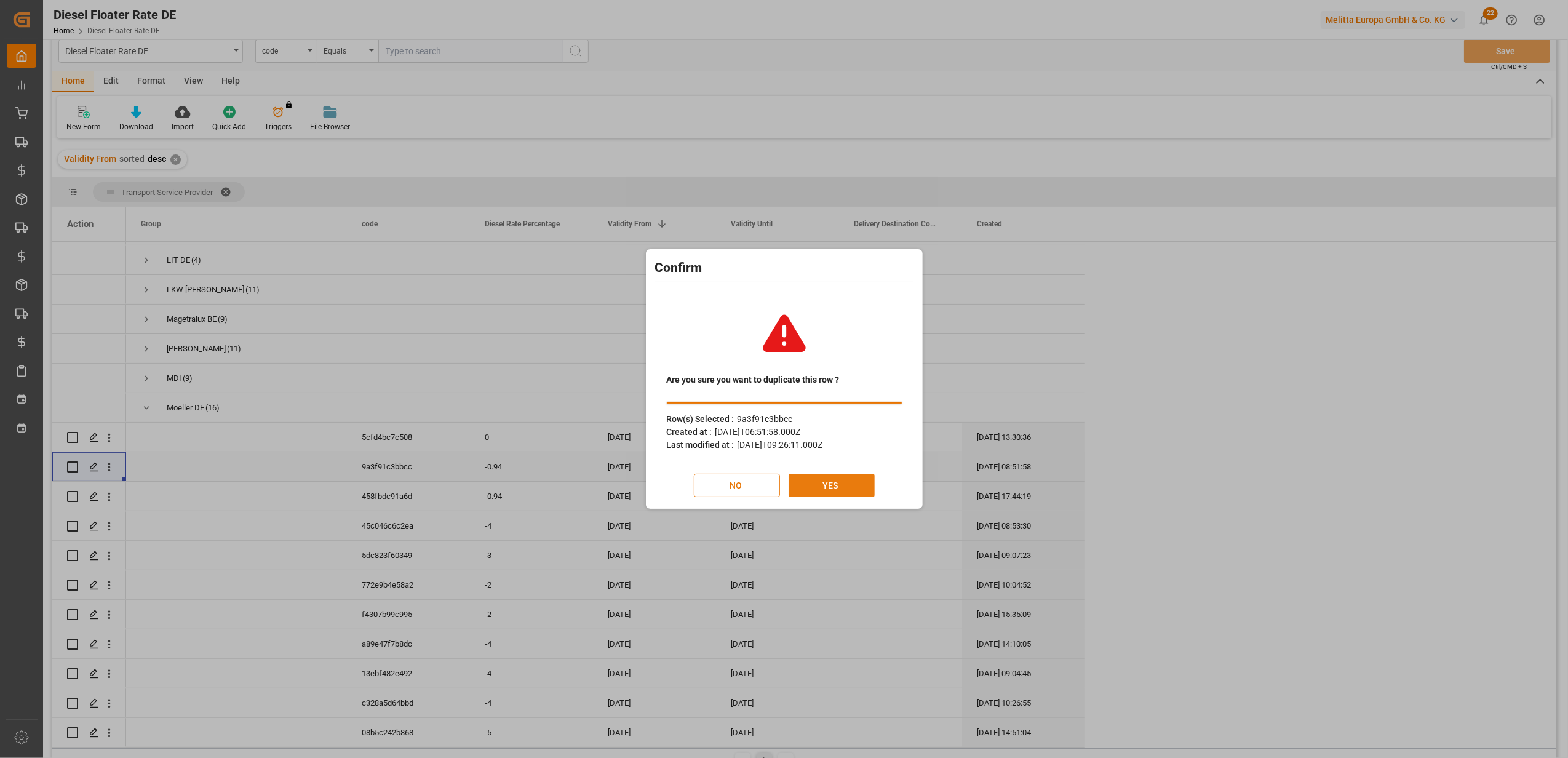
click at [868, 481] on button "YES" at bounding box center [831, 486] width 86 height 24
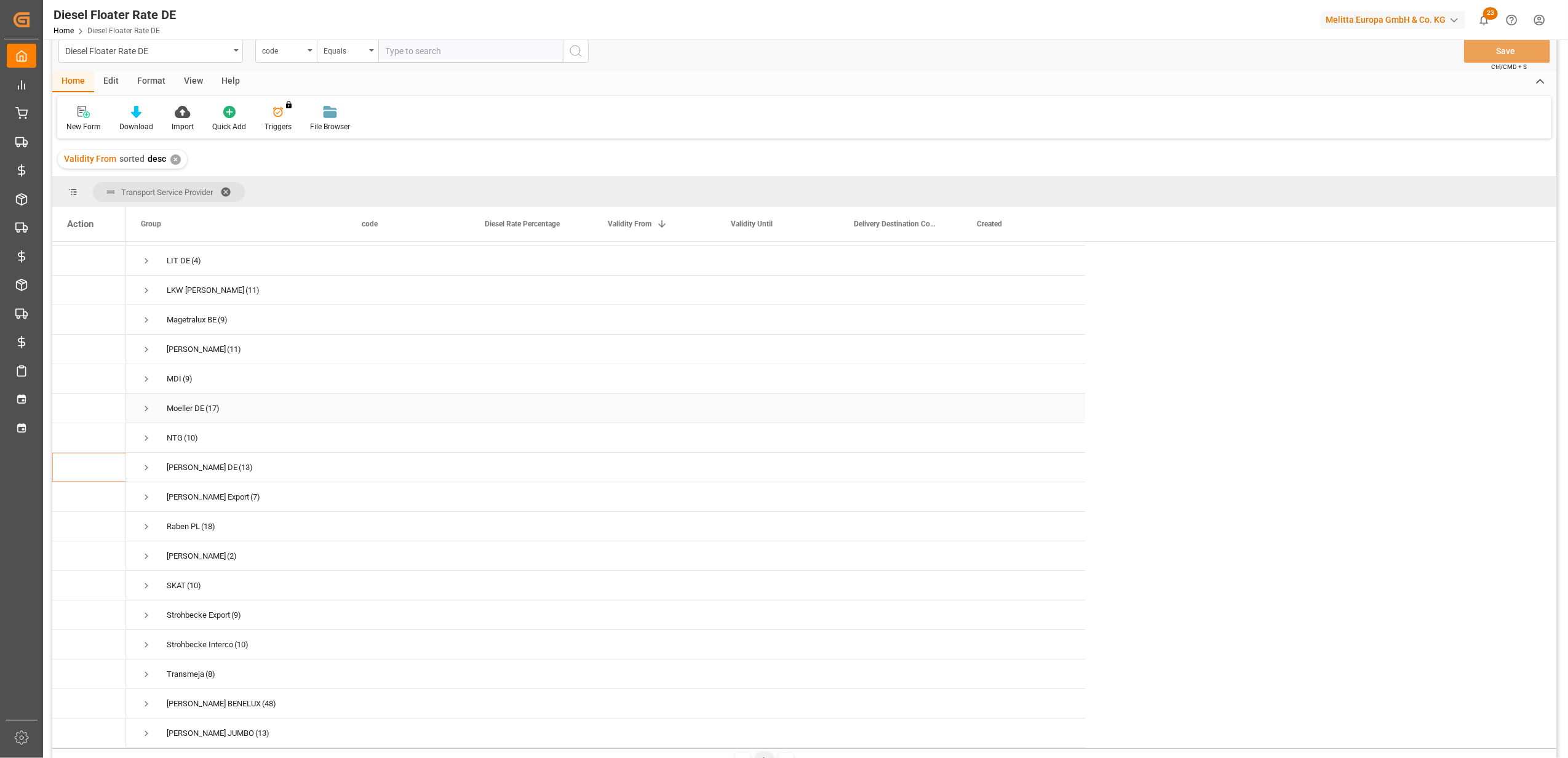
click at [147, 403] on span "Press SPACE to select this row." at bounding box center [147, 409] width 11 height 11
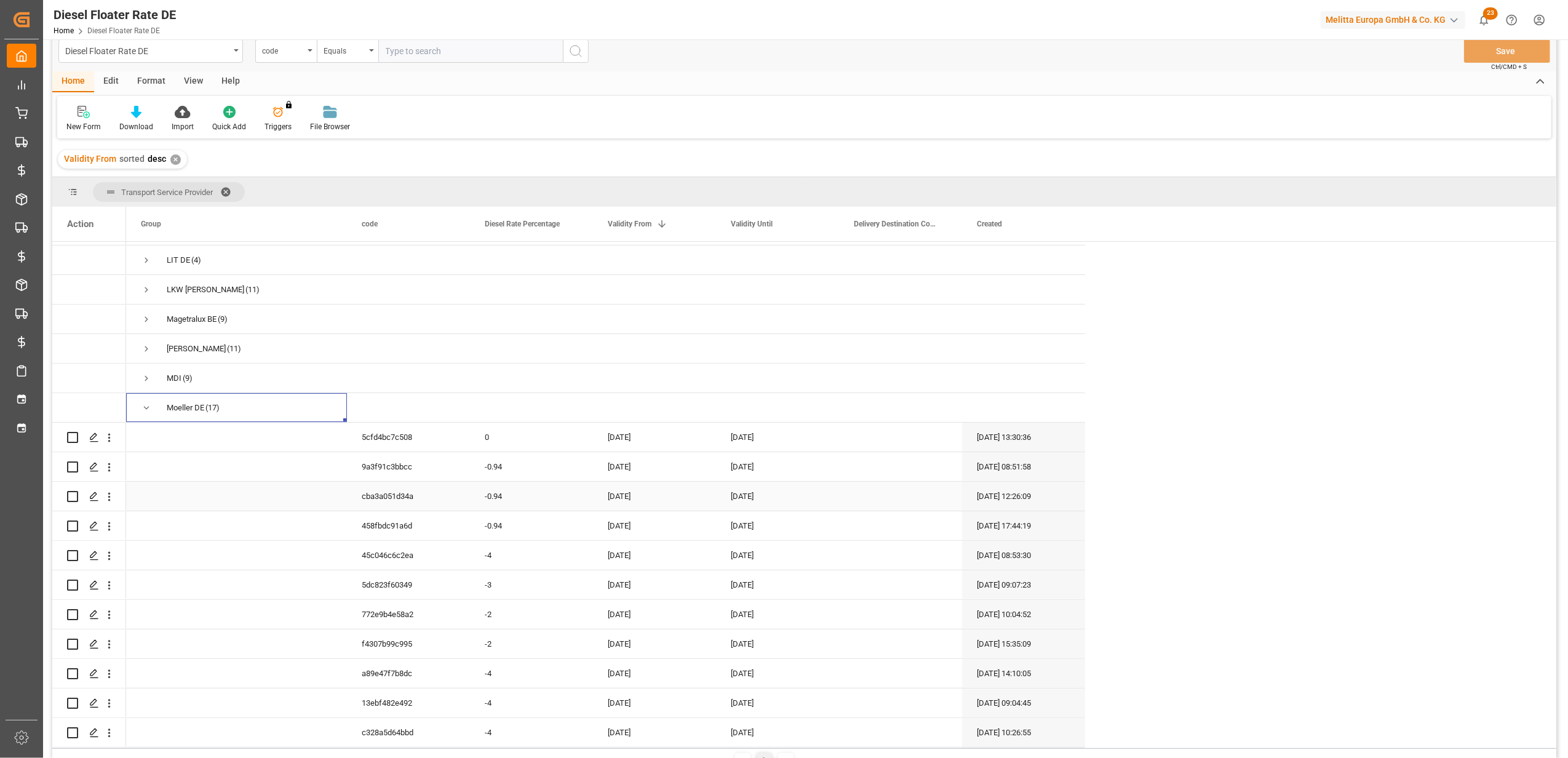
click at [629, 494] on div "[DATE]" at bounding box center [654, 496] width 123 height 29
click at [769, 534] on button "Next Month" at bounding box center [769, 531] width 7 height 7
click at [674, 574] on div "1" at bounding box center [666, 578] width 15 height 15
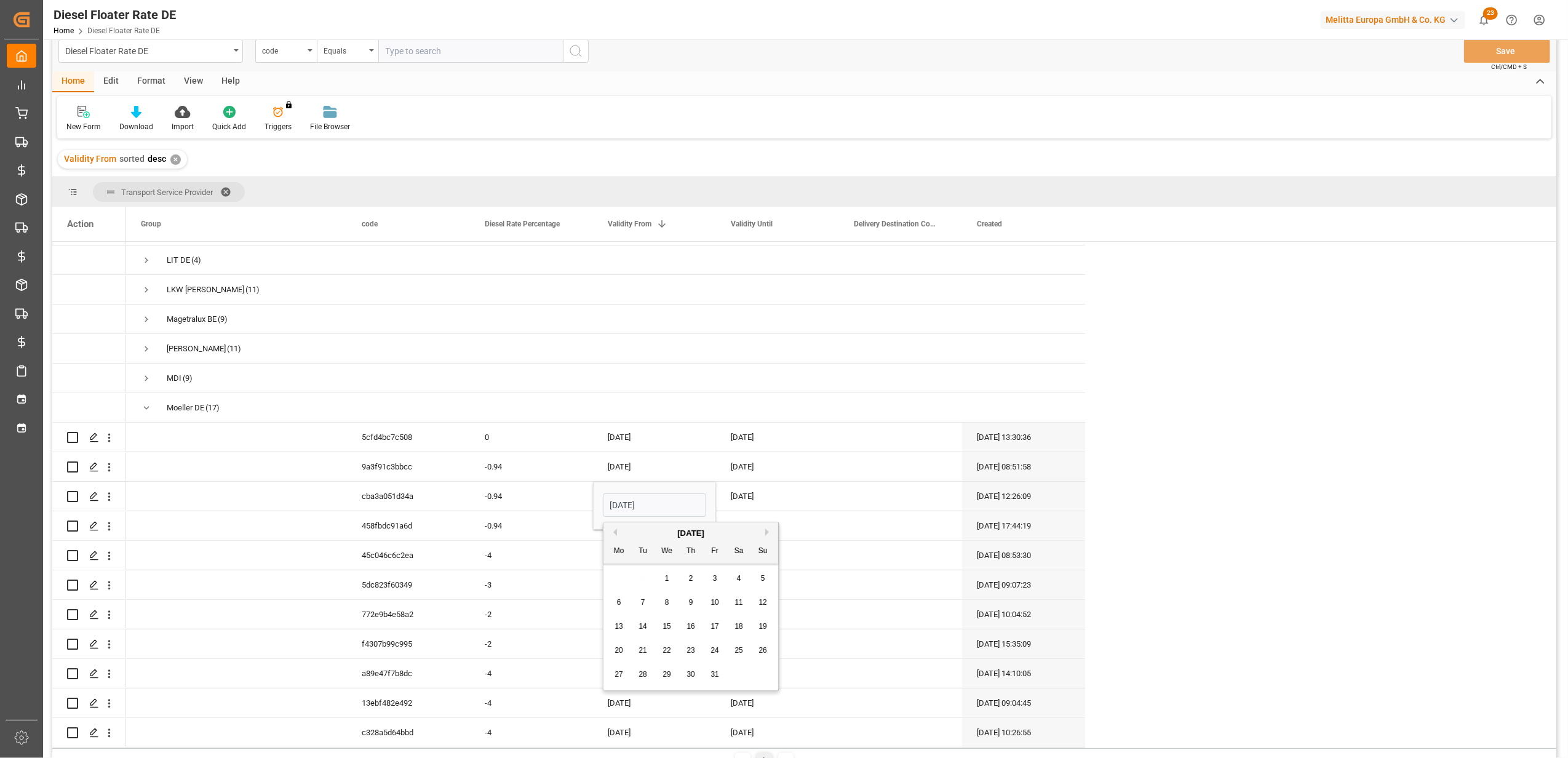
type input "[DATE]"
click at [772, 494] on div "[DATE]" at bounding box center [777, 496] width 123 height 29
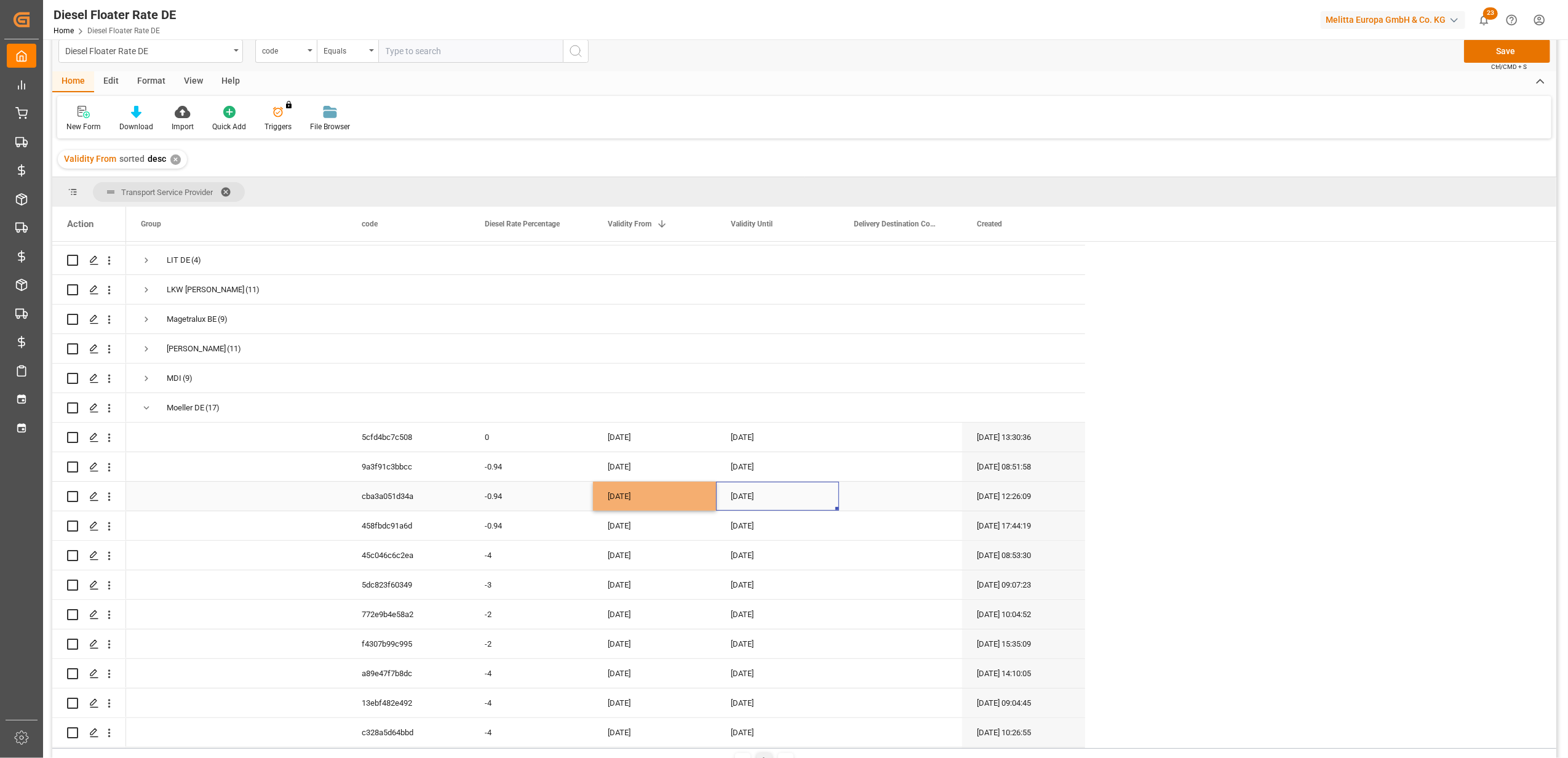
click at [772, 494] on div "[DATE]" at bounding box center [777, 496] width 123 height 29
click at [889, 532] on button "Next Month" at bounding box center [891, 531] width 7 height 7
click at [837, 676] on span "31" at bounding box center [837, 674] width 8 height 9
type input "[DATE]"
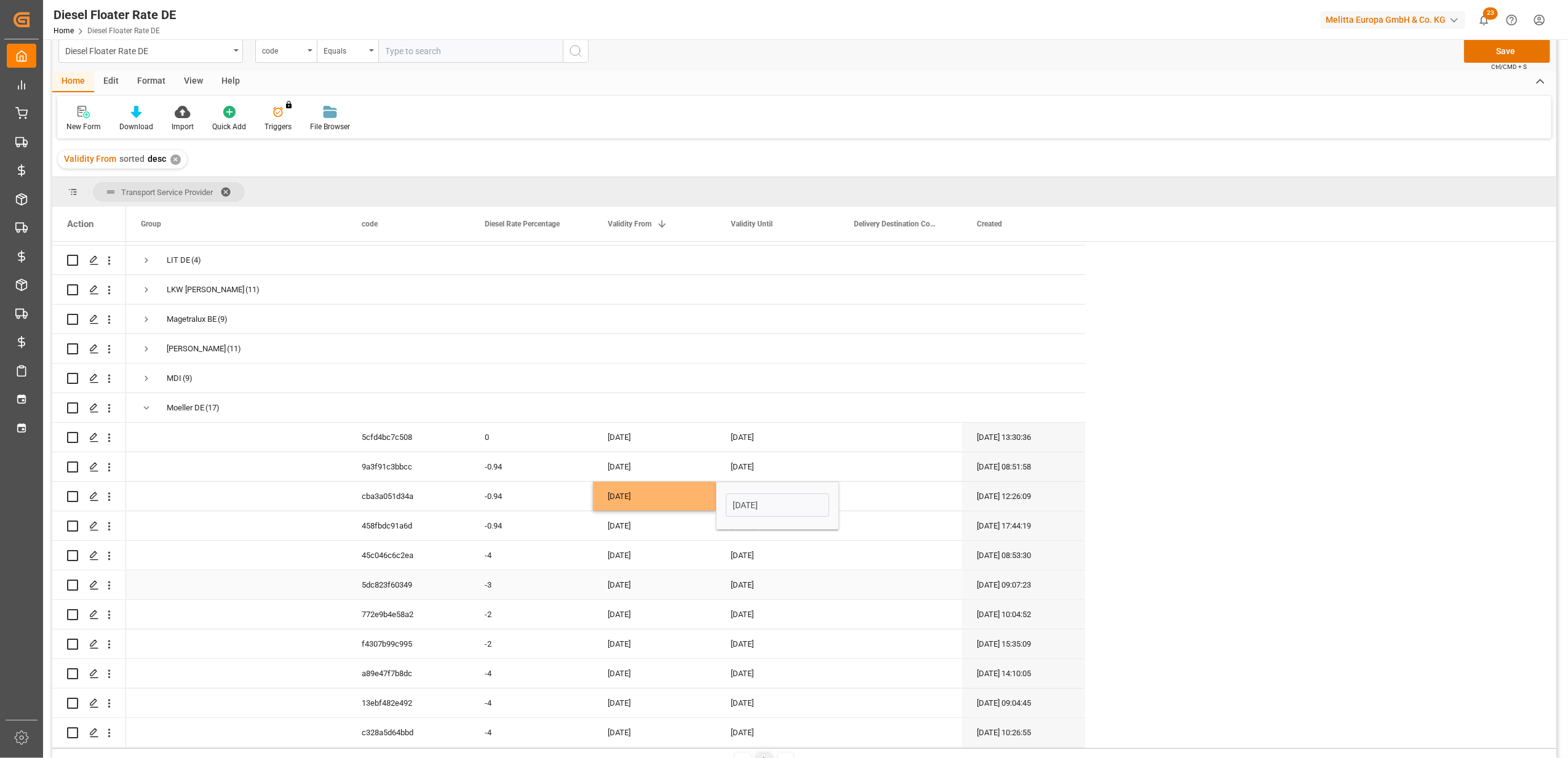
click at [705, 571] on div "[DATE]" at bounding box center [654, 585] width 123 height 29
click at [1511, 45] on button "Save" at bounding box center [1507, 51] width 86 height 24
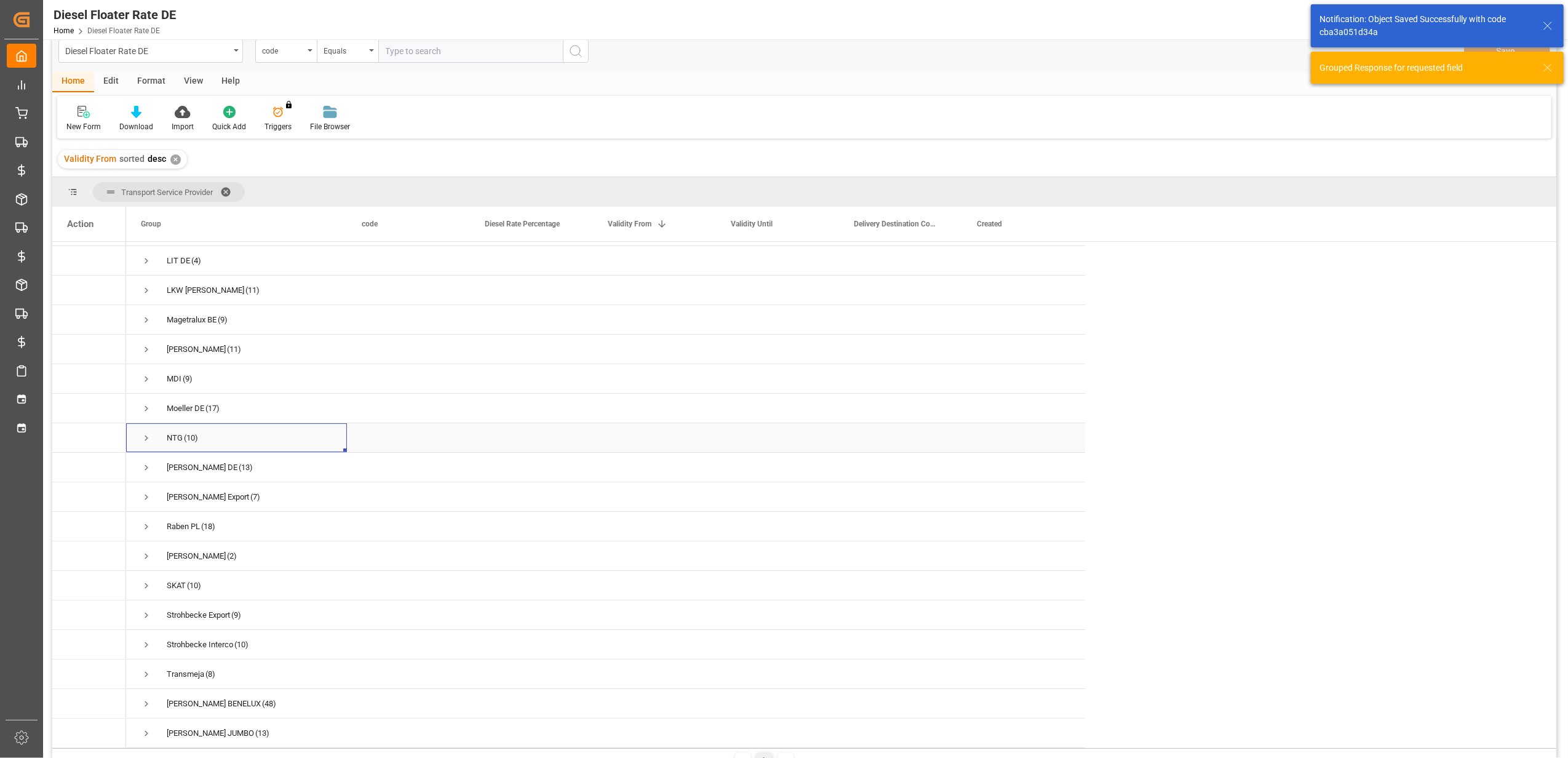
click at [149, 432] on span "Press SPACE to select this row." at bounding box center [147, 438] width 11 height 11
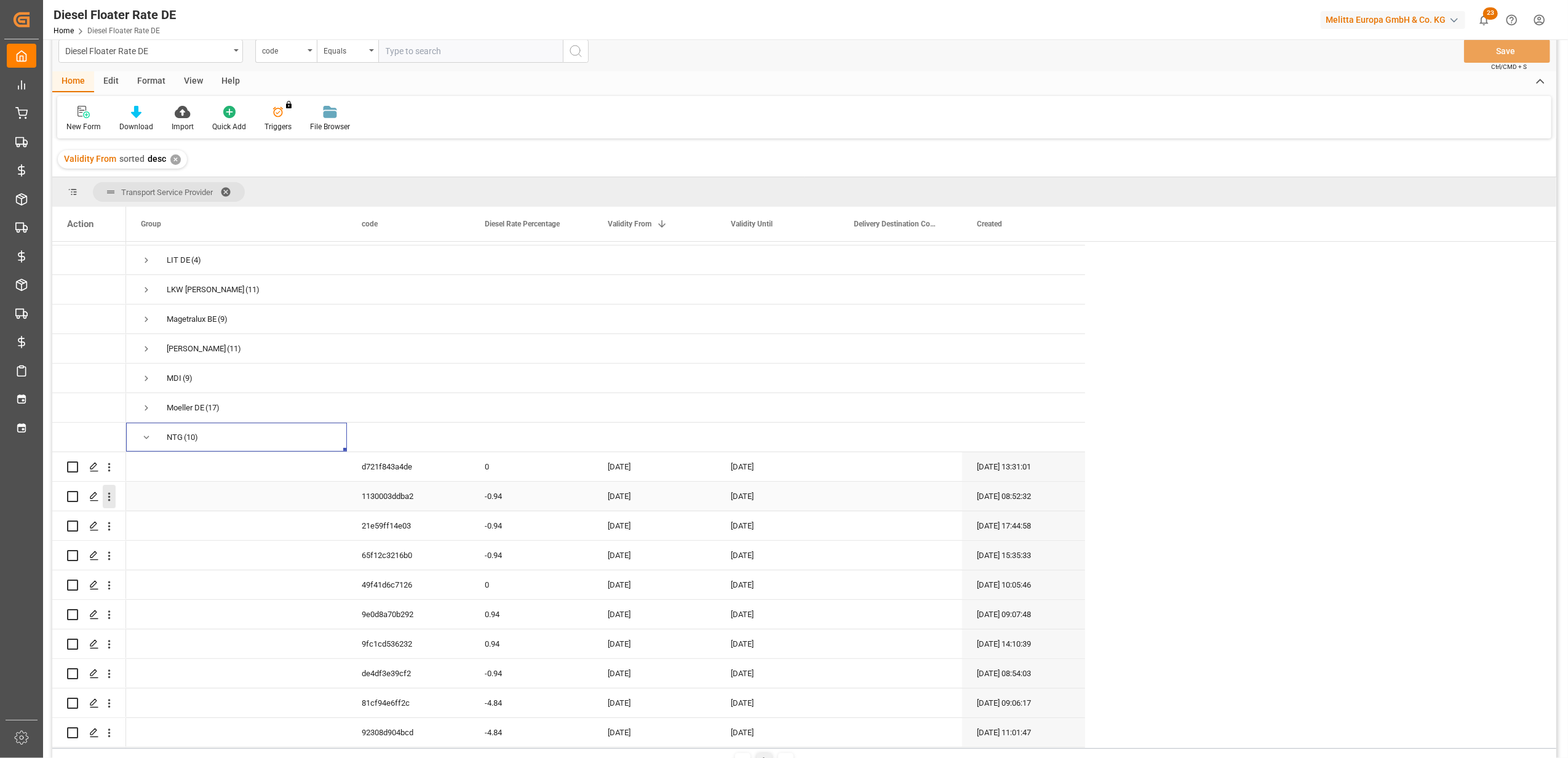
click at [112, 493] on icon "open menu" at bounding box center [109, 497] width 13 height 13
click at [185, 549] on span "Duplicate this row" at bounding box center [189, 547] width 114 height 11
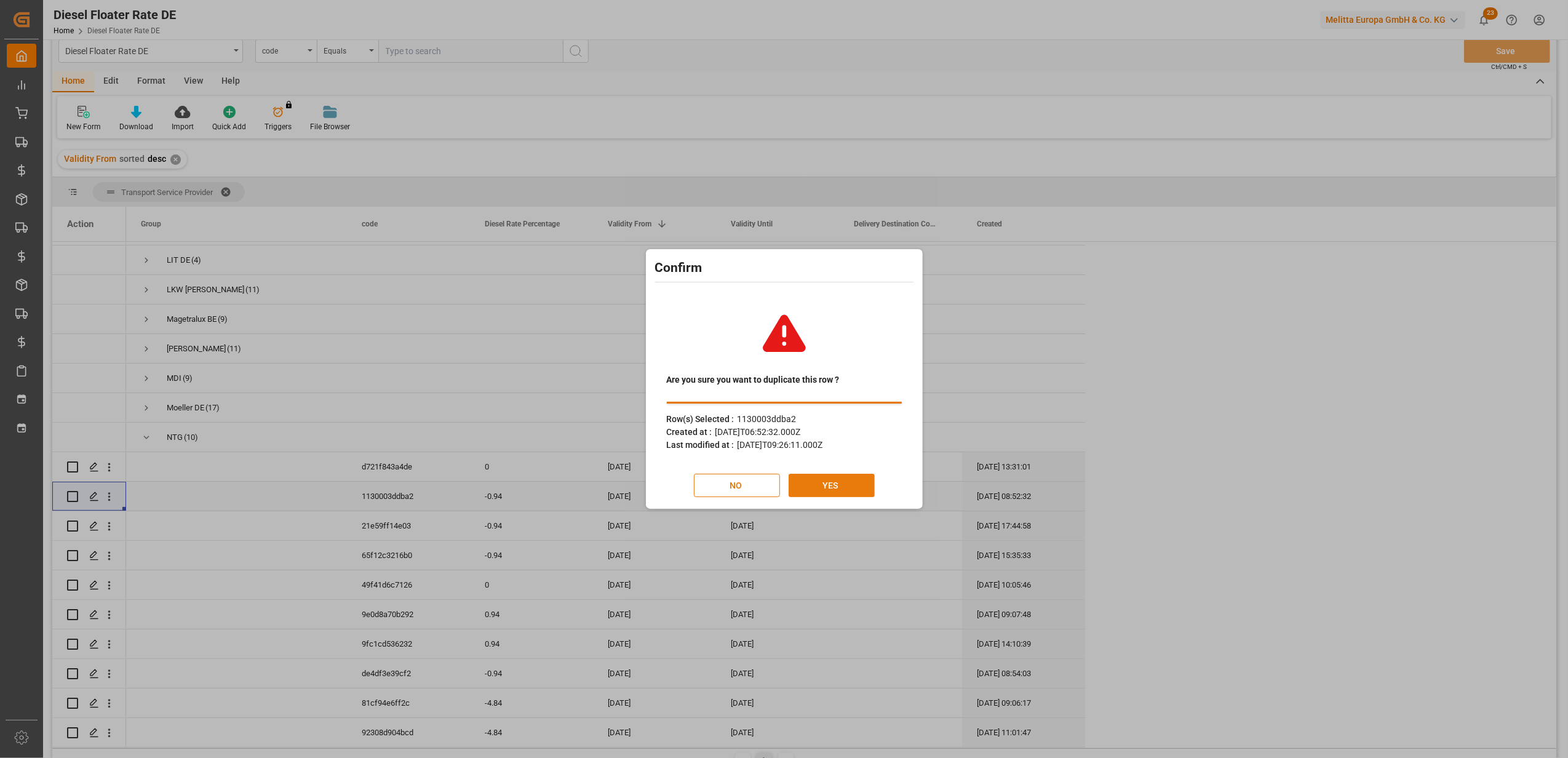
click at [830, 483] on button "YES" at bounding box center [831, 486] width 86 height 24
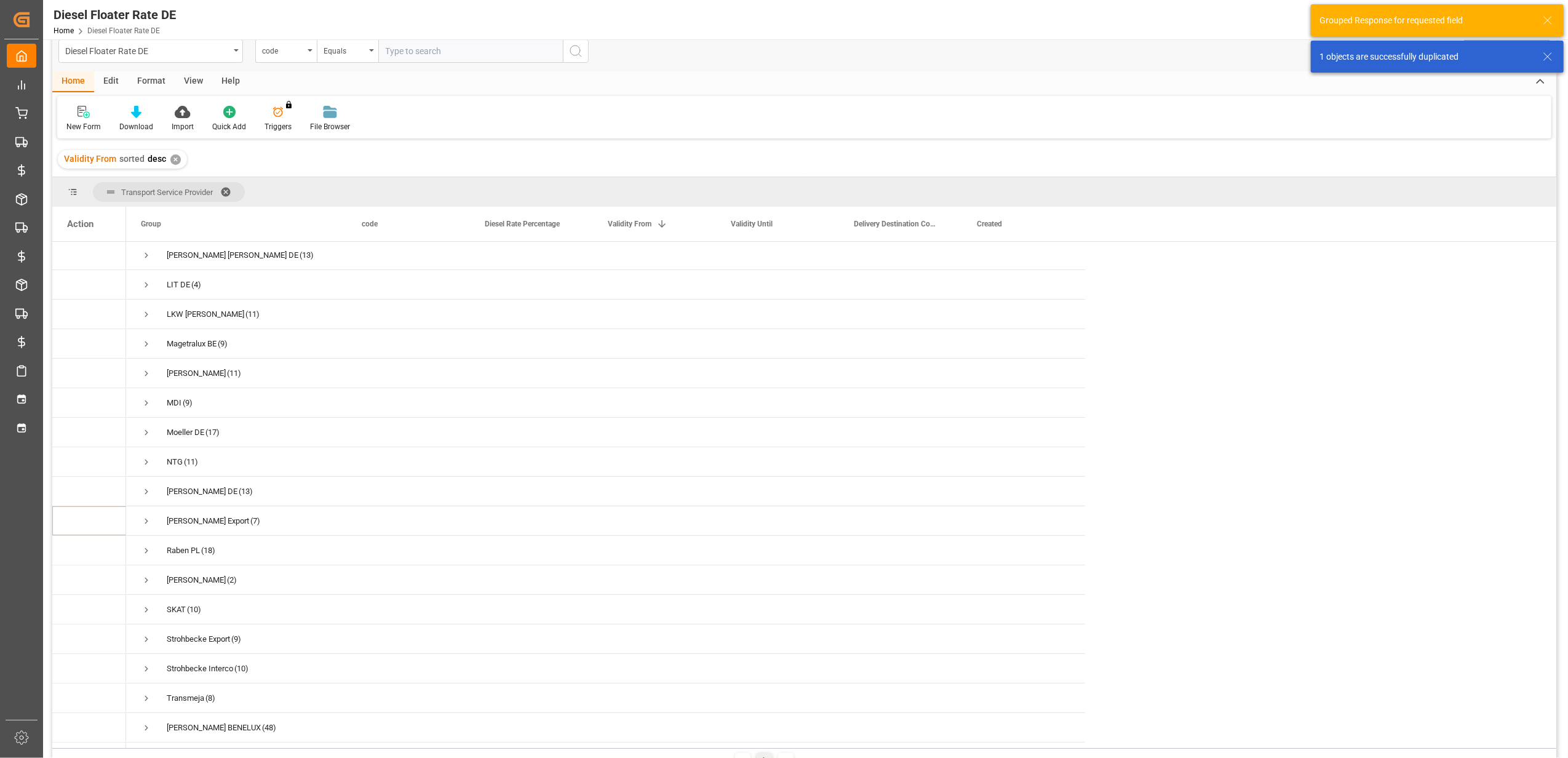
scroll to position [413, 0]
click at [150, 433] on span "Press SPACE to select this row." at bounding box center [147, 438] width 11 height 11
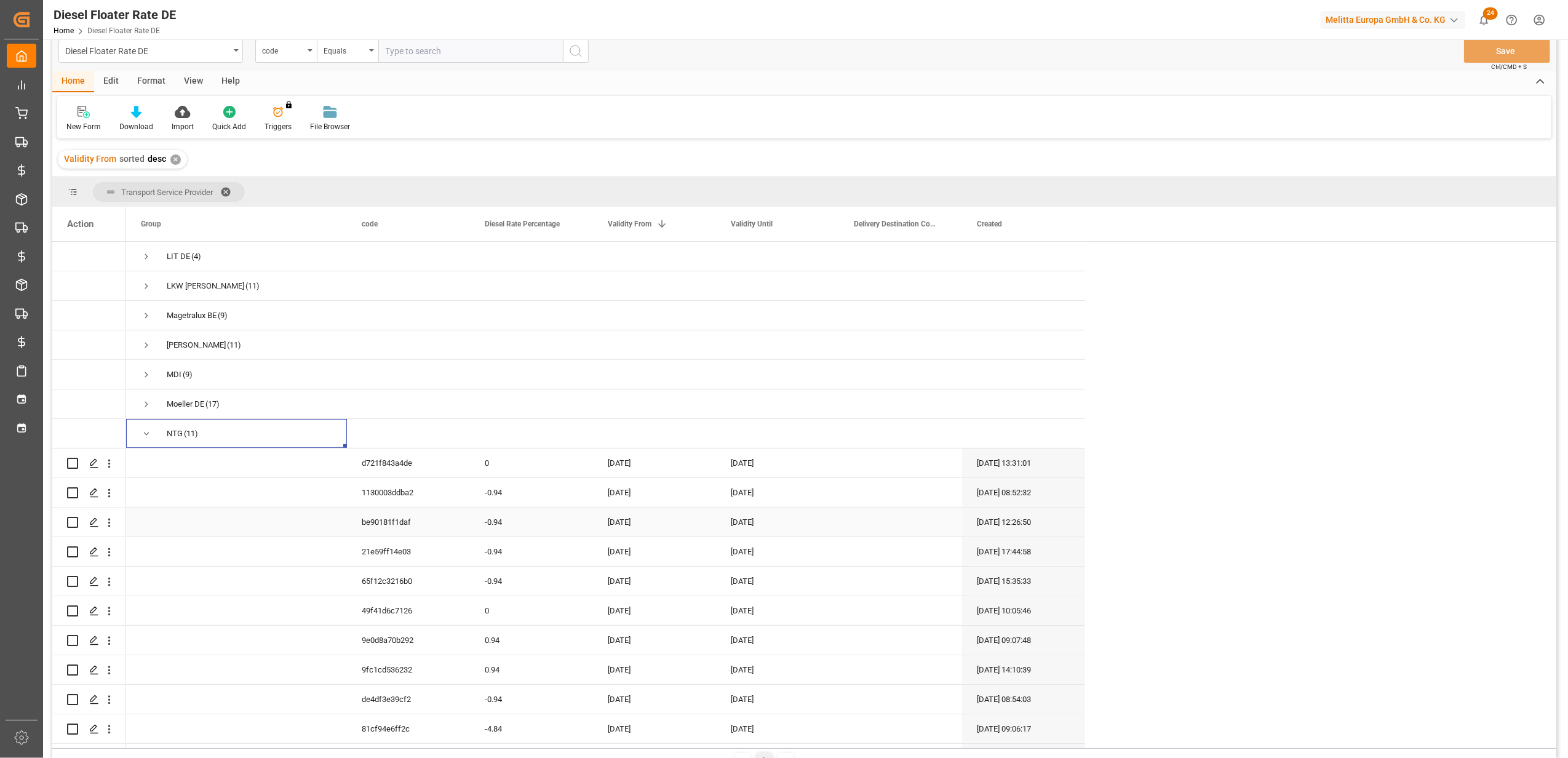
click at [631, 516] on div "[DATE]" at bounding box center [654, 522] width 123 height 29
click at [765, 557] on div "August 2025" at bounding box center [691, 560] width 175 height 13
click at [771, 561] on button "Next Month" at bounding box center [769, 558] width 7 height 7
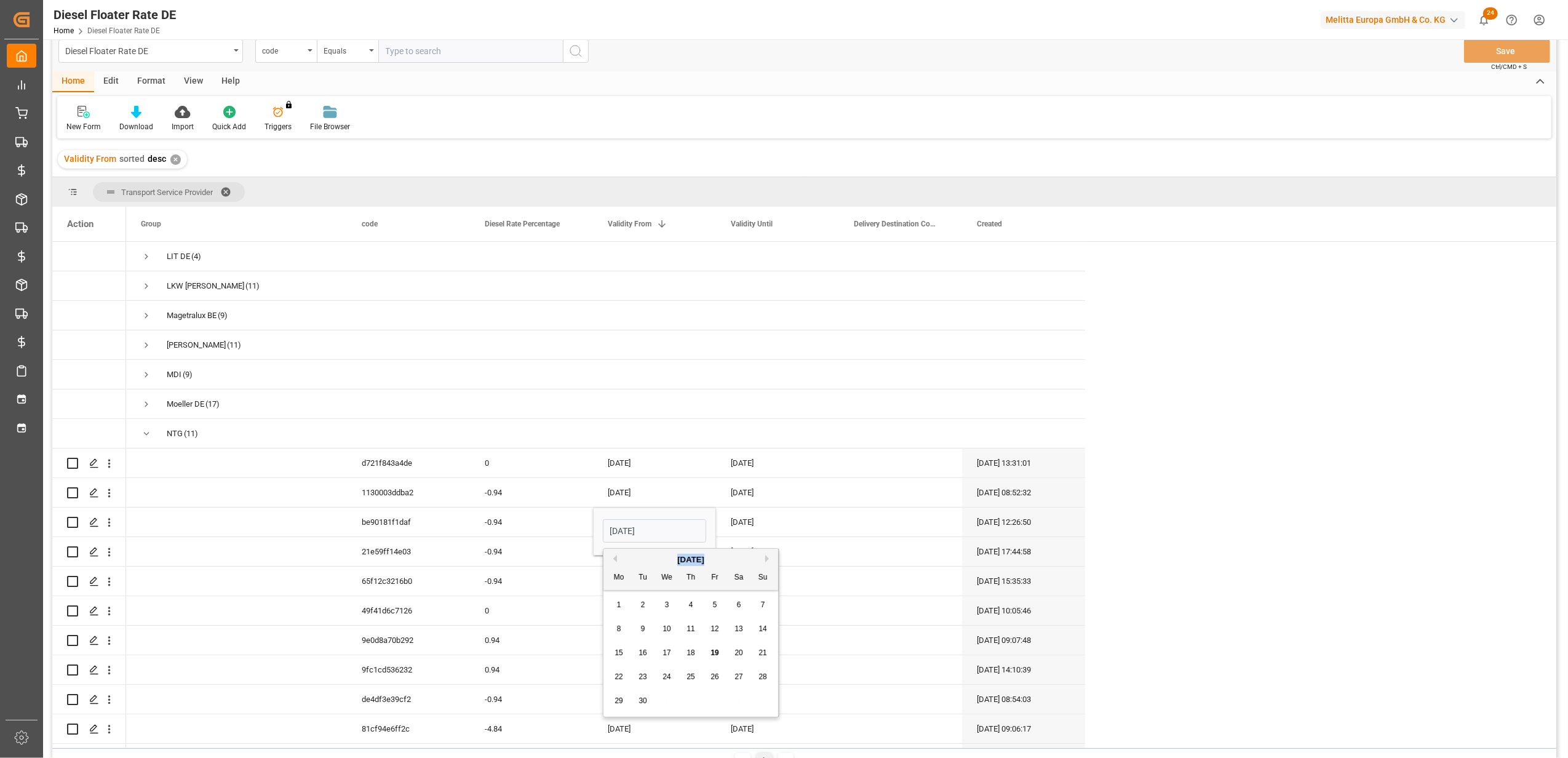
click at [771, 561] on button "Next Month" at bounding box center [769, 558] width 7 height 7
click at [667, 603] on span "1" at bounding box center [666, 604] width 4 height 9
type input "[DATE]"
click at [750, 512] on div "[DATE]" at bounding box center [777, 522] width 123 height 29
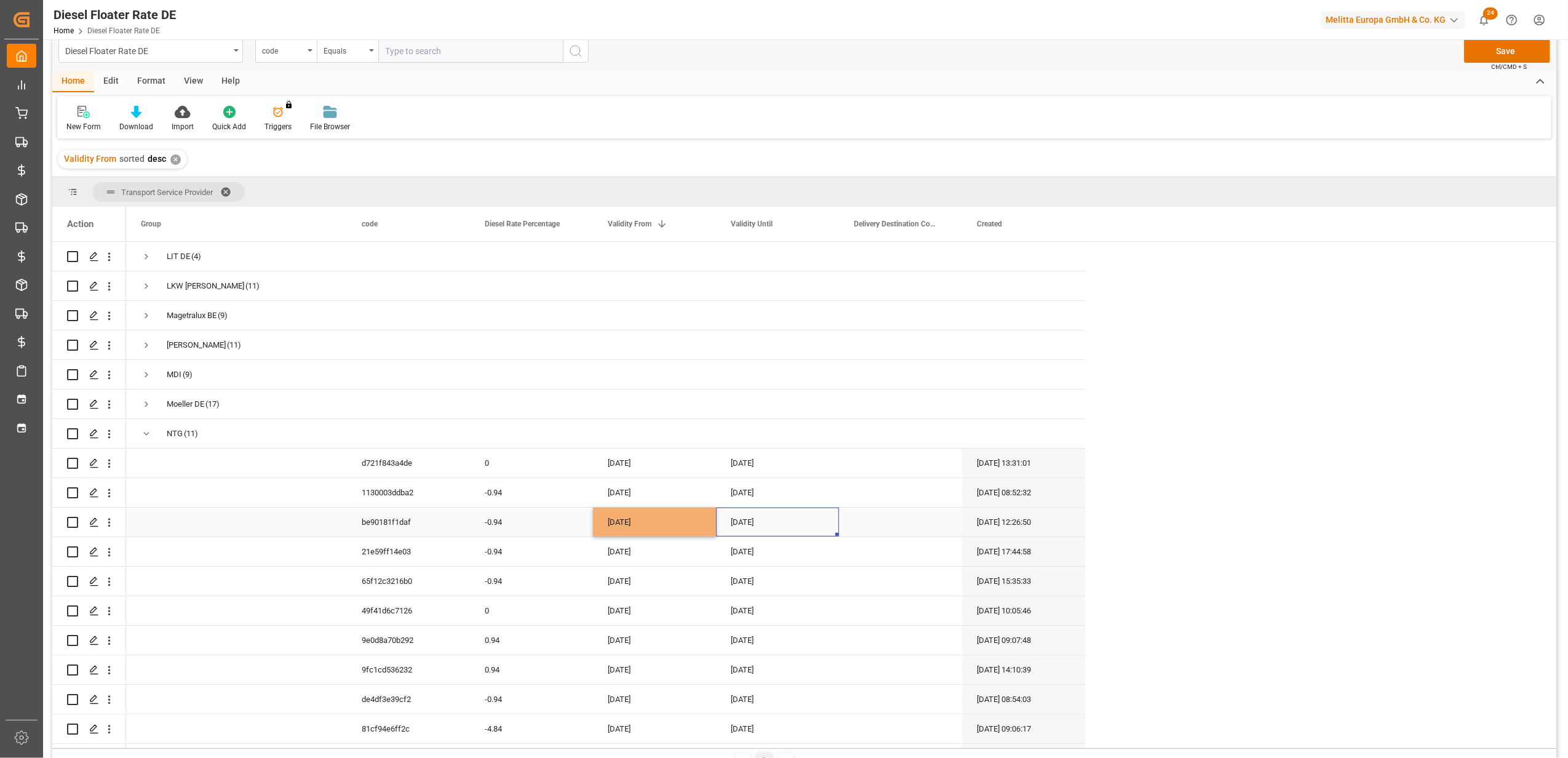
click at [750, 512] on div "[DATE]" at bounding box center [777, 522] width 123 height 29
click at [894, 560] on button "Next Month" at bounding box center [891, 558] width 7 height 7
click at [833, 699] on div "31" at bounding box center [837, 701] width 15 height 15
type input "[DATE]"
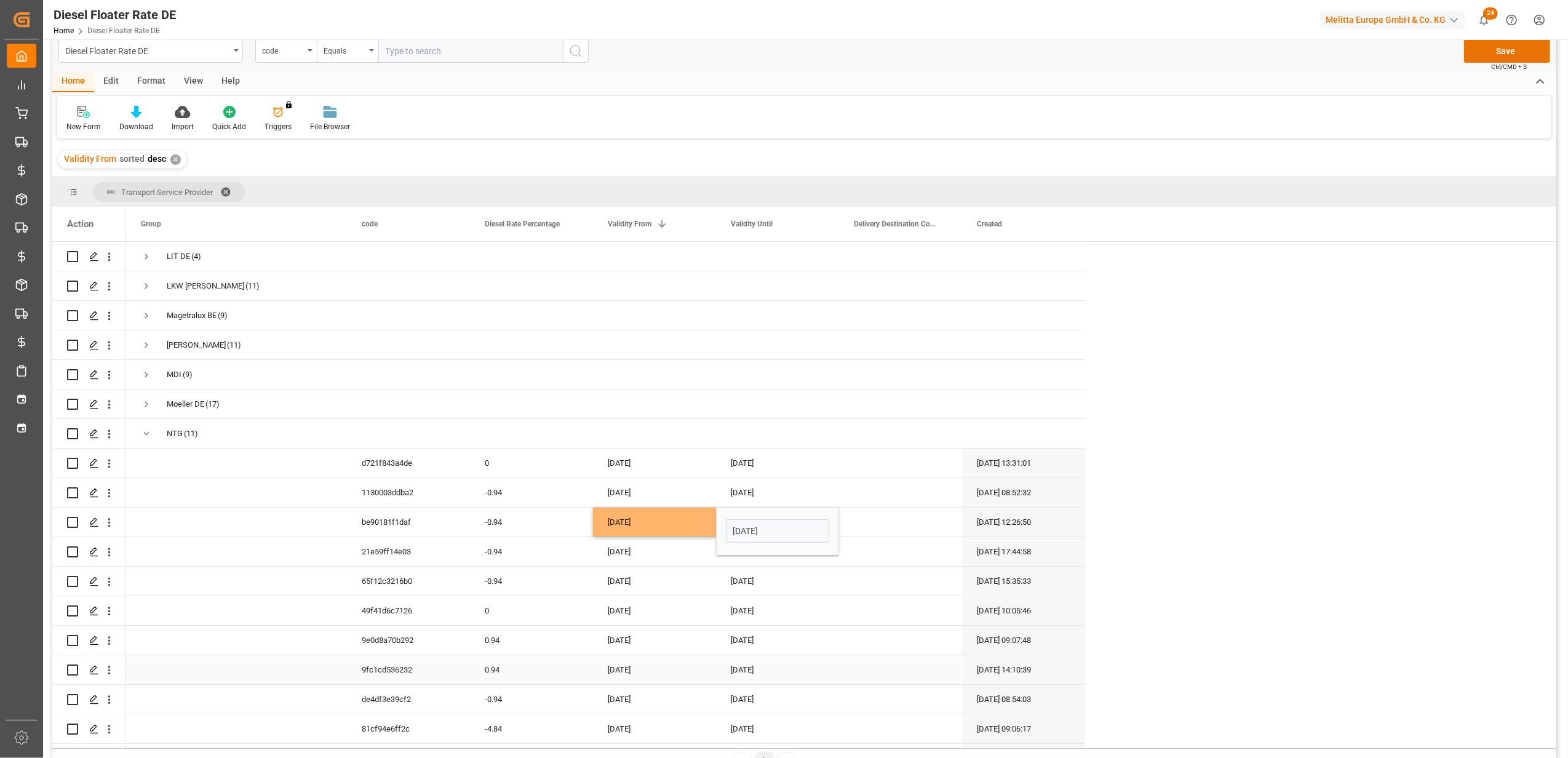
click at [751, 599] on div "[DATE]" at bounding box center [777, 610] width 123 height 29
click at [1487, 51] on button "Save" at bounding box center [1507, 51] width 86 height 24
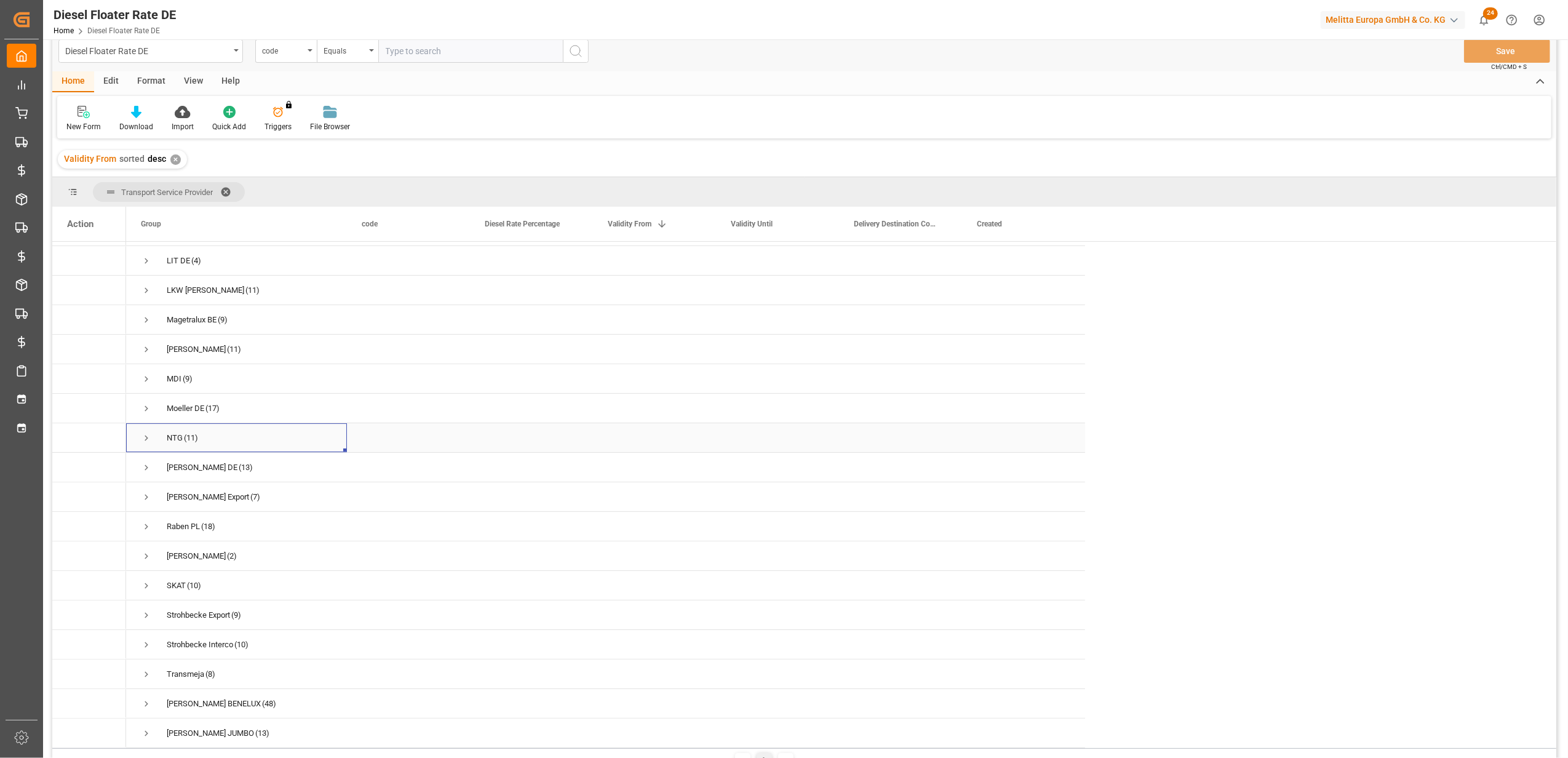
click at [149, 432] on span "Press SPACE to select this row." at bounding box center [147, 438] width 11 height 11
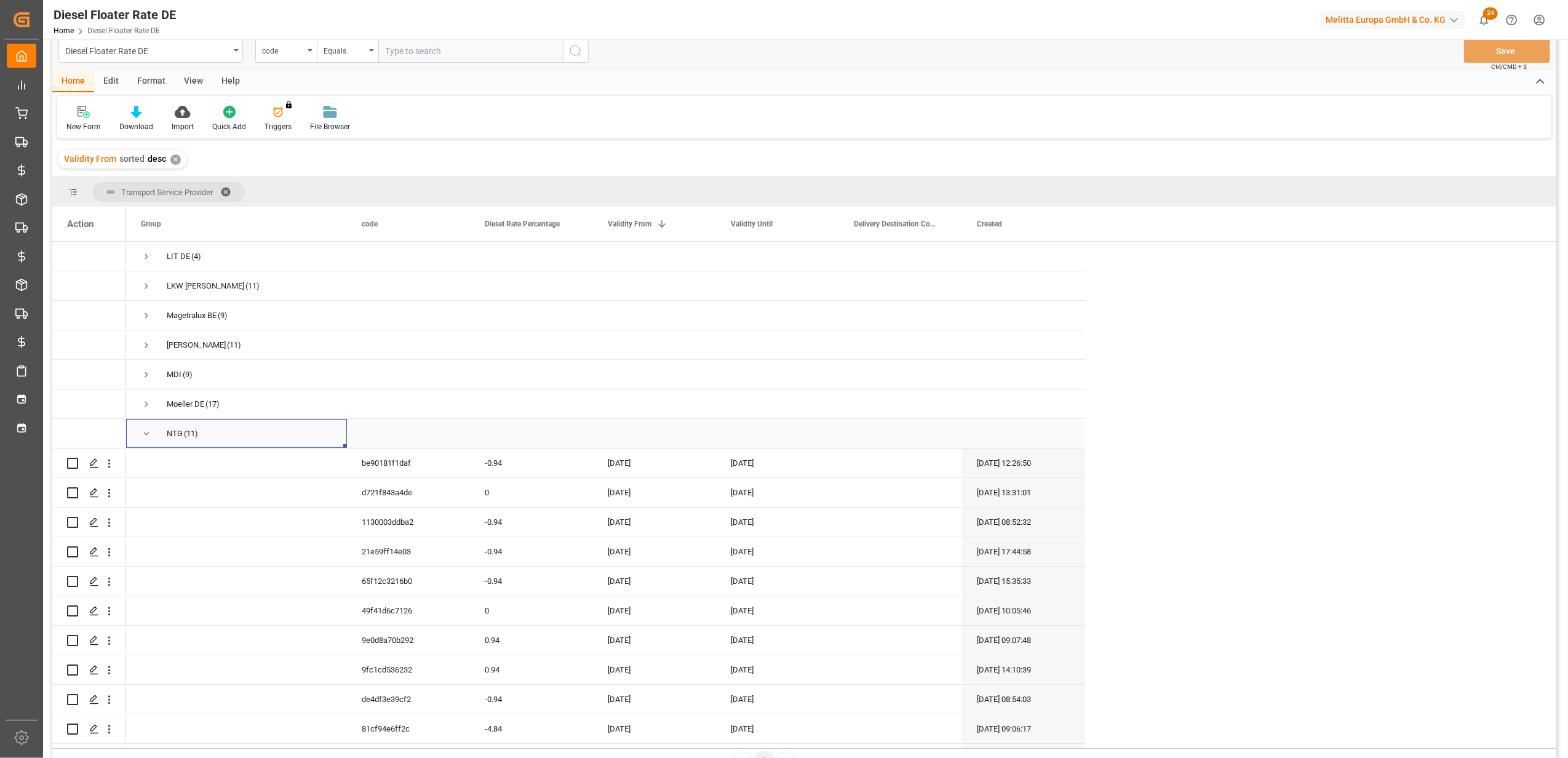
click at [141, 432] on span "Press SPACE to select this row." at bounding box center [147, 433] width 11 height 11
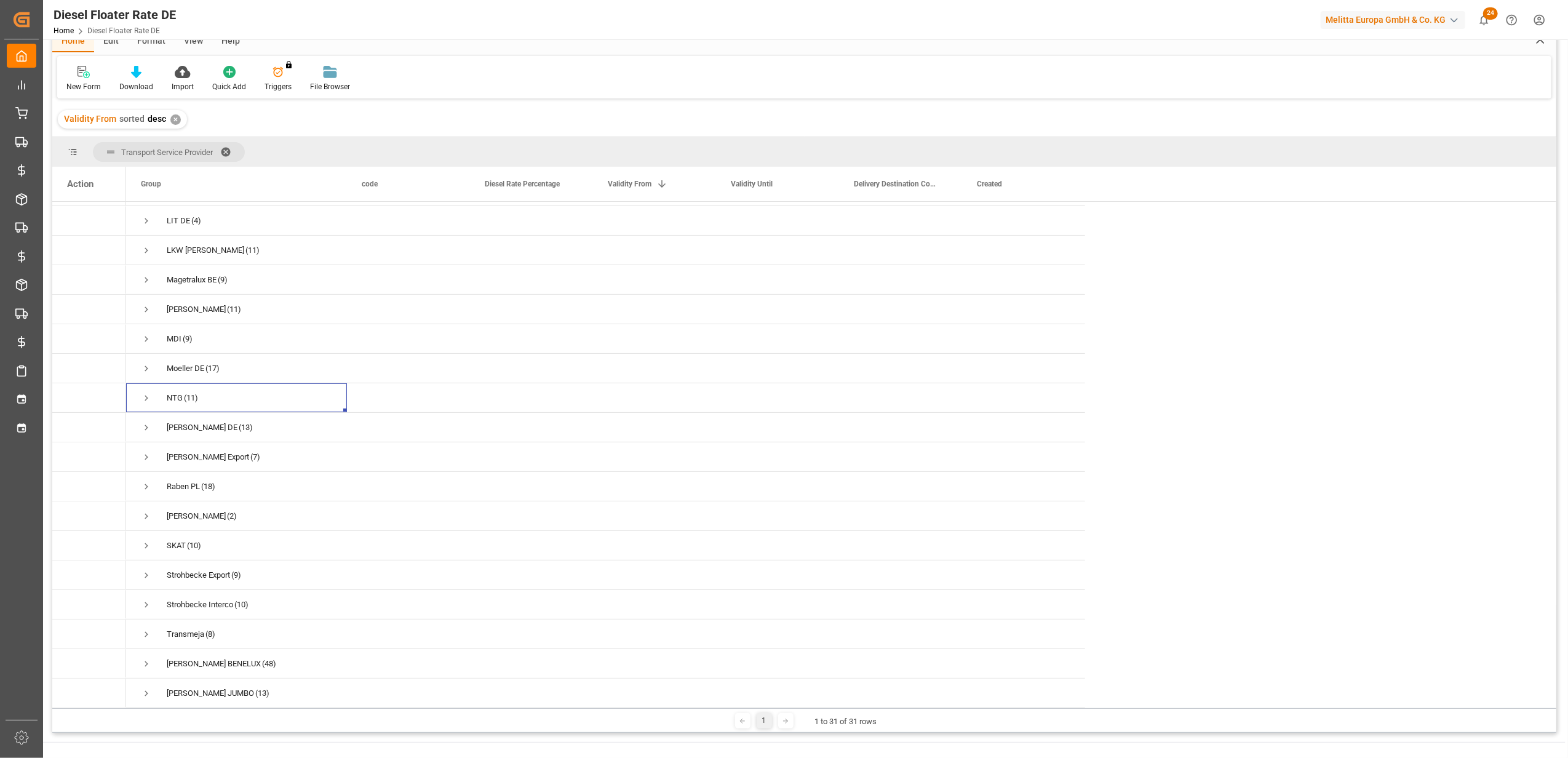
scroll to position [18, 0]
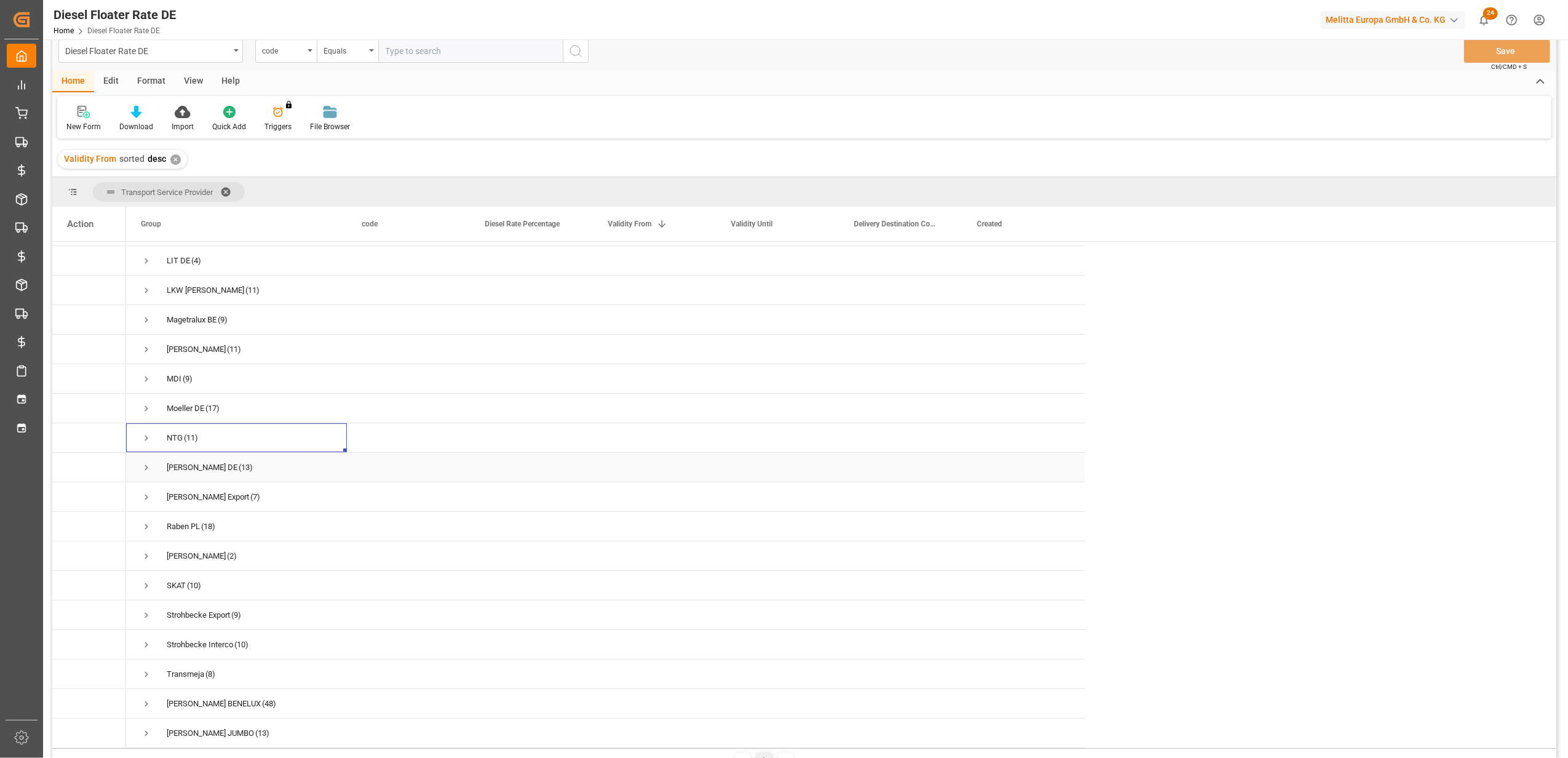
click at [144, 463] on span "Press SPACE to select this row." at bounding box center [147, 467] width 11 height 11
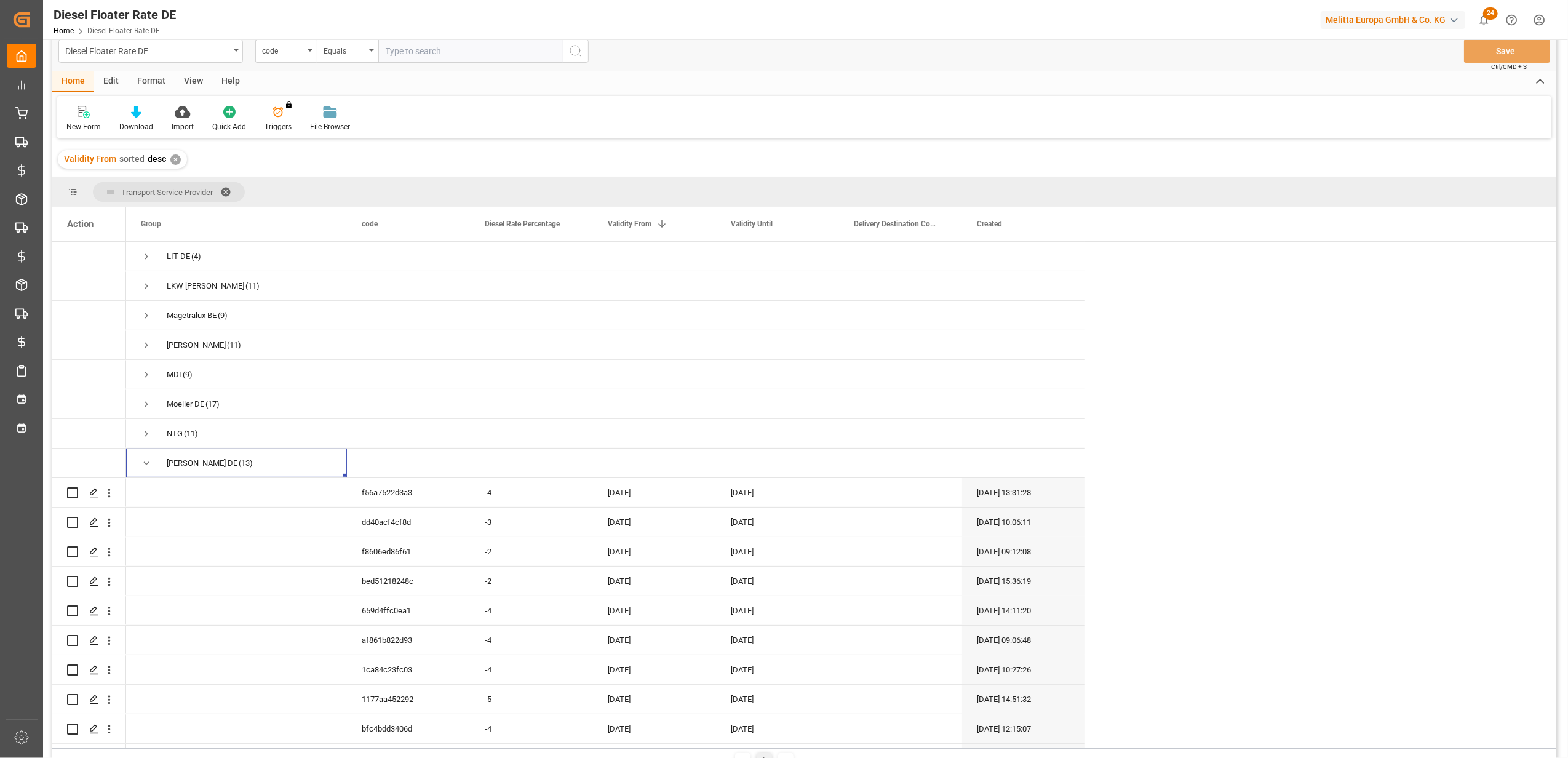
scroll to position [4, 0]
click at [143, 458] on span "Press SPACE to select this row." at bounding box center [147, 463] width 11 height 11
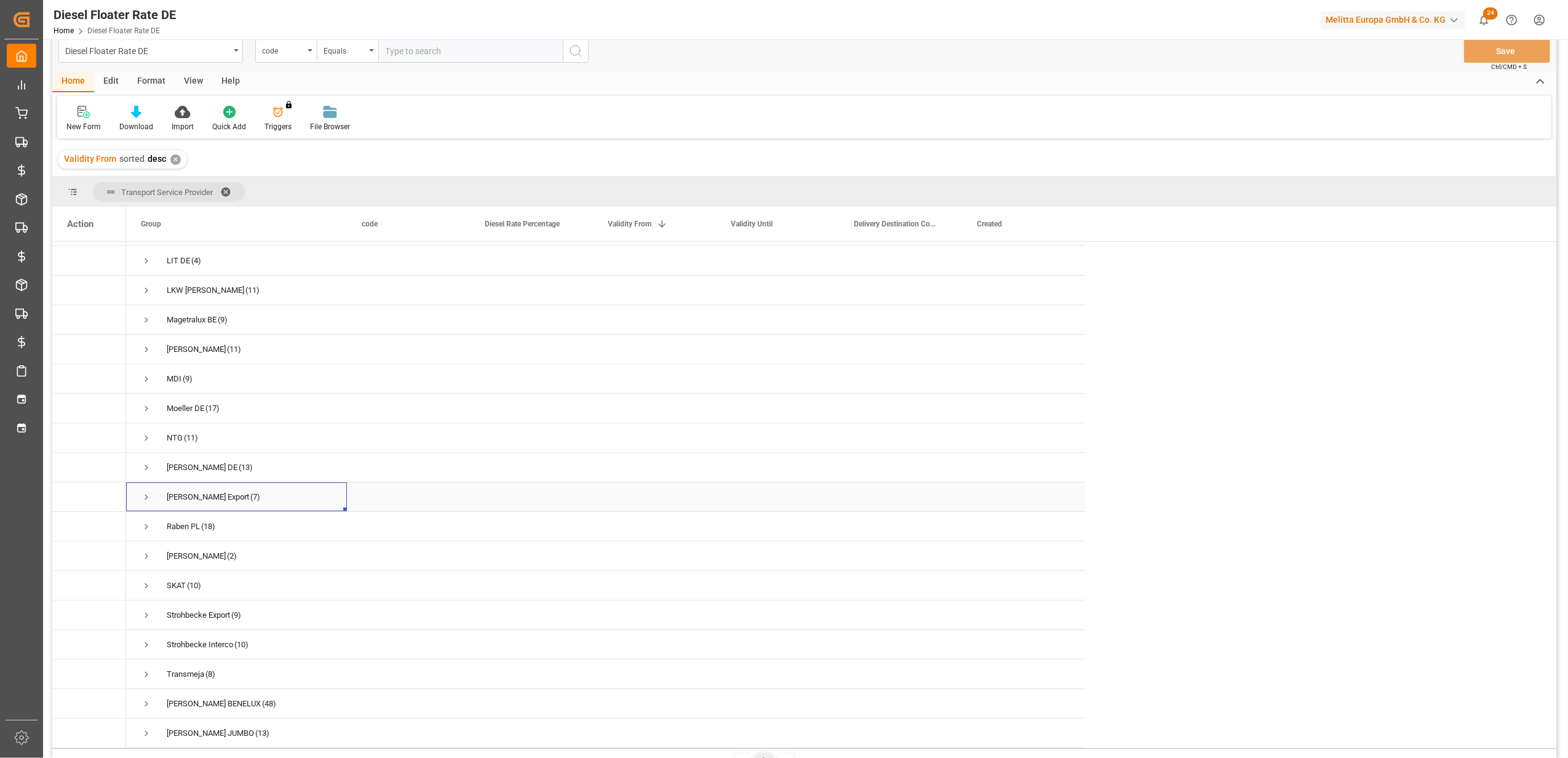
click at [141, 491] on span "Press SPACE to select this row." at bounding box center [147, 497] width 11 height 11
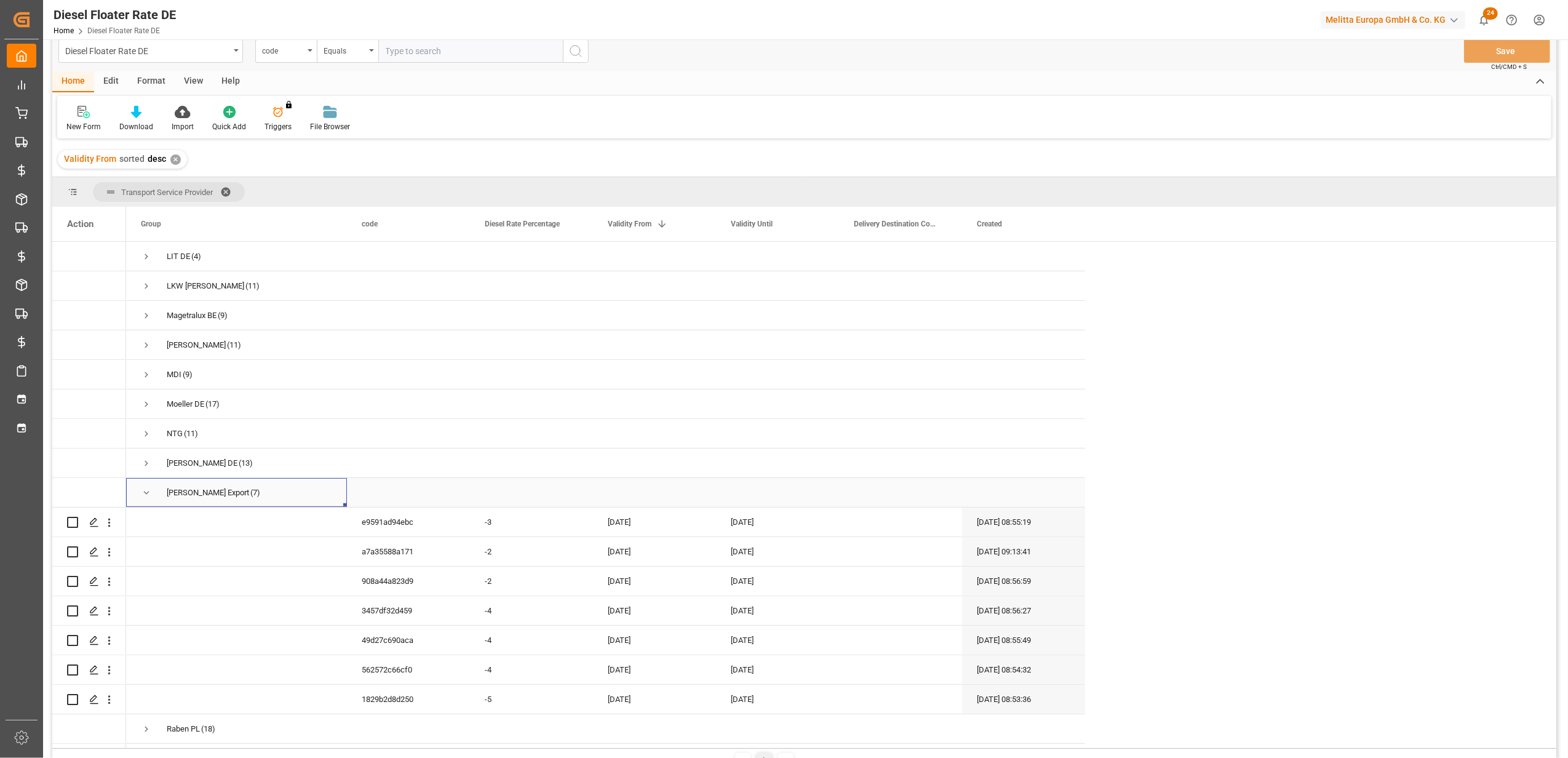
click at [143, 489] on span "Press SPACE to select this row." at bounding box center [147, 493] width 11 height 11
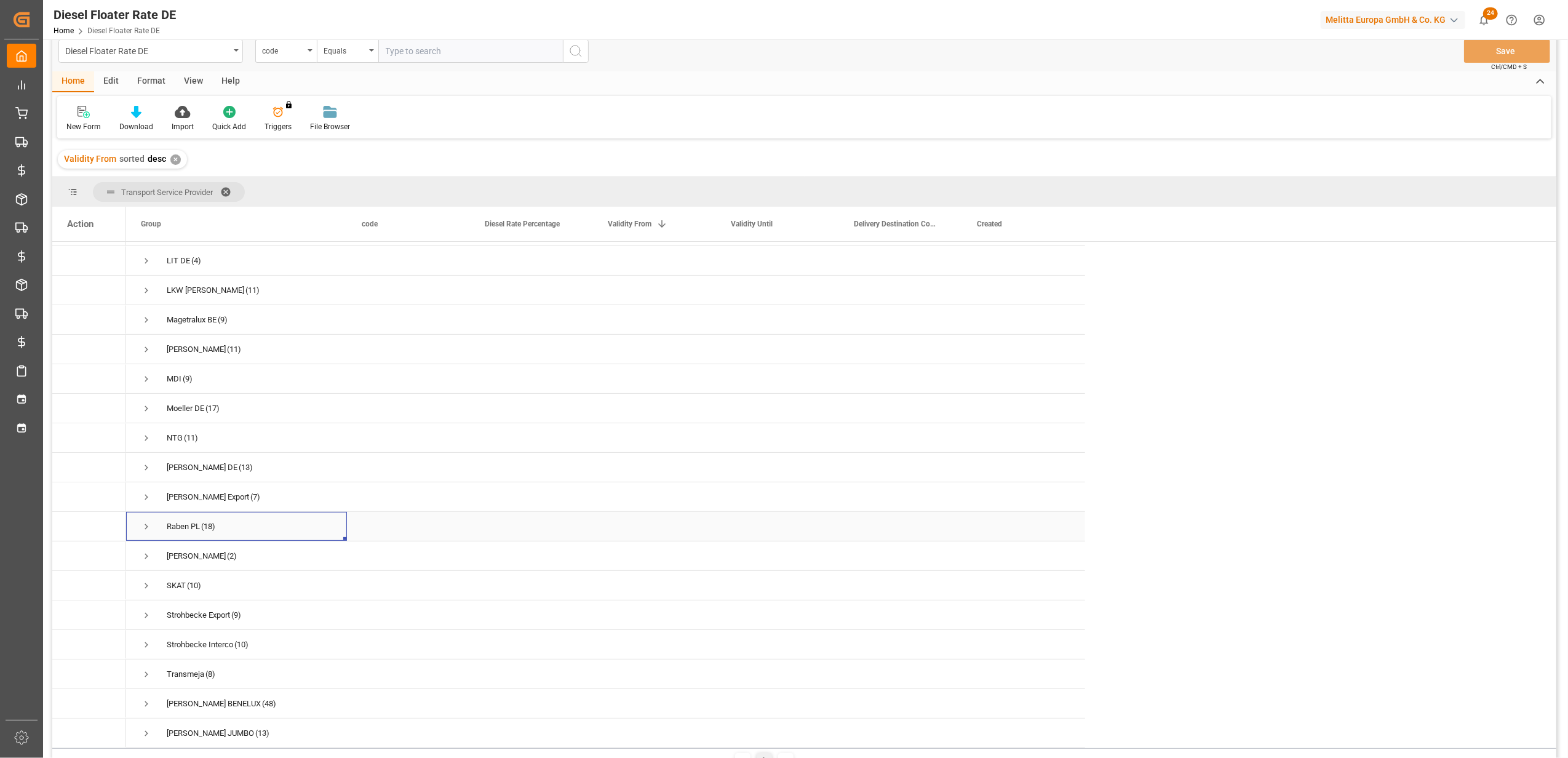
click at [146, 521] on span "Press SPACE to select this row." at bounding box center [147, 527] width 11 height 11
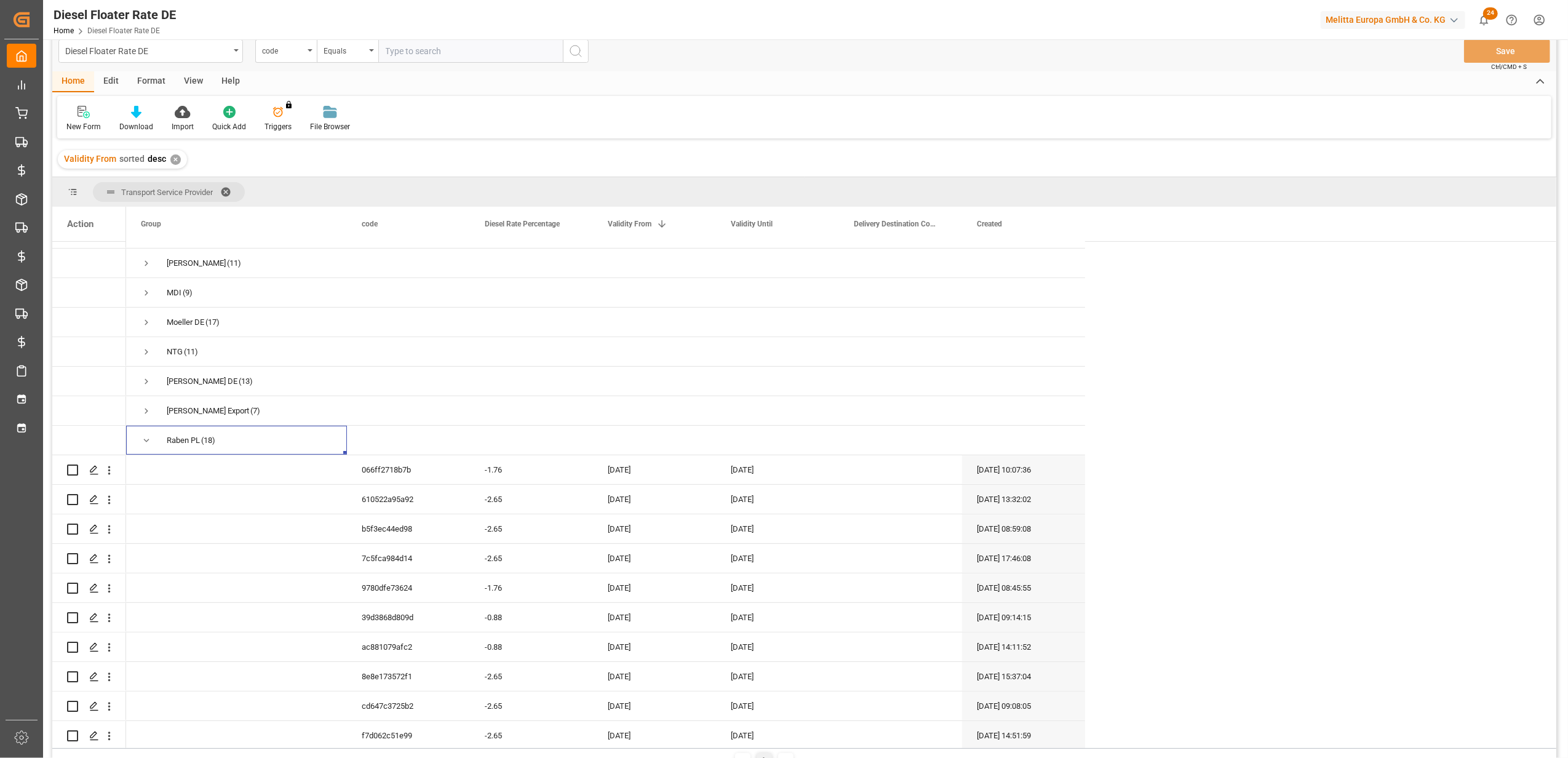
scroll to position [577, 0]
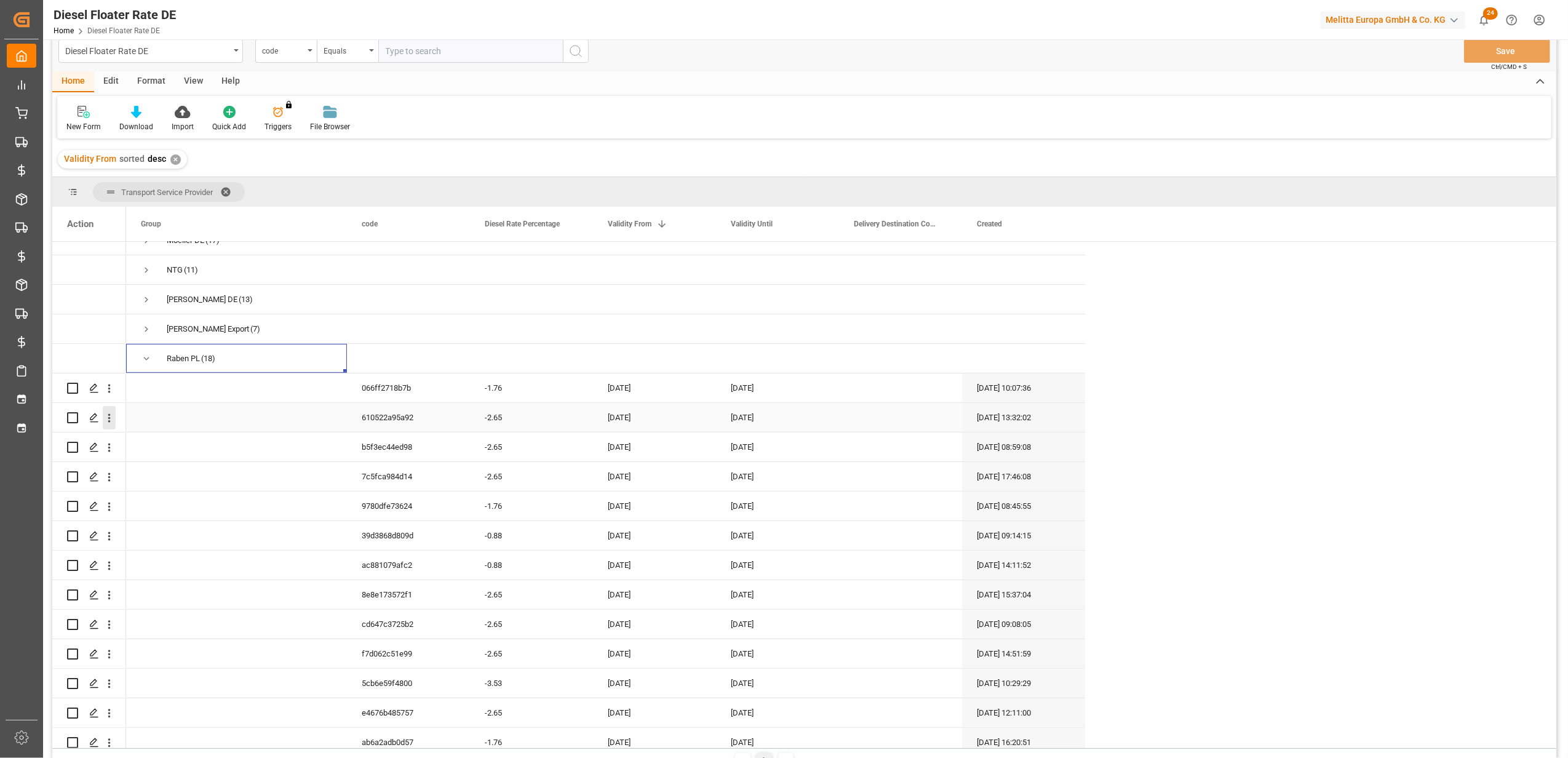
click at [114, 411] on icon "open menu" at bounding box center [109, 417] width 13 height 13
click at [166, 471] on span "Duplicate this row" at bounding box center [189, 469] width 114 height 11
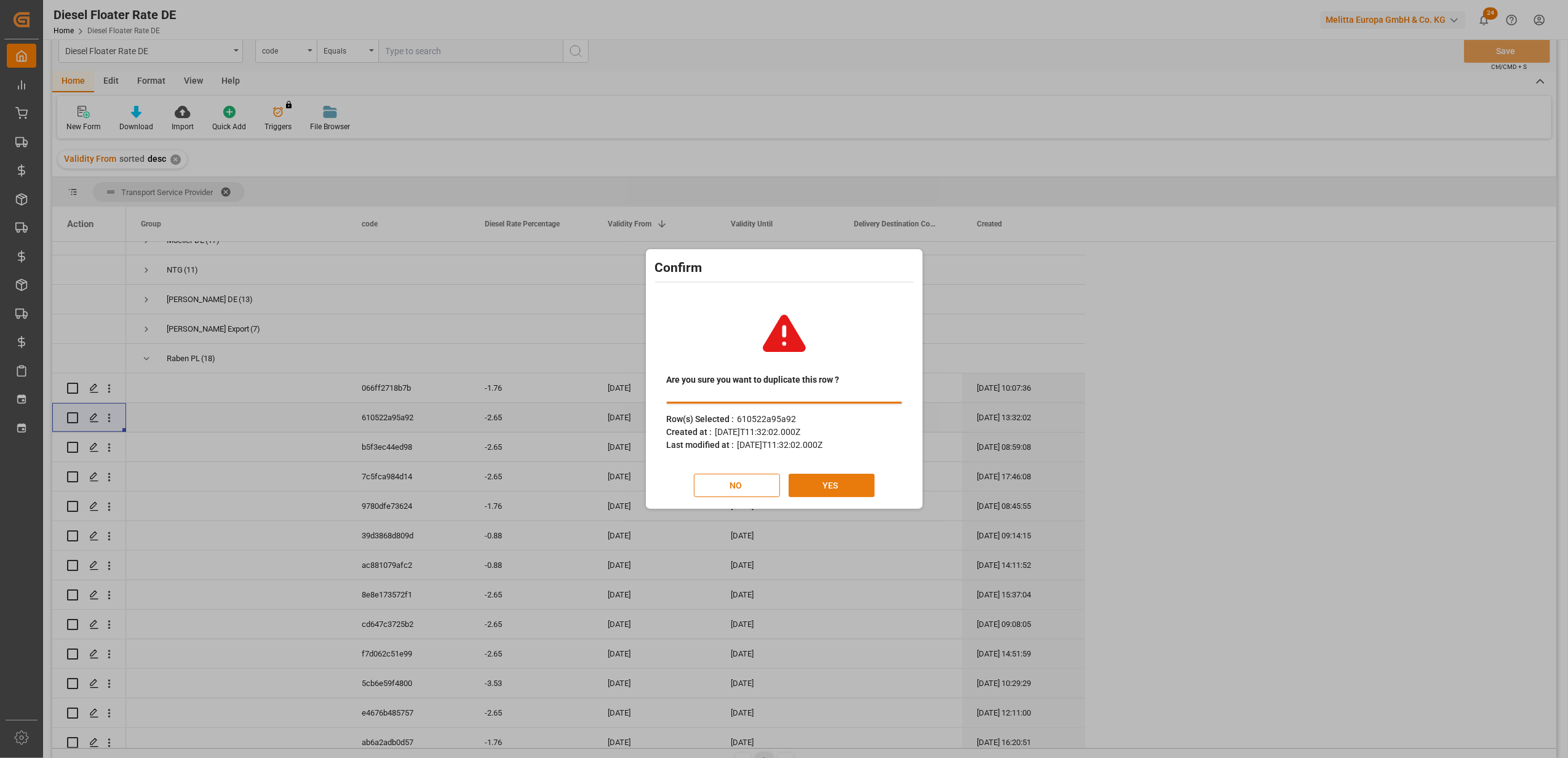
click at [807, 483] on button "YES" at bounding box center [831, 486] width 86 height 24
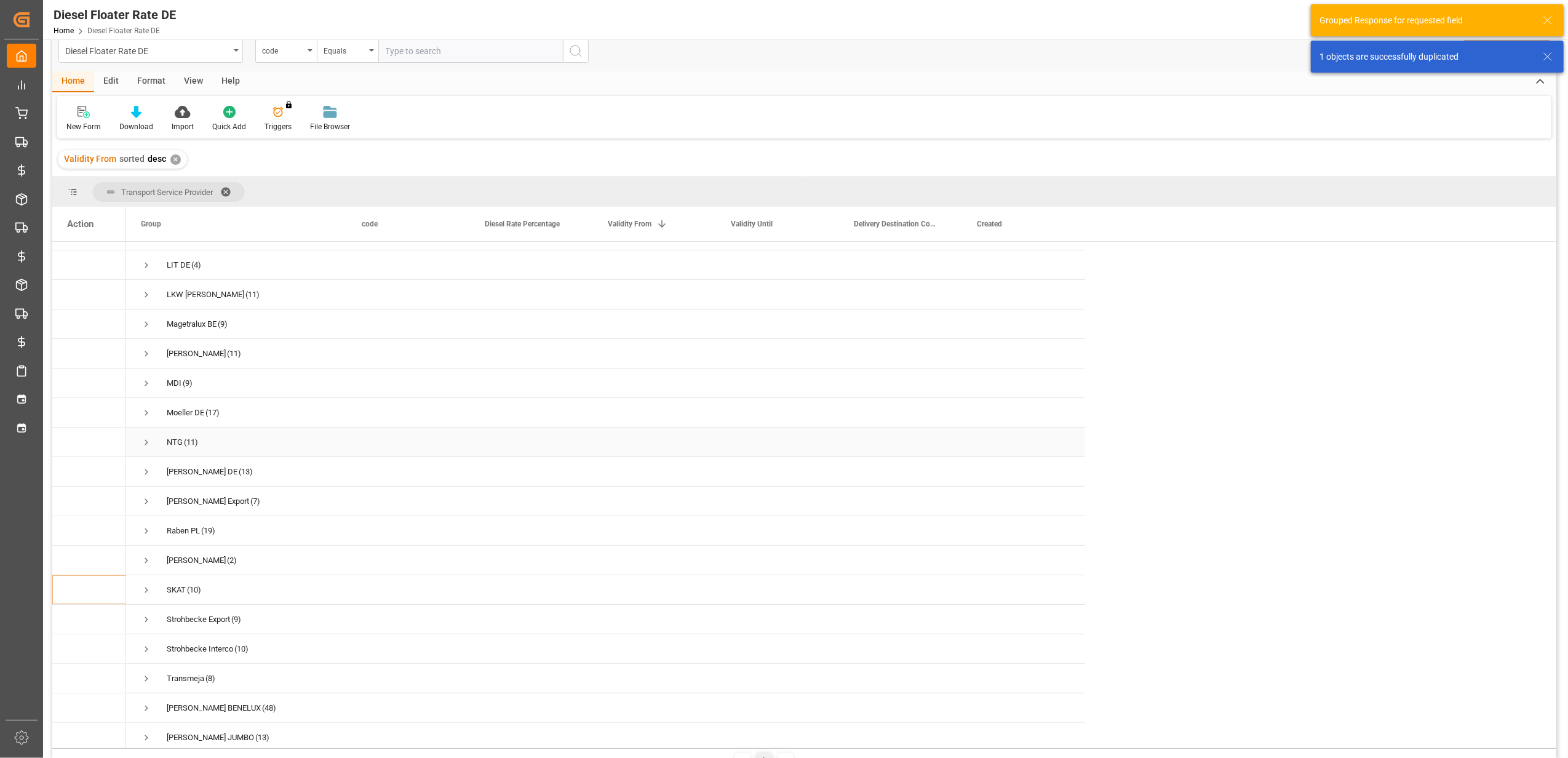
scroll to position [409, 0]
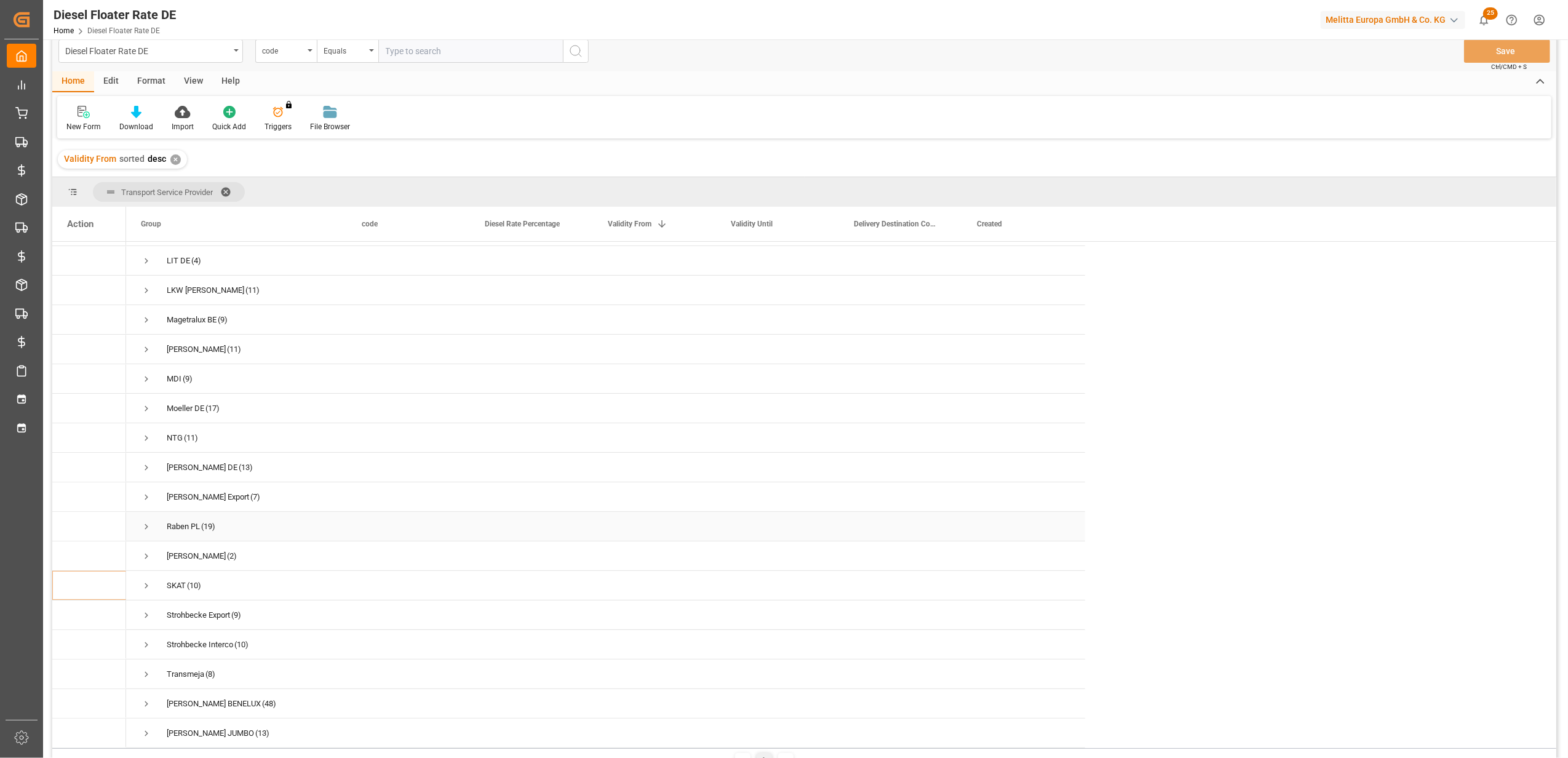
click at [145, 522] on span "Press SPACE to select this row." at bounding box center [147, 527] width 11 height 11
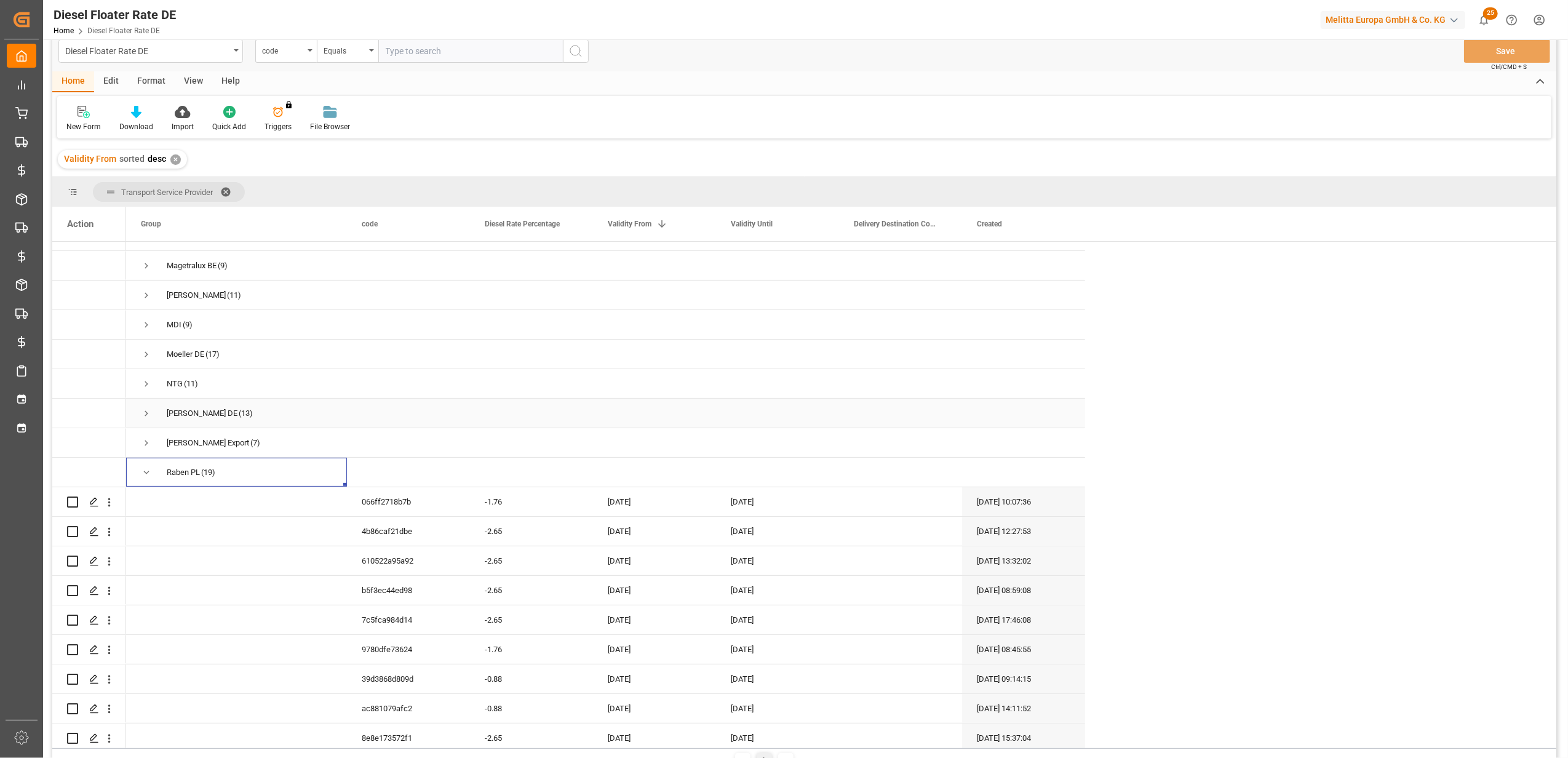
scroll to position [492, 0]
click at [643, 497] on div "[DATE]" at bounding box center [654, 502] width 123 height 29
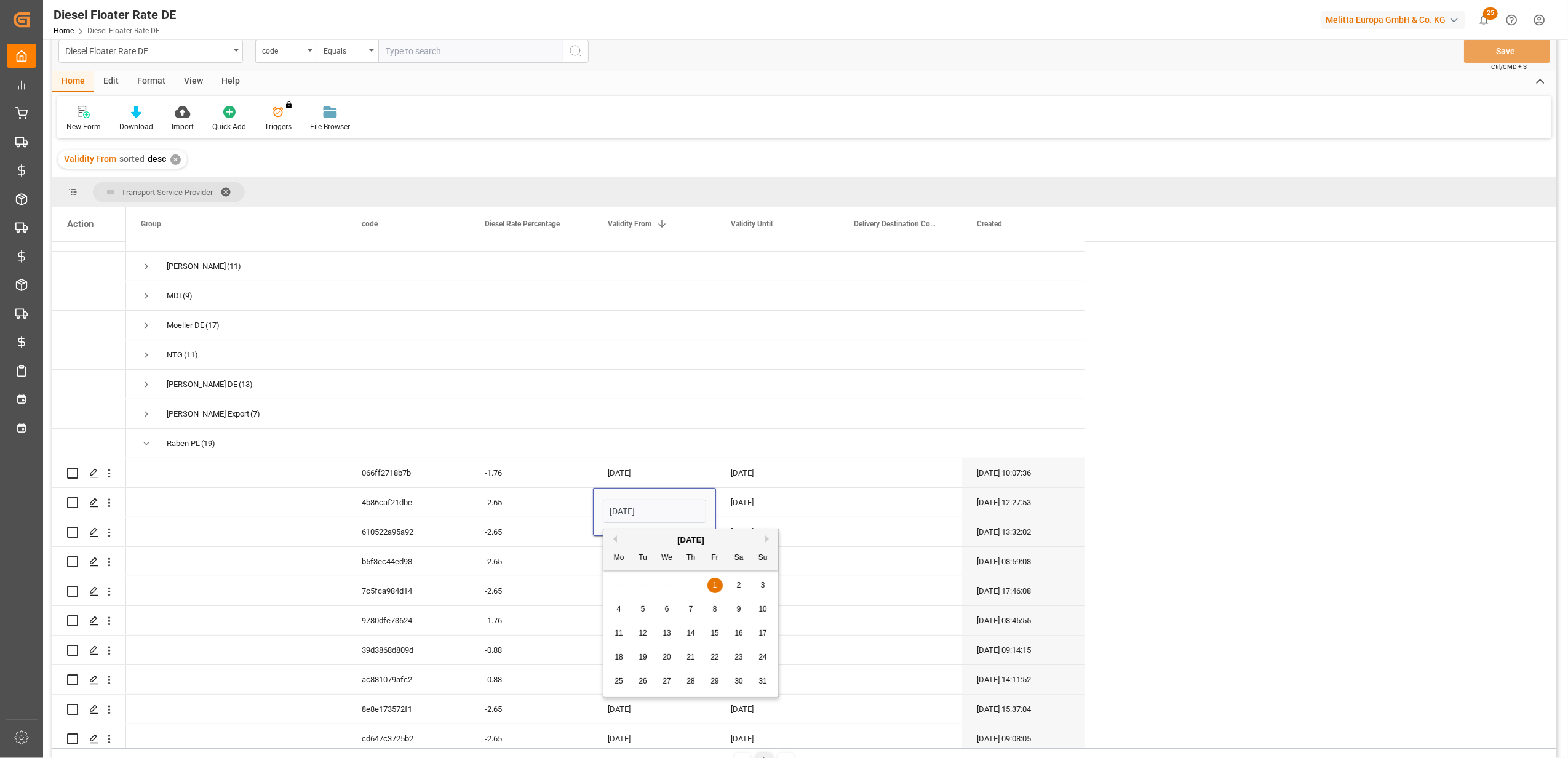
click at [766, 539] on button "Next Month" at bounding box center [769, 539] width 7 height 7
click at [670, 581] on div "1" at bounding box center [666, 585] width 15 height 15
type input "[DATE]"
click at [746, 502] on div "[DATE]" at bounding box center [777, 502] width 123 height 29
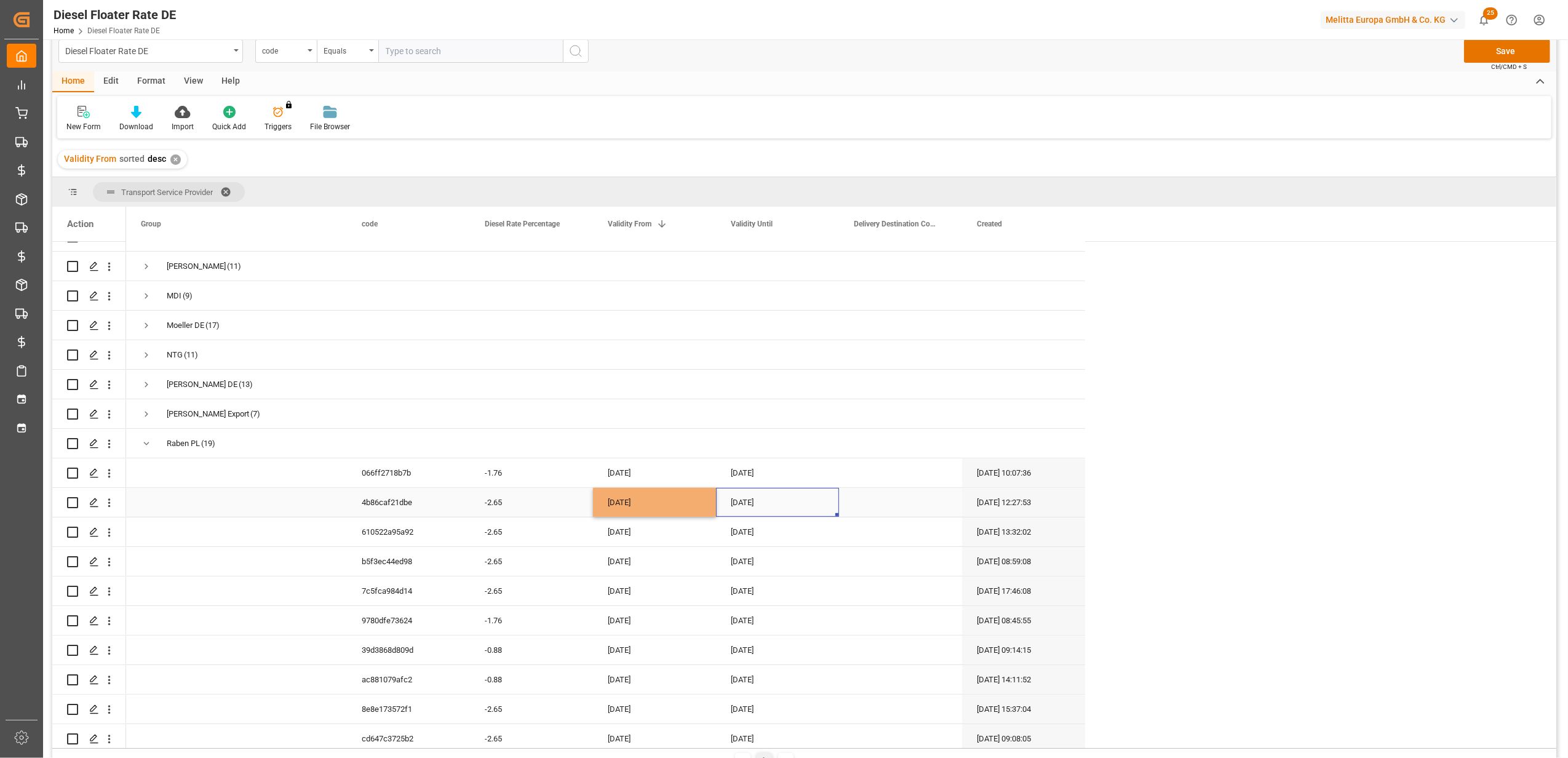
click at [746, 502] on div "[DATE]" at bounding box center [777, 502] width 123 height 29
click at [890, 536] on button "Next Month" at bounding box center [891, 539] width 7 height 7
click at [834, 679] on span "31" at bounding box center [837, 680] width 8 height 9
type input "[DATE]"
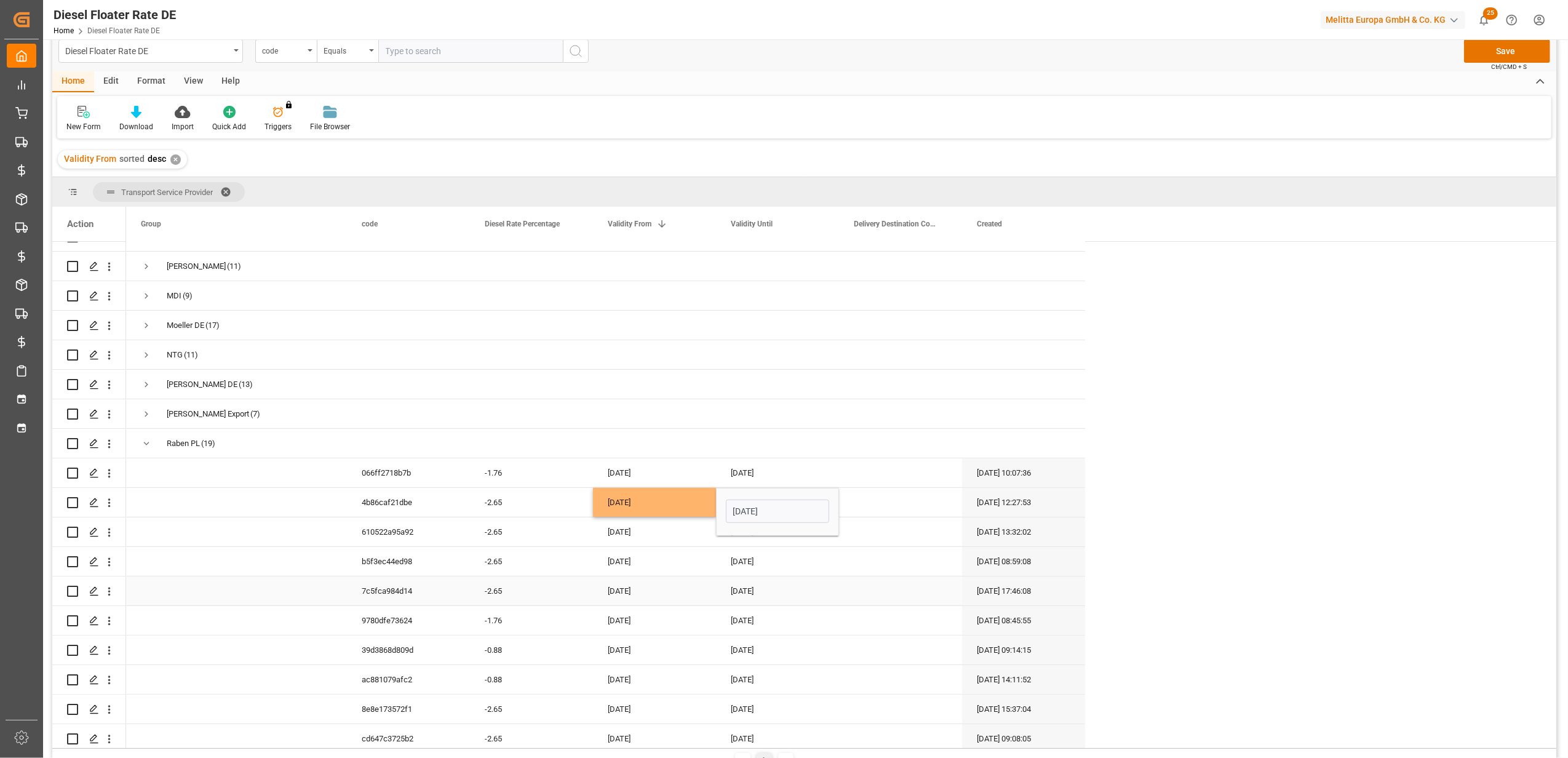
click at [748, 585] on div "[DATE]" at bounding box center [777, 591] width 123 height 29
click at [1491, 45] on button "Save" at bounding box center [1507, 51] width 86 height 24
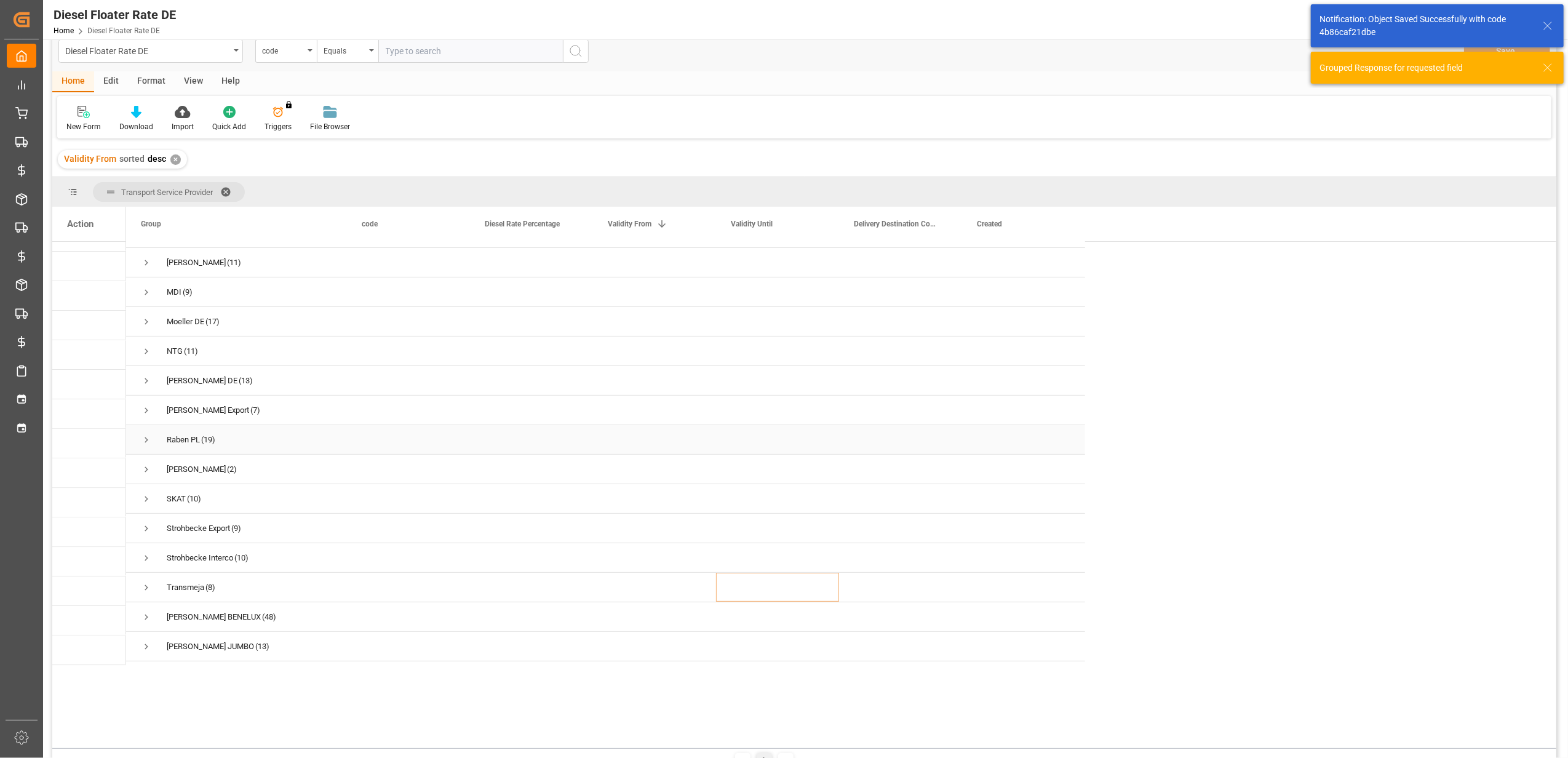
scroll to position [413, 0]
click at [150, 580] on span "Press SPACE to select this row." at bounding box center [147, 585] width 11 height 11
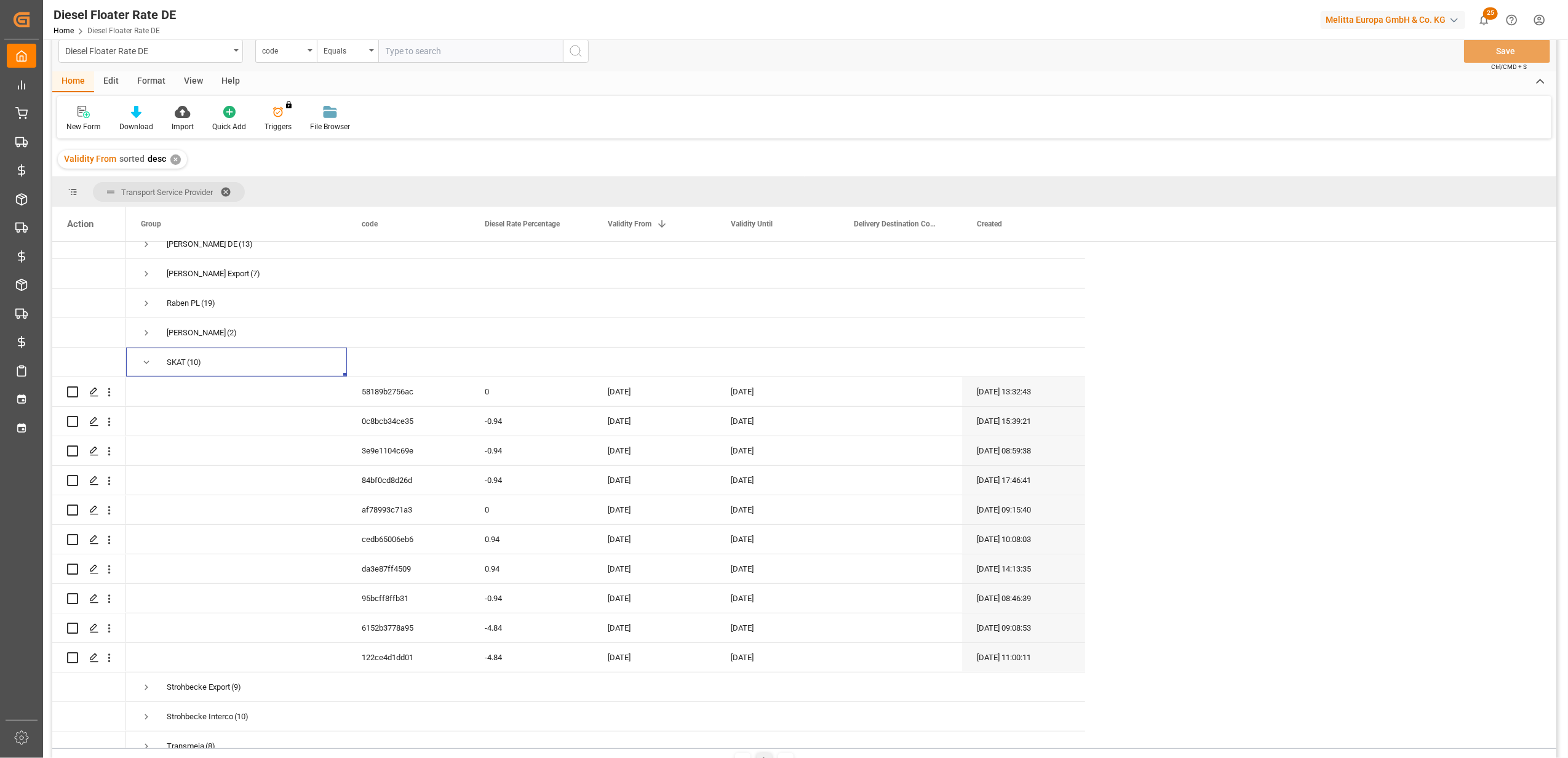
scroll to position [659, 0]
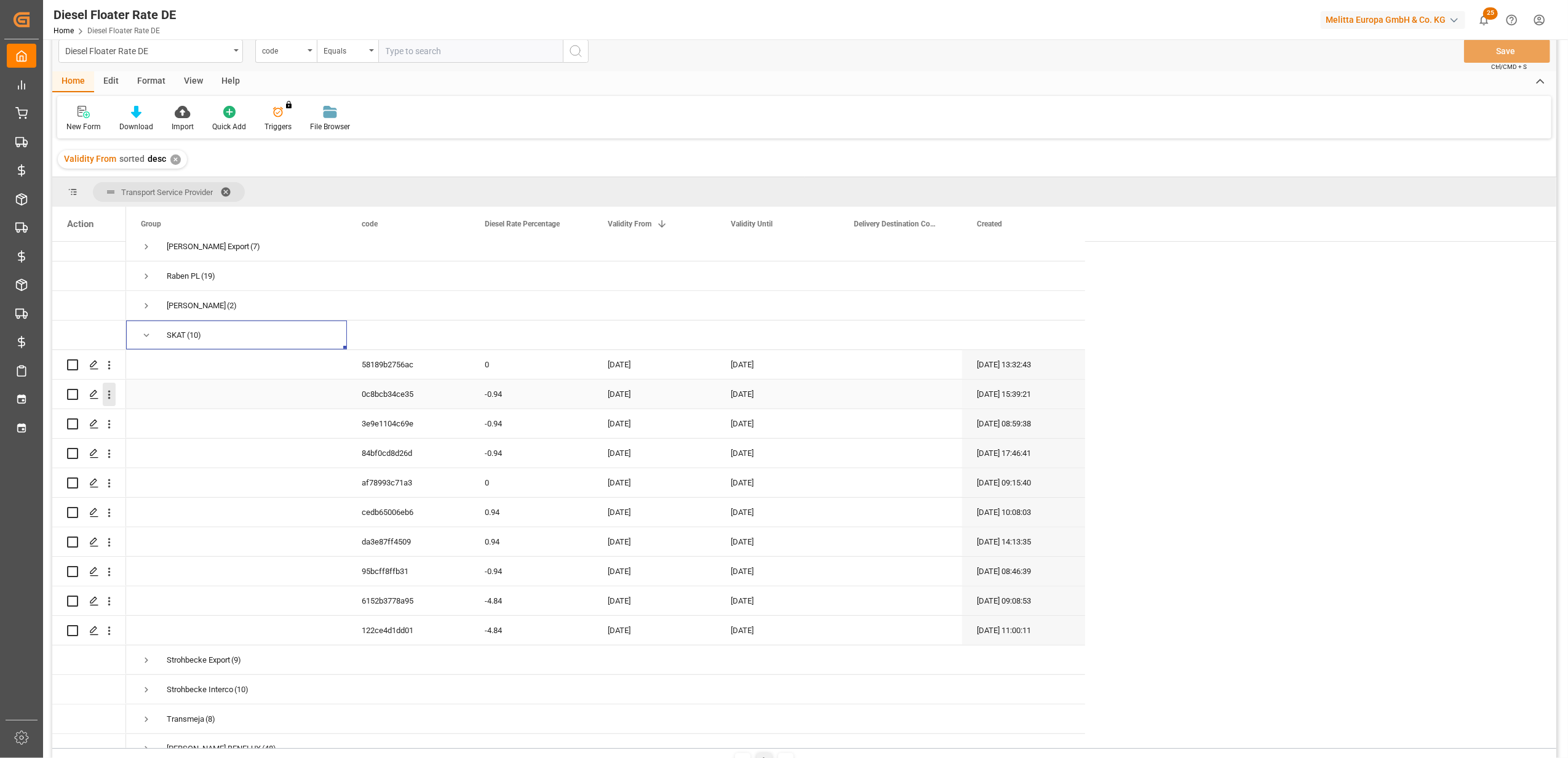
click at [111, 394] on icon "open menu" at bounding box center [109, 394] width 13 height 13
click at [178, 447] on span "Duplicate this row" at bounding box center [189, 445] width 114 height 11
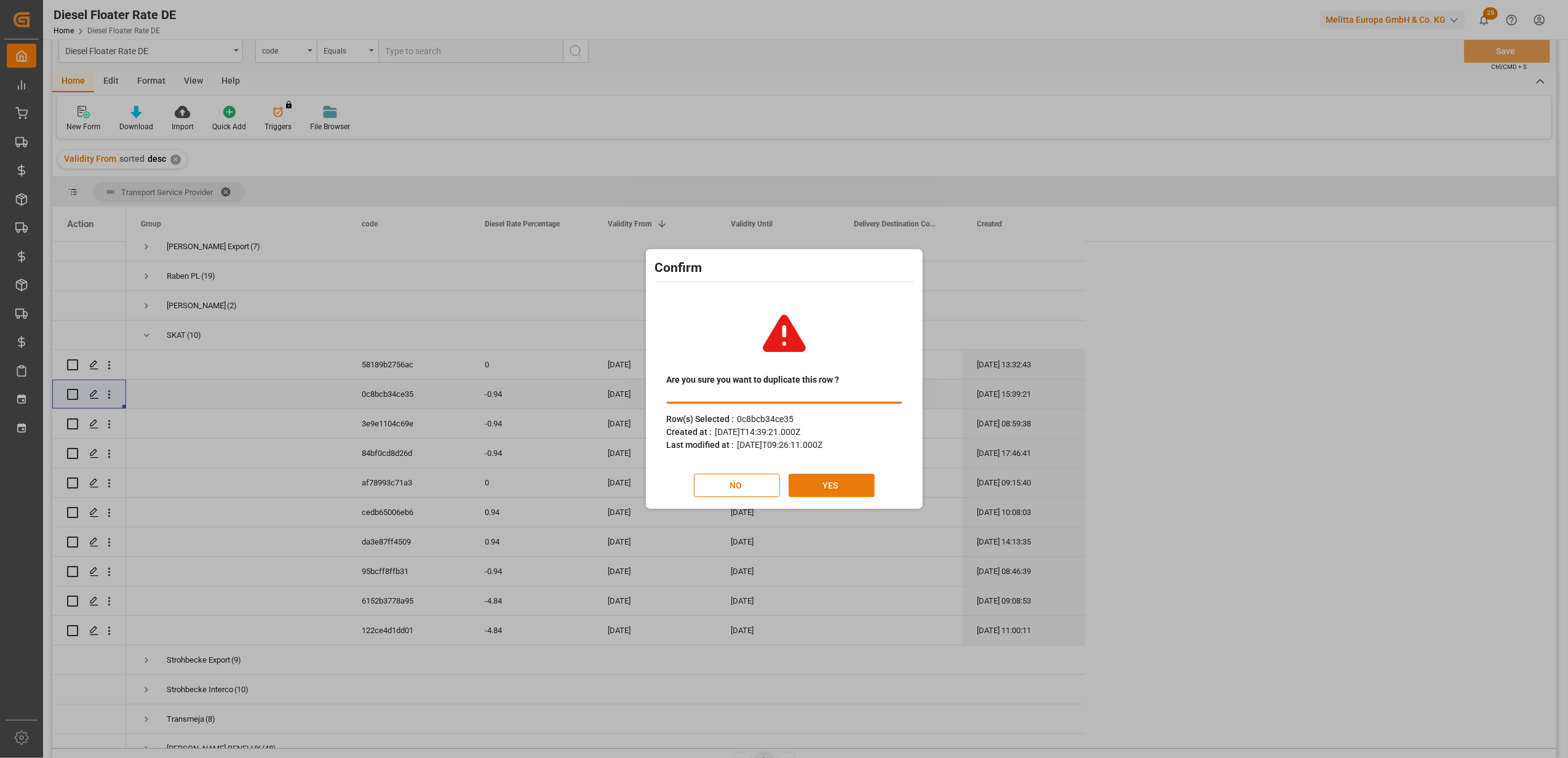
click at [835, 486] on button "YES" at bounding box center [831, 486] width 86 height 24
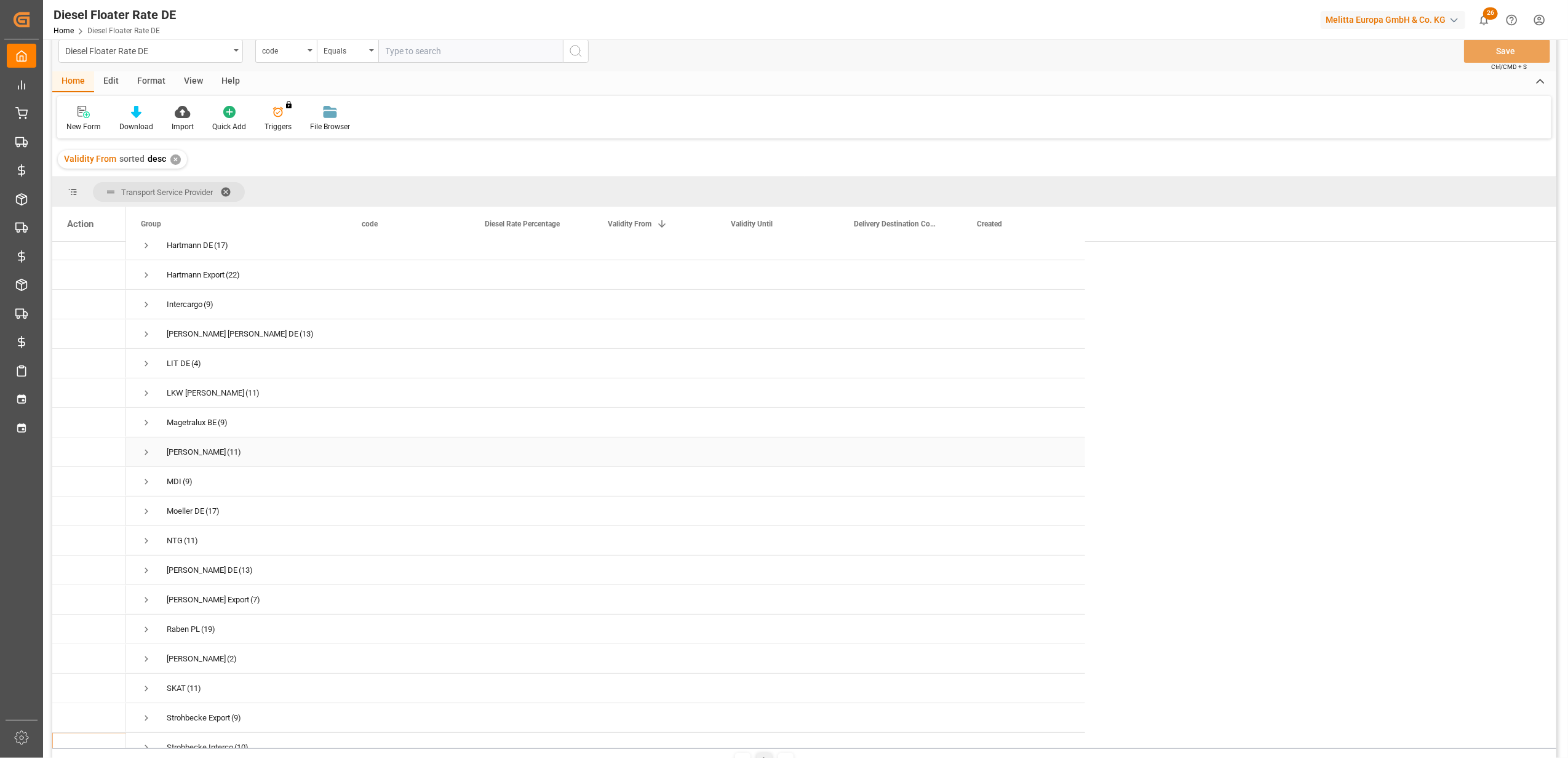
scroll to position [328, 0]
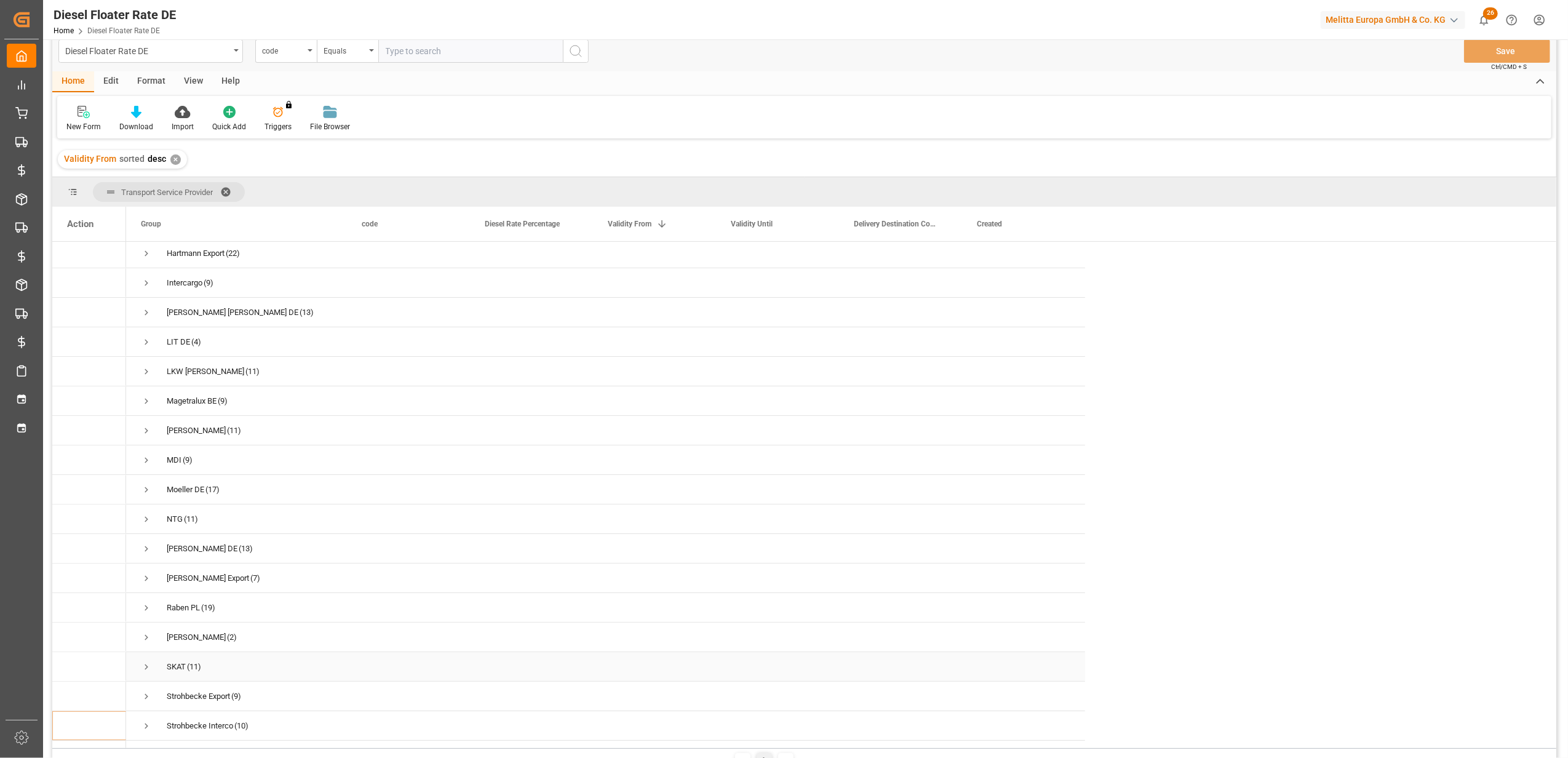
click at [144, 662] on span "Press SPACE to select this row." at bounding box center [147, 667] width 11 height 11
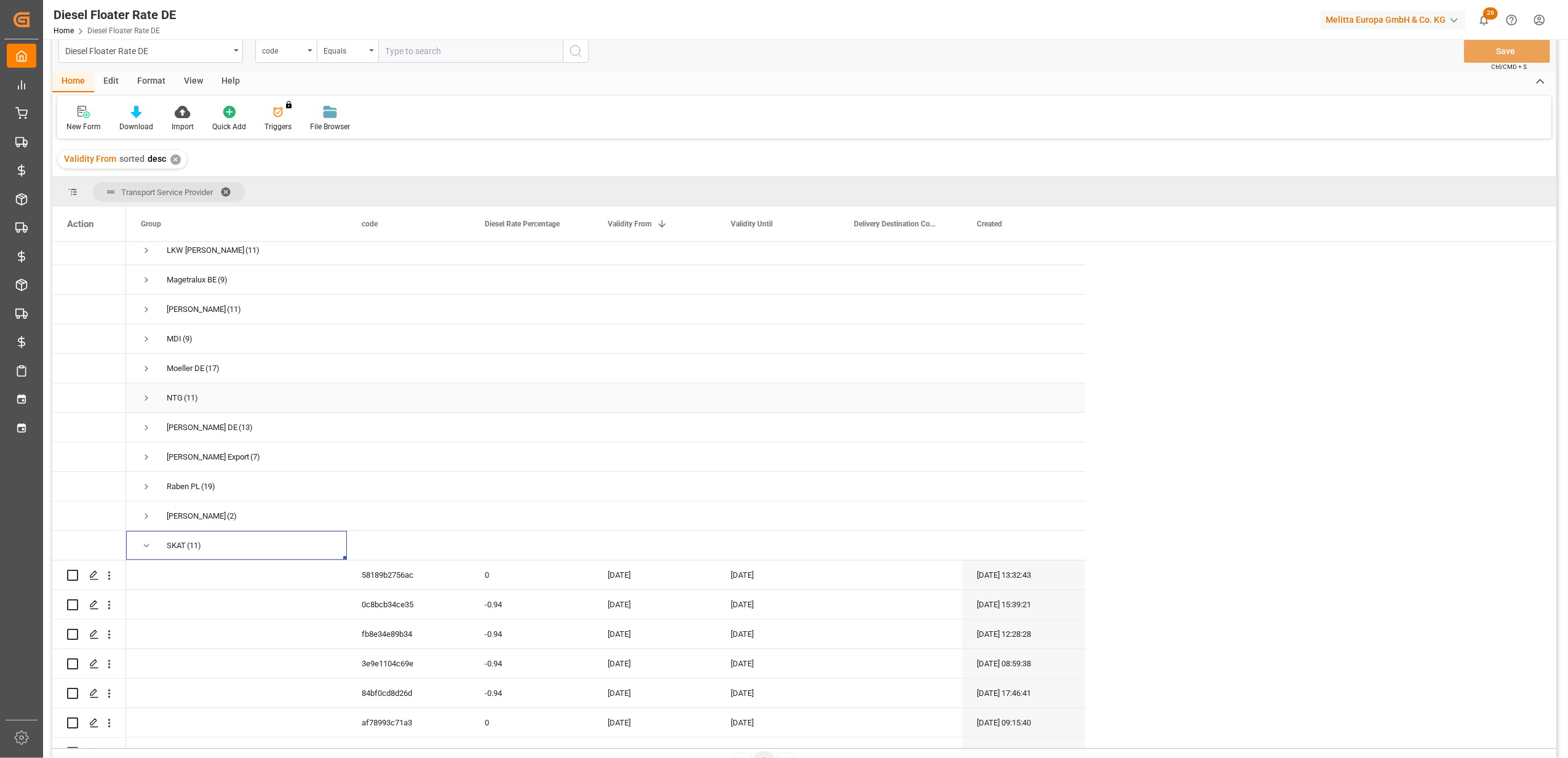
scroll to position [492, 0]
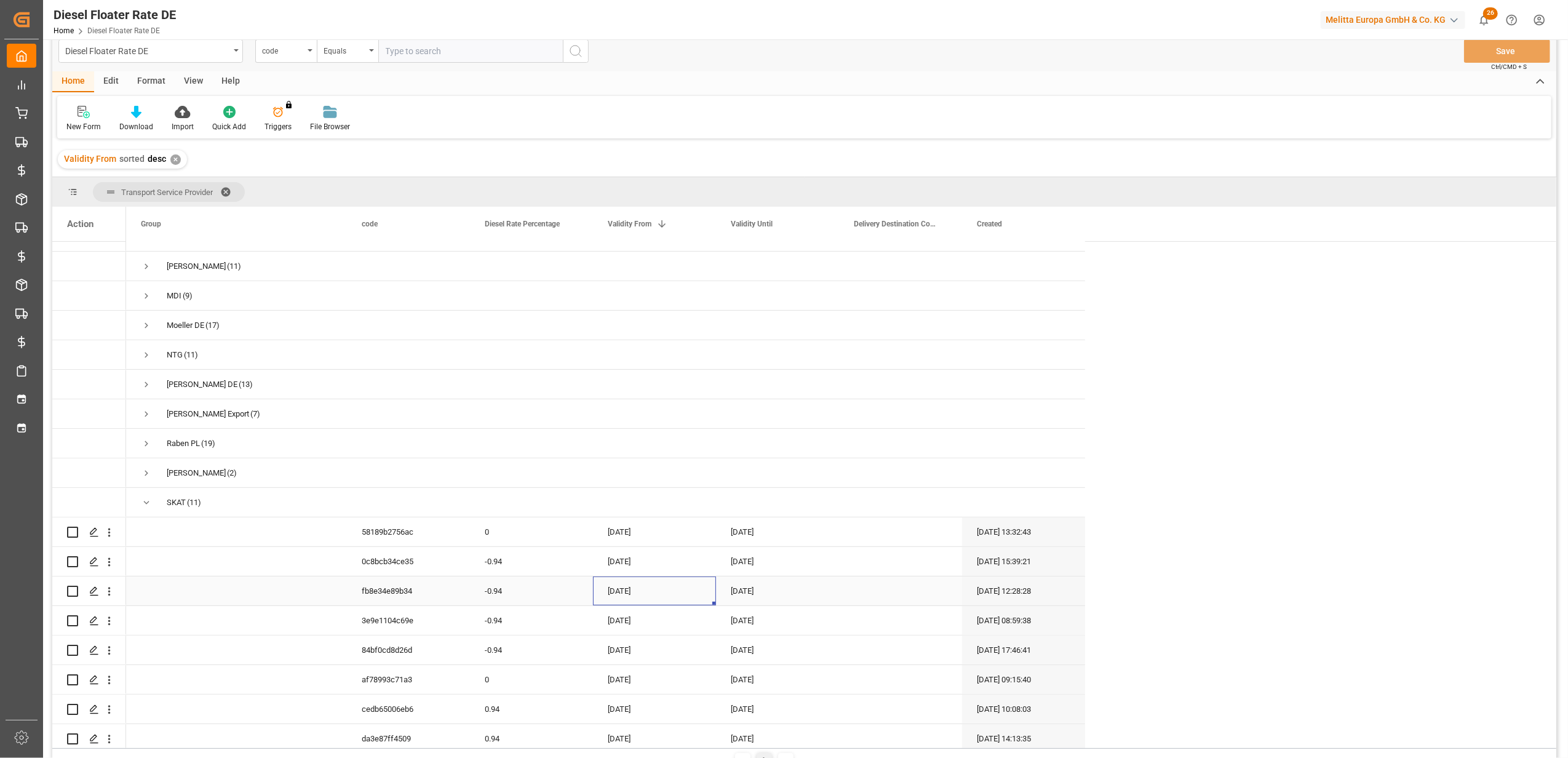
click at [635, 588] on div "[DATE]" at bounding box center [654, 591] width 123 height 29
click at [768, 414] on button "Next Month" at bounding box center [769, 413] width 7 height 7
click at [670, 460] on div "1" at bounding box center [666, 459] width 15 height 15
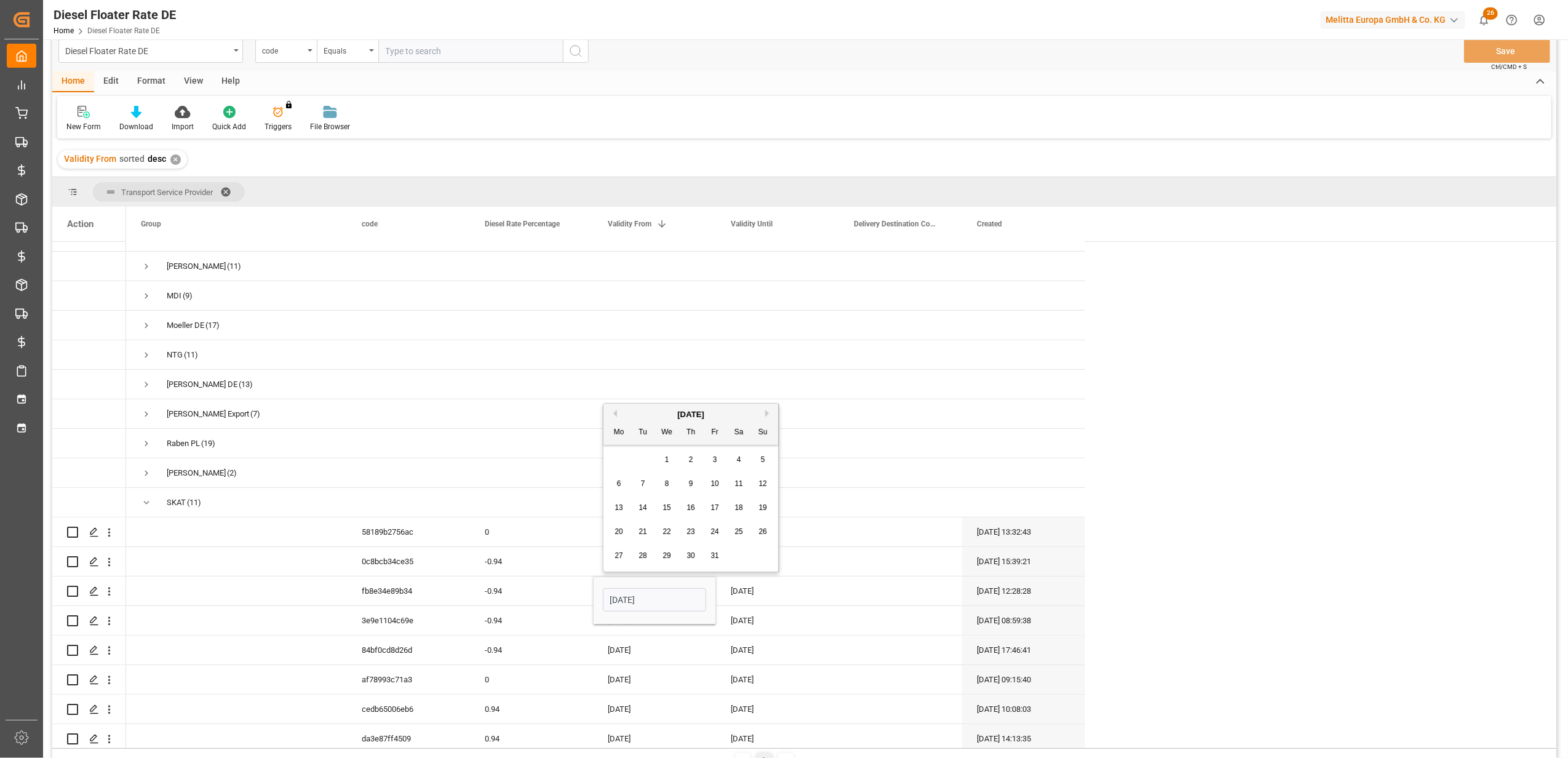
type input "[DATE]"
click at [741, 582] on div "[DATE]" at bounding box center [777, 591] width 123 height 29
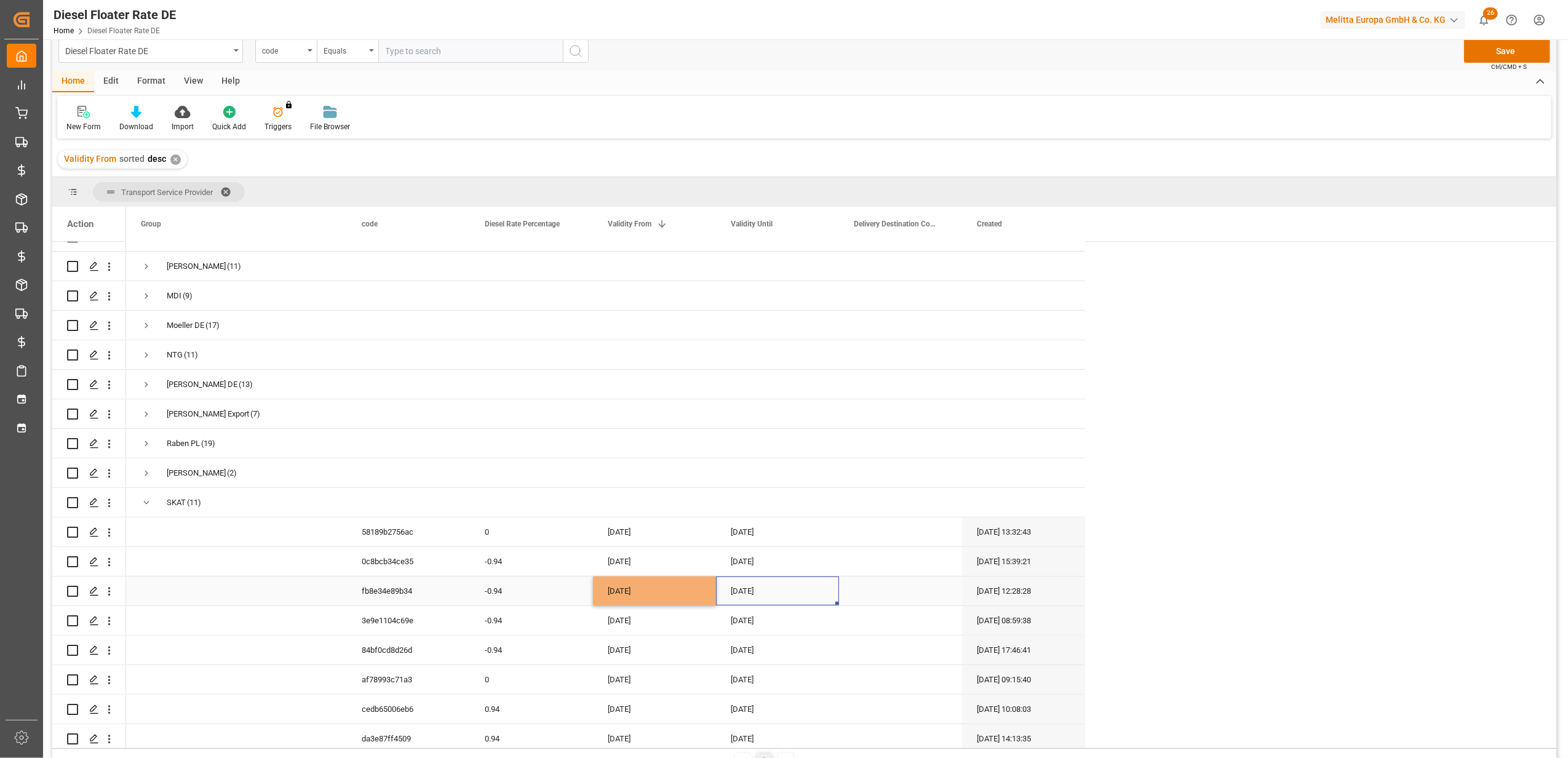
click at [741, 582] on div "[DATE]" at bounding box center [777, 591] width 123 height 29
click at [889, 413] on button "Next Month" at bounding box center [891, 413] width 7 height 7
click at [837, 557] on span "31" at bounding box center [837, 555] width 8 height 9
type input "[DATE]"
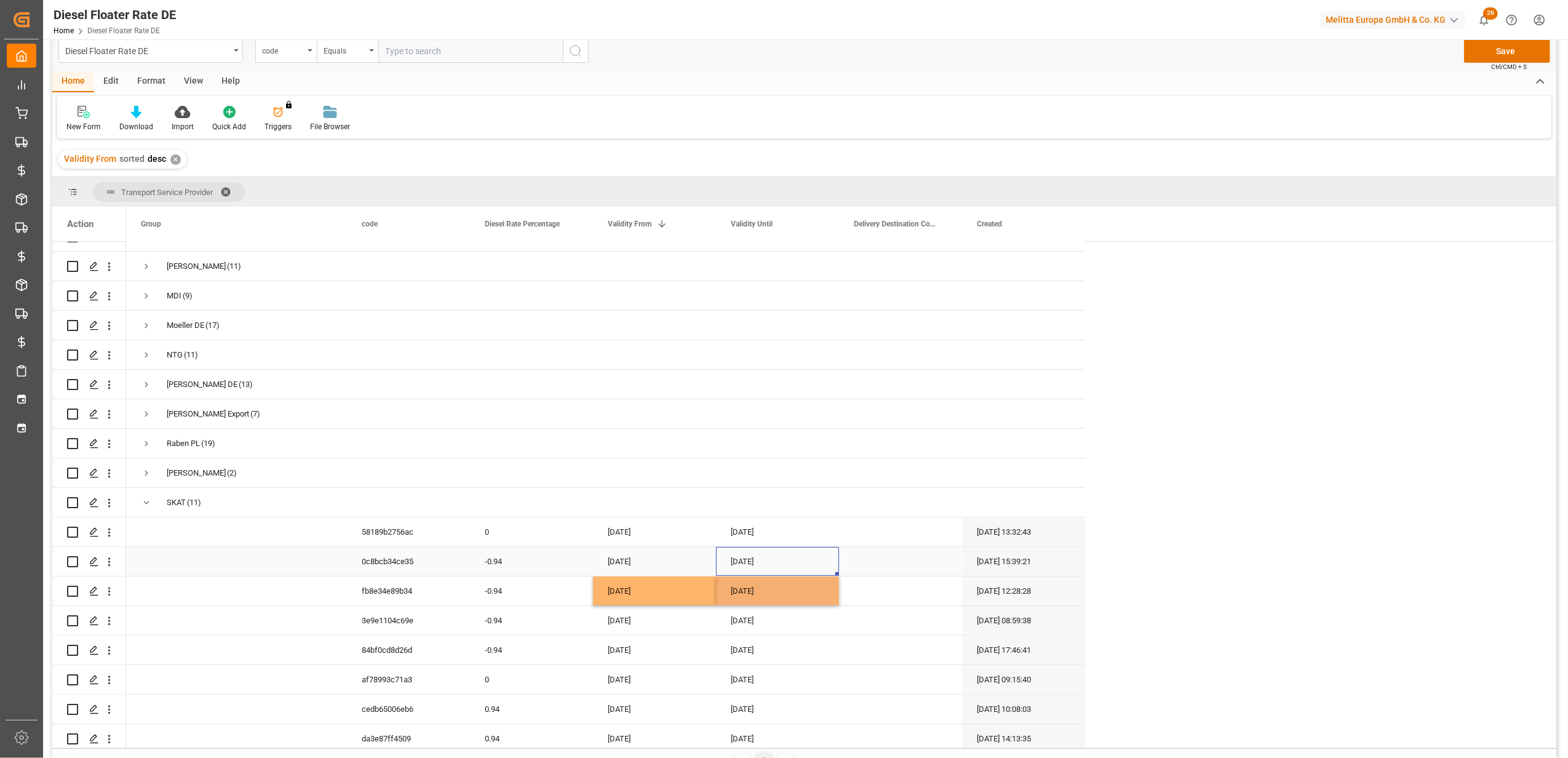
click at [732, 549] on div "[DATE]" at bounding box center [777, 561] width 123 height 29
click at [1485, 55] on button "Save" at bounding box center [1507, 51] width 86 height 24
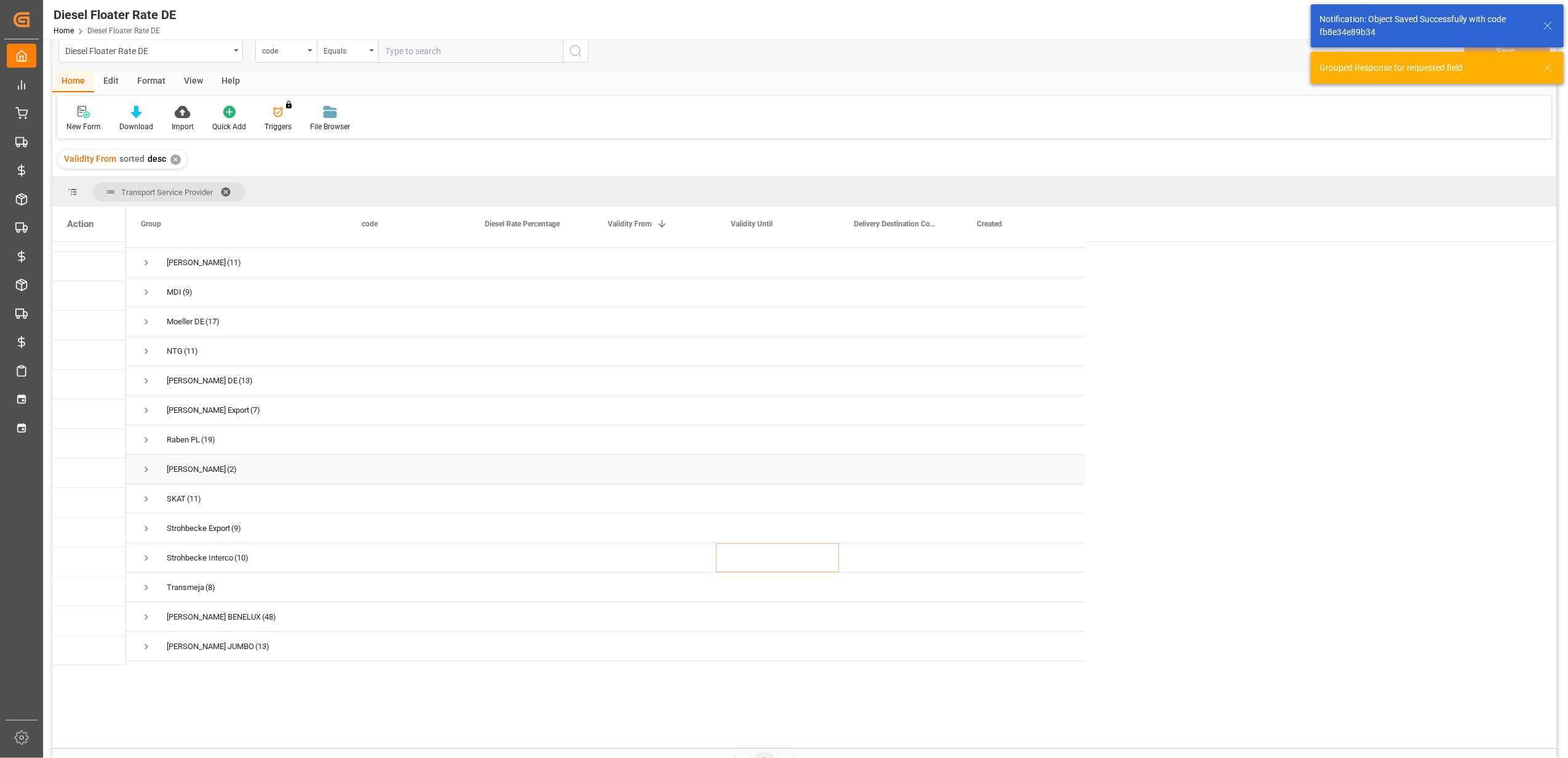
scroll to position [413, 0]
click at [147, 609] on span "Press SPACE to select this row." at bounding box center [147, 615] width 11 height 11
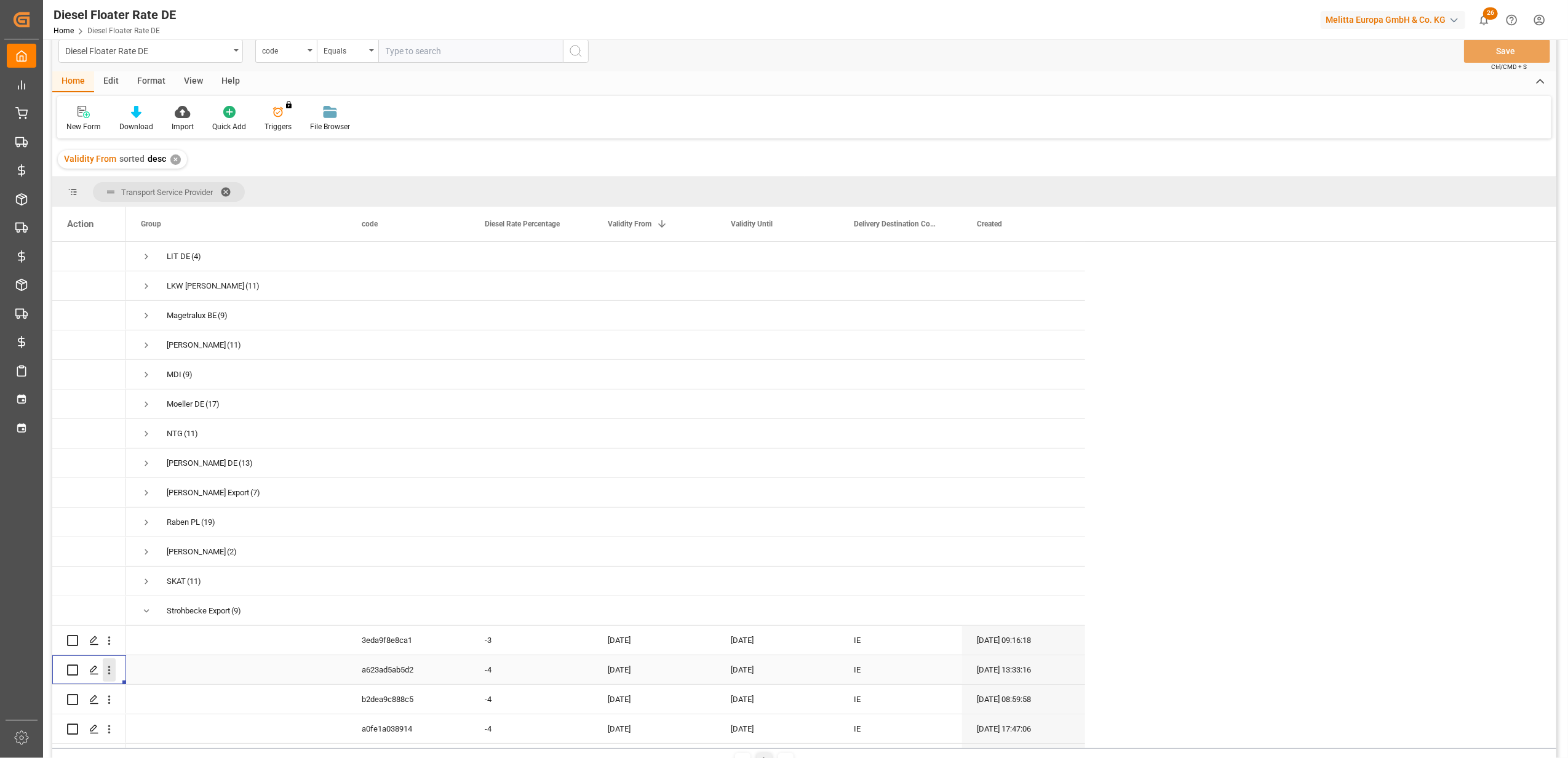
click at [112, 665] on icon "open menu" at bounding box center [109, 670] width 13 height 13
click at [189, 716] on span "Duplicate this row" at bounding box center [189, 721] width 114 height 11
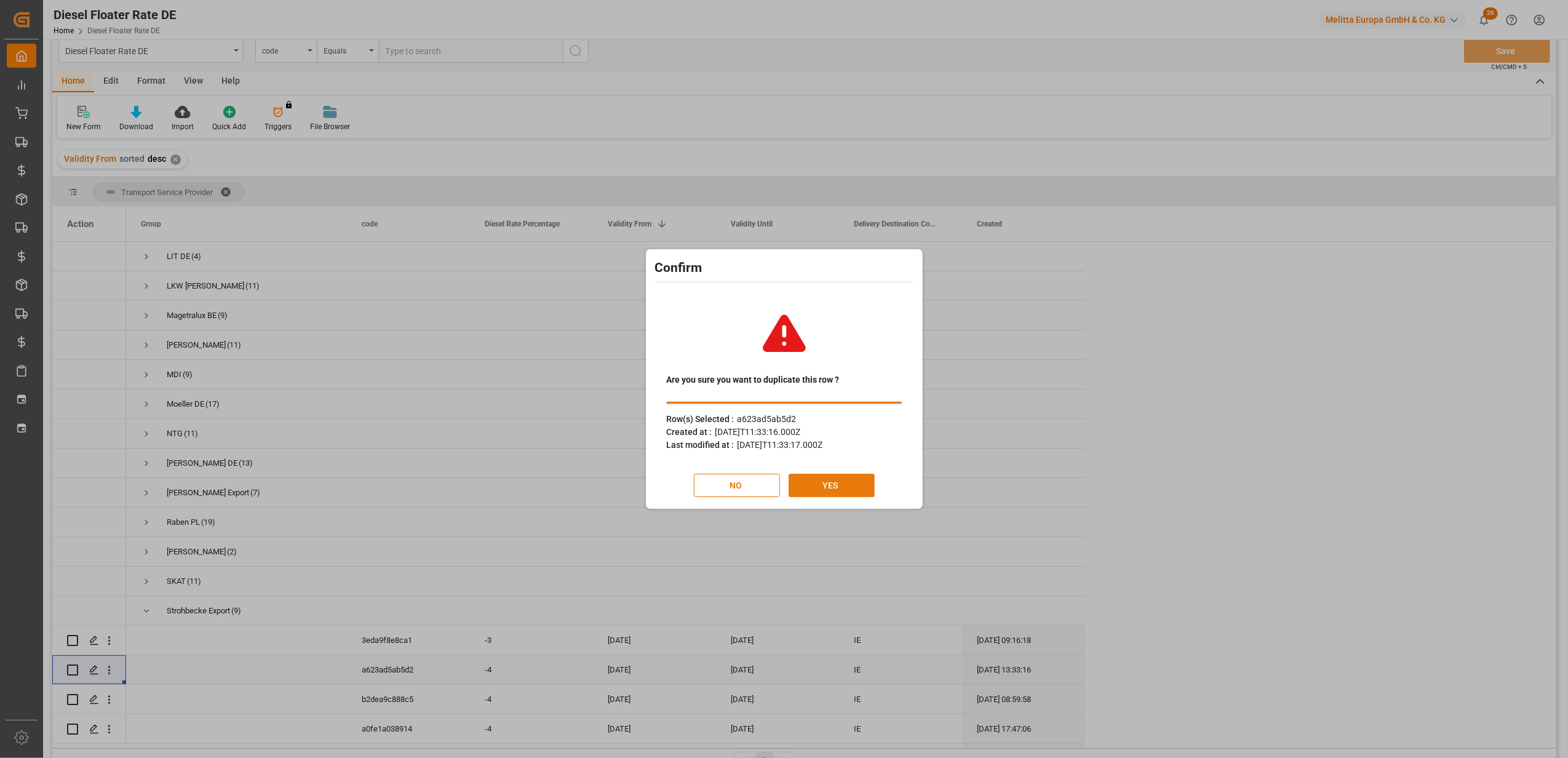
click at [825, 485] on button "YES" at bounding box center [831, 486] width 86 height 24
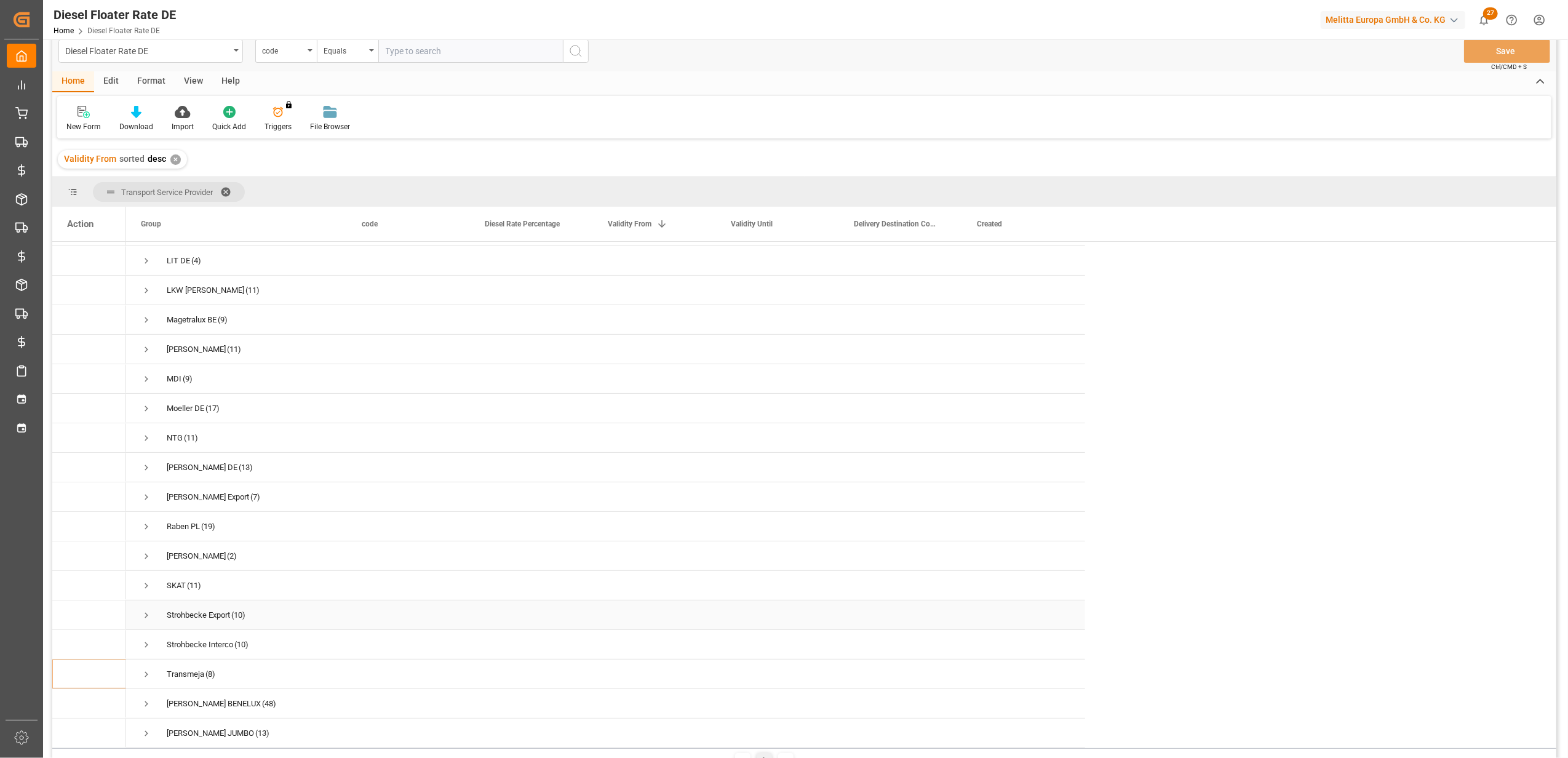
click at [147, 609] on span "Press SPACE to select this row." at bounding box center [147, 615] width 11 height 11
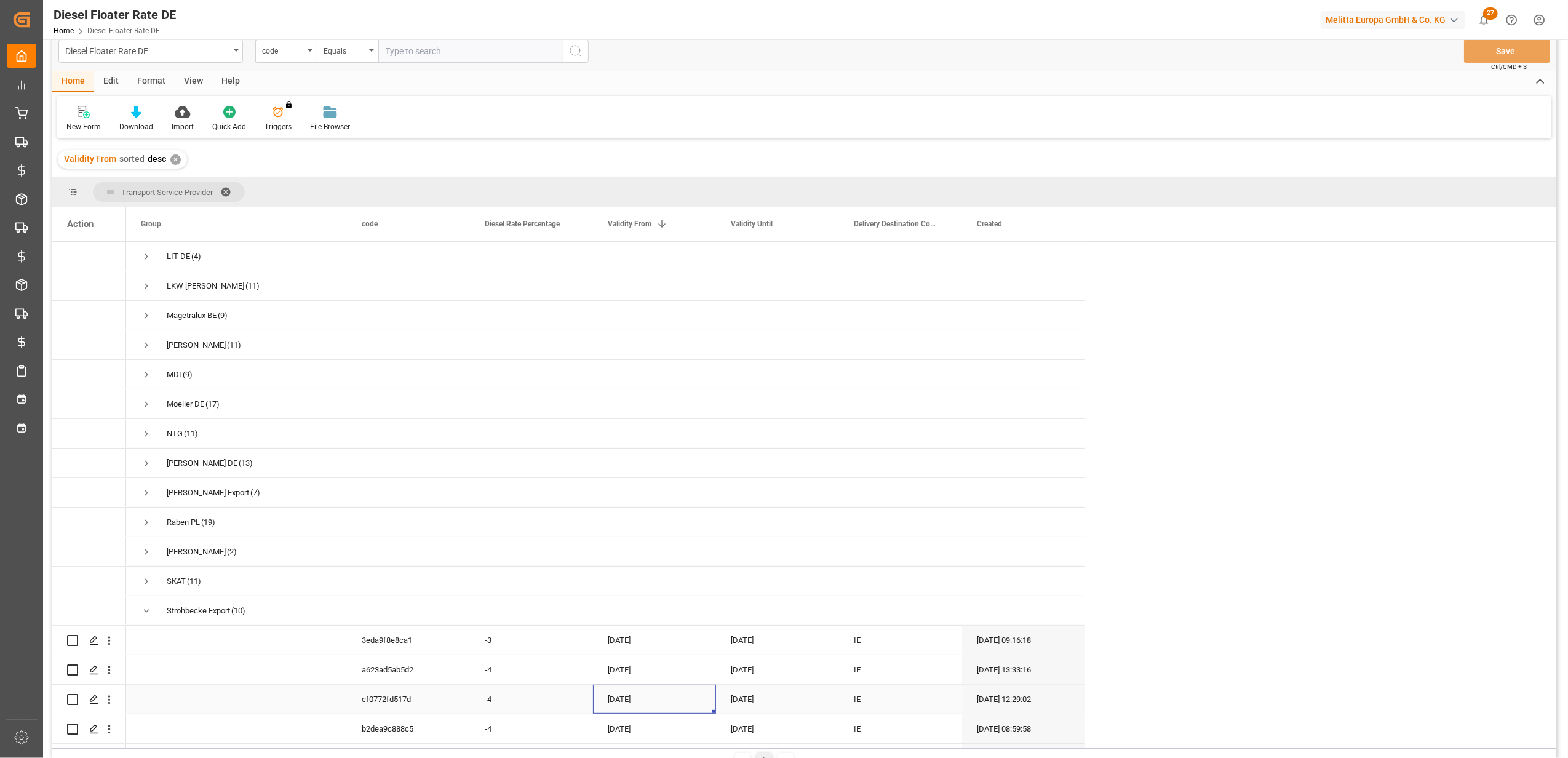
click at [643, 700] on div "[DATE]" at bounding box center [654, 699] width 123 height 29
click at [769, 524] on div "August 2025" at bounding box center [691, 523] width 175 height 13
click at [769, 522] on button "Next Month" at bounding box center [769, 521] width 7 height 7
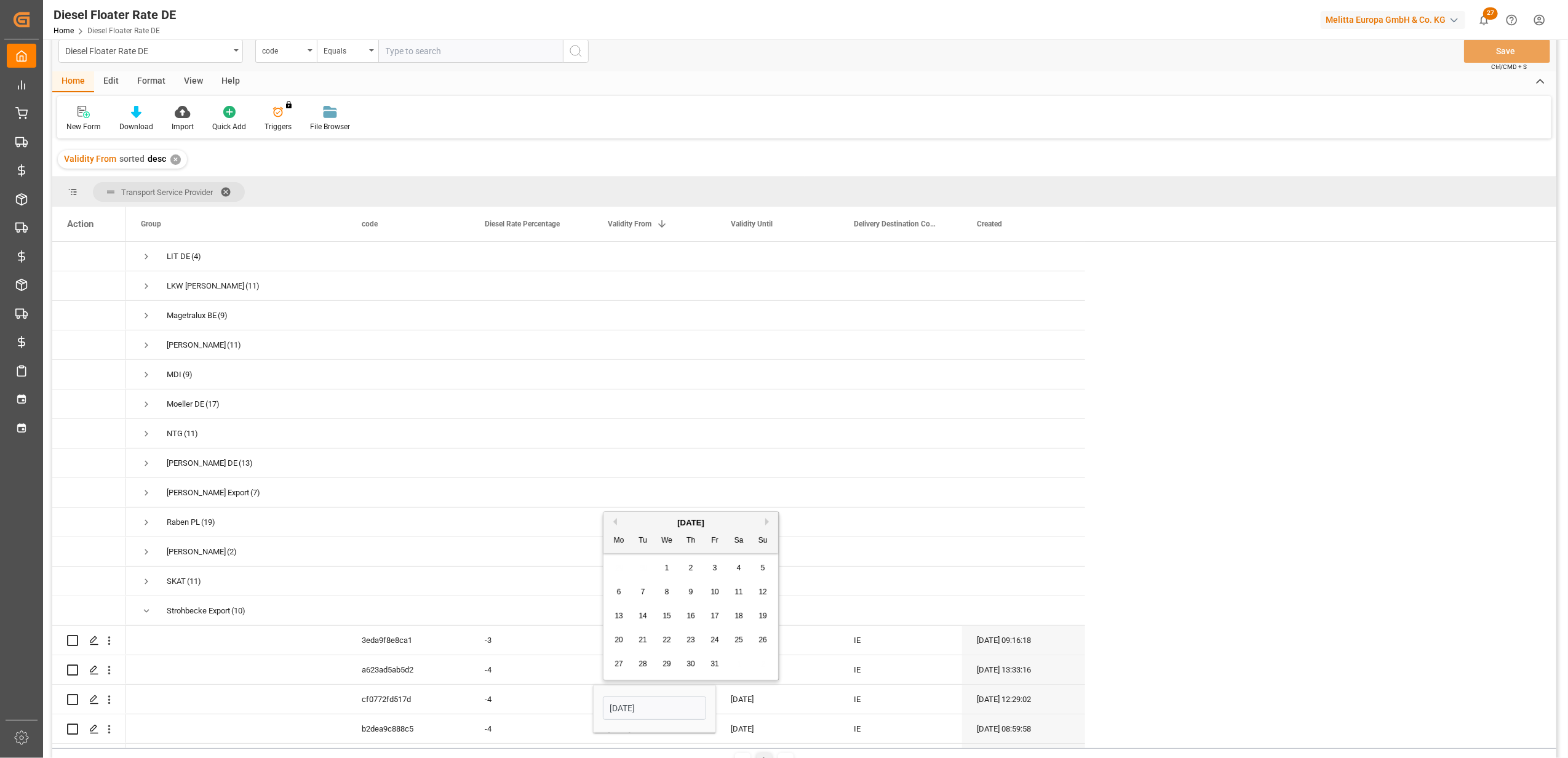
click at [673, 571] on div "1" at bounding box center [666, 568] width 15 height 15
type input "[DATE]"
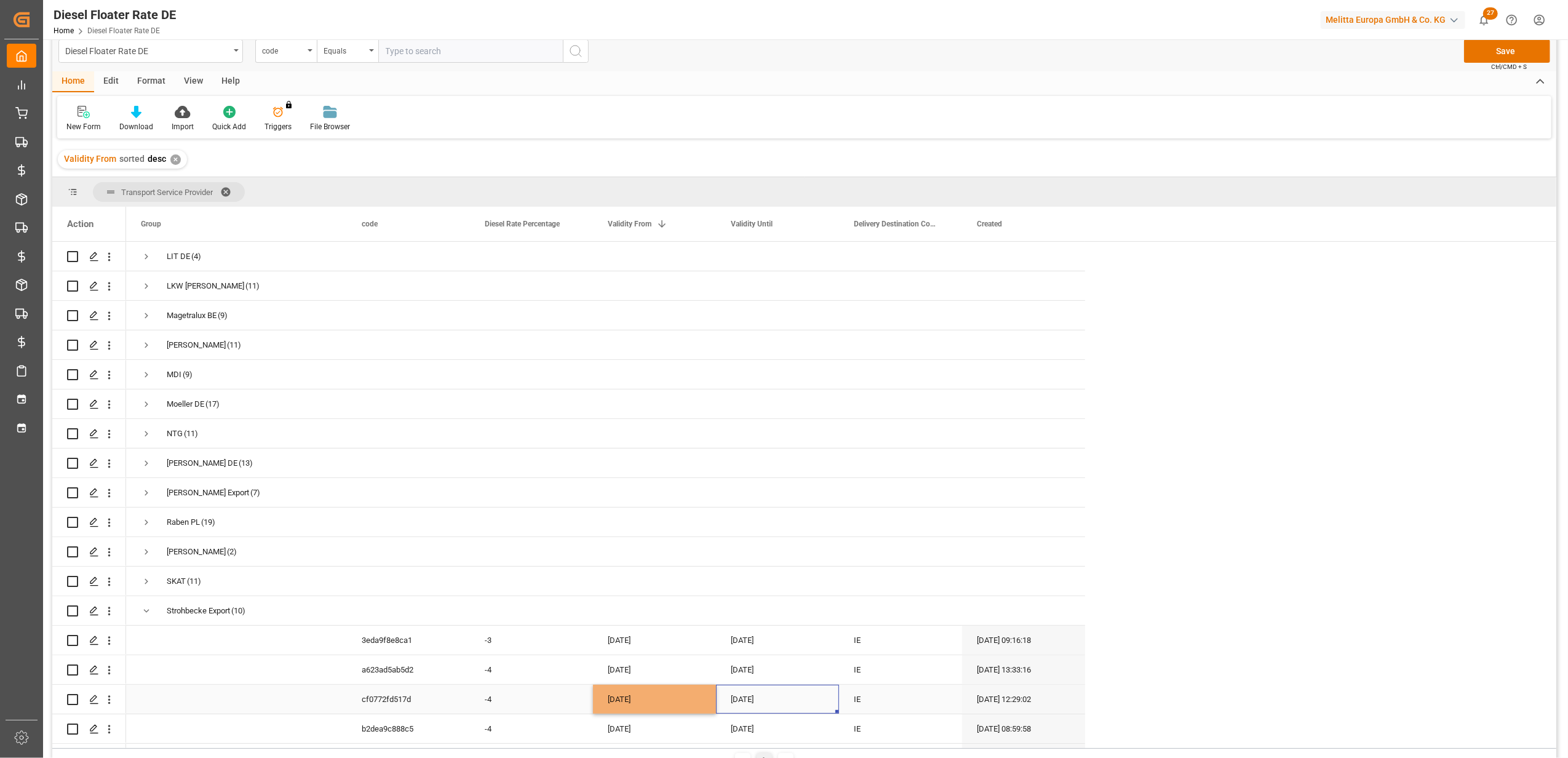
click at [739, 701] on div "[DATE]" at bounding box center [777, 699] width 123 height 29
click at [888, 521] on div "August 2025" at bounding box center [814, 523] width 175 height 13
click at [889, 521] on button "Next Month" at bounding box center [891, 521] width 7 height 7
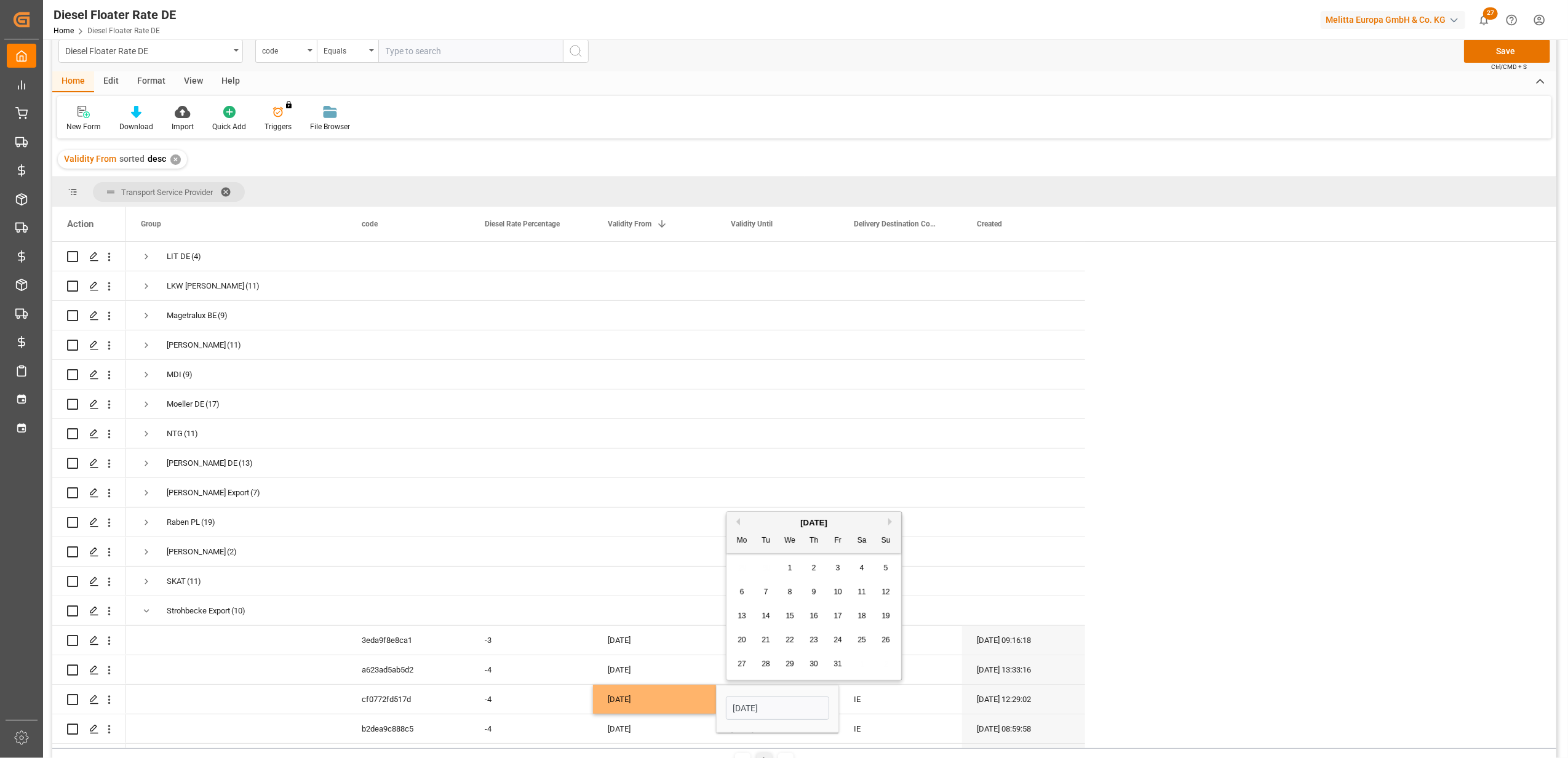
click at [837, 661] on span "31" at bounding box center [837, 663] width 8 height 9
type input "[DATE]"
click at [781, 655] on div "[DATE]" at bounding box center [777, 669] width 123 height 29
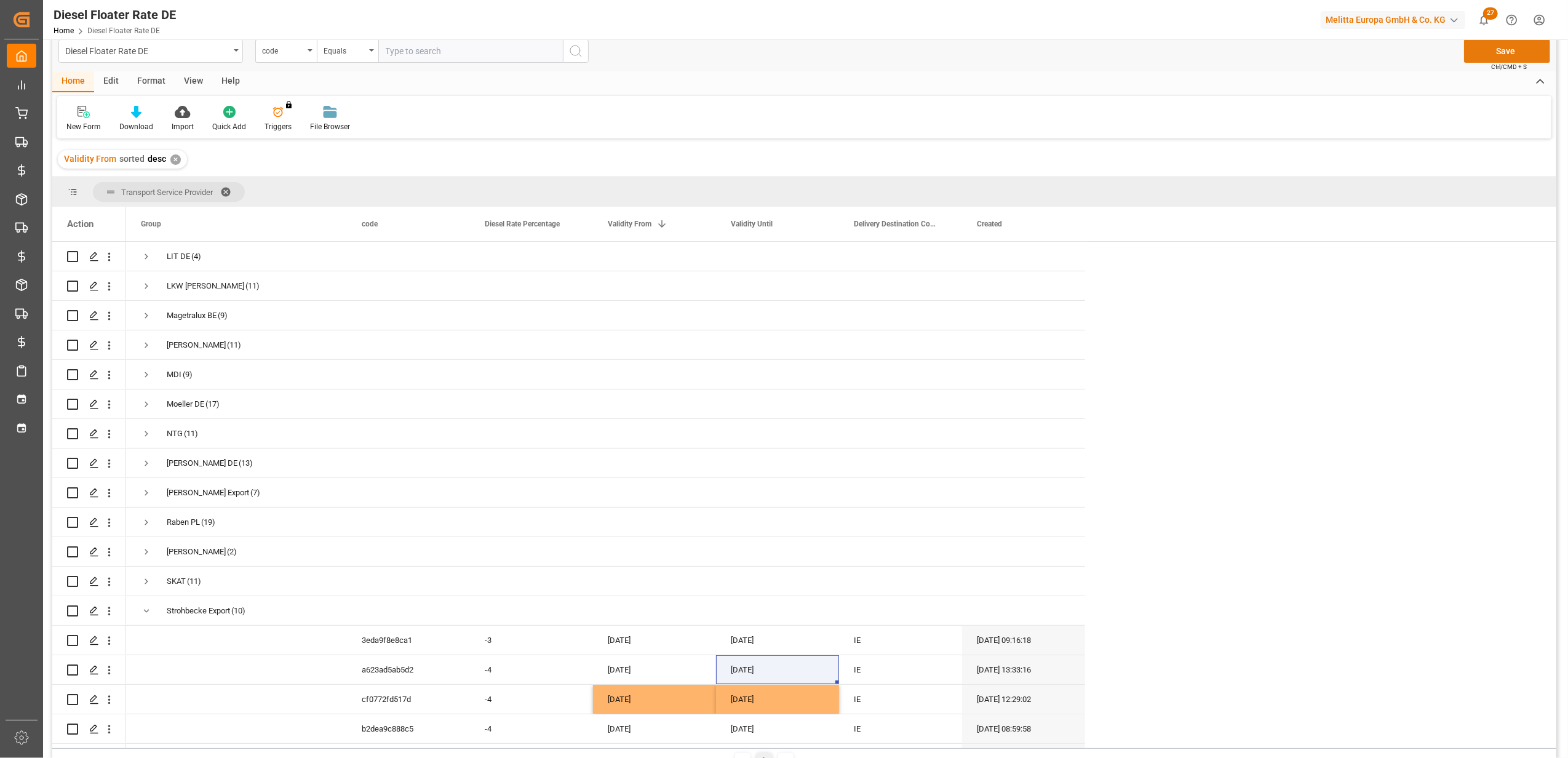
click at [1487, 51] on button "Save" at bounding box center [1507, 51] width 86 height 24
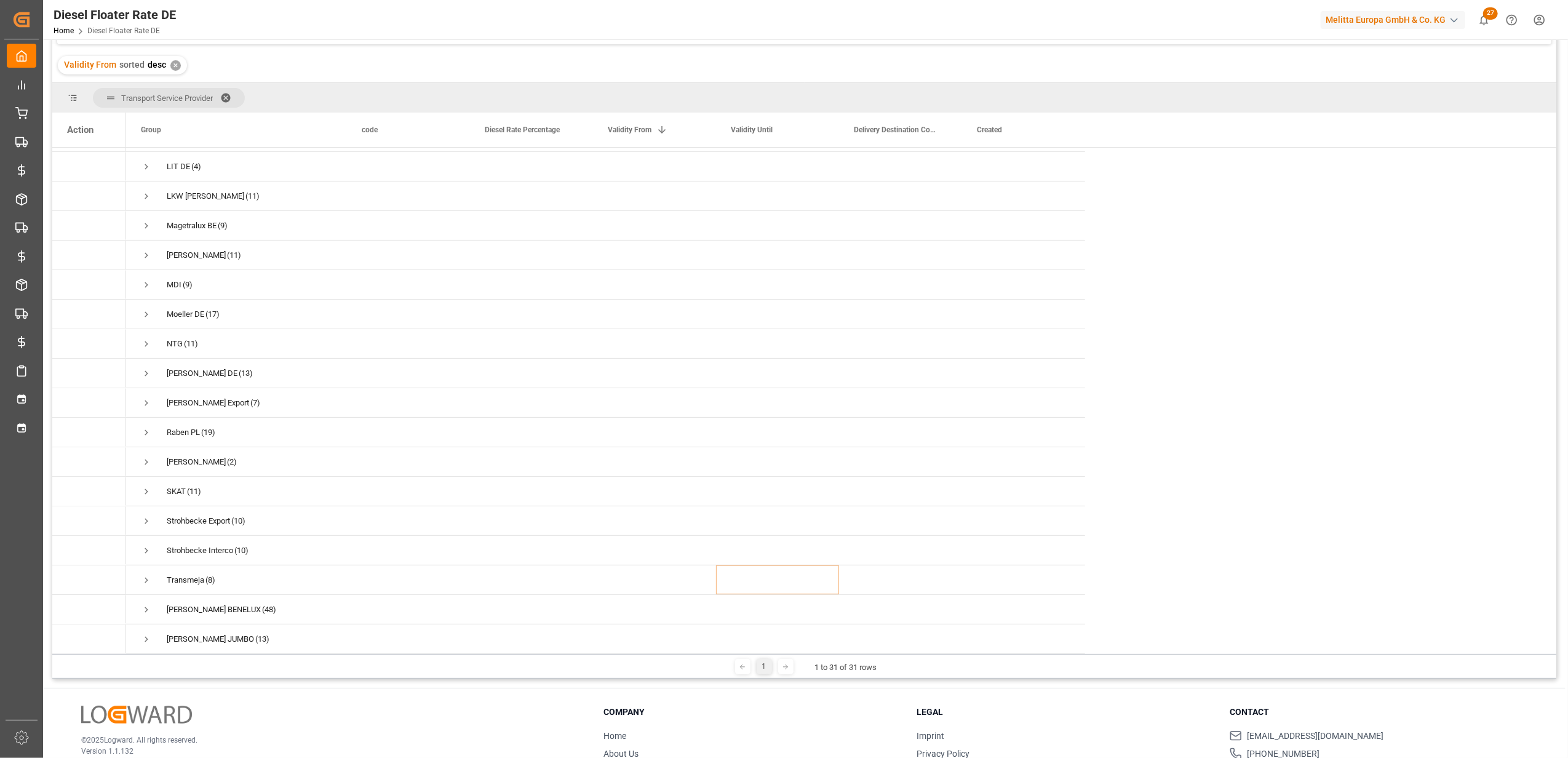
scroll to position [182, 0]
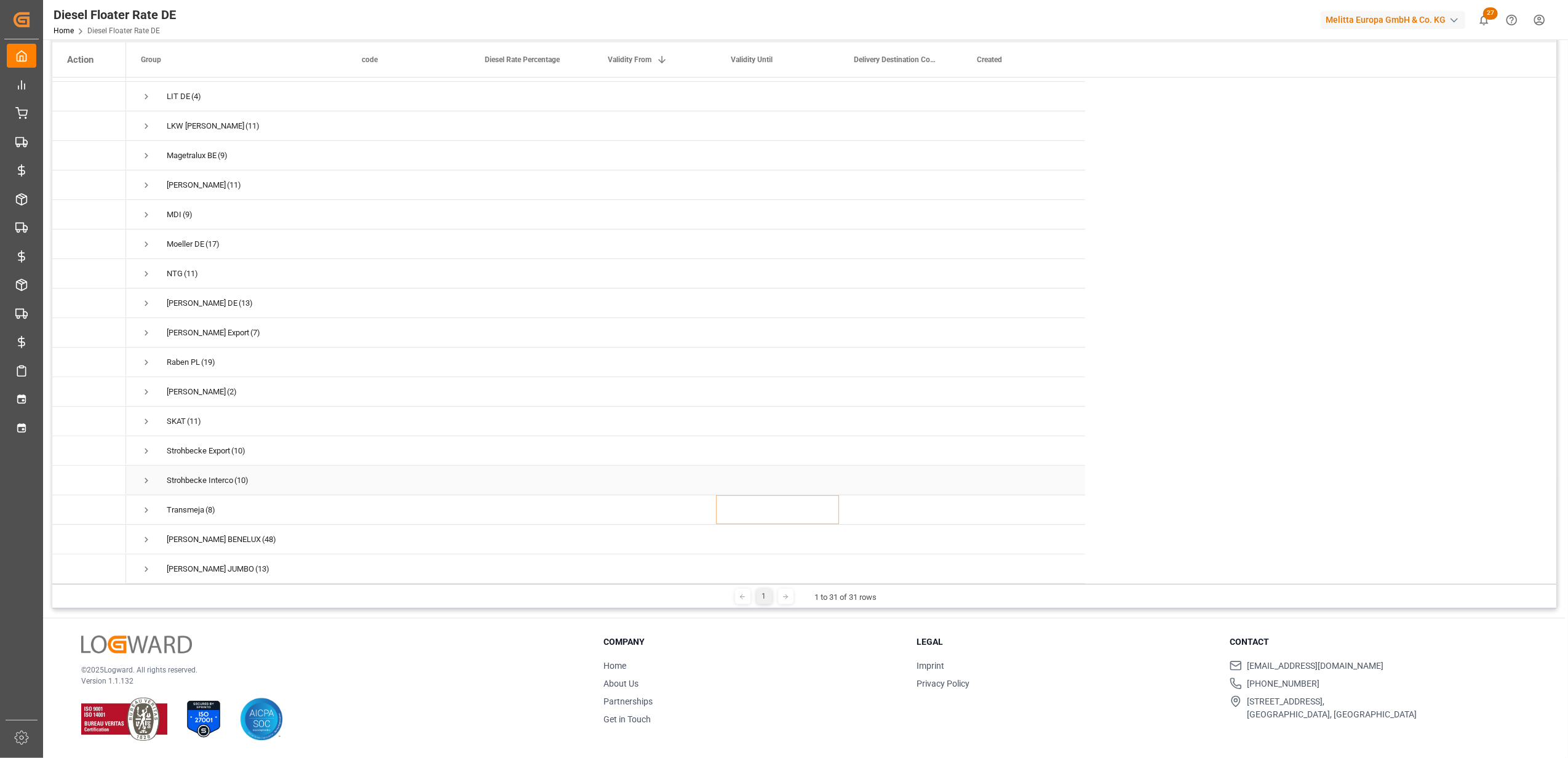
click at [144, 474] on span "Press SPACE to select this row." at bounding box center [147, 480] width 11 height 11
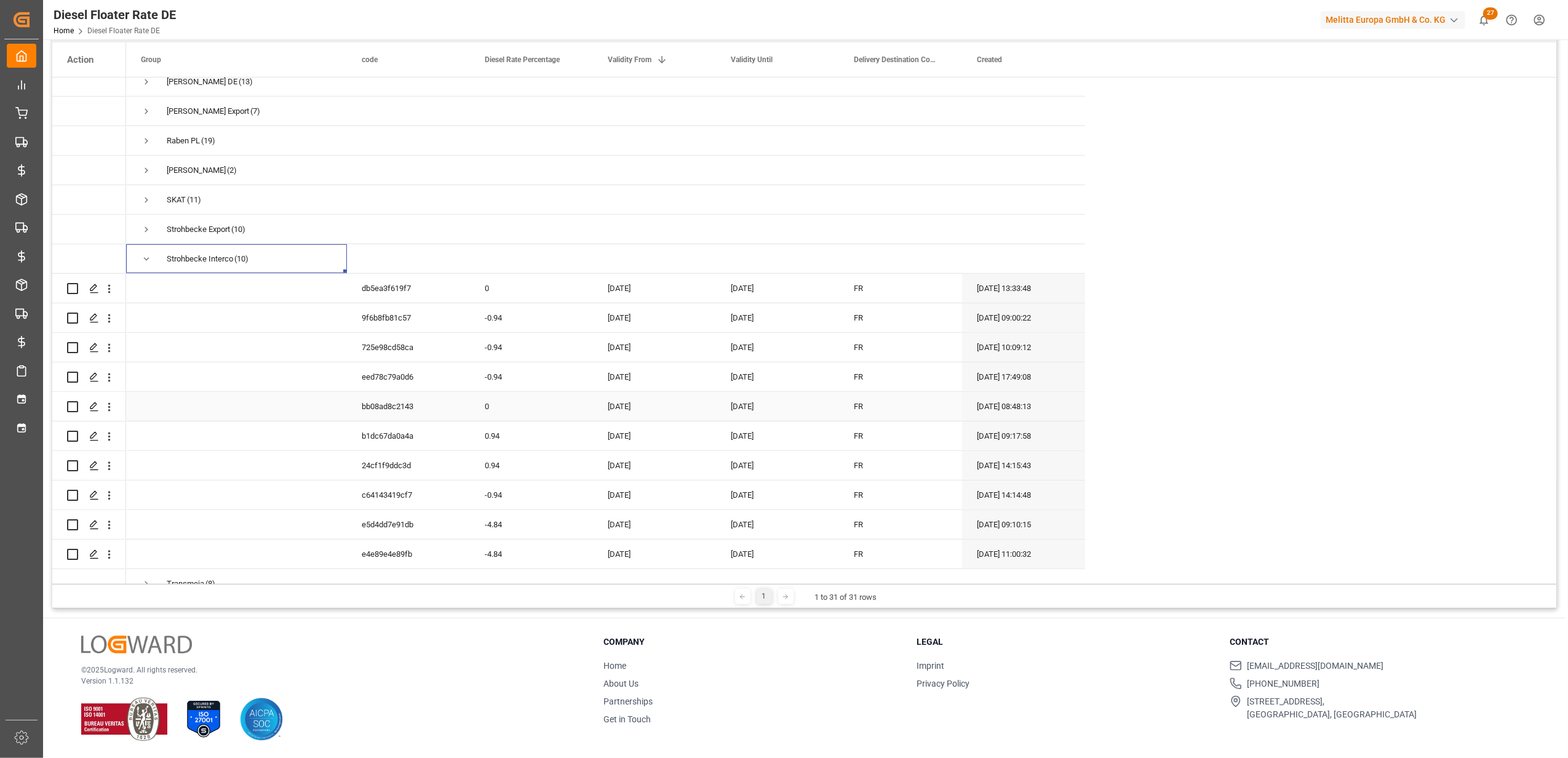
scroll to position [659, 0]
click at [113, 288] on icon "open menu" at bounding box center [109, 289] width 13 height 13
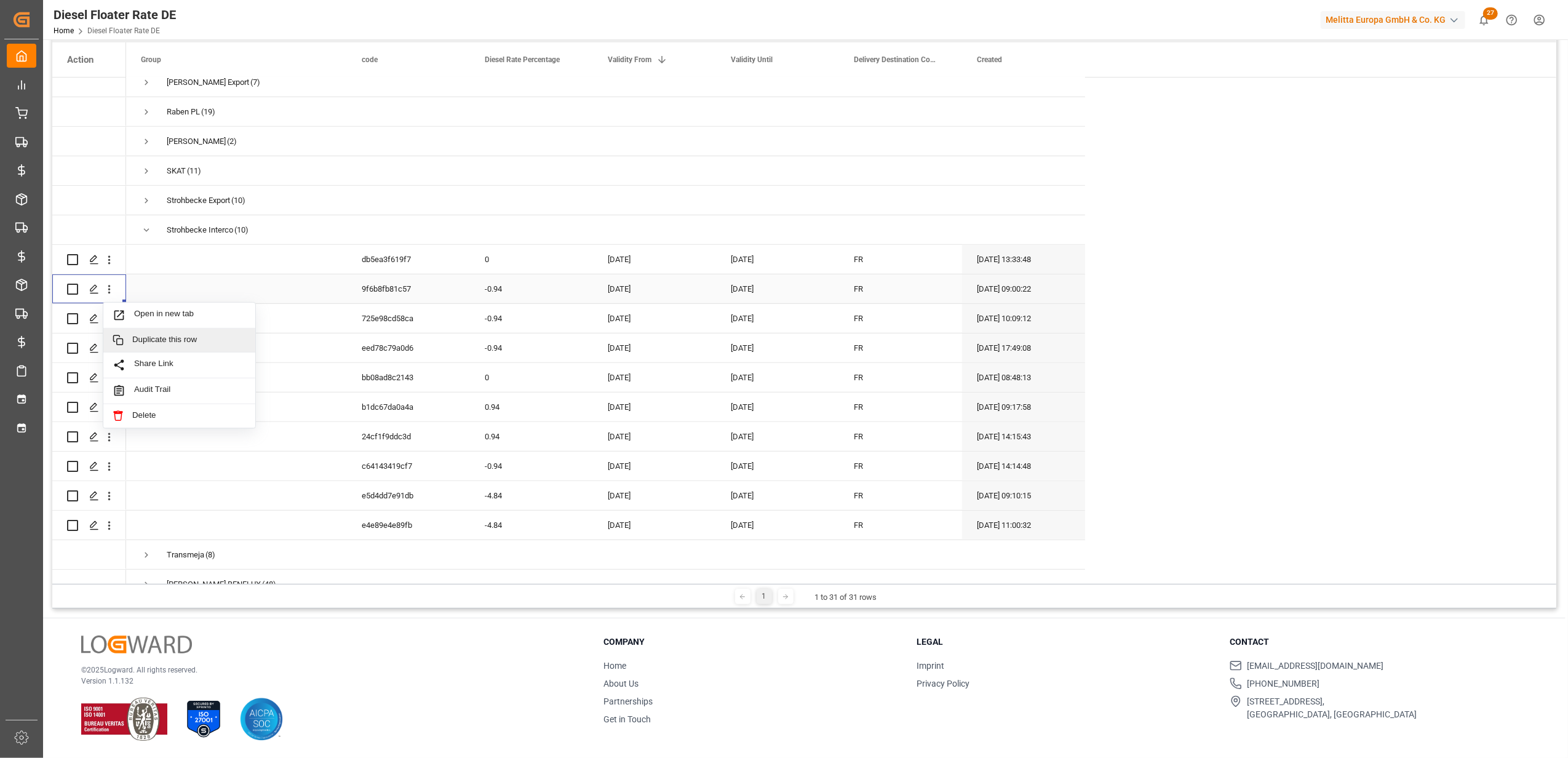
click at [177, 334] on span "Duplicate this row" at bounding box center [189, 340] width 114 height 11
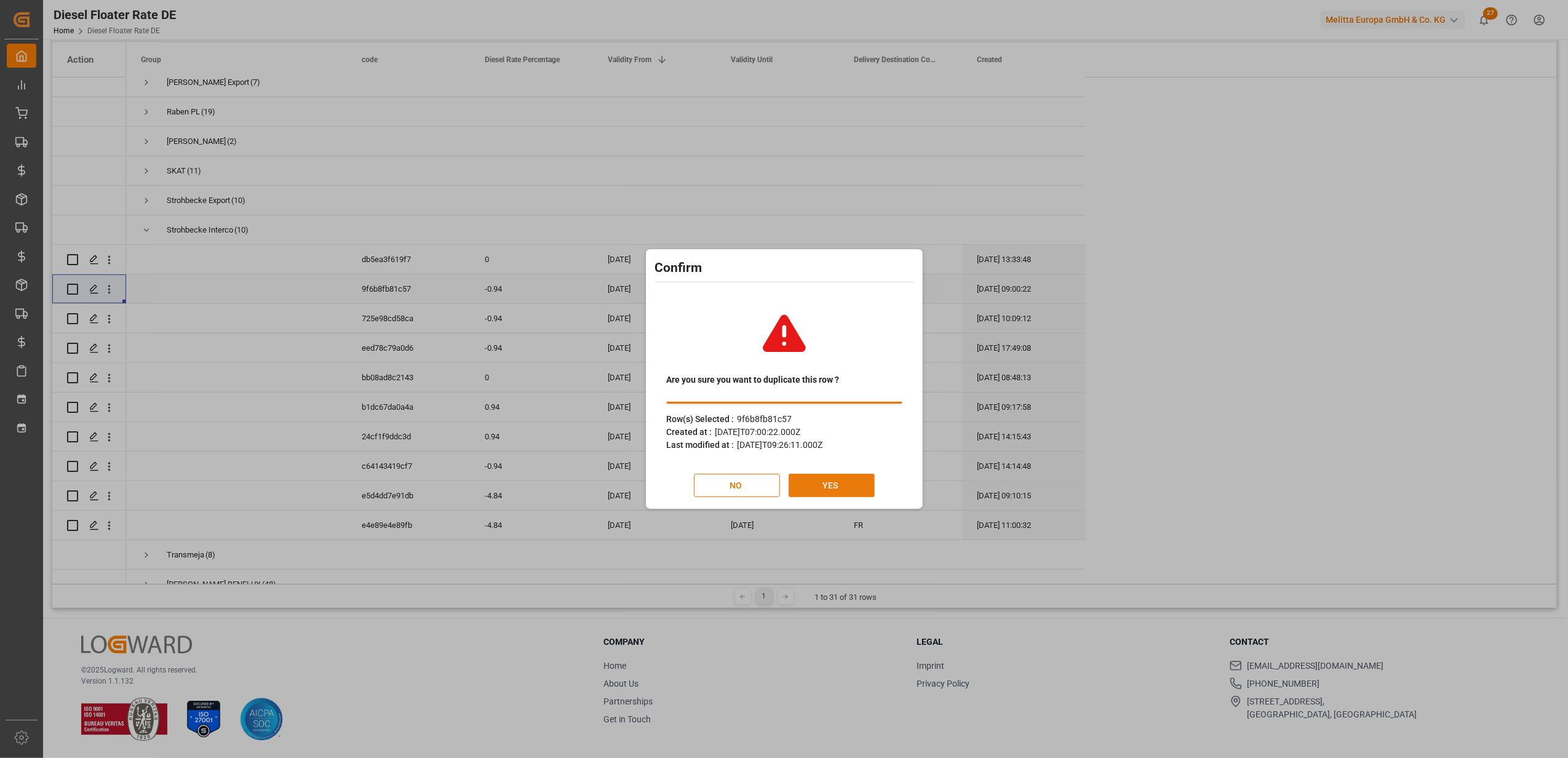
click at [818, 491] on button "YES" at bounding box center [831, 486] width 86 height 24
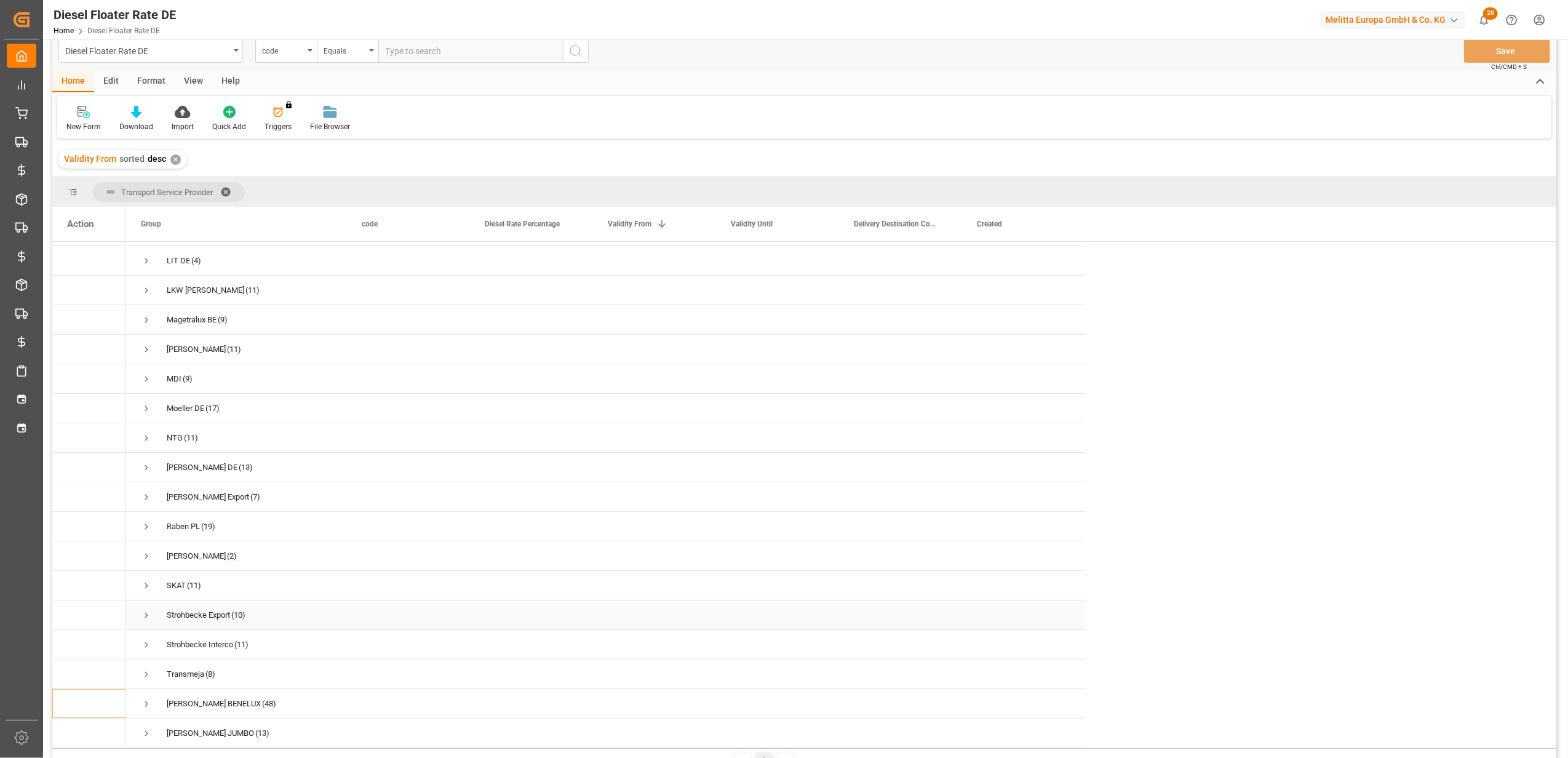
scroll to position [413, 0]
click at [144, 639] on span "Press SPACE to select this row." at bounding box center [147, 645] width 11 height 11
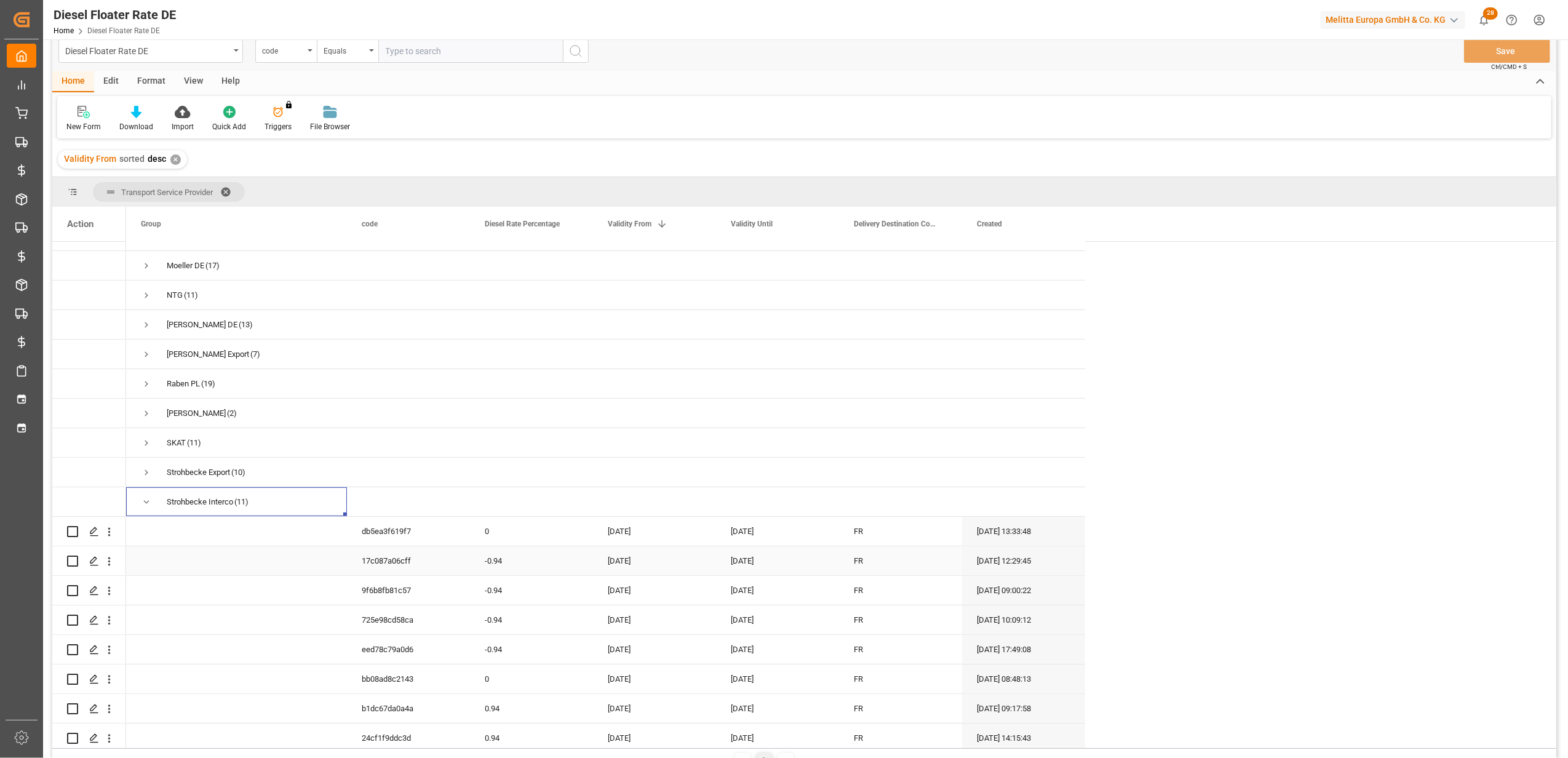
scroll to position [577, 0]
click at [520, 537] on div "-0.94" at bounding box center [531, 535] width 123 height 29
click at [645, 535] on div "[DATE]" at bounding box center [654, 535] width 123 height 29
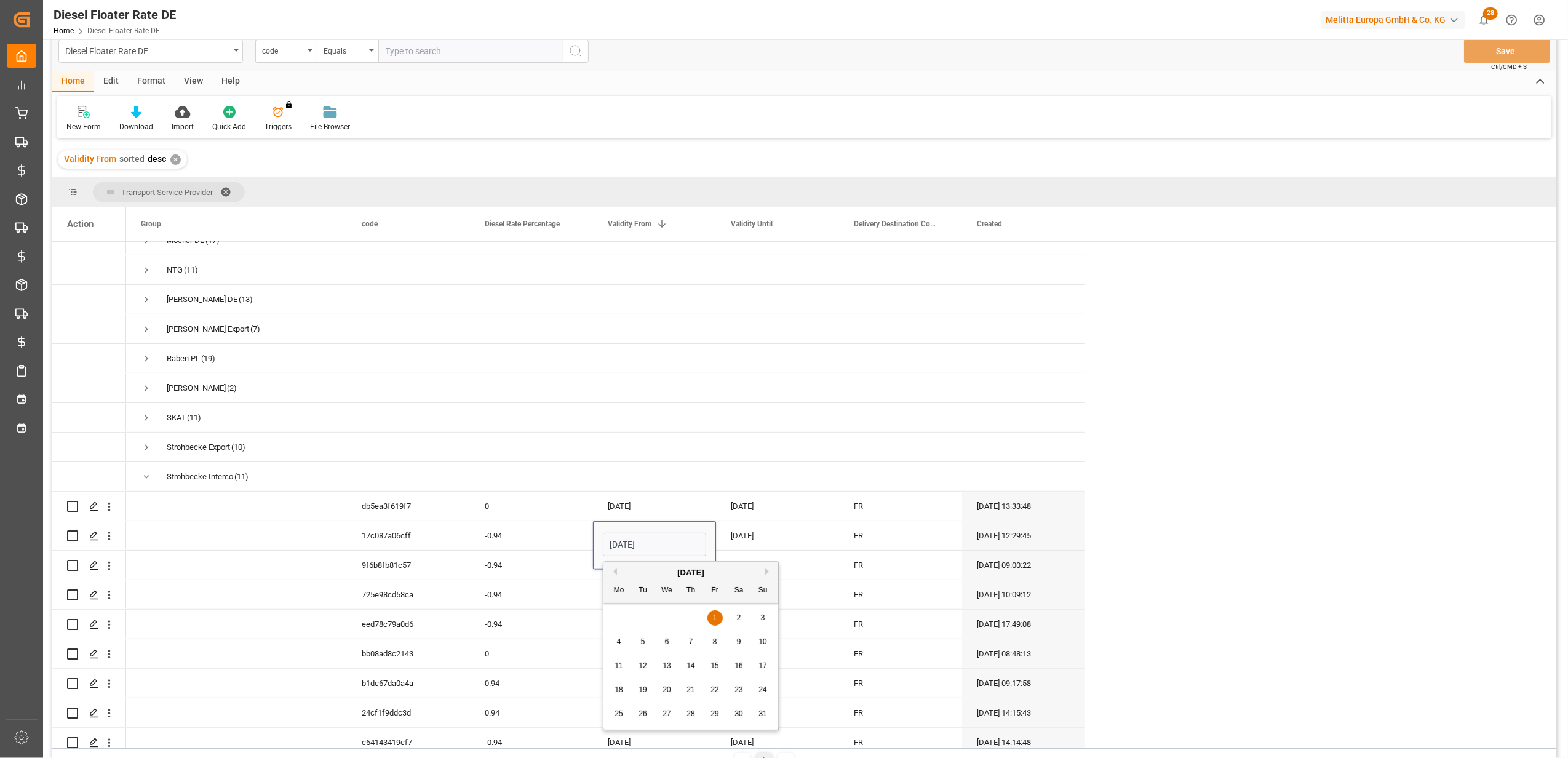
click at [766, 572] on button "Next Month" at bounding box center [769, 571] width 7 height 7
click at [663, 616] on div "1" at bounding box center [666, 618] width 15 height 15
type input "[DATE]"
click at [750, 530] on div "[DATE]" at bounding box center [777, 535] width 123 height 29
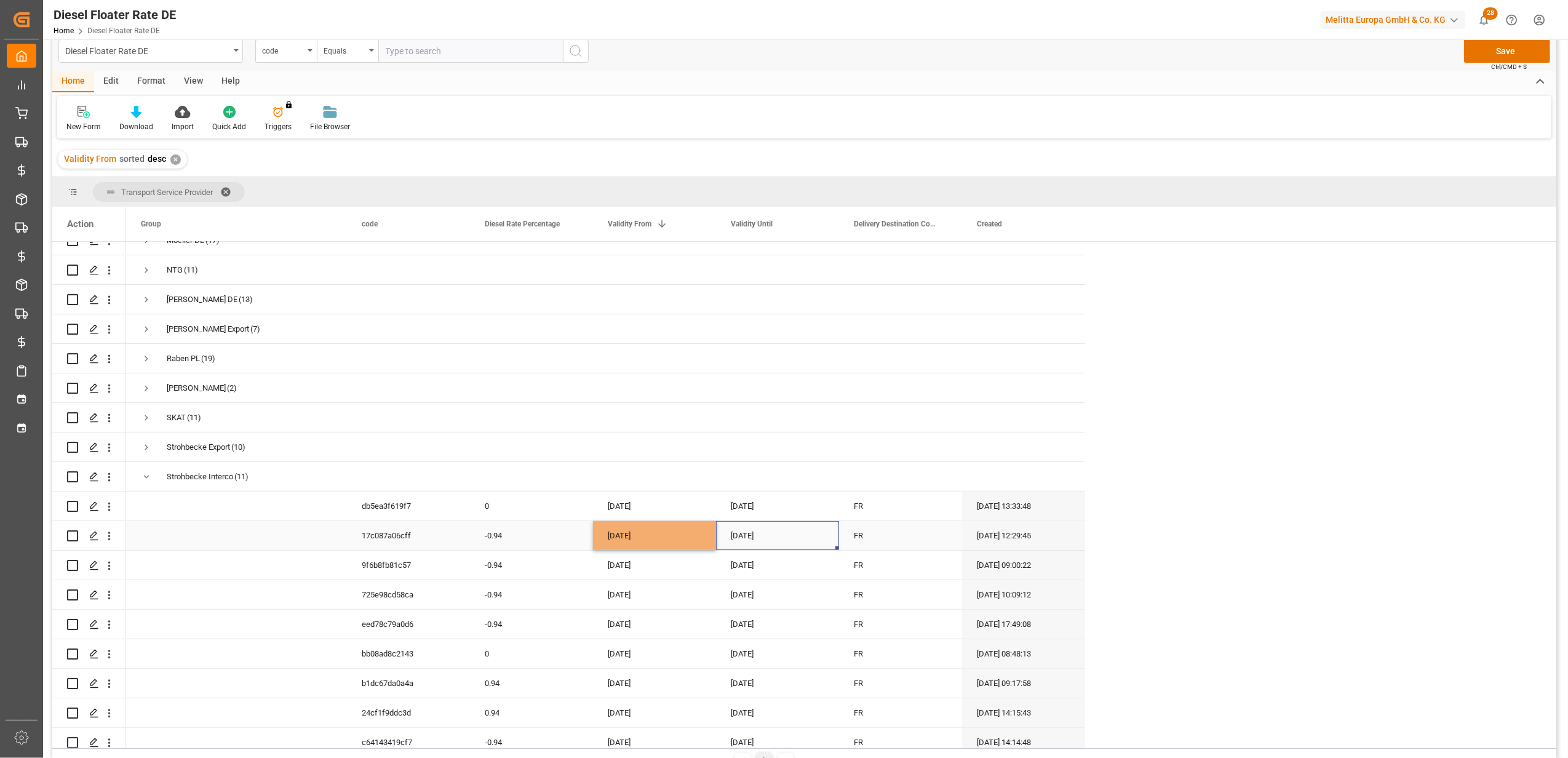
click at [750, 530] on div "[DATE]" at bounding box center [777, 535] width 123 height 29
click at [892, 568] on button "Next Month" at bounding box center [891, 571] width 7 height 7
click at [837, 709] on span "31" at bounding box center [837, 713] width 8 height 9
type input "[DATE]"
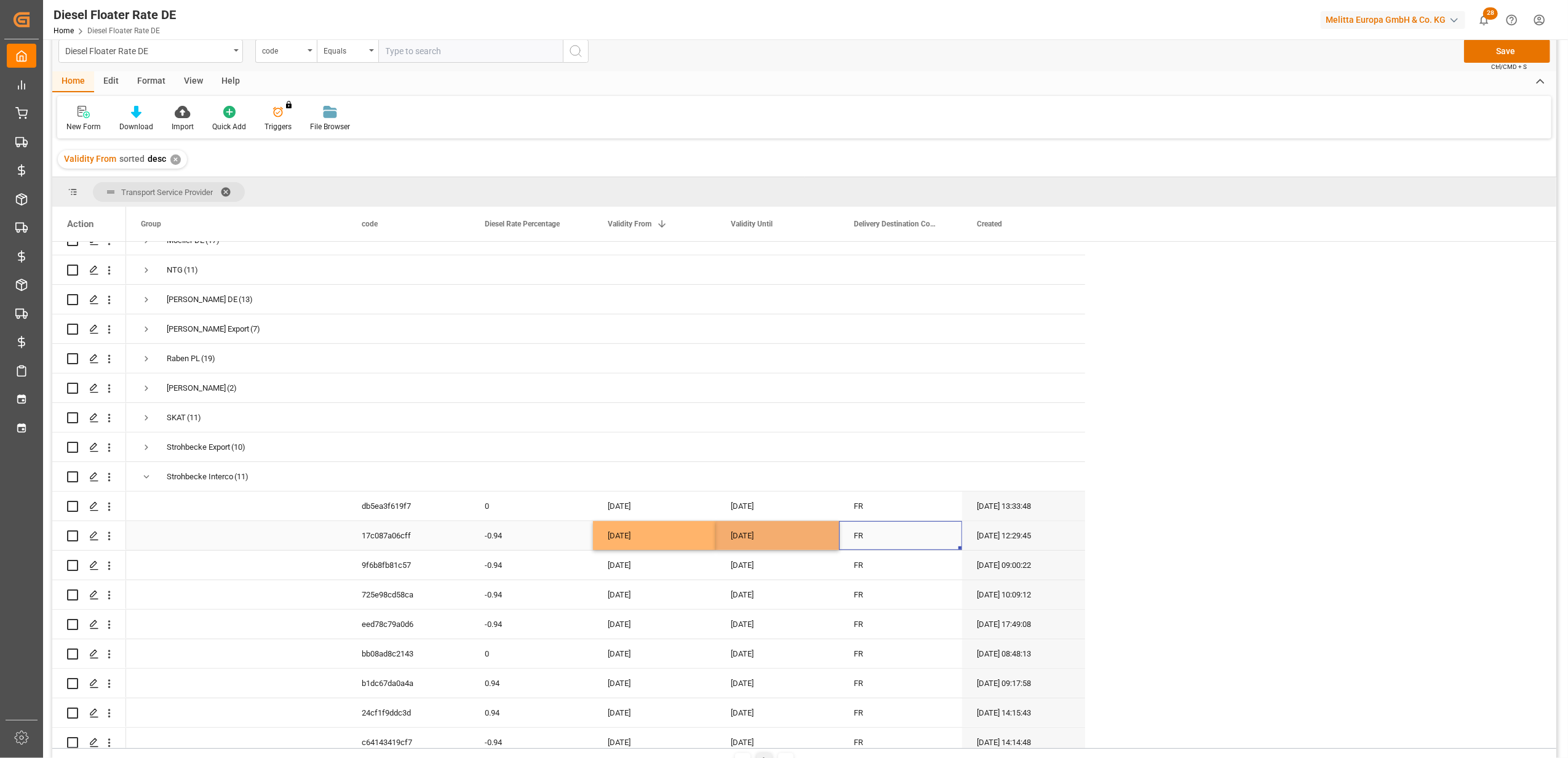
click at [879, 535] on div "FR" at bounding box center [900, 535] width 123 height 29
click at [1482, 51] on button "Save" at bounding box center [1507, 51] width 86 height 24
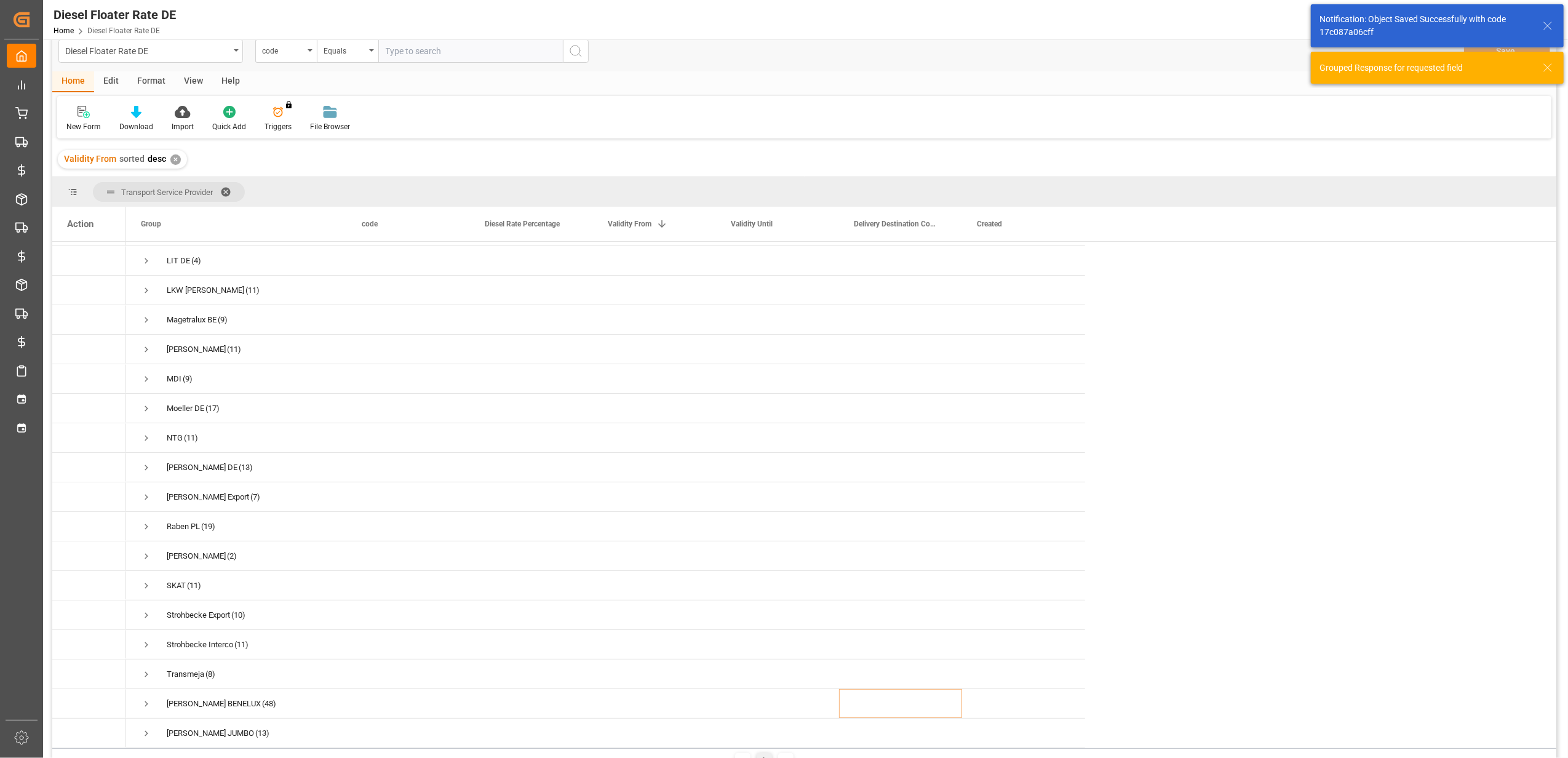
scroll to position [413, 0]
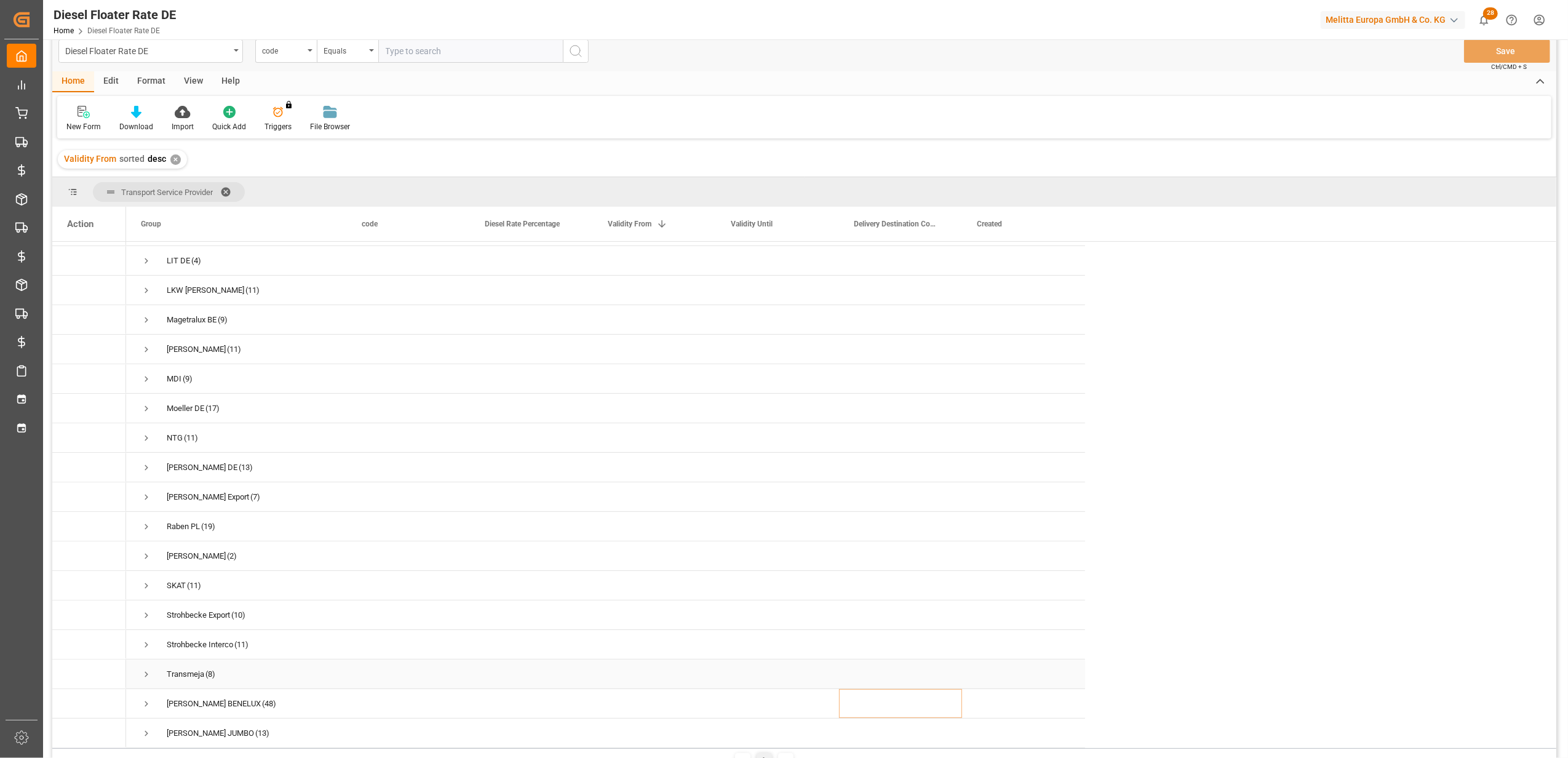
click at [148, 668] on span "Press SPACE to select this row." at bounding box center [147, 674] width 11 height 11
click at [148, 665] on span "Press SPACE to select this row." at bounding box center [147, 670] width 11 height 11
click at [147, 698] on span "Press SPACE to select this row." at bounding box center [147, 703] width 11 height 11
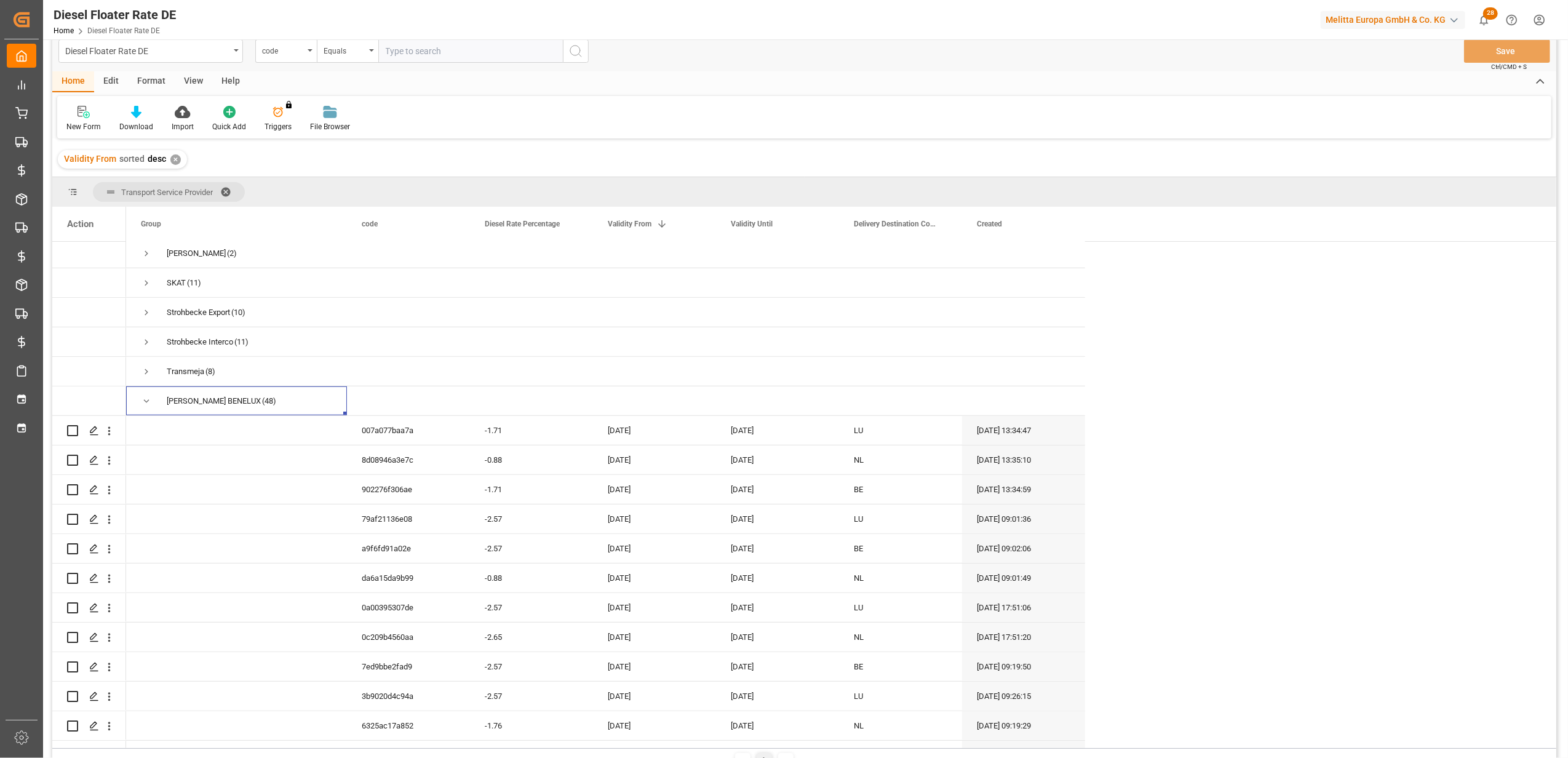
scroll to position [741, 0]
click at [109, 401] on icon "open menu" at bounding box center [109, 402] width 2 height 9
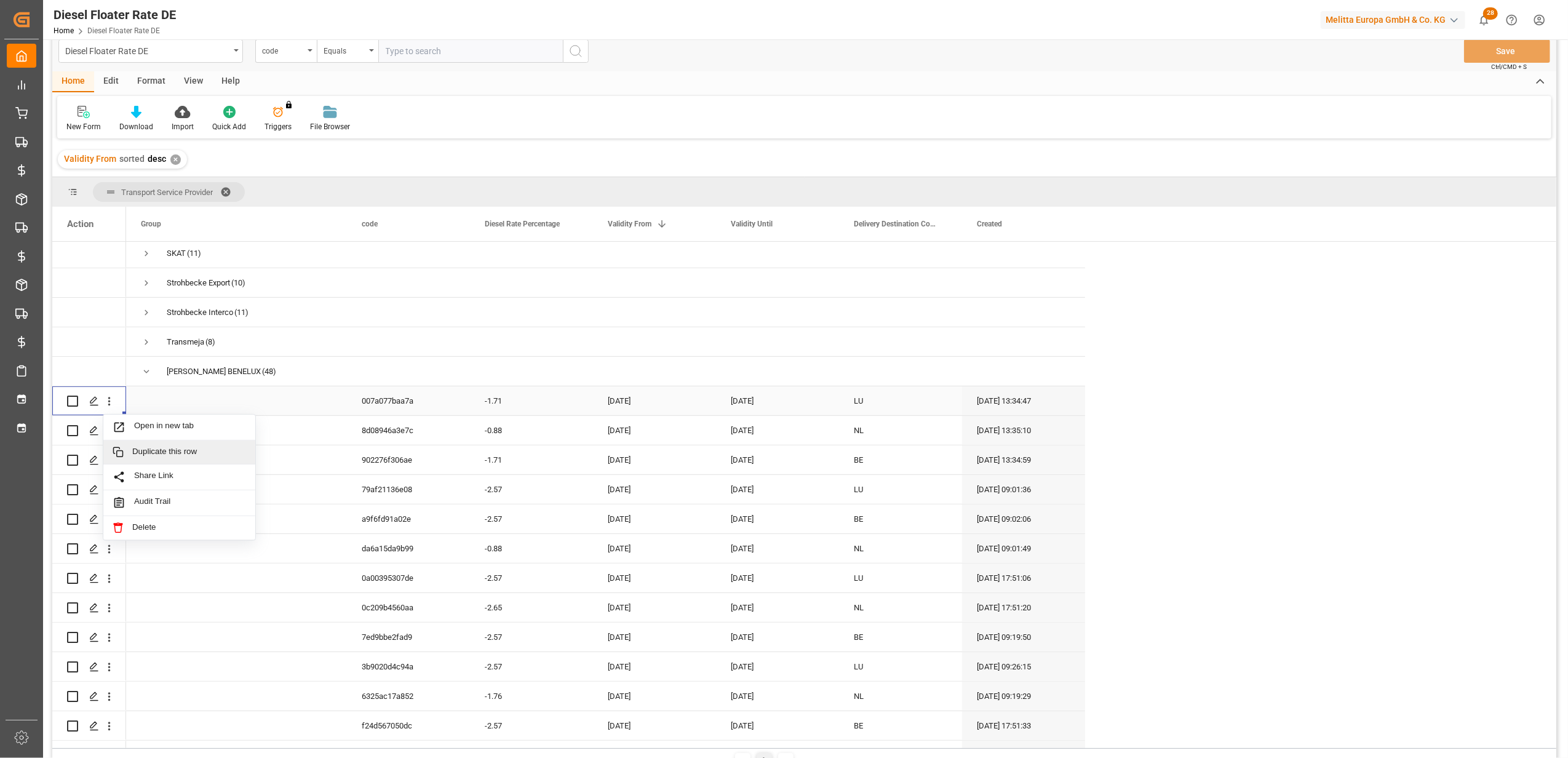
click at [170, 448] on span "Duplicate this row" at bounding box center [189, 452] width 114 height 11
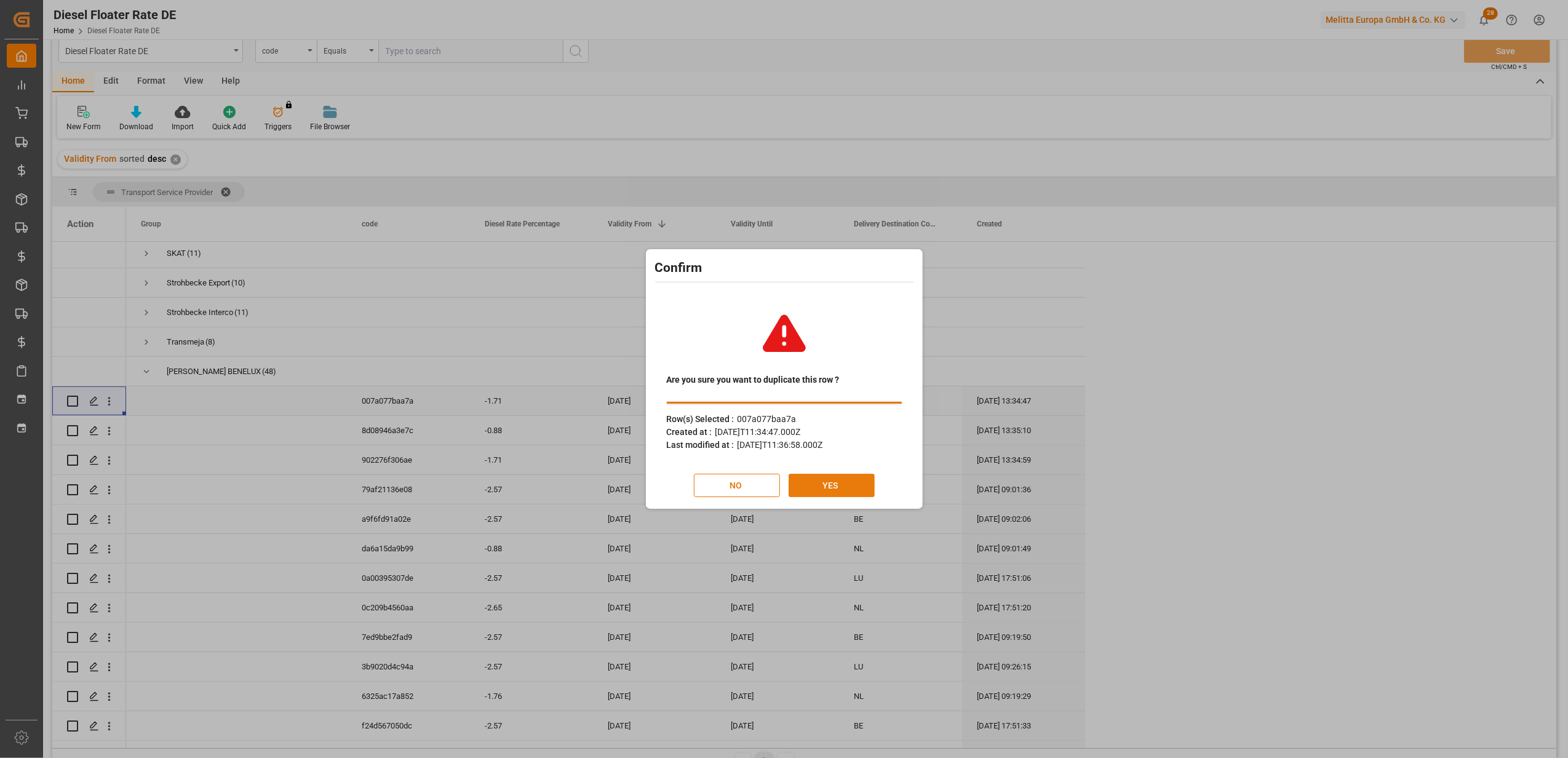
click at [820, 478] on button "YES" at bounding box center [831, 486] width 86 height 24
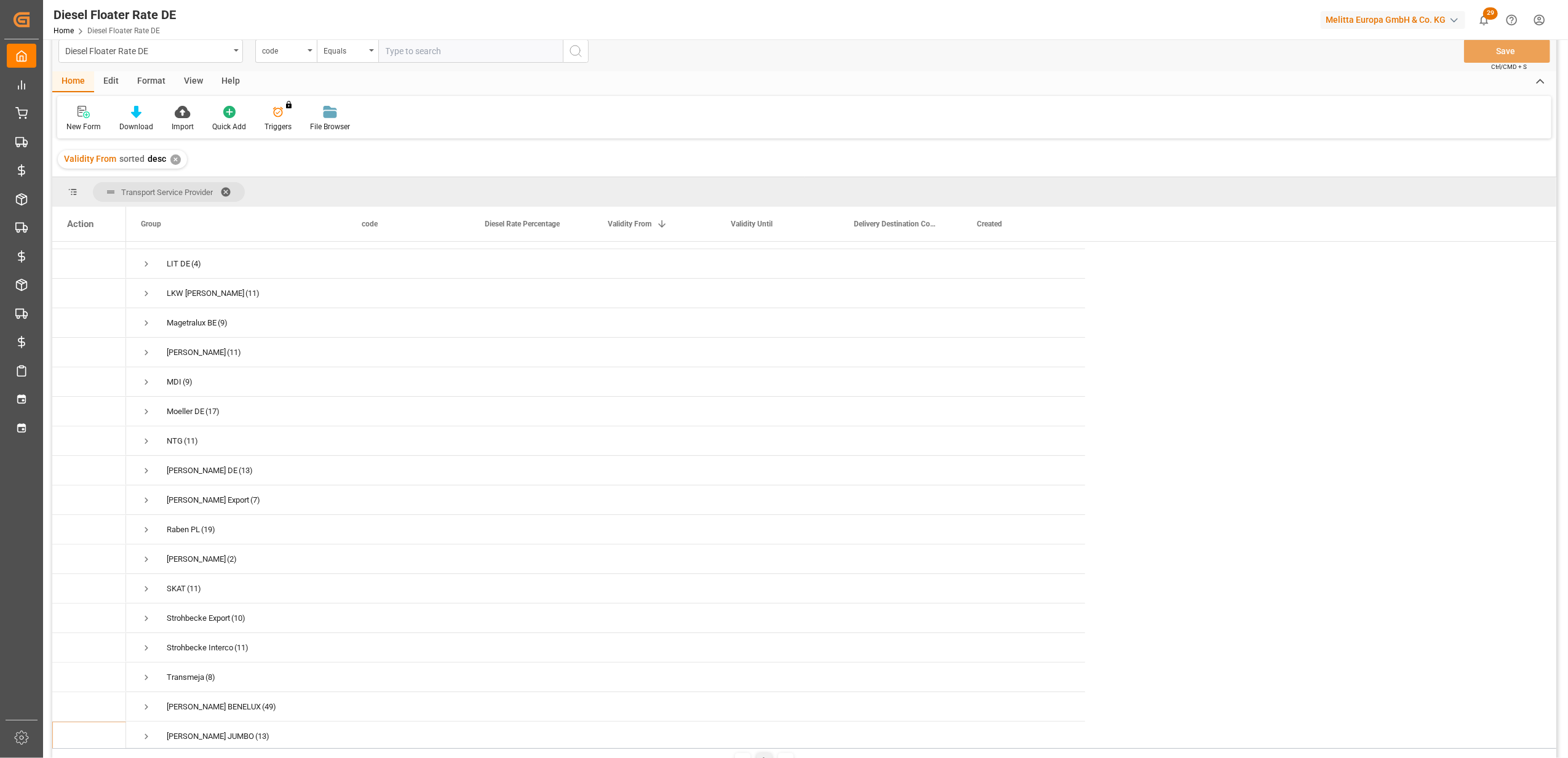
scroll to position [409, 0]
click at [148, 700] on span "Press SPACE to select this row." at bounding box center [147, 703] width 11 height 11
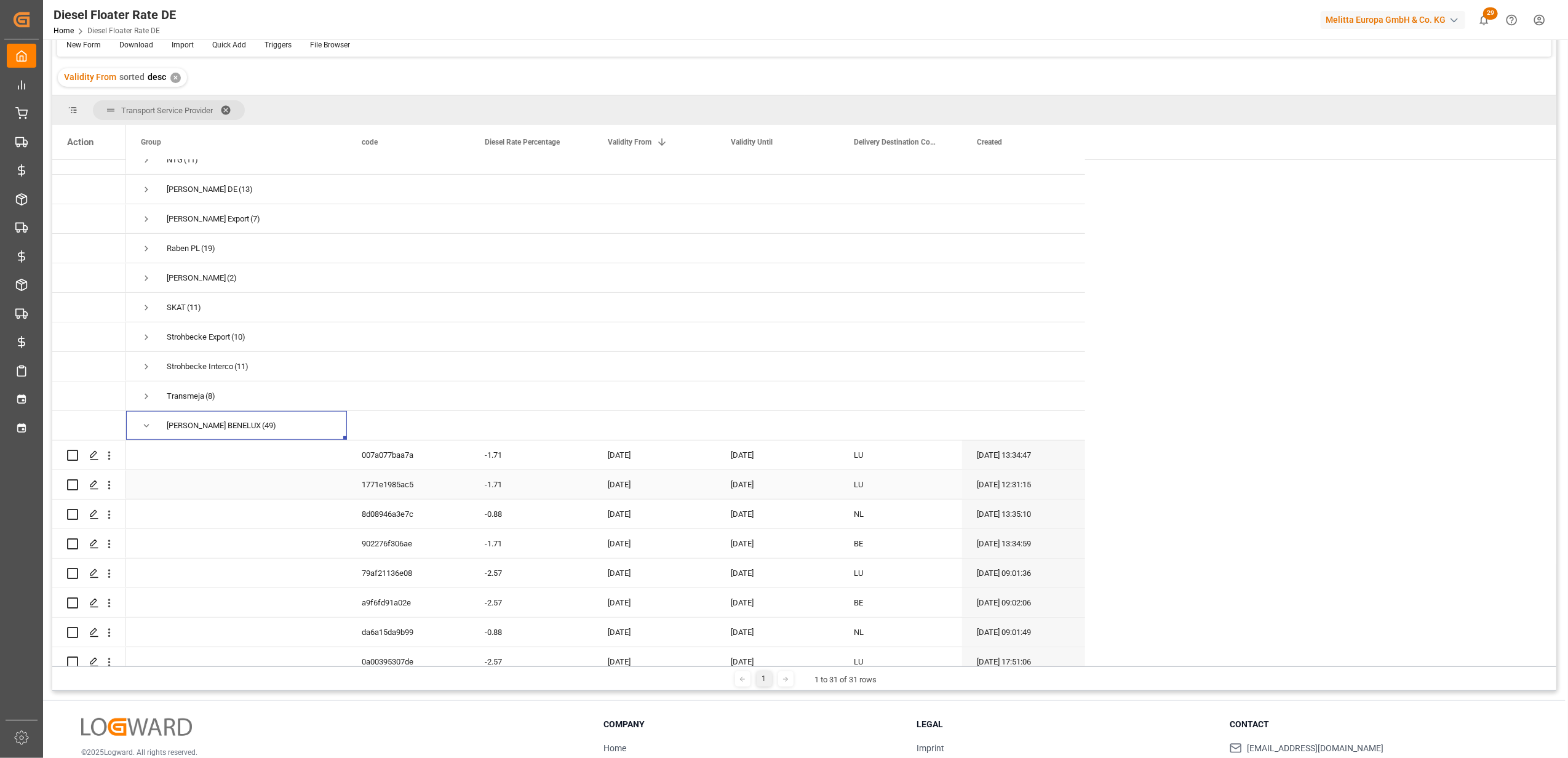
scroll to position [656, 0]
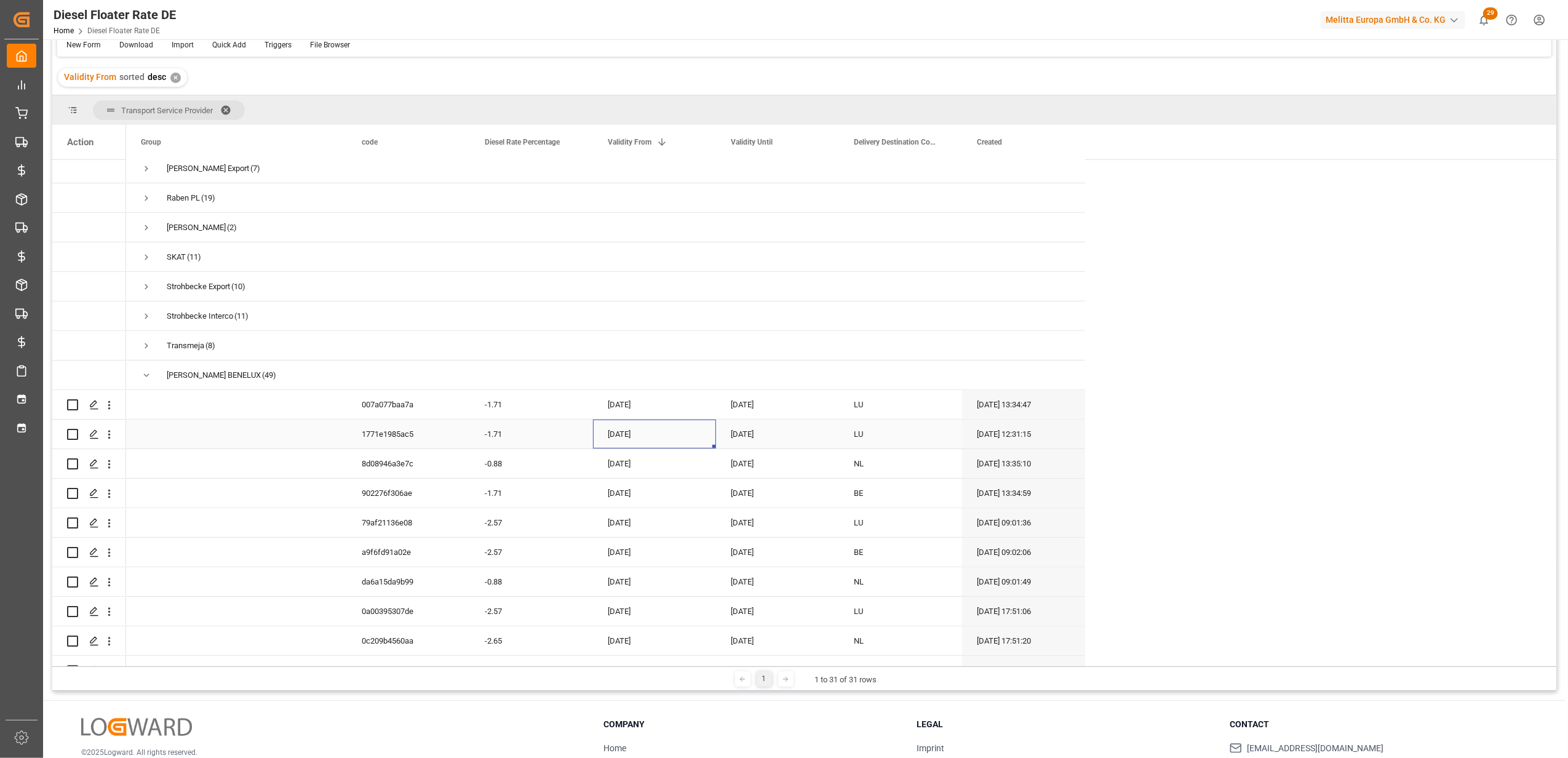
click at [628, 426] on div "[DATE]" at bounding box center [654, 434] width 123 height 29
click at [766, 467] on button "Next Month" at bounding box center [769, 470] width 7 height 7
drag, startPoint x: 670, startPoint y: 512, endPoint x: 675, endPoint y: 505, distance: 8.6
click at [670, 512] on div "1" at bounding box center [666, 516] width 15 height 15
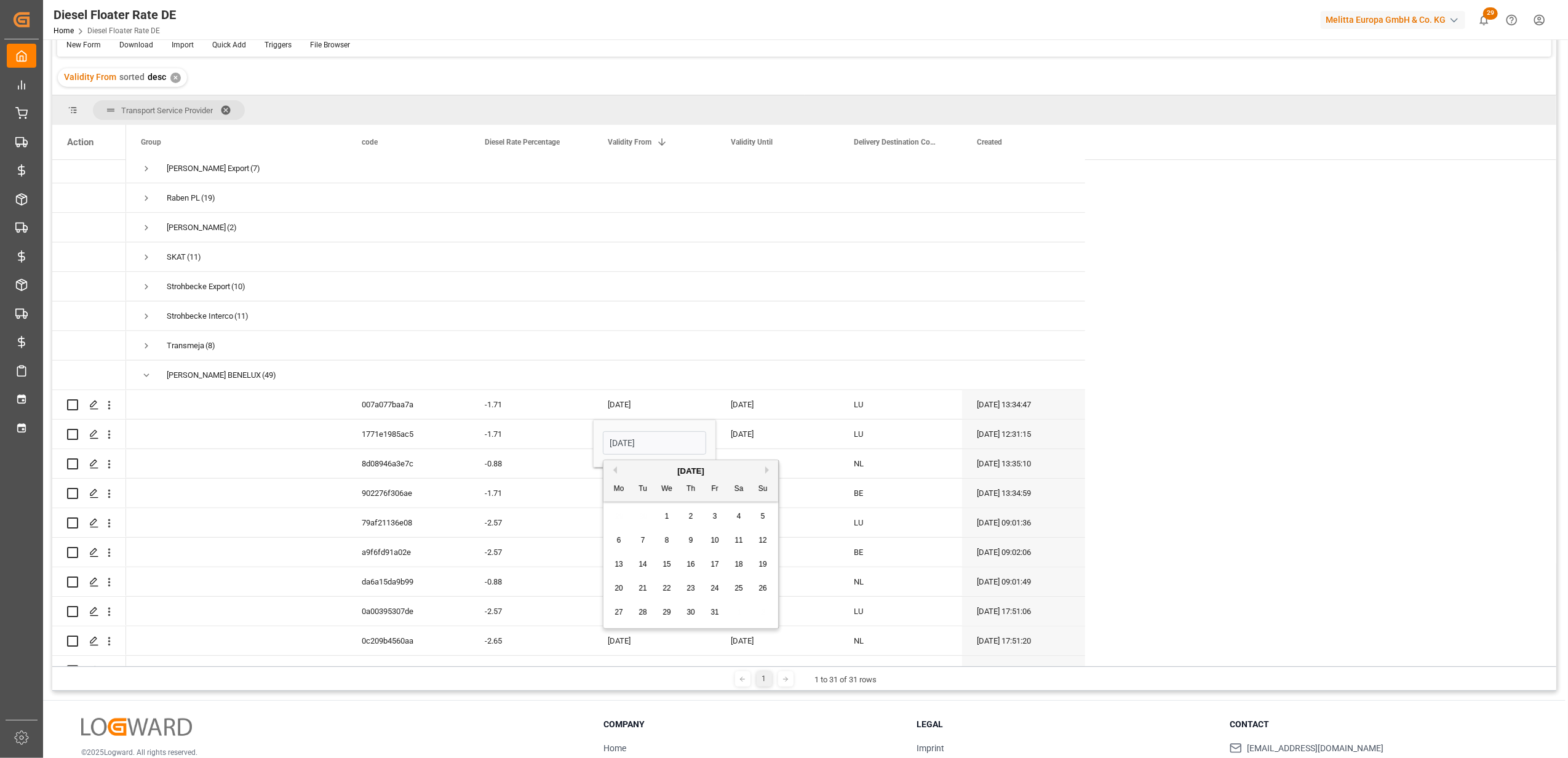
type input "[DATE]"
click at [764, 429] on div "[DATE]" at bounding box center [777, 434] width 123 height 29
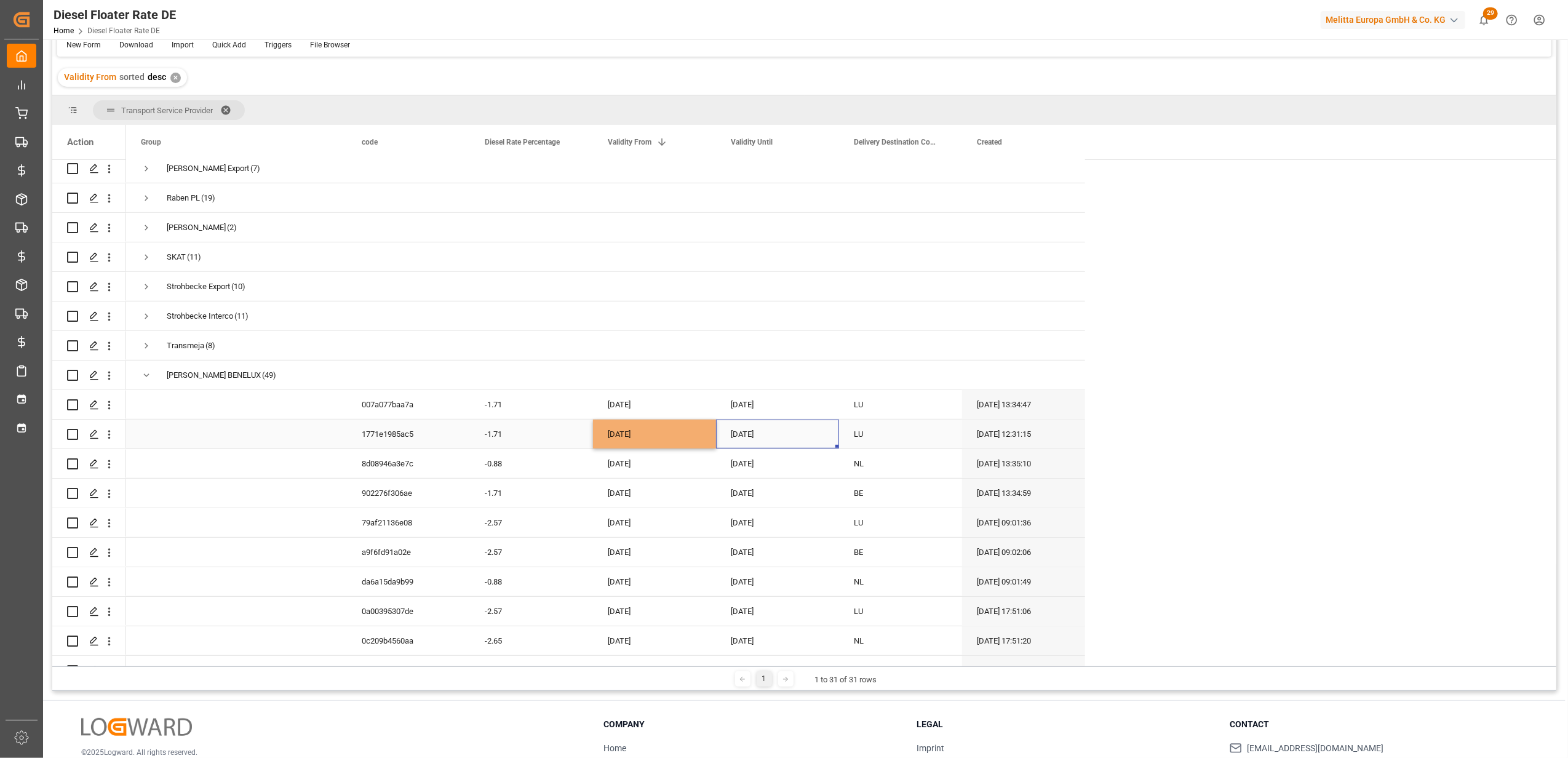
click at [764, 429] on div "[DATE]" at bounding box center [777, 434] width 123 height 29
click at [891, 467] on button "Next Month" at bounding box center [891, 470] width 7 height 7
click at [841, 615] on span "31" at bounding box center [837, 611] width 8 height 9
type input "[DATE]"
click at [867, 411] on div "LU" at bounding box center [900, 404] width 123 height 29
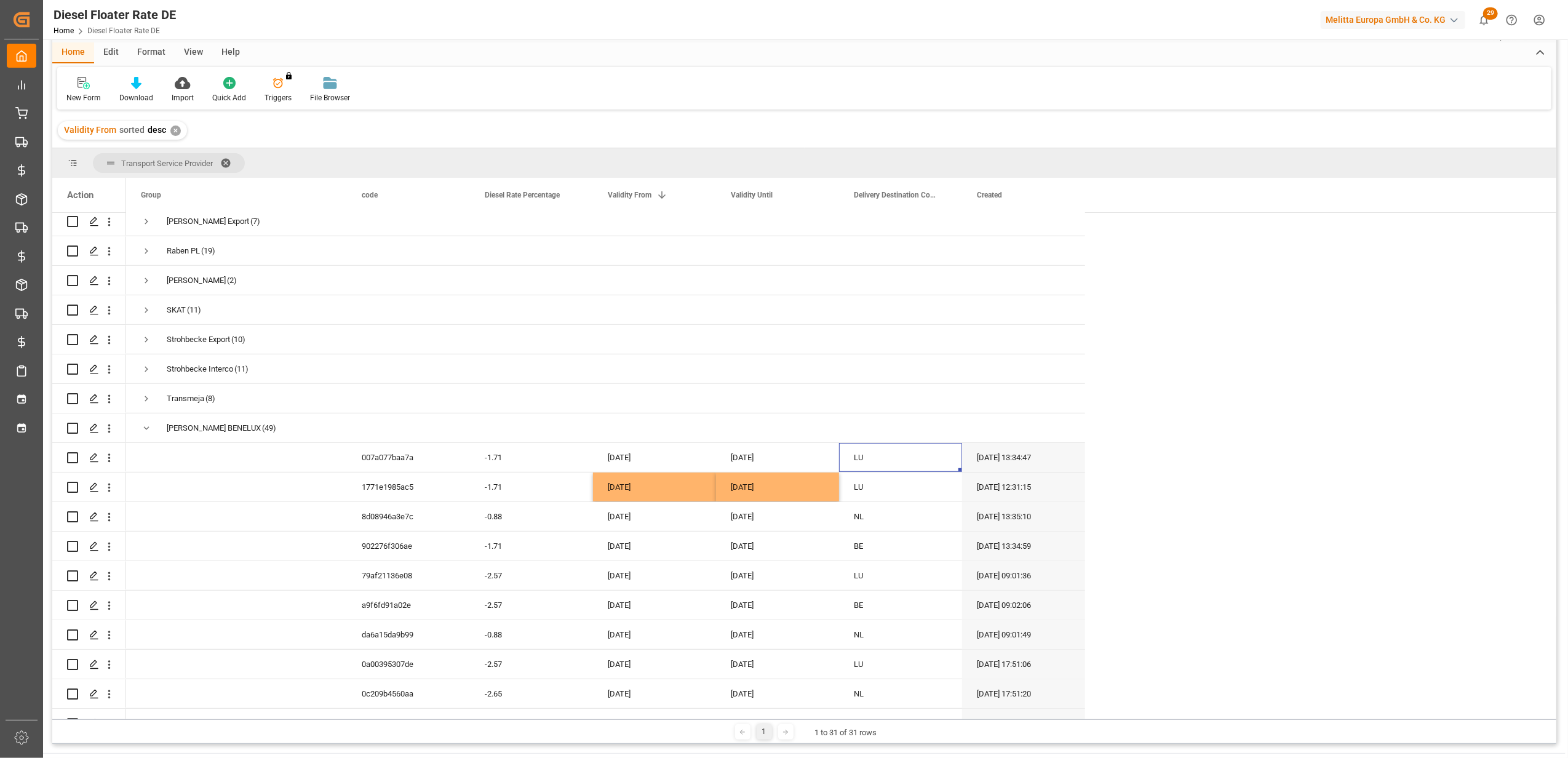
scroll to position [18, 0]
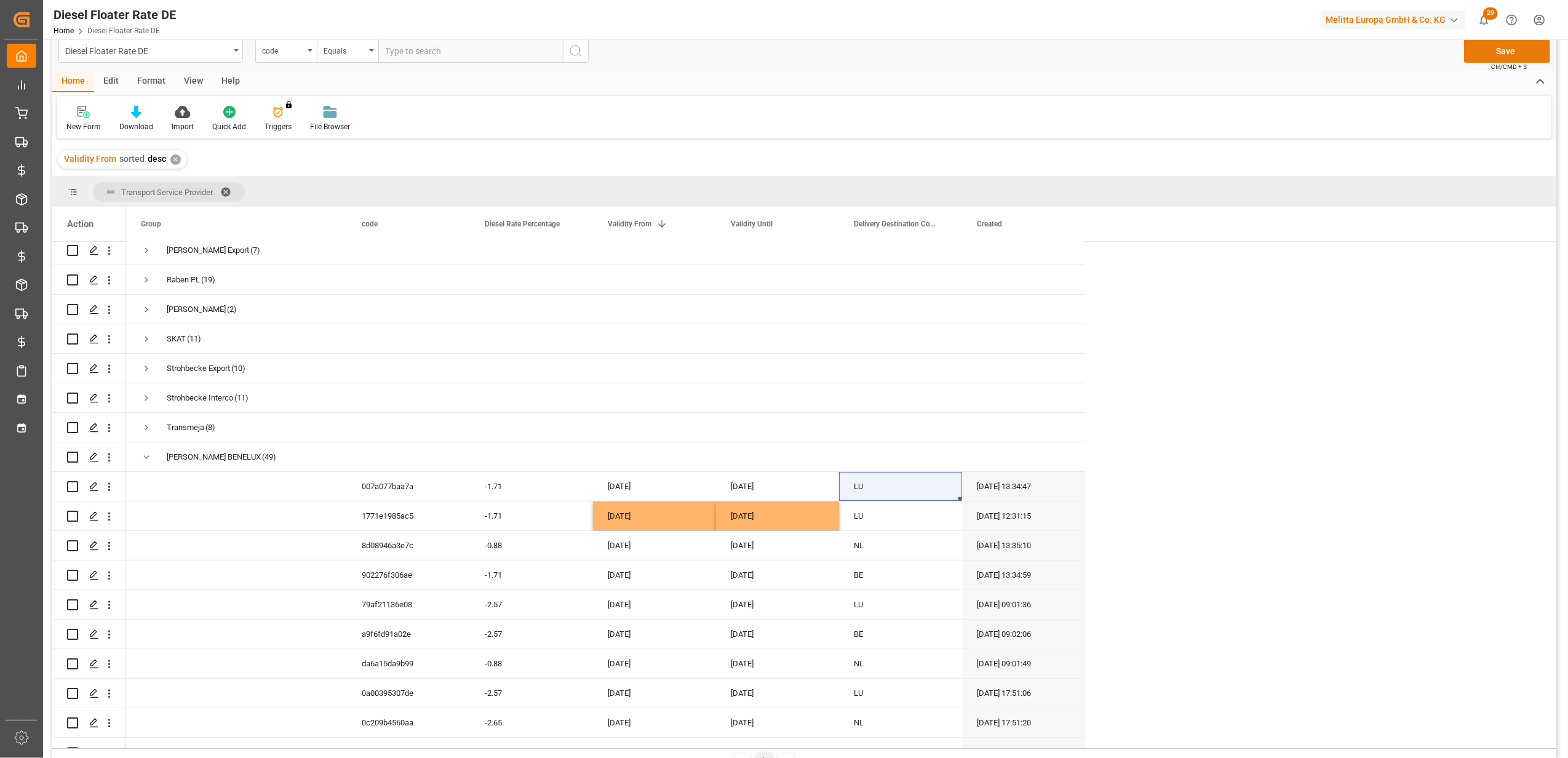
click at [1500, 54] on button "Save" at bounding box center [1507, 51] width 86 height 24
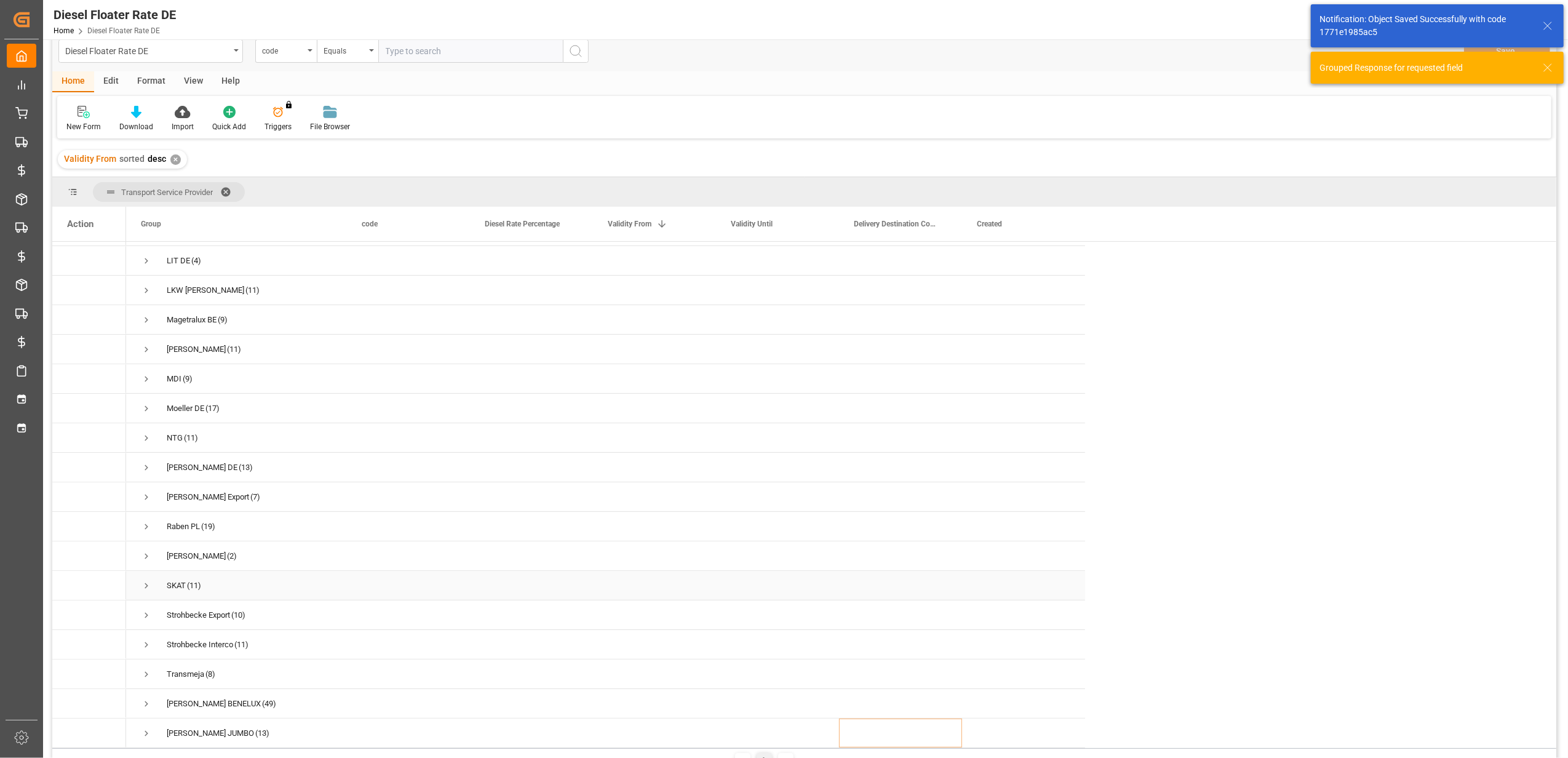
scroll to position [413, 0]
click at [143, 698] on span "Press SPACE to select this row." at bounding box center [147, 703] width 11 height 11
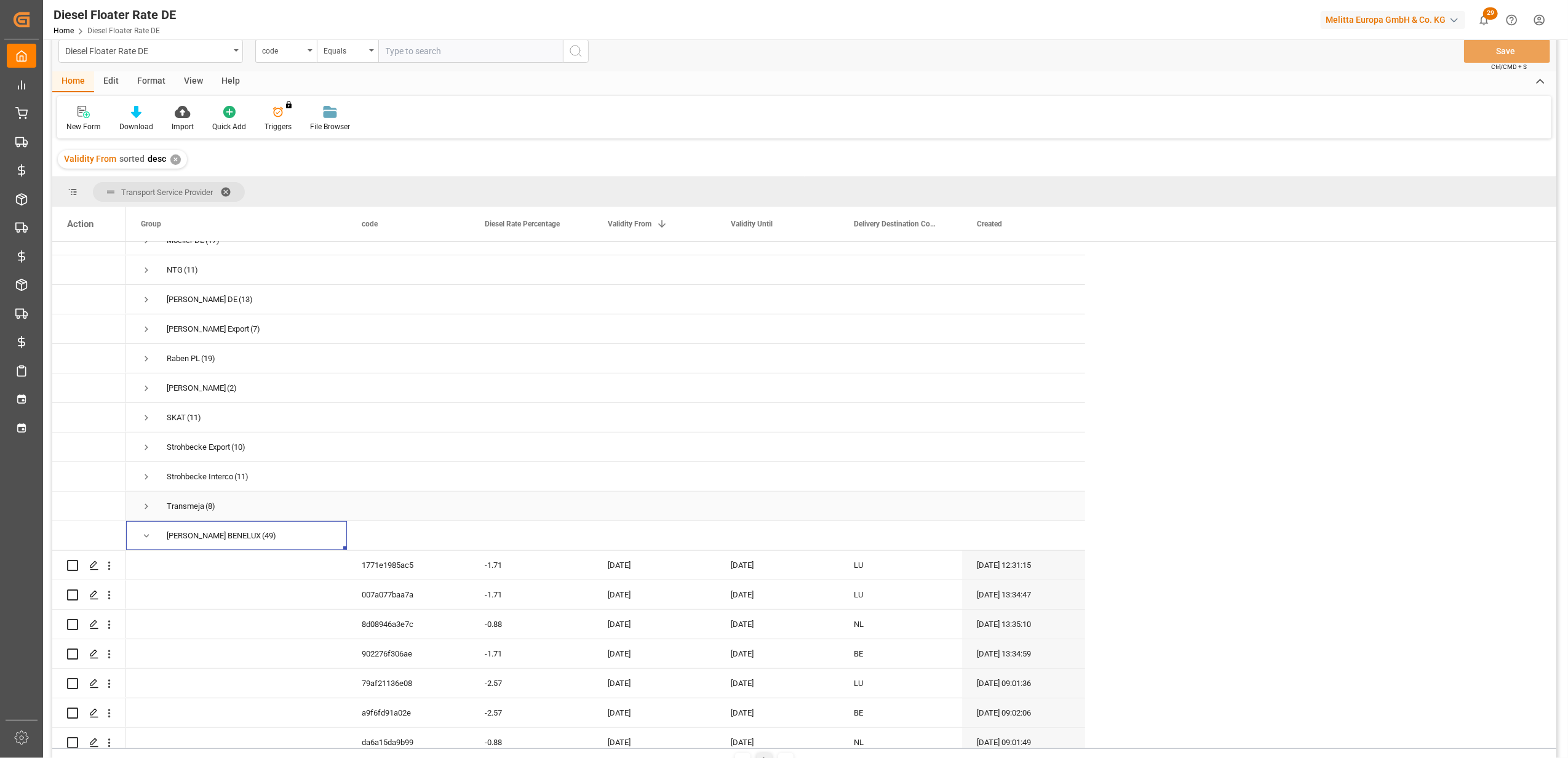
scroll to position [659, 0]
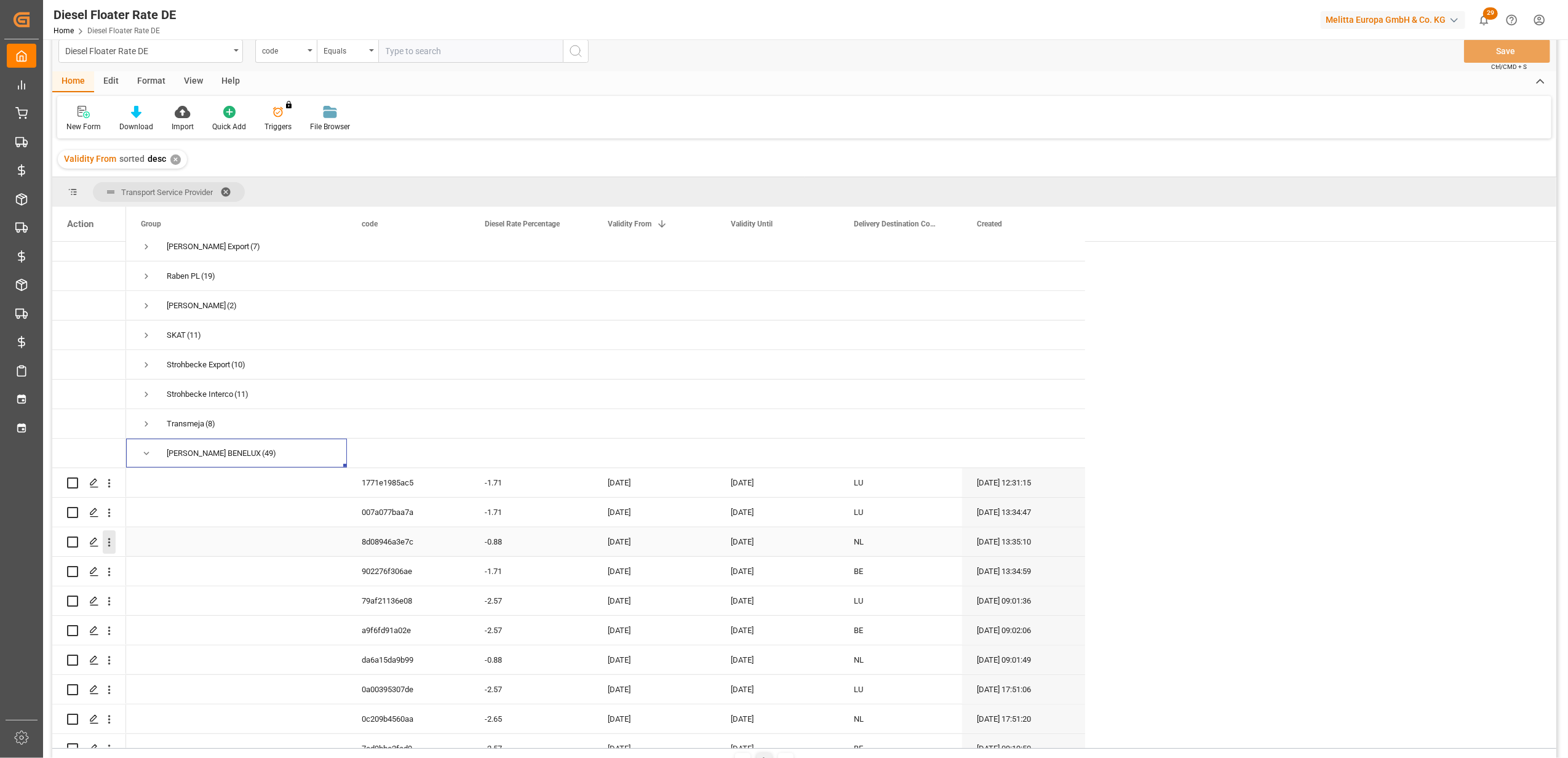
click at [113, 541] on icon "open menu" at bounding box center [109, 542] width 13 height 13
click at [175, 590] on span "Duplicate this row" at bounding box center [189, 593] width 114 height 11
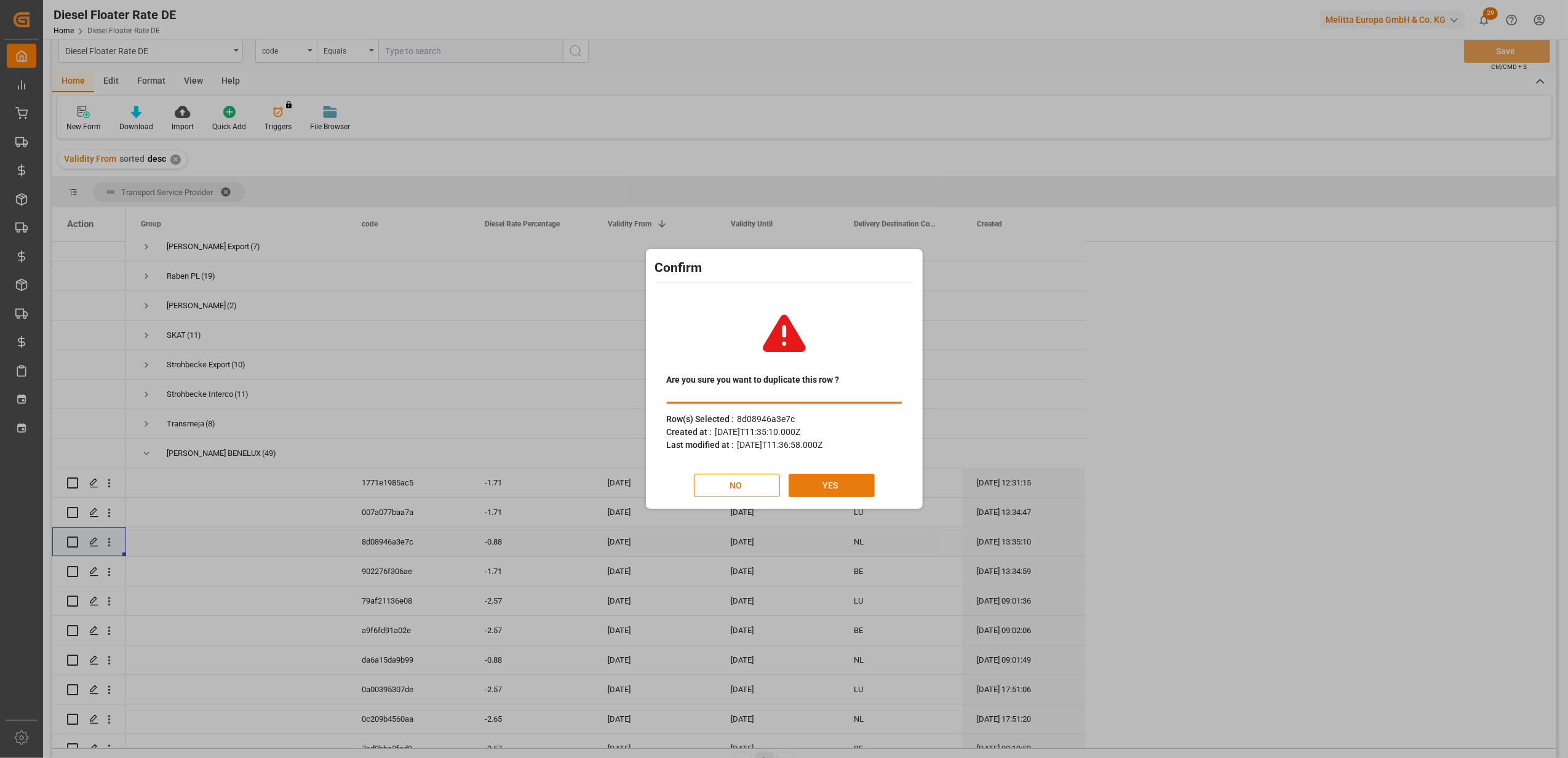
click at [830, 474] on button "YES" at bounding box center [831, 486] width 86 height 24
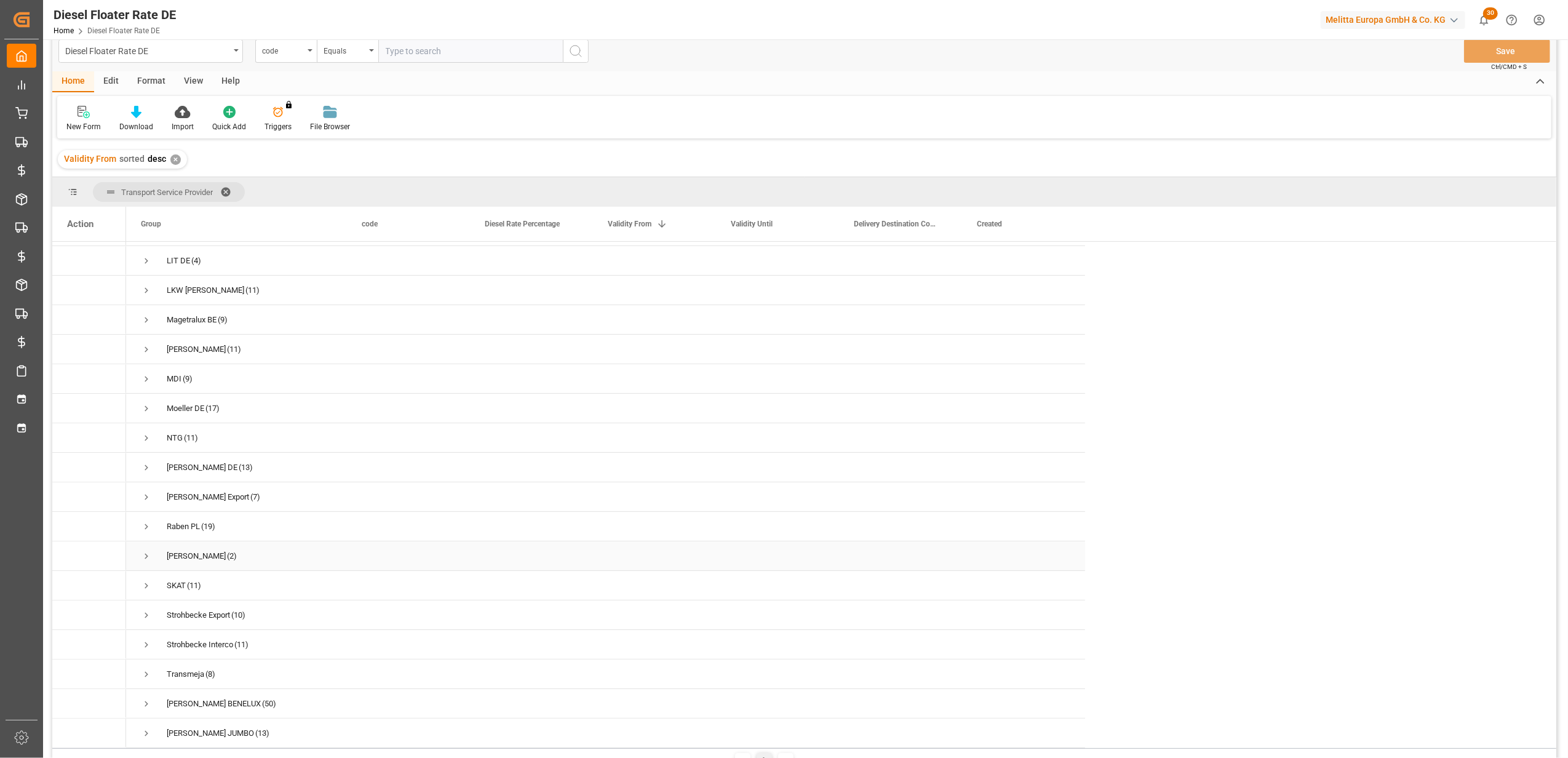
scroll to position [100, 0]
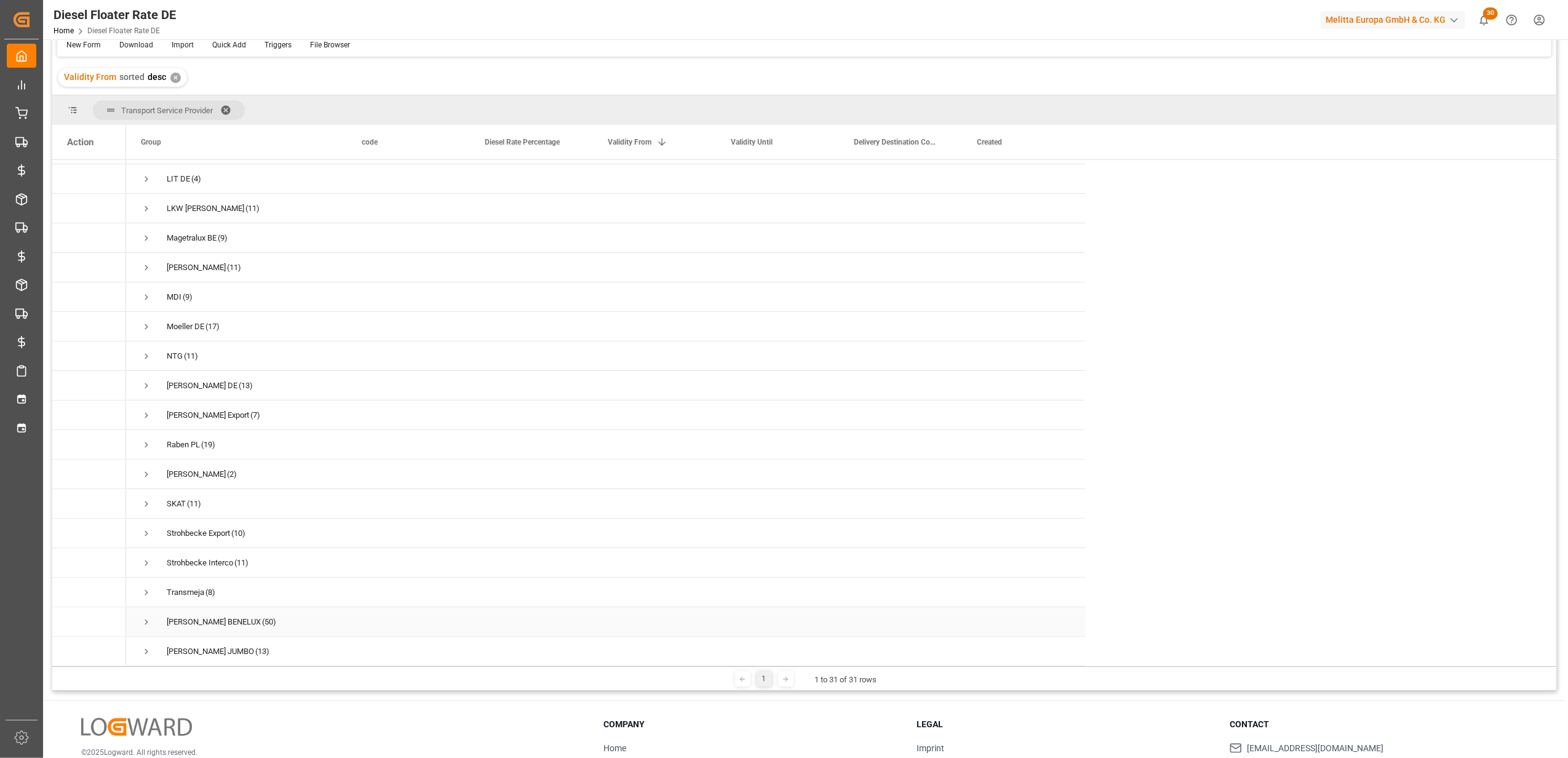
click at [148, 616] on span "Press SPACE to select this row." at bounding box center [147, 622] width 11 height 11
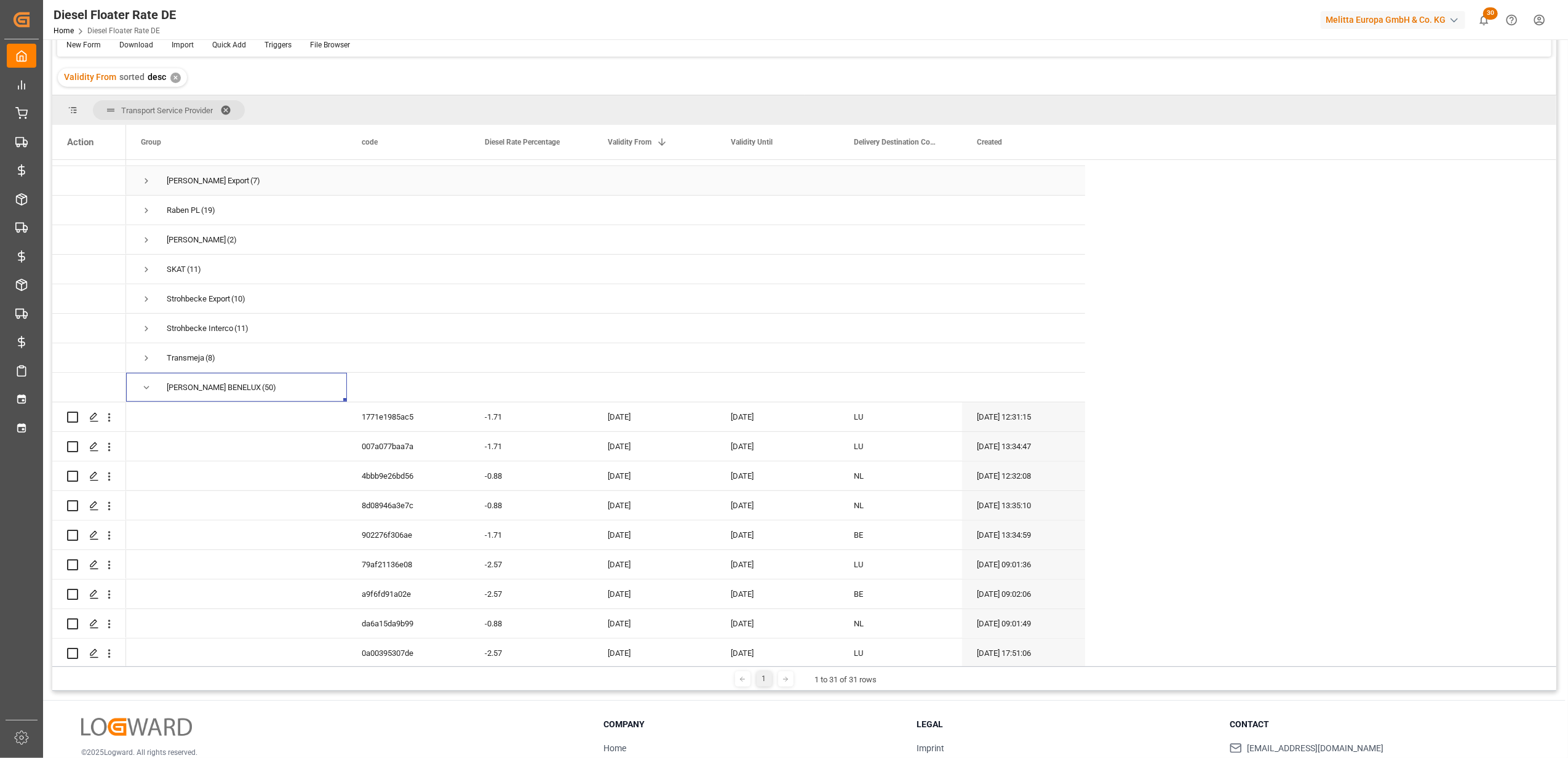
scroll to position [659, 0]
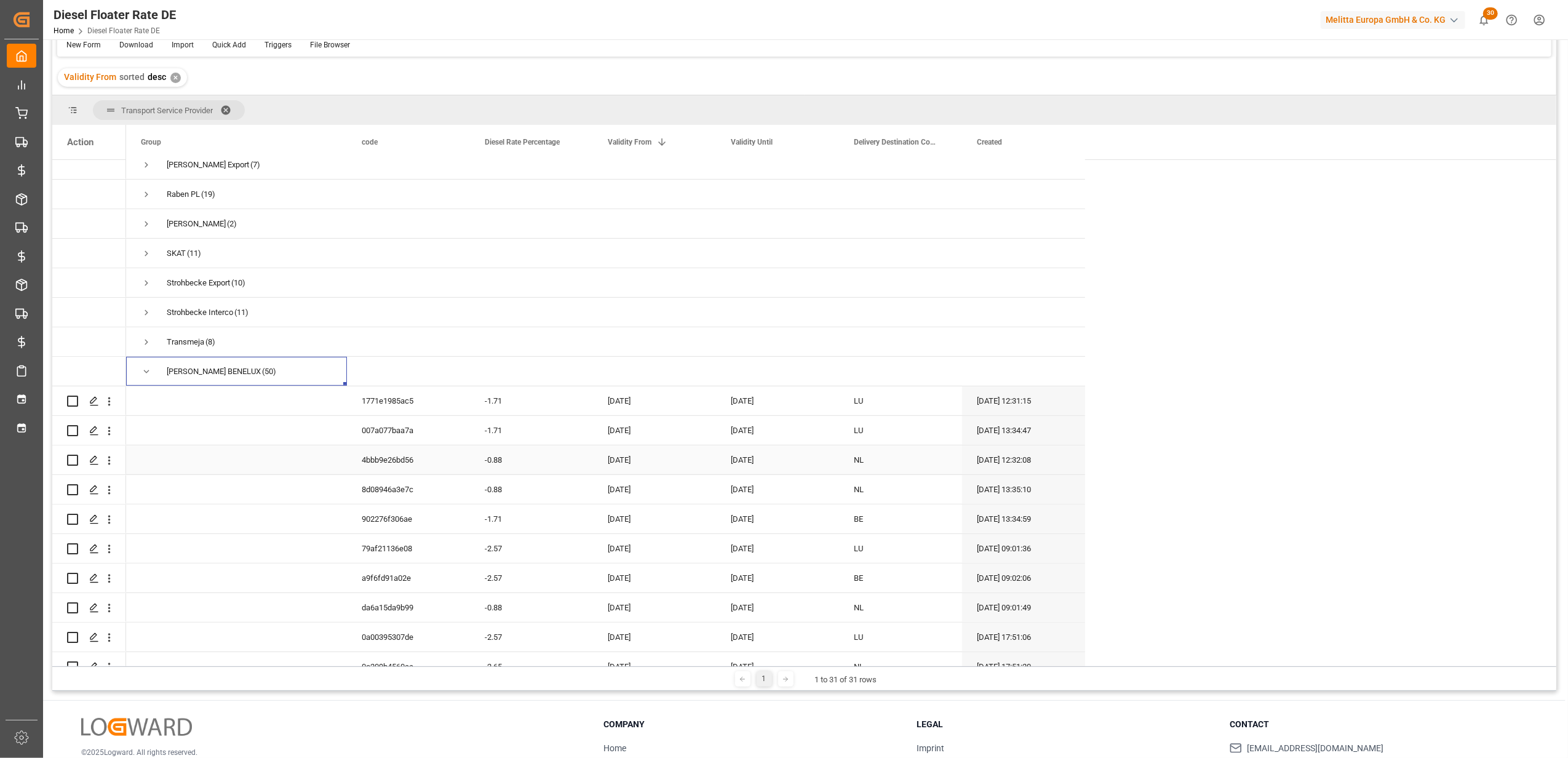
click at [632, 456] on div "[DATE]" at bounding box center [654, 459] width 123 height 29
click at [766, 495] on button "Next Month" at bounding box center [769, 495] width 7 height 7
click at [666, 542] on span "1" at bounding box center [666, 542] width 4 height 9
type input "[DATE]"
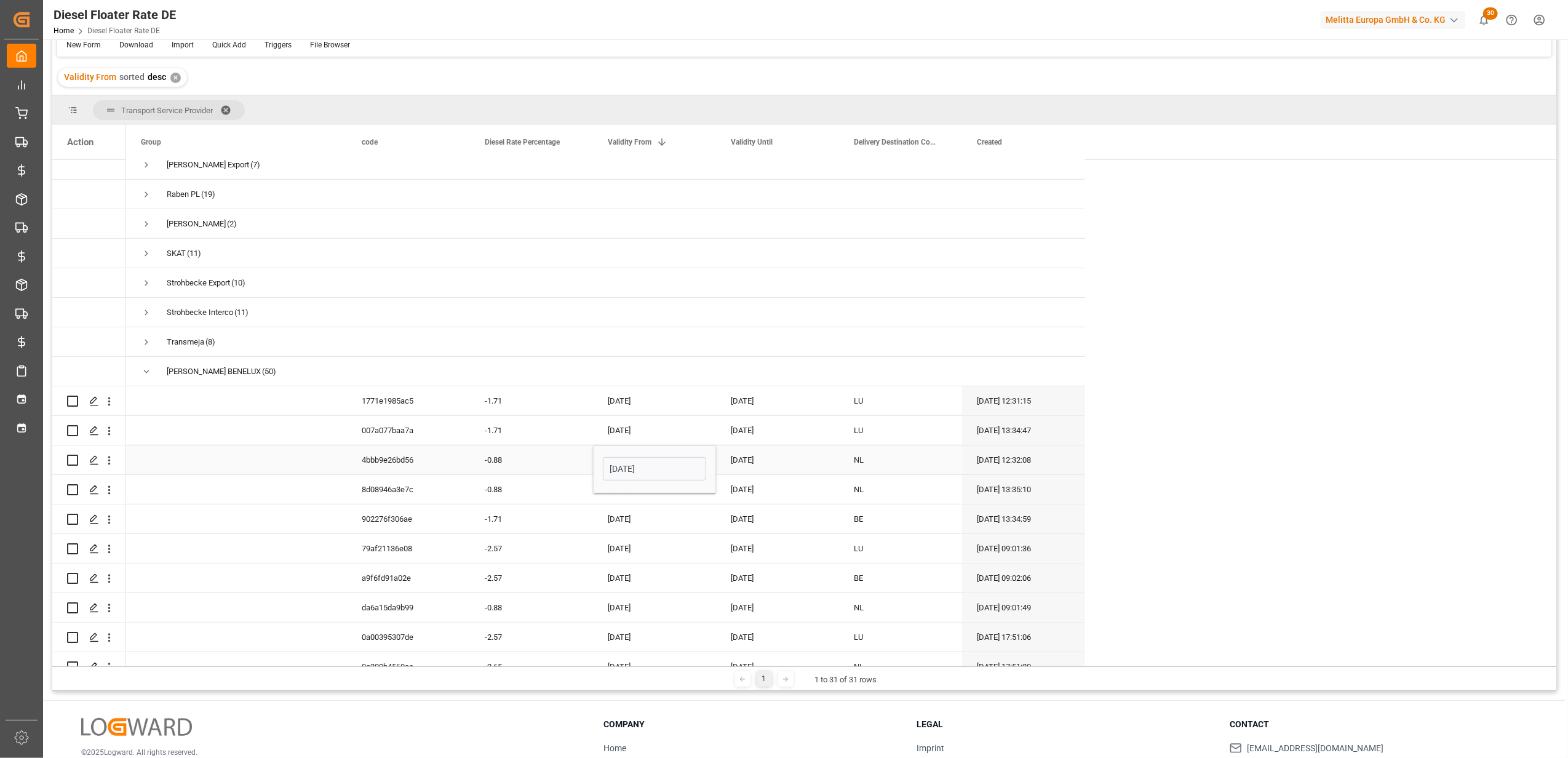
click at [755, 460] on div "[DATE]" at bounding box center [777, 459] width 123 height 29
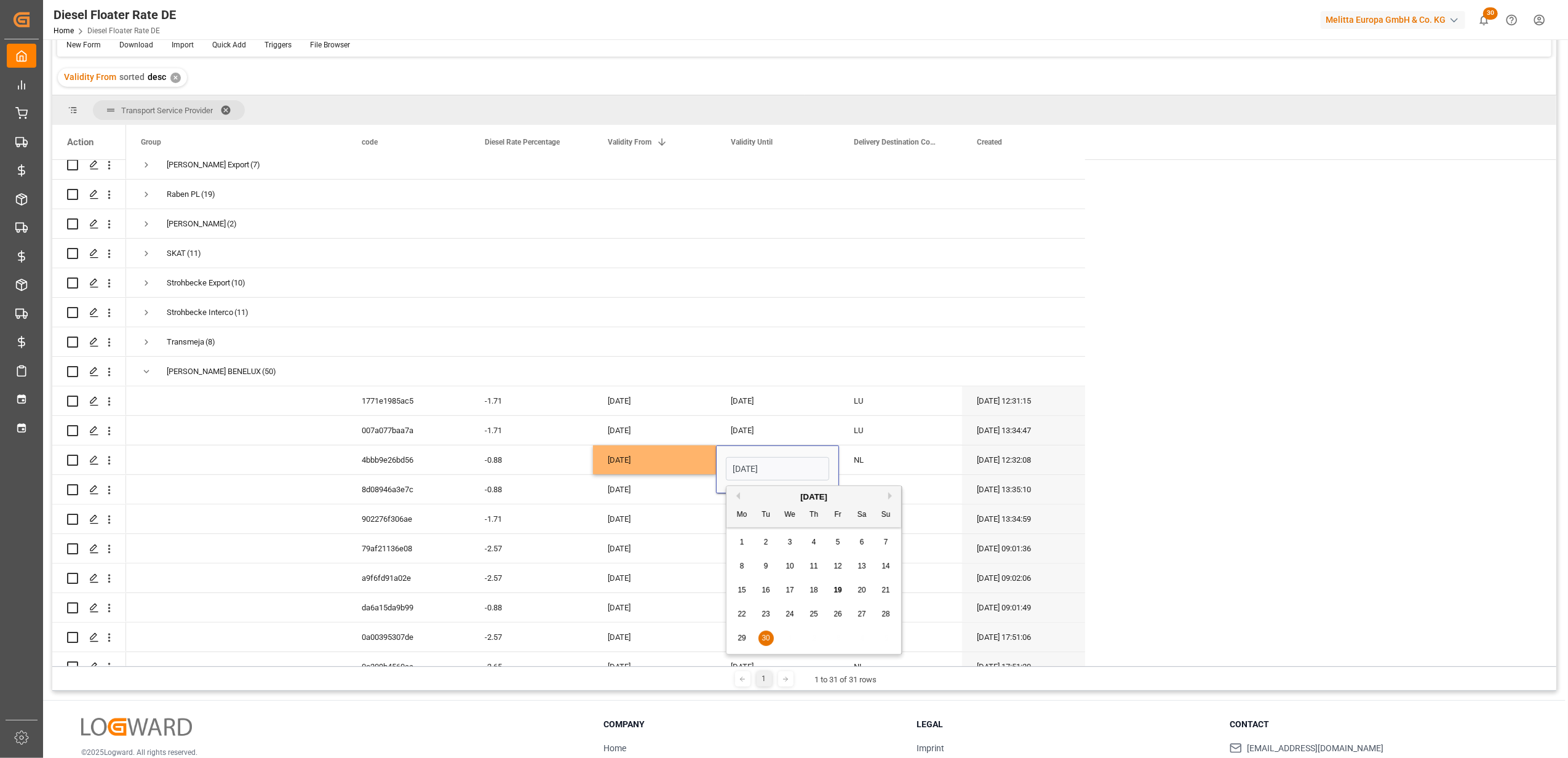
click at [887, 498] on div "[DATE]" at bounding box center [814, 497] width 175 height 13
click at [891, 497] on button "Next Month" at bounding box center [891, 495] width 7 height 7
click at [841, 641] on span "31" at bounding box center [837, 638] width 8 height 9
type input "[DATE]"
click at [891, 463] on div "NL" at bounding box center [900, 459] width 123 height 29
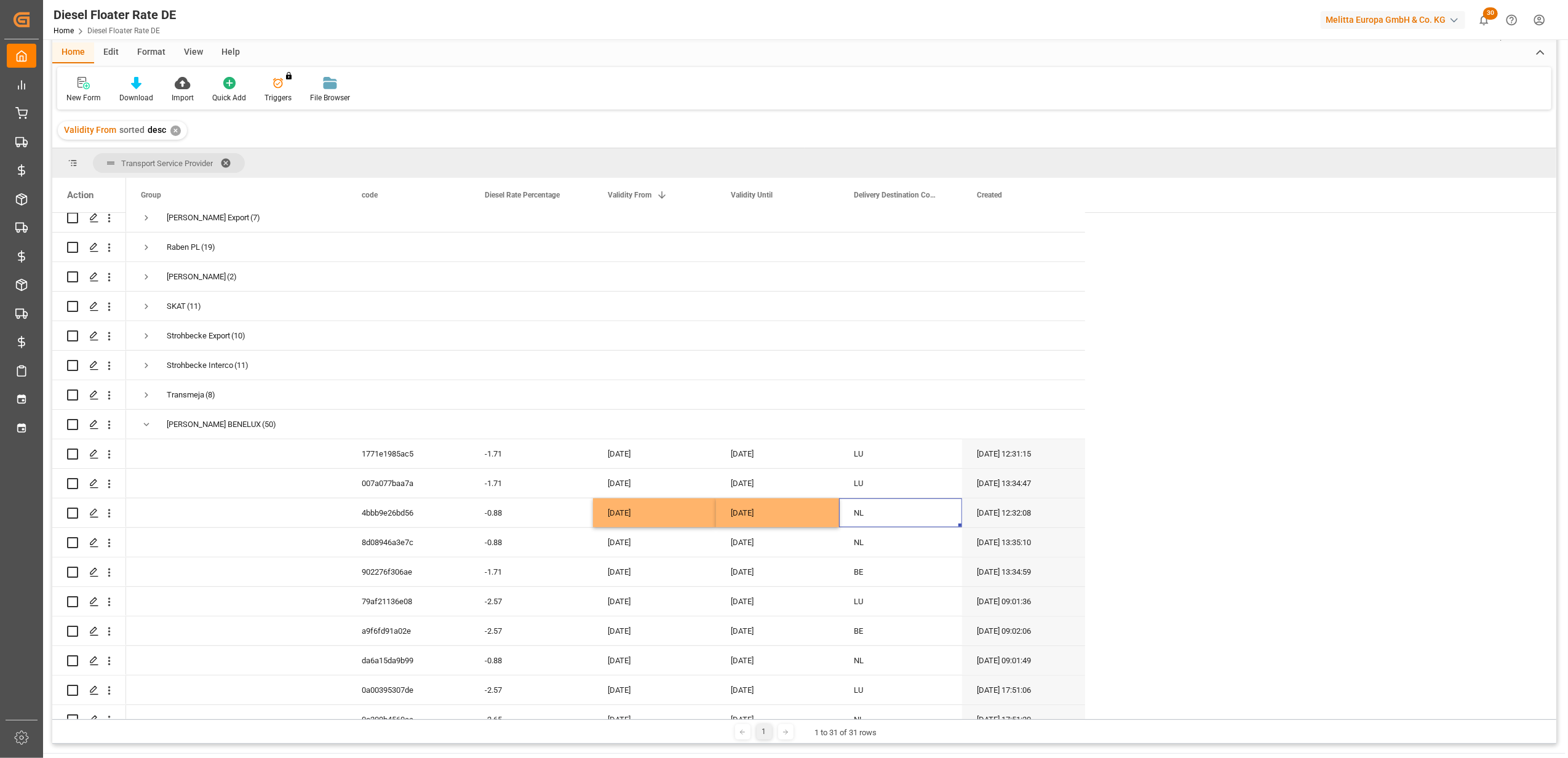
scroll to position [18, 0]
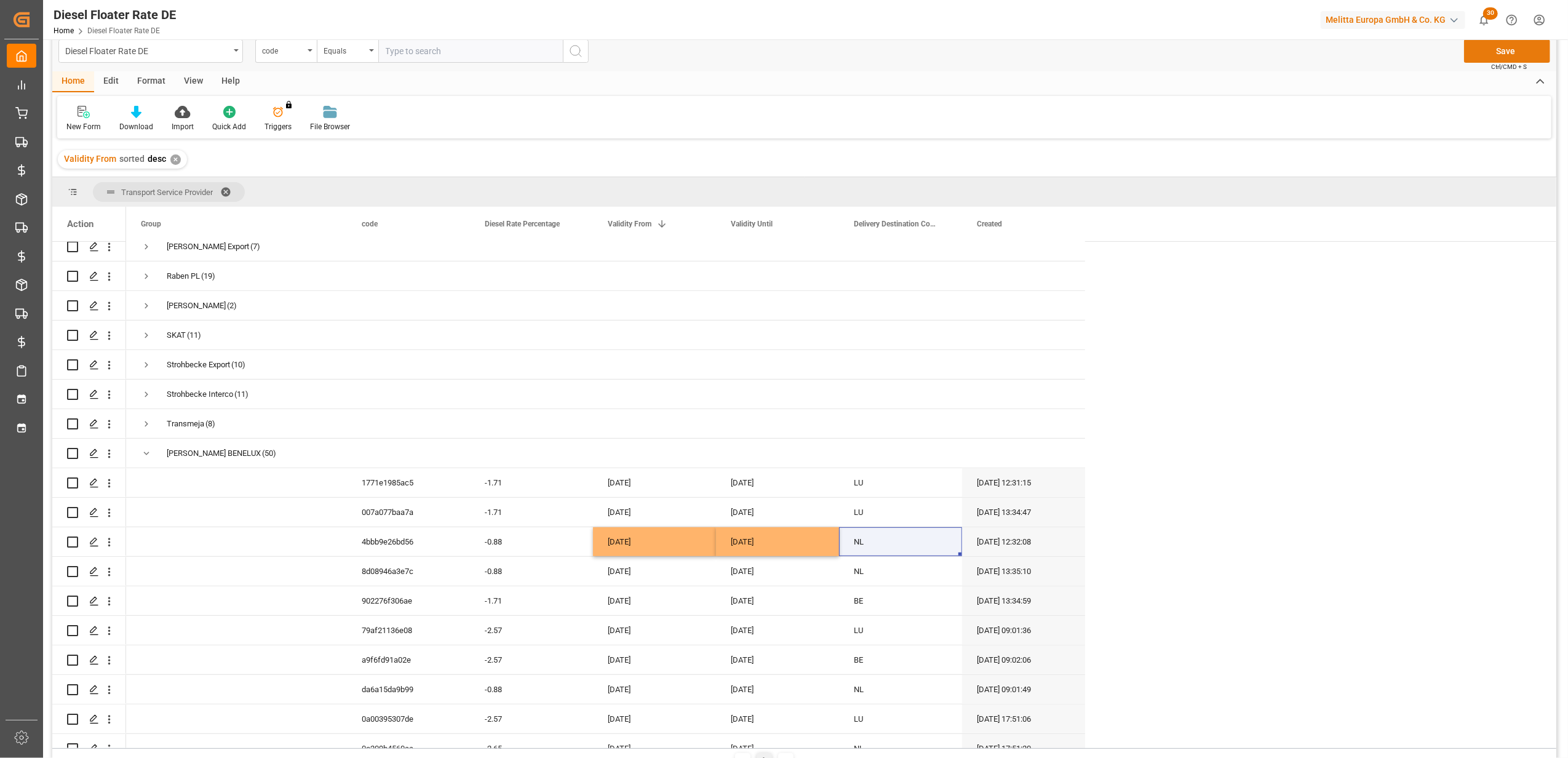
click at [1495, 52] on button "Save" at bounding box center [1507, 51] width 86 height 24
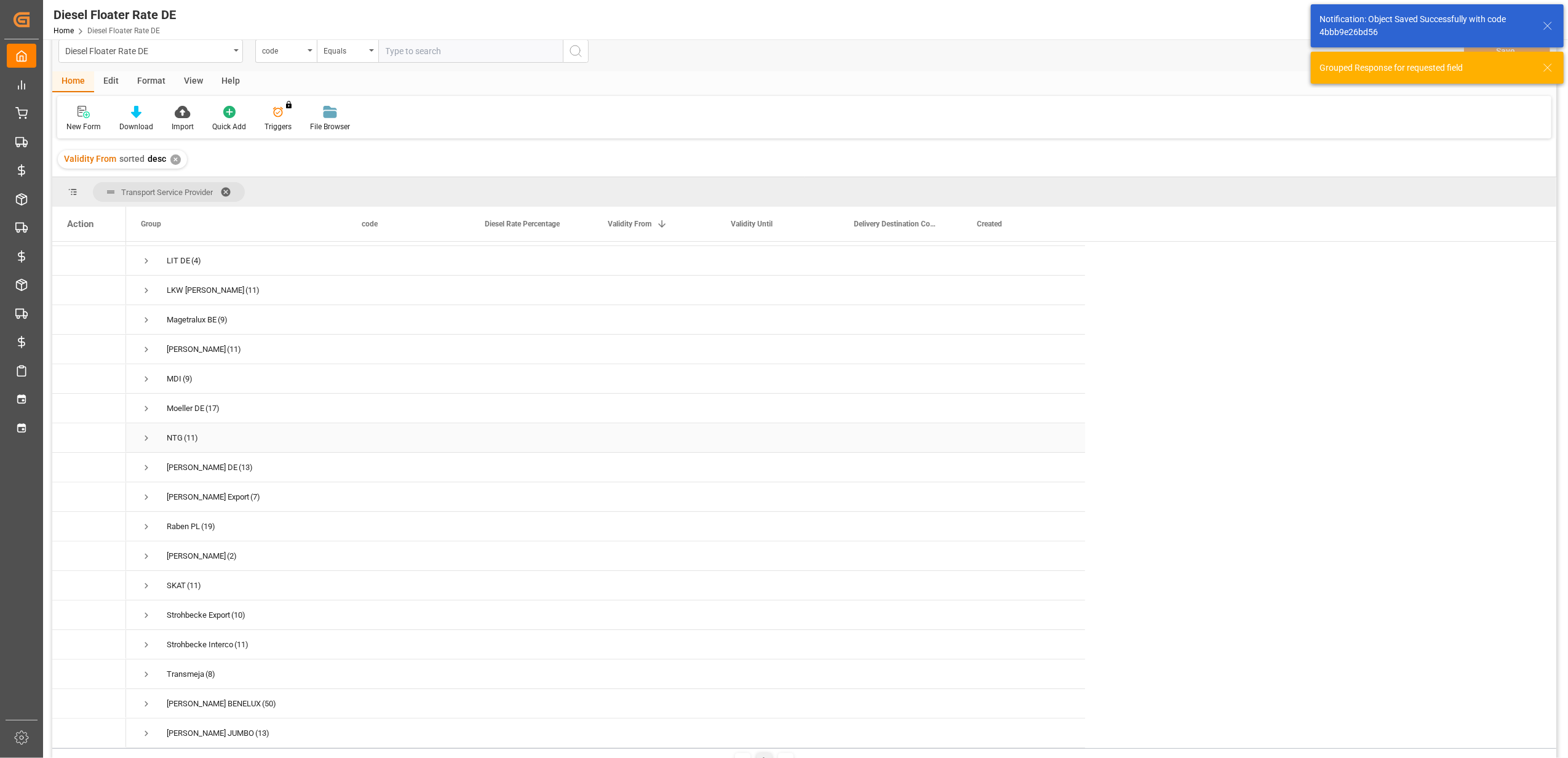
scroll to position [413, 0]
click at [147, 702] on span "Press SPACE to select this row." at bounding box center [147, 703] width 11 height 11
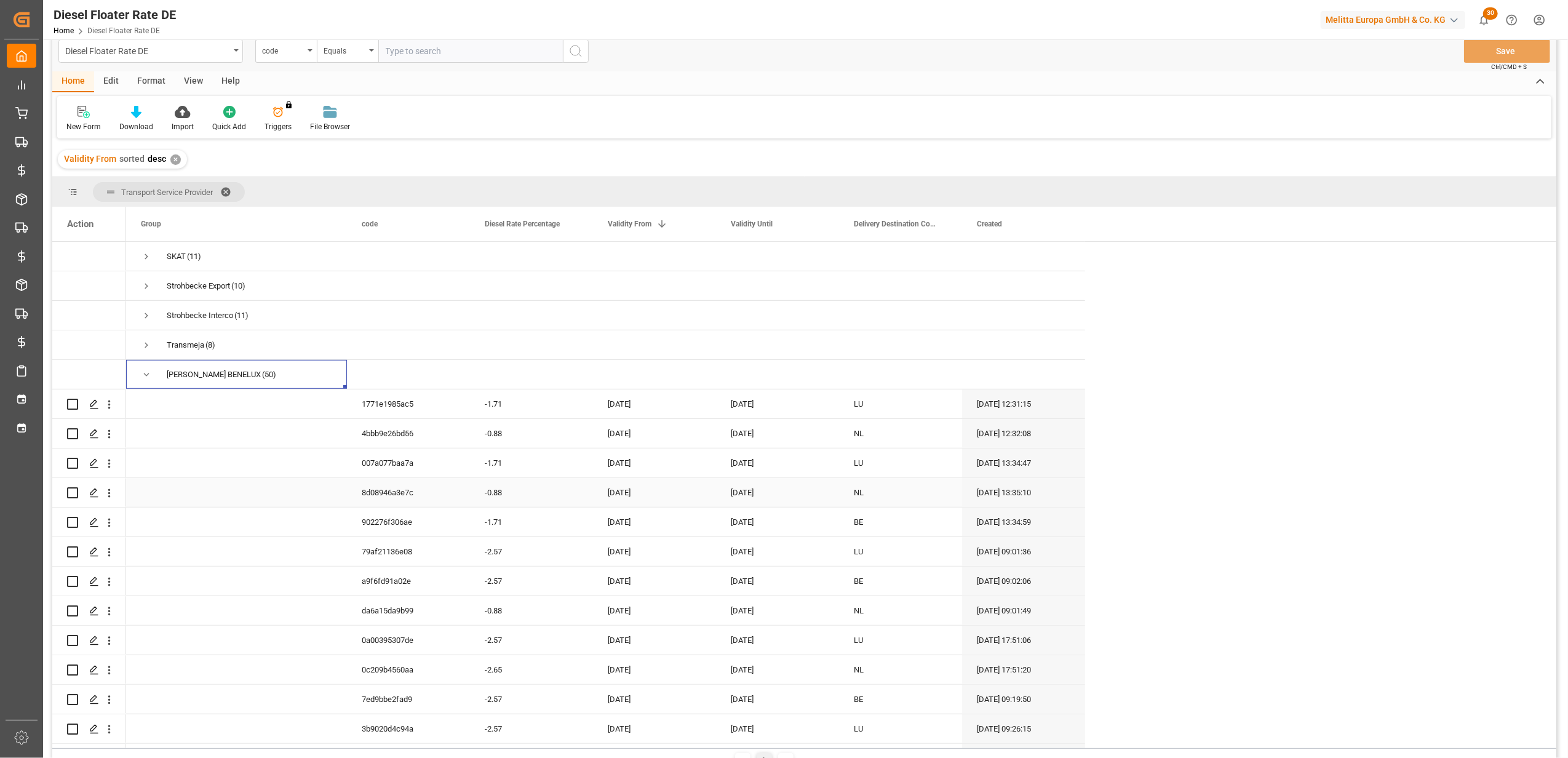
scroll to position [741, 0]
click at [116, 525] on button "open menu" at bounding box center [109, 520] width 13 height 24
click at [204, 566] on span "Duplicate this row" at bounding box center [189, 570] width 114 height 11
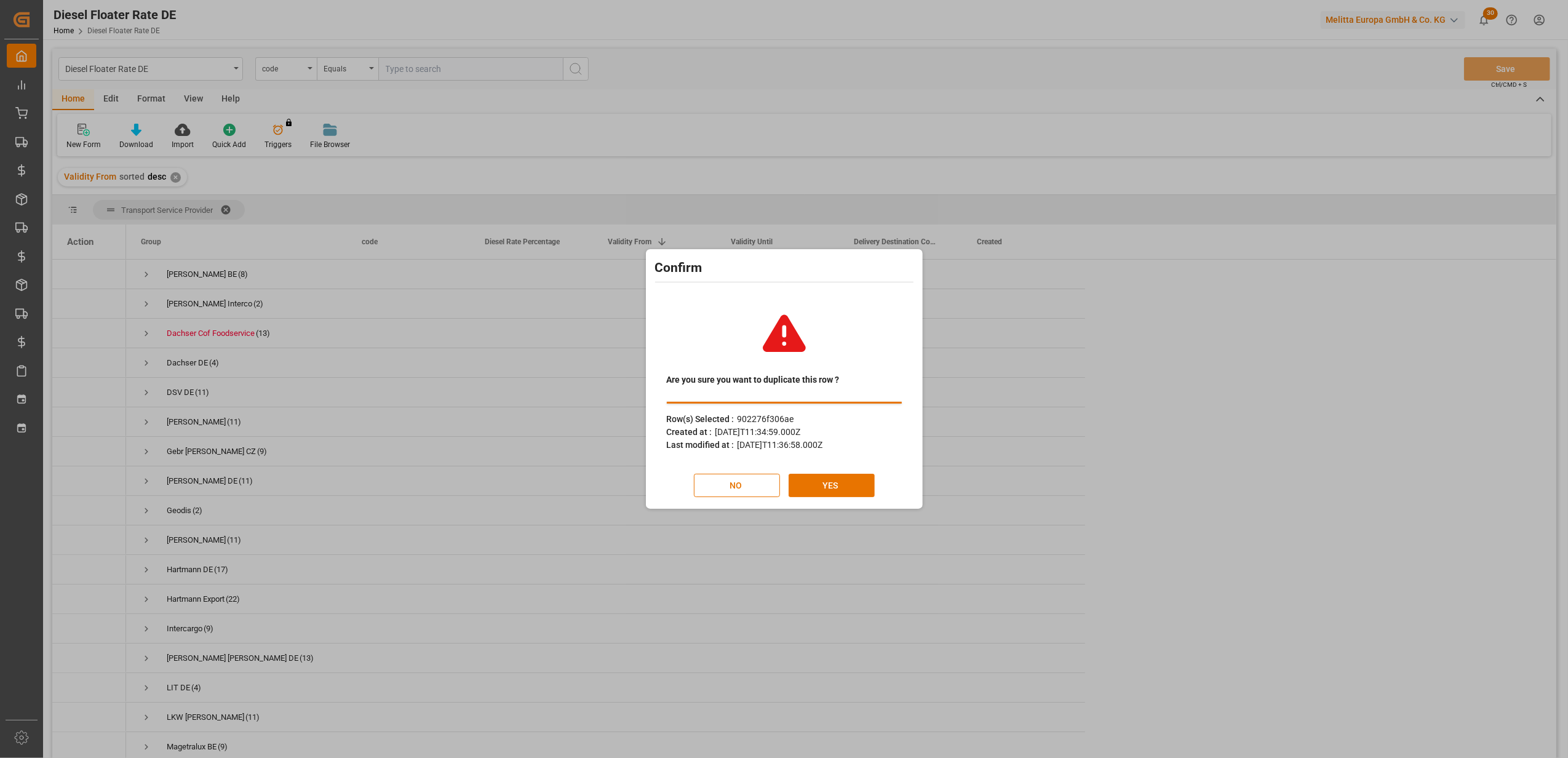
scroll to position [4, 0]
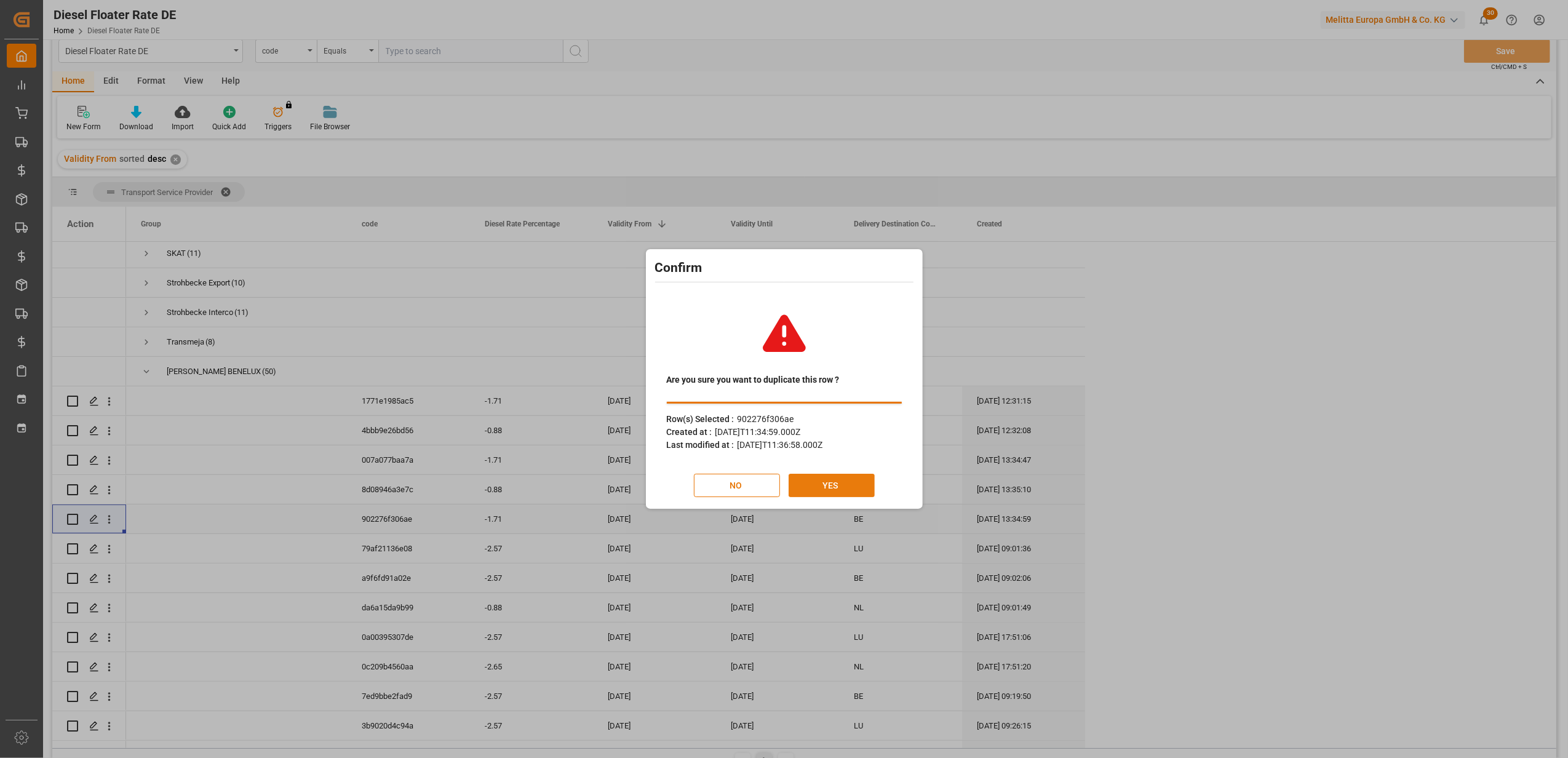
click at [856, 488] on button "YES" at bounding box center [831, 486] width 86 height 24
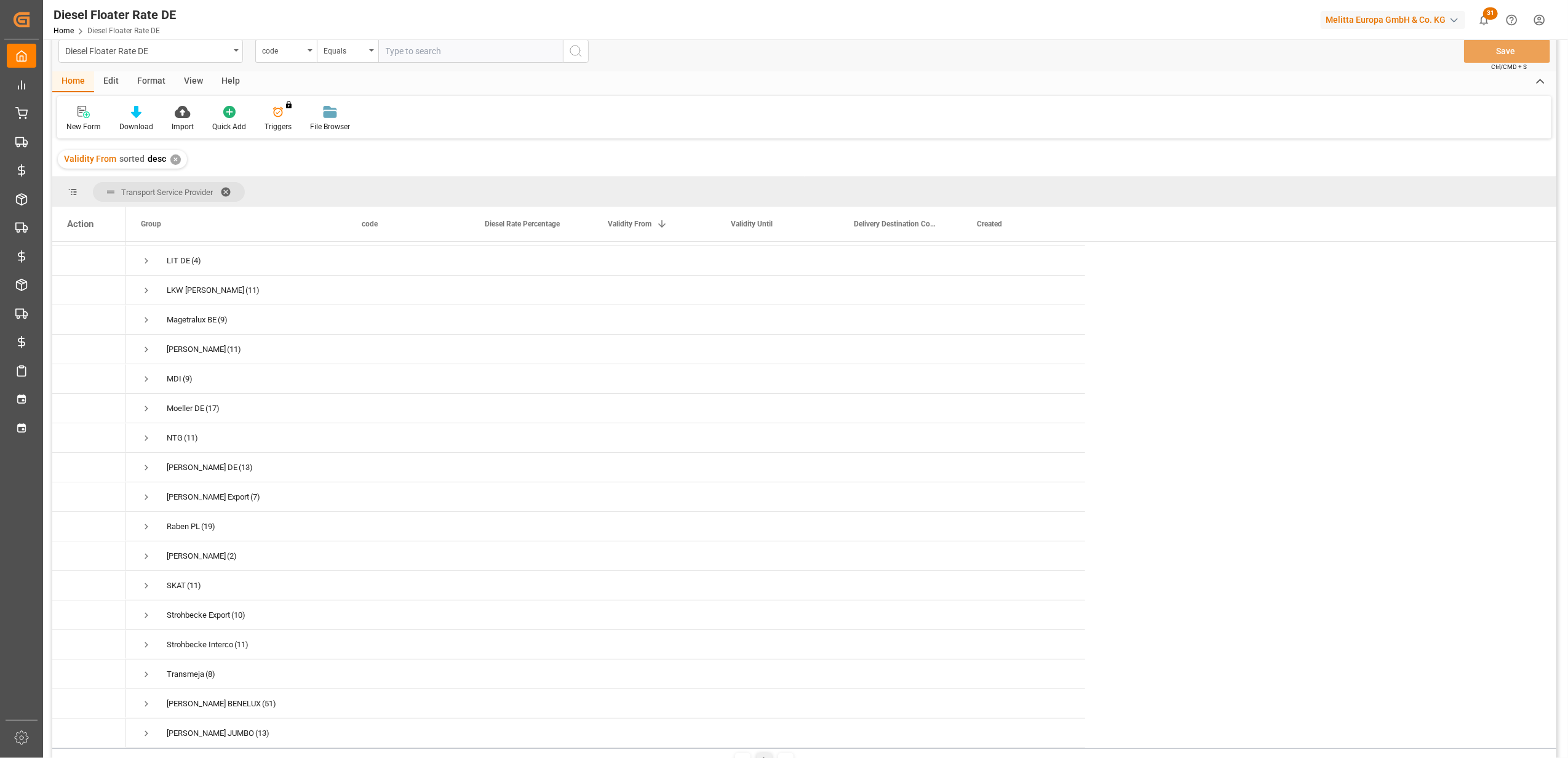
scroll to position [413, 0]
click at [146, 698] on span "Press SPACE to select this row." at bounding box center [147, 703] width 11 height 11
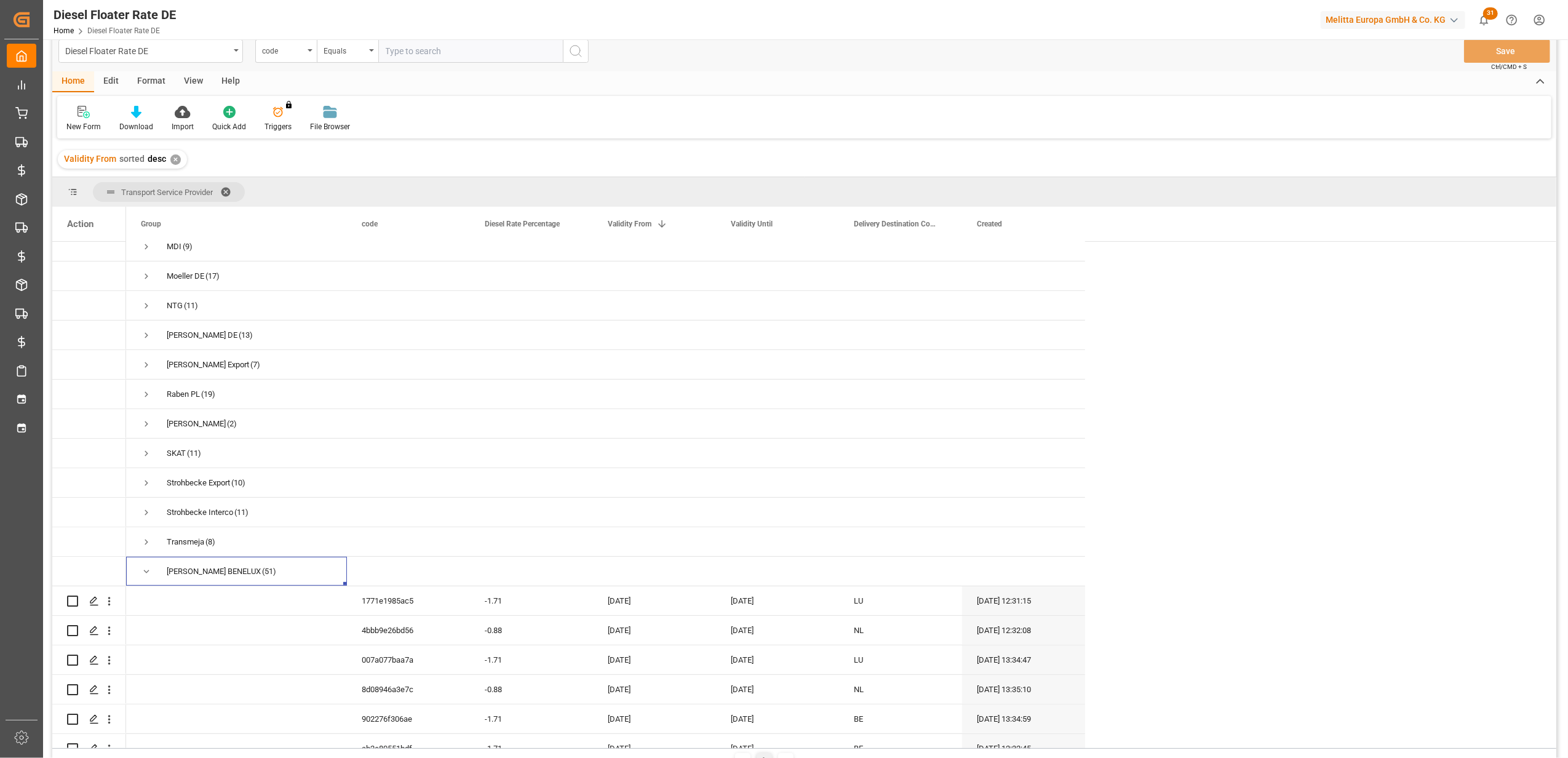
scroll to position [577, 0]
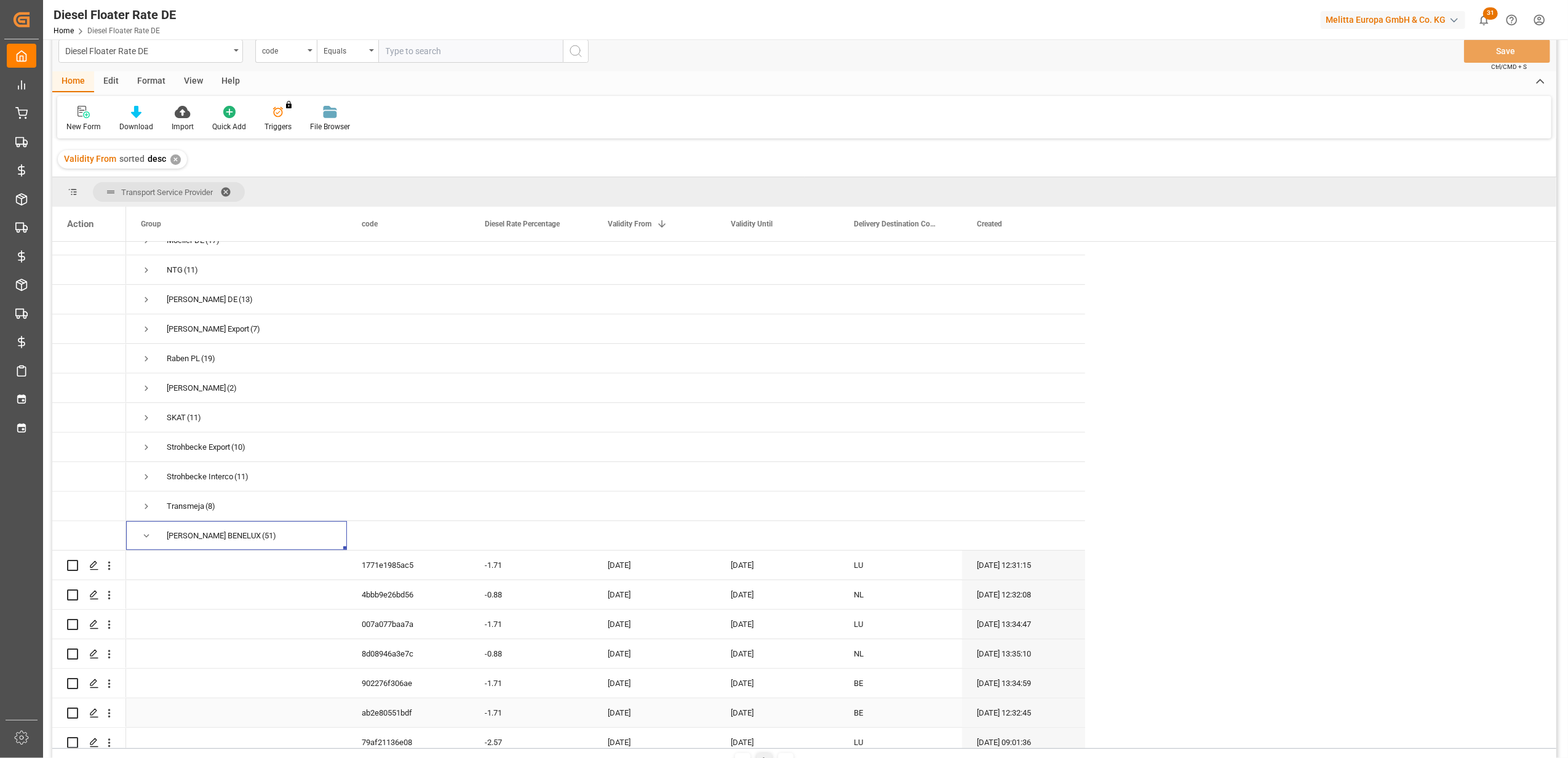
click at [629, 708] on div "[DATE]" at bounding box center [654, 712] width 123 height 29
click at [766, 535] on button "Next Month" at bounding box center [769, 534] width 7 height 7
click at [673, 578] on div "1" at bounding box center [666, 581] width 15 height 15
type input "[DATE]"
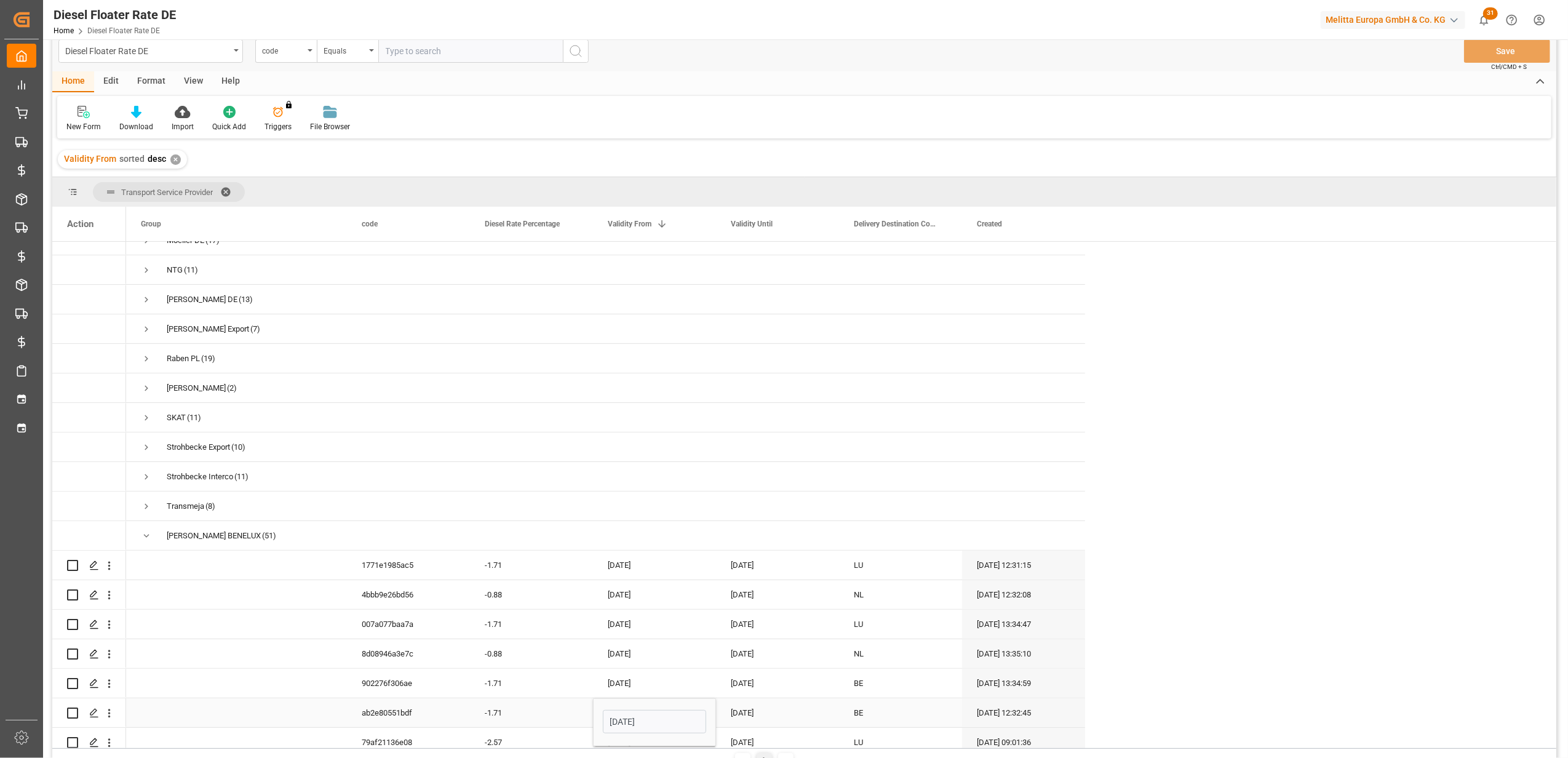
click at [749, 708] on div "[DATE]" at bounding box center [777, 712] width 123 height 29
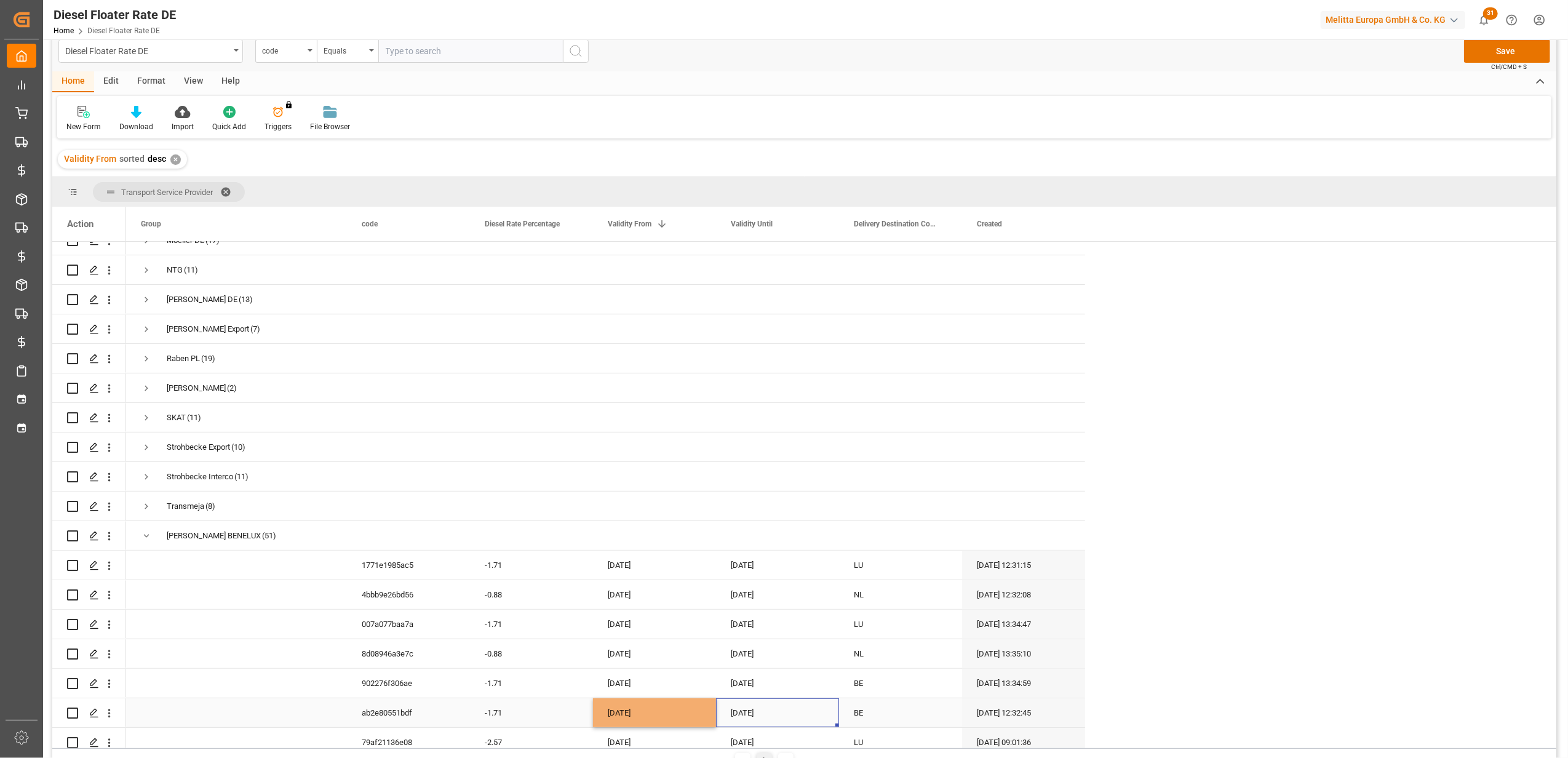
click at [749, 708] on div "[DATE]" at bounding box center [777, 712] width 123 height 29
click at [893, 532] on button "Next Month" at bounding box center [891, 534] width 7 height 7
click at [834, 675] on span "31" at bounding box center [837, 676] width 8 height 9
type input "[DATE]"
click at [872, 714] on div "BE" at bounding box center [900, 712] width 123 height 29
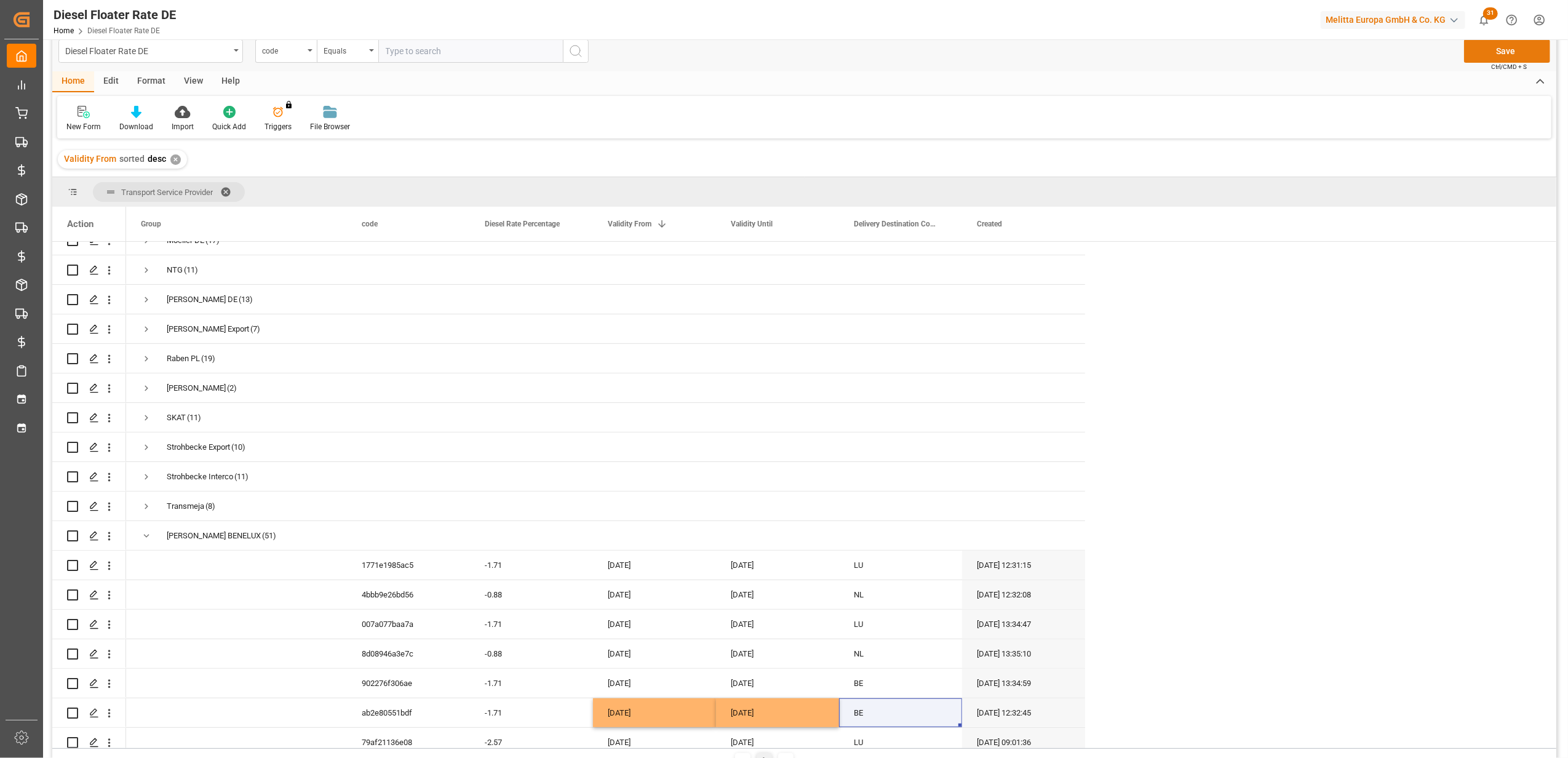
click at [1479, 47] on button "Save" at bounding box center [1507, 51] width 86 height 24
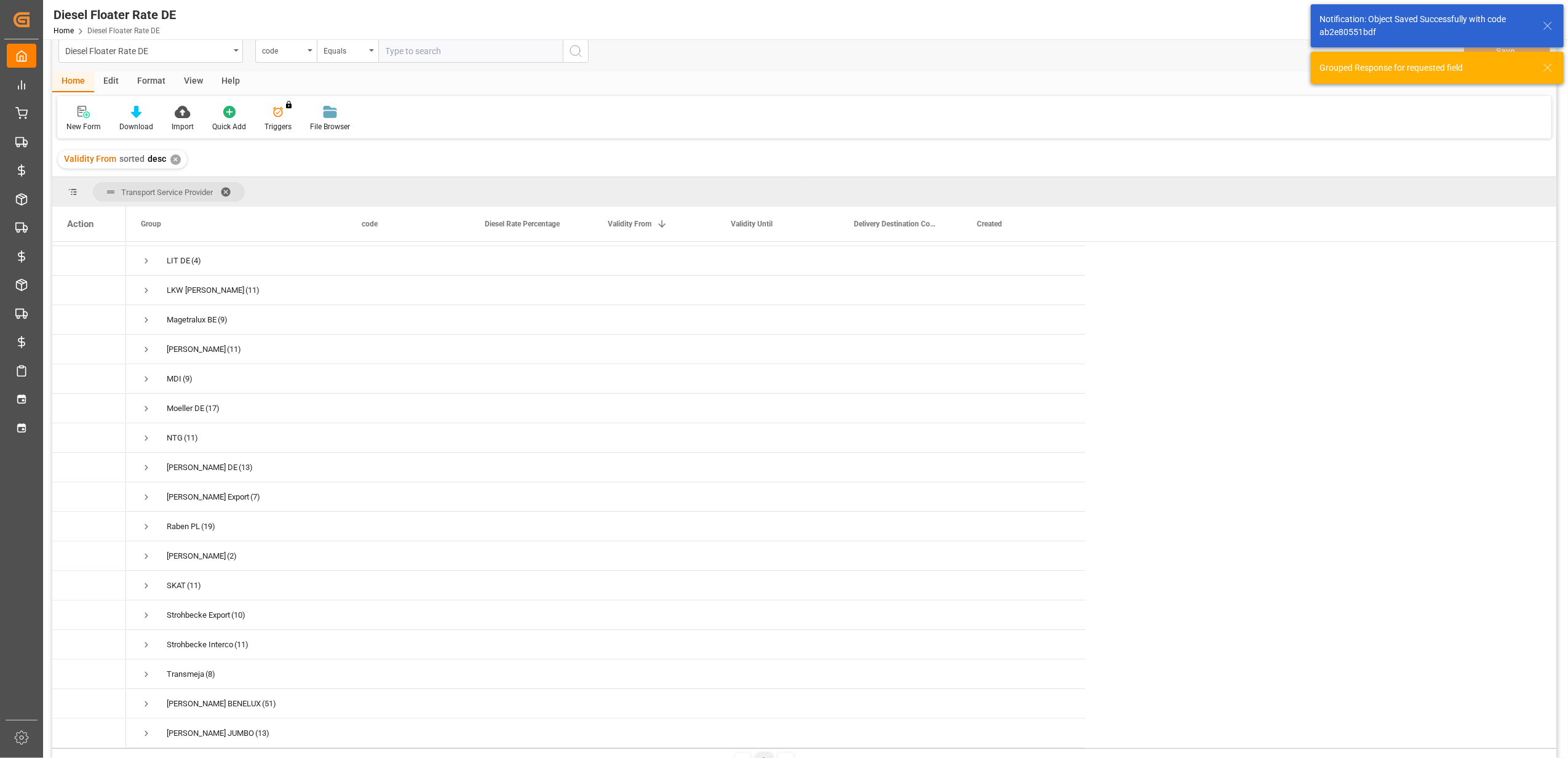
scroll to position [413, 0]
click at [146, 728] on span "Press SPACE to select this row." at bounding box center [147, 733] width 11 height 11
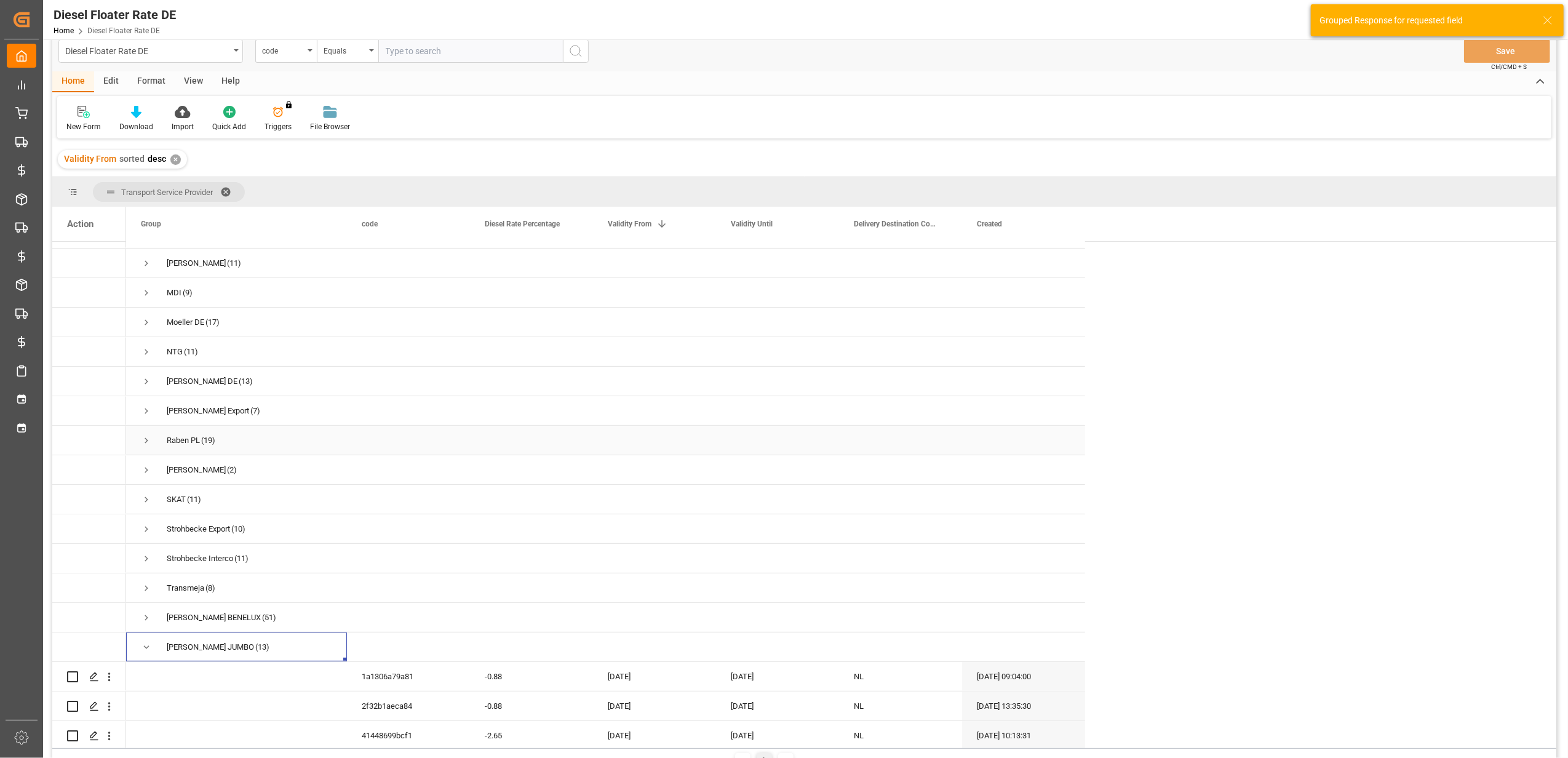
scroll to position [577, 0]
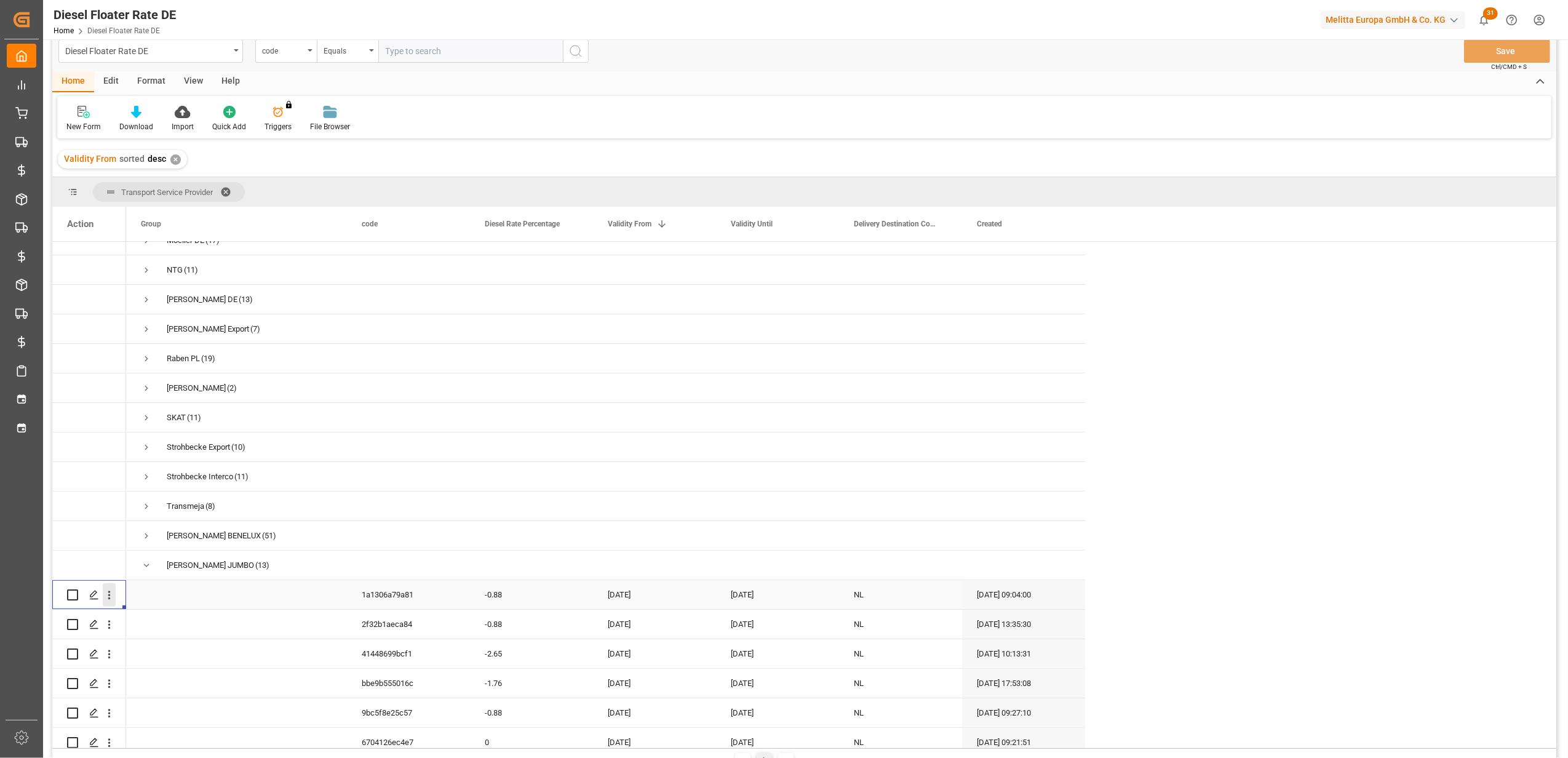
click at [113, 594] on icon "open menu" at bounding box center [109, 595] width 13 height 13
click at [183, 648] on span "Duplicate this row" at bounding box center [189, 646] width 114 height 11
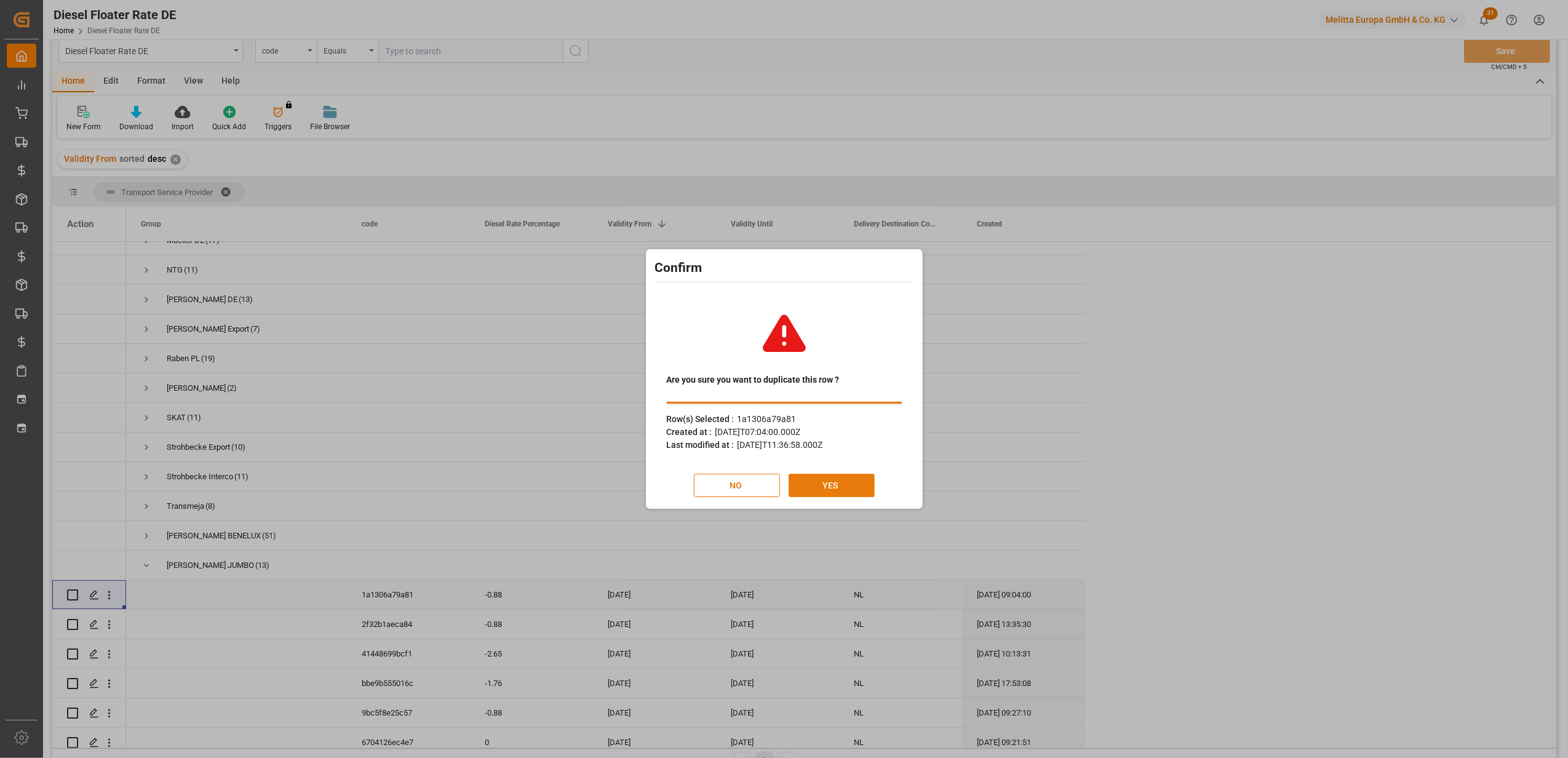
click at [821, 486] on button "YES" at bounding box center [831, 486] width 86 height 24
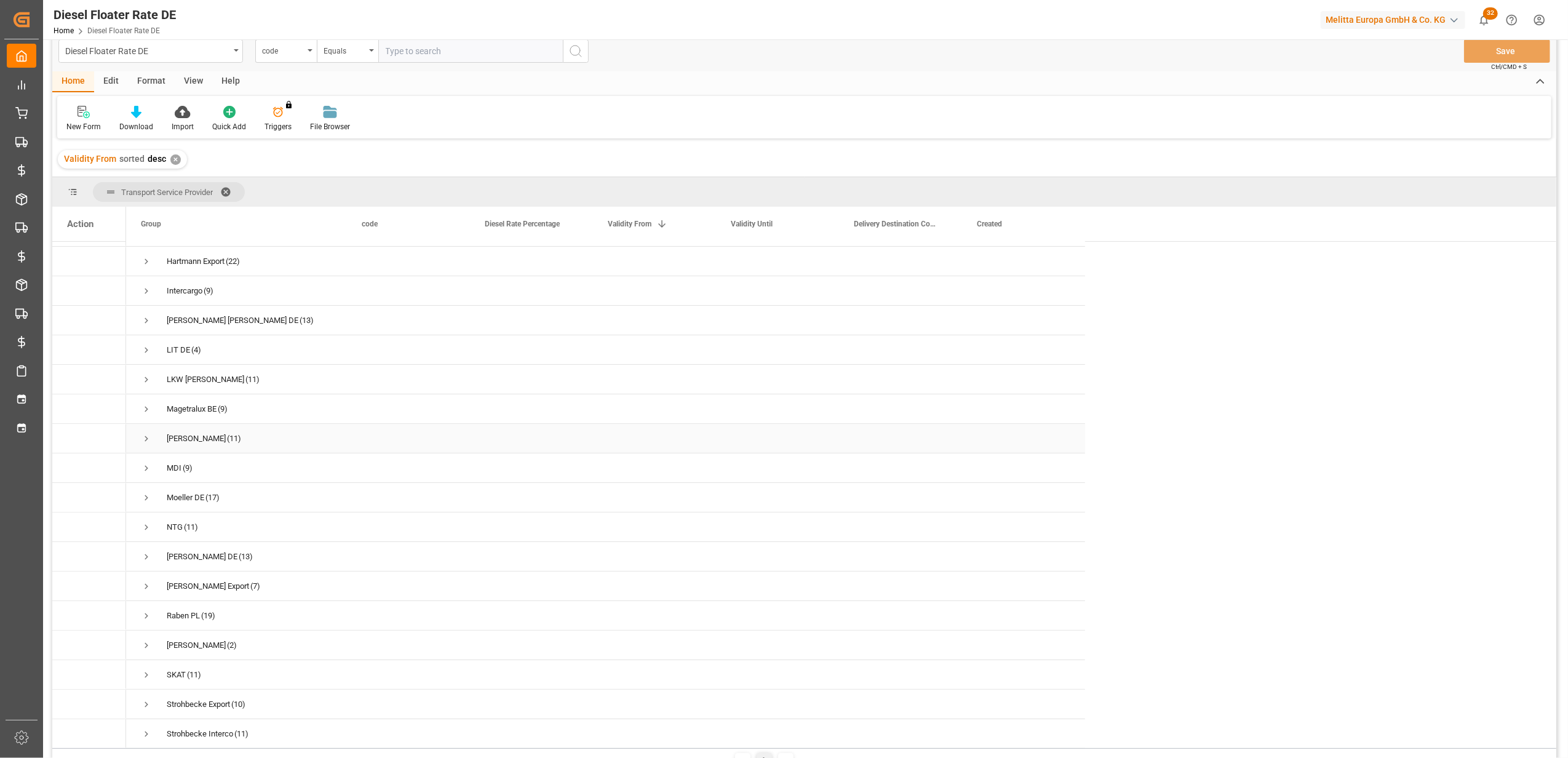
scroll to position [413, 0]
click at [144, 728] on span "Press SPACE to select this row." at bounding box center [147, 733] width 11 height 11
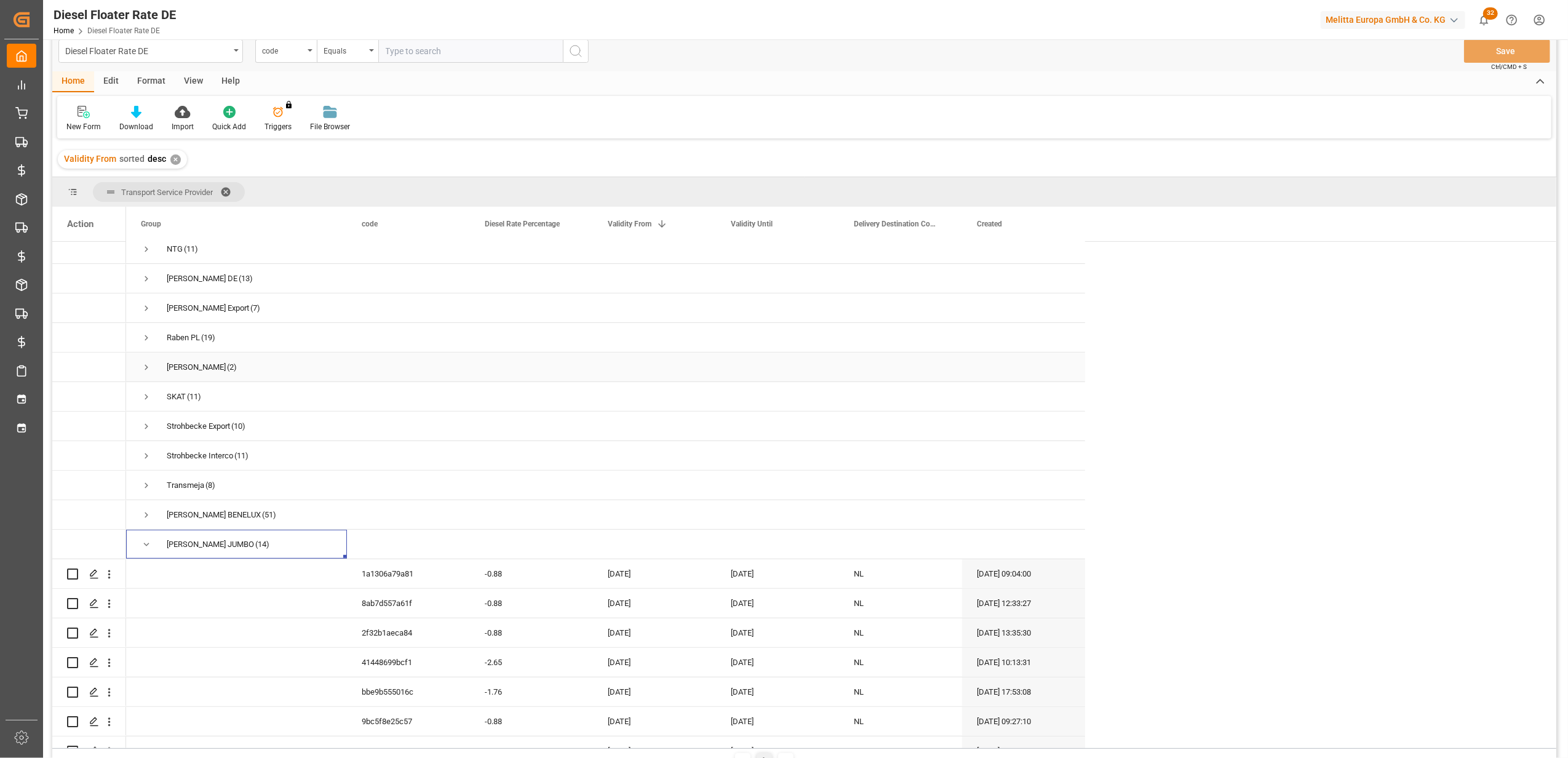
scroll to position [659, 0]
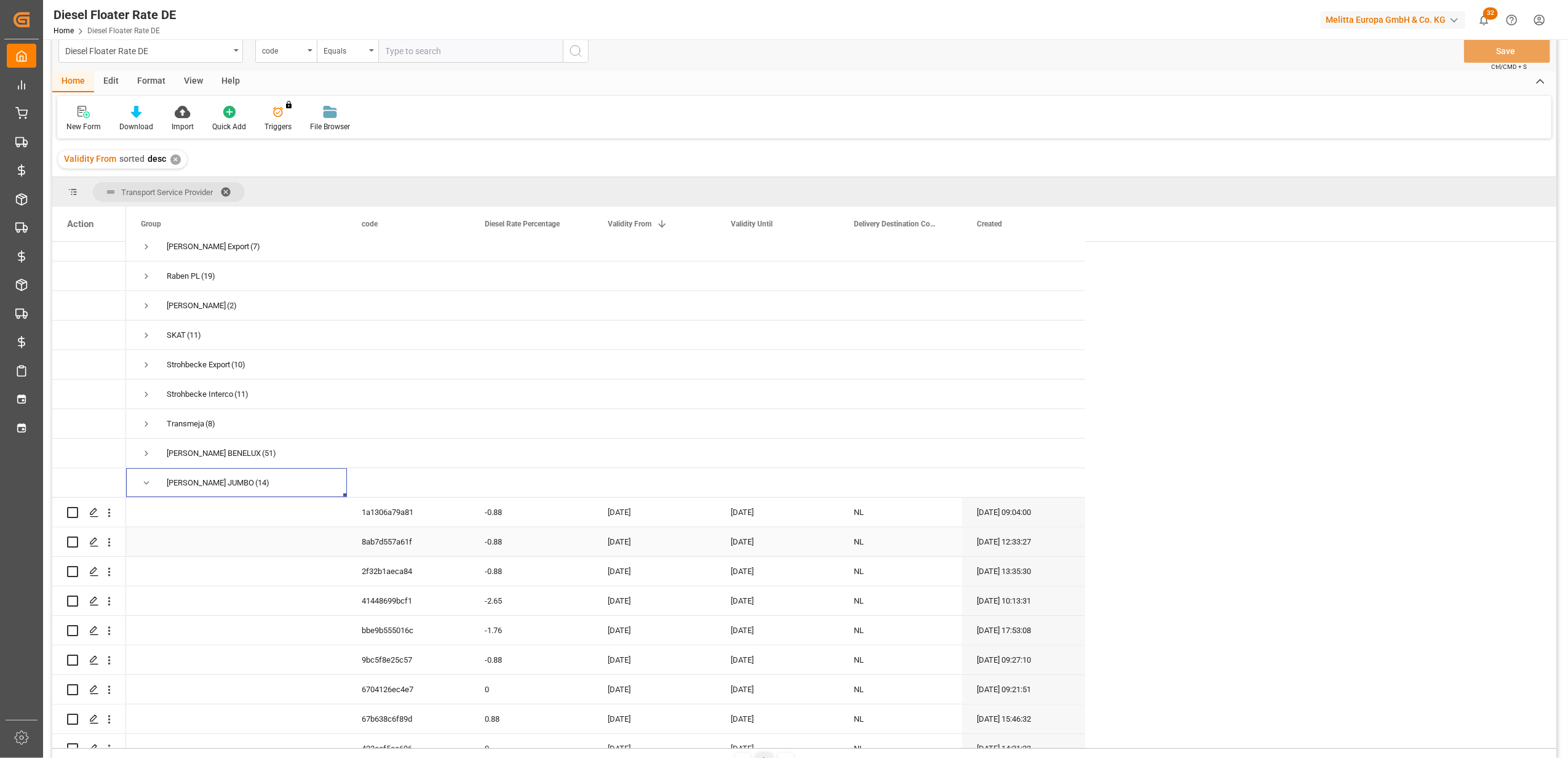
click at [643, 535] on div "[DATE]" at bounding box center [654, 541] width 123 height 29
click at [770, 578] on button "Next Month" at bounding box center [769, 577] width 7 height 7
click at [668, 625] on span "1" at bounding box center [666, 624] width 4 height 9
type input "[DATE]"
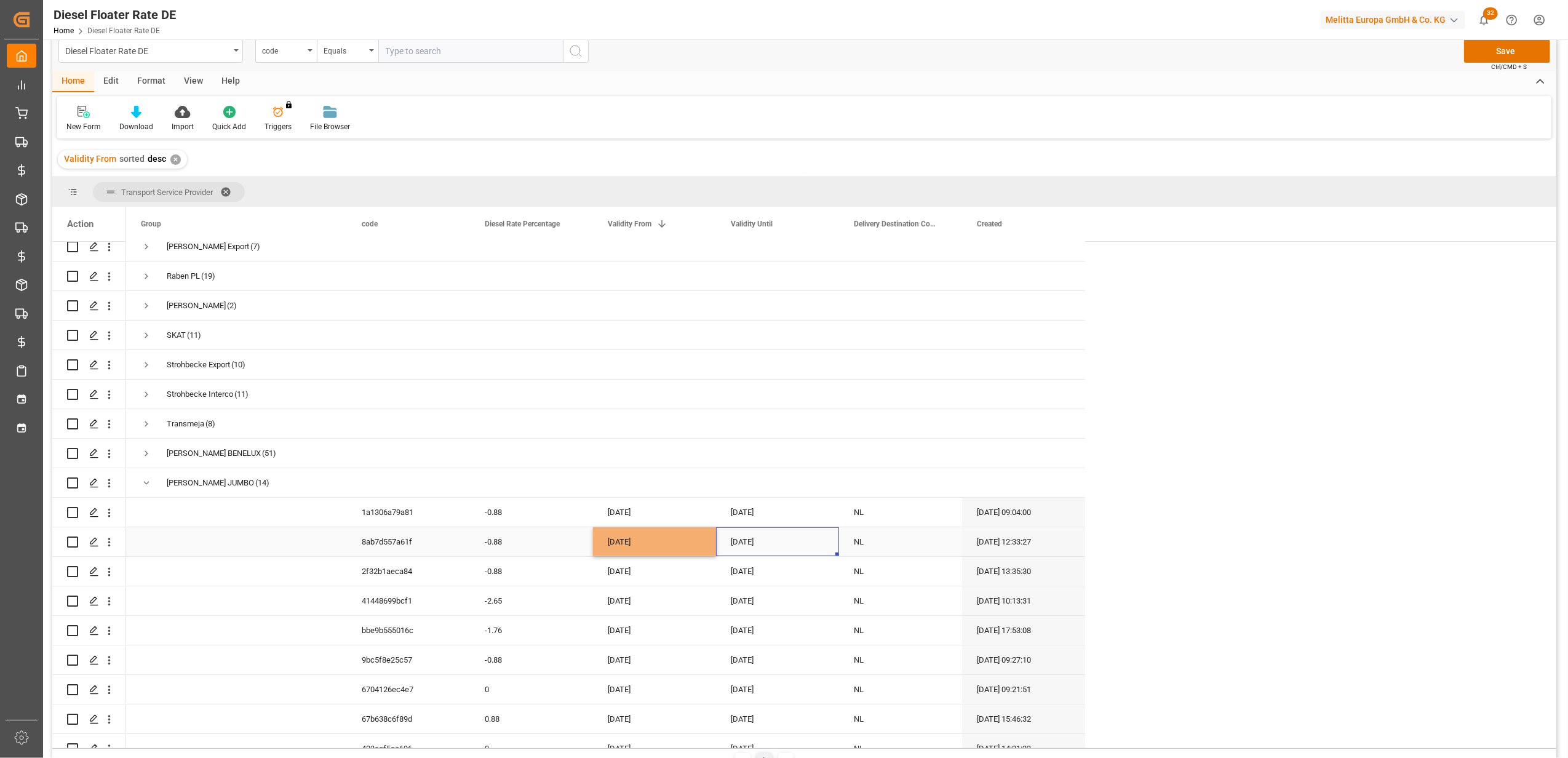
click at [748, 540] on div "[DATE]" at bounding box center [777, 541] width 123 height 29
click at [748, 541] on div "[DATE]" at bounding box center [777, 541] width 123 height 29
click at [890, 579] on button "Next Month" at bounding box center [891, 577] width 7 height 7
click at [841, 722] on span "31" at bounding box center [837, 720] width 8 height 9
type input "[DATE]"
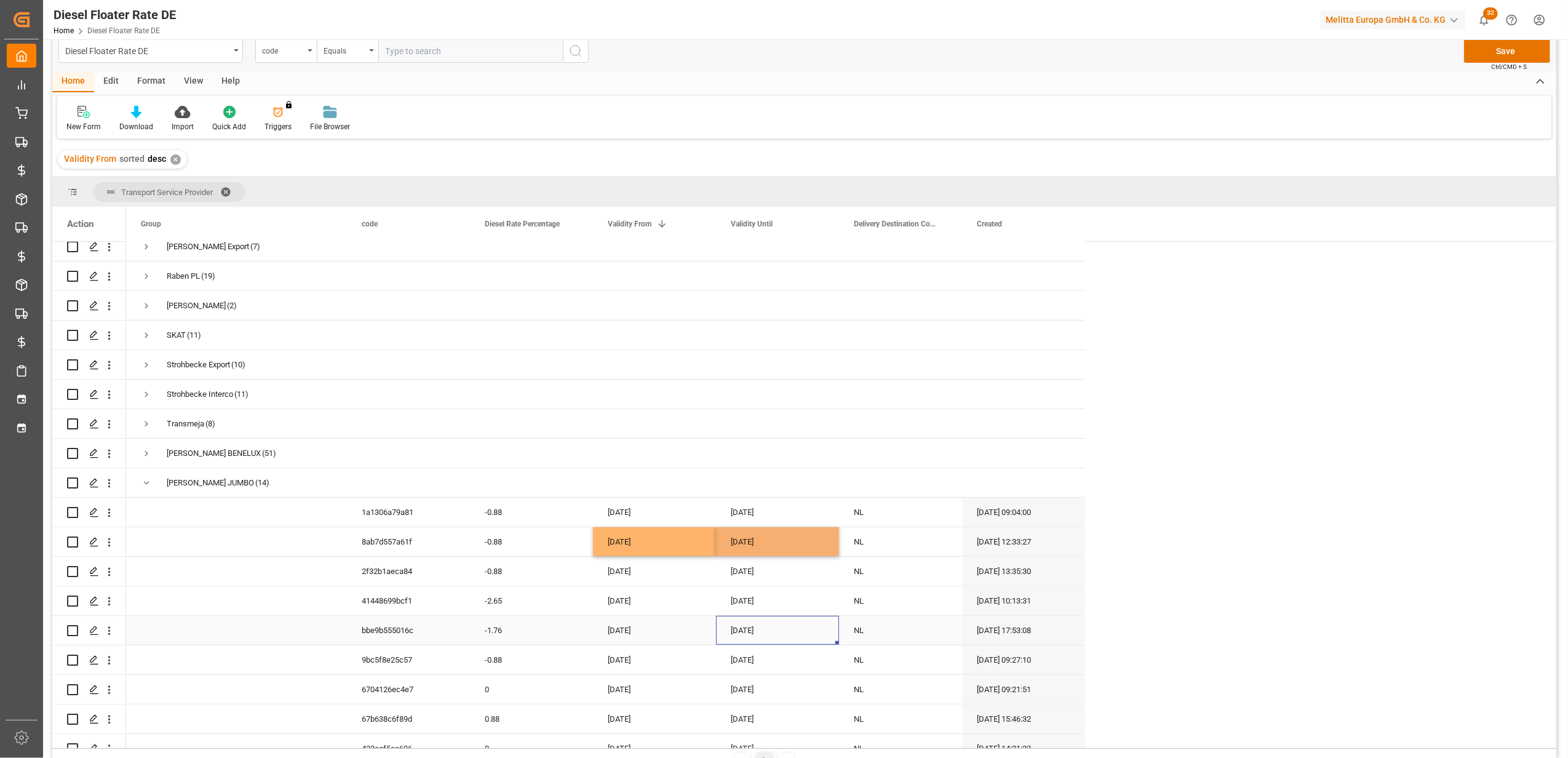
click at [717, 615] on div "[DATE]" at bounding box center [777, 630] width 123 height 29
click at [1492, 48] on button "Save" at bounding box center [1507, 51] width 86 height 24
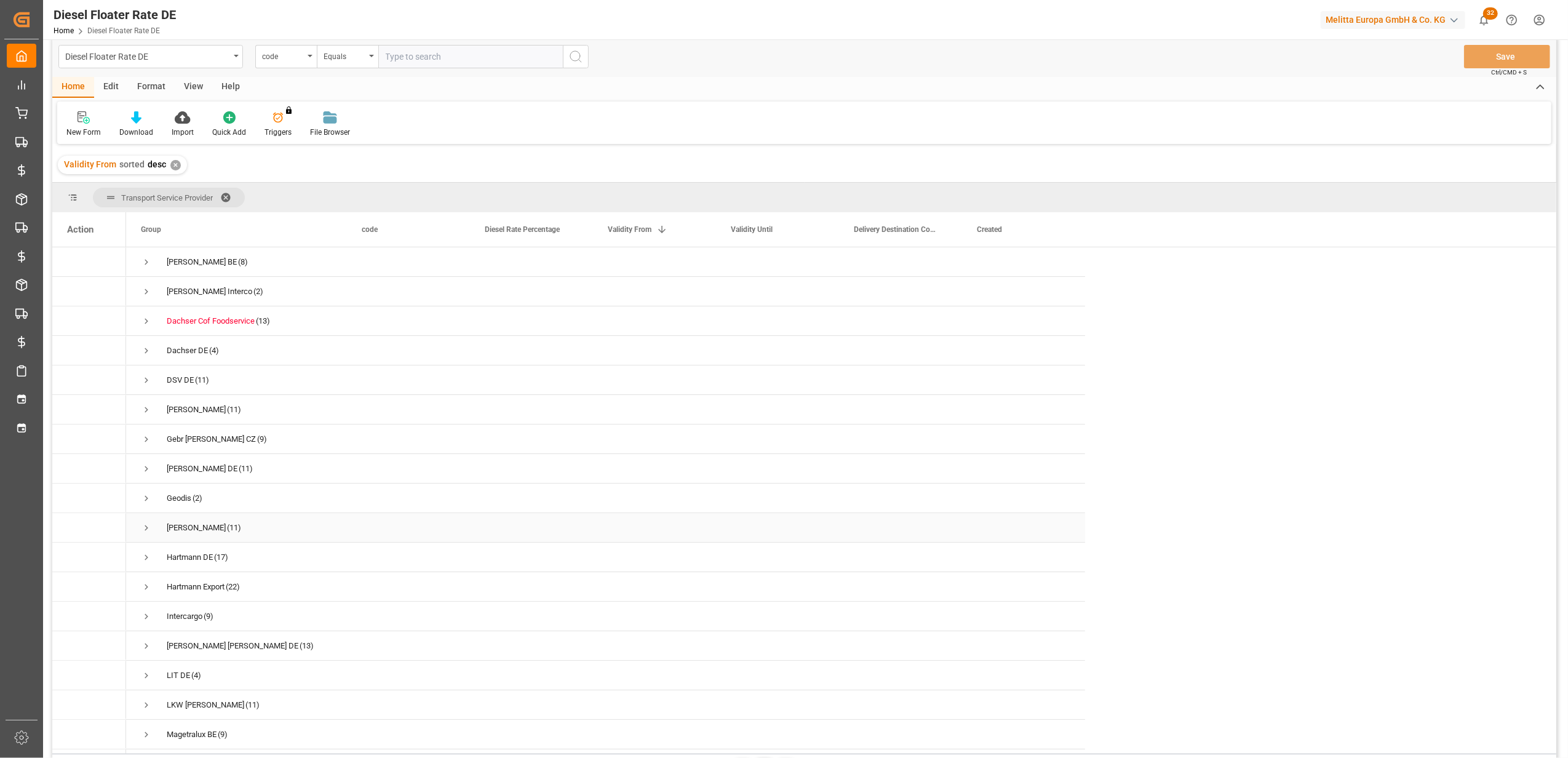
scroll to position [0, 0]
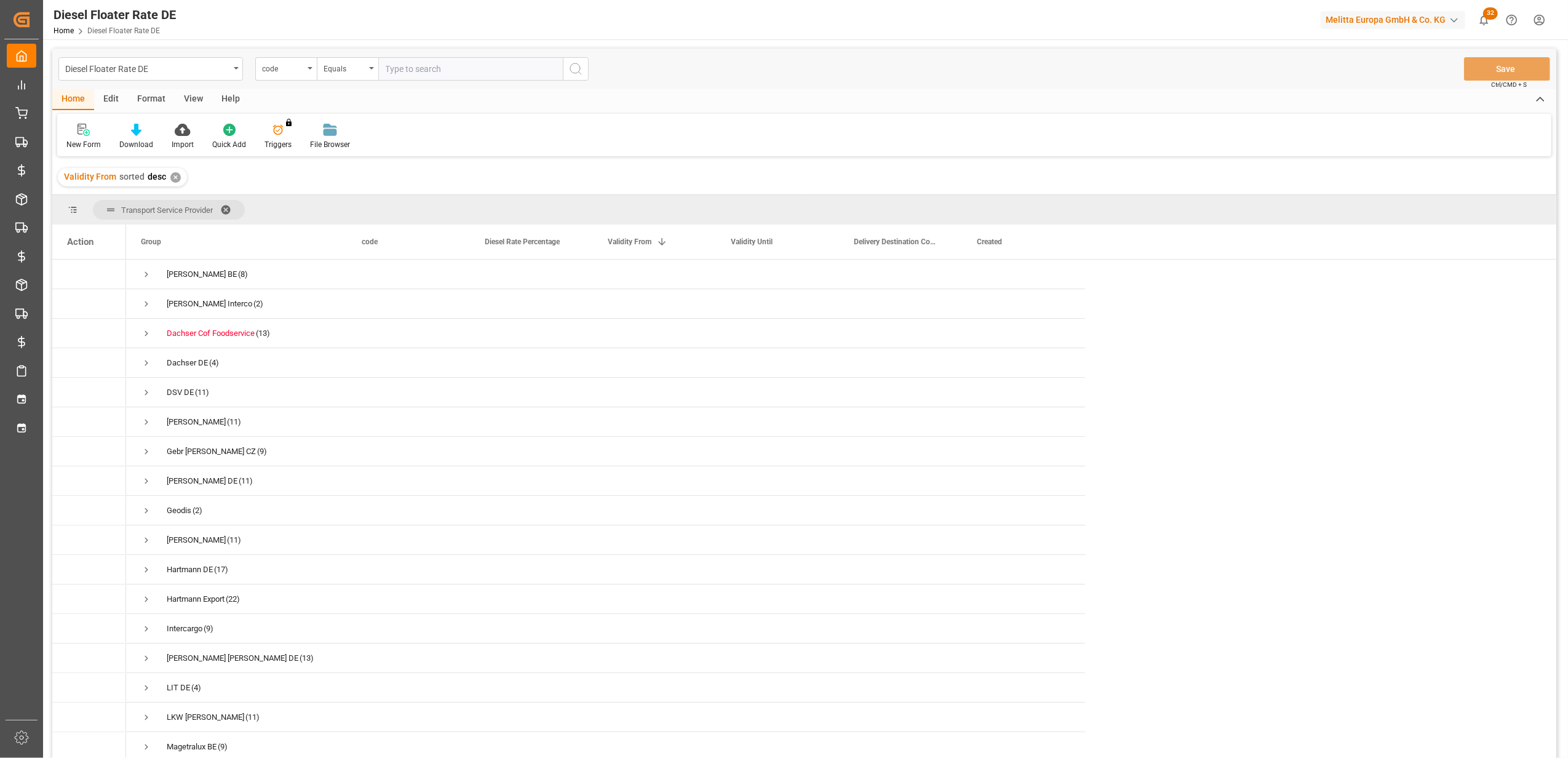
click at [229, 204] on span at bounding box center [230, 210] width 20 height 11
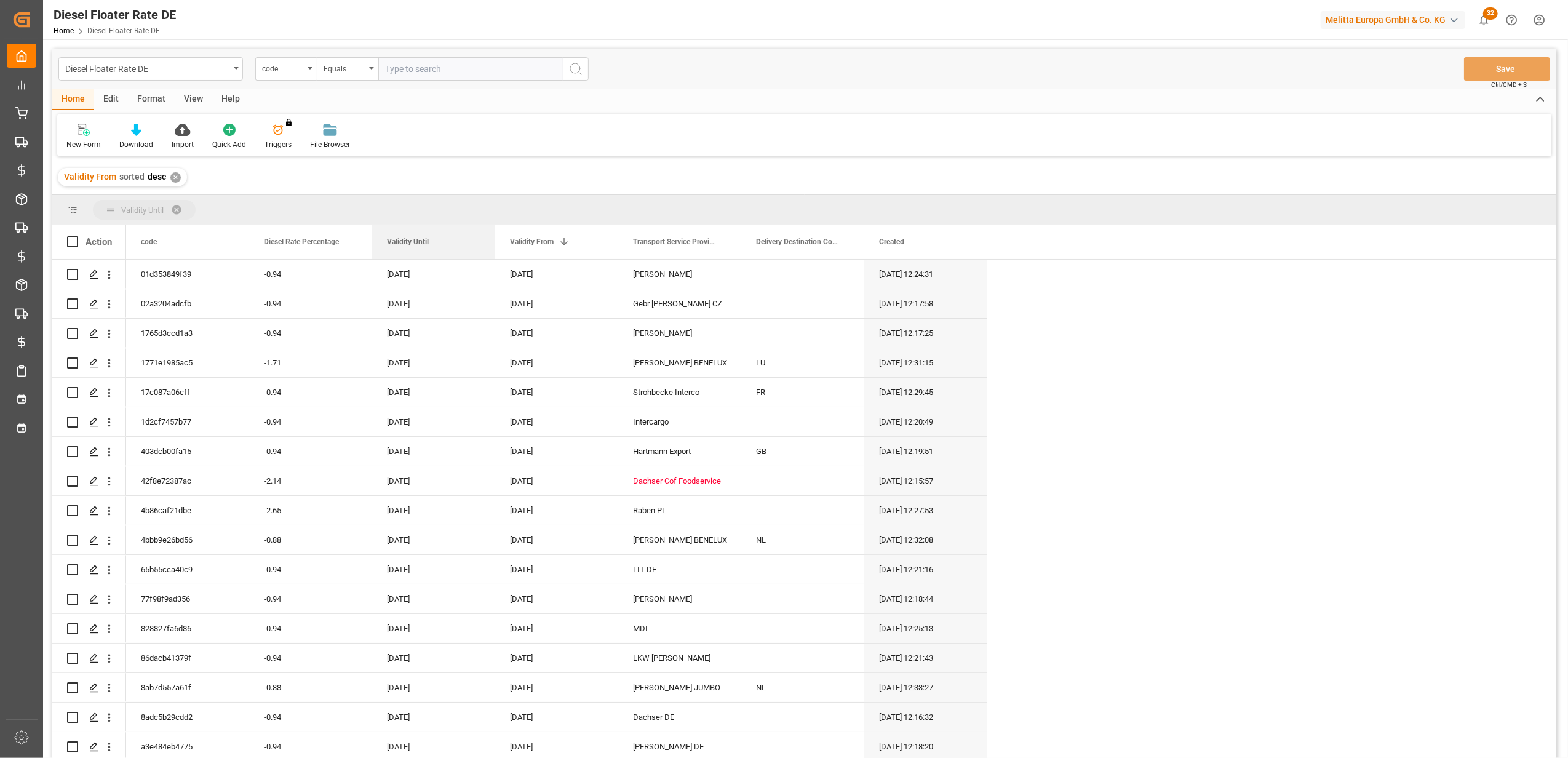
drag, startPoint x: 672, startPoint y: 242, endPoint x: 314, endPoint y: 212, distance: 359.3
